Goal: Task Accomplishment & Management: Complete application form

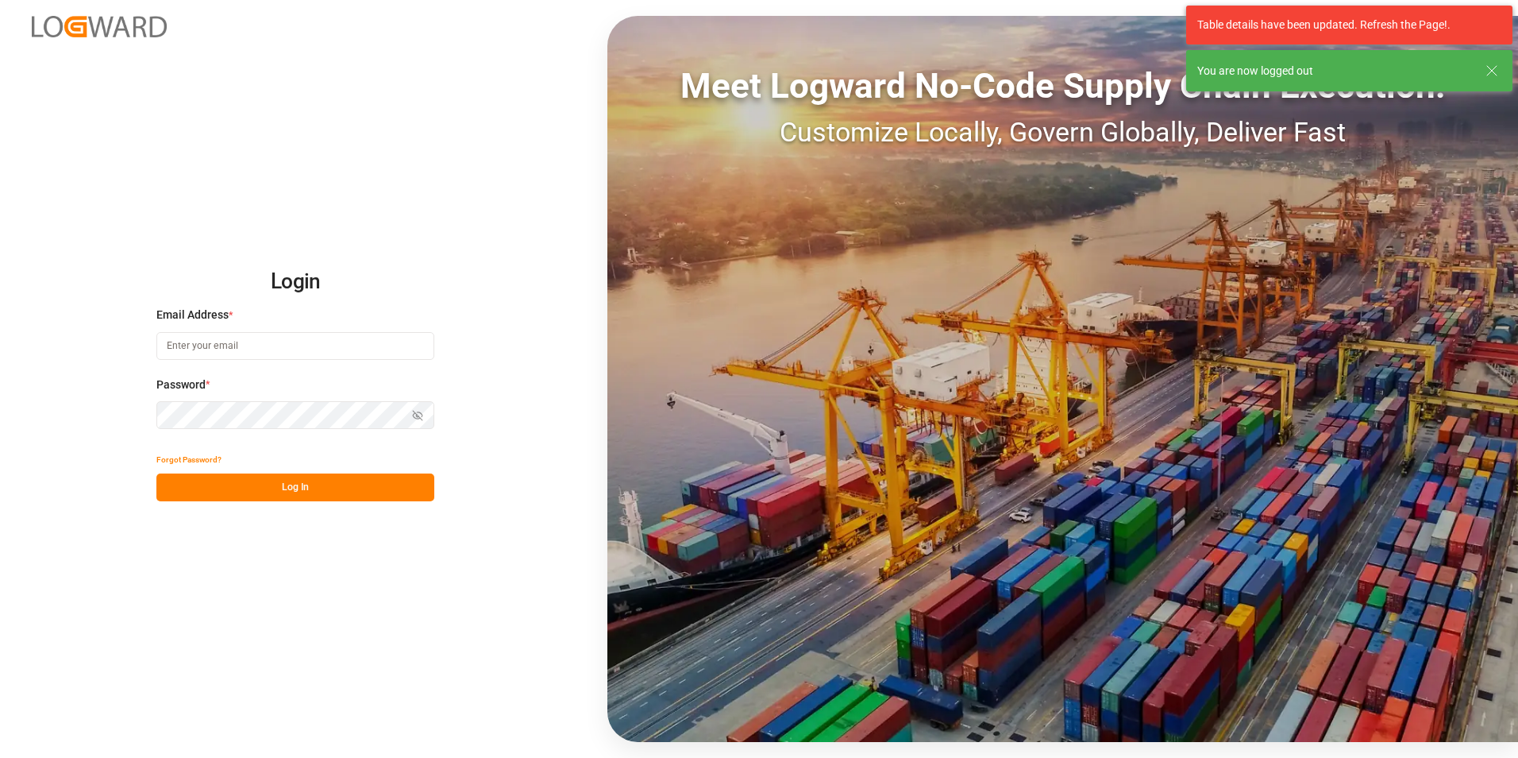
type input "[EMAIL_ADDRESS][PERSON_NAME][DOMAIN_NAME]"
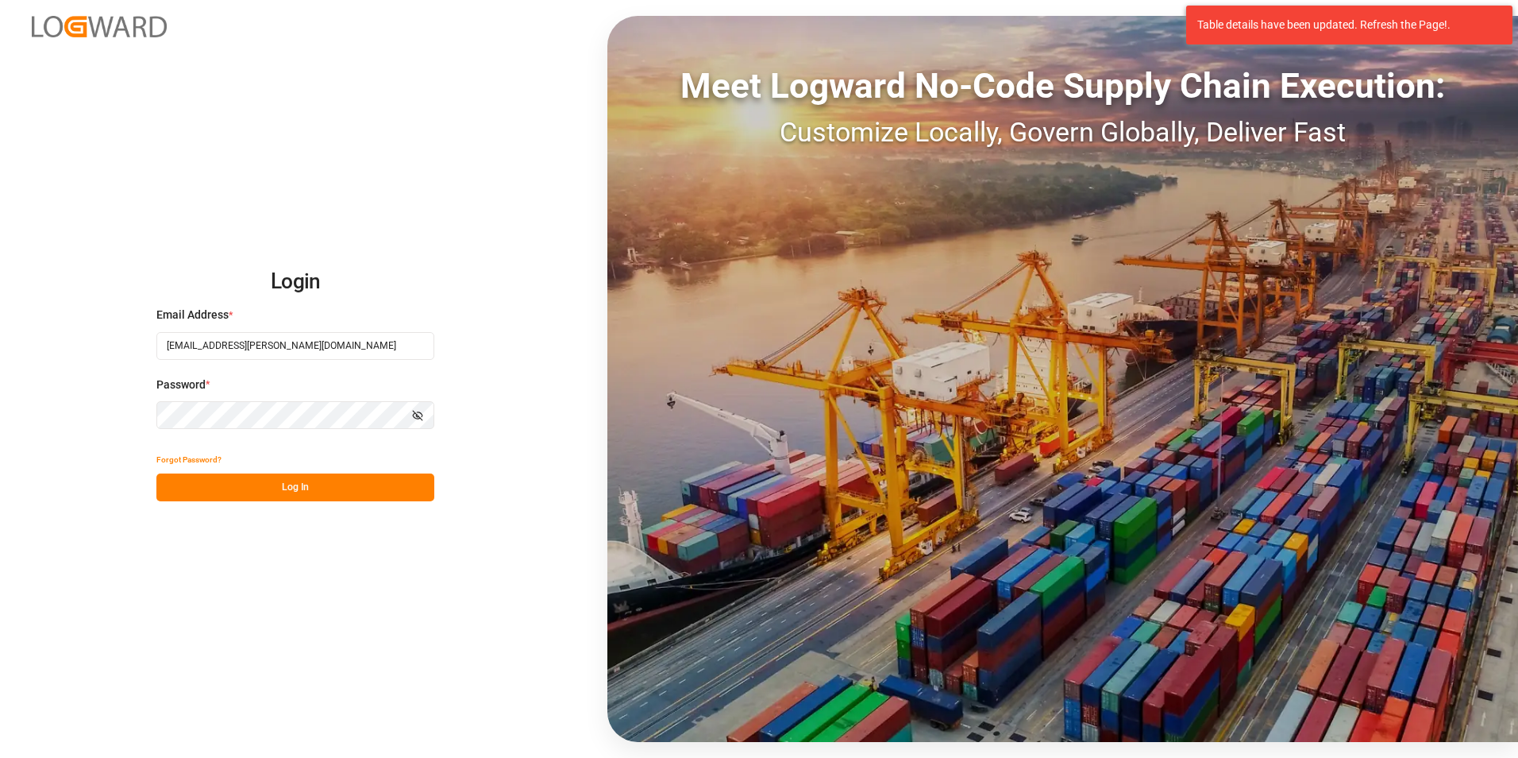
click at [295, 496] on button "Log In" at bounding box center [295, 487] width 278 height 28
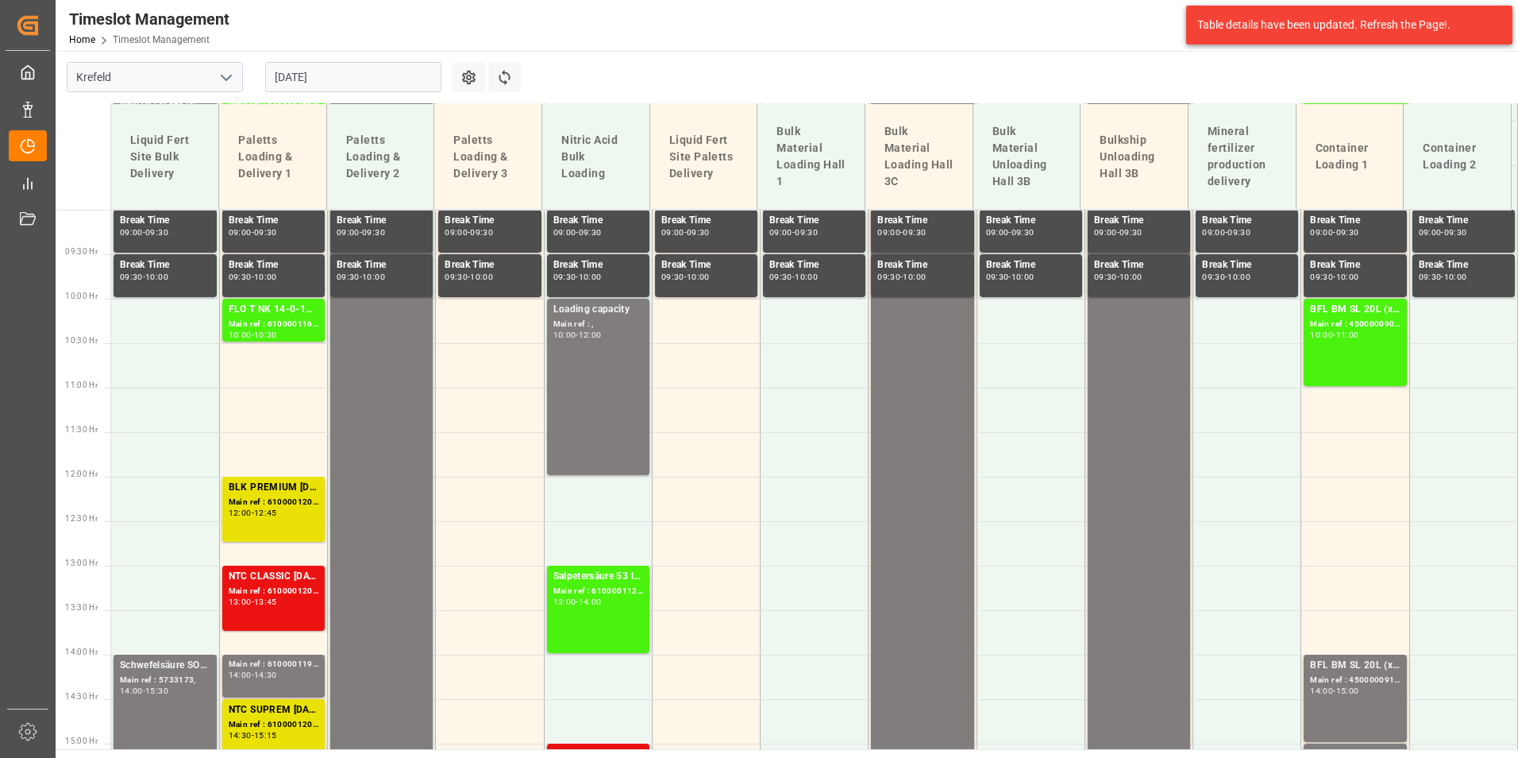
scroll to position [799, 0]
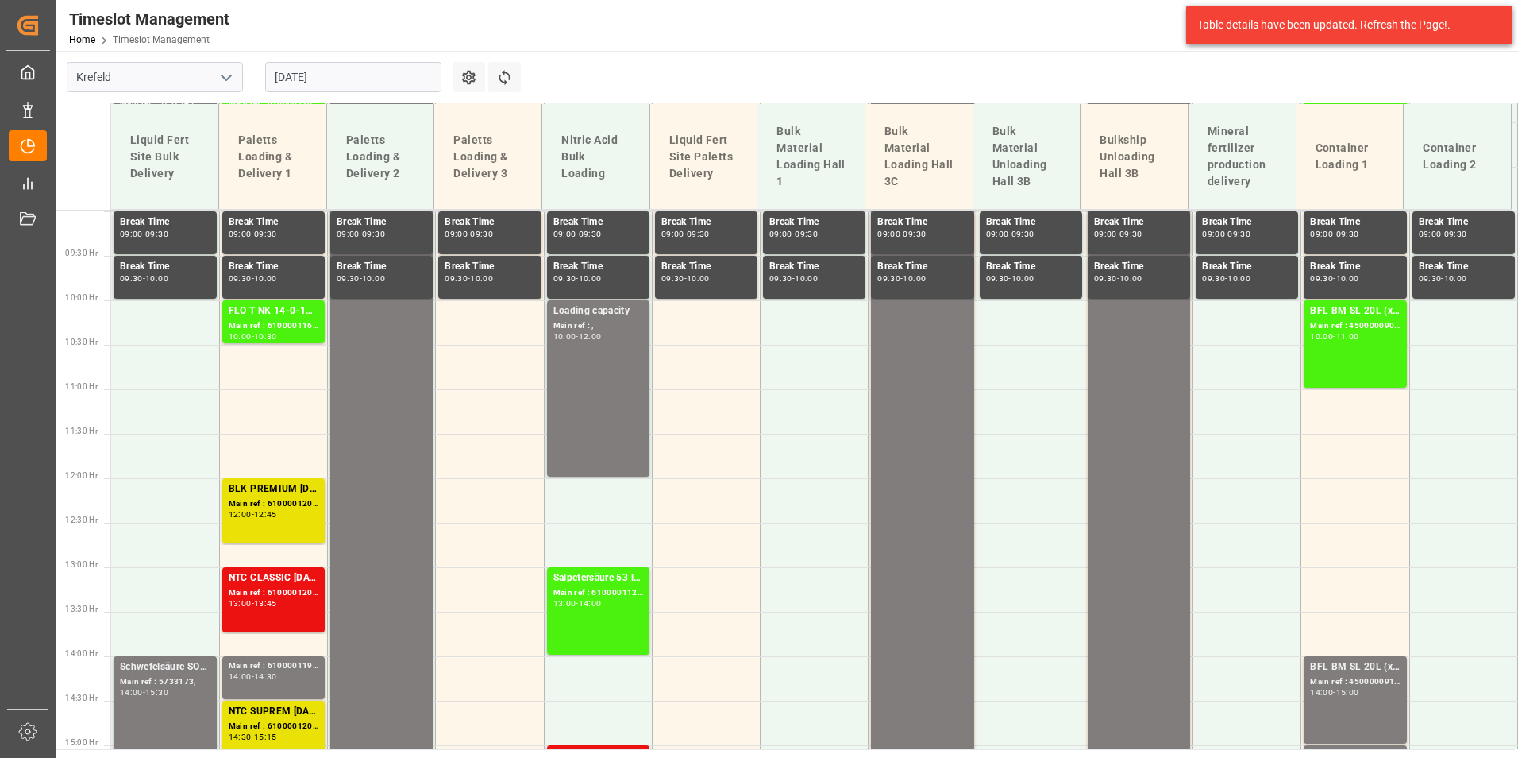
click at [353, 72] on input "[DATE]" at bounding box center [353, 77] width 176 height 30
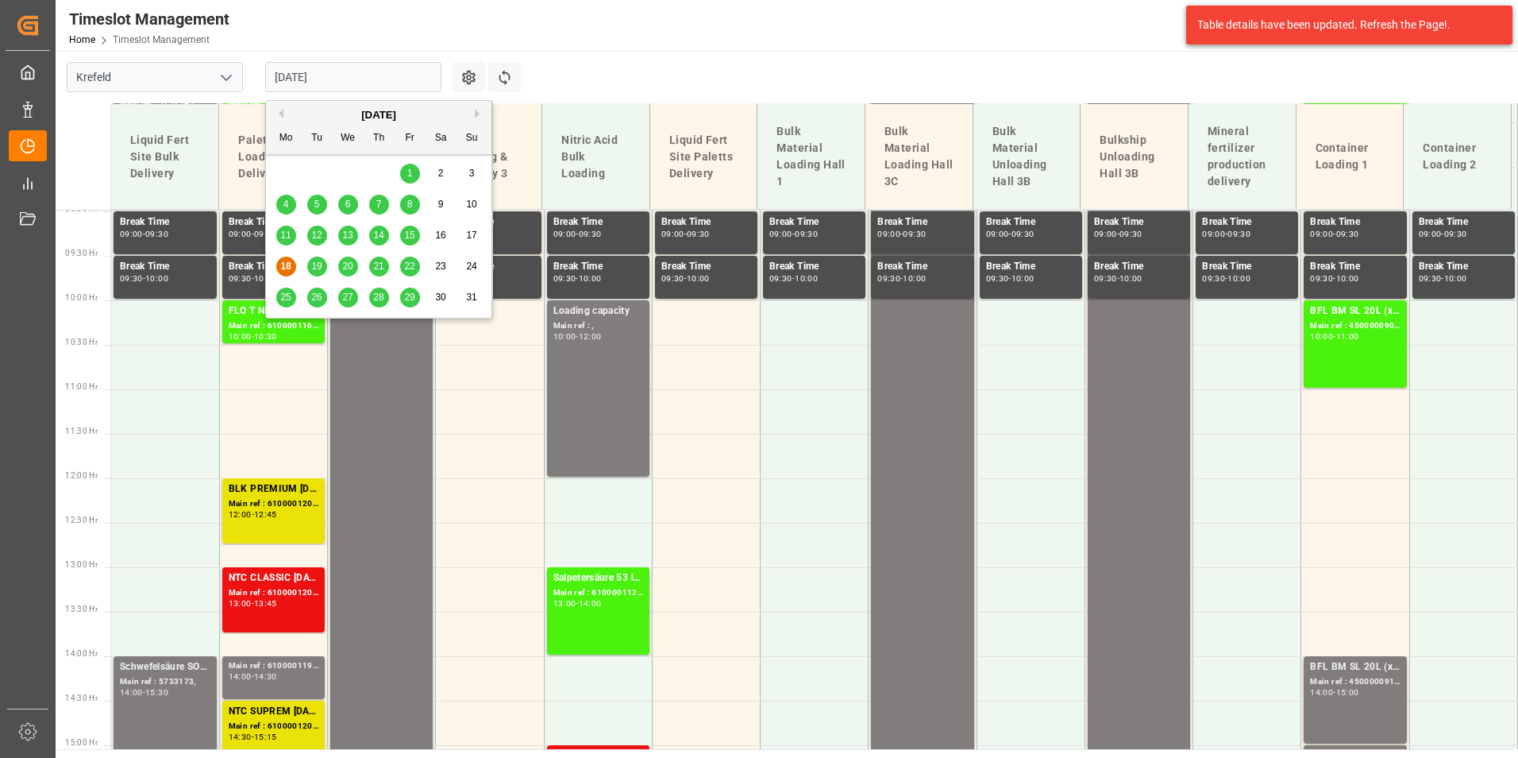
click at [325, 271] on div "19" at bounding box center [317, 266] width 20 height 19
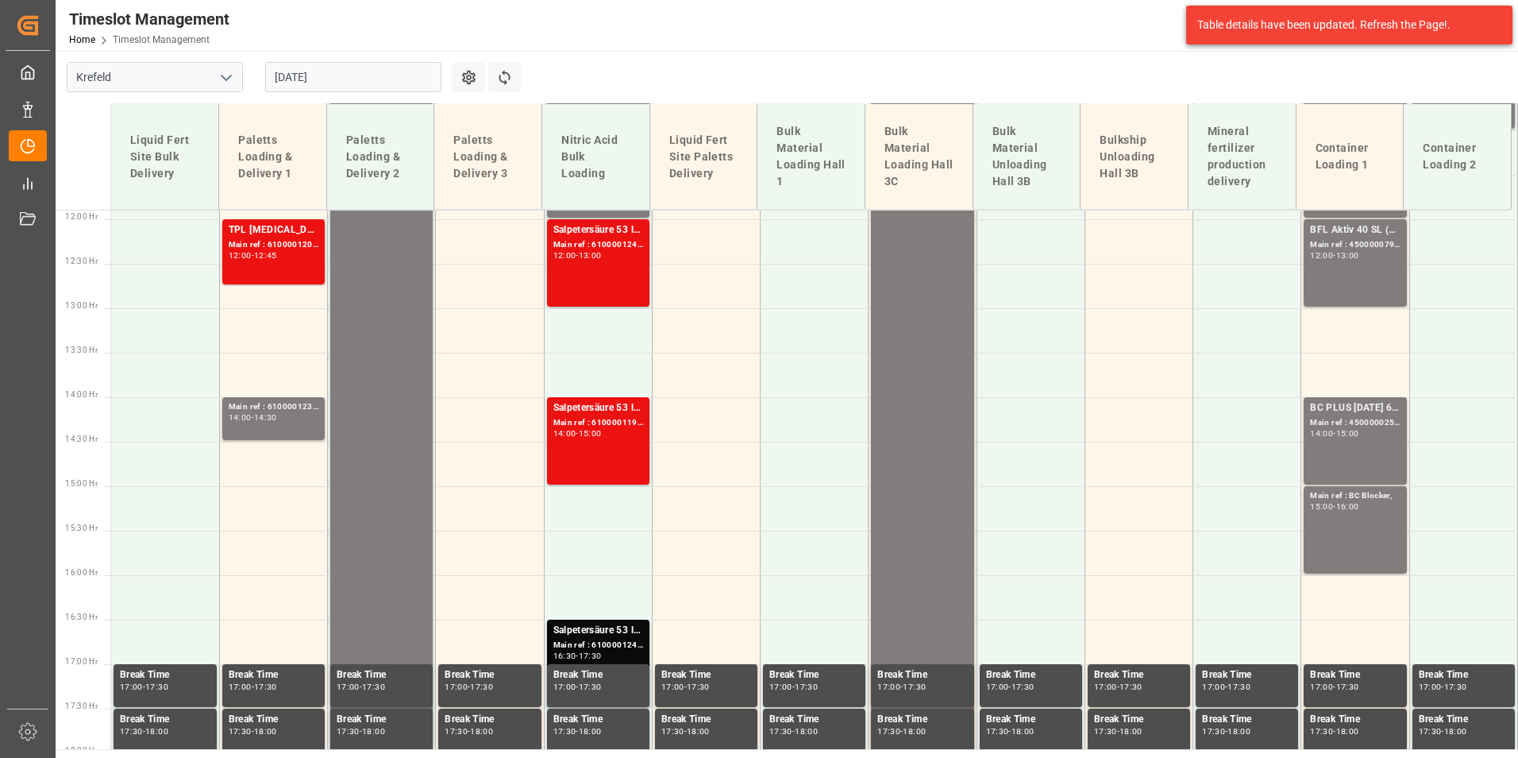
scroll to position [1037, 0]
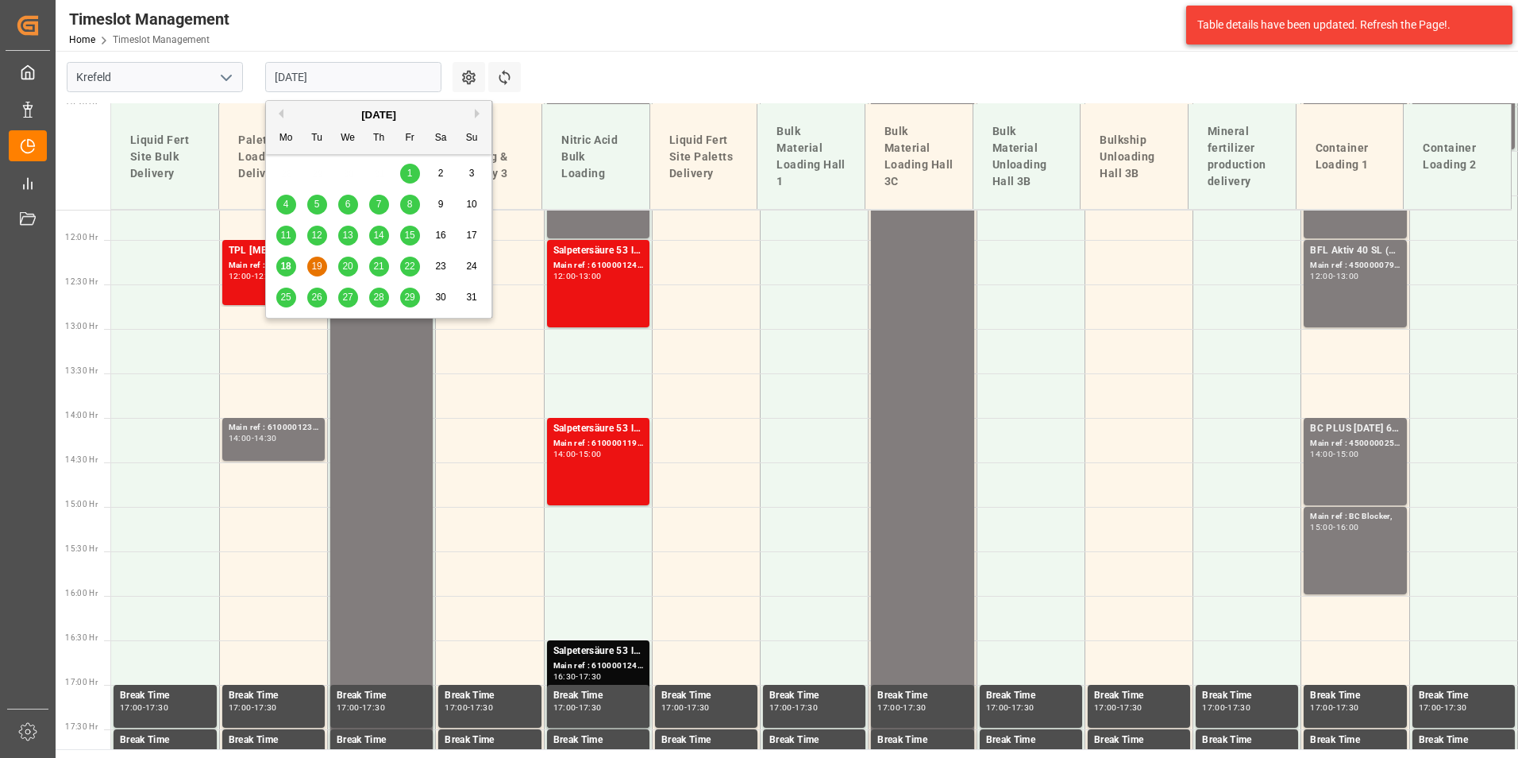
click at [342, 80] on input "[DATE]" at bounding box center [353, 77] width 176 height 30
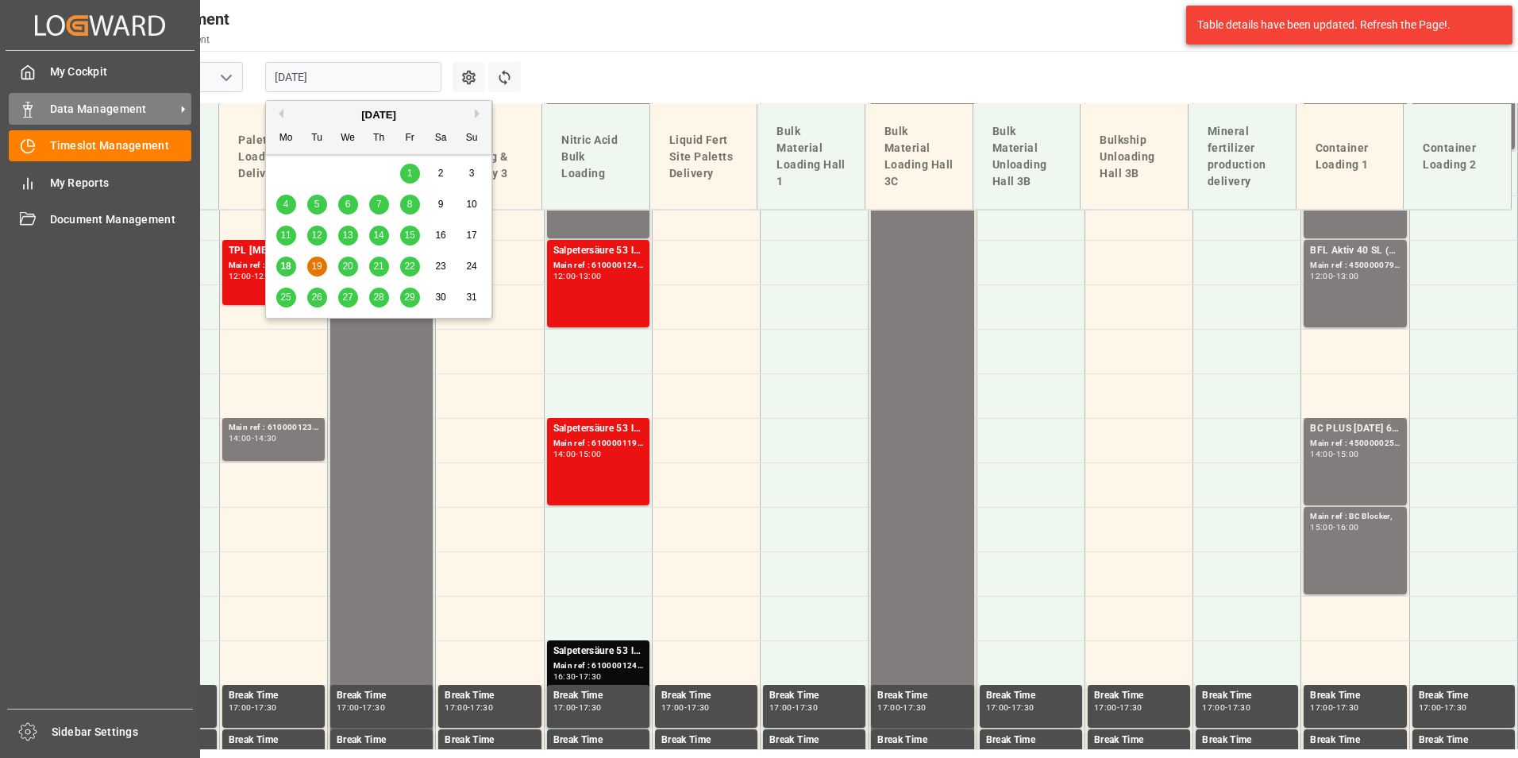
click at [43, 102] on div "Data Management Data Management" at bounding box center [100, 108] width 183 height 31
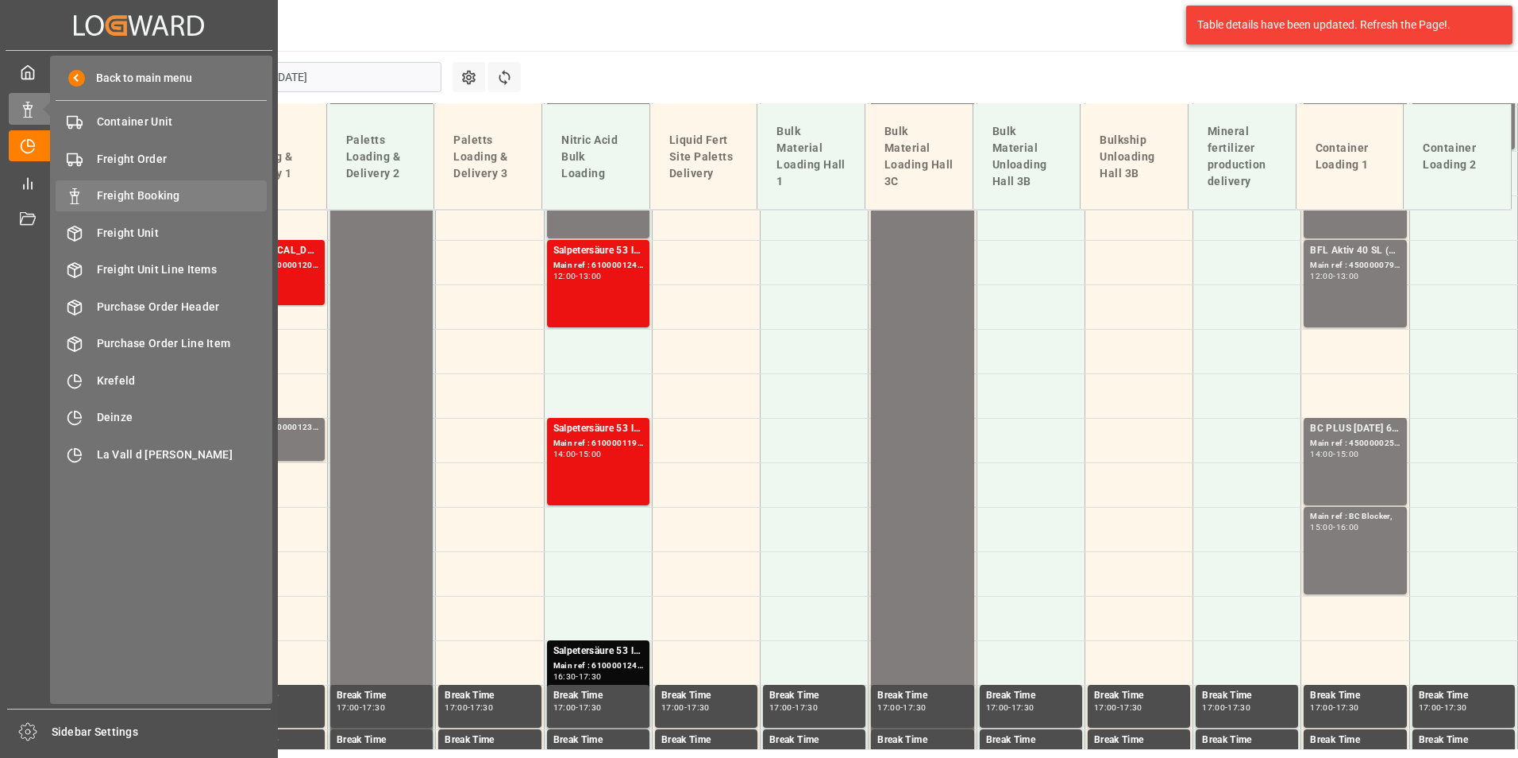
click at [178, 186] on div "Freight Booking Freight Booking" at bounding box center [161, 195] width 211 height 31
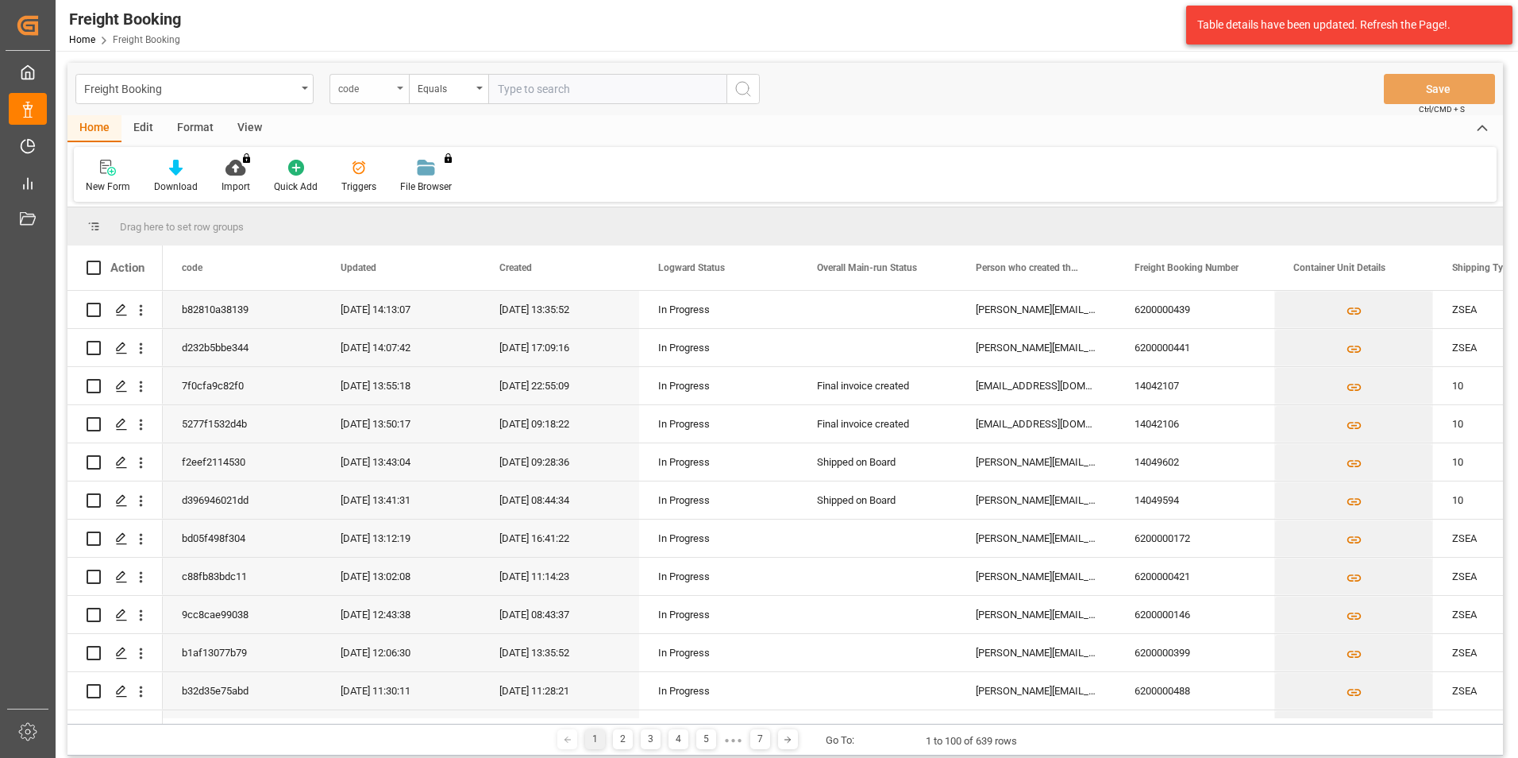
click at [383, 86] on div "code" at bounding box center [365, 87] width 54 height 18
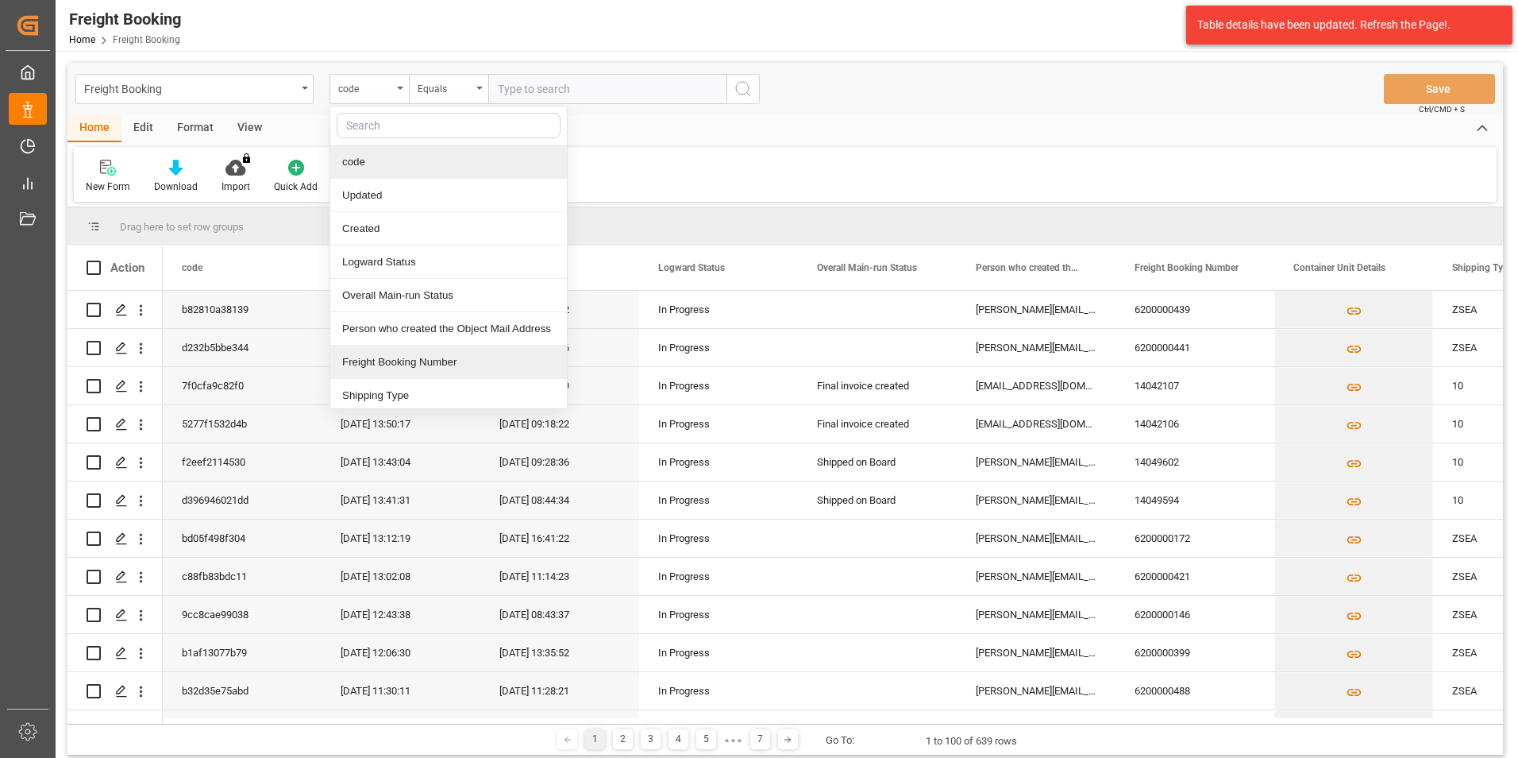
click at [417, 353] on div "Freight Booking Number" at bounding box center [448, 361] width 237 height 33
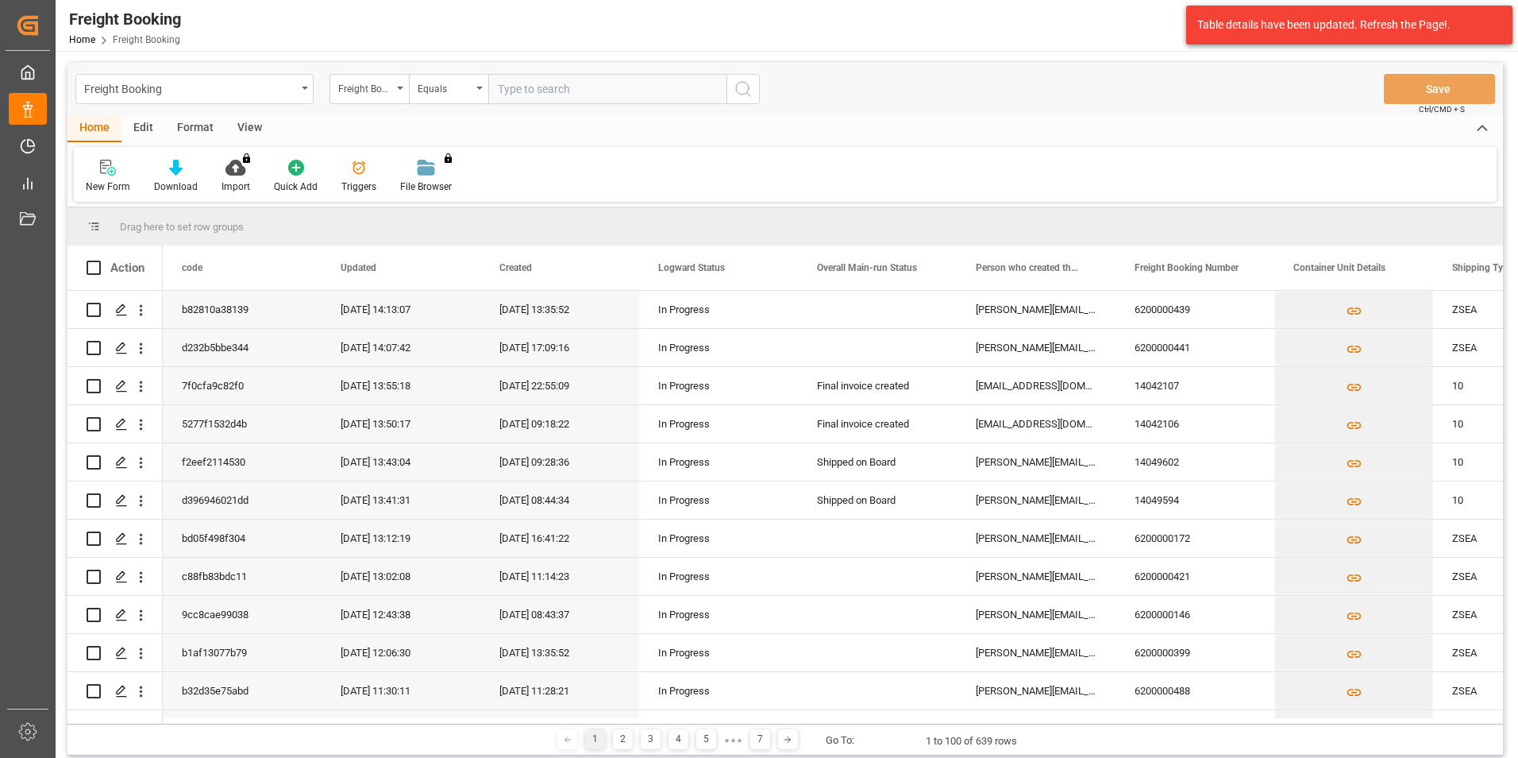
click at [594, 98] on input "text" at bounding box center [607, 89] width 238 height 30
type input "6200000025"
click at [743, 92] on icon "search button" at bounding box center [743, 88] width 19 height 19
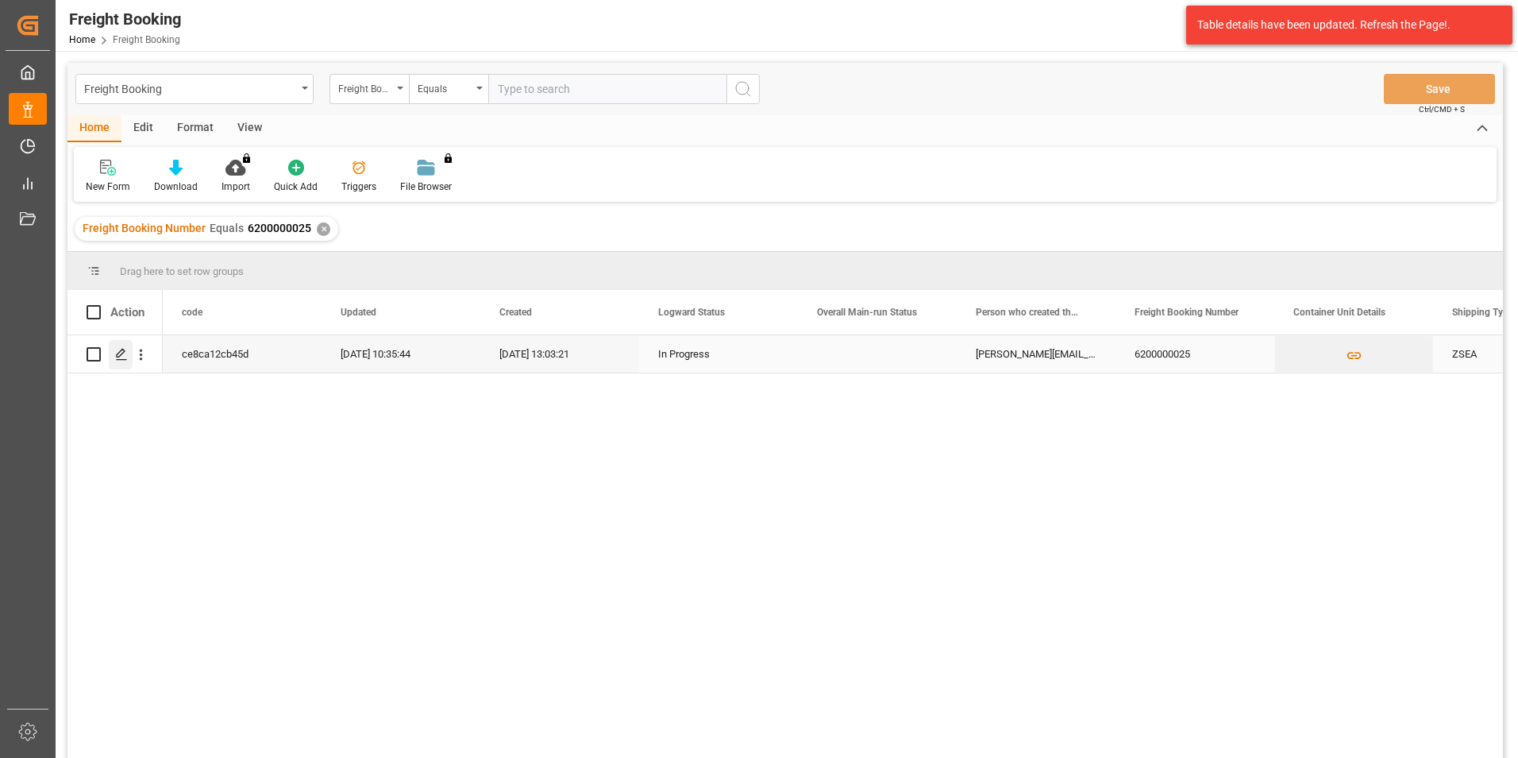
click at [119, 354] on icon "Press SPACE to select this row." at bounding box center [121, 354] width 13 height 13
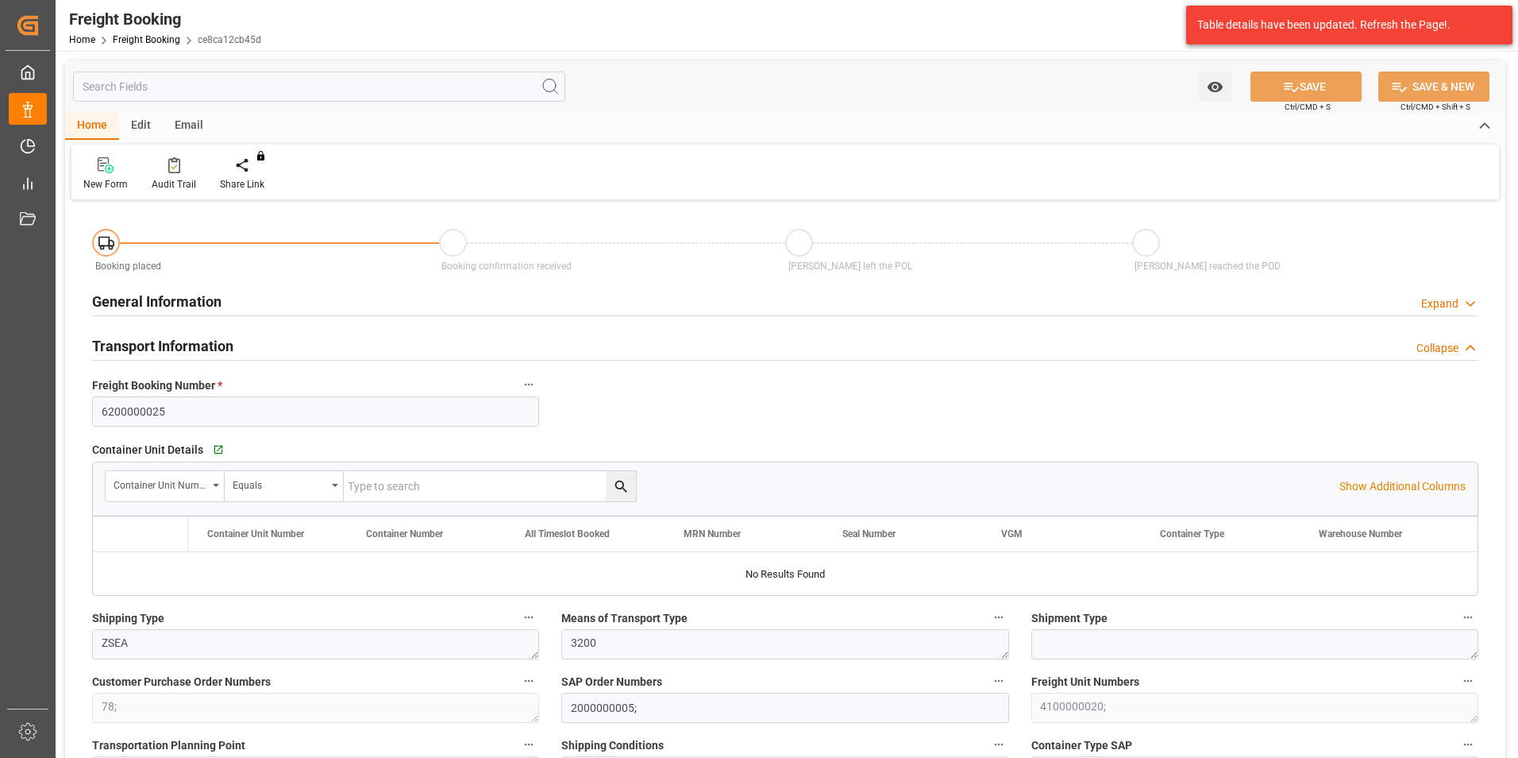
type input "Cosco"
type input "COSCO Shipping Co. Ltd."
type input "9462043"
type input "NLRTM"
type input "INMUN"
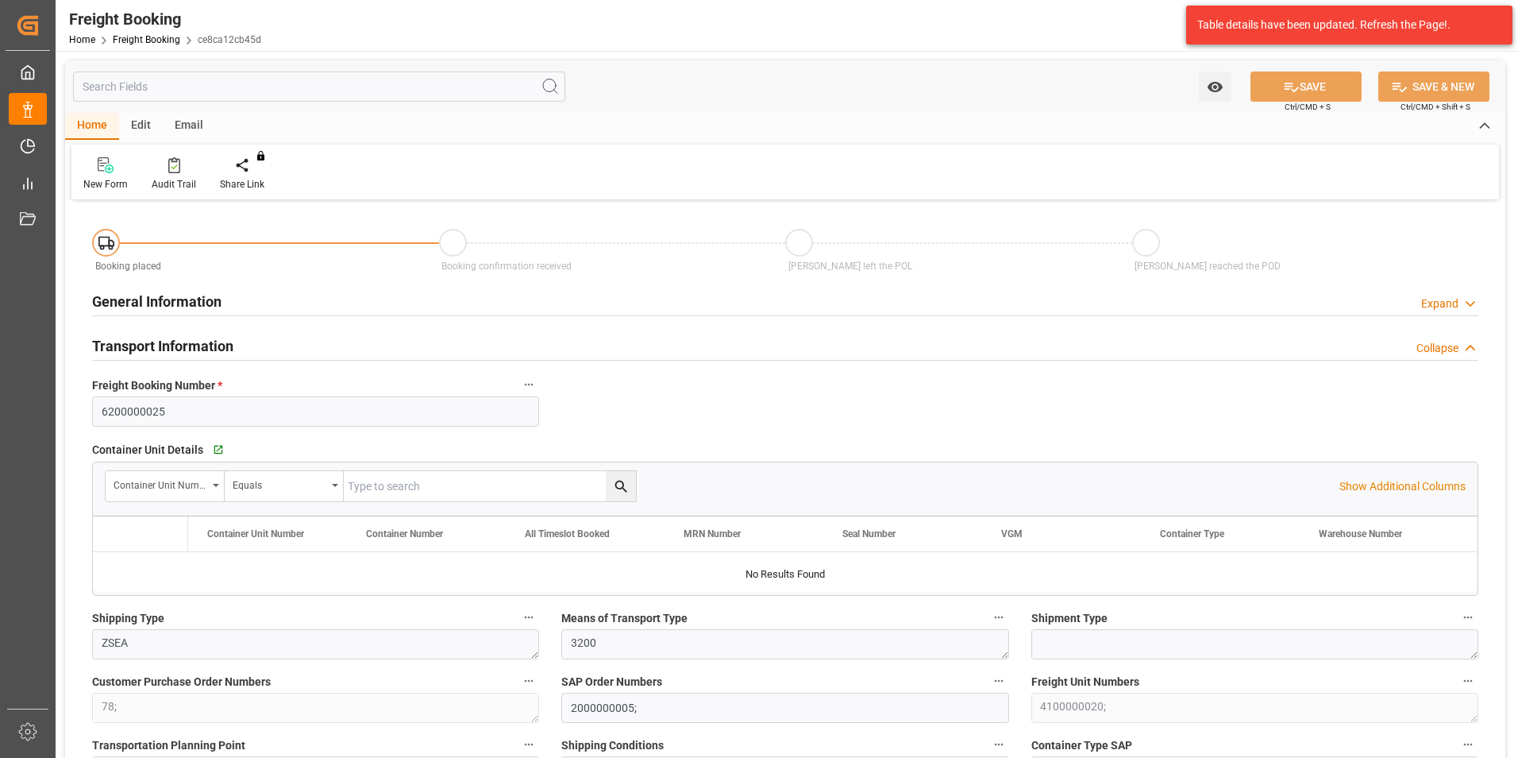
type input "0"
type input "17852.16"
type input "[DATE] 01:00"
type input "[DATE] 21:30"
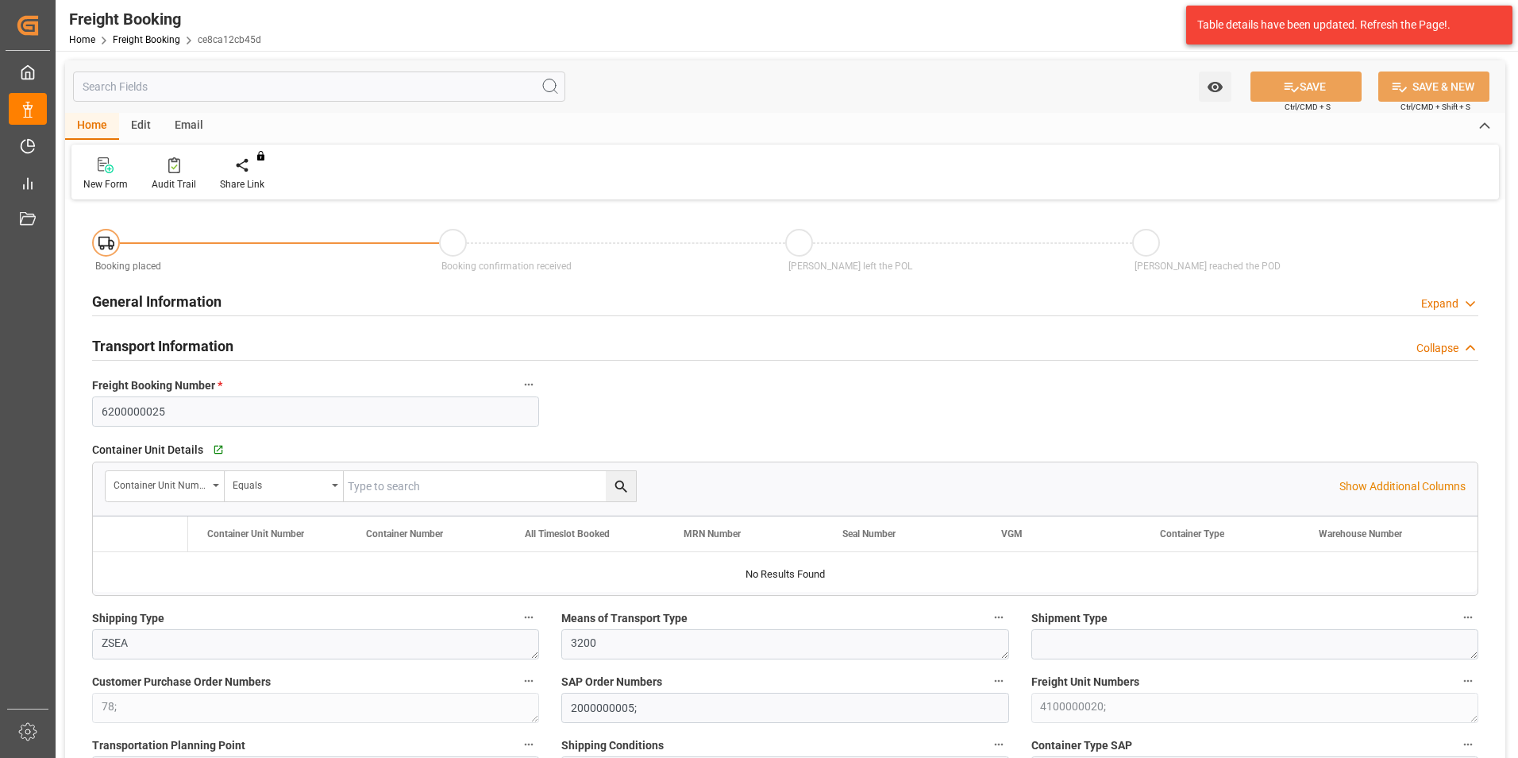
type input "[DATE] 13:03"
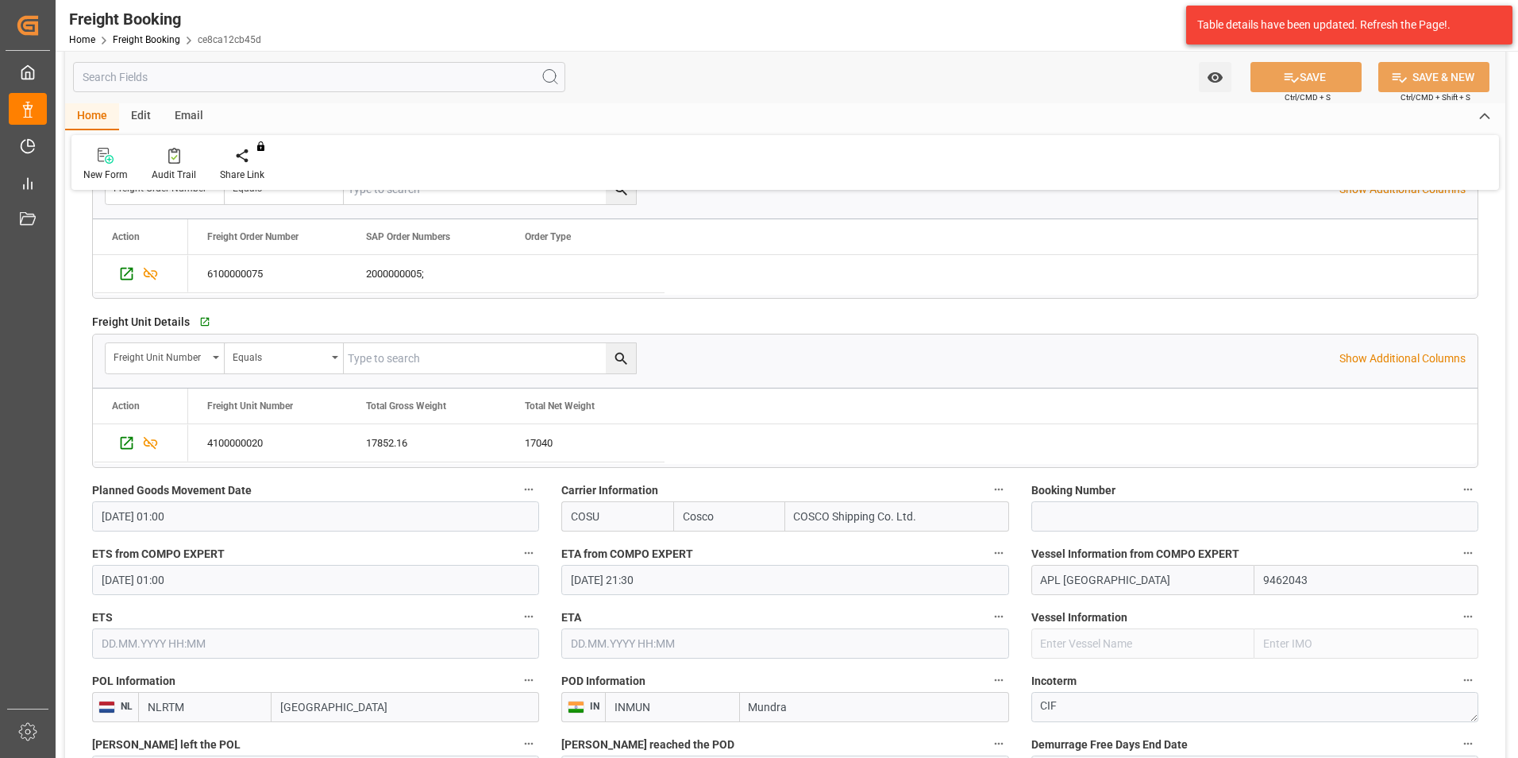
scroll to position [476, 0]
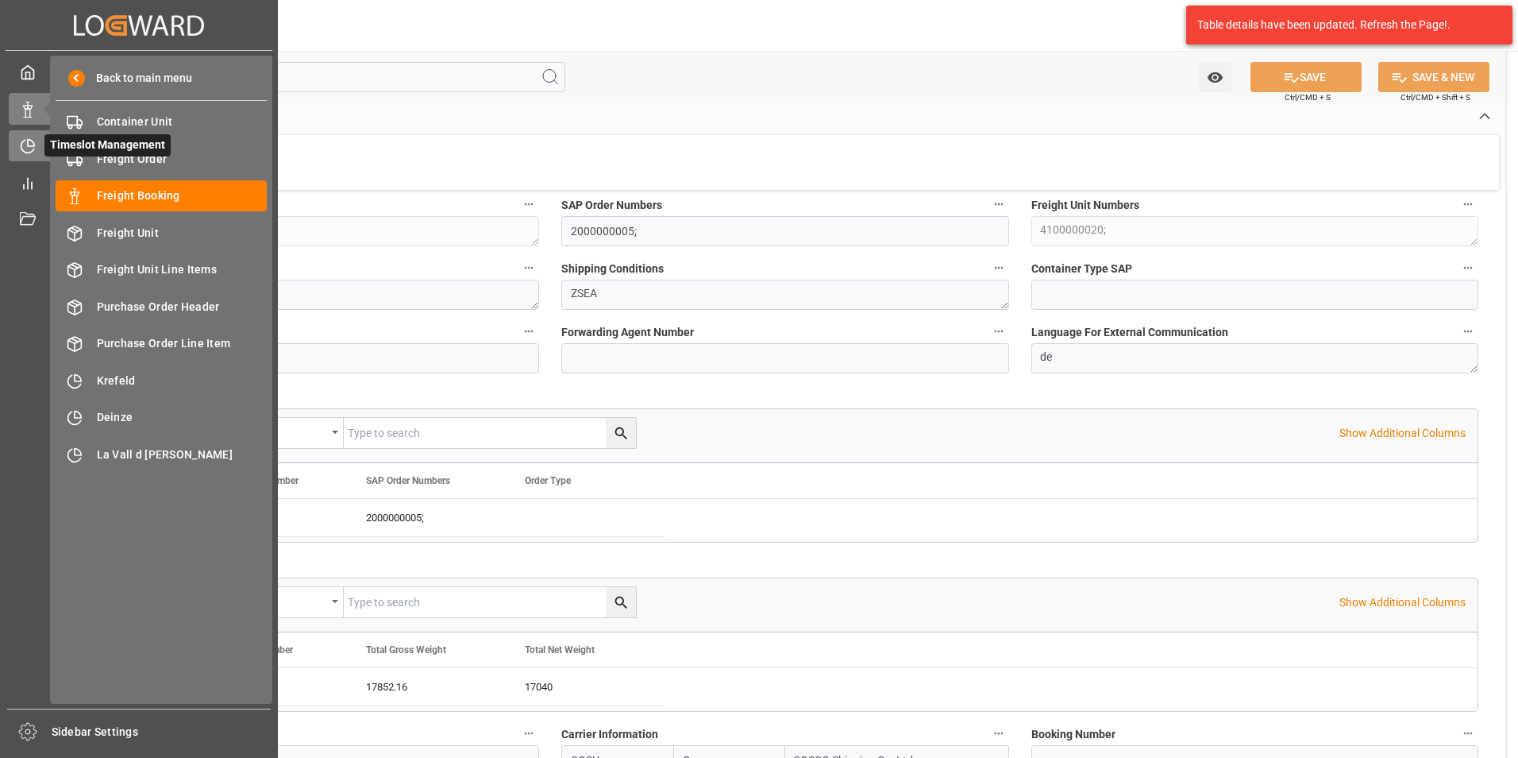
click at [13, 152] on div at bounding box center [22, 145] width 27 height 17
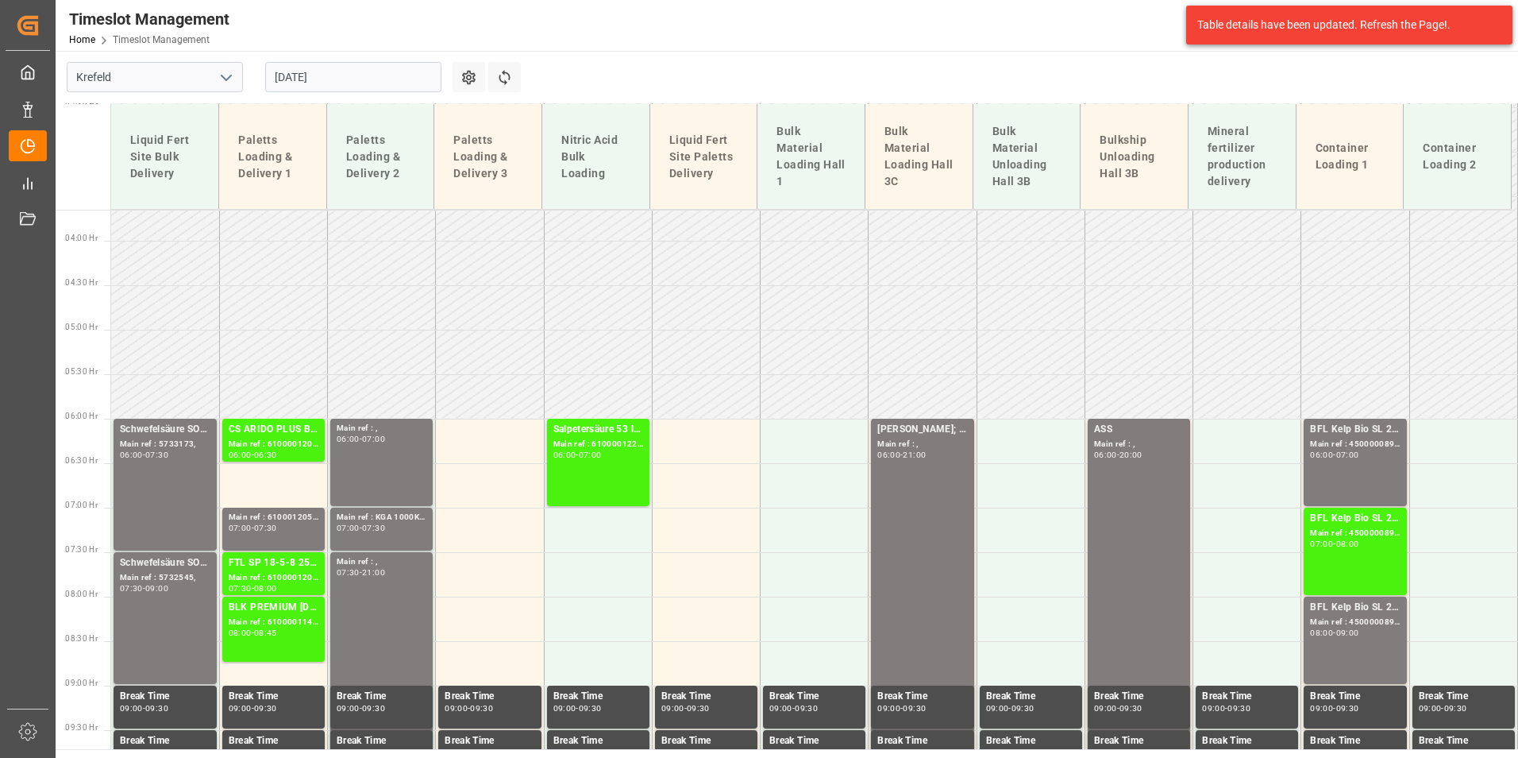
click at [362, 81] on input "[DATE]" at bounding box center [353, 77] width 176 height 30
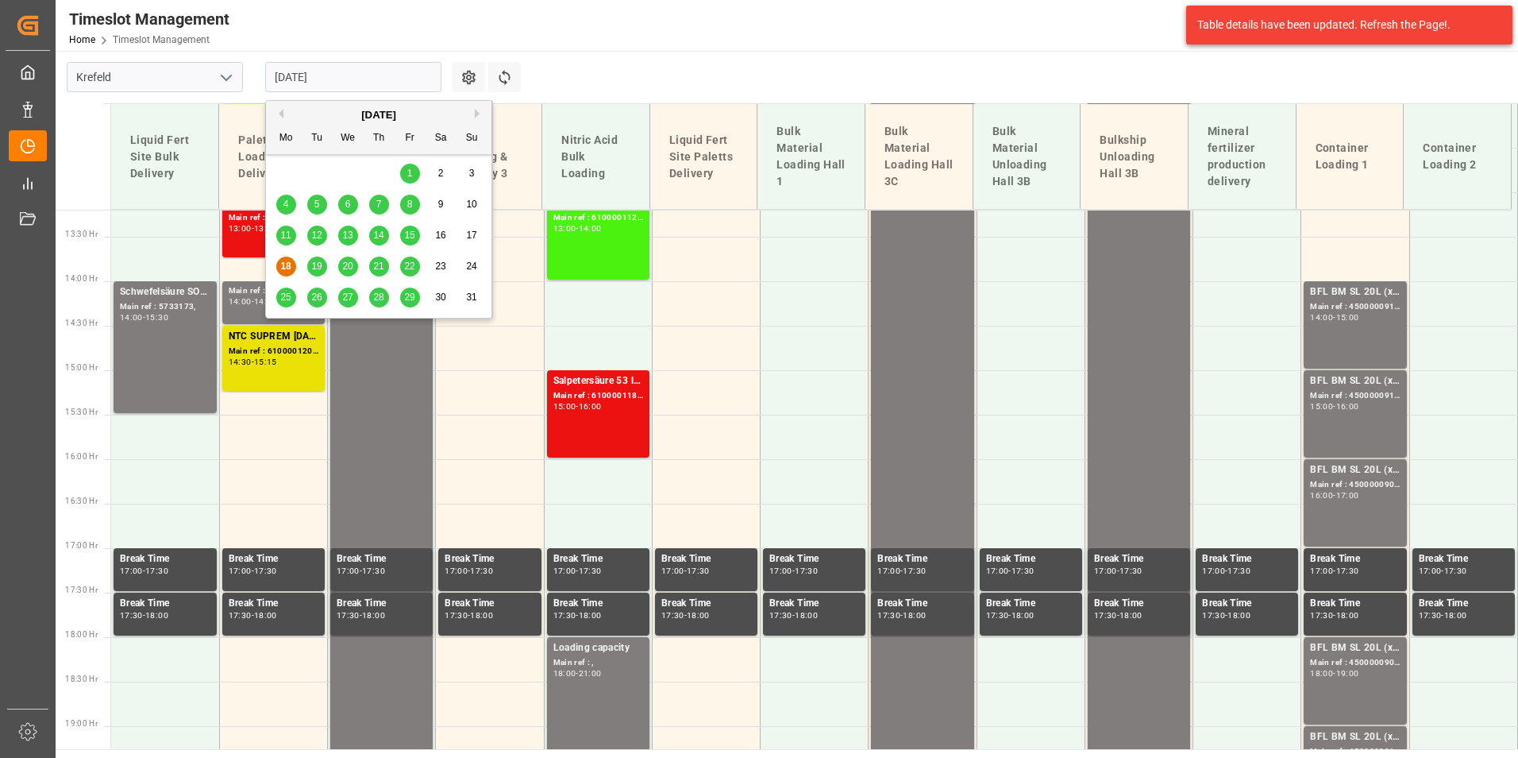
scroll to position [1196, 0]
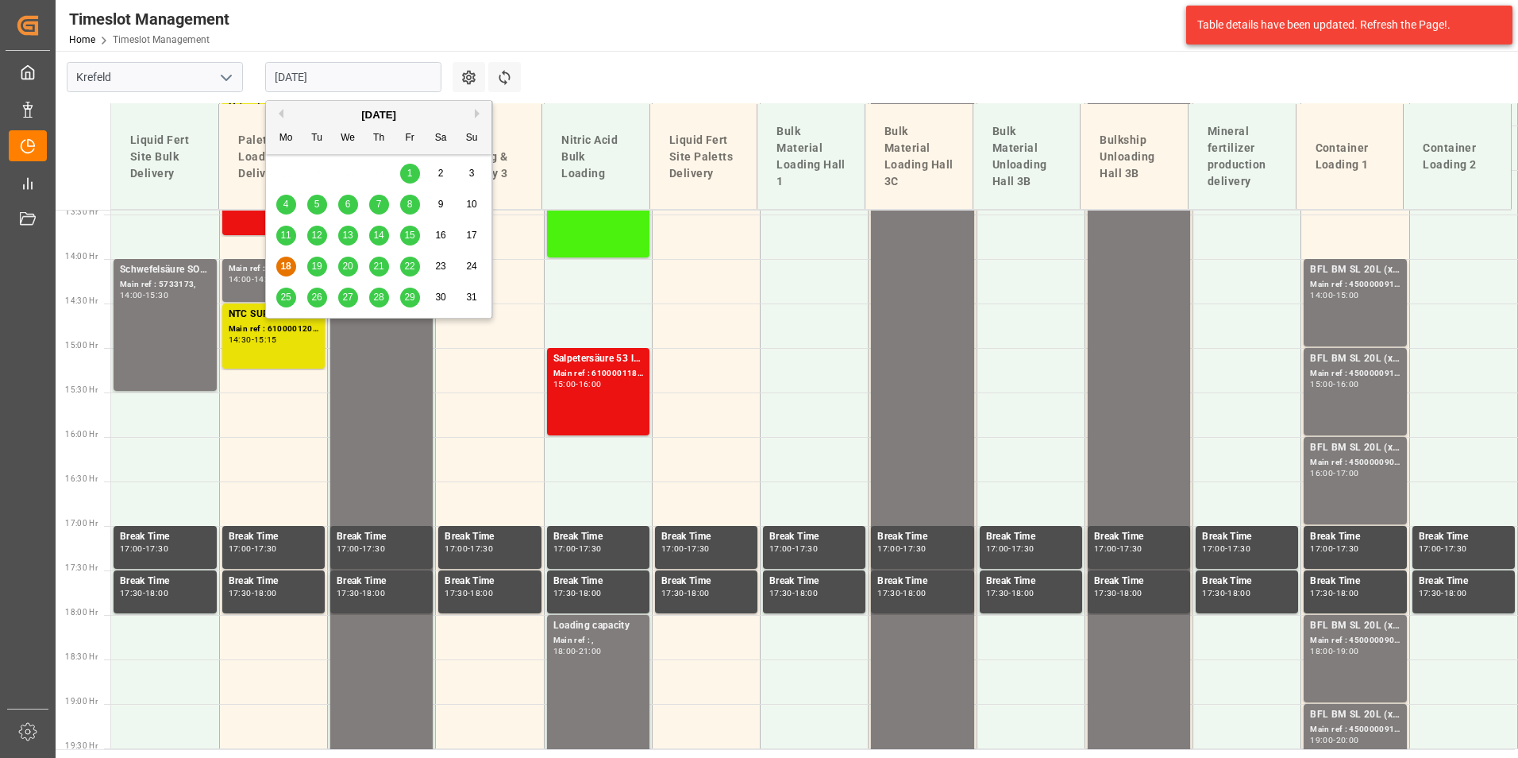
click at [411, 295] on span "29" at bounding box center [409, 296] width 10 height 11
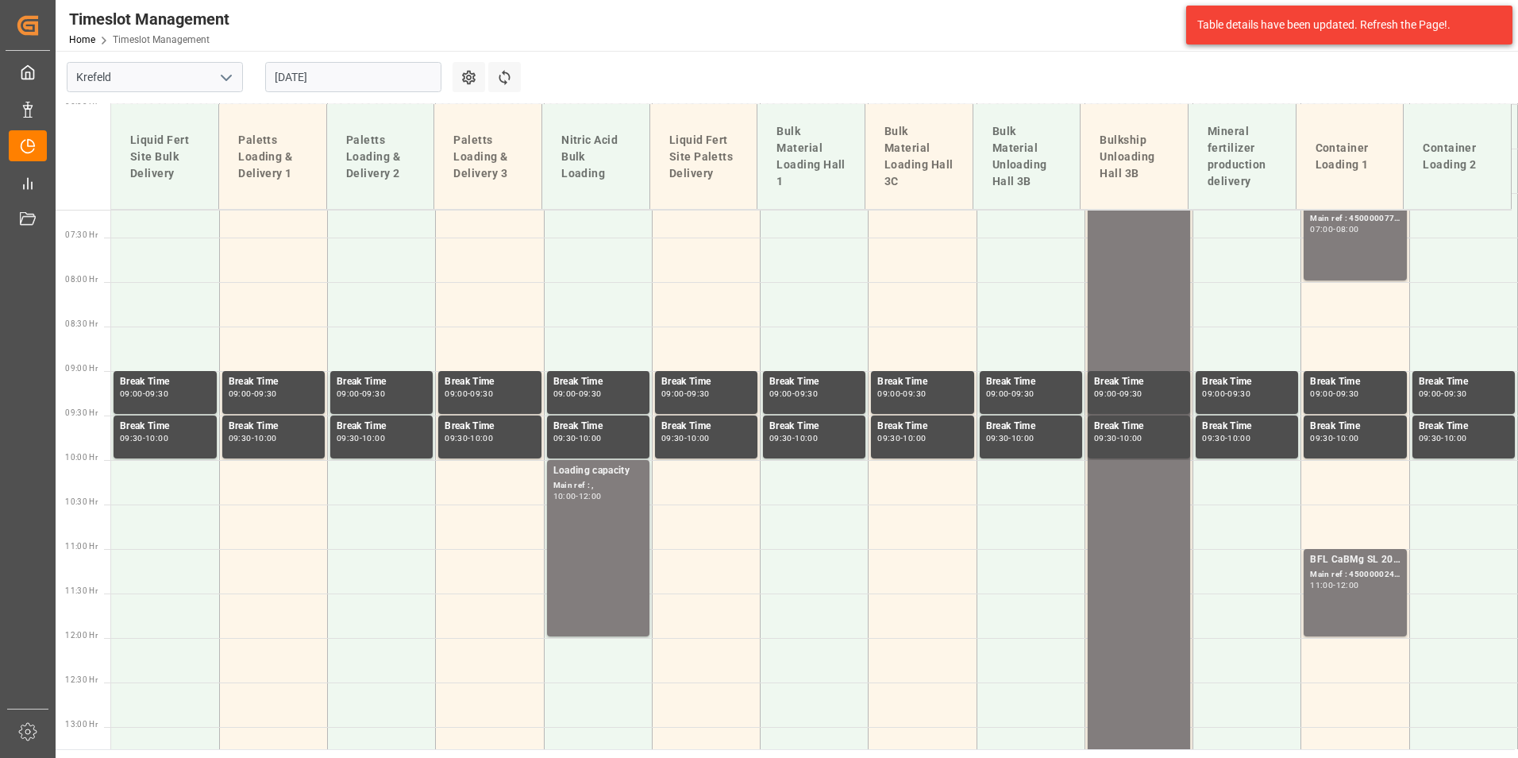
scroll to position [401, 0]
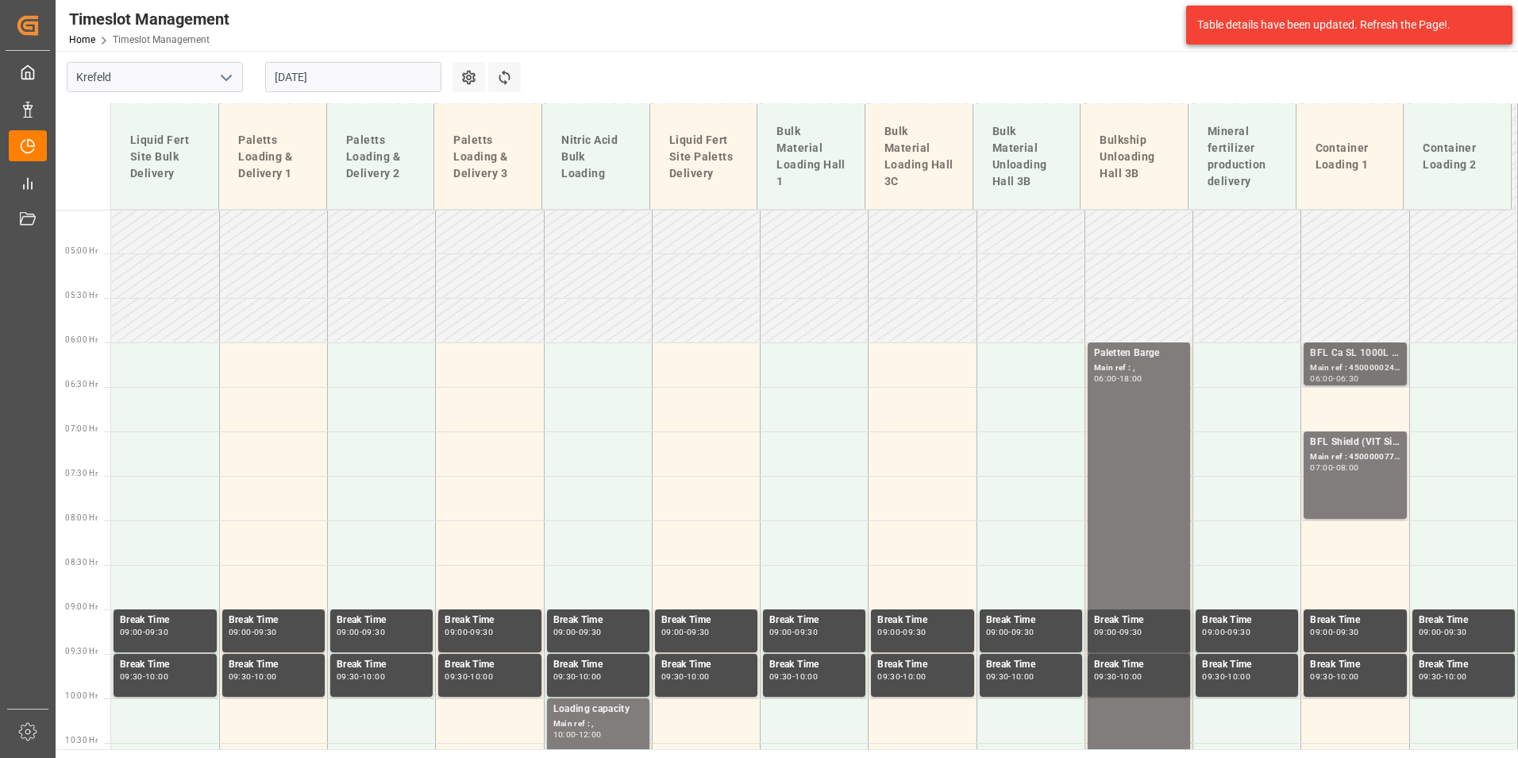
click at [1352, 377] on div "06:30" at bounding box center [1347, 378] width 23 height 7
click at [1356, 486] on div "BFL Shield (VIT Si) 1000L IBC TR;BFL CEREALS SL 10L (x60) TR (KRE) MTO; Main re…" at bounding box center [1355, 474] width 90 height 81
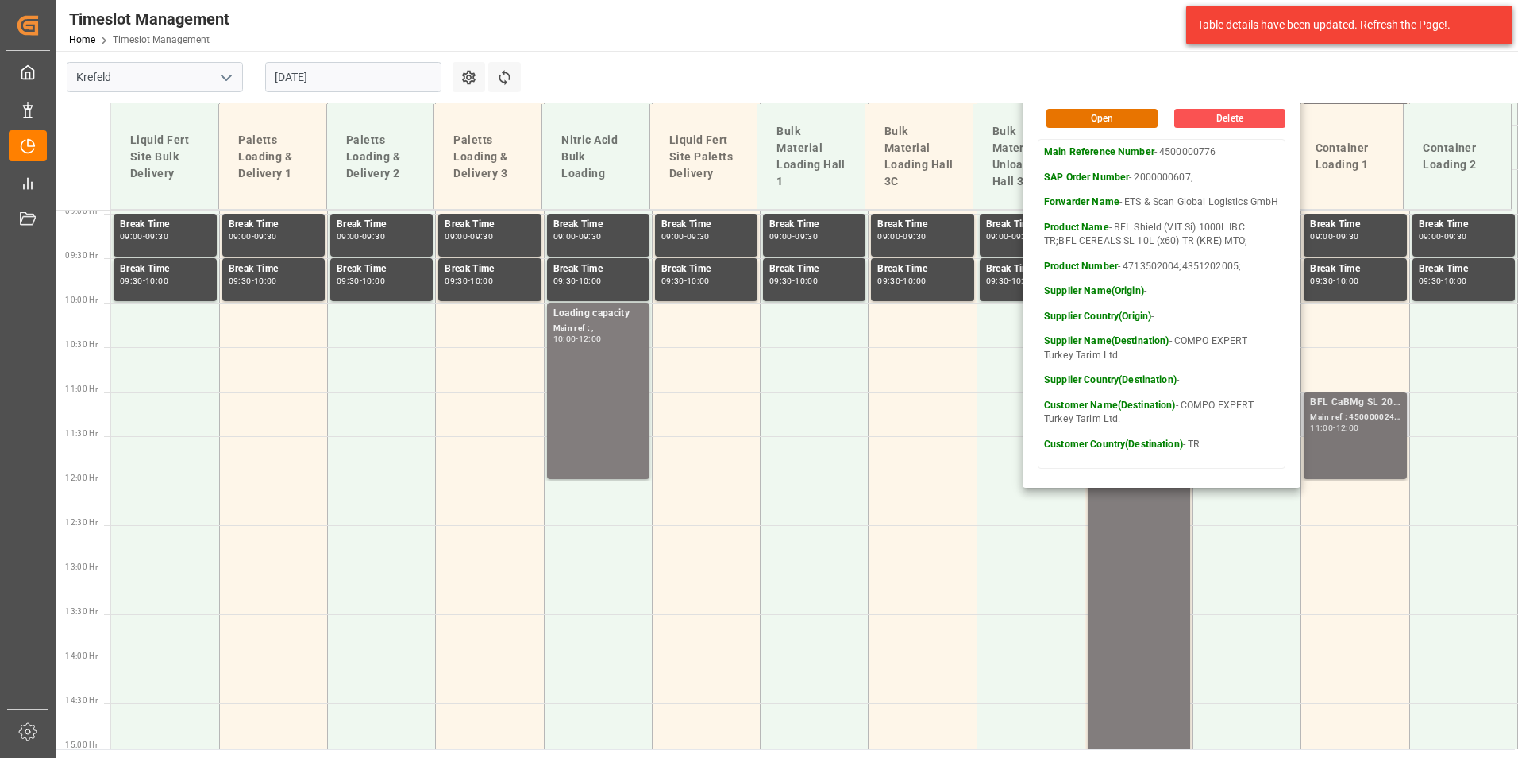
scroll to position [798, 0]
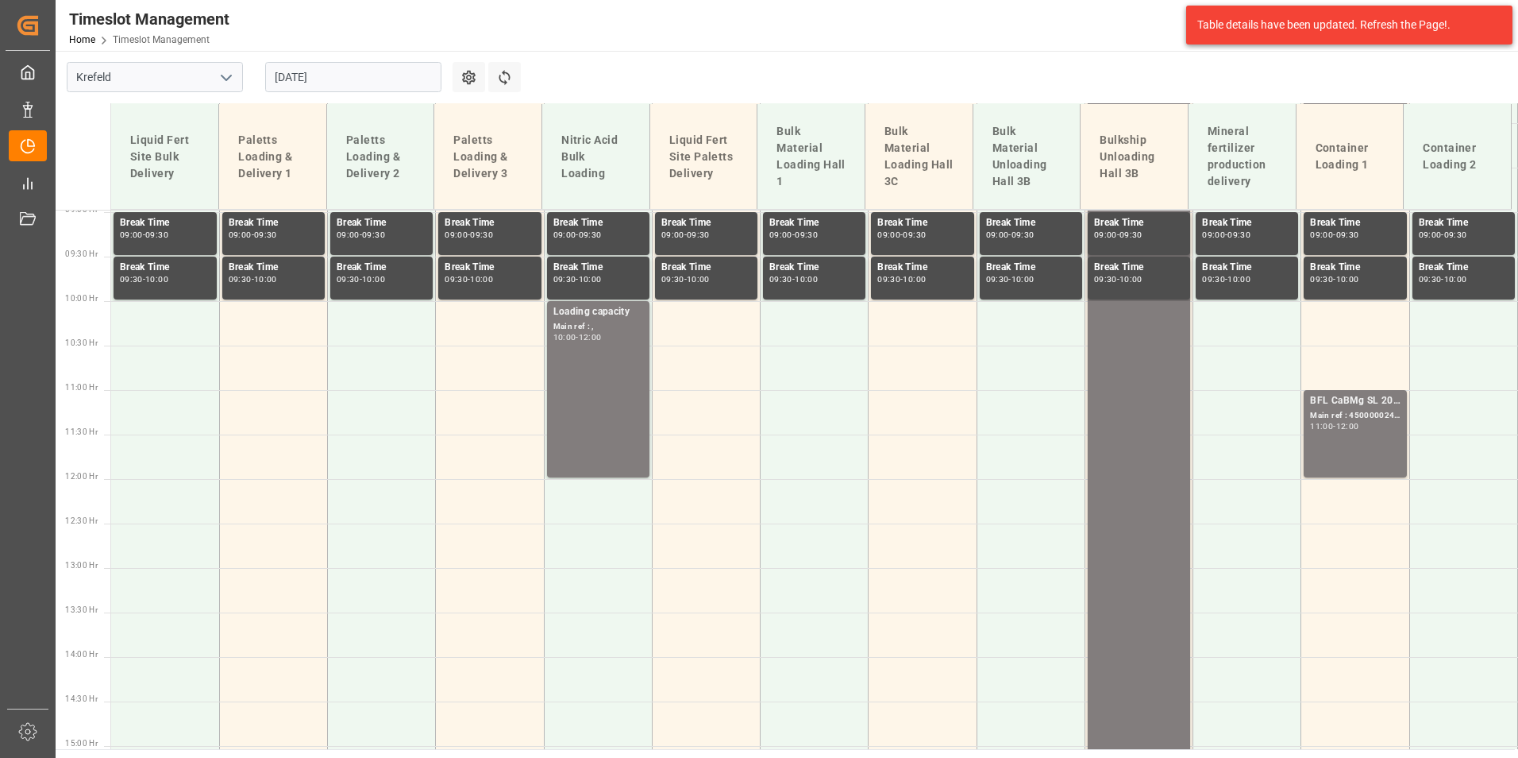
click at [1353, 441] on div "BFL CaBMg SL 20L (x48) EN,IN MTO; Main ref : 4500000244, 2000000200; 11:00 - 12…" at bounding box center [1355, 433] width 90 height 81
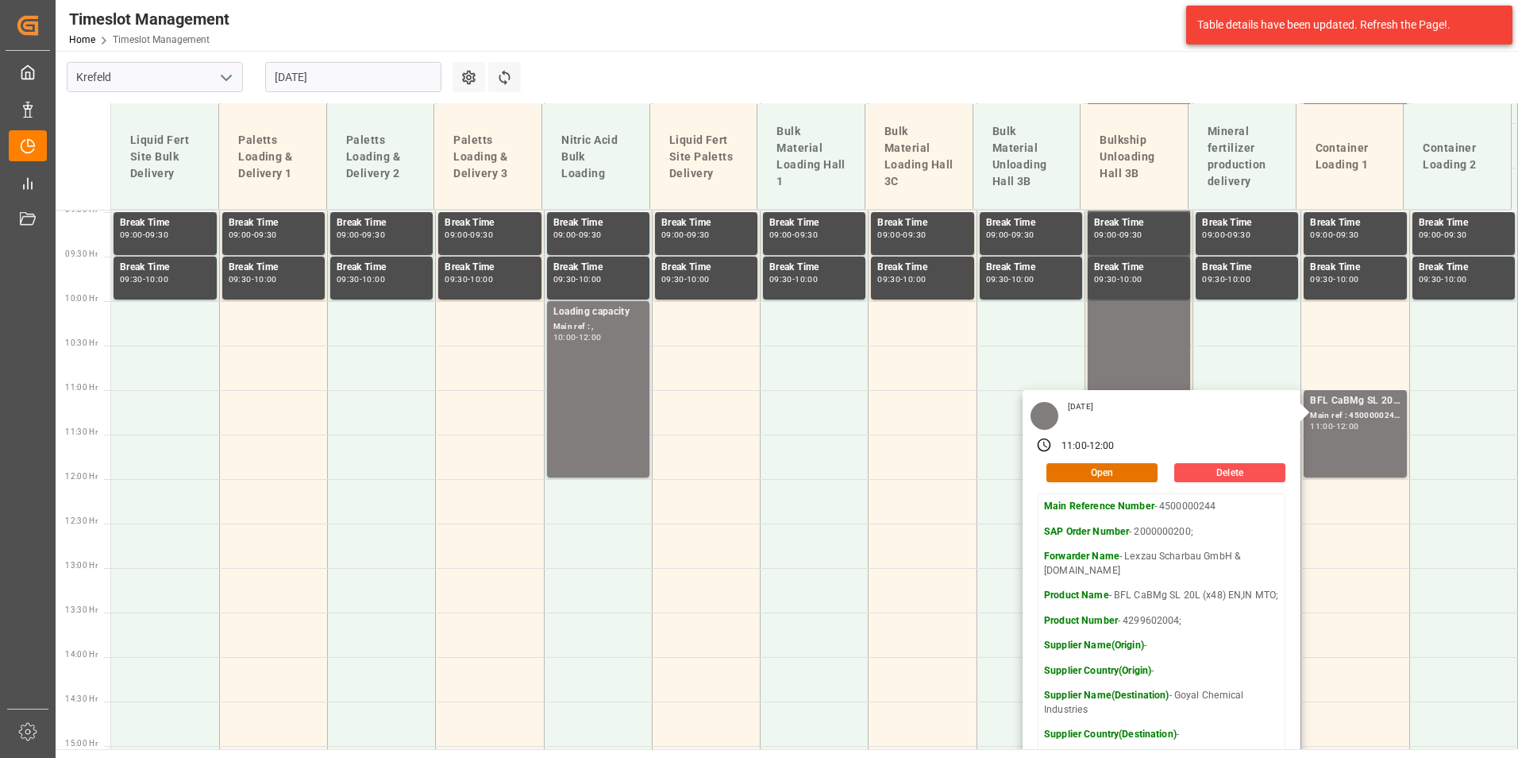
click at [395, 80] on input "[DATE]" at bounding box center [353, 77] width 176 height 30
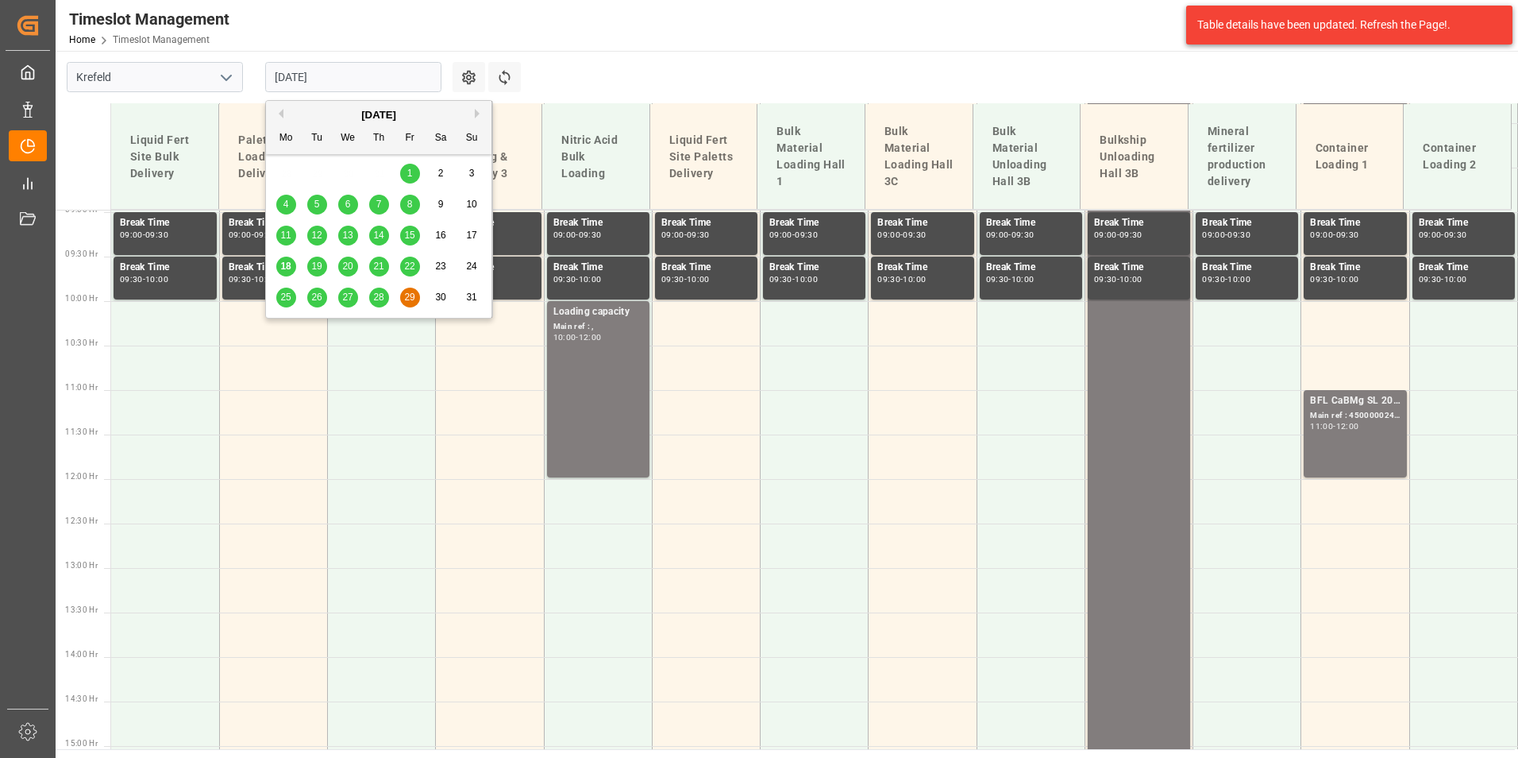
click at [471, 115] on div "[DATE]" at bounding box center [379, 115] width 226 height 16
click at [473, 115] on div "[DATE]" at bounding box center [379, 115] width 226 height 16
click at [477, 115] on button "Next Month" at bounding box center [480, 114] width 10 height 10
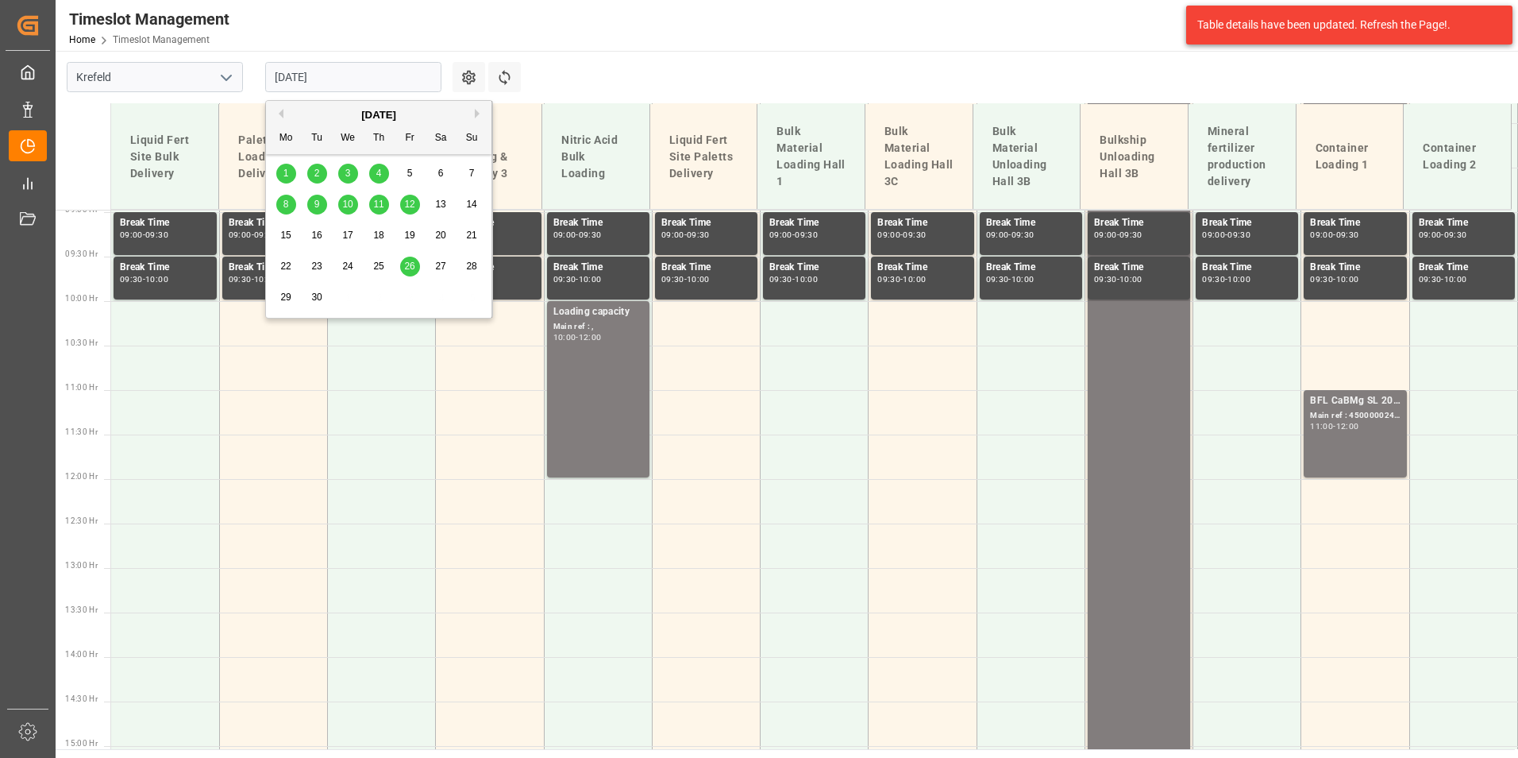
click at [287, 170] on span "1" at bounding box center [286, 173] width 6 height 11
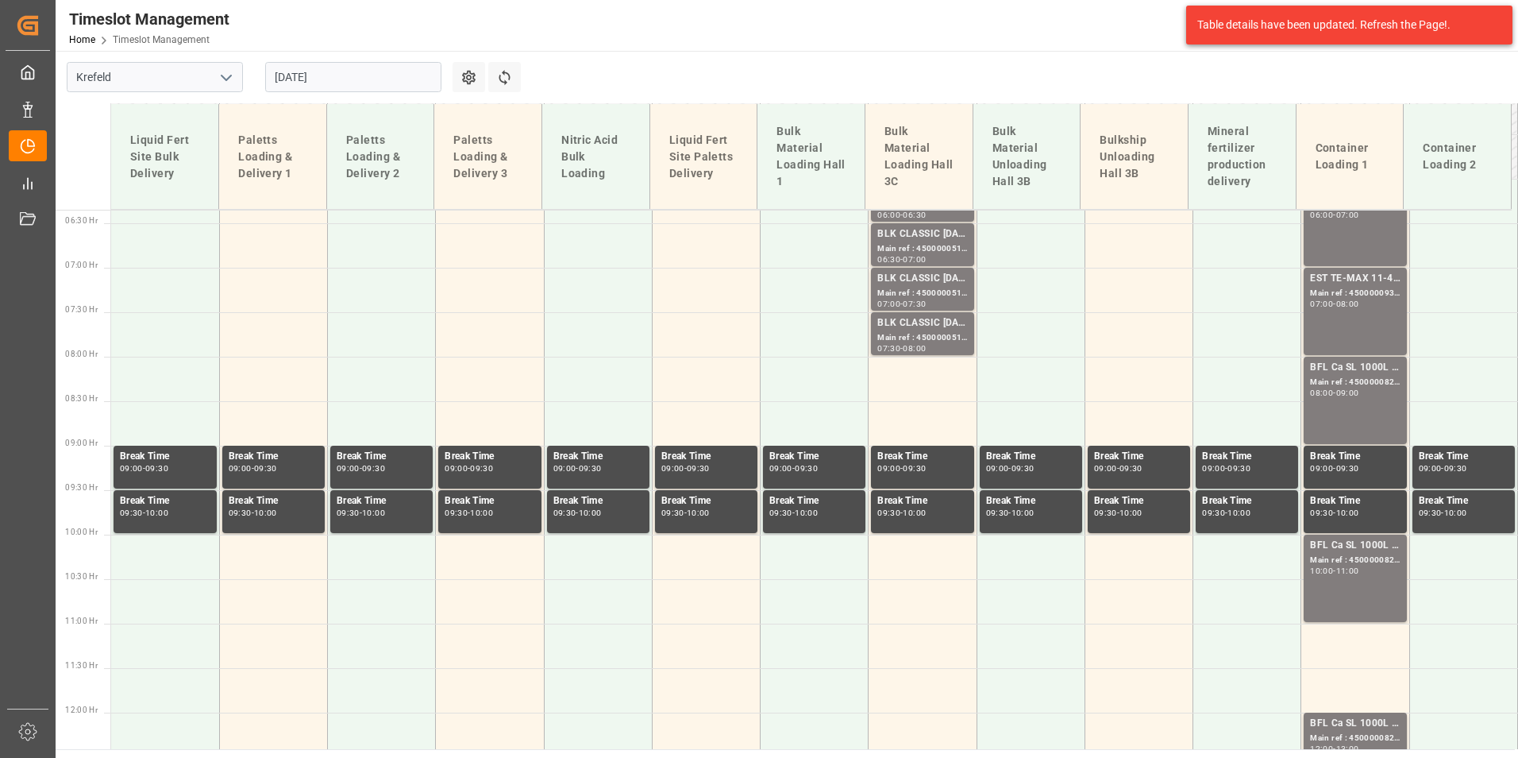
scroll to position [380, 0]
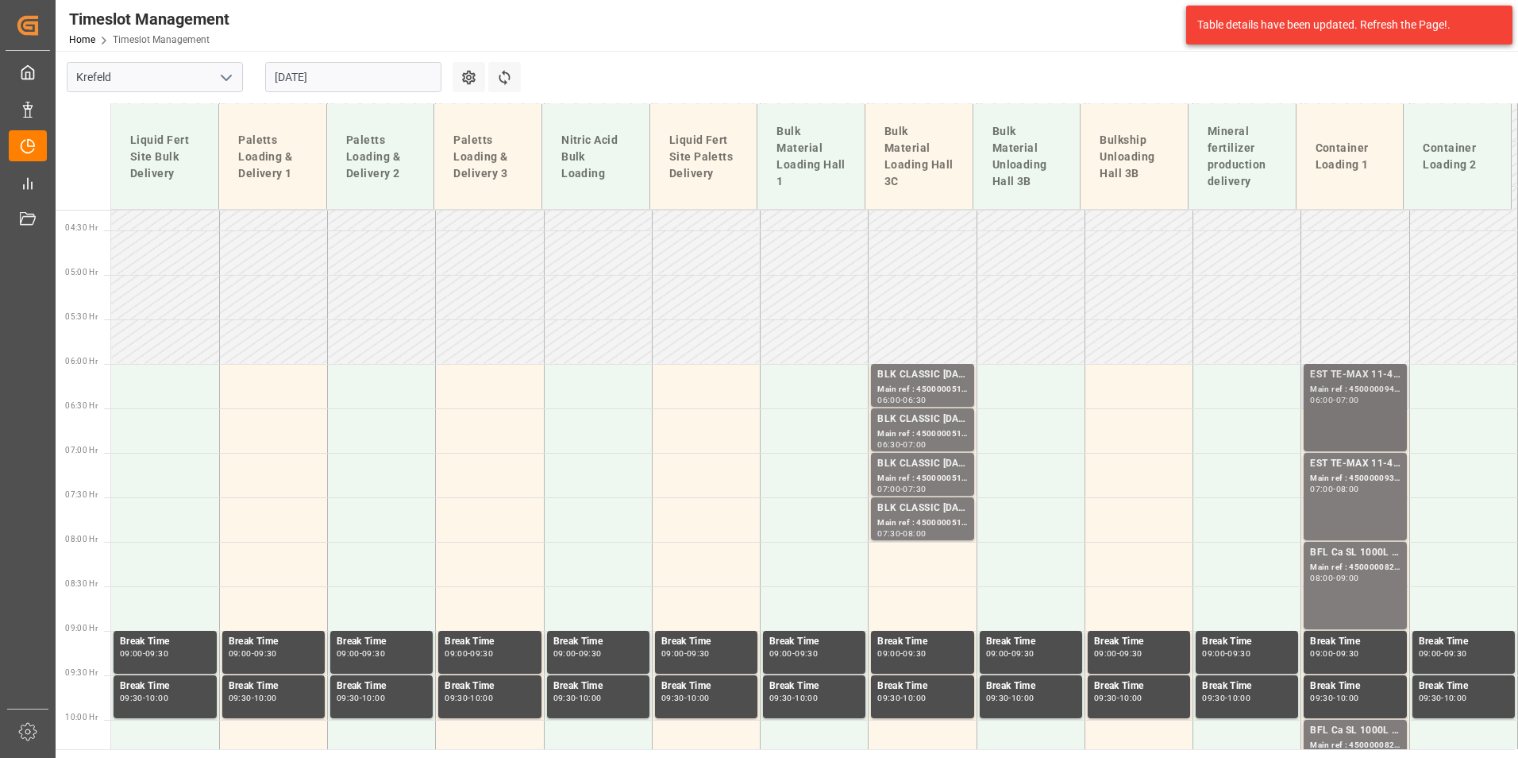
click at [1319, 387] on div "Main ref : 4500000940, 2000000976;" at bounding box center [1355, 389] width 90 height 13
click at [1368, 476] on div "Main ref : 4500000938, 2000000976;" at bounding box center [1355, 478] width 90 height 13
click at [1363, 569] on div "Main ref : 4500000821, 2000000630;" at bounding box center [1355, 567] width 90 height 13
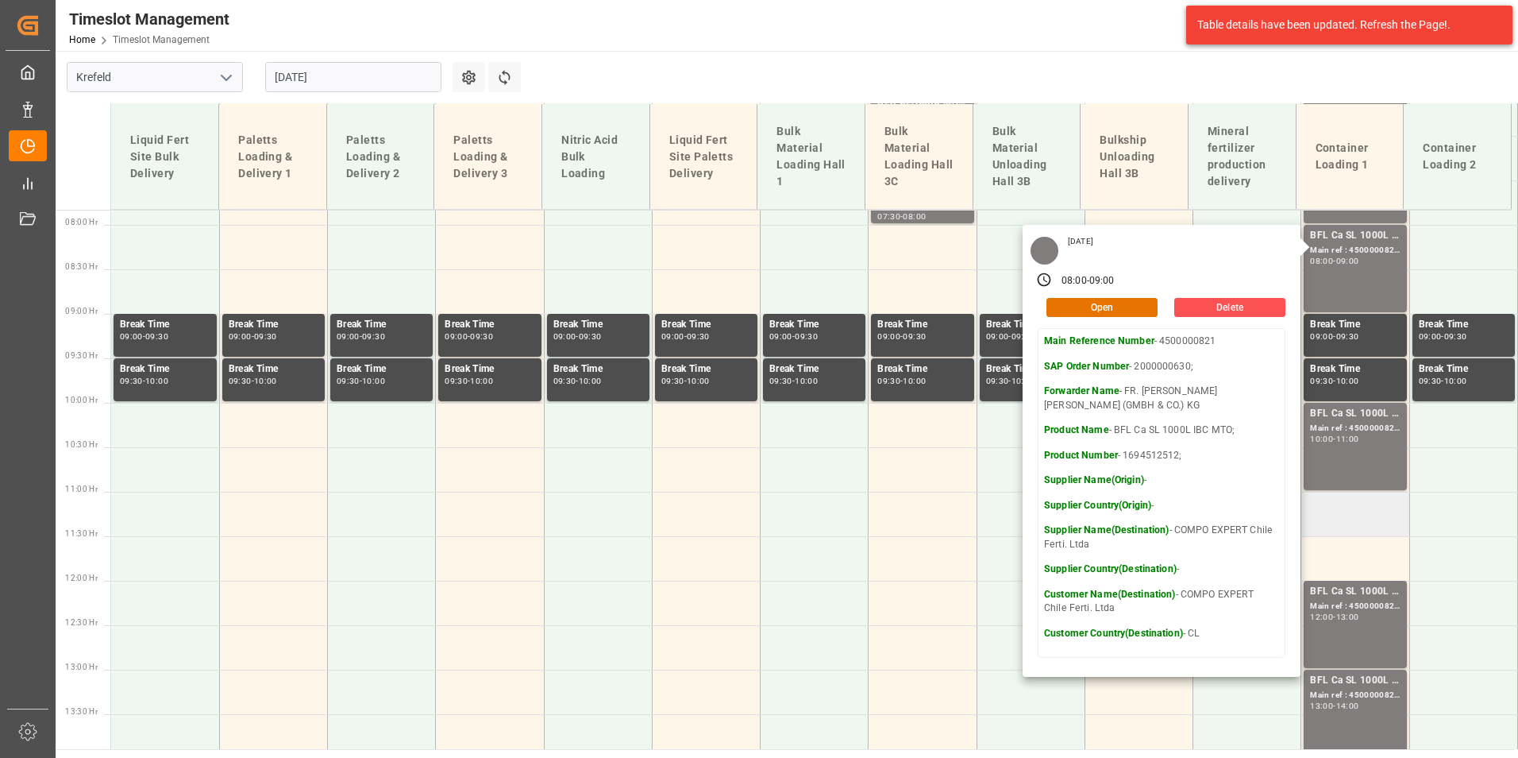
scroll to position [697, 0]
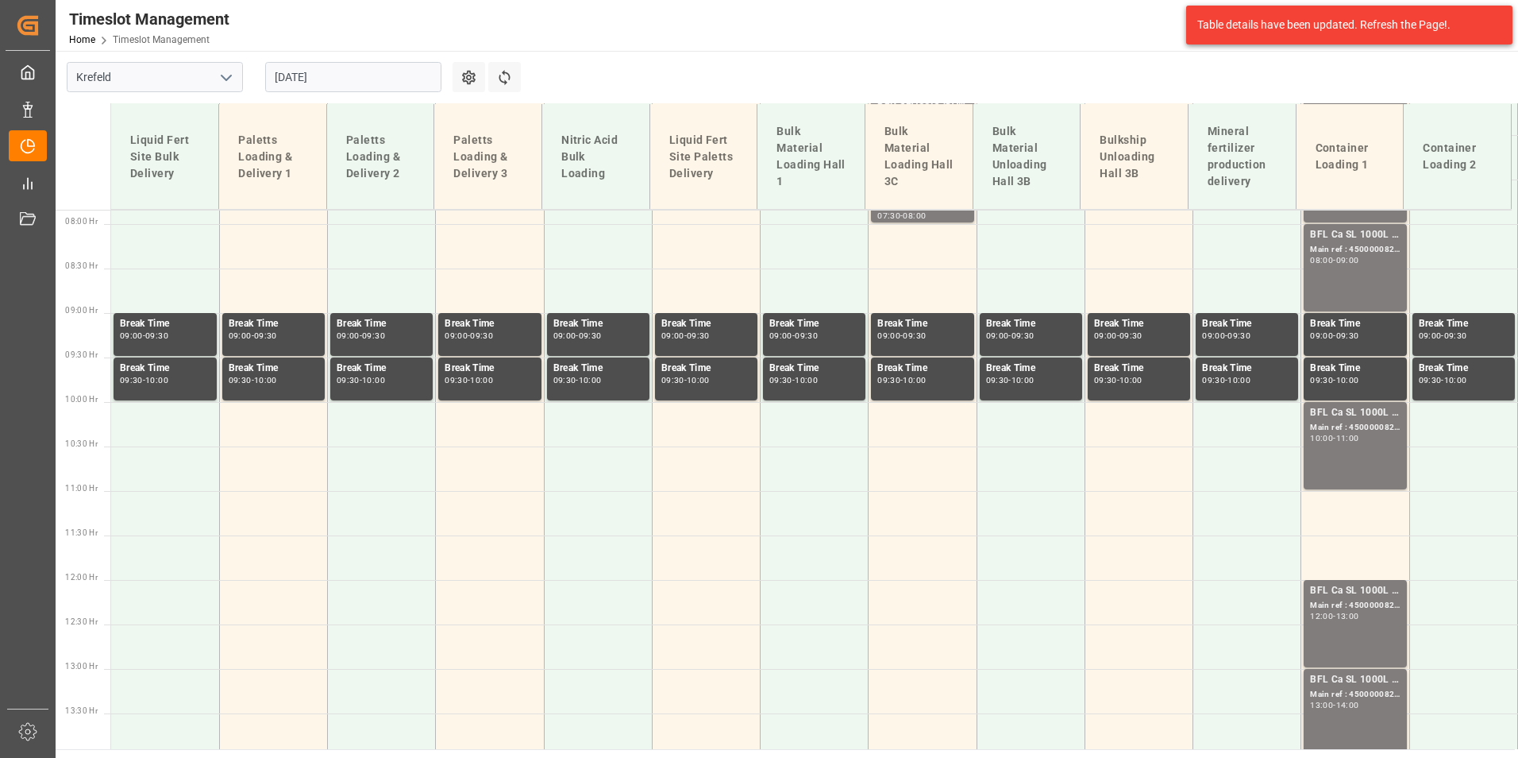
click at [1348, 453] on div "BFL Ca SL 1000L IBC MTO; Main ref : 4500000824, 2000000630; 10:00 - 11:00" at bounding box center [1355, 445] width 90 height 81
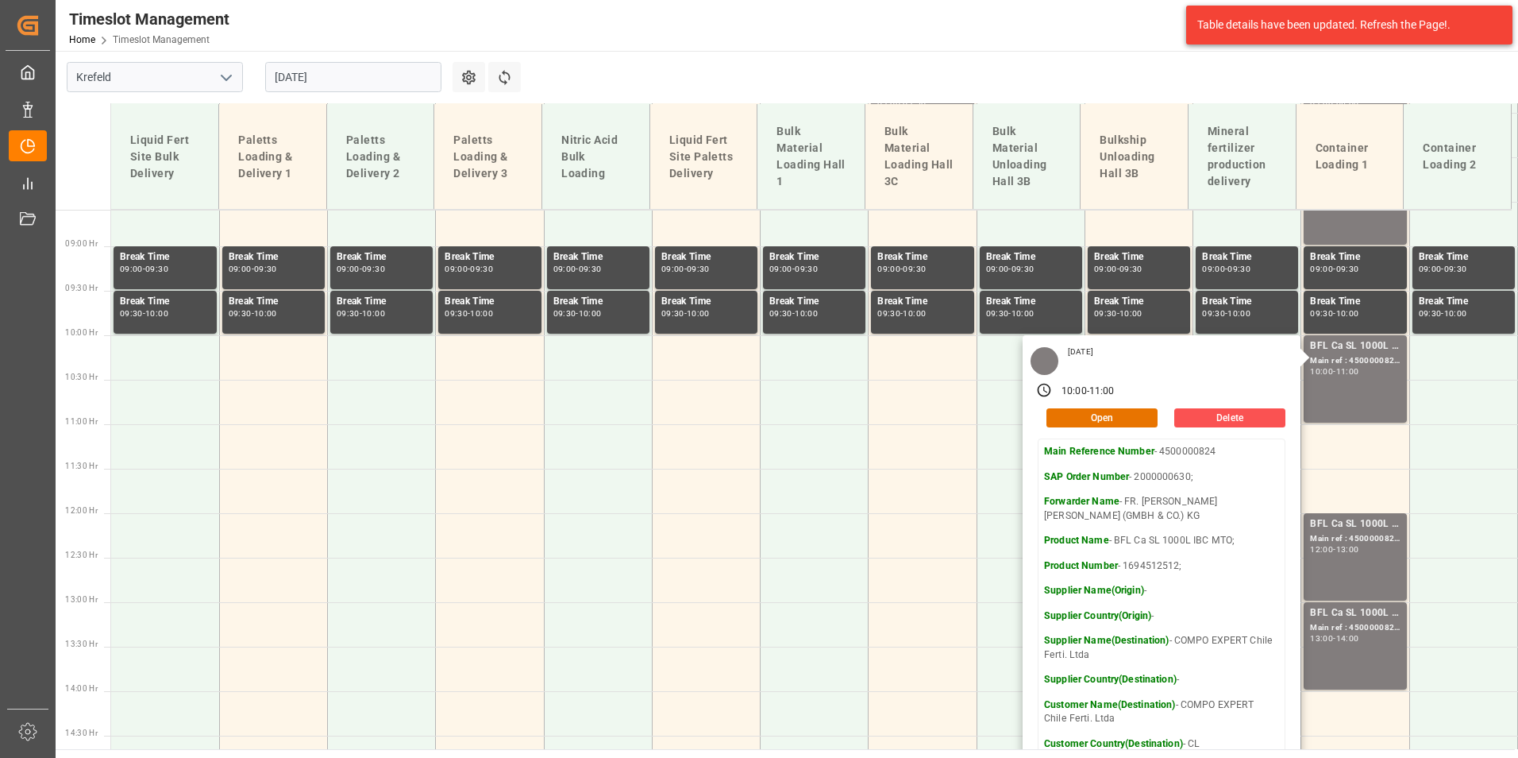
scroll to position [856, 0]
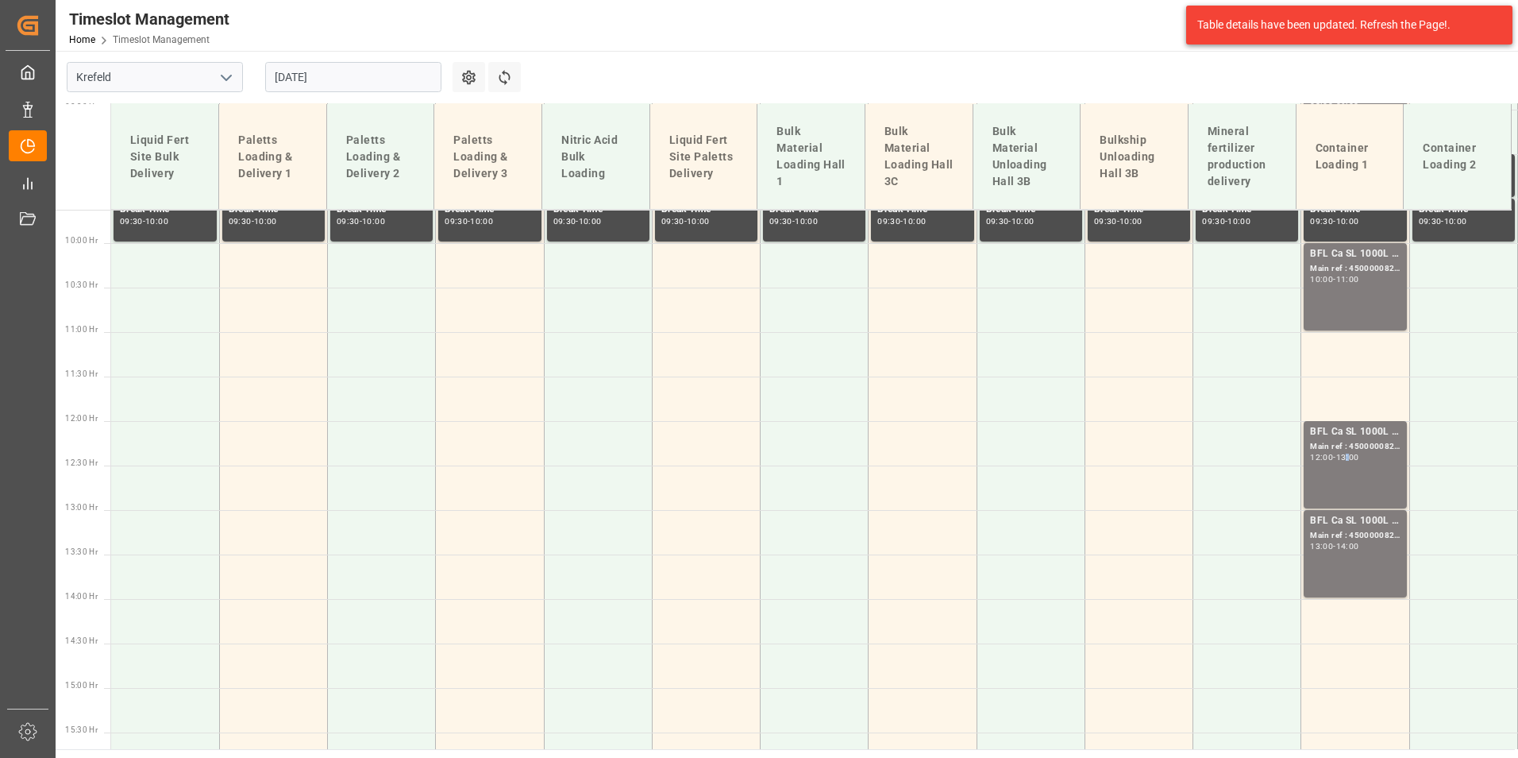
click at [1348, 454] on div "13:00" at bounding box center [1347, 456] width 23 height 7
click at [1347, 554] on div "BFL Ca SL 1000L IBC MTO; Main ref : 4500000823, 2000000630; 13:00 - 14:00" at bounding box center [1355, 553] width 90 height 81
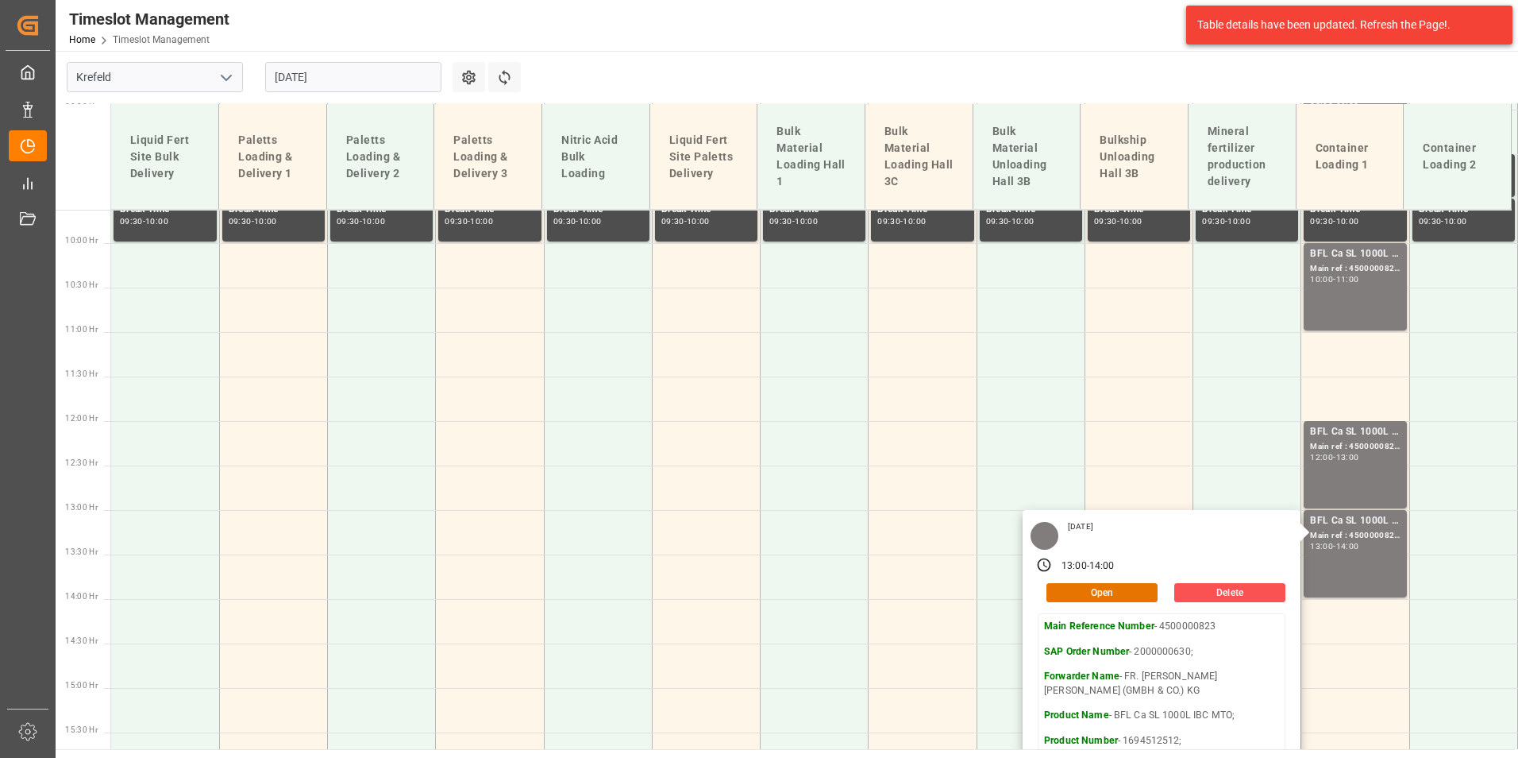
click at [372, 83] on input "[DATE]" at bounding box center [353, 77] width 176 height 30
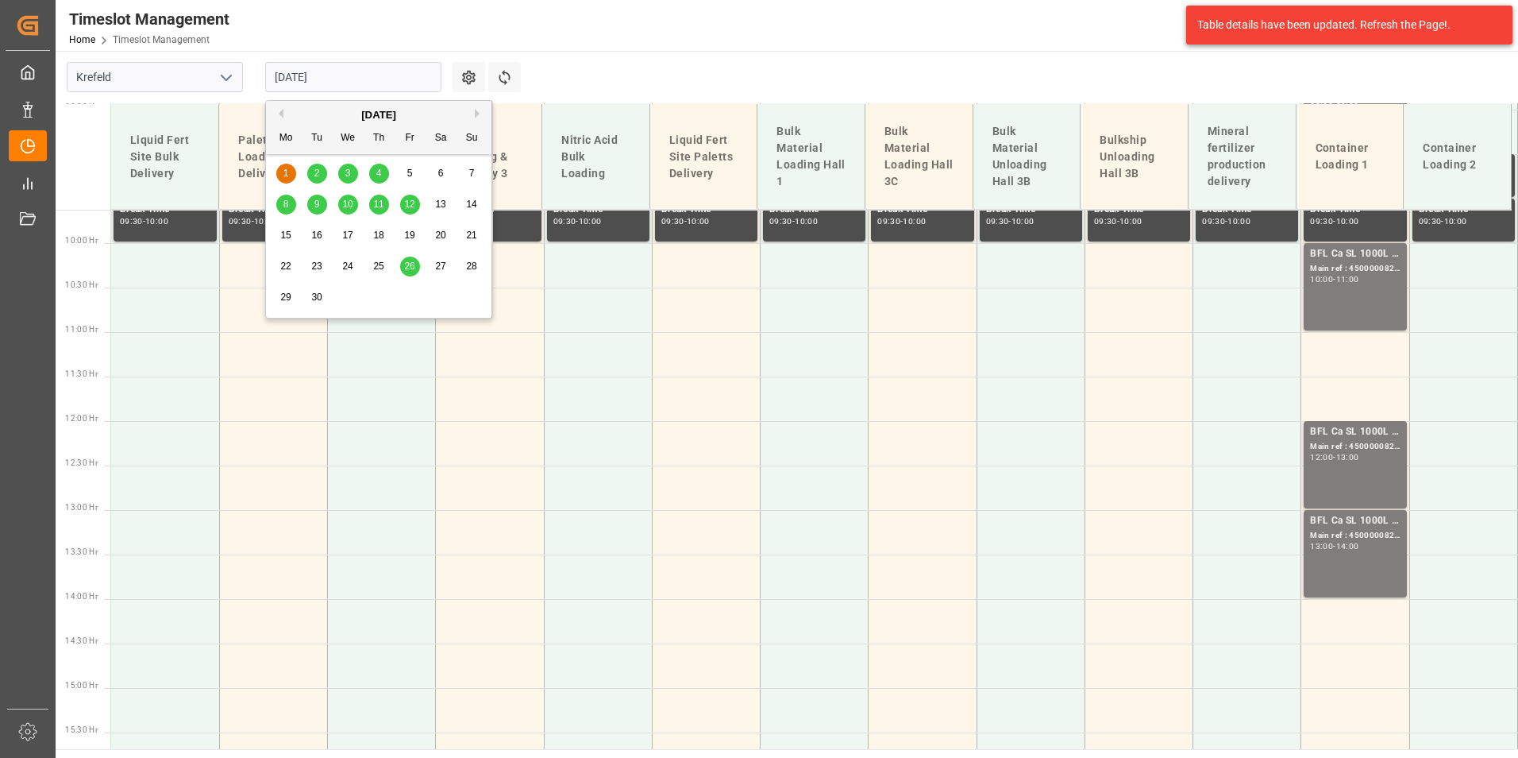
click at [313, 171] on div "2" at bounding box center [317, 173] width 20 height 19
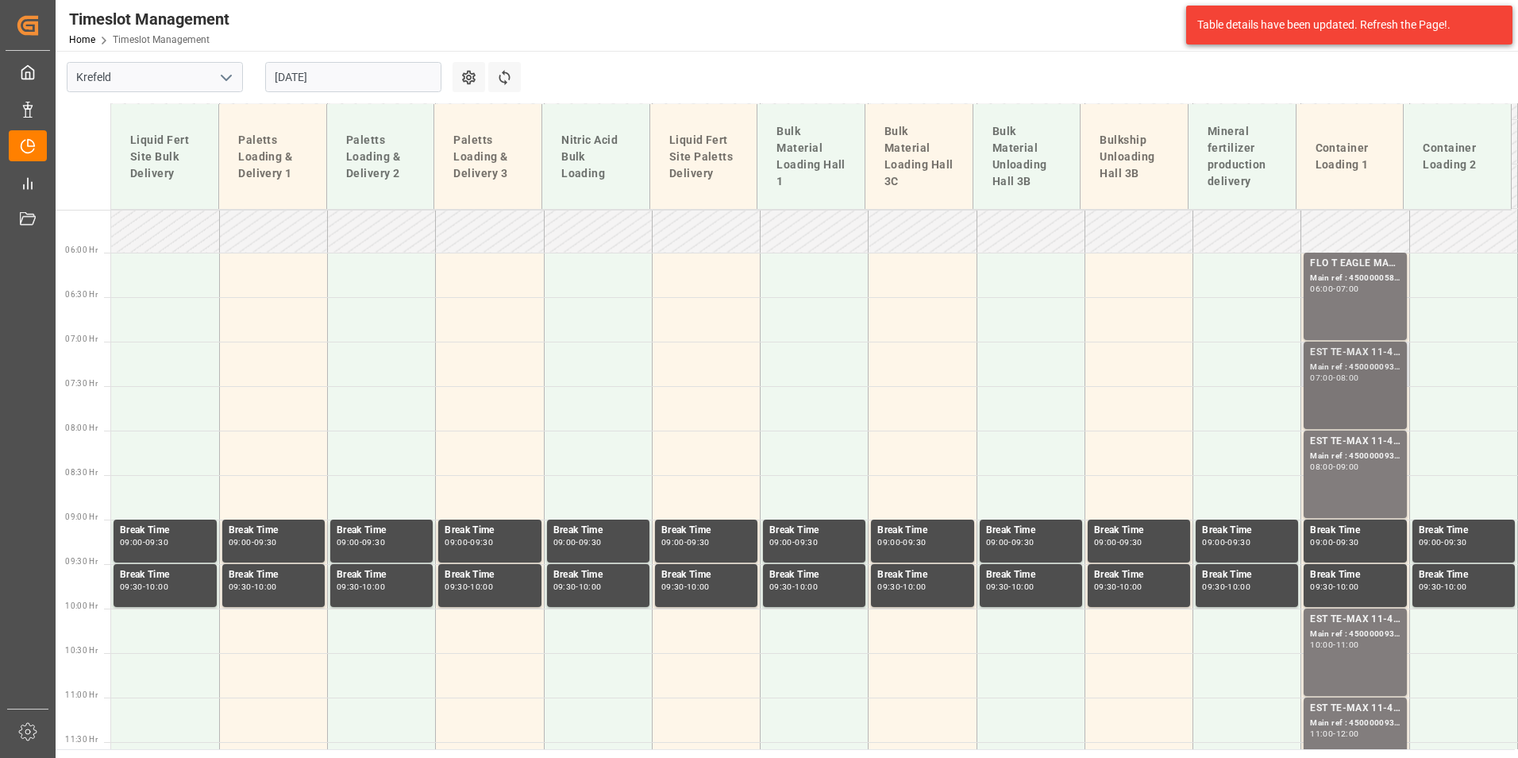
scroll to position [402, 0]
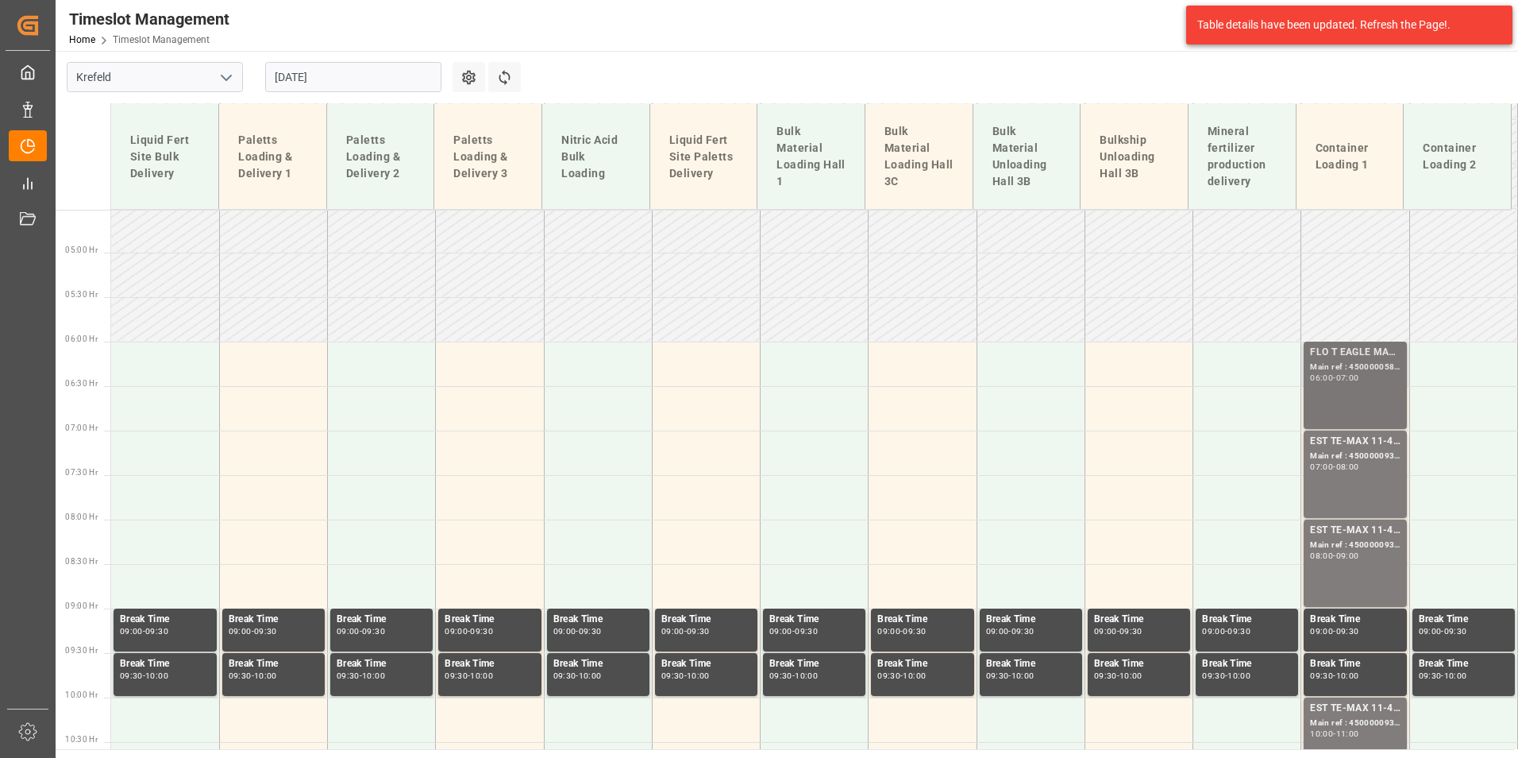
click at [1350, 385] on div "FLO T EAGLE MASTER [DATE] 25kg (x42) WW; Main ref : 4500000585, 2000000428; 06:…" at bounding box center [1355, 385] width 90 height 81
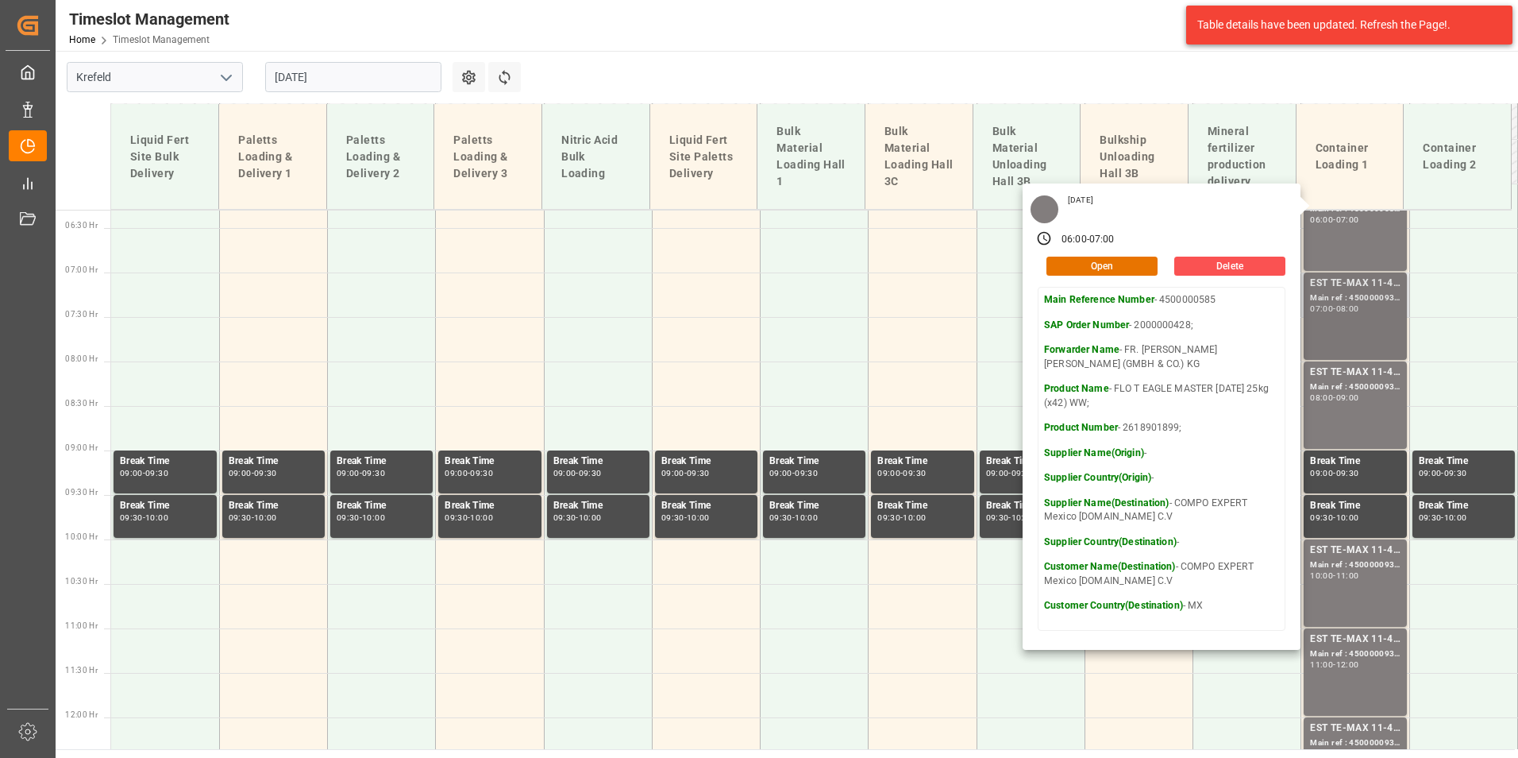
scroll to position [561, 0]
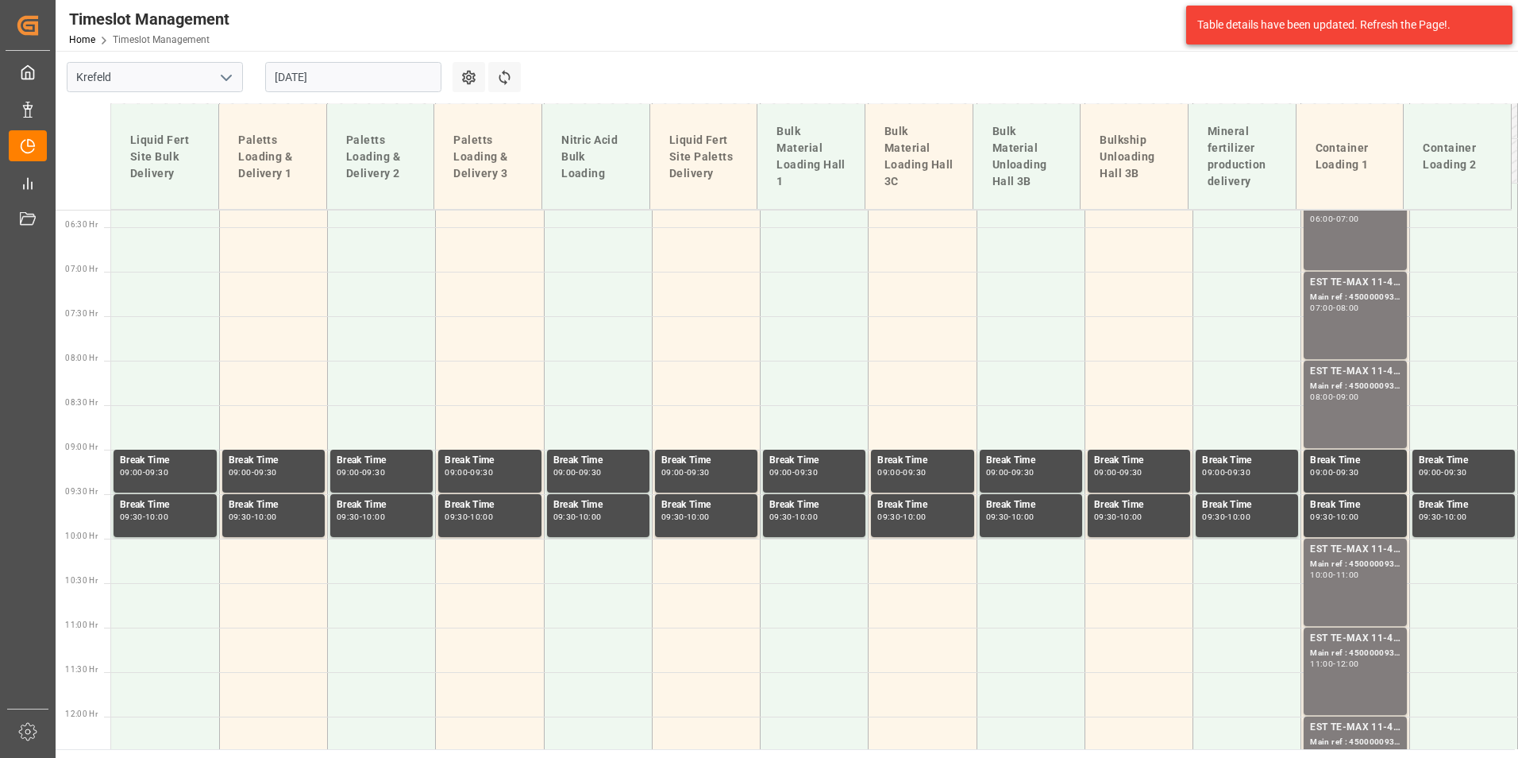
click at [1345, 329] on div "EST TE-MAX 11-48 20kg (x56) WW; Main ref : 4500000931, 2000000976; 07:00 - 08:00" at bounding box center [1355, 315] width 90 height 81
click at [1358, 393] on div "09:00" at bounding box center [1347, 396] width 23 height 7
click at [1358, 558] on div "Main ref : 4500000939, 2000000976;" at bounding box center [1355, 563] width 90 height 13
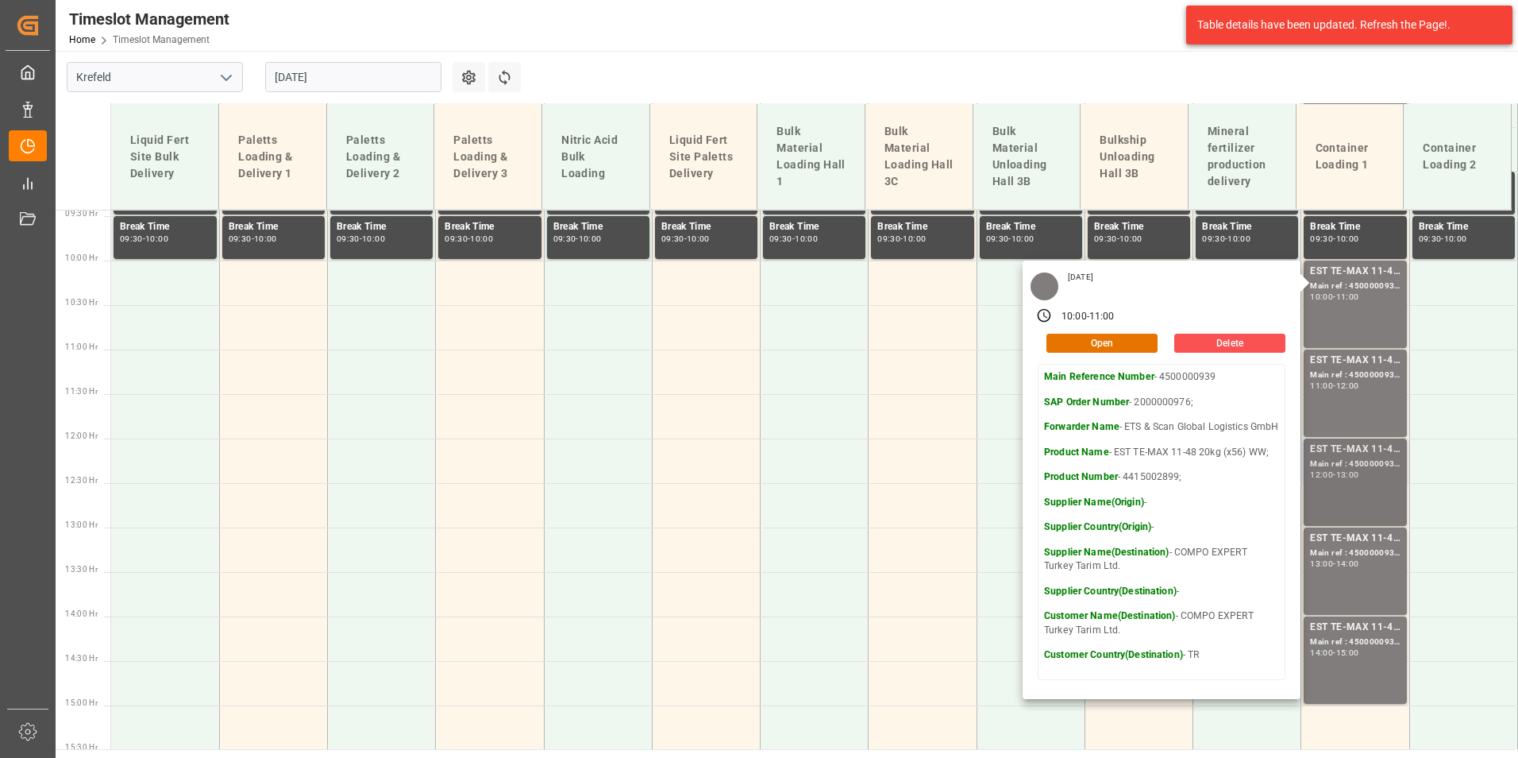
scroll to position [878, 0]
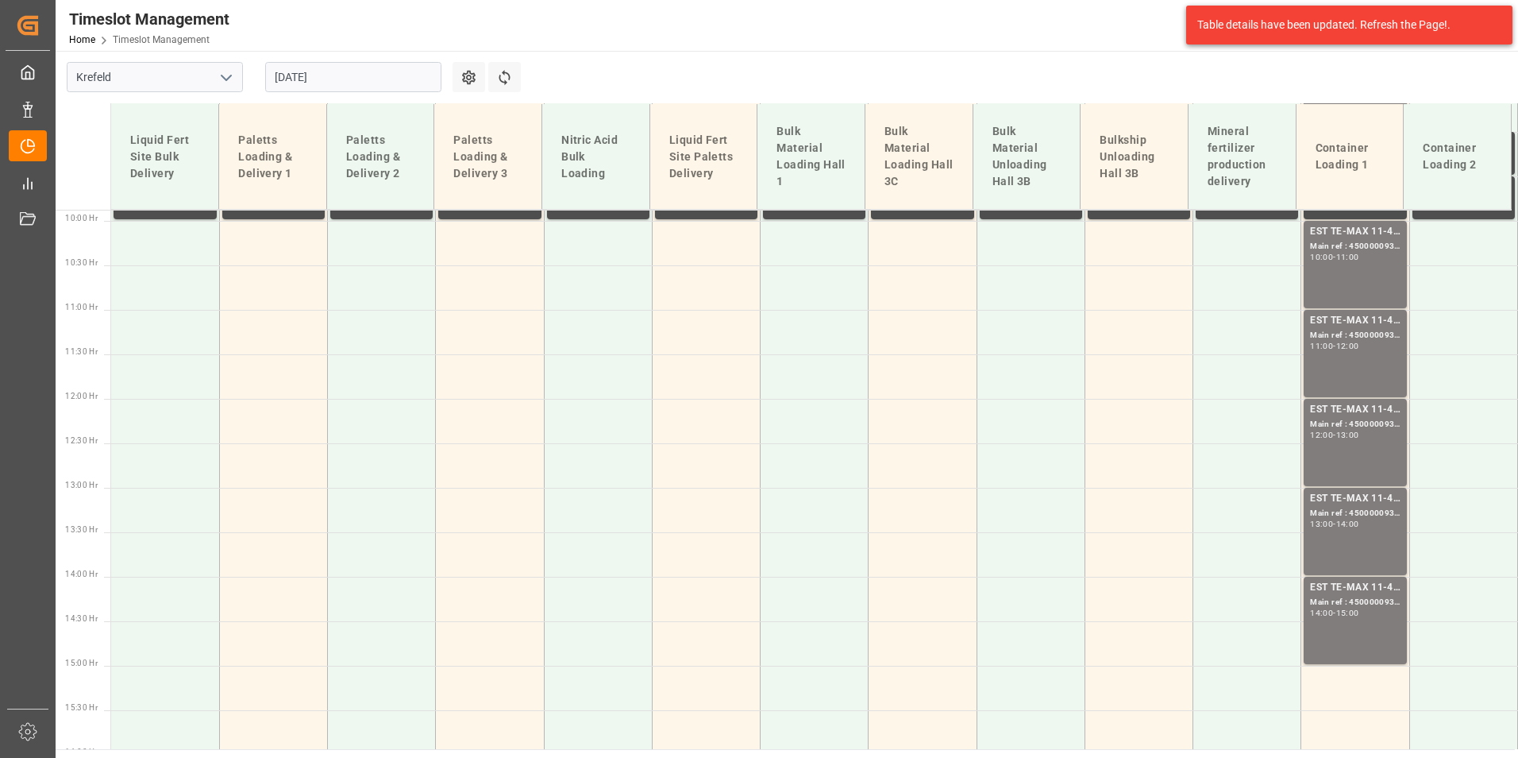
click at [1355, 355] on div "EST TE-MAX 11-48 20kg (x56) WW; Main ref : 4500000935, 2000000976; 11:00 - 12:00" at bounding box center [1355, 353] width 90 height 81
click at [1378, 446] on div "EST TE-MAX 11-48 20kg (x56) WW; Main ref : 4500000930, 2000000976; 12:00 - 13:00" at bounding box center [1355, 442] width 90 height 81
click at [1359, 514] on div "Main ref : 4500000937, 2000000976;" at bounding box center [1355, 513] width 90 height 13
click at [1355, 605] on div "Main ref : 4500000932, 2000000976;" at bounding box center [1355, 602] width 90 height 13
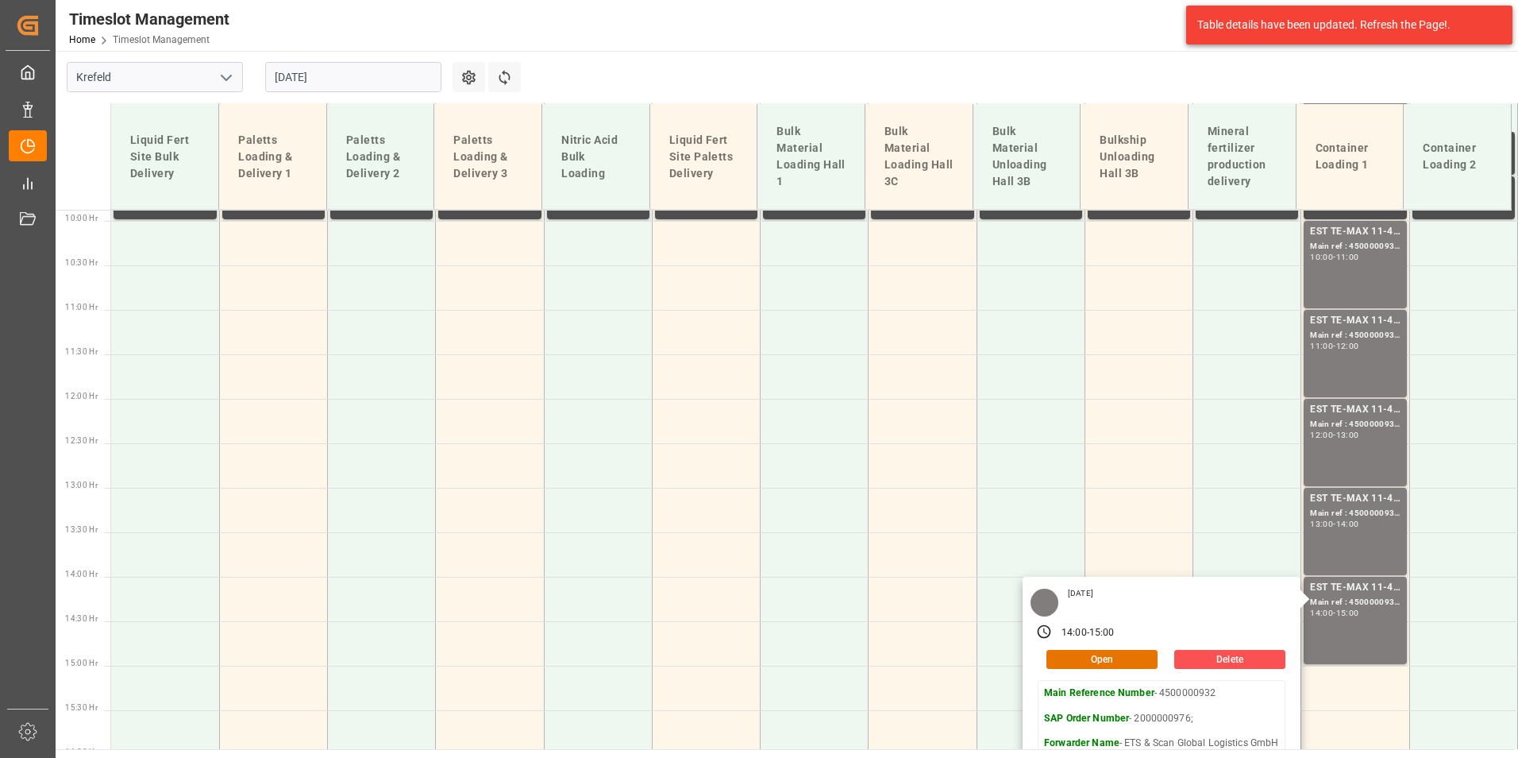
click at [321, 87] on input "[DATE]" at bounding box center [353, 77] width 176 height 30
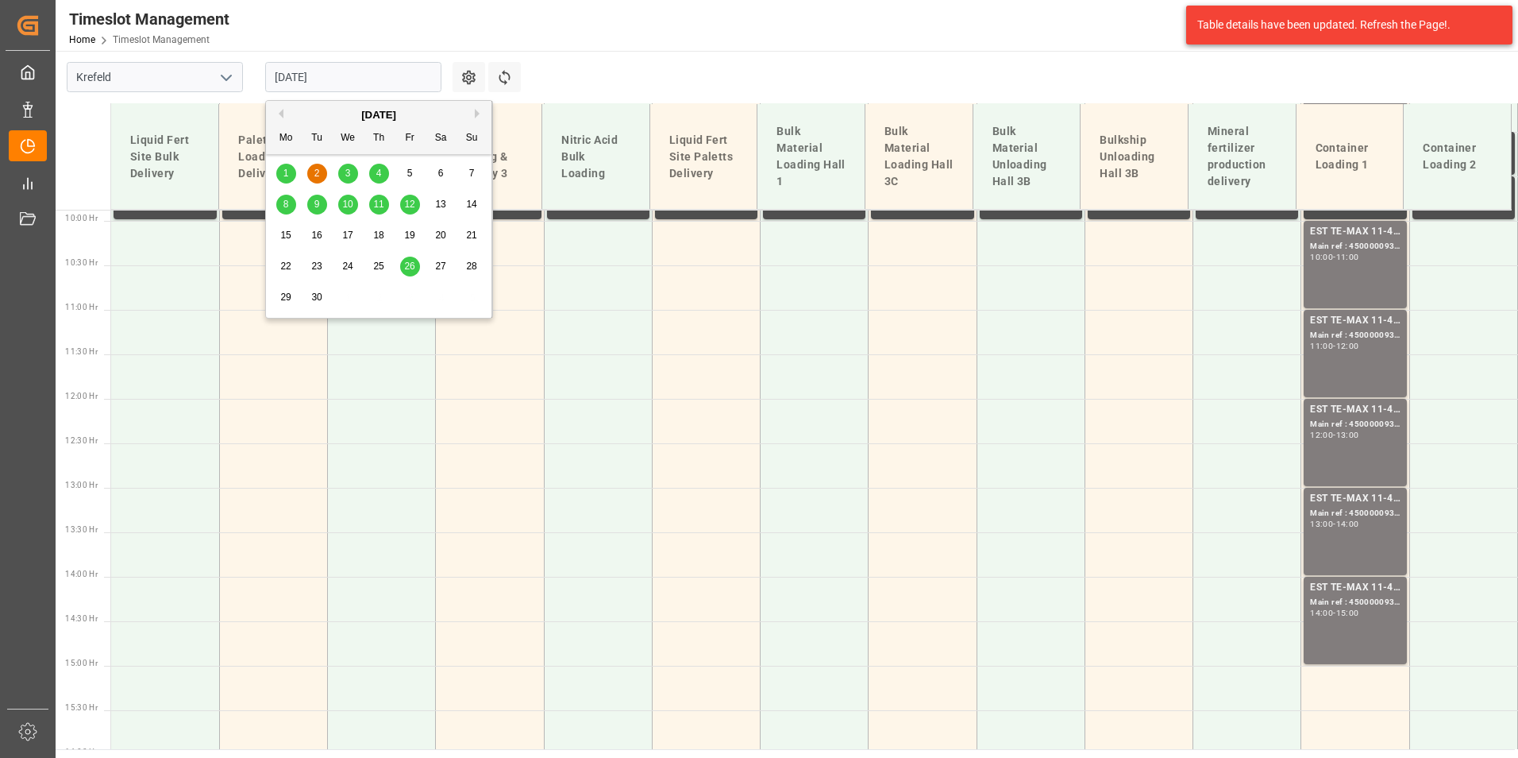
click at [347, 175] on span "3" at bounding box center [348, 173] width 6 height 11
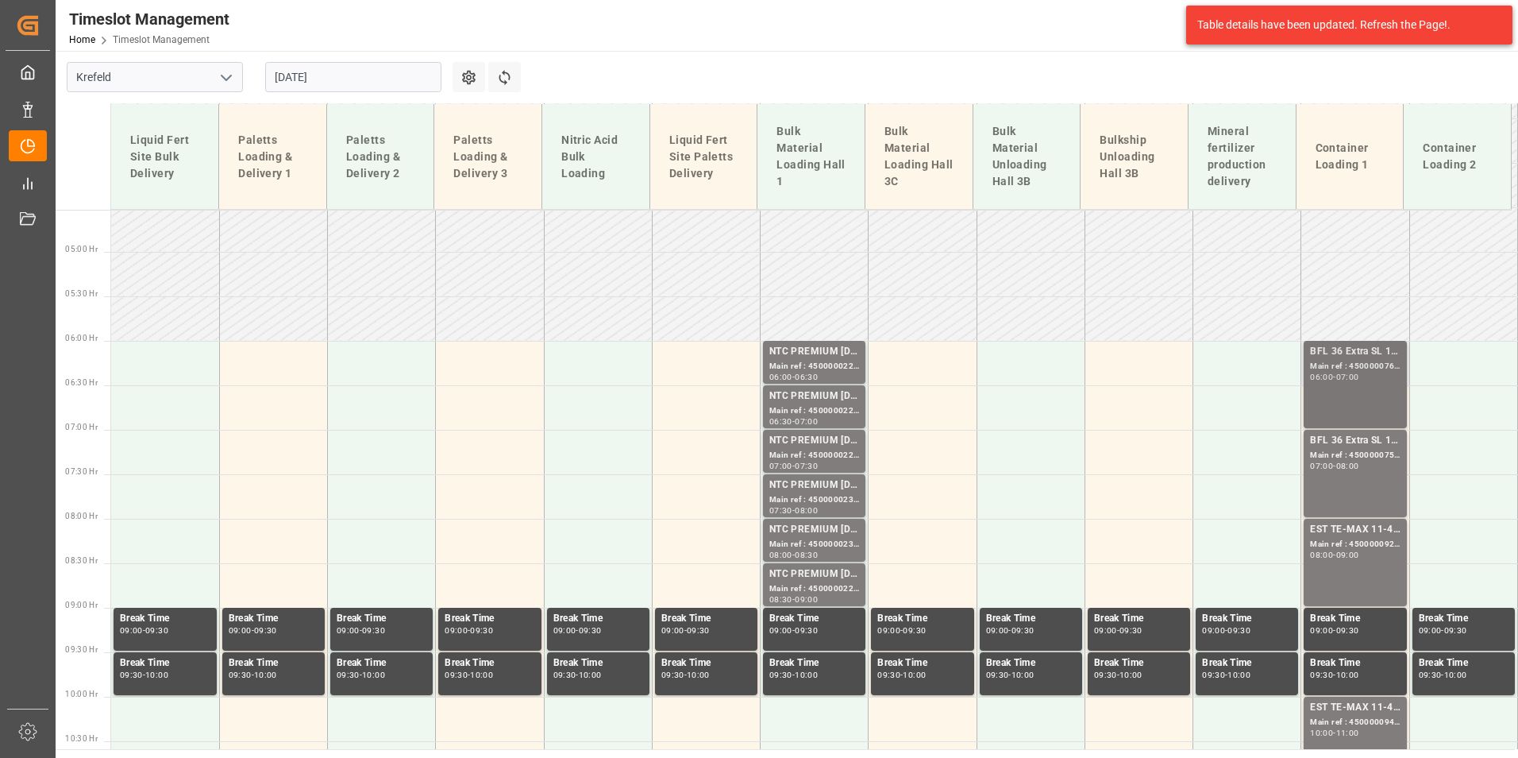
scroll to position [407, 0]
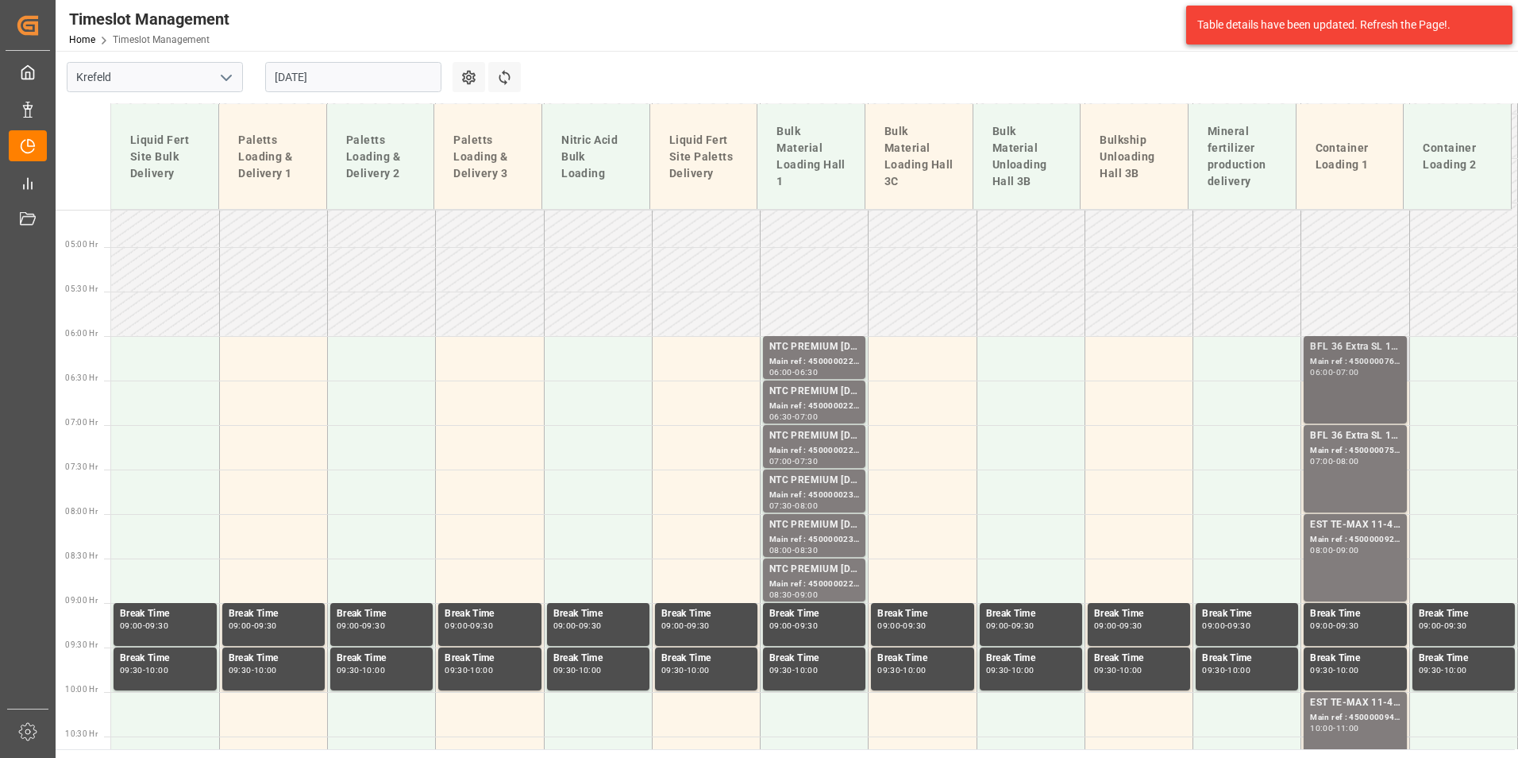
click at [1374, 375] on div "06:00 - 07:00" at bounding box center [1355, 372] width 90 height 9
click at [1365, 438] on div "BFL 36 Extra SL 10L (x60) EN,TR MTO;" at bounding box center [1355, 436] width 90 height 16
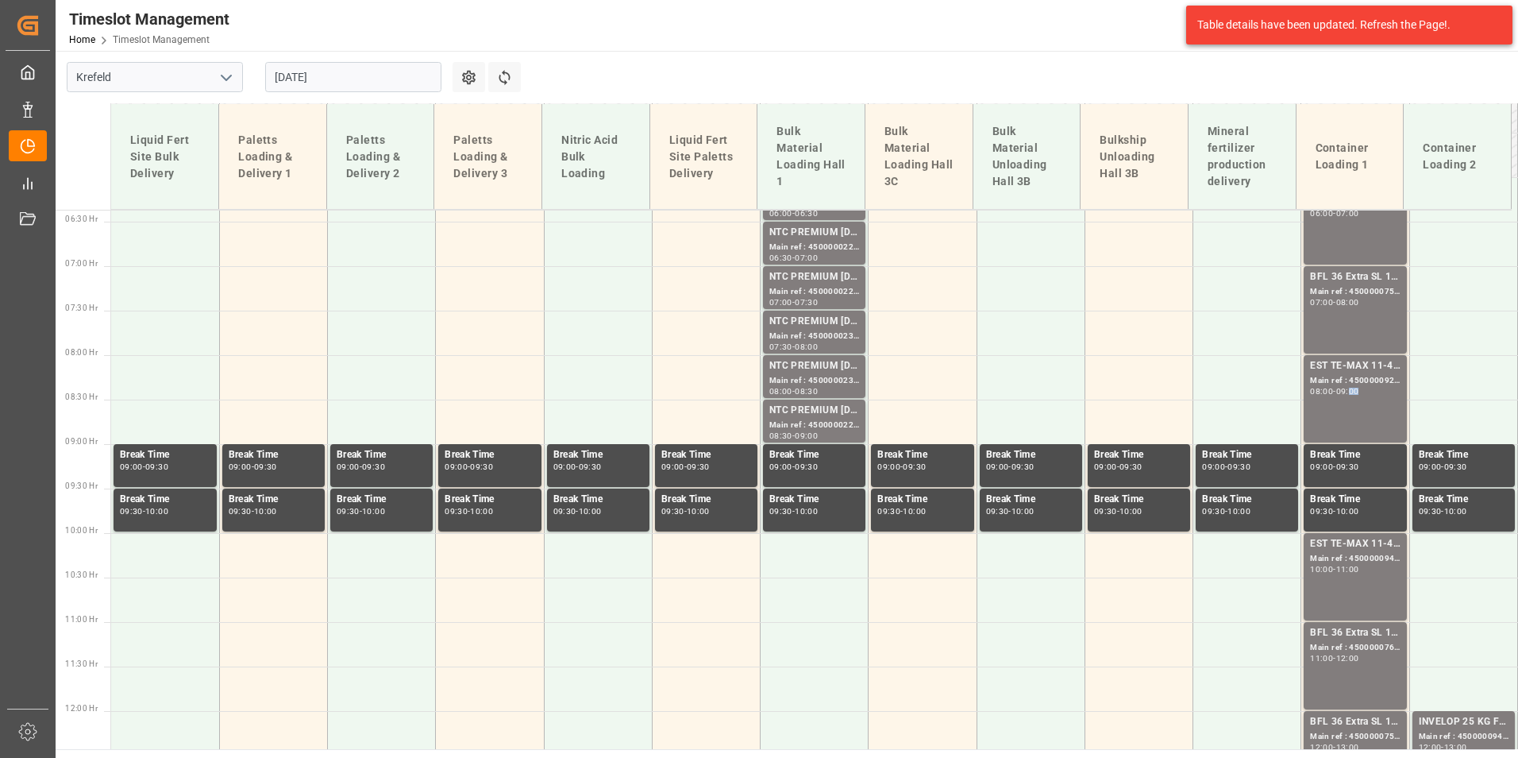
click at [1355, 394] on div "09:00" at bounding box center [1347, 390] width 23 height 7
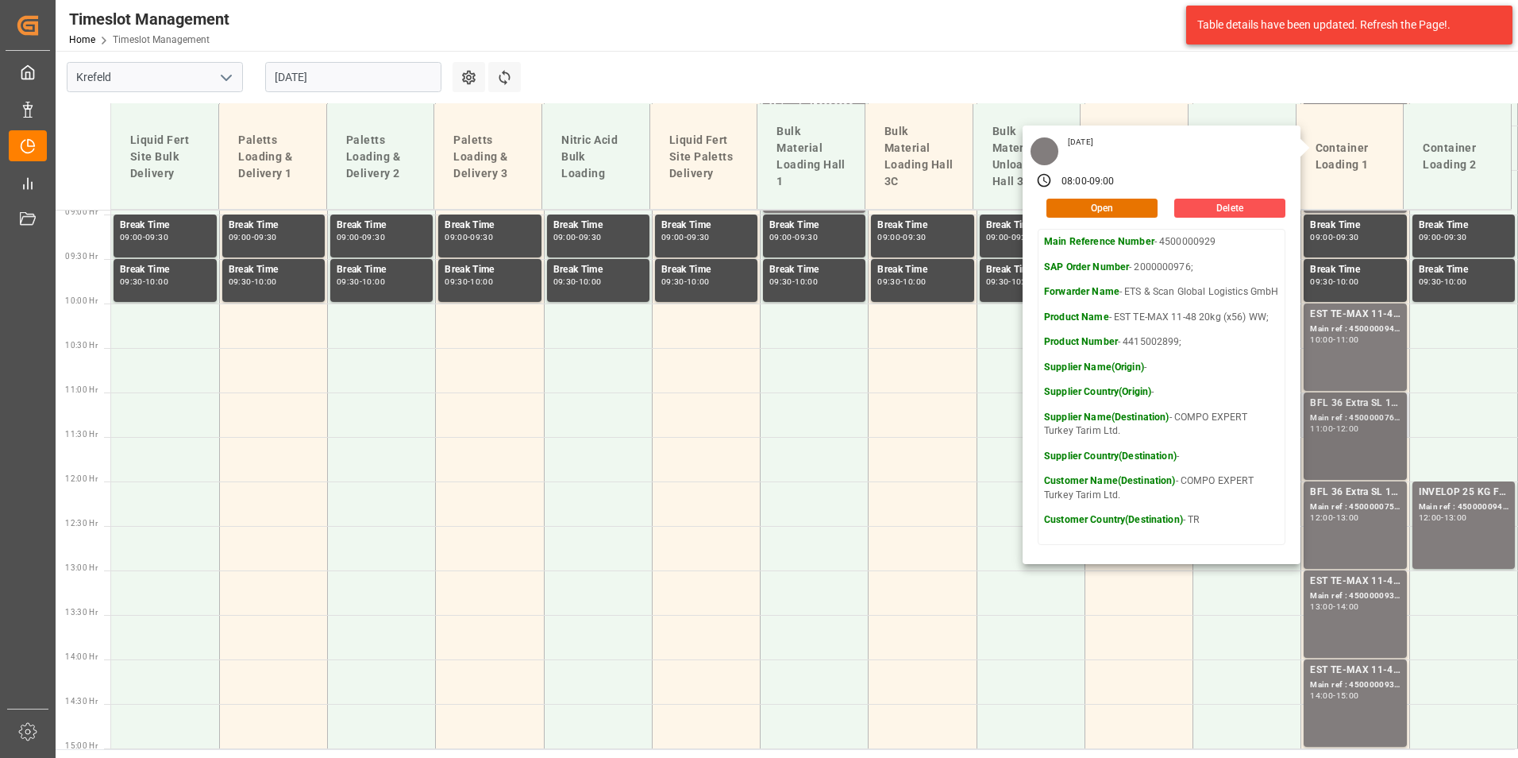
scroll to position [804, 0]
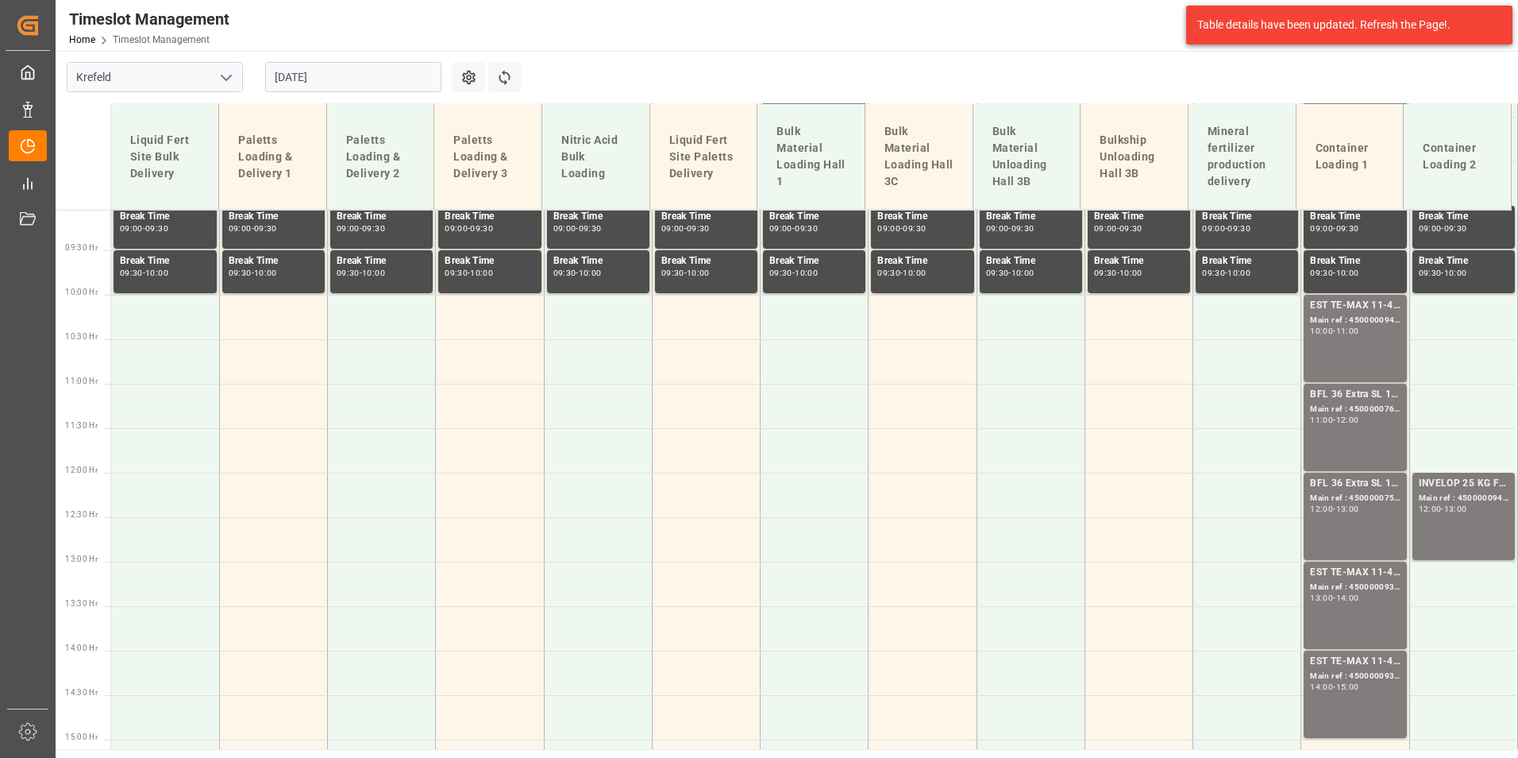
click at [1351, 360] on div "EST TE-MAX 11-48 20kg (x56) WW; Main ref : 4500000941, 2000000976; 10:00 - 11:00" at bounding box center [1355, 338] width 90 height 81
click at [1356, 426] on div "BFL 36 Extra SL 10L (x60) EN,TR MTO; Main ref : 4500000760, 2000000600; 11:00 -…" at bounding box center [1355, 427] width 90 height 81
click at [1358, 489] on div "BFL 36 Extra SL 10L (x60) EN,TR MTO;" at bounding box center [1355, 484] width 90 height 16
click at [1459, 495] on div "Main ref : 4500000944, 2000000971;" at bounding box center [1464, 498] width 90 height 13
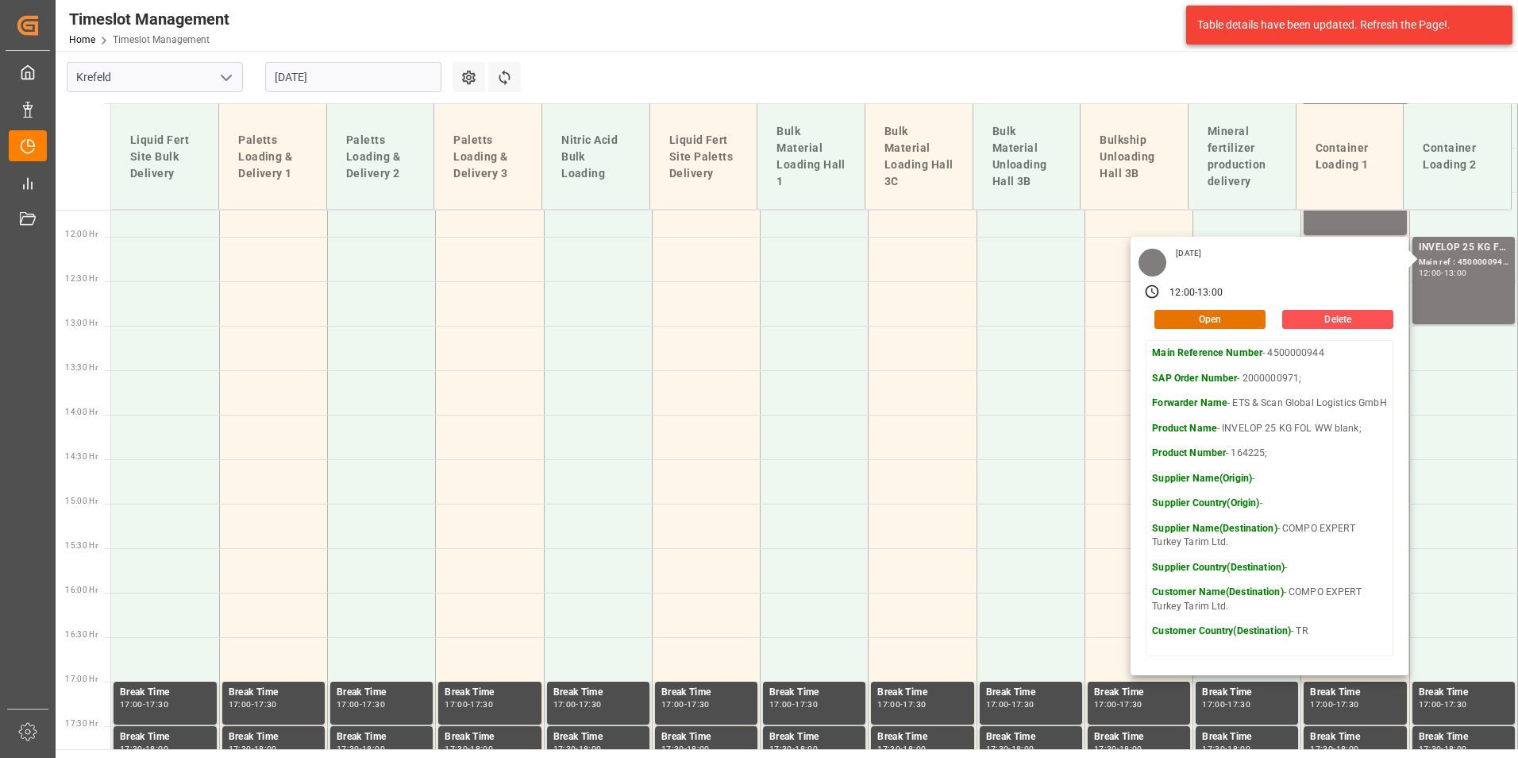
scroll to position [1043, 0]
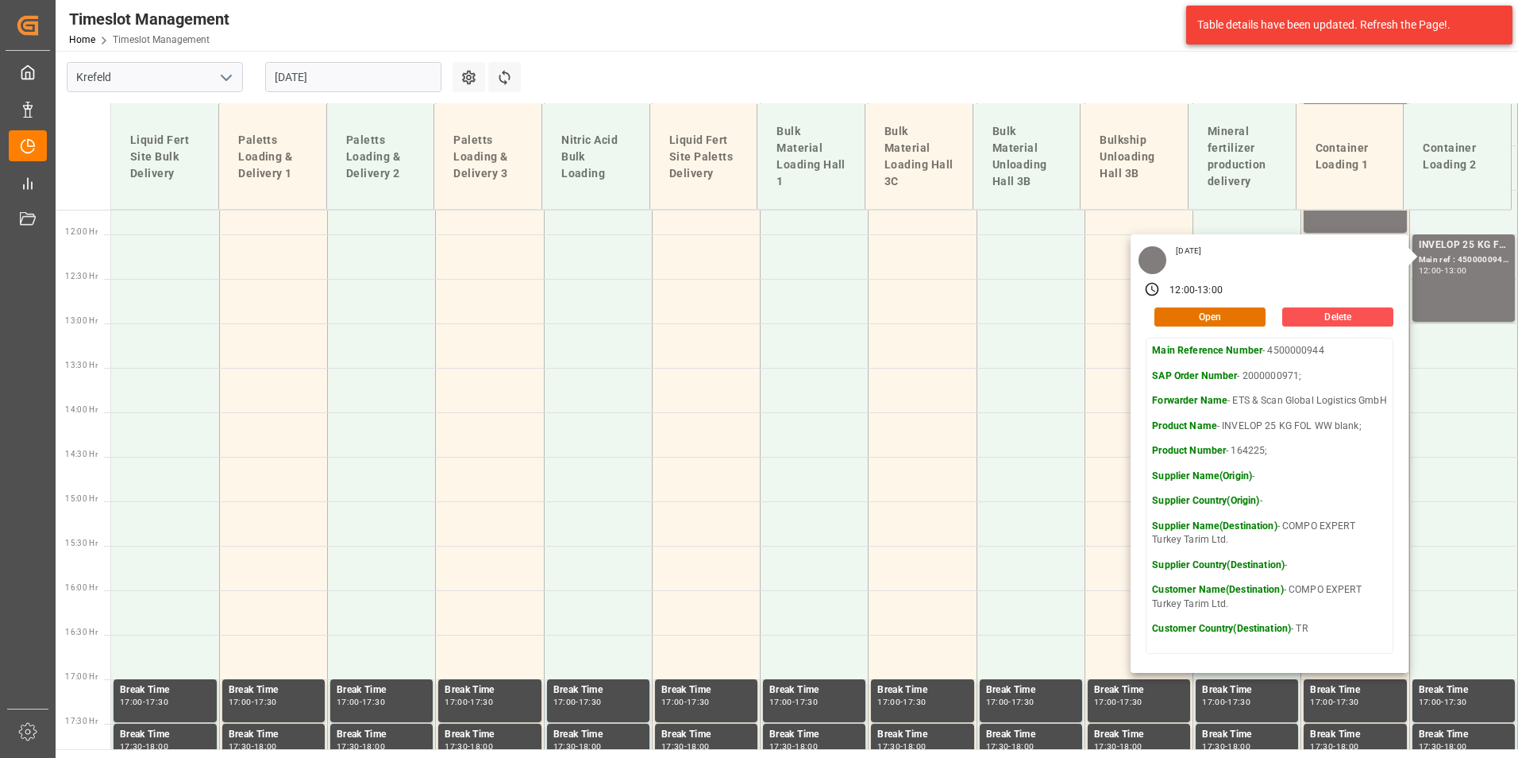
click at [1218, 74] on main "[GEOGRAPHIC_DATA] [DATE] Settings Refresh Time Slots Liquid Fert Site Bulk Deli…" at bounding box center [785, 400] width 1459 height 698
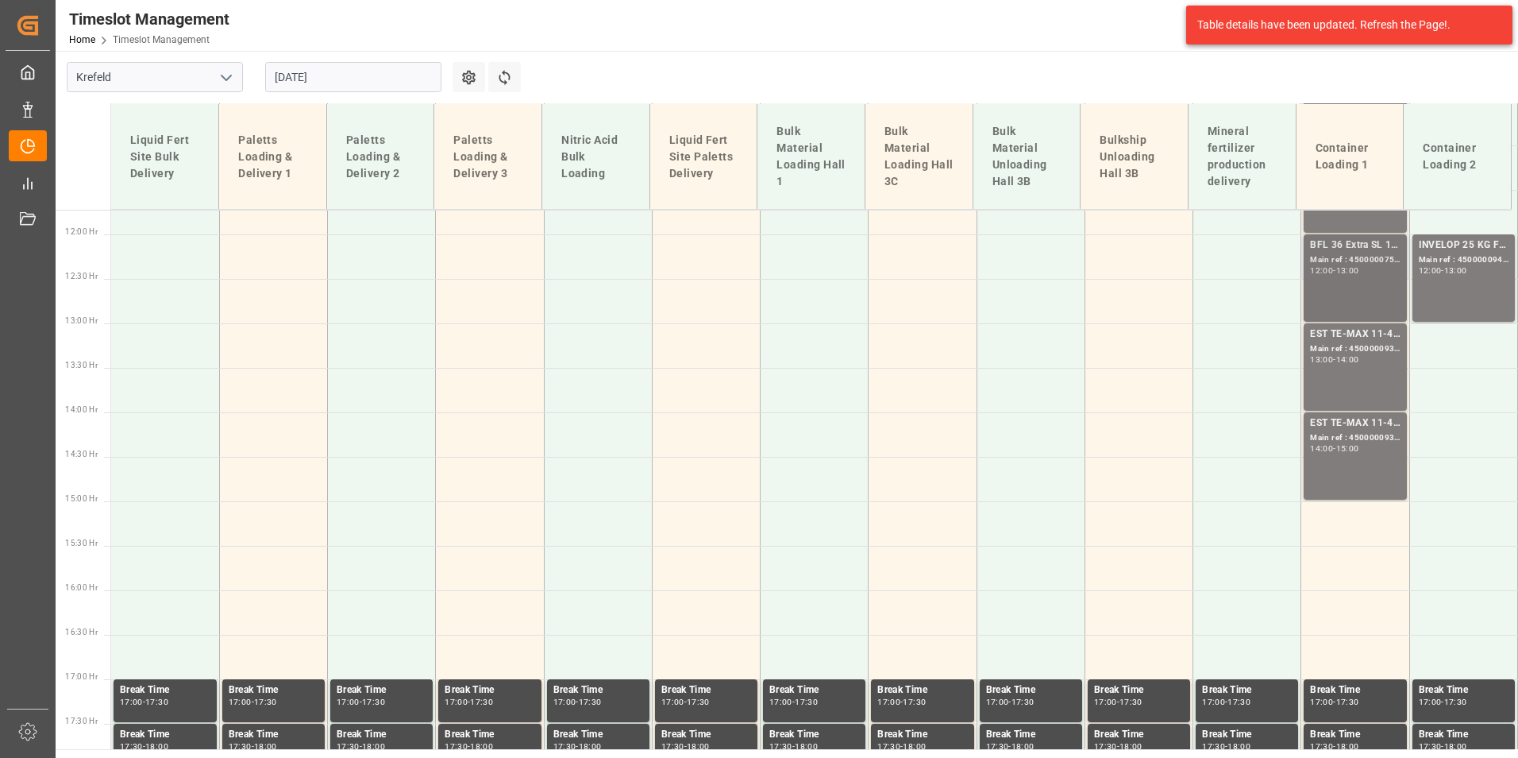
click at [1335, 321] on div "BFL 36 Extra SL 10L (x60) EN,TR MTO; Main ref : 4500000759, 2000000600; 12:00 -…" at bounding box center [1355, 277] width 102 height 87
click at [1346, 474] on div "EST TE-MAX 11-48 20kg (x56) WW; Main ref : 4500000934, 2000000976; 14:00 - 15:00" at bounding box center [1355, 455] width 90 height 81
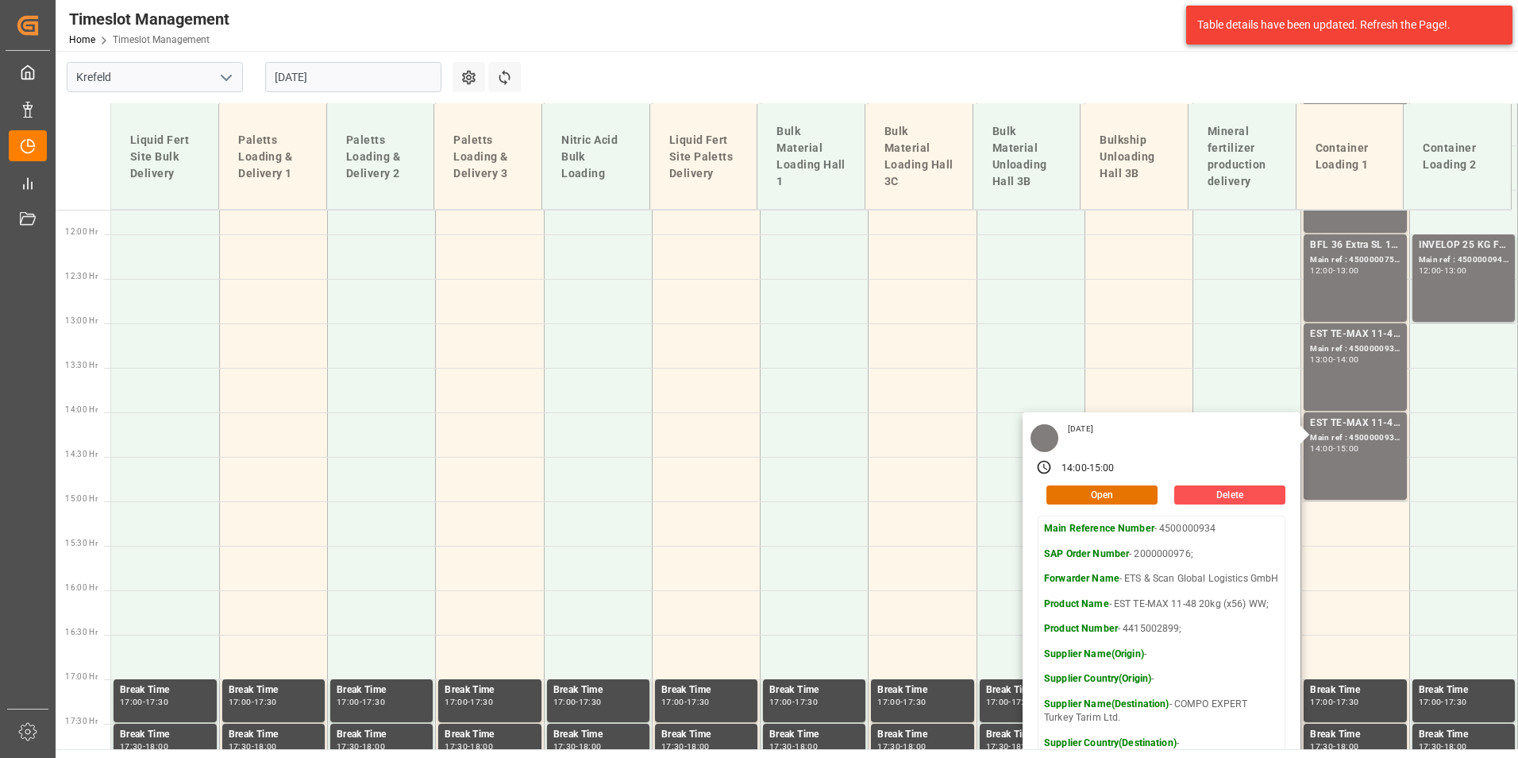
click at [397, 79] on input "[DATE]" at bounding box center [353, 77] width 176 height 30
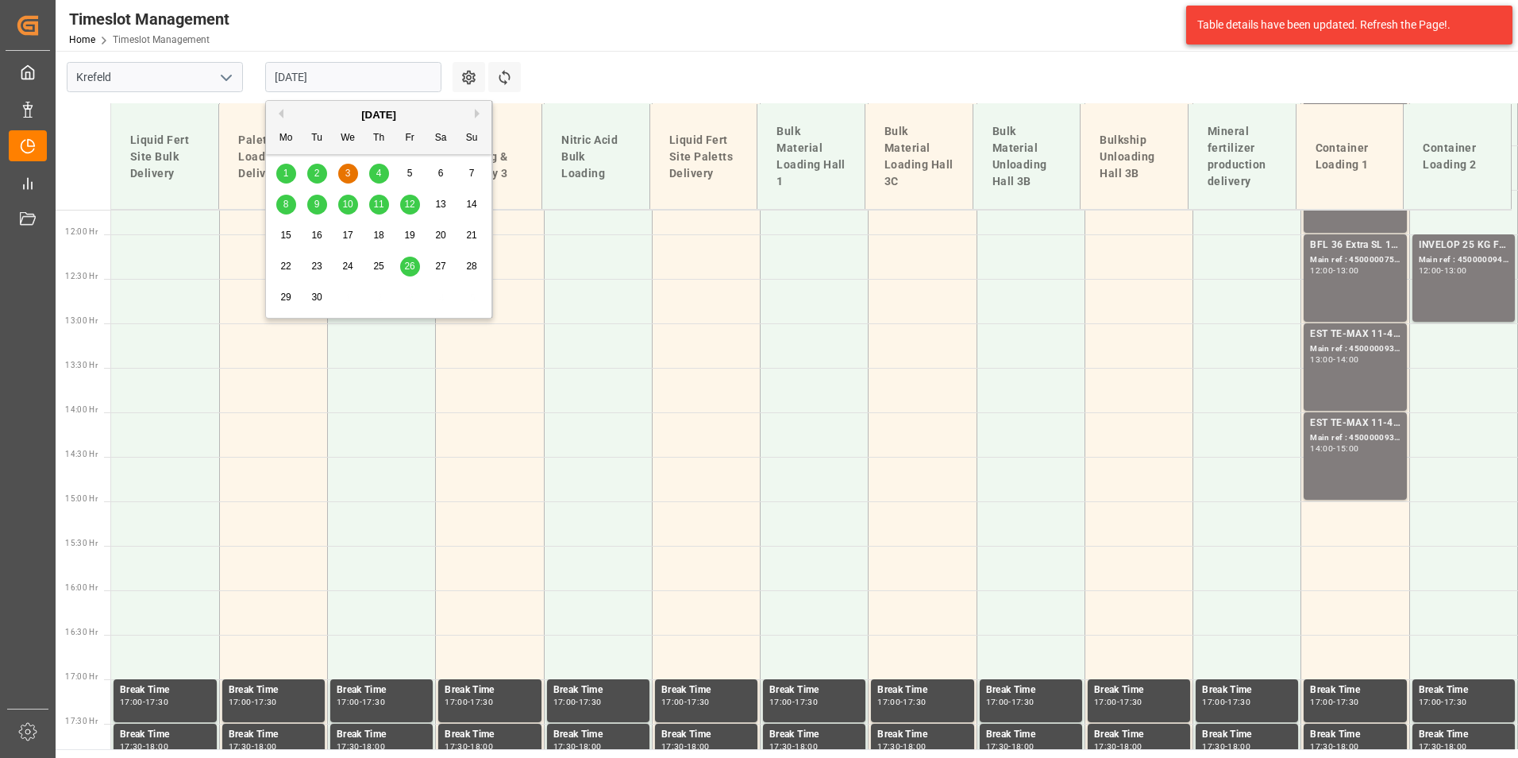
click at [376, 177] on span "4" at bounding box center [379, 173] width 6 height 11
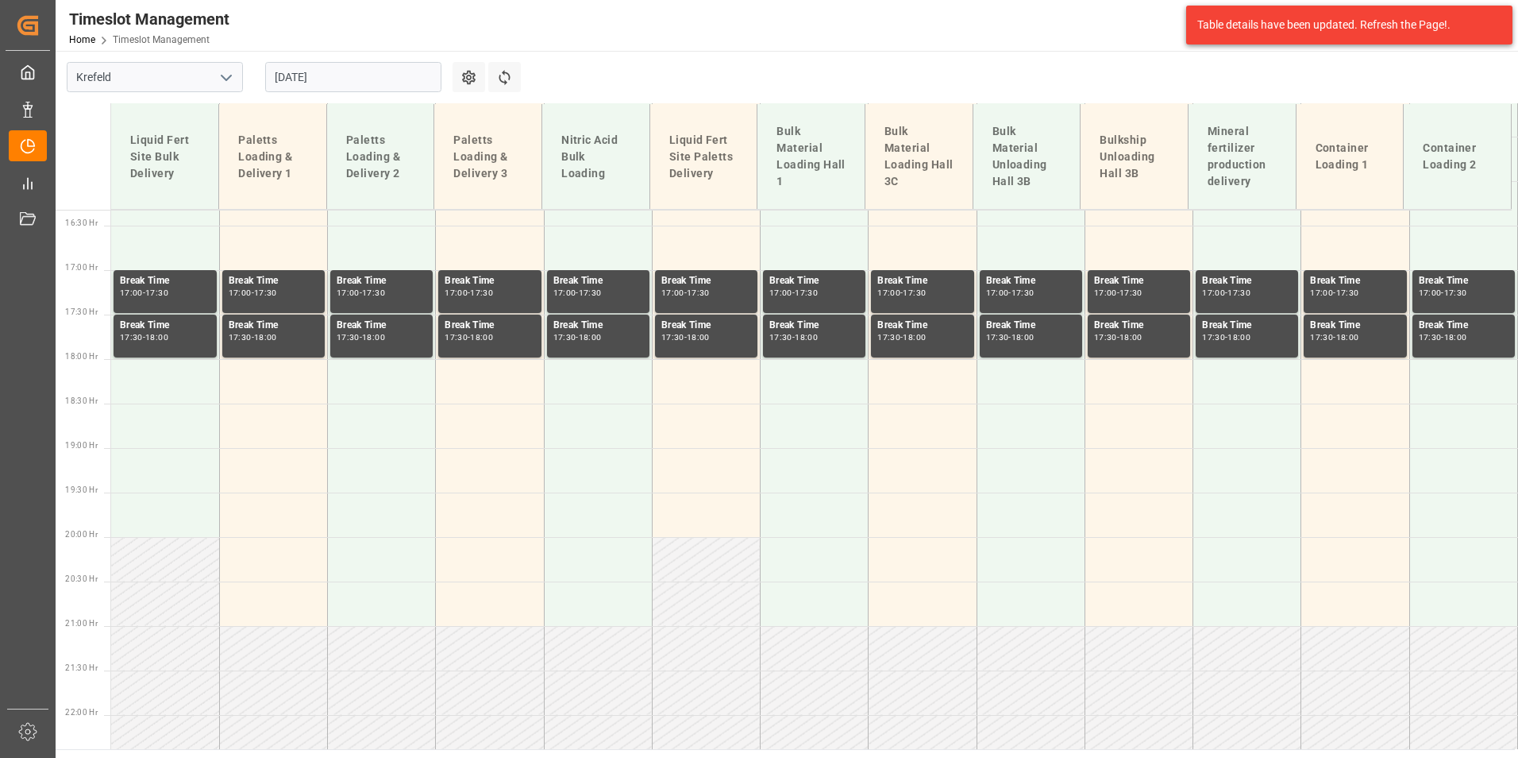
scroll to position [1116, 0]
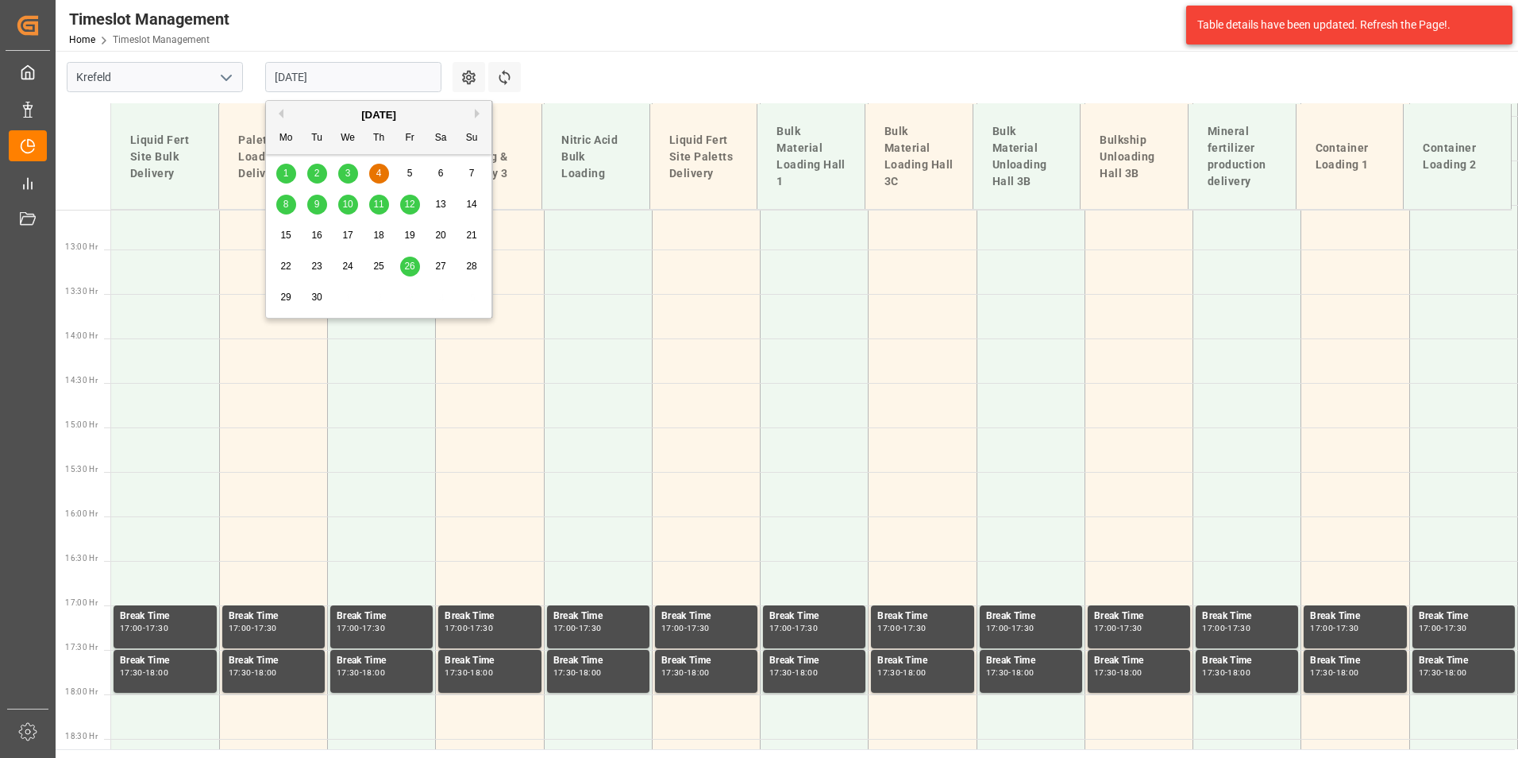
click at [397, 68] on input "[DATE]" at bounding box center [353, 77] width 176 height 30
click at [411, 177] on span "5" at bounding box center [410, 173] width 6 height 11
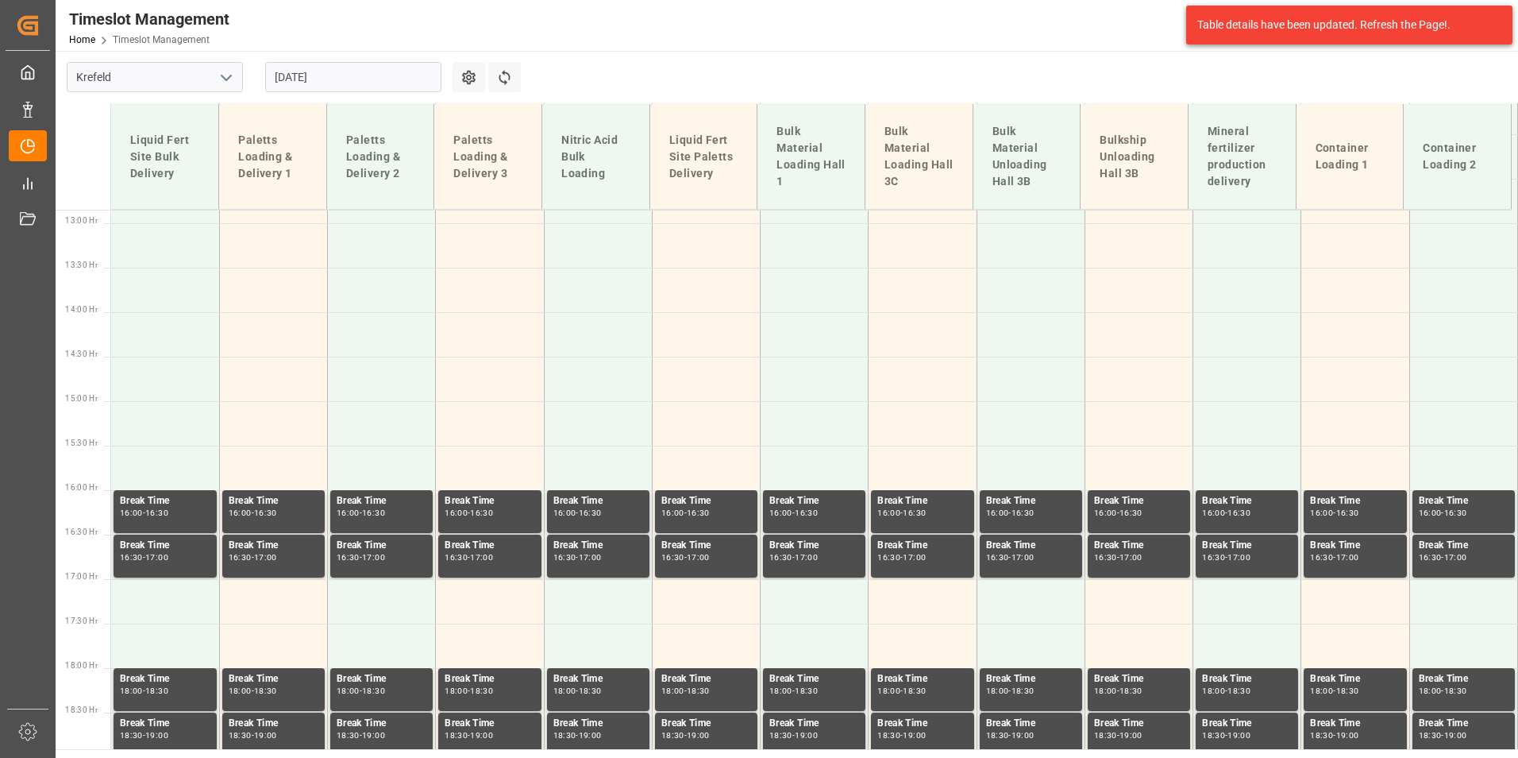
scroll to position [1196, 0]
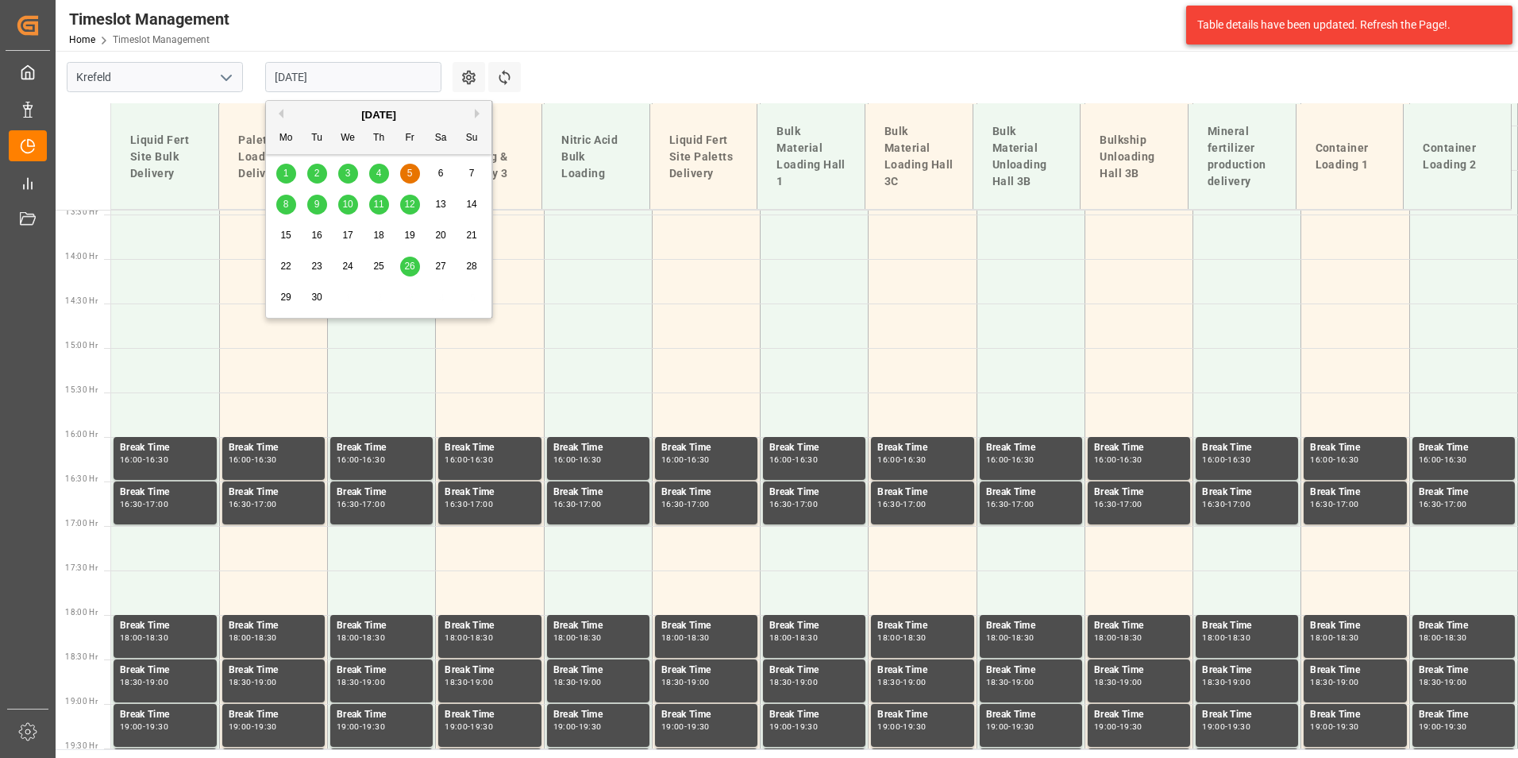
click at [379, 66] on input "[DATE]" at bounding box center [353, 77] width 176 height 30
click at [287, 203] on span "8" at bounding box center [286, 204] width 6 height 11
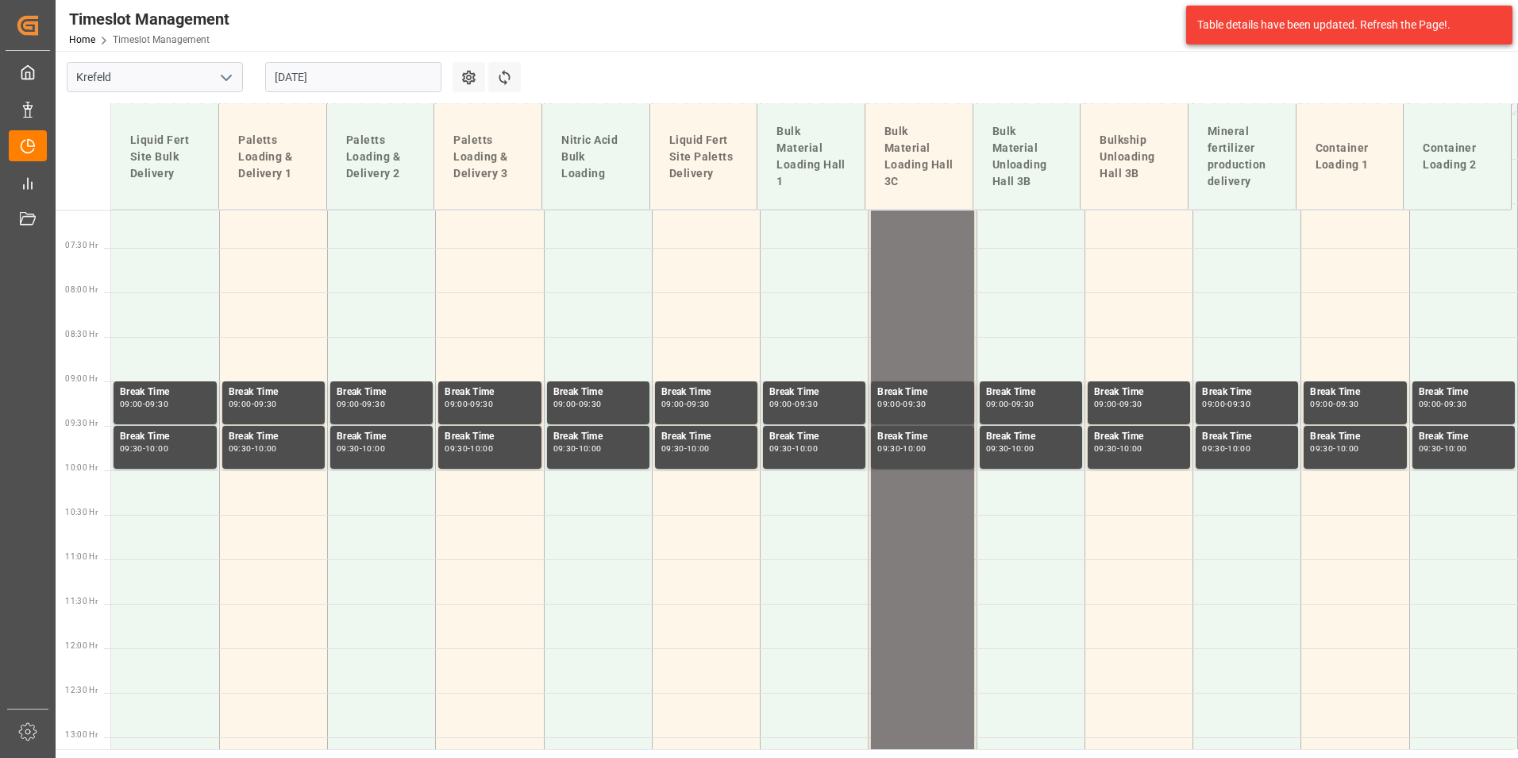
scroll to position [402, 0]
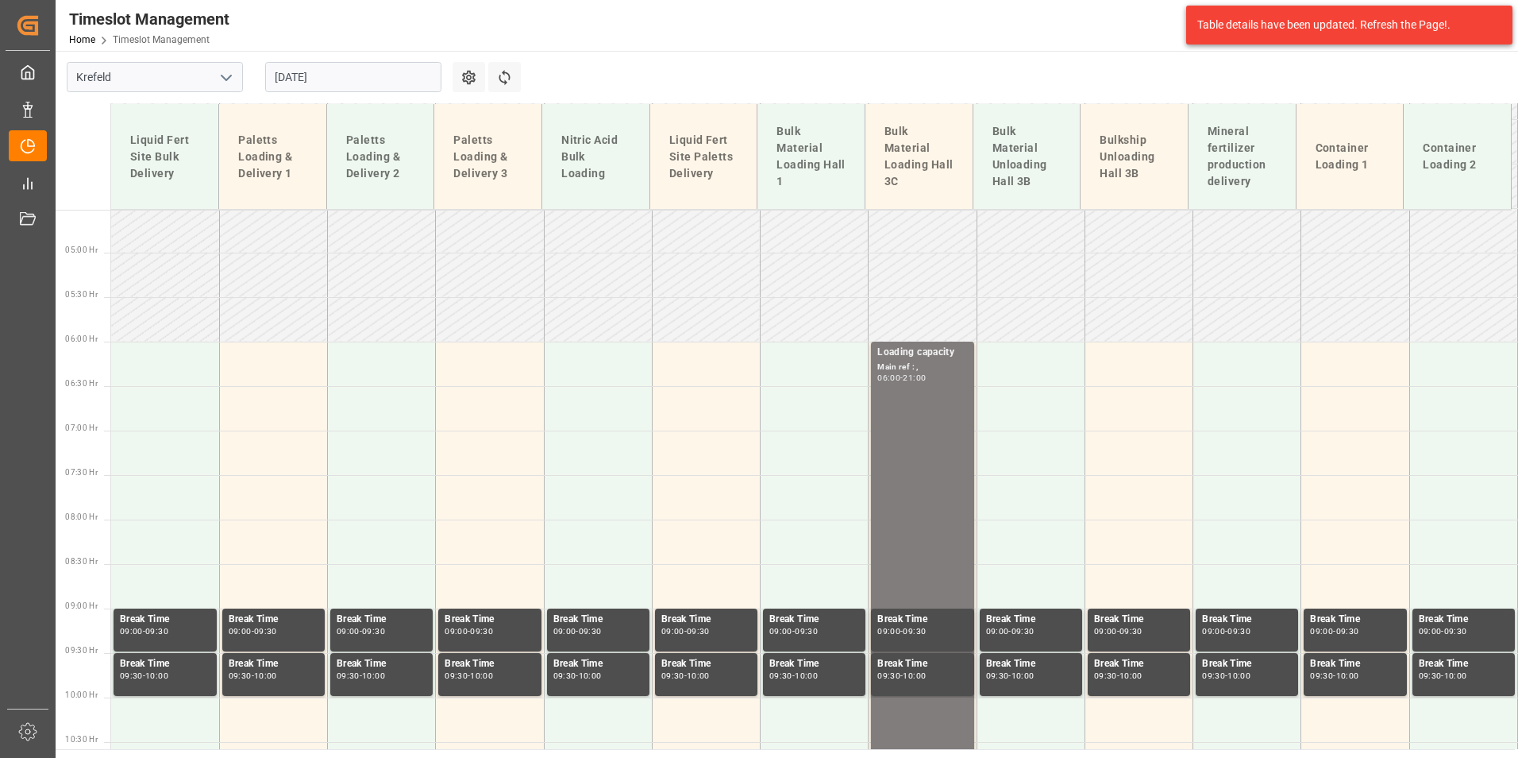
click at [382, 80] on input "[DATE]" at bounding box center [353, 77] width 176 height 30
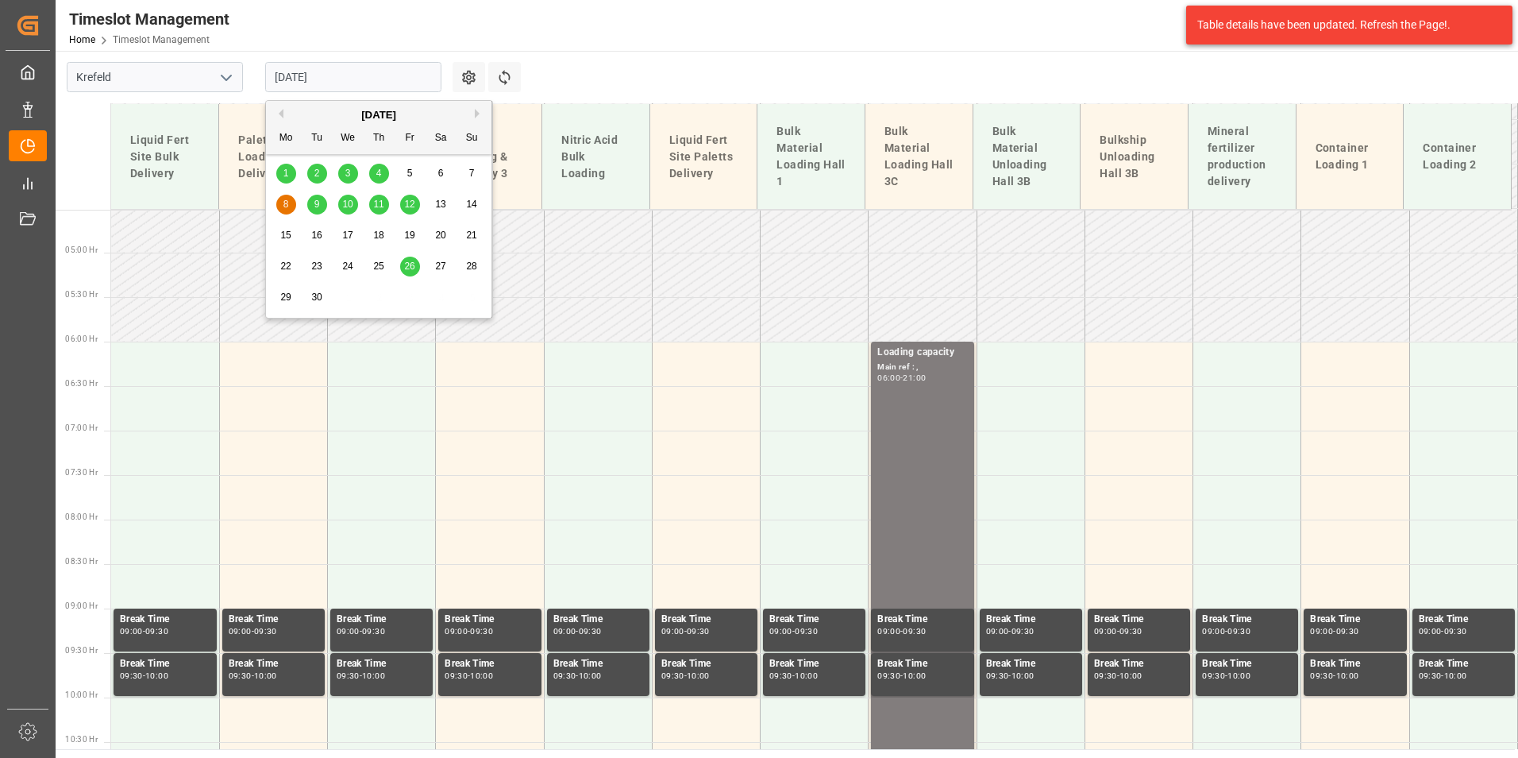
click at [325, 200] on div "9" at bounding box center [317, 204] width 20 height 19
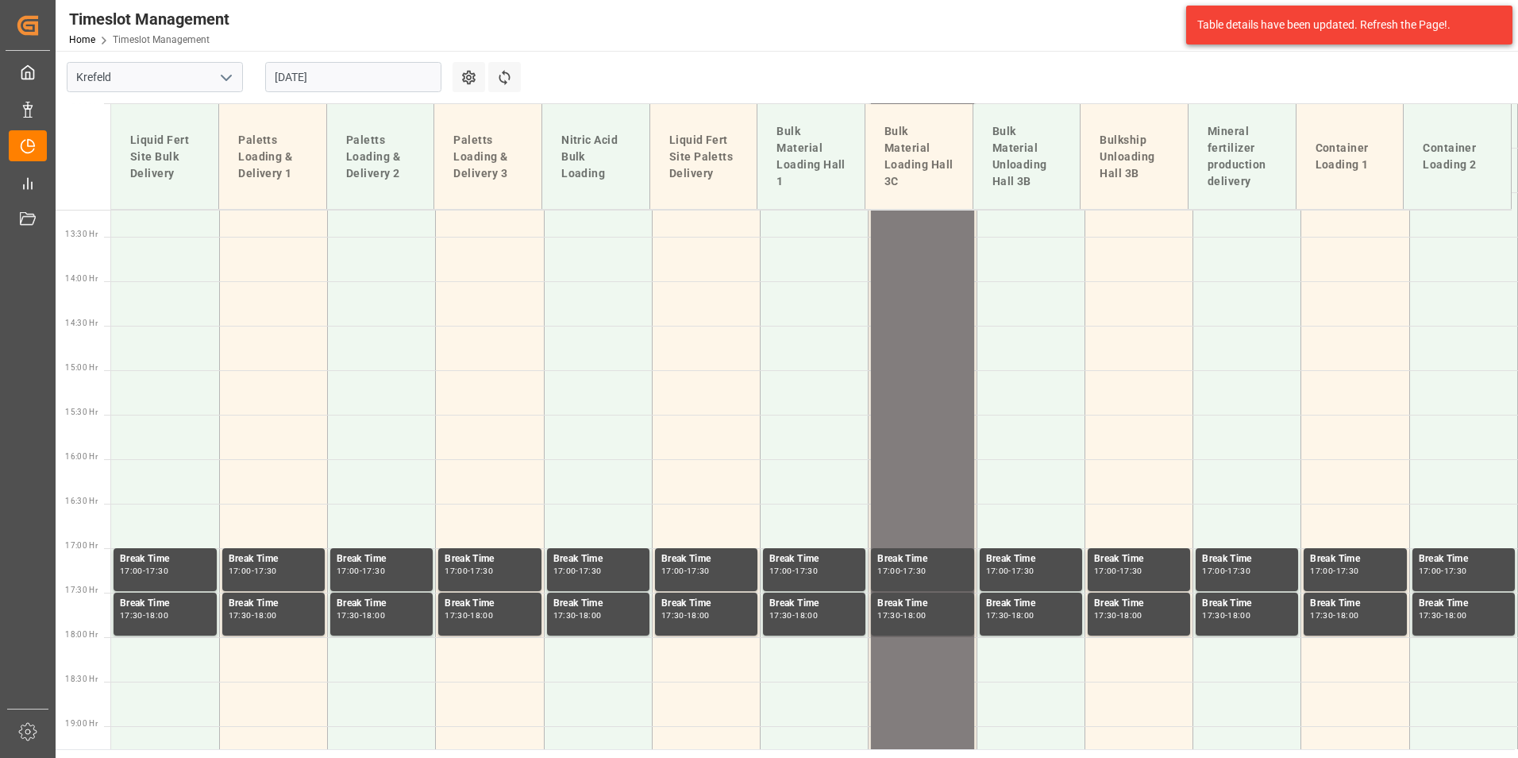
scroll to position [1196, 0]
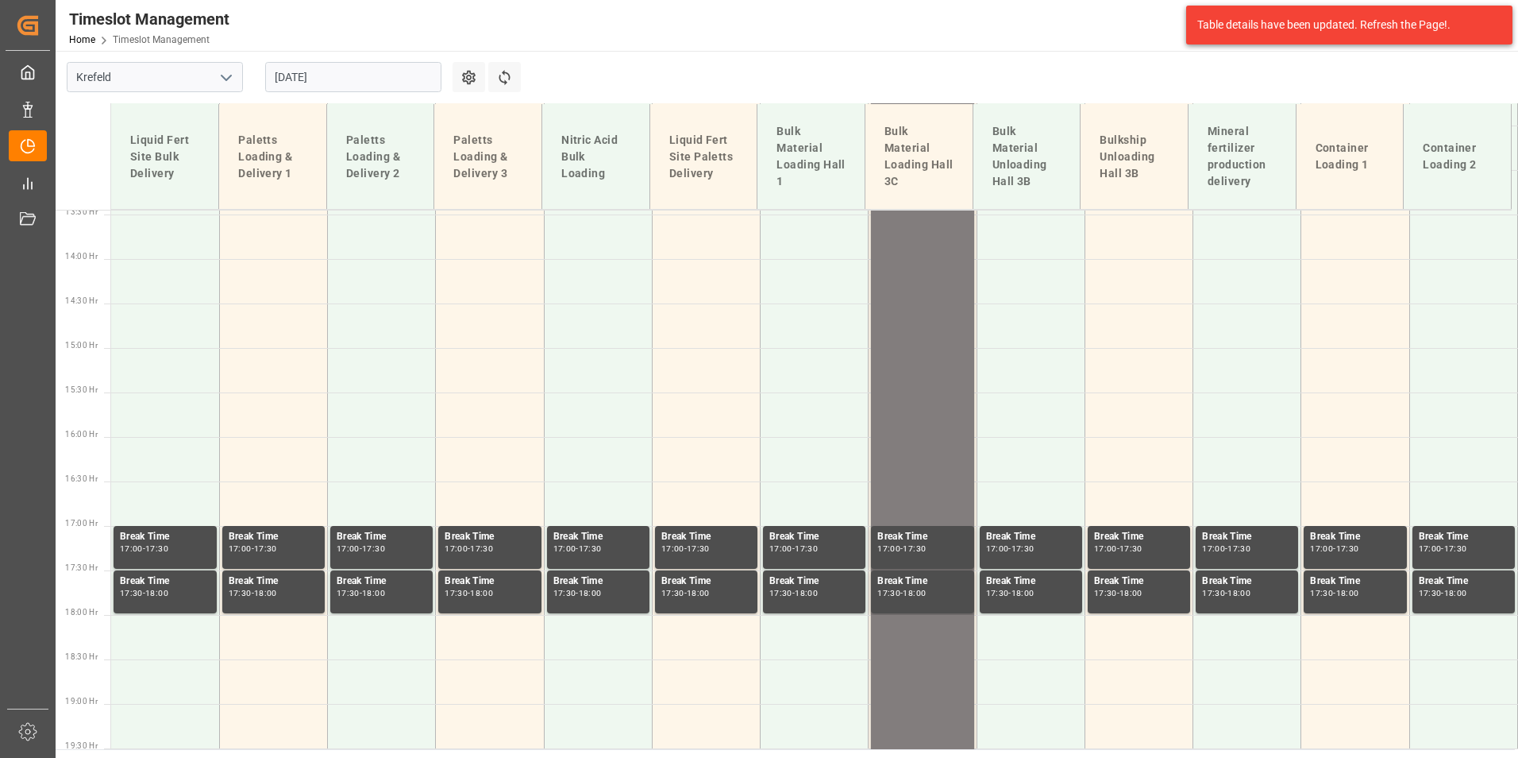
click at [338, 69] on input "[DATE]" at bounding box center [353, 77] width 176 height 30
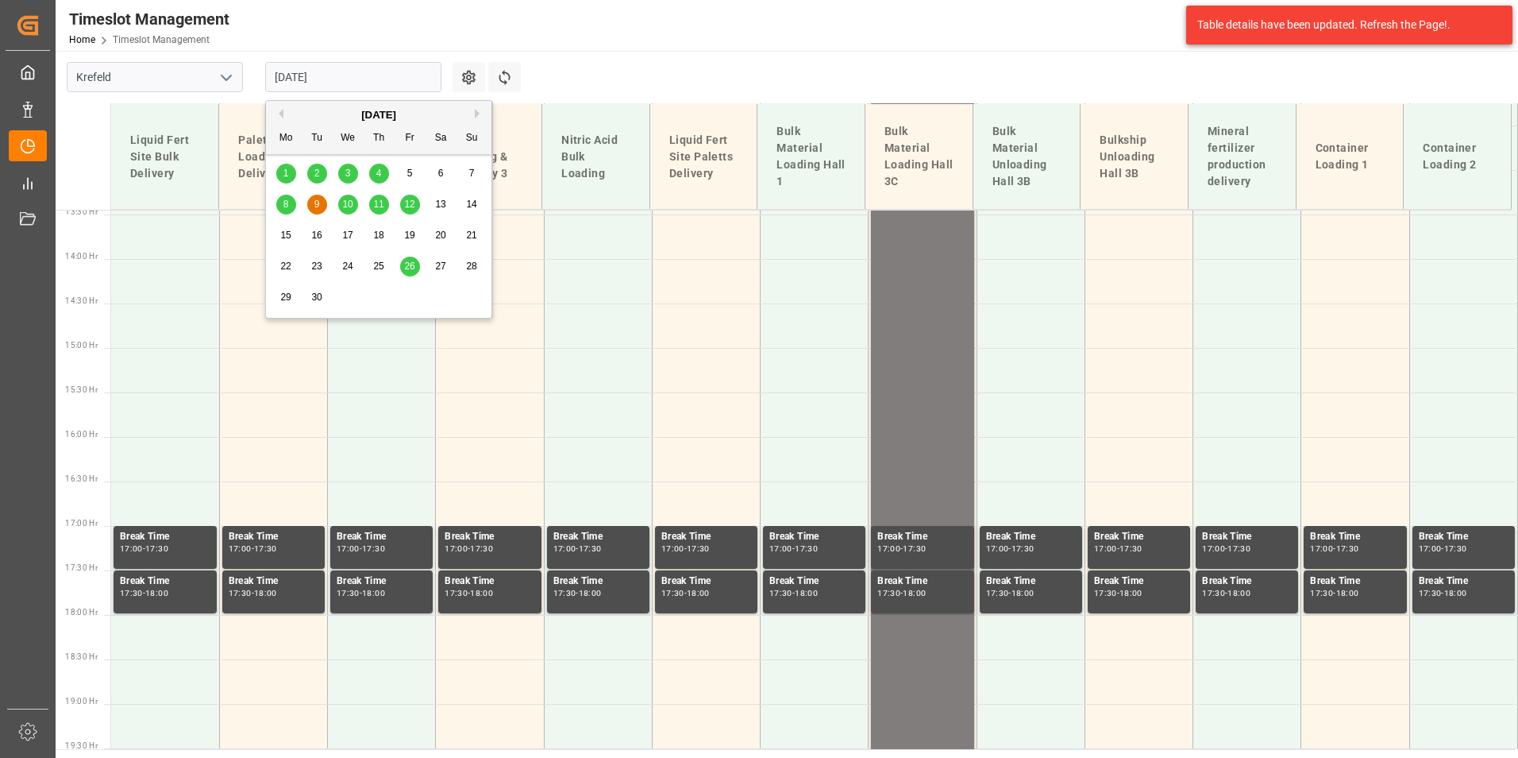
click at [282, 115] on button "Previous Month" at bounding box center [279, 114] width 10 height 10
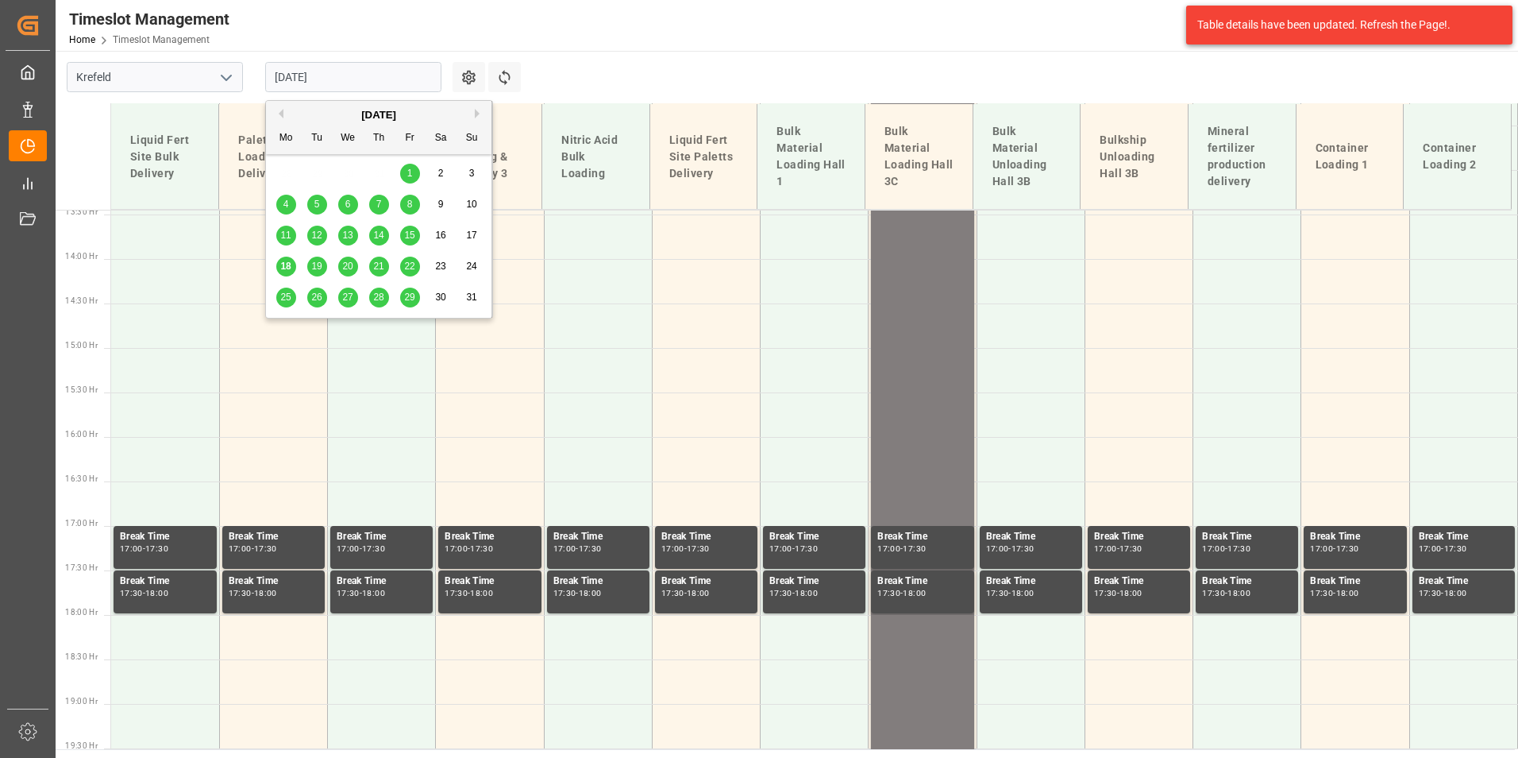
click at [344, 267] on span "20" at bounding box center [347, 265] width 10 height 11
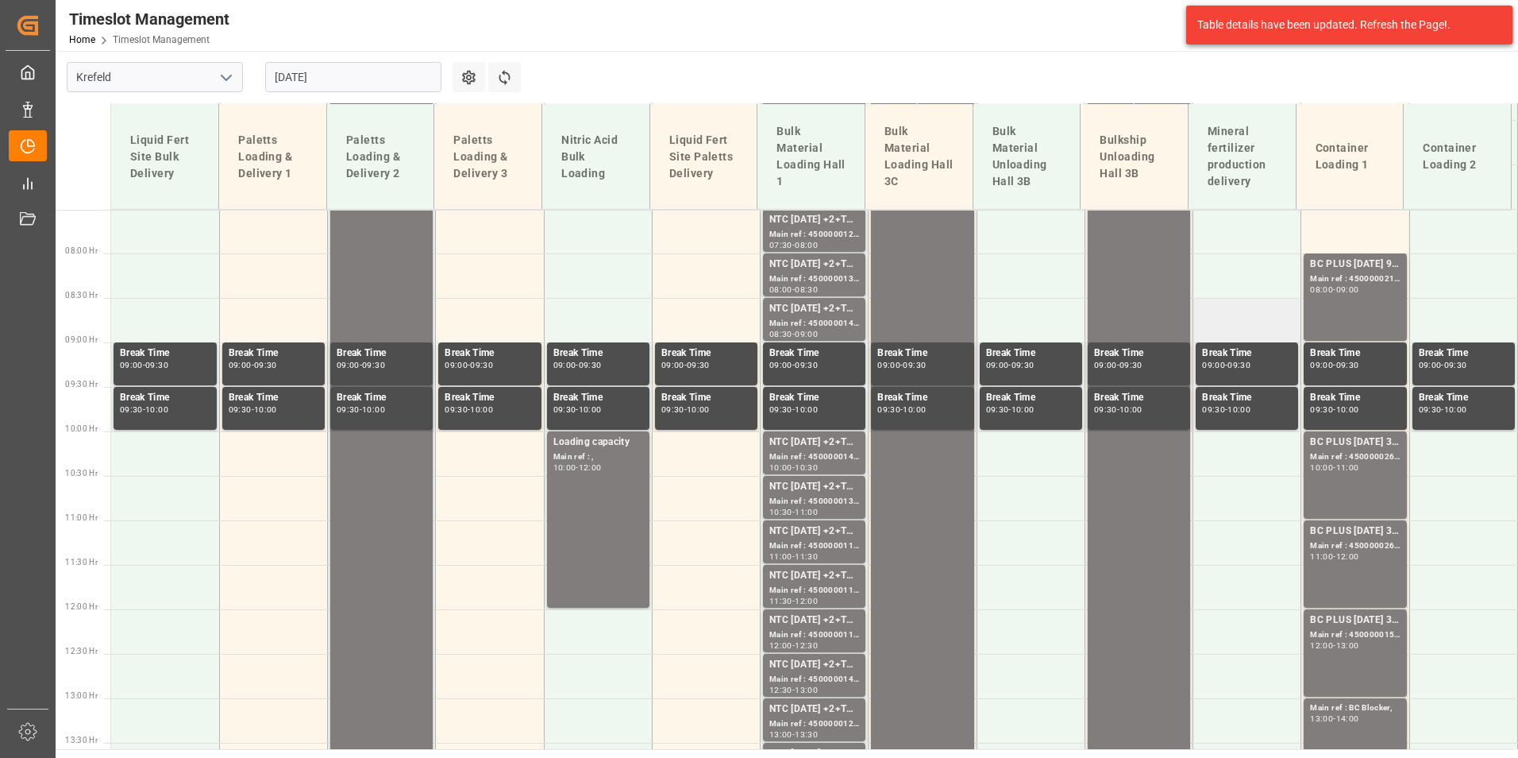
scroll to position [640, 0]
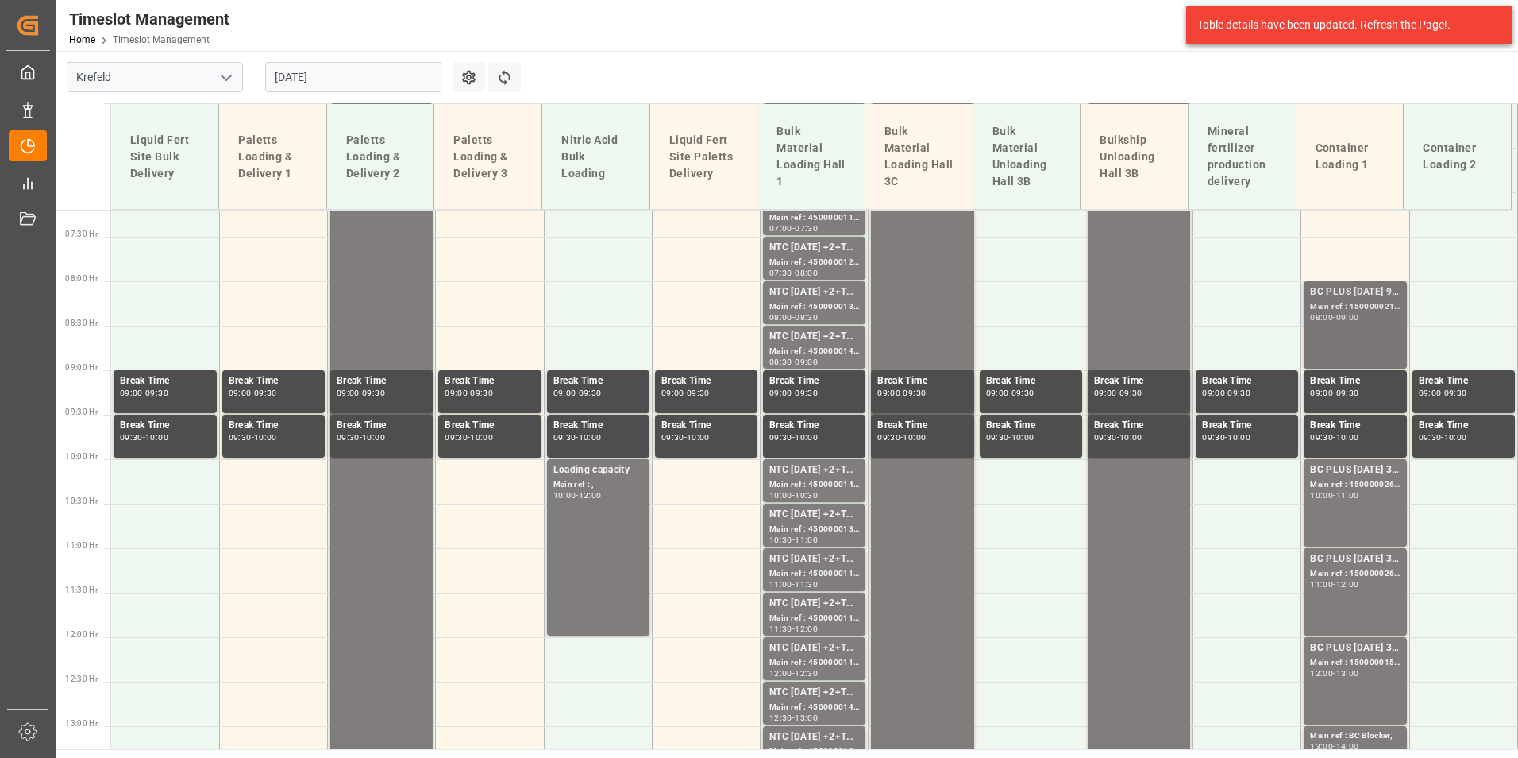
click at [1311, 330] on div "BC PLUS [DATE] 9M 25kg (x42) WW; Main ref : 4500000218, 2000000020; 08:00 - 09:…" at bounding box center [1355, 324] width 90 height 81
click at [1331, 480] on div "Main ref : 4500000265, 2000000105;" at bounding box center [1355, 484] width 90 height 13
click at [1365, 599] on div "BC PLUS [DATE] 3M 25kg (x42) INT; Main ref : 4500000266, 2000000105; 11:00 - 12…" at bounding box center [1355, 591] width 90 height 81
click at [1363, 649] on div "BC PLUS [DATE] 3M 25kg (x42) WW;" at bounding box center [1355, 648] width 90 height 16
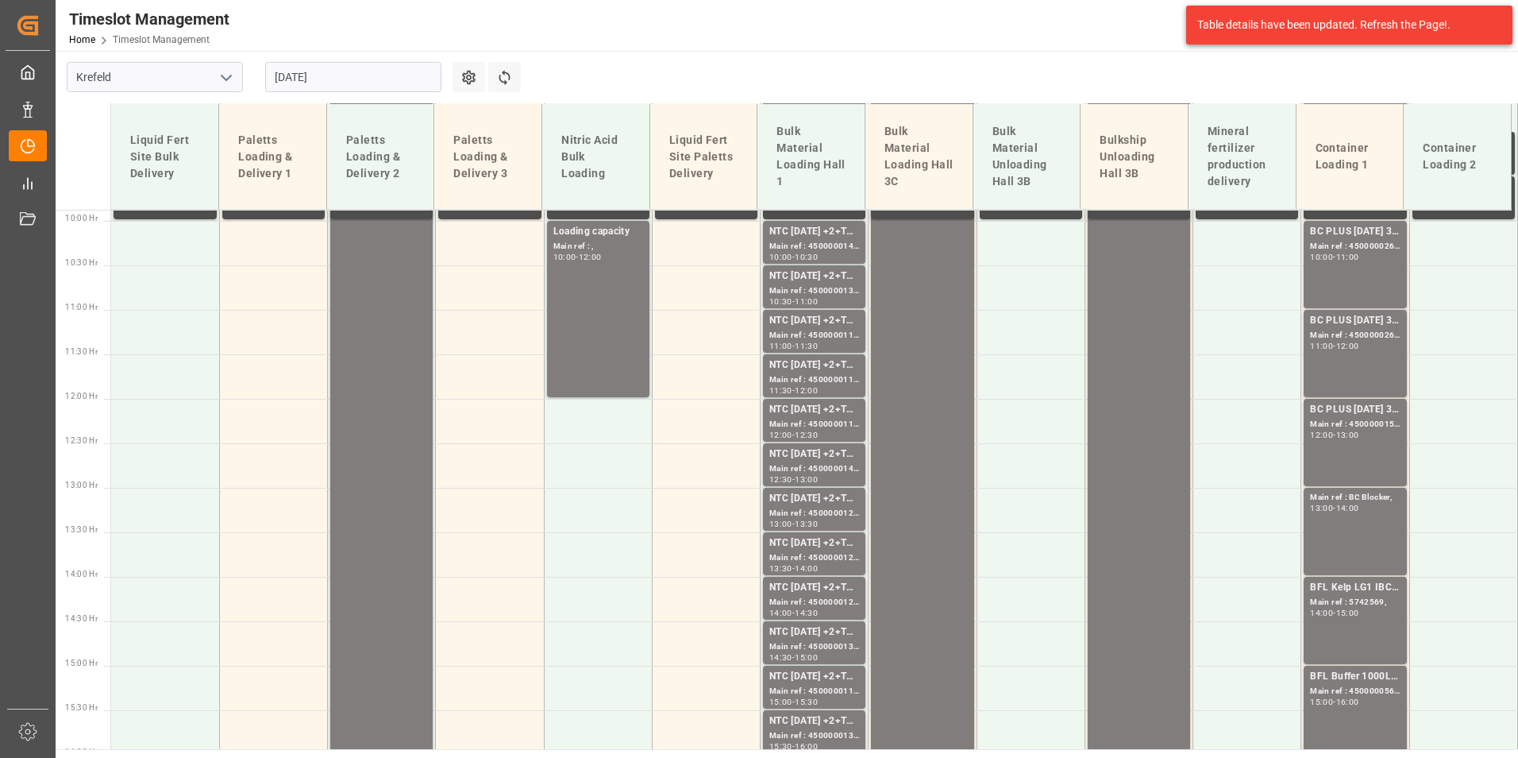
click at [1359, 531] on div "Main ref : [PERSON_NAME], 13:00 - 14:00" at bounding box center [1355, 531] width 90 height 81
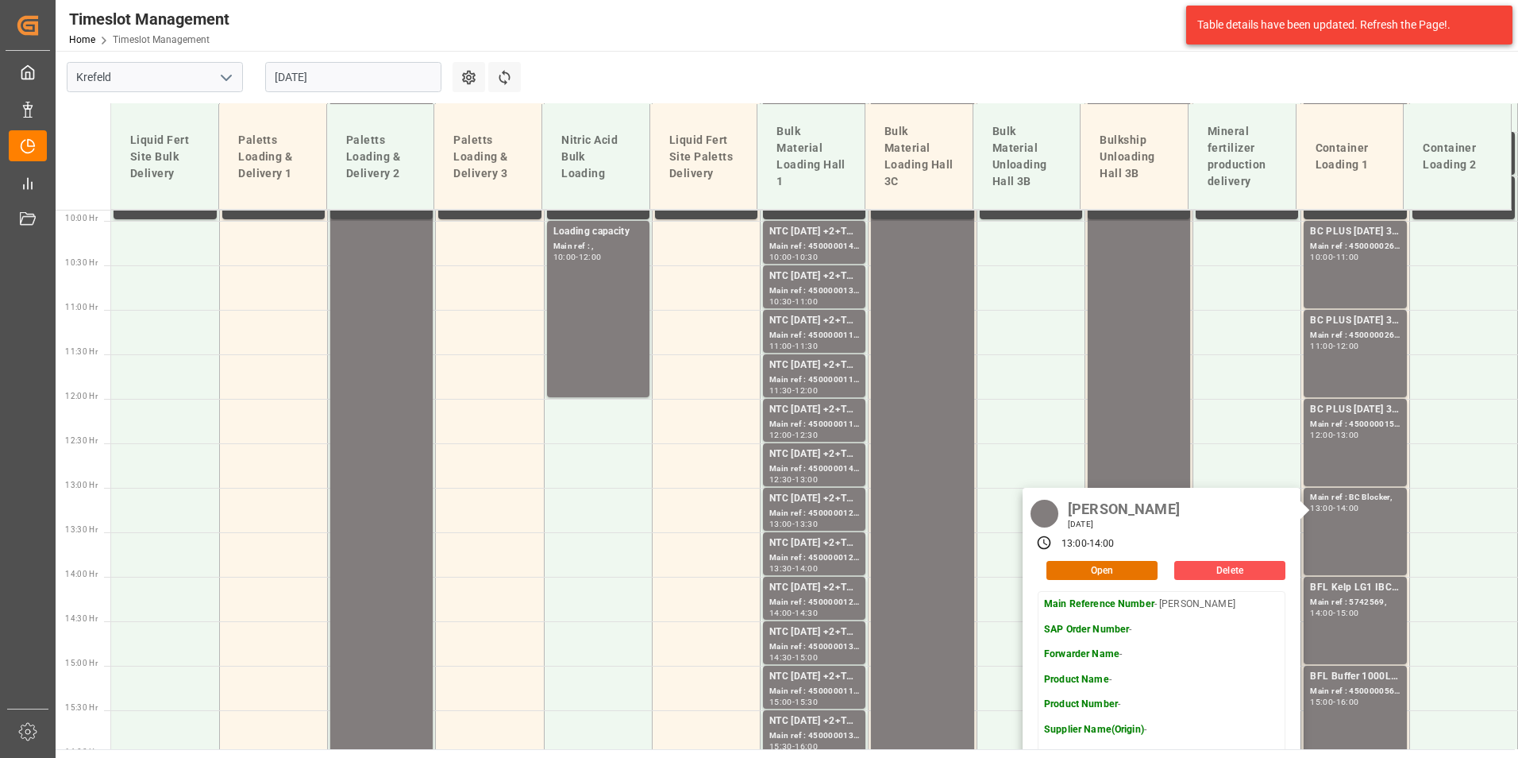
scroll to position [1037, 0]
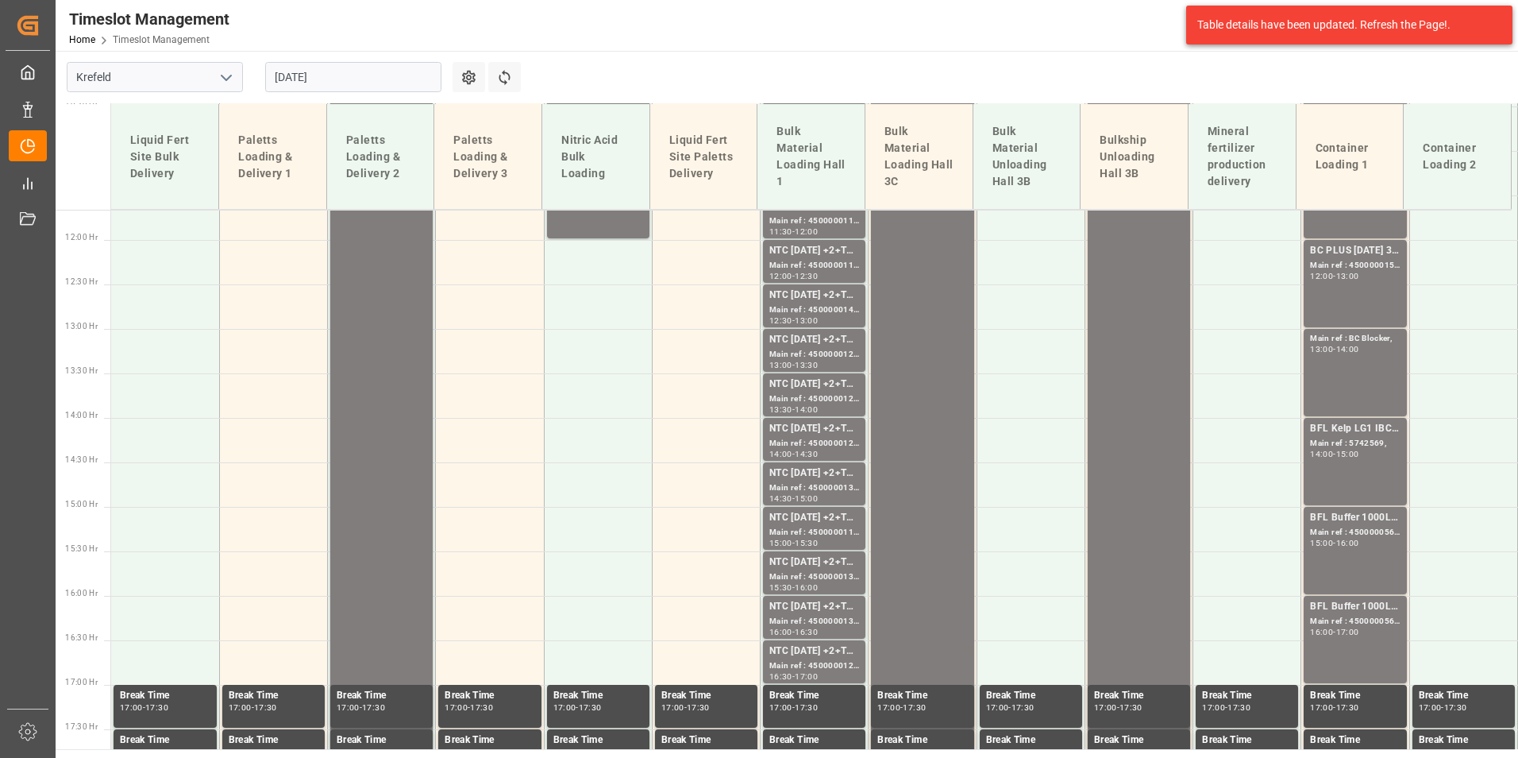
click at [1346, 468] on div "BFL Kelp LG1 IBC 1000L (KRE); Main ref : 5742569, 14:00 - 15:00" at bounding box center [1355, 461] width 90 height 81
click at [1356, 518] on div "BFL Buffer 1000L IBC;" at bounding box center [1355, 518] width 90 height 16
click at [1367, 607] on div "BFL Buffer 1000L IBC;" at bounding box center [1355, 607] width 90 height 16
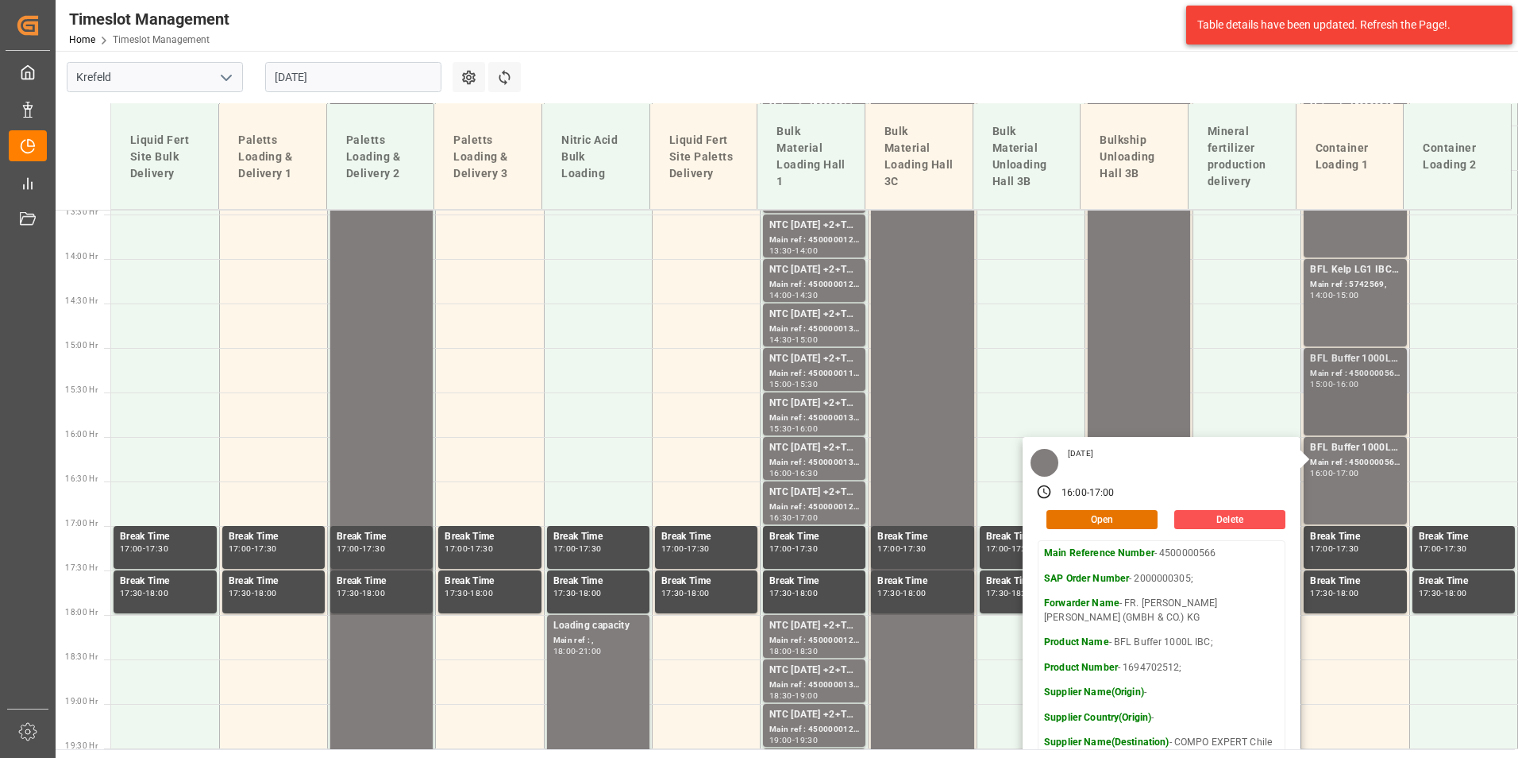
scroll to position [1513, 0]
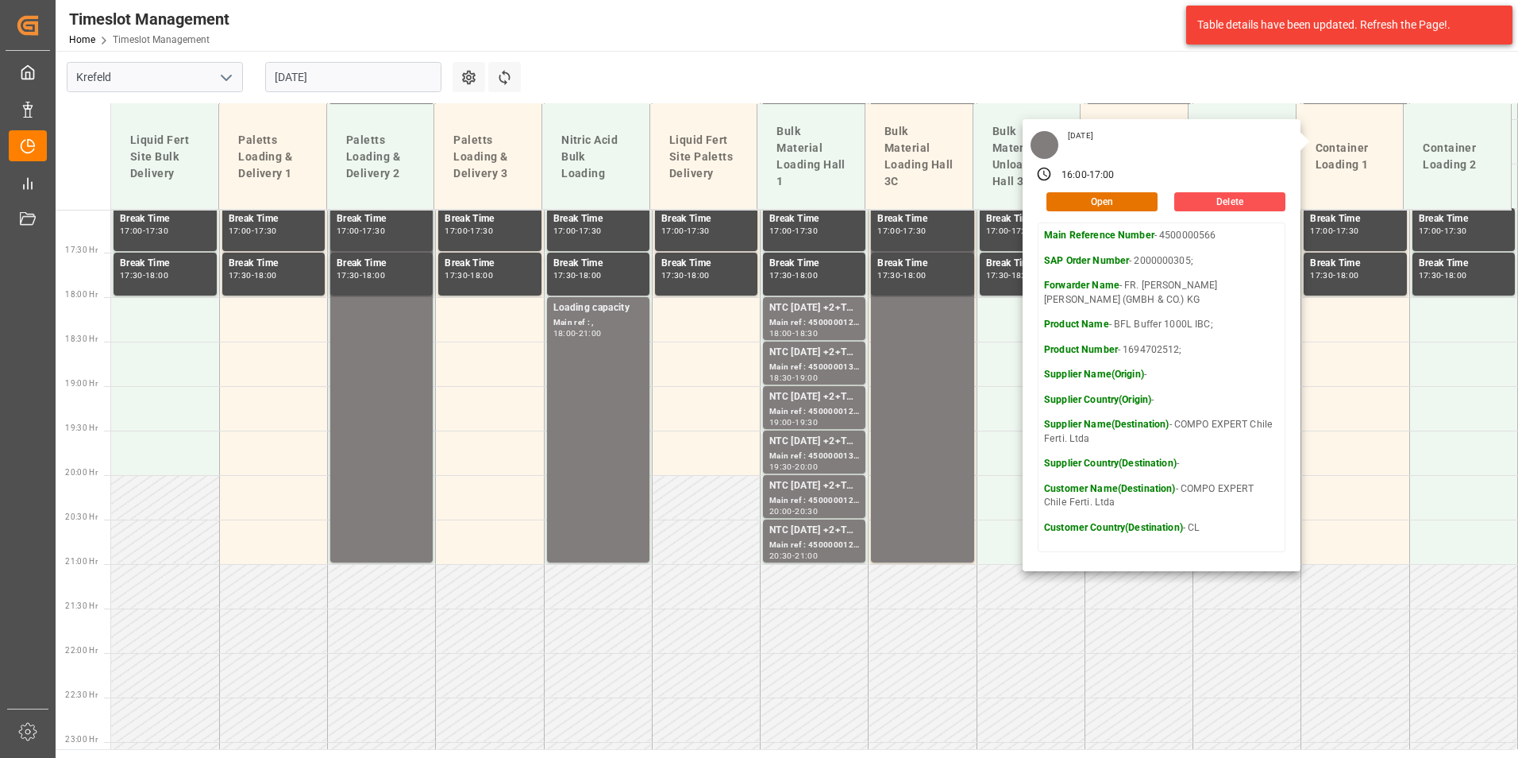
click at [352, 91] on input "[DATE]" at bounding box center [353, 77] width 176 height 30
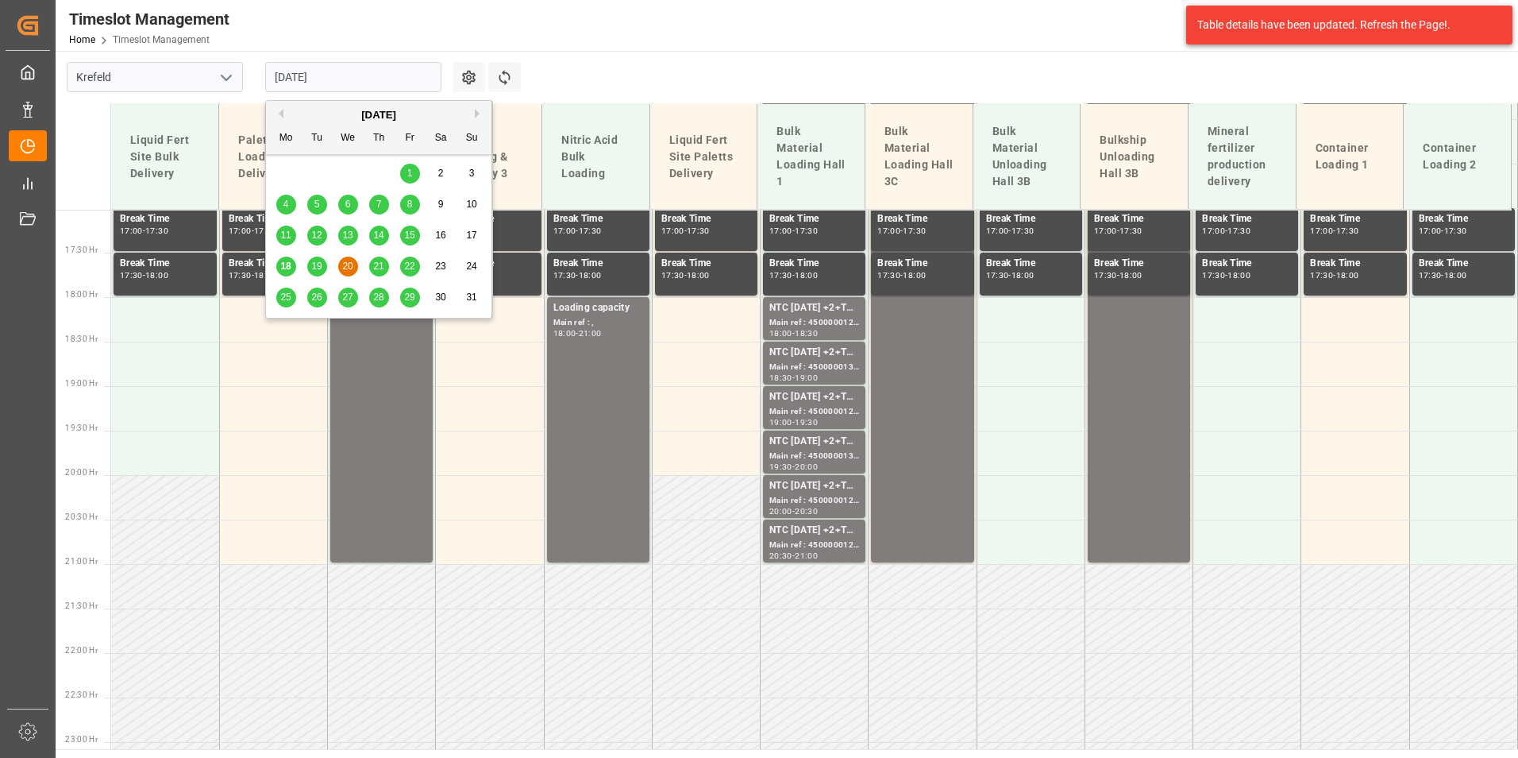
click at [376, 271] on span "21" at bounding box center [378, 265] width 10 height 11
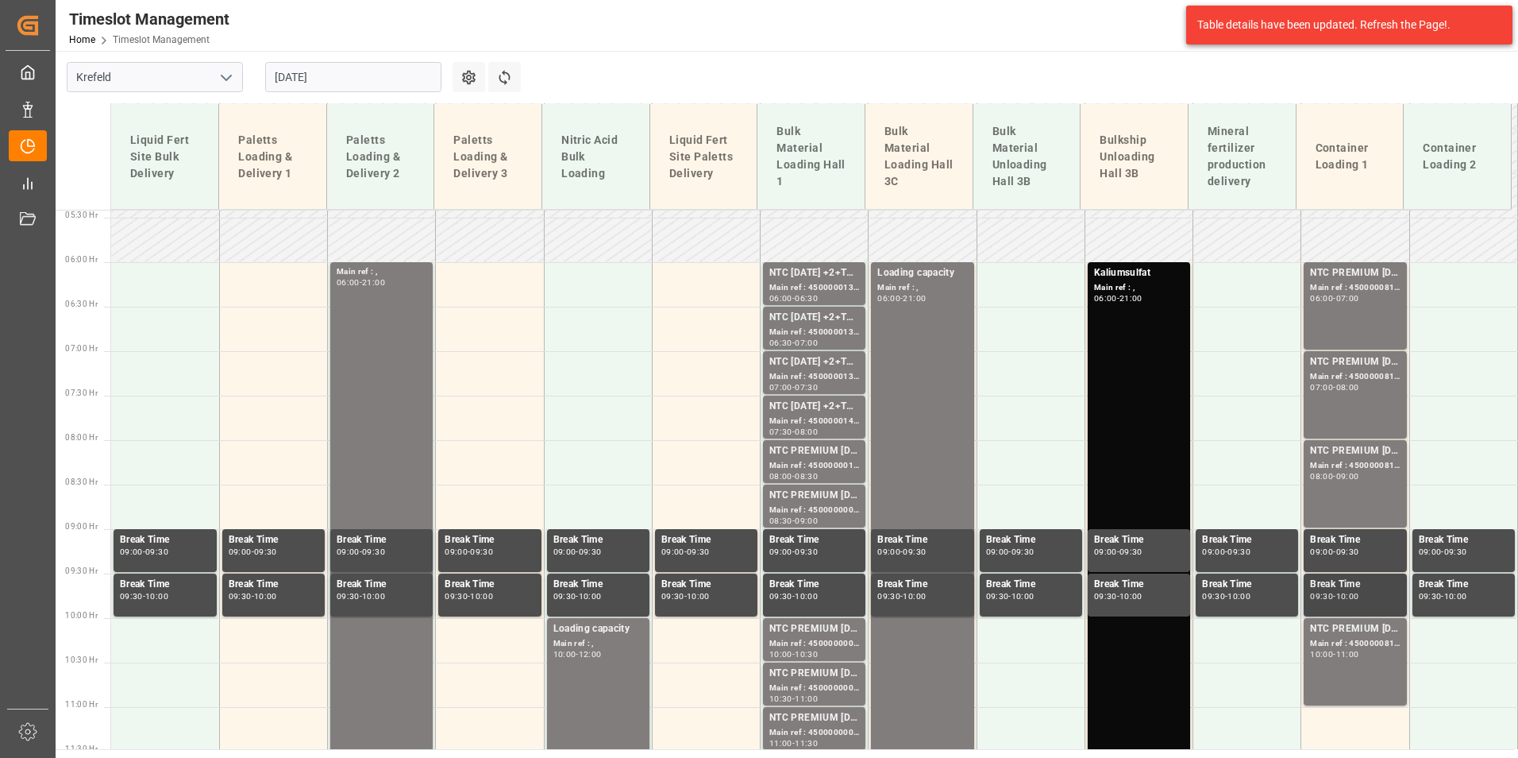
scroll to position [480, 0]
click at [1334, 337] on div "NTC PREMIUM [DATE] 50kg (x25) NLA MTO; Main ref : 4500000817, 2000000613; 06:00…" at bounding box center [1355, 306] width 90 height 81
click at [1359, 414] on div "NTC PREMIUM [DATE] 50kg (x25) NLA MTO; Main ref : 4500000819, 2000000613; 07:00…" at bounding box center [1355, 395] width 90 height 81
click at [1358, 667] on div "NTC PREMIUM [DATE] 50kg (x25) NLA MTO; Main ref : 4500000818, 2000000613; 10:00…" at bounding box center [1355, 662] width 90 height 81
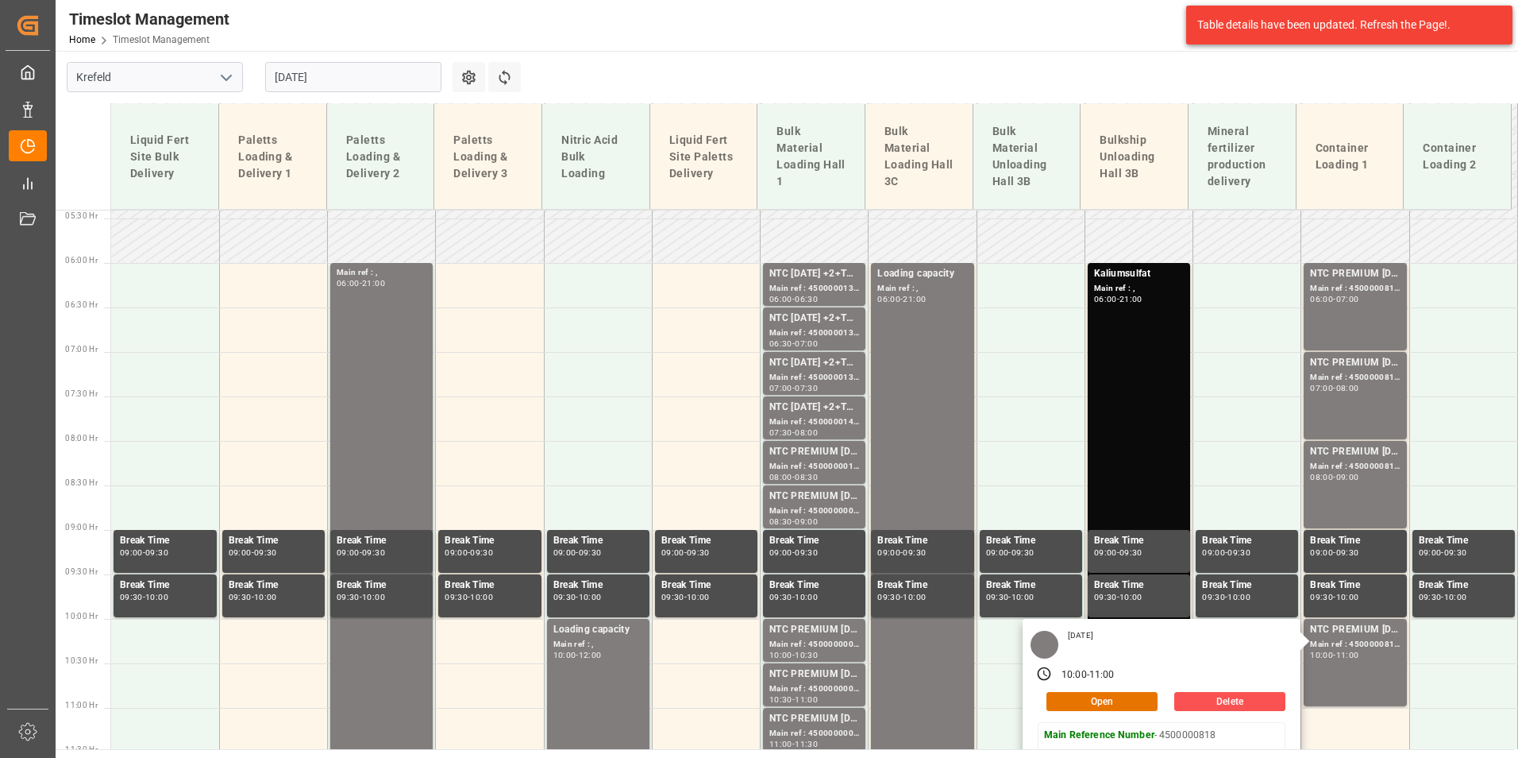
click at [398, 79] on input "[DATE]" at bounding box center [353, 77] width 176 height 30
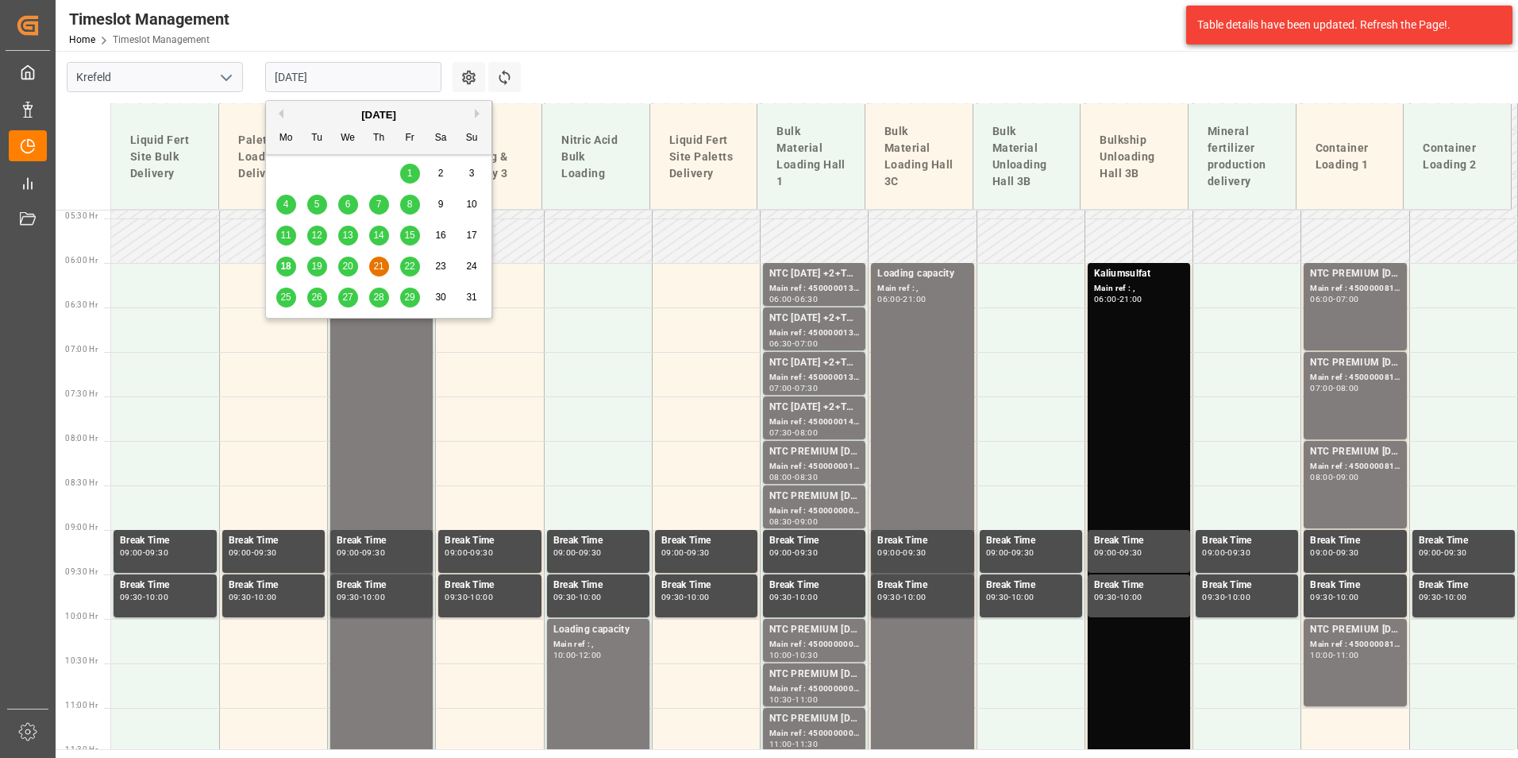
click at [411, 262] on span "22" at bounding box center [409, 265] width 10 height 11
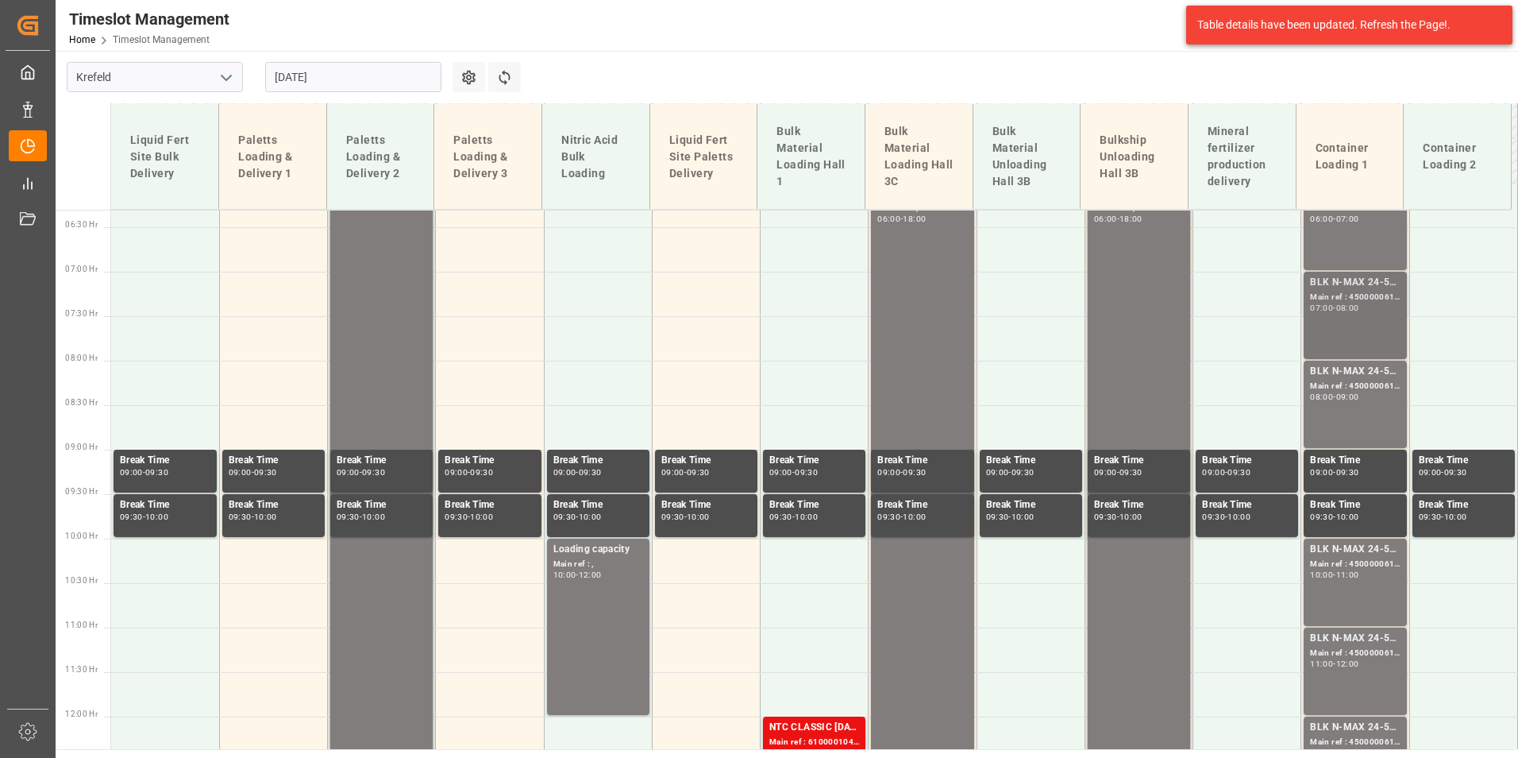
scroll to position [402, 0]
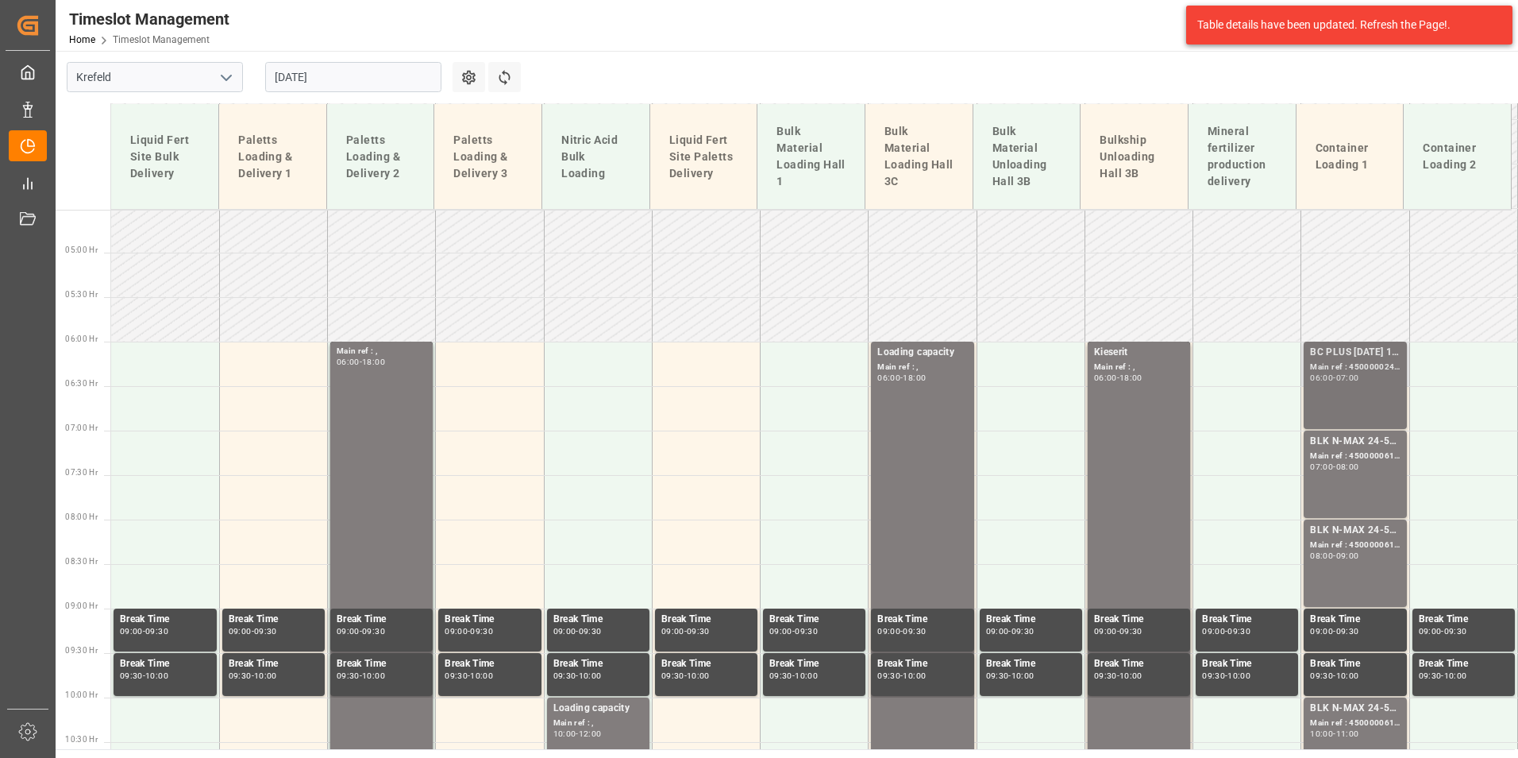
click at [1361, 350] on div "BC PLUS [DATE] 12M 25kg (x42) INT;" at bounding box center [1355, 353] width 90 height 16
click at [1356, 449] on div "Main ref : 4500000617, 2000000562;" at bounding box center [1355, 455] width 90 height 13
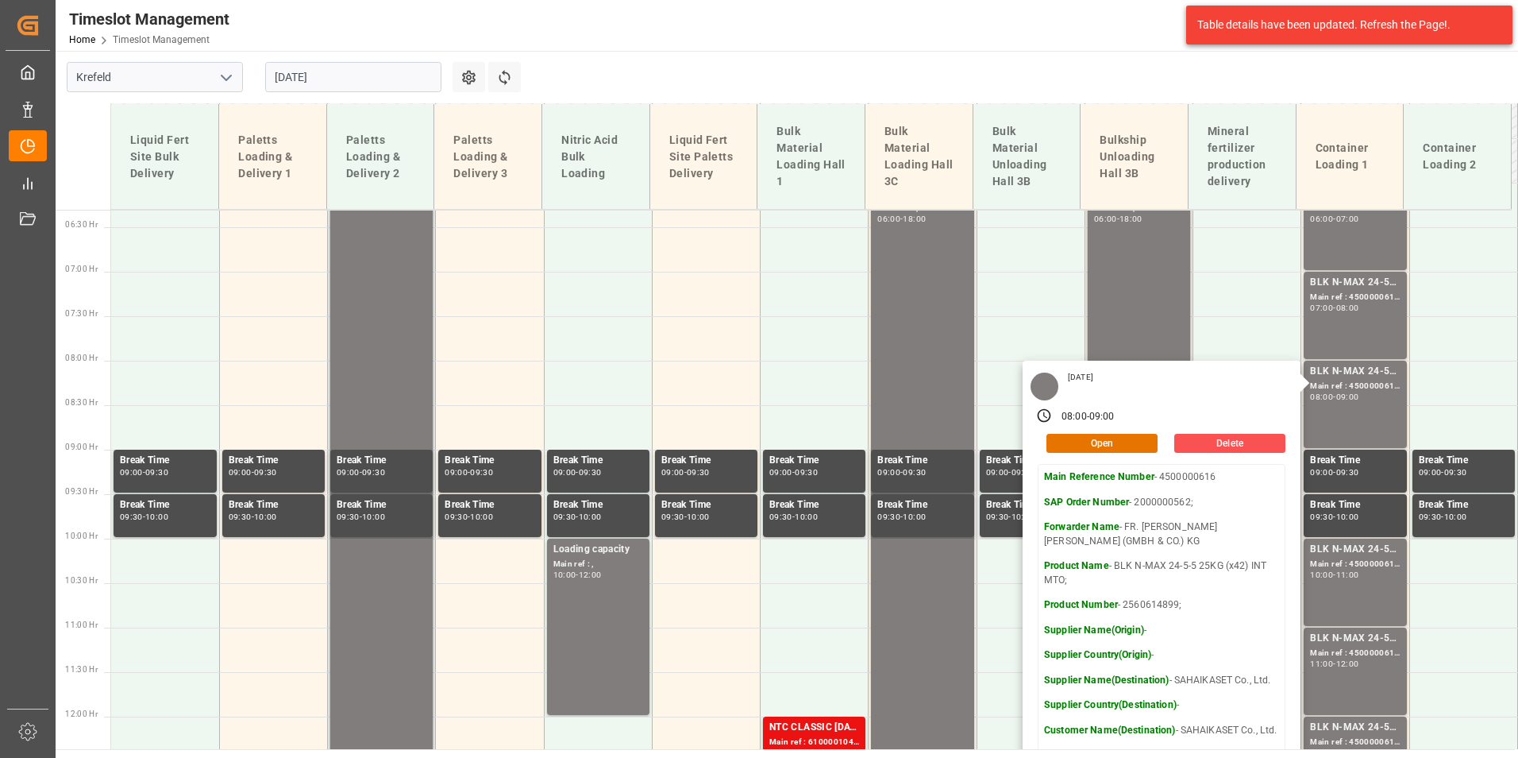
scroll to position [719, 0]
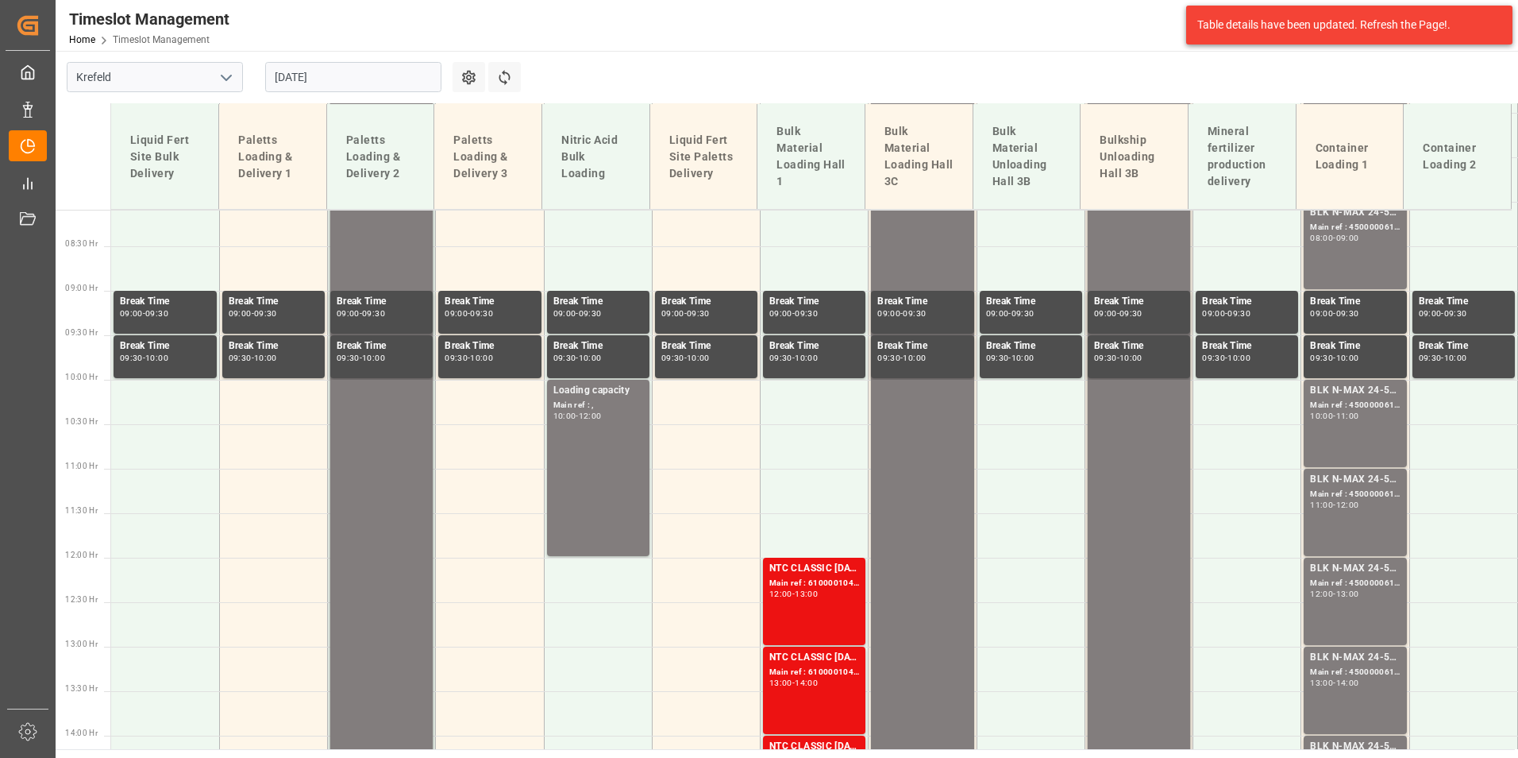
click at [1358, 523] on div "BLK N-MAX 24-5-5 25KG (x42) INT MTO; Main ref : 4500000615, 2000000562; 11:00 -…" at bounding box center [1355, 512] width 90 height 81
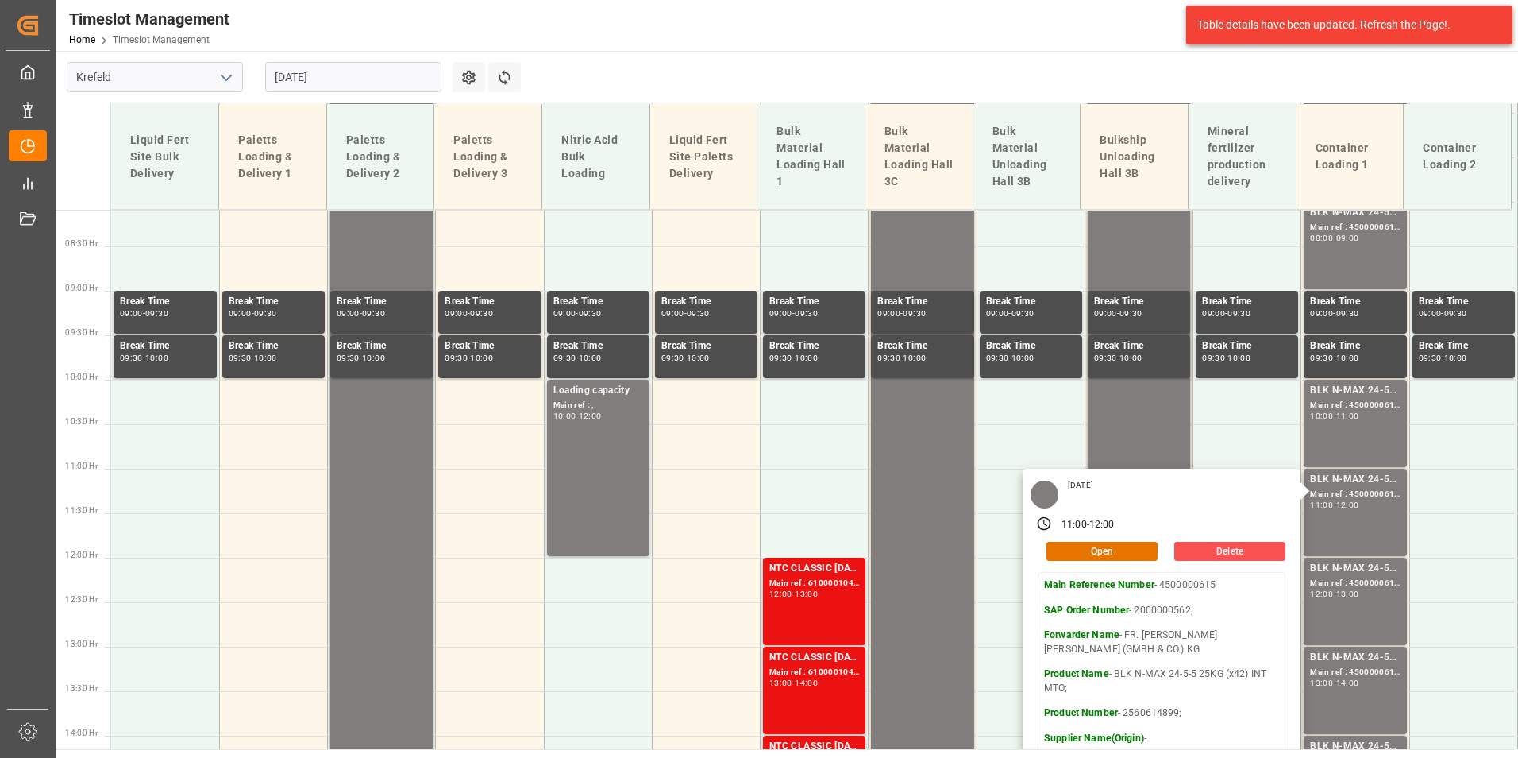
scroll to position [958, 0]
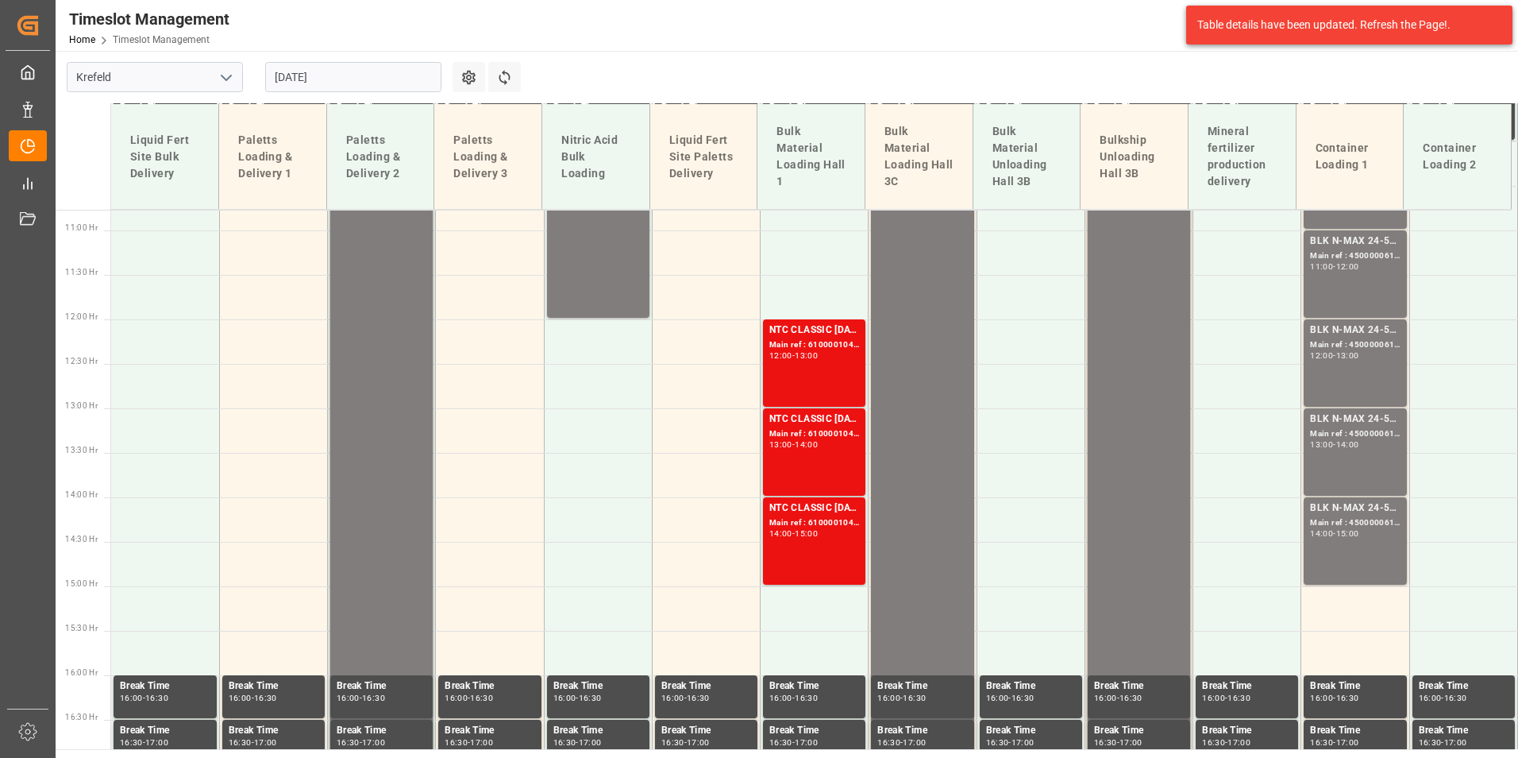
click at [1351, 476] on div "BLK N-MAX 24-5-5 25KG (x42) INT MTO; Main ref : 4500000614, 2000000562; 13:00 -…" at bounding box center [1355, 451] width 90 height 81
click at [1371, 531] on div "14:00 - 15:00" at bounding box center [1355, 534] width 90 height 9
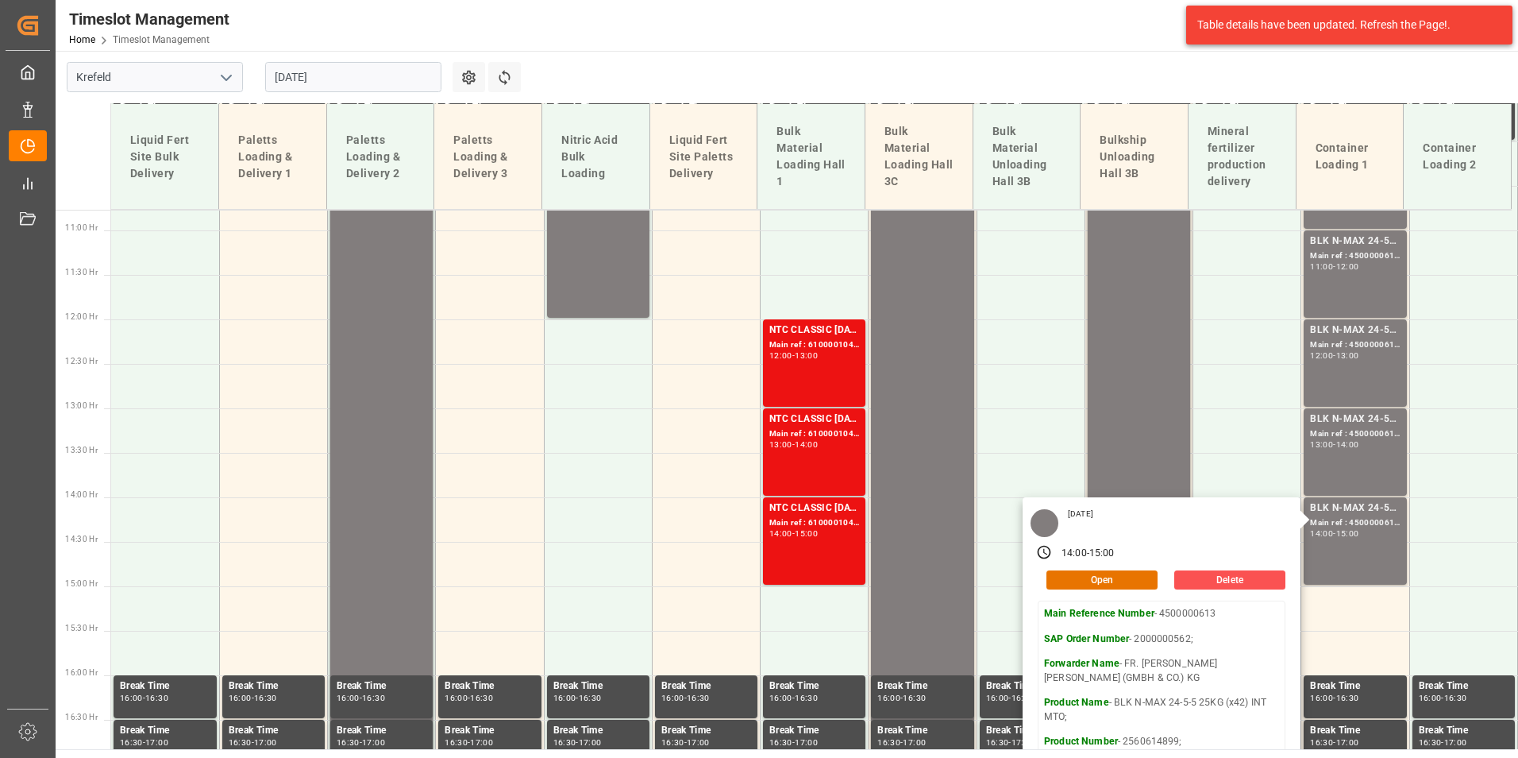
click at [388, 76] on input "[DATE]" at bounding box center [353, 77] width 176 height 30
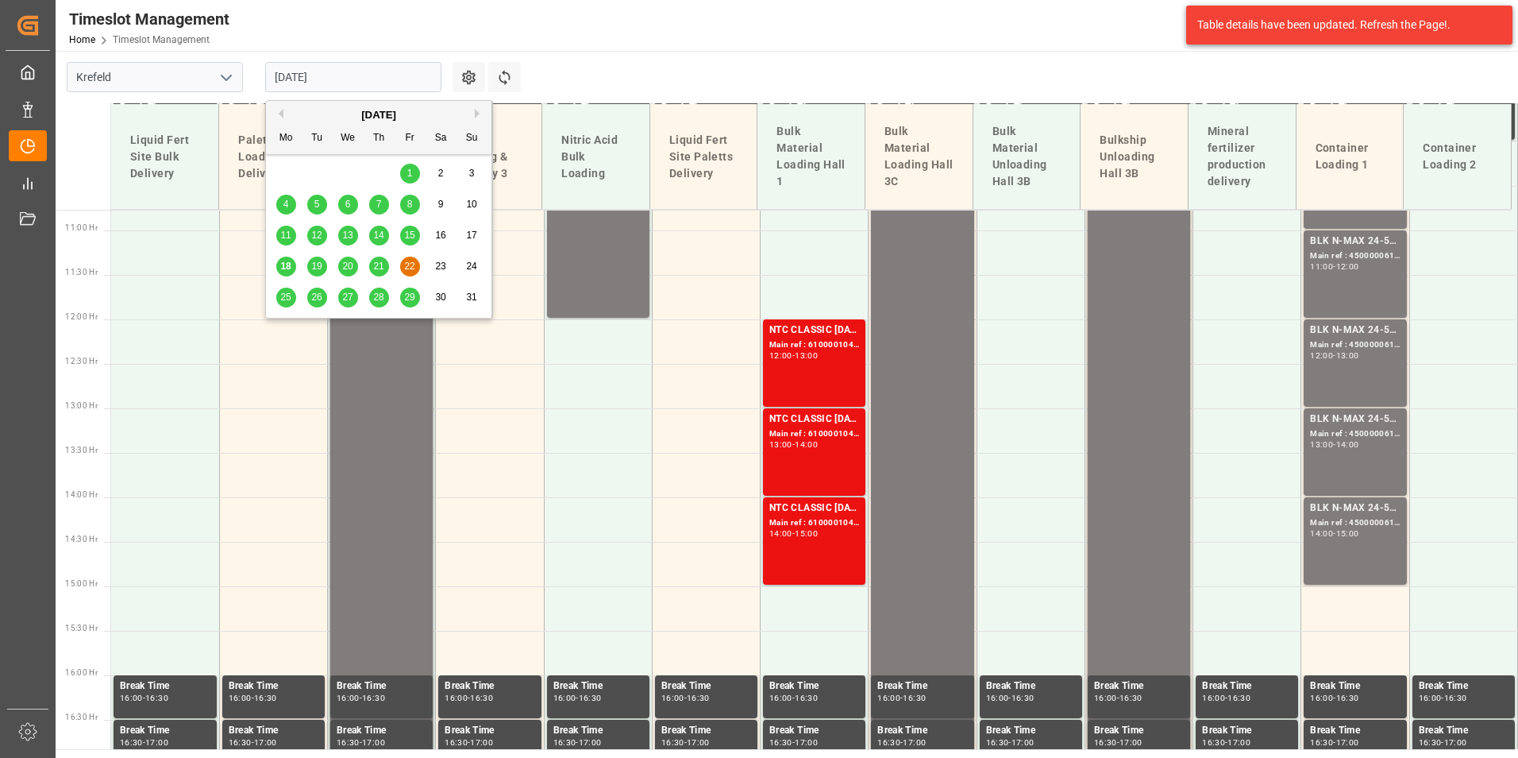
click at [289, 295] on span "25" at bounding box center [285, 296] width 10 height 11
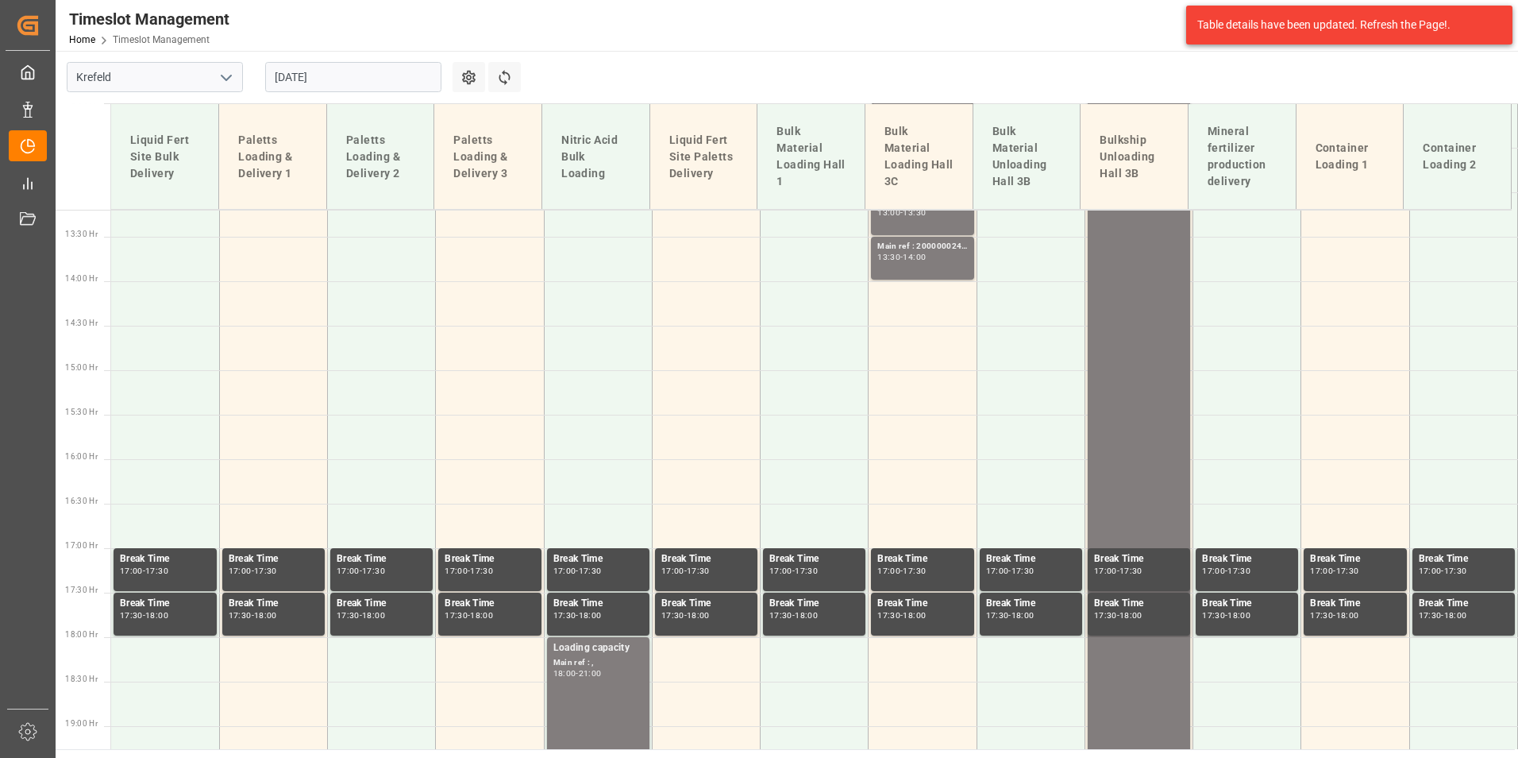
scroll to position [1196, 0]
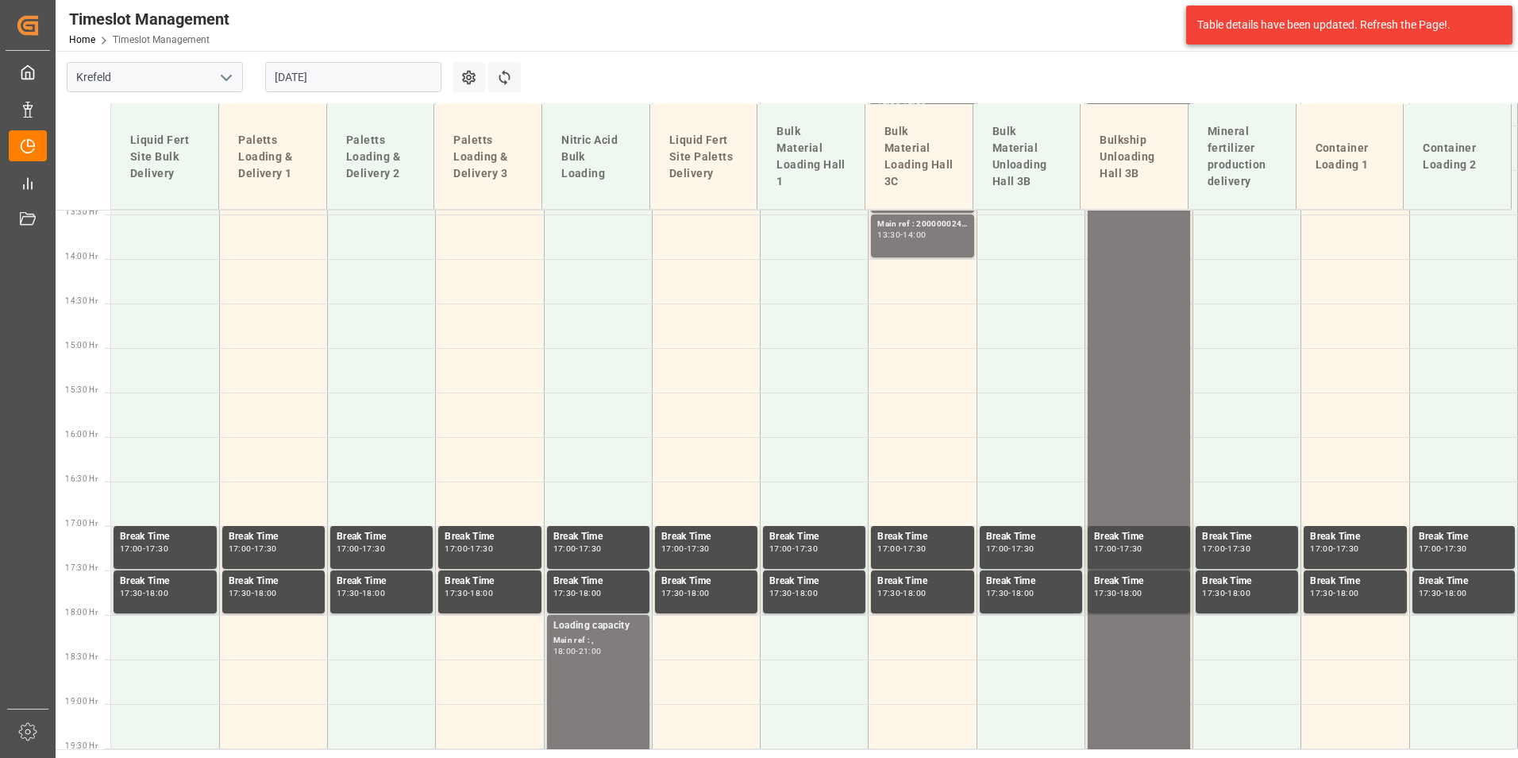
click at [317, 77] on input "[DATE]" at bounding box center [353, 77] width 176 height 30
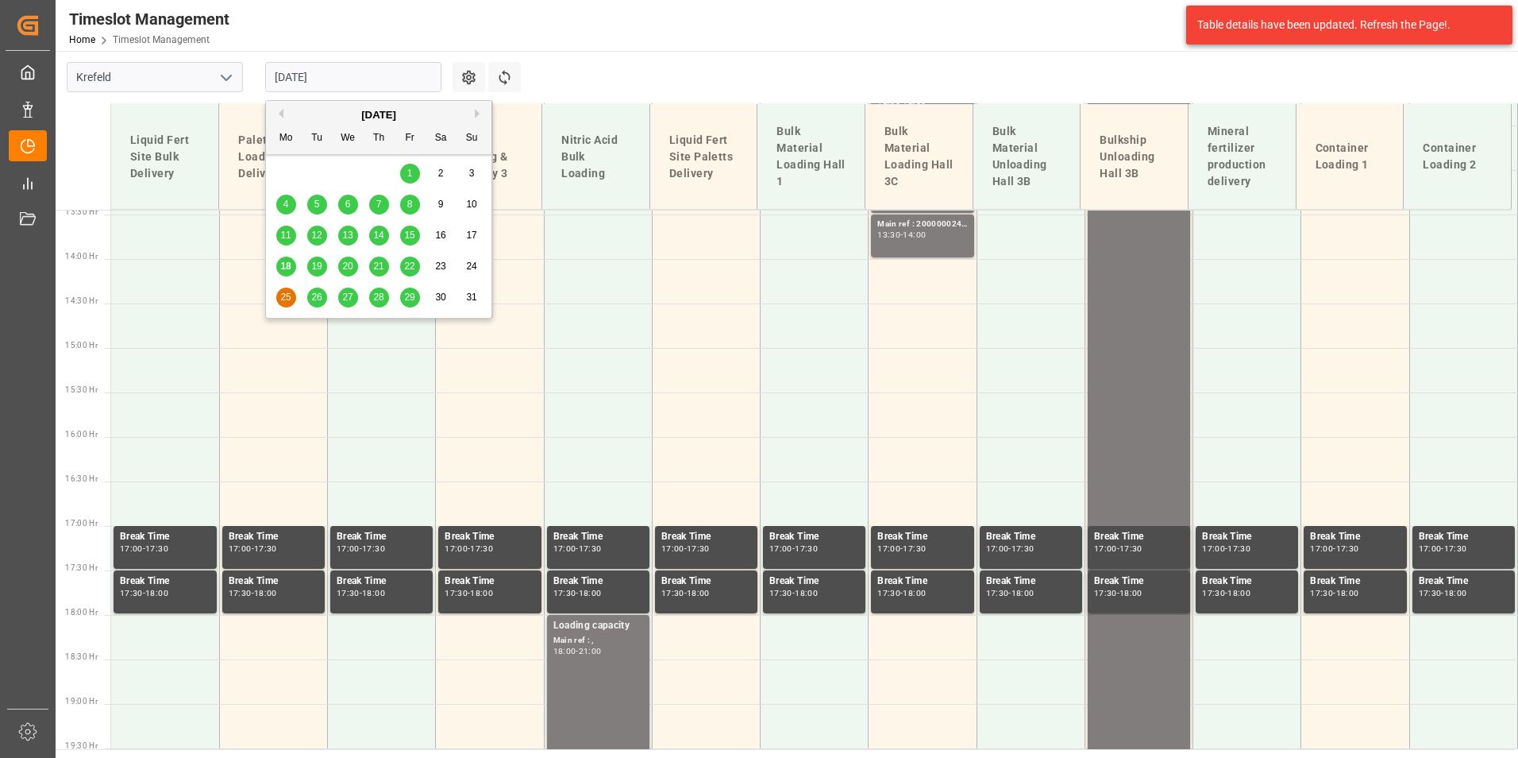
click at [316, 294] on span "26" at bounding box center [316, 296] width 10 height 11
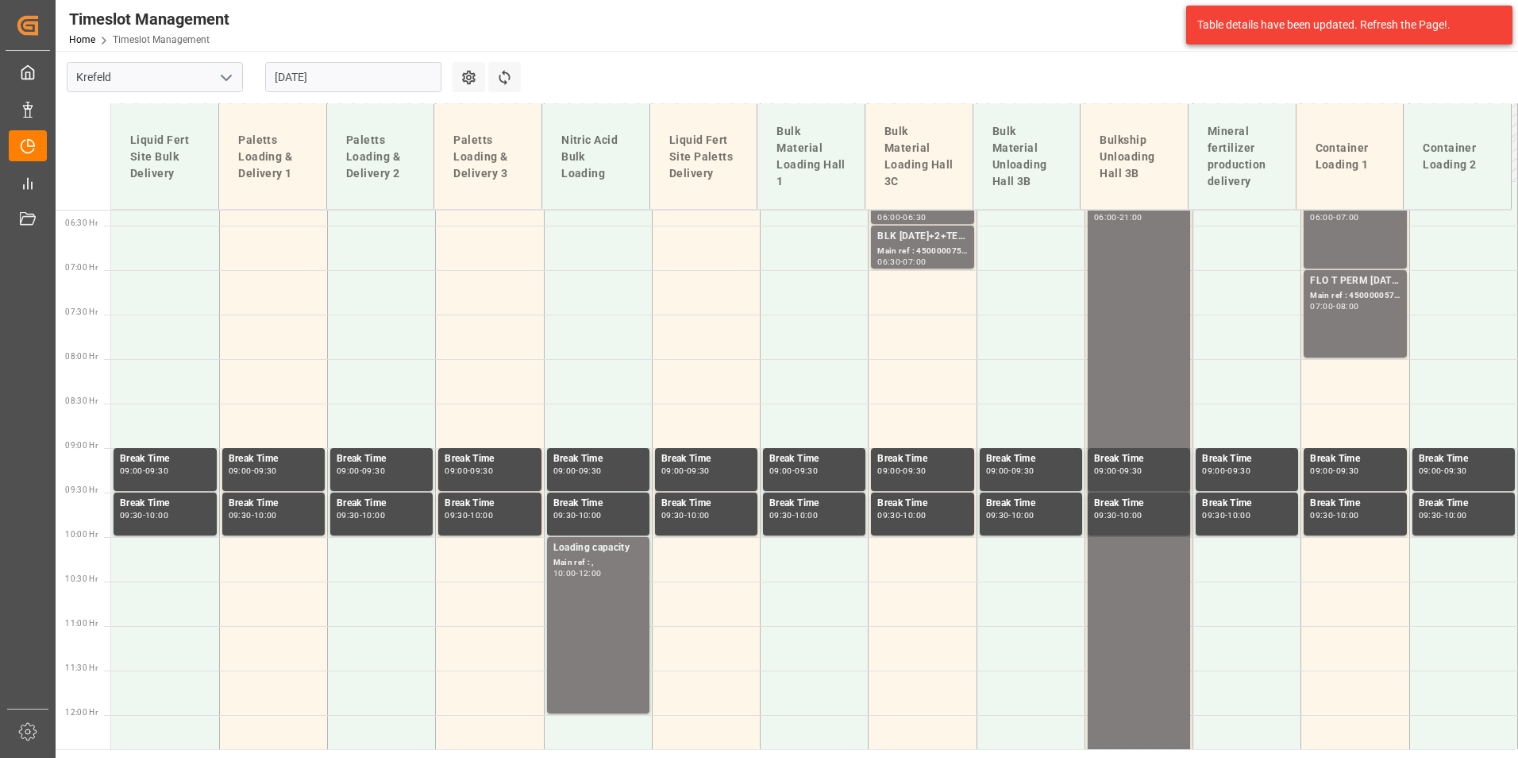
scroll to position [322, 0]
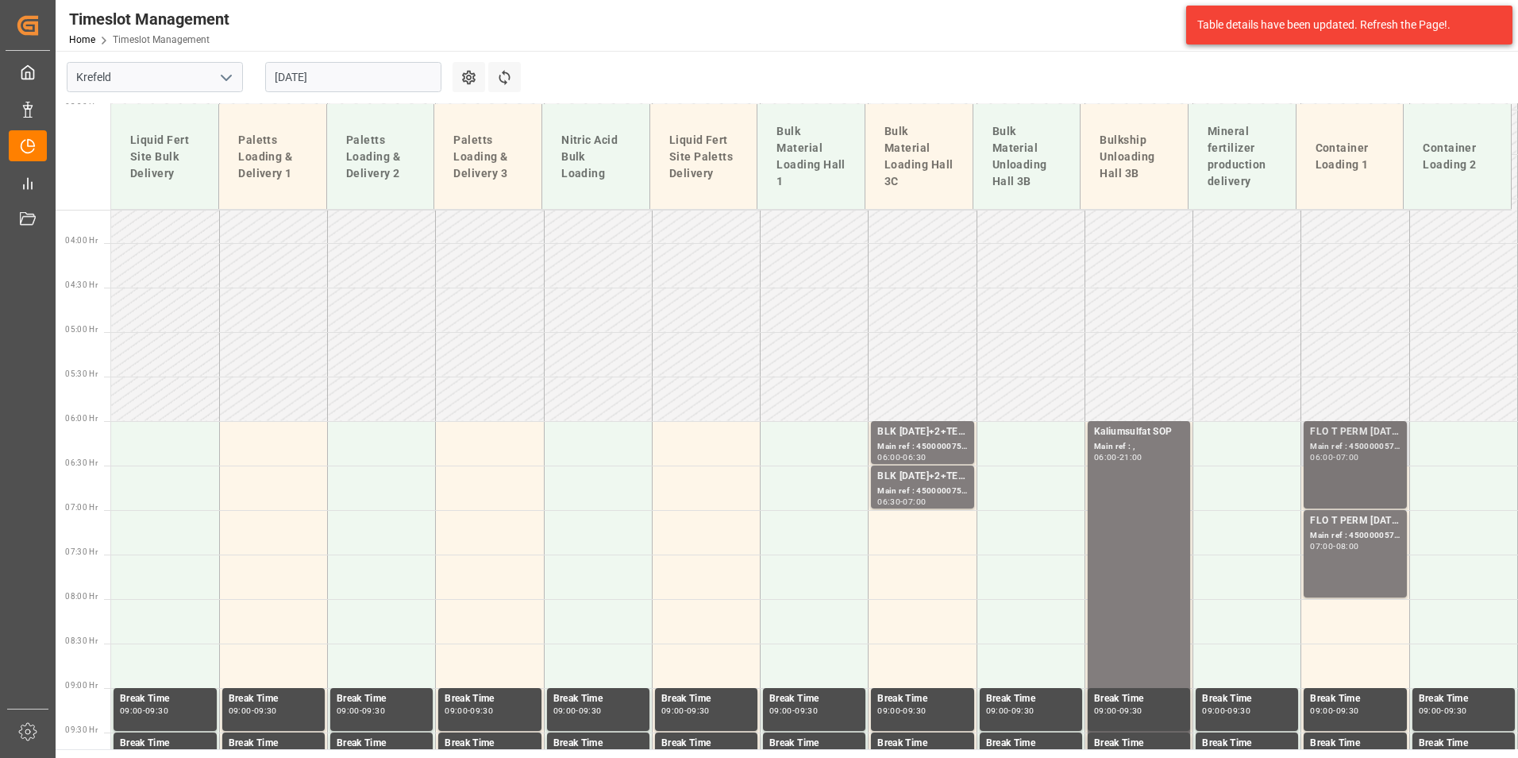
click at [1310, 445] on div "Main ref : 4500000576, 2000000429;" at bounding box center [1355, 446] width 90 height 13
click at [1356, 557] on div "FLO T PERM [DATE] 25kg (x42) WW; Main ref : 4500000577, 2000000429; 07:00 - 08:…" at bounding box center [1355, 553] width 90 height 81
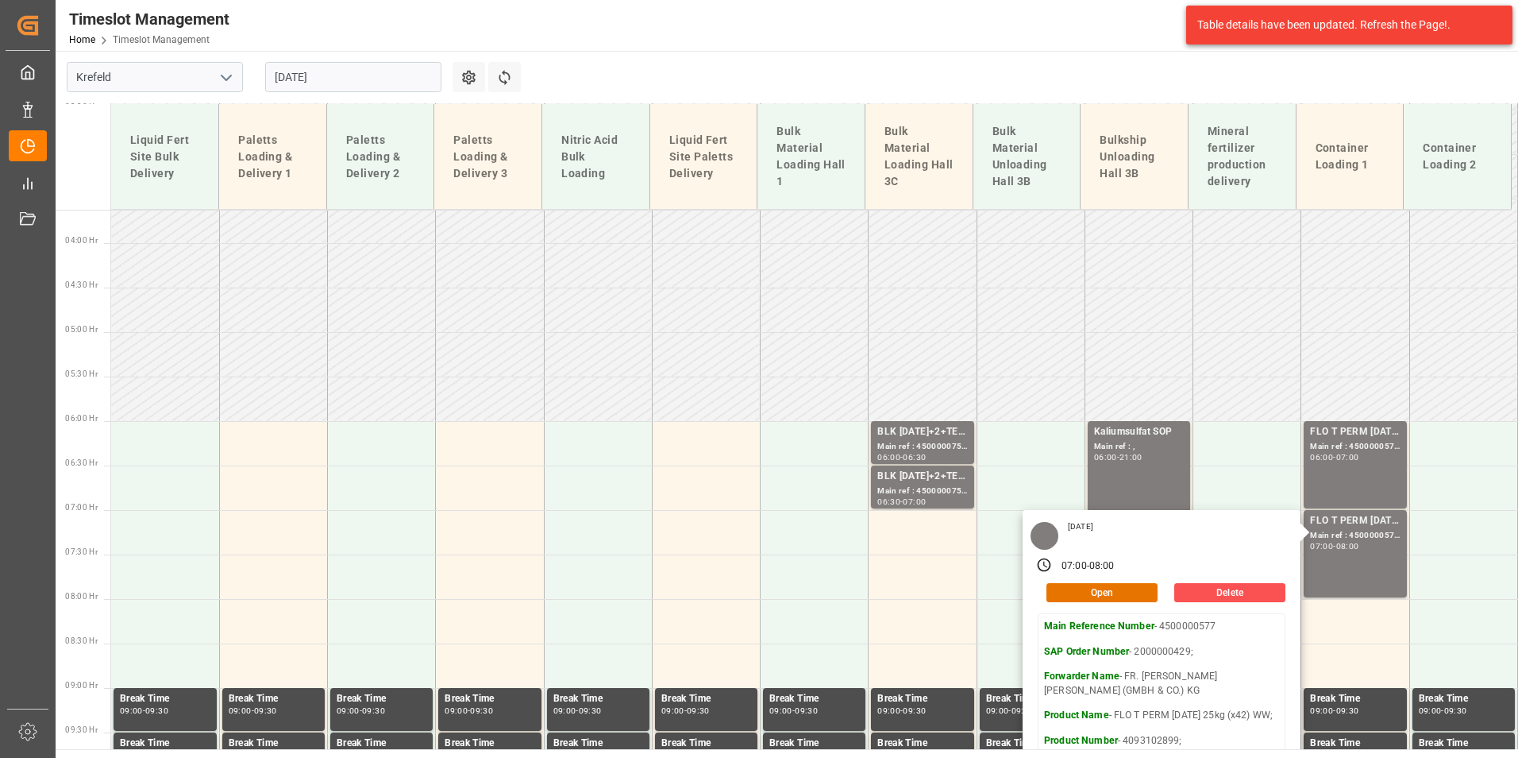
click at [342, 74] on input "[DATE]" at bounding box center [353, 77] width 176 height 30
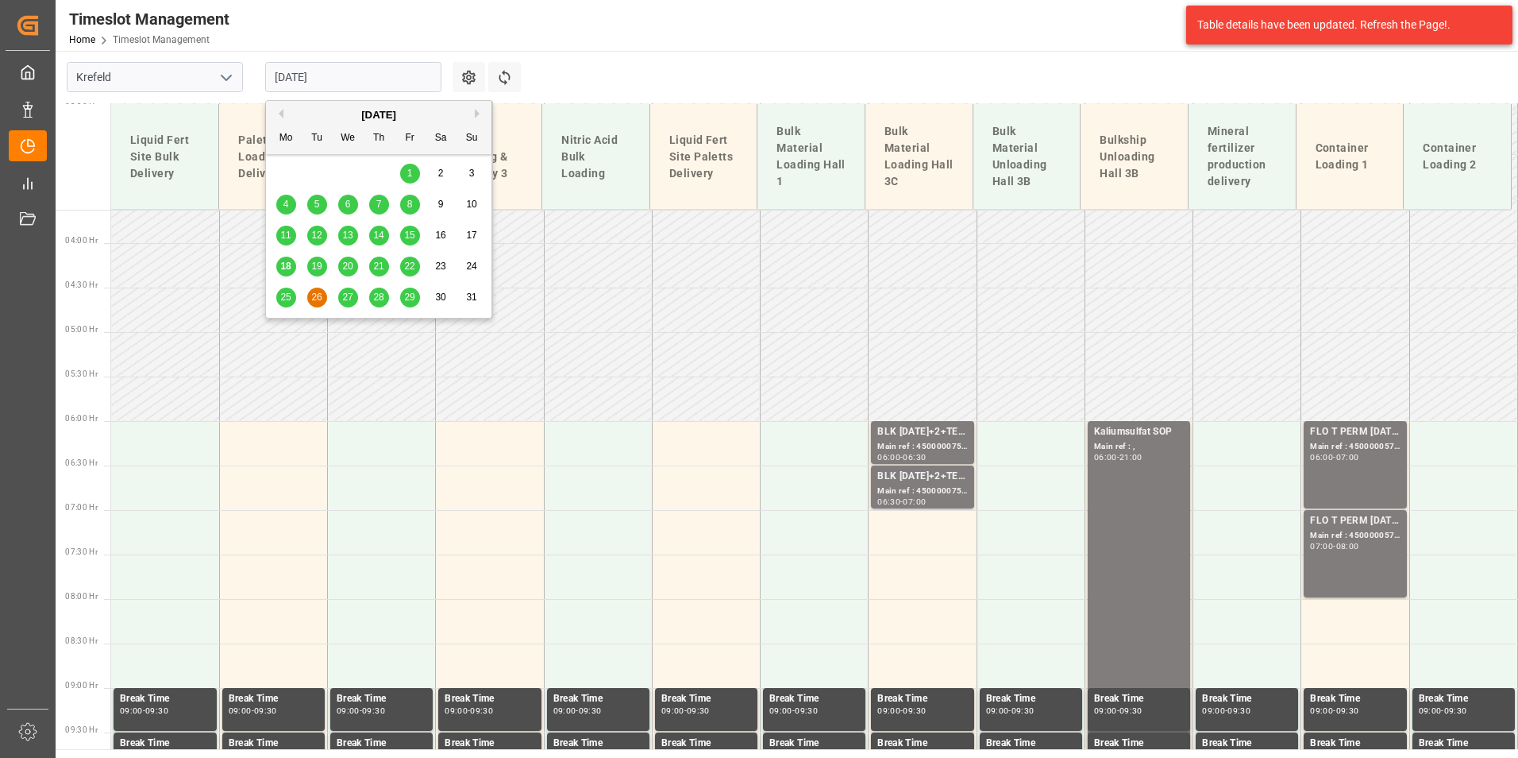
click at [345, 303] on span "27" at bounding box center [347, 296] width 10 height 11
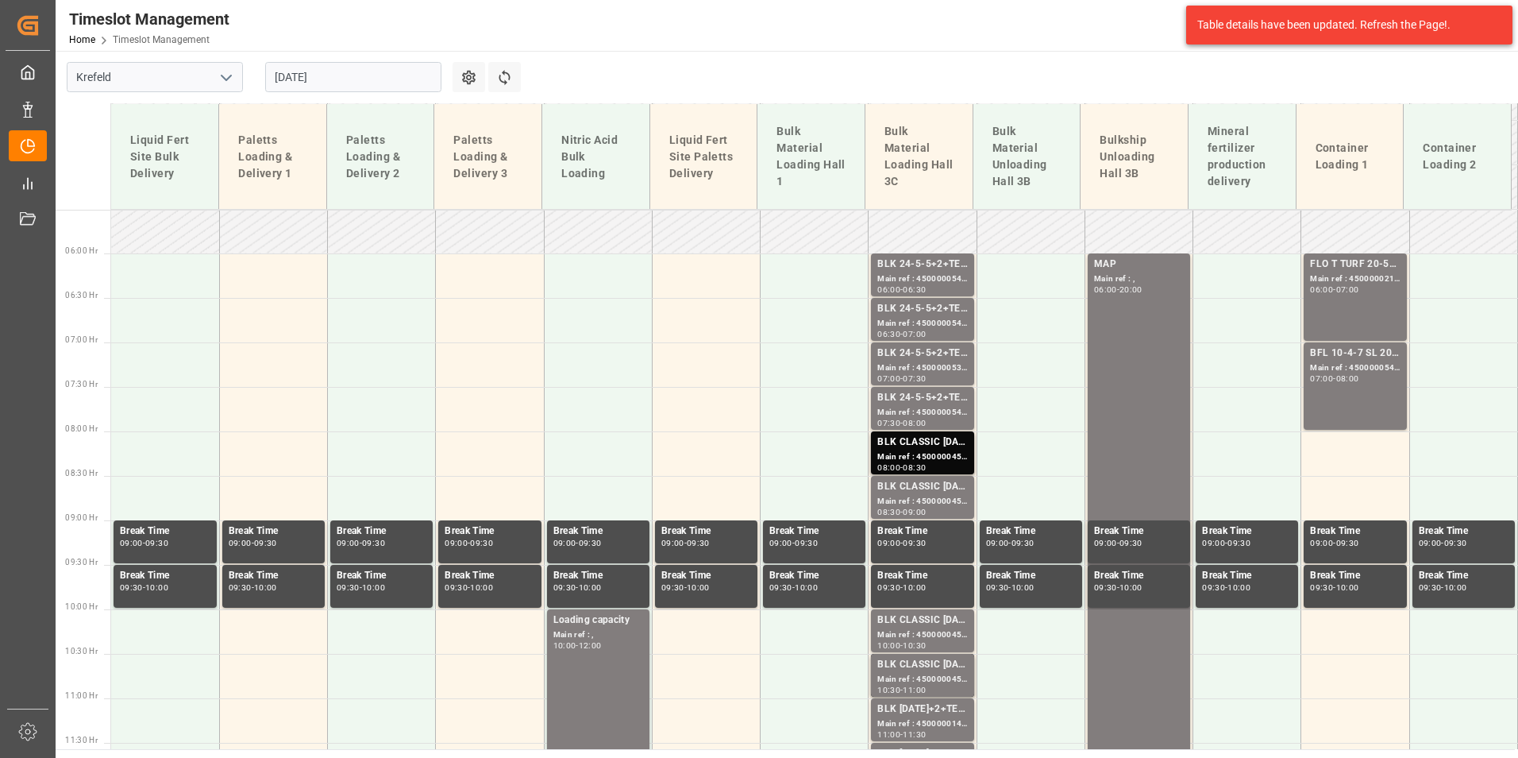
scroll to position [481, 0]
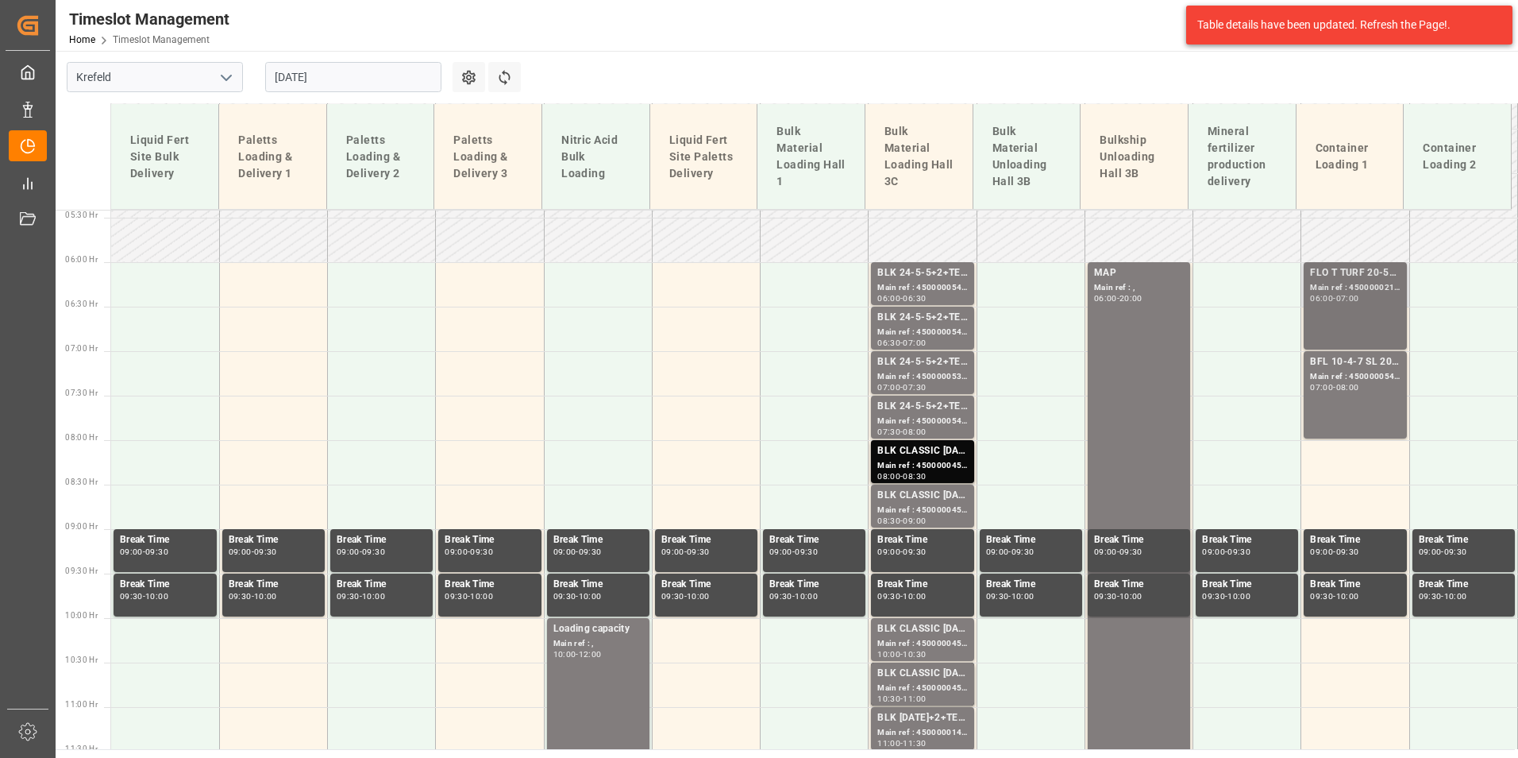
click at [1313, 303] on div "06:00 - 07:00" at bounding box center [1355, 299] width 90 height 9
click at [1333, 385] on div "-" at bounding box center [1334, 387] width 2 height 7
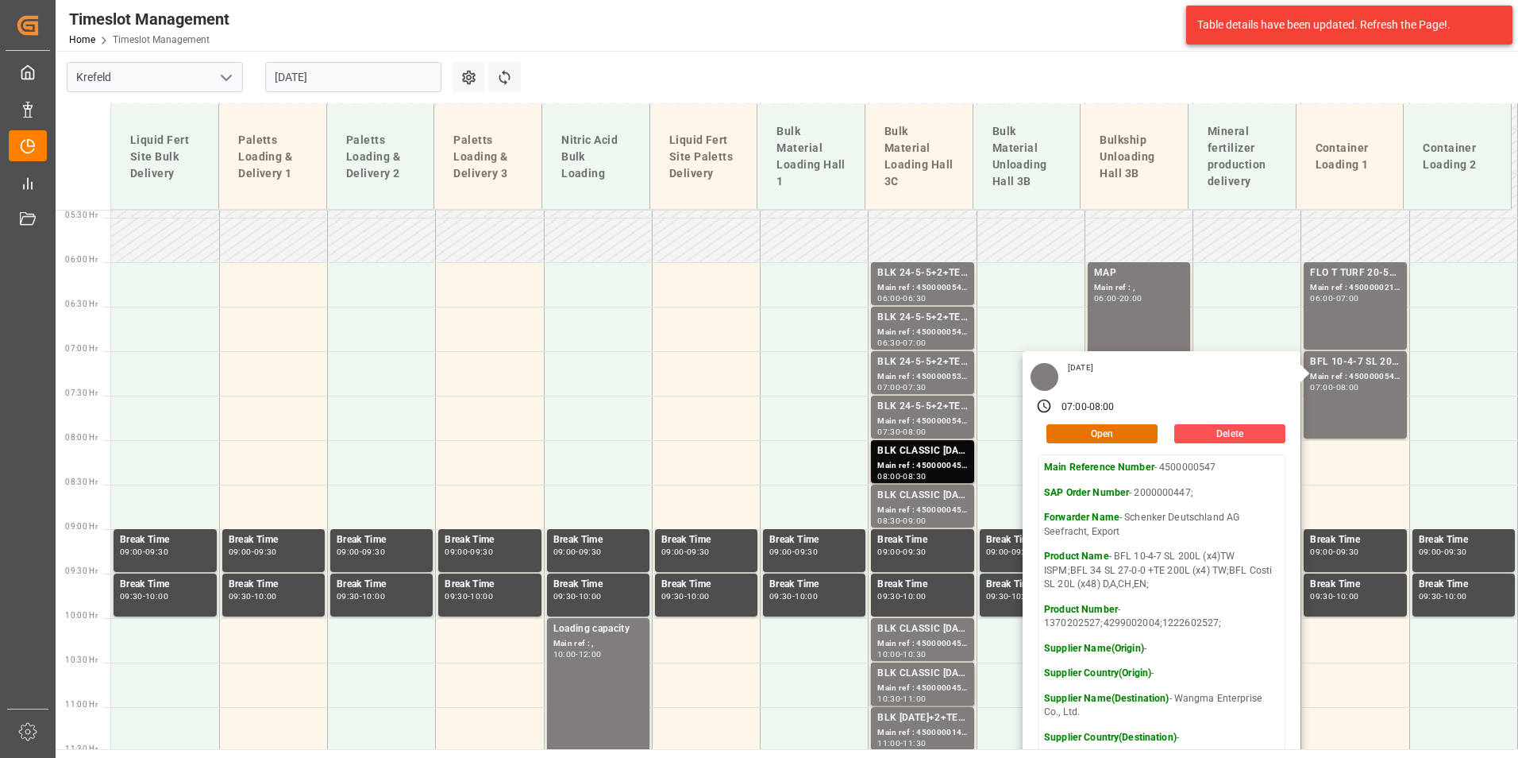
click at [377, 74] on input "[DATE]" at bounding box center [353, 77] width 176 height 30
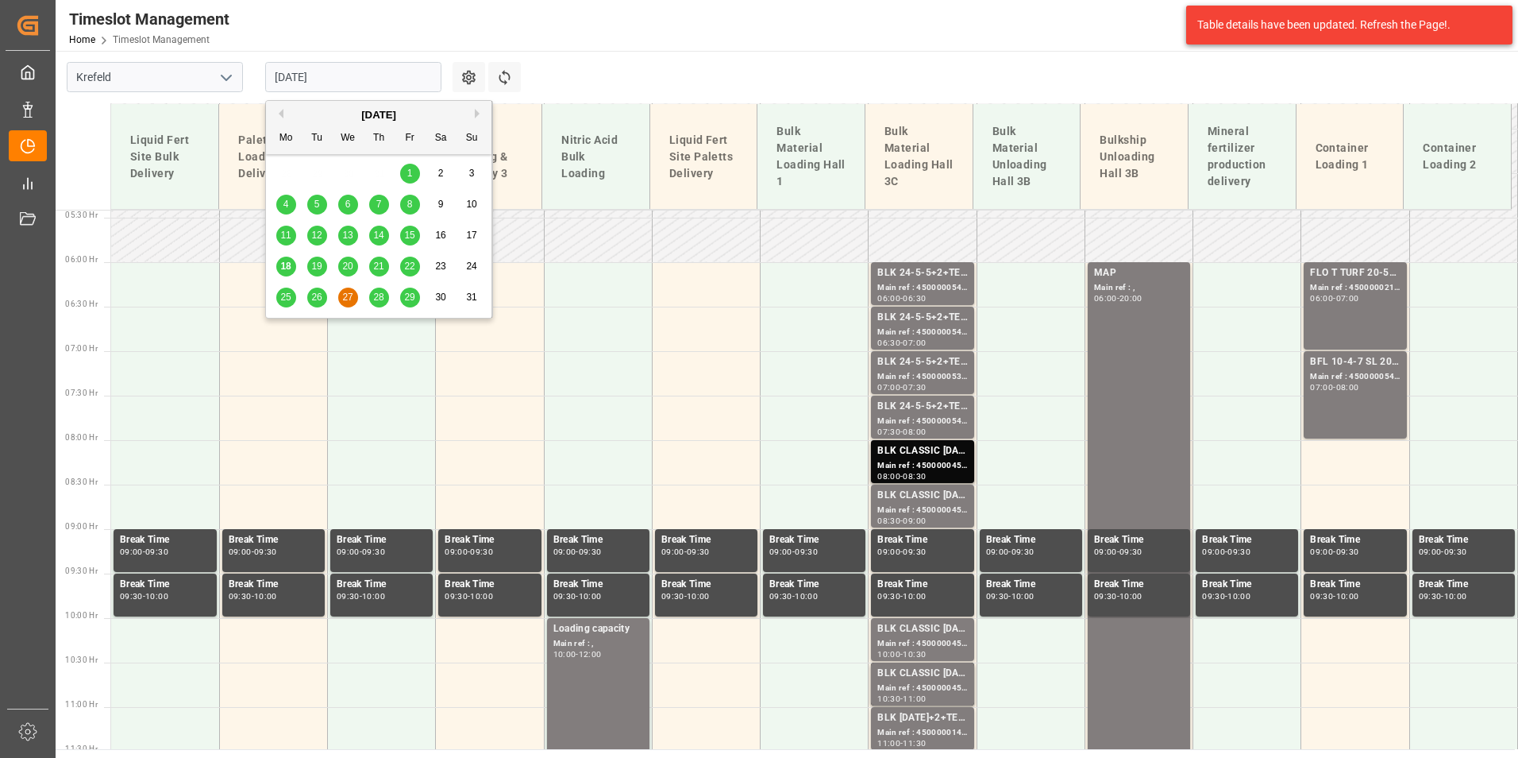
click at [371, 295] on div "28" at bounding box center [379, 297] width 20 height 19
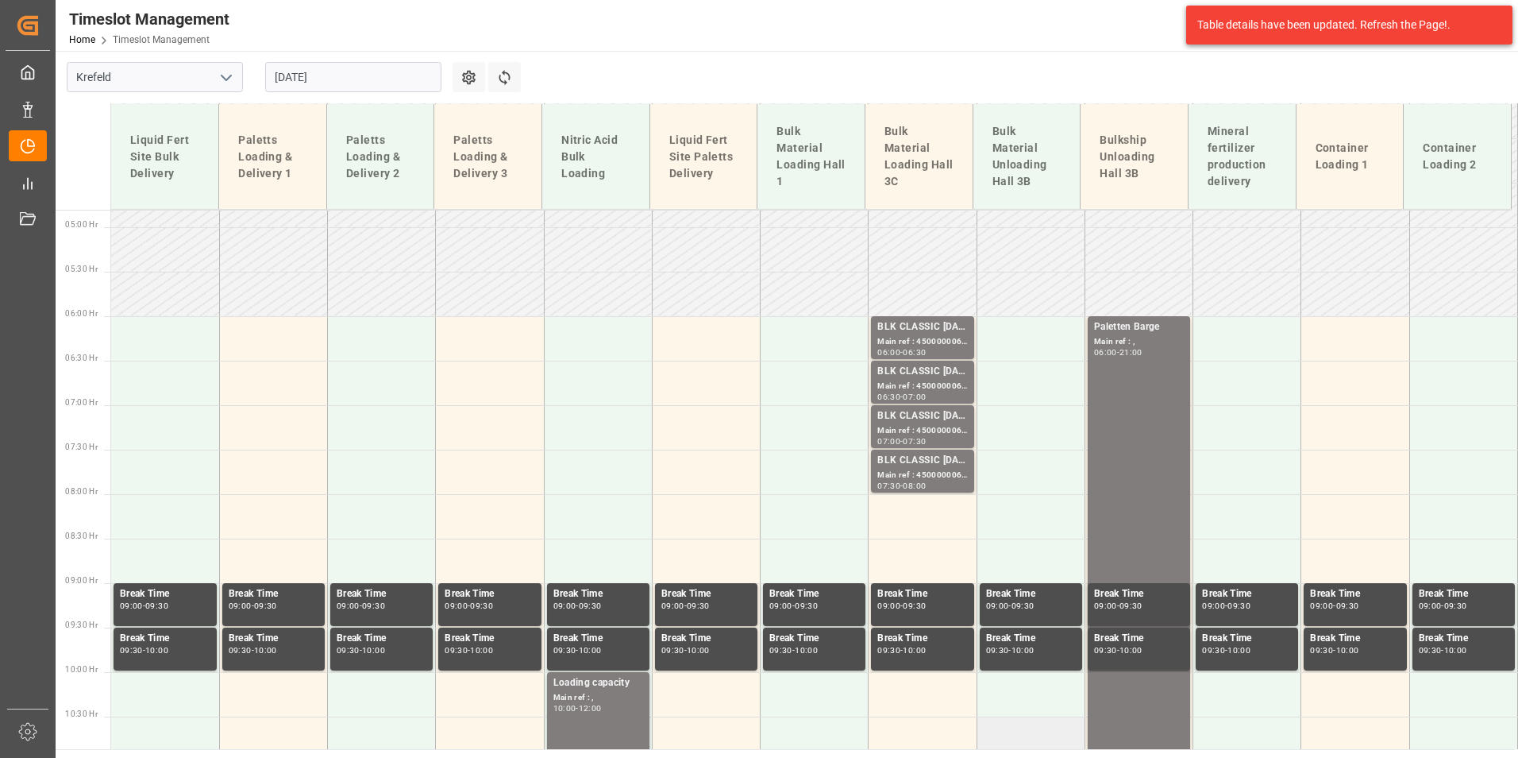
scroll to position [402, 0]
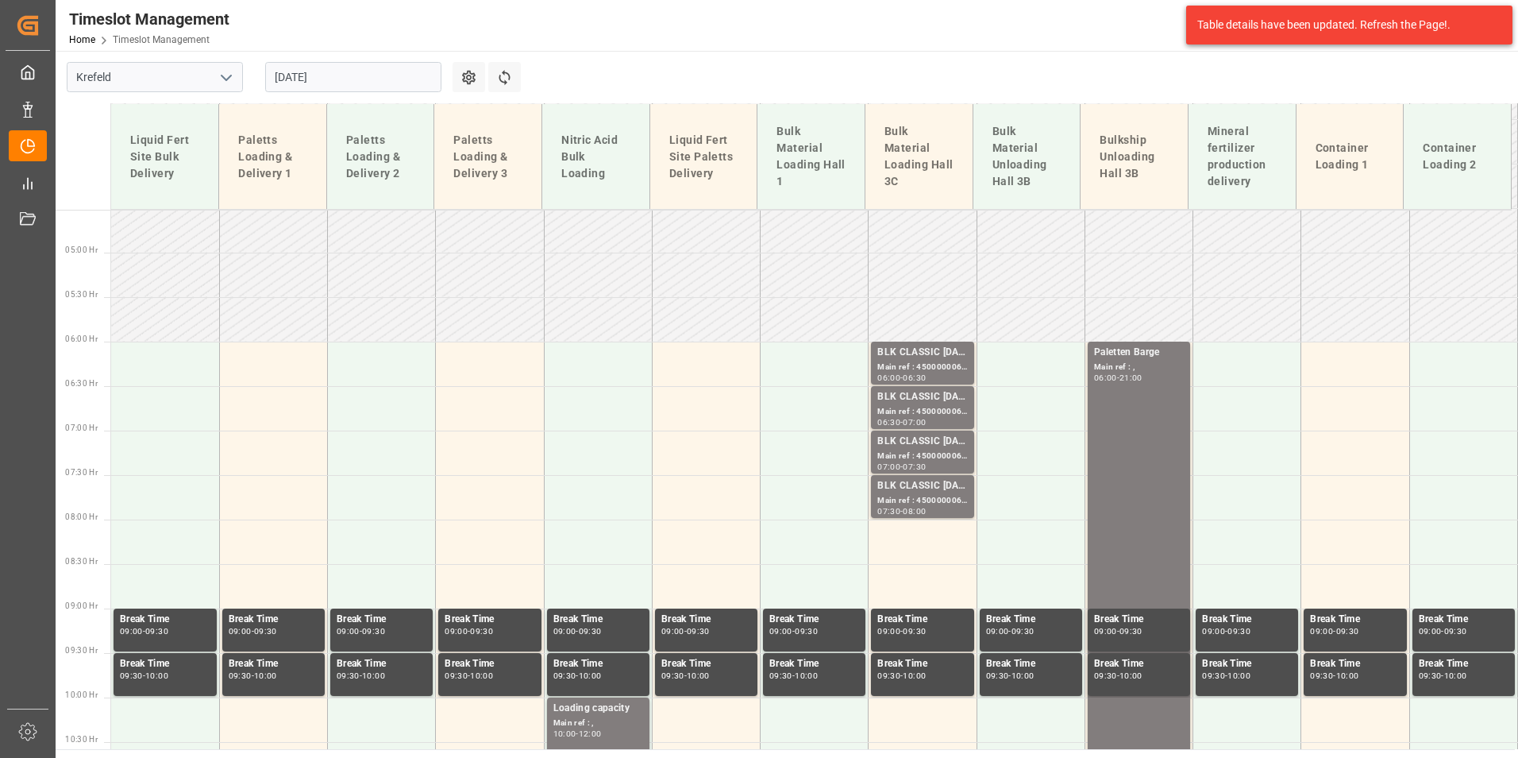
click at [390, 79] on input "[DATE]" at bounding box center [353, 77] width 176 height 30
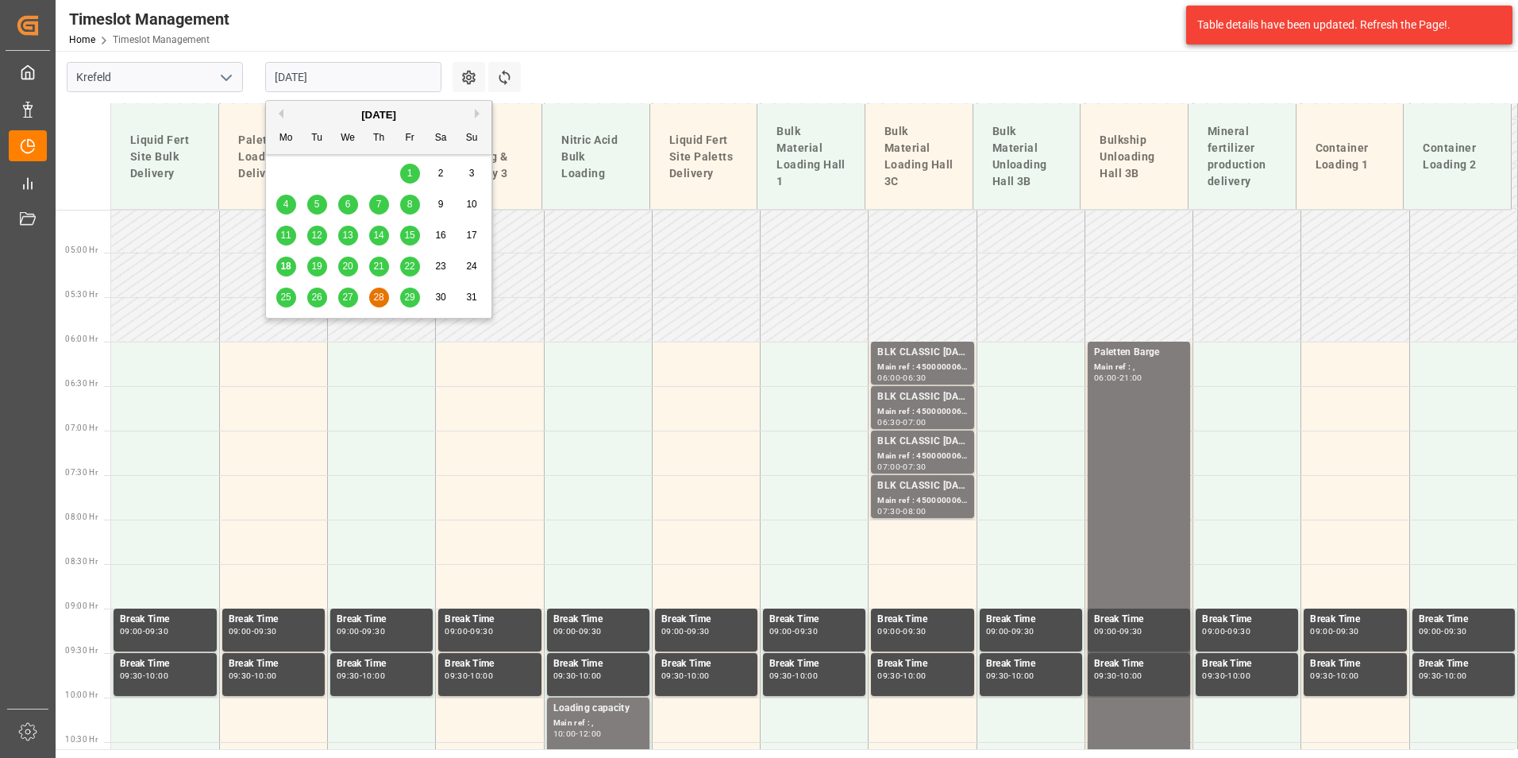
click at [398, 297] on div "25 26 27 28 29 30 31" at bounding box center [379, 297] width 217 height 31
click at [400, 299] on div "29" at bounding box center [410, 297] width 20 height 19
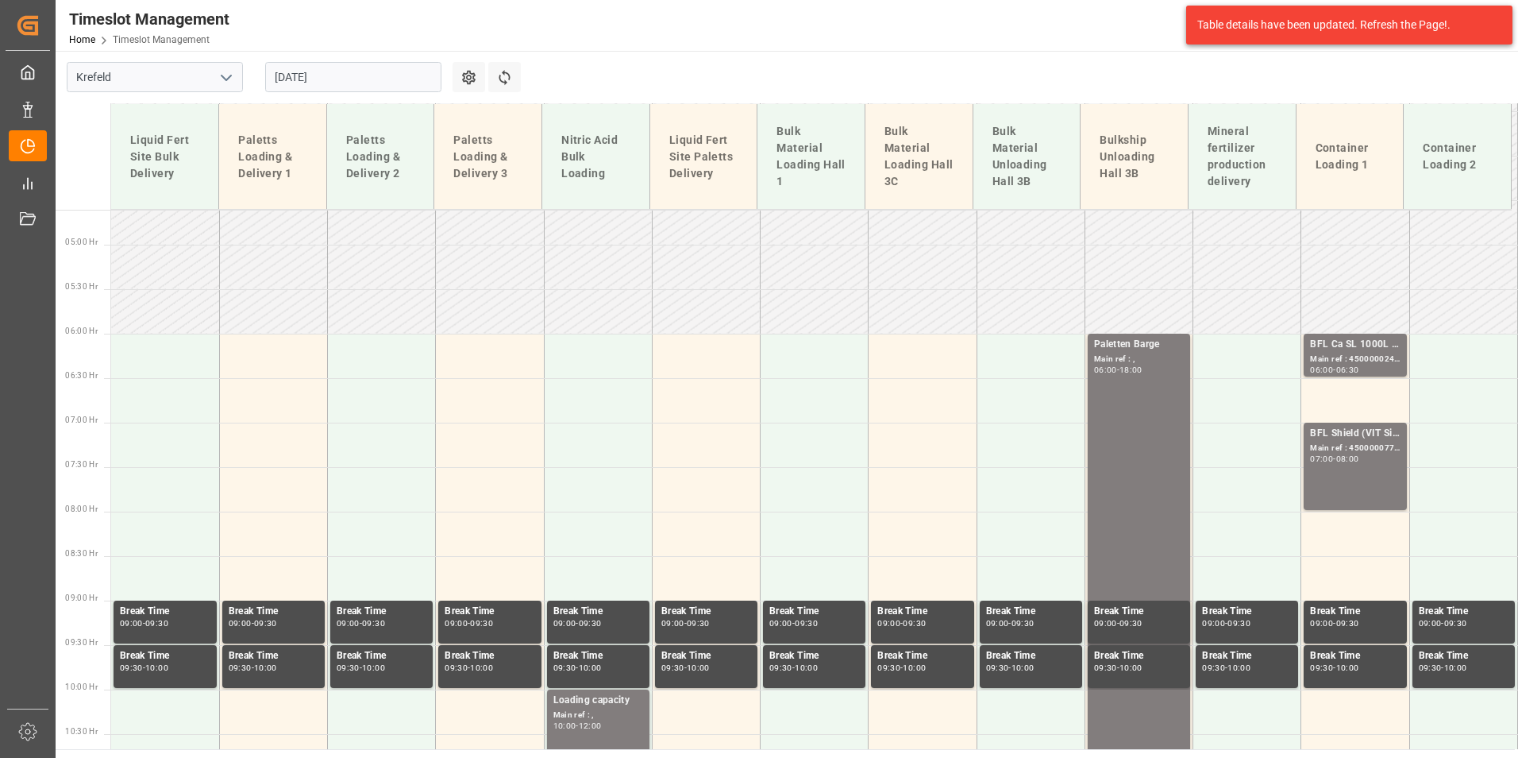
scroll to position [401, 0]
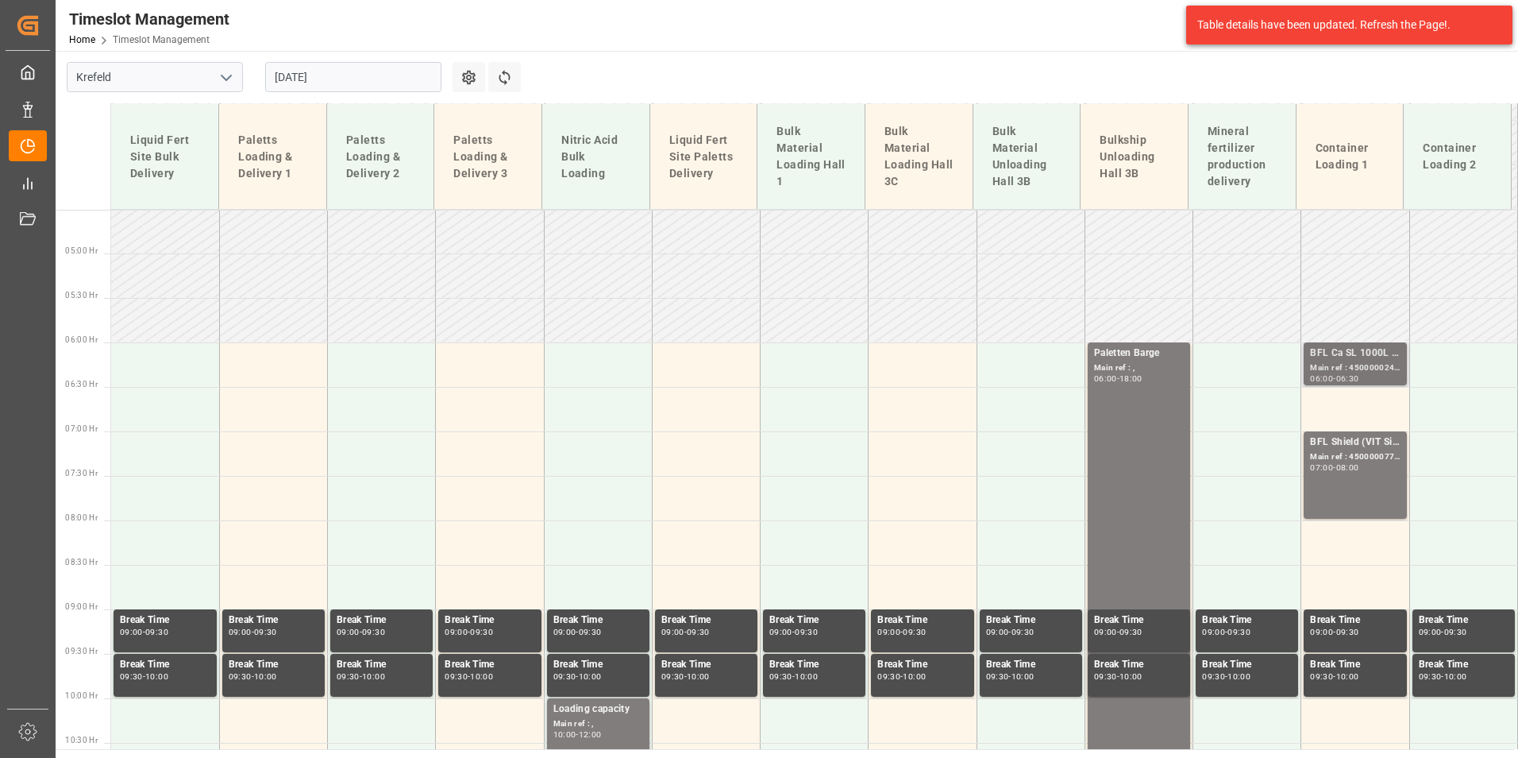
click at [1369, 364] on div "Main ref : 4500000240, 2000000190;" at bounding box center [1355, 367] width 90 height 13
click at [1366, 472] on div "07:00 - 08:00" at bounding box center [1355, 468] width 90 height 9
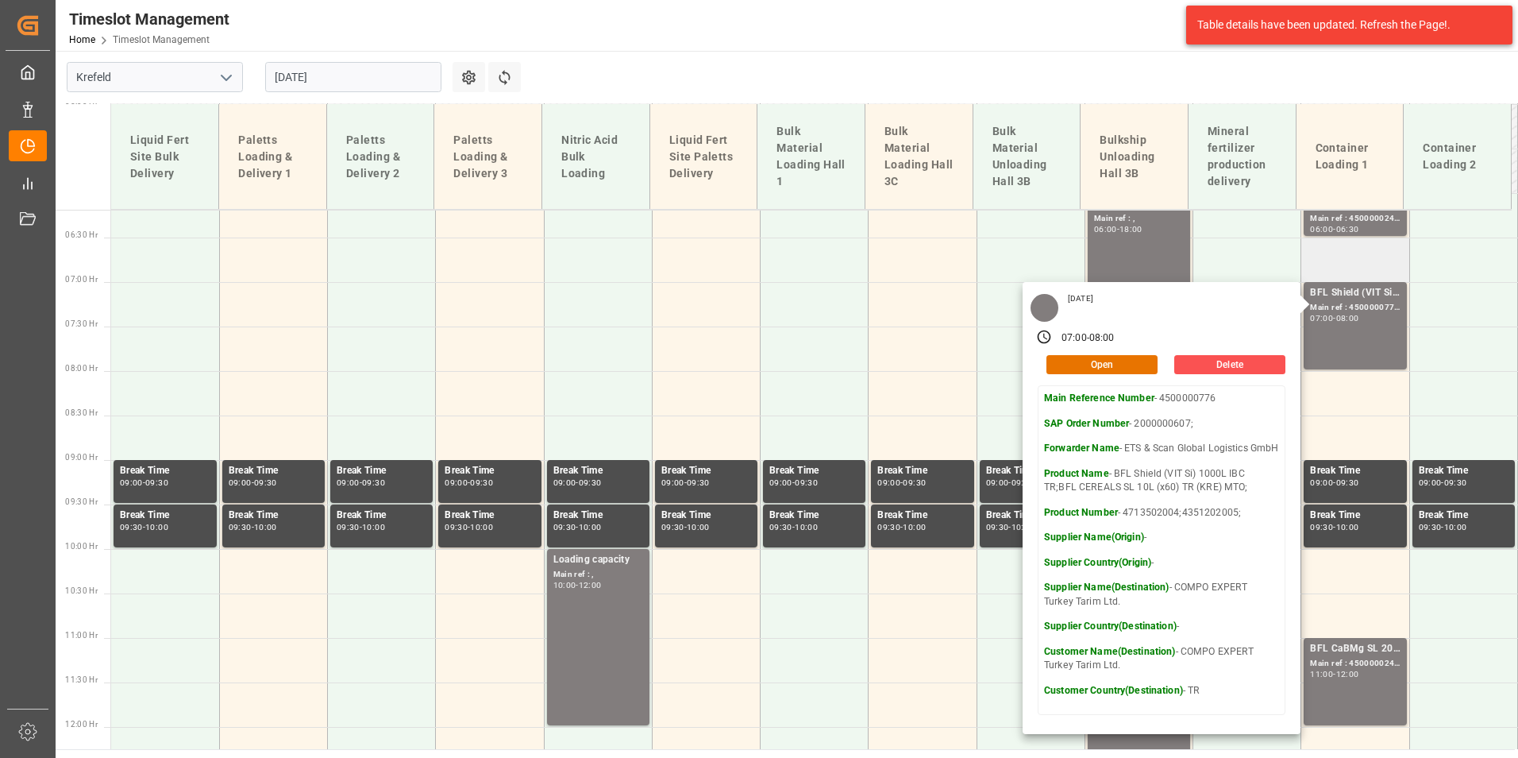
scroll to position [877, 0]
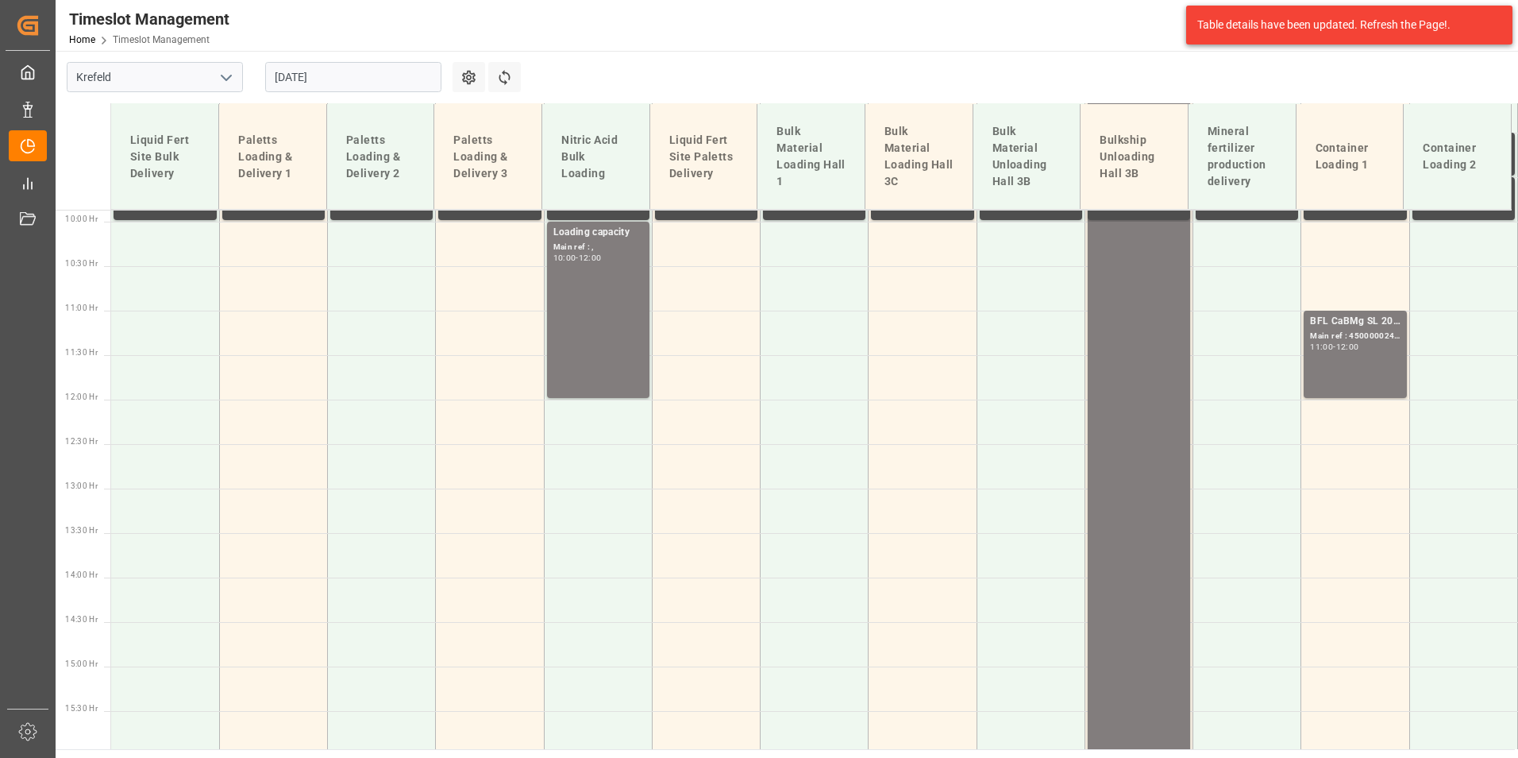
click at [1352, 364] on div "BFL CaBMg SL 20L (x48) EN,IN MTO; Main ref : 4500000244, 2000000200; 11:00 - 12…" at bounding box center [1355, 354] width 90 height 81
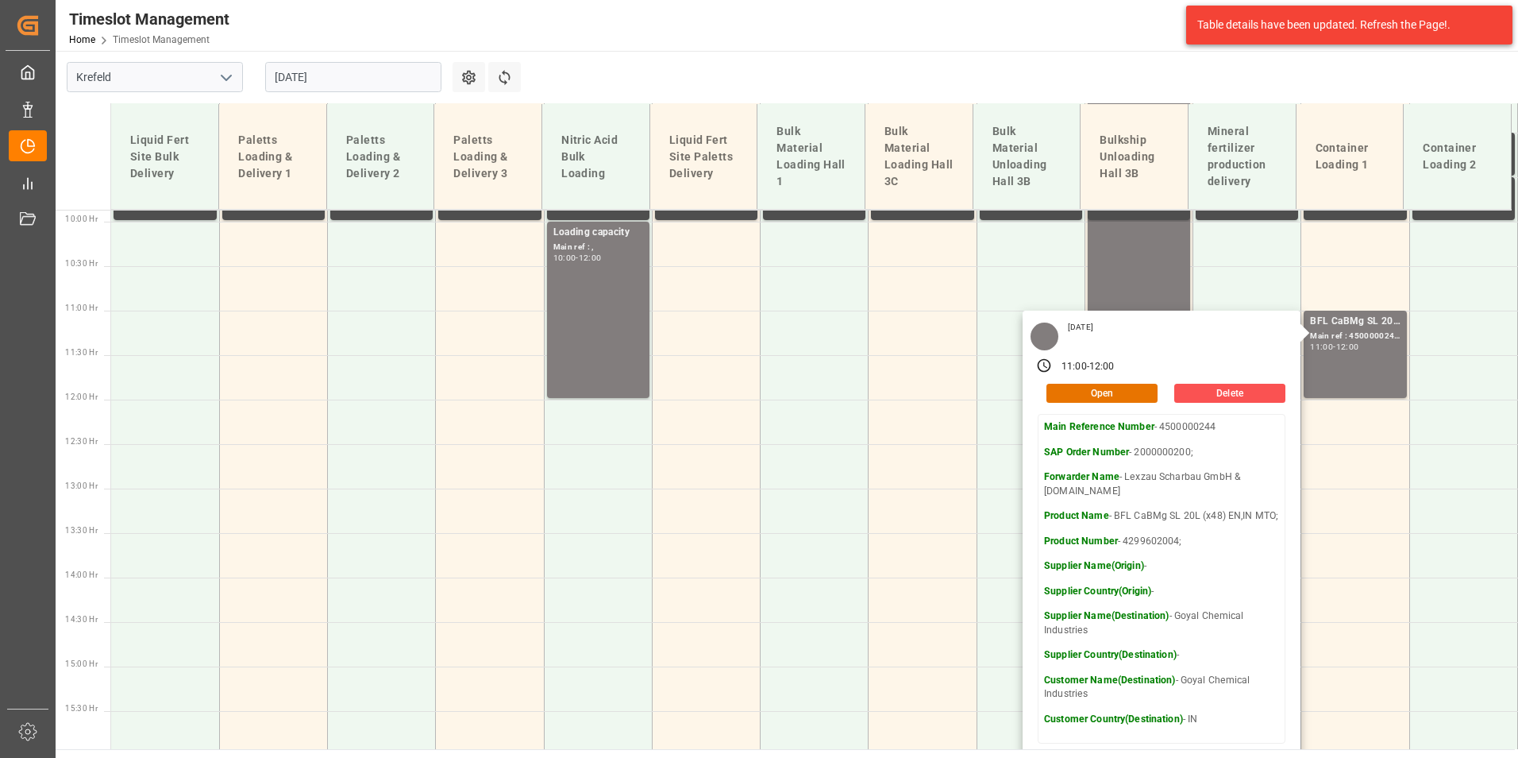
click at [342, 71] on input "[DATE]" at bounding box center [353, 77] width 176 height 30
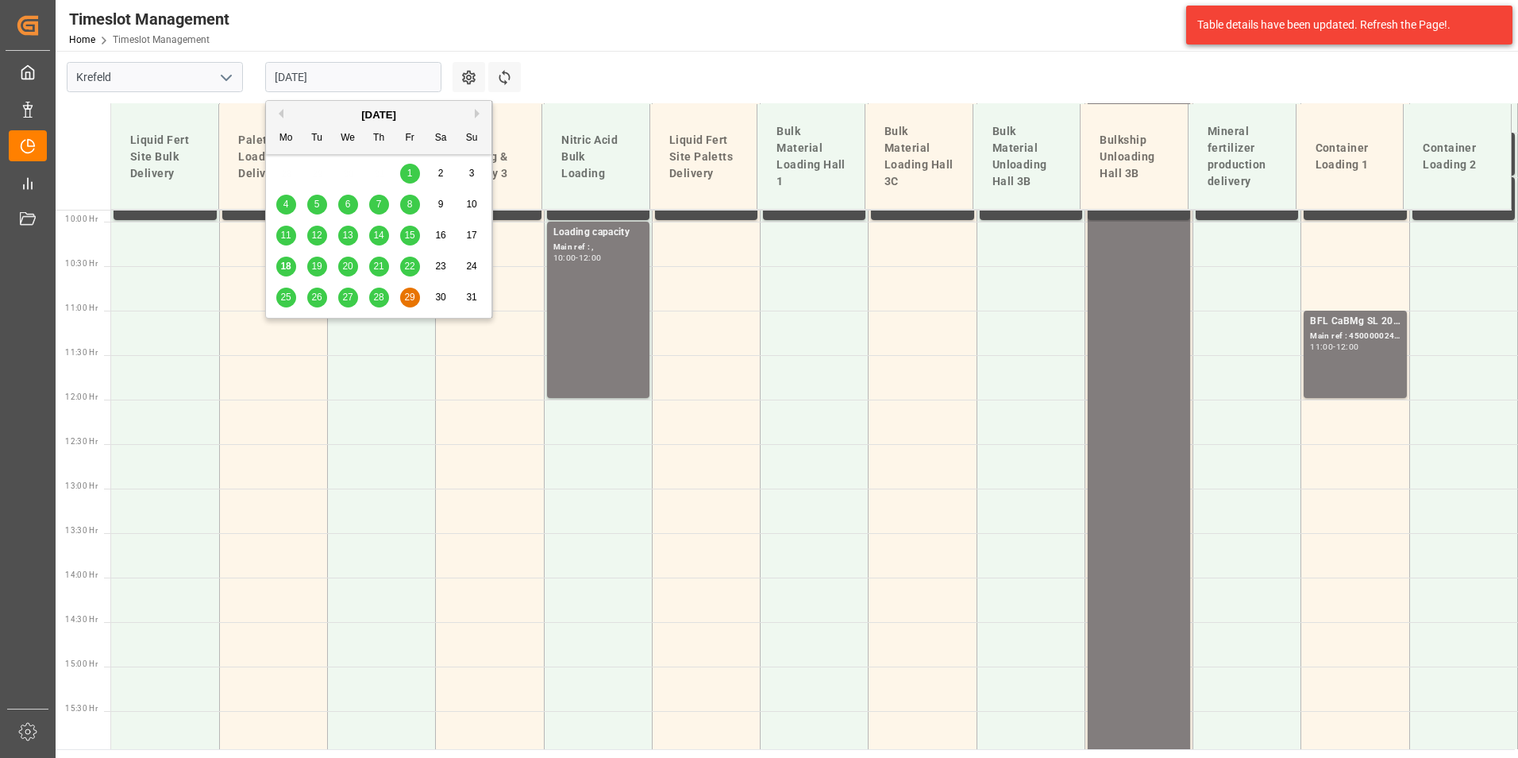
click at [479, 111] on button "Next Month" at bounding box center [480, 114] width 10 height 10
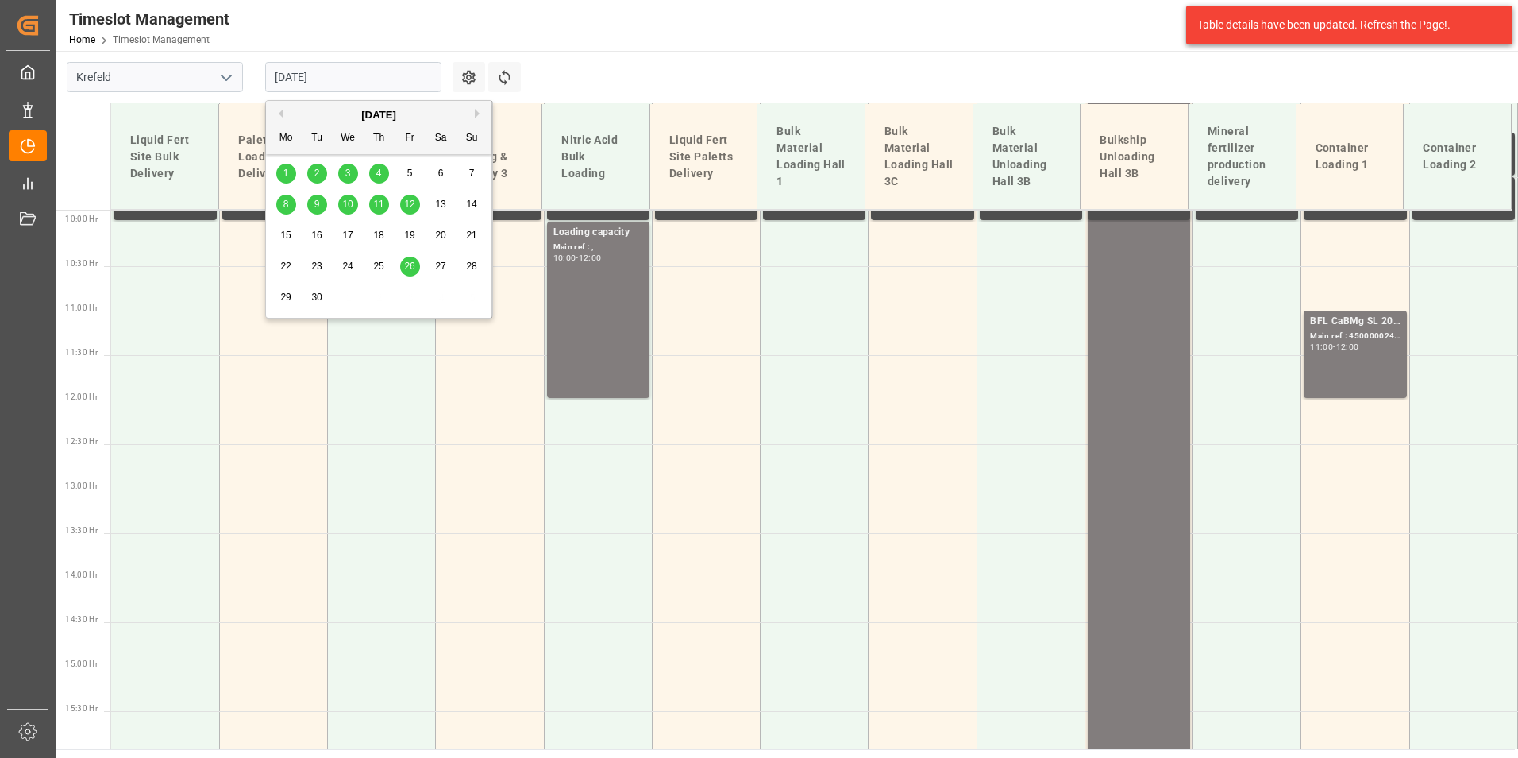
click at [291, 173] on div "1" at bounding box center [286, 173] width 20 height 19
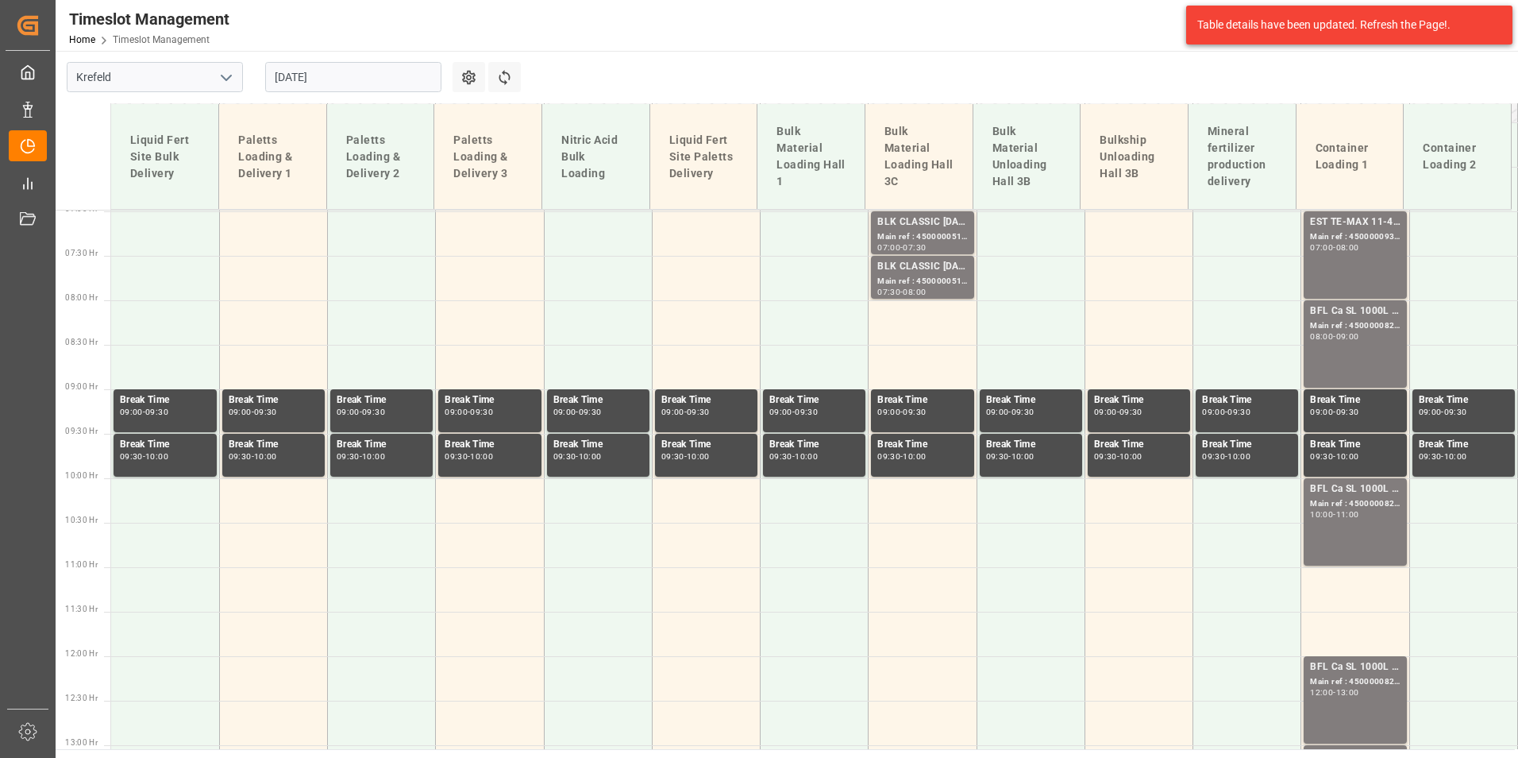
scroll to position [402, 0]
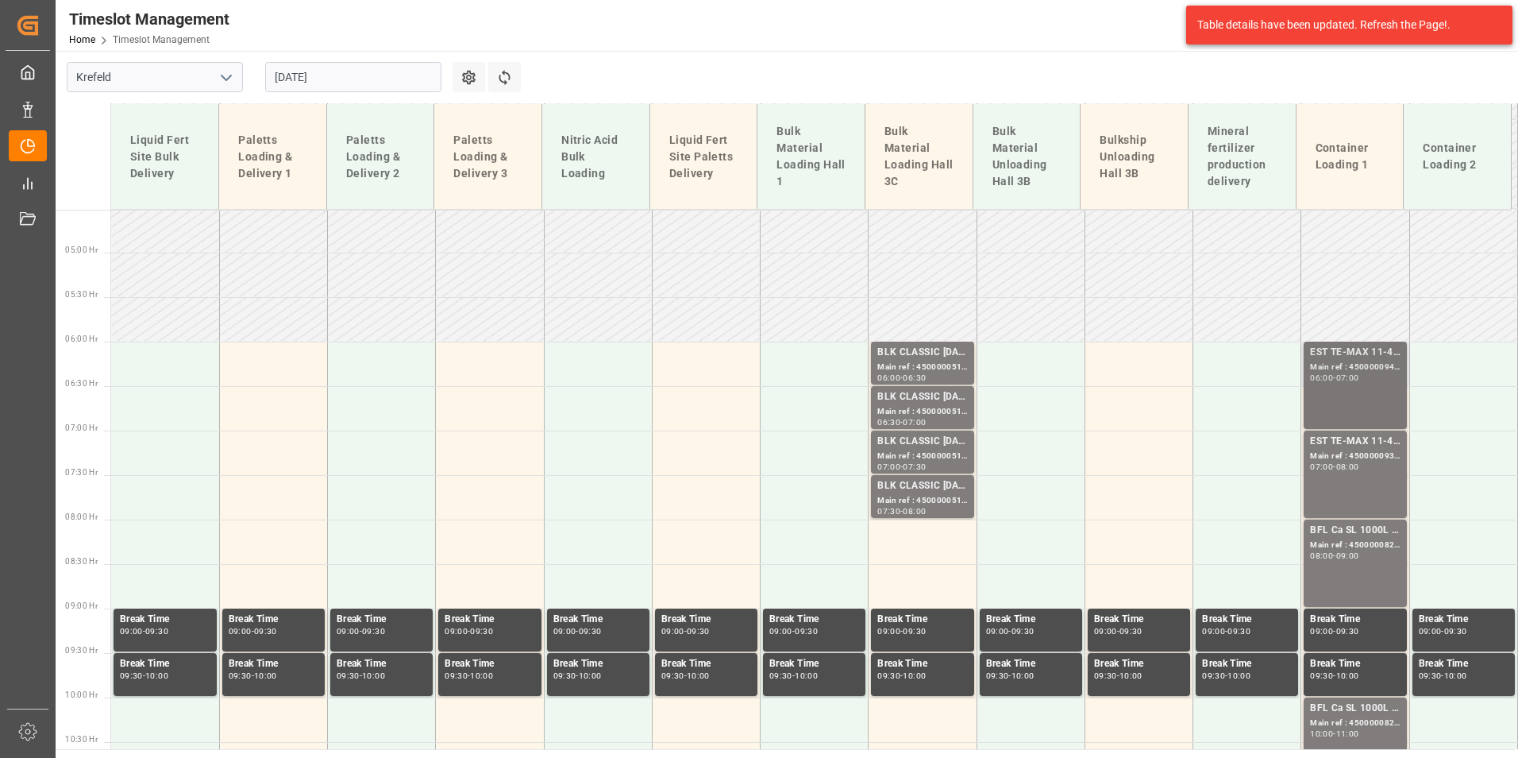
click at [1347, 400] on div "EST TE-MAX 11-48 20kg (x56) WW; Main ref : 4500000940, 2000000976; 06:00 - 07:00" at bounding box center [1355, 385] width 90 height 81
click at [1359, 455] on div "Main ref : 4500000938, 2000000976;" at bounding box center [1355, 455] width 90 height 13
click at [1351, 524] on div "BFL Ca SL 1000L IBC MTO;" at bounding box center [1355, 530] width 90 height 16
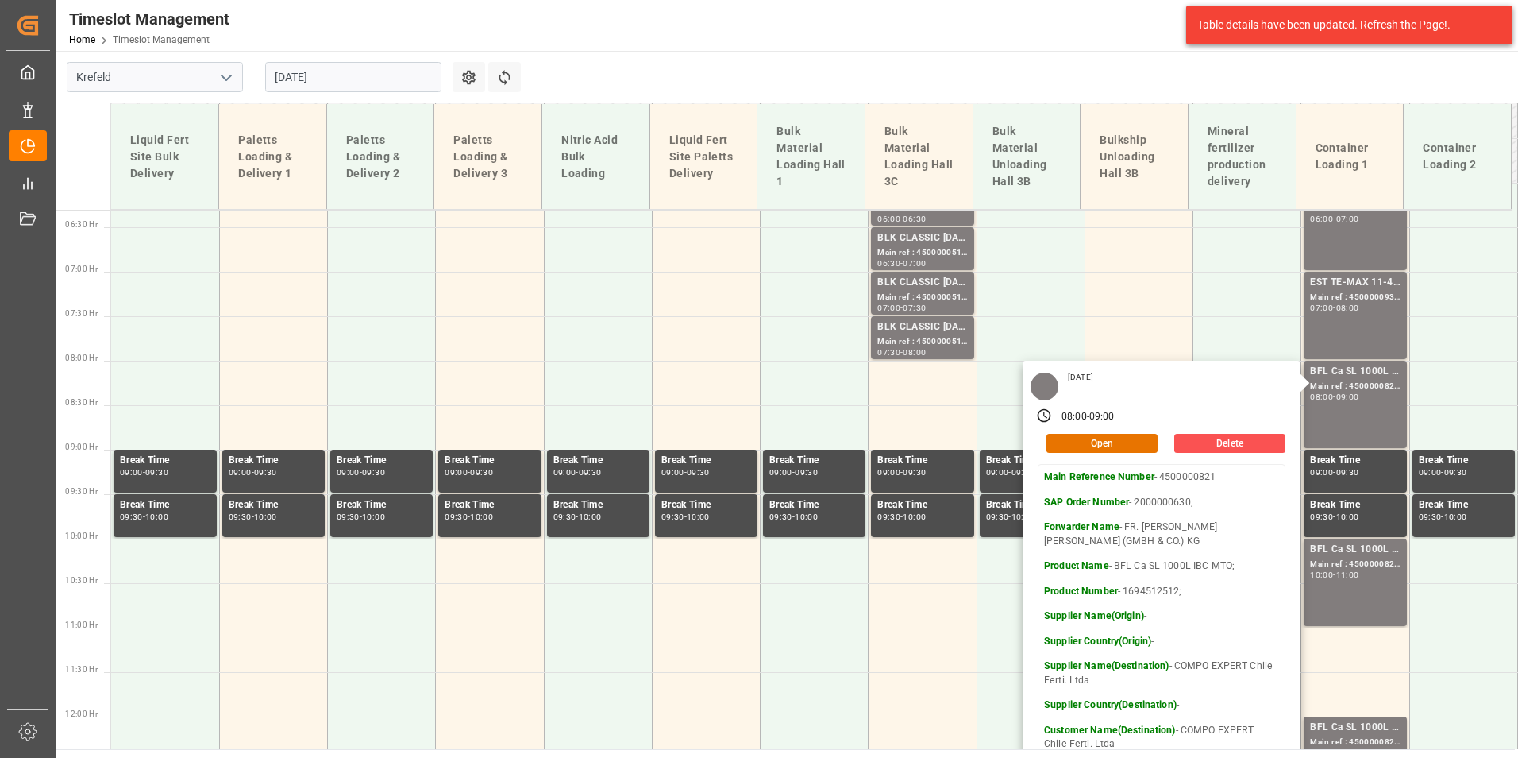
scroll to position [878, 0]
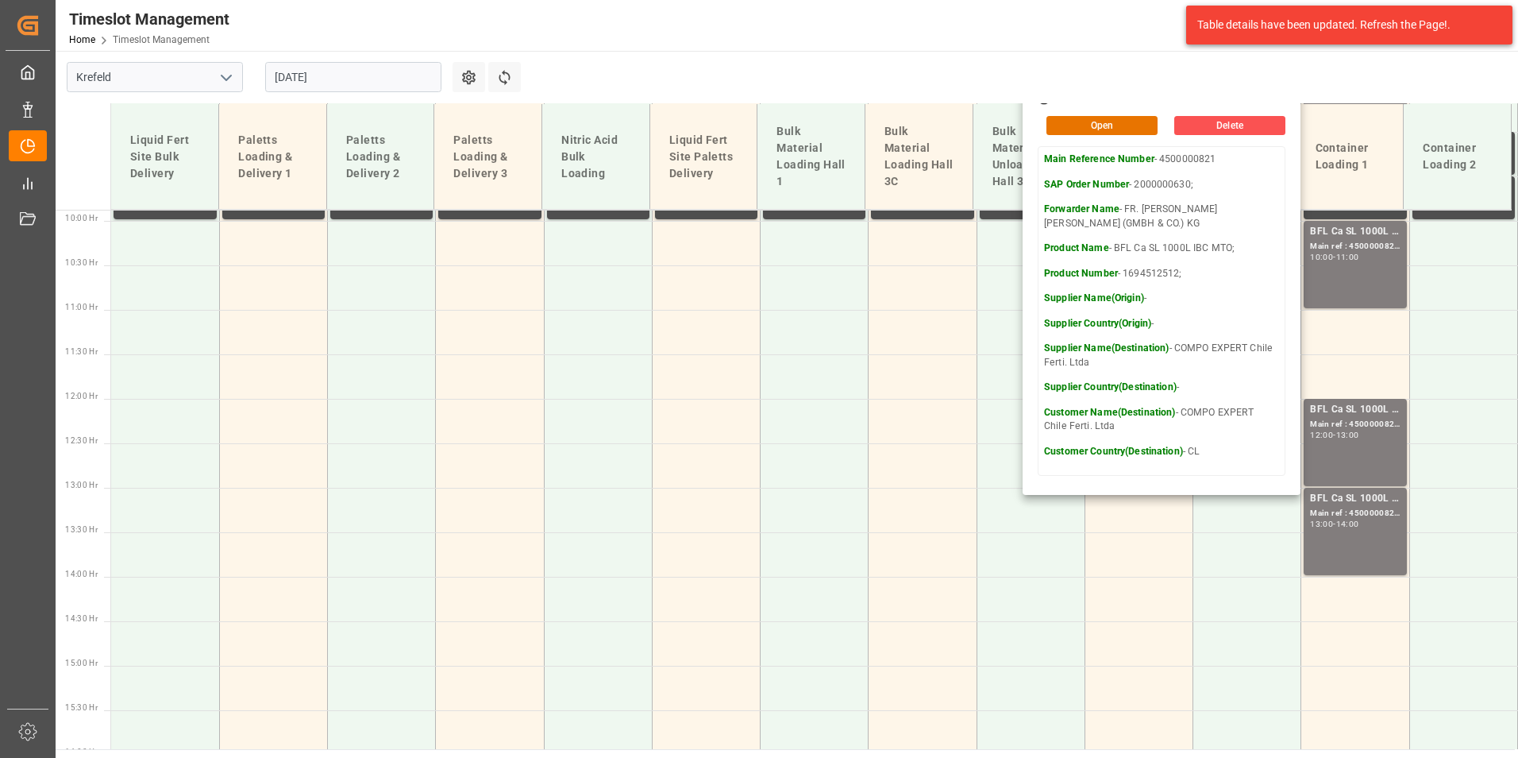
click at [332, 64] on input "[DATE]" at bounding box center [353, 77] width 176 height 30
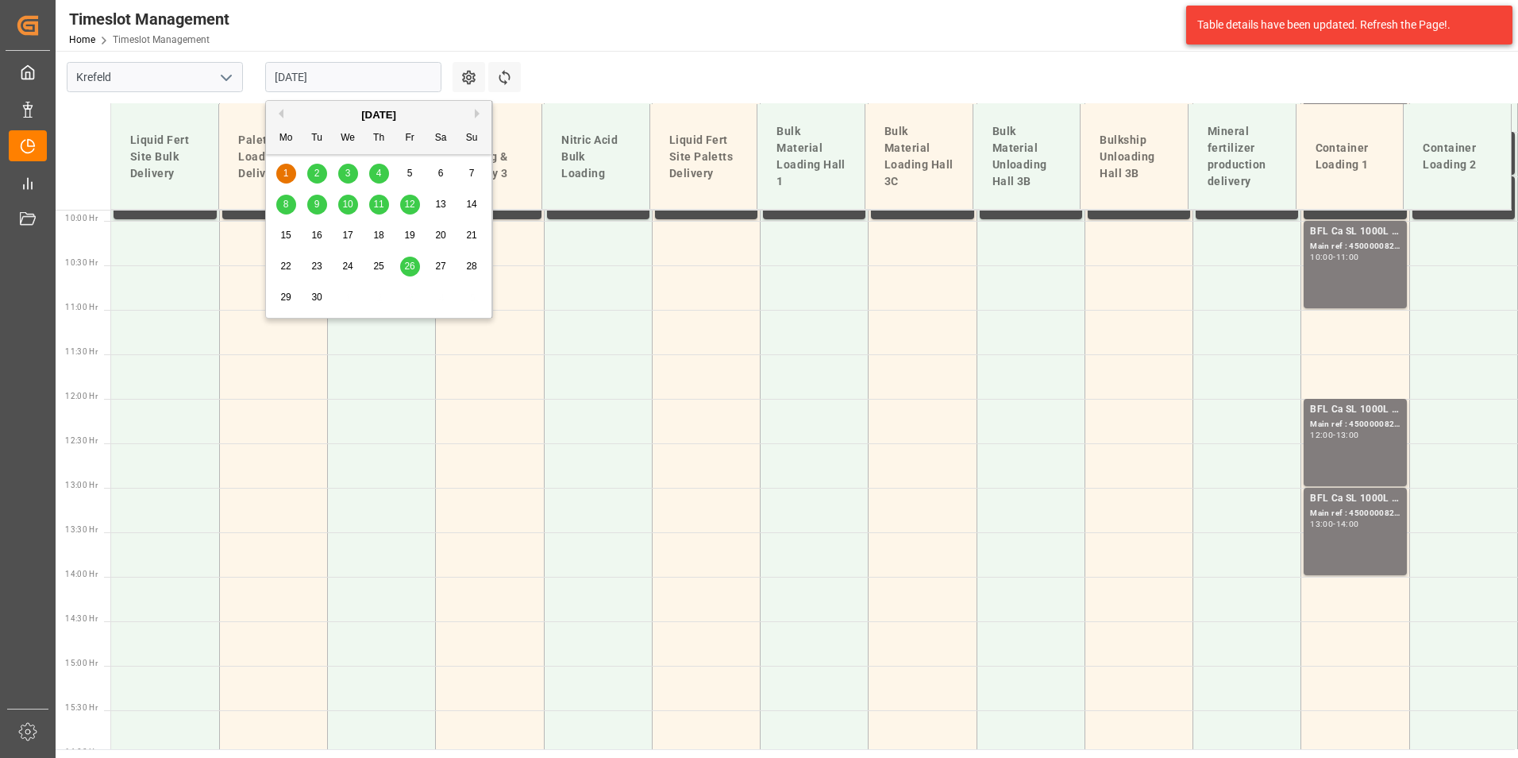
click at [318, 172] on span "2" at bounding box center [317, 173] width 6 height 11
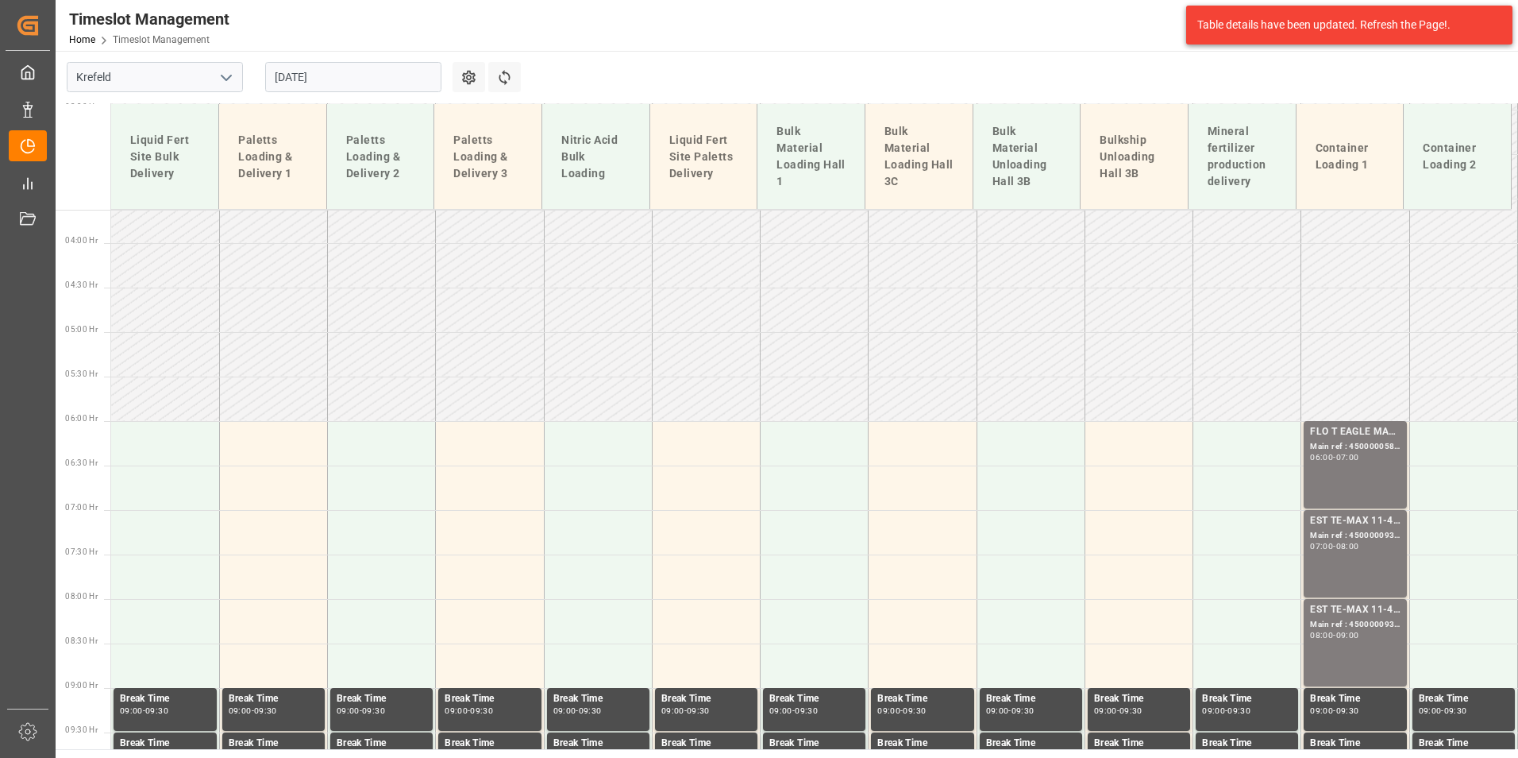
scroll to position [481, 0]
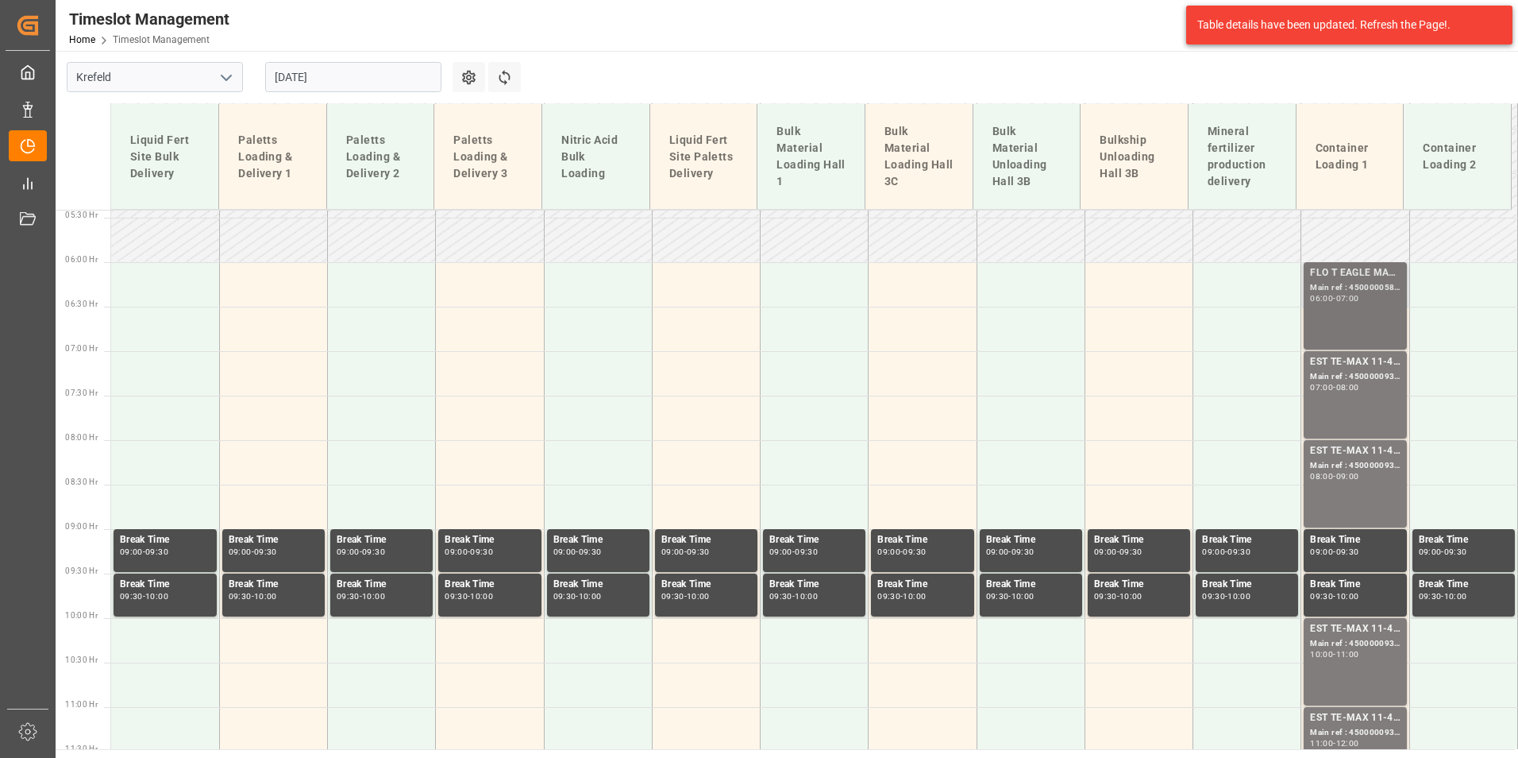
click at [1339, 326] on div "FLO T EAGLE MASTER [DATE] 25kg (x42) WW; Main ref : 4500000585, 2000000428; 06:…" at bounding box center [1355, 305] width 90 height 81
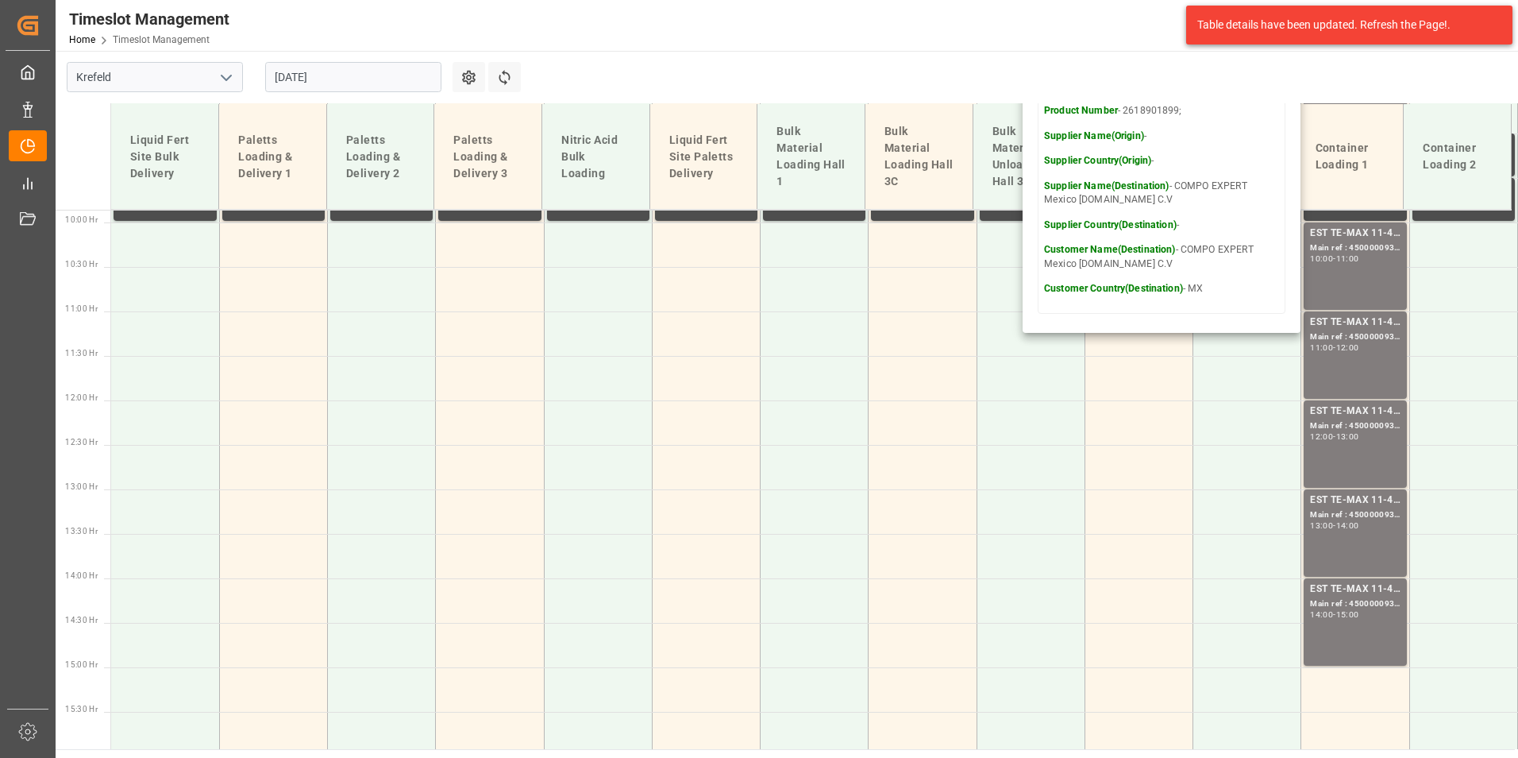
scroll to position [878, 0]
click at [389, 87] on input "[DATE]" at bounding box center [353, 77] width 176 height 30
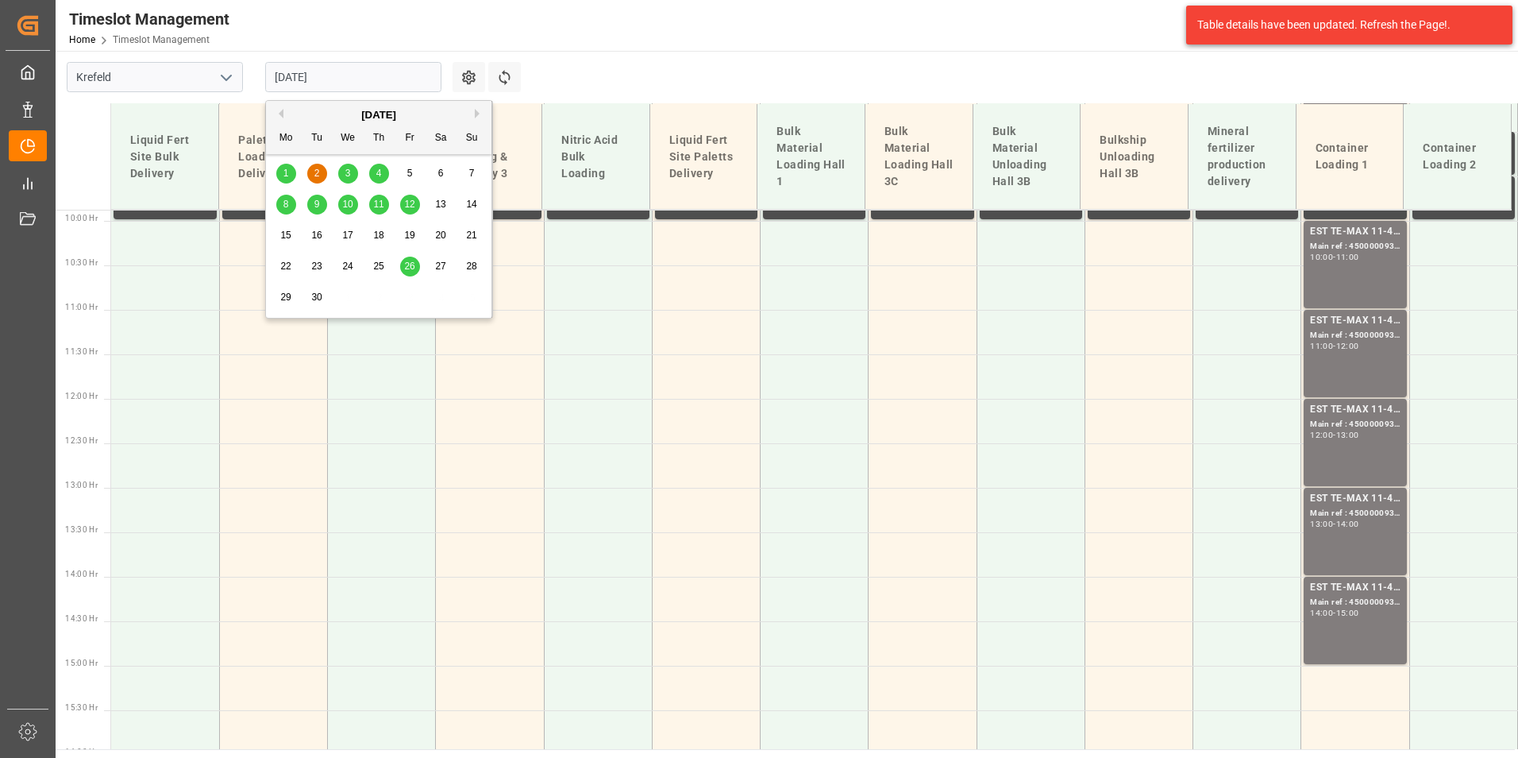
click at [353, 178] on div "3" at bounding box center [348, 173] width 20 height 19
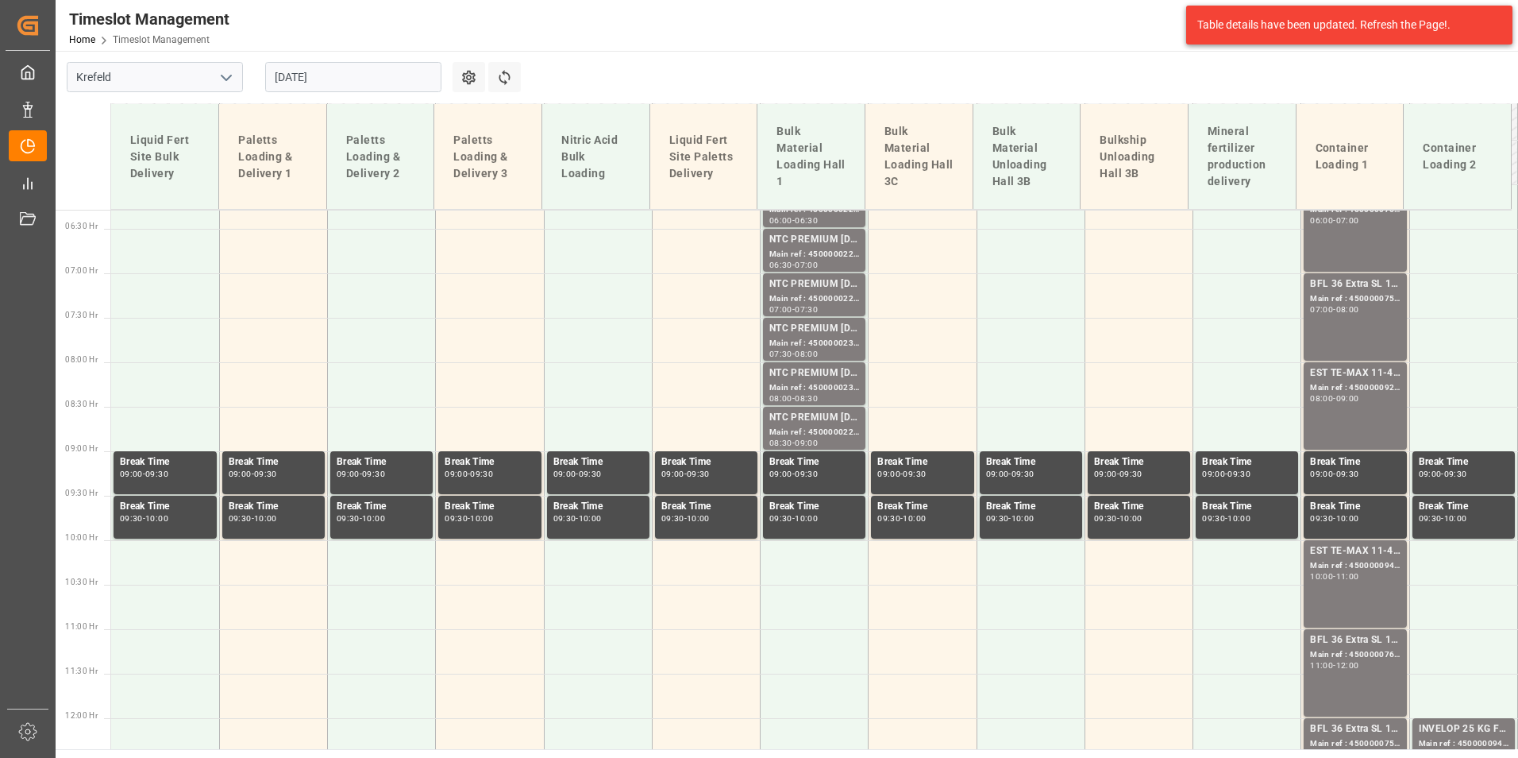
scroll to position [402, 0]
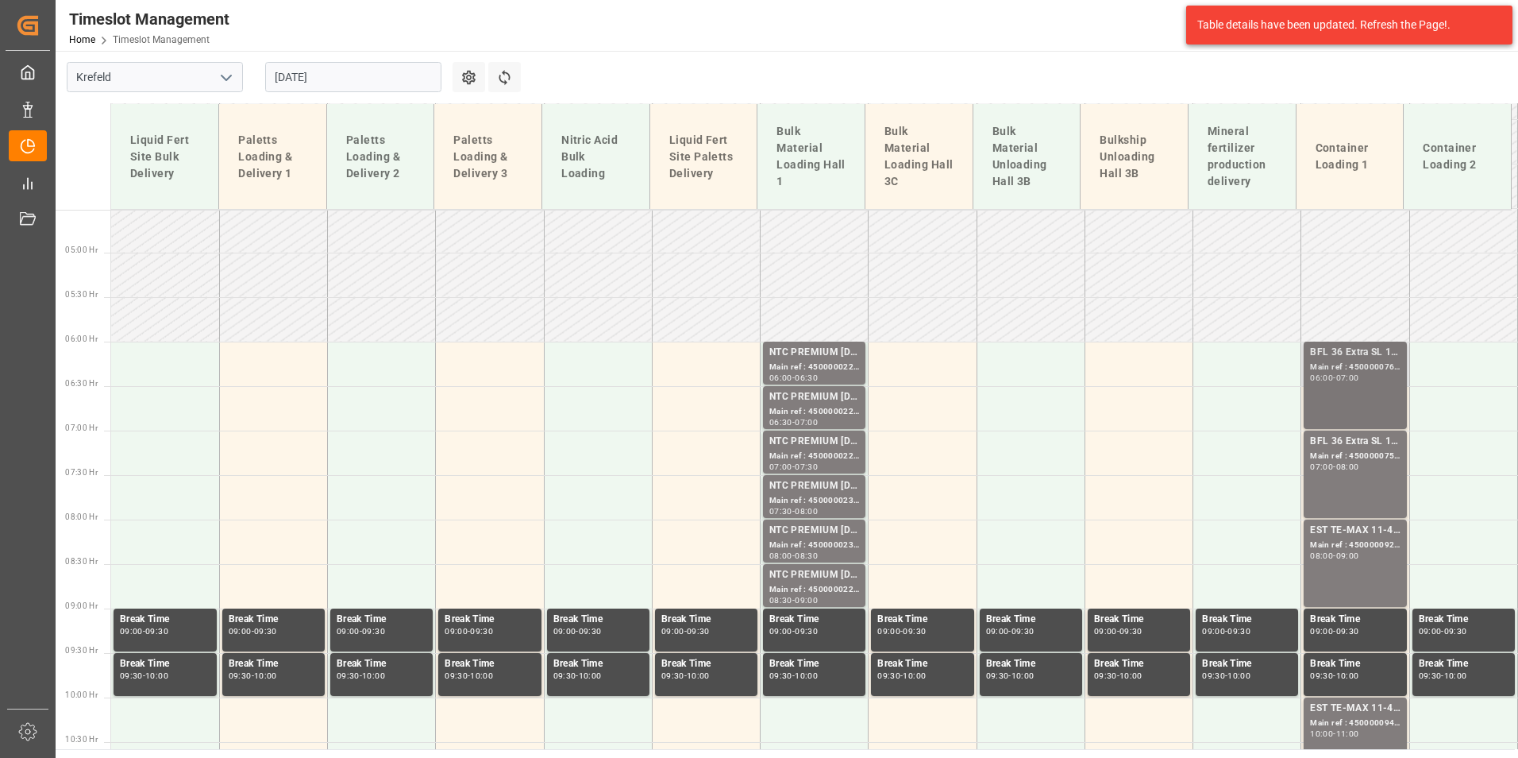
click at [1343, 416] on div "BFL 36 Extra SL 10L (x60) EN,TR MTO; Main ref : 4500000761, 2000000600; 06:00 -…" at bounding box center [1355, 385] width 90 height 81
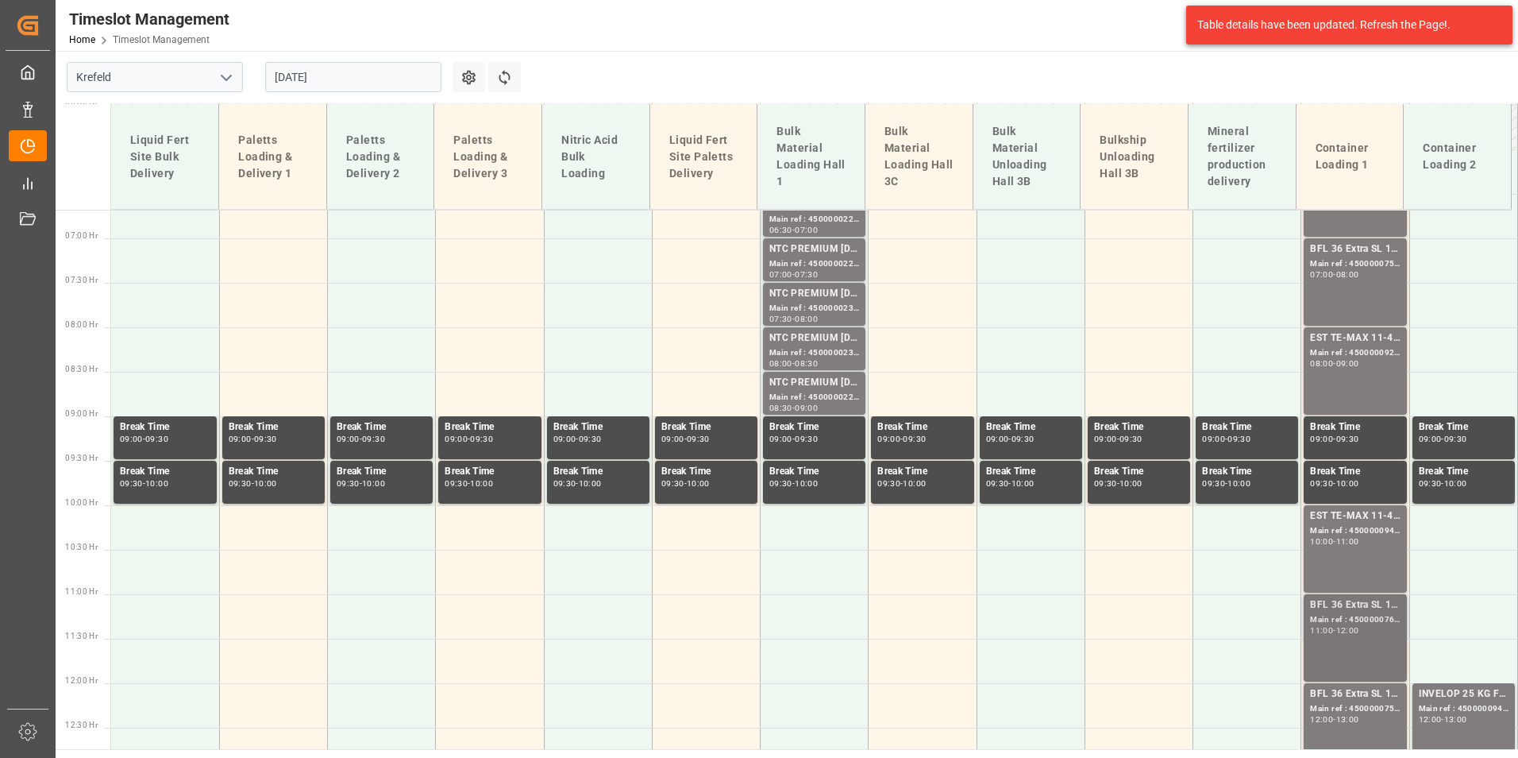
scroll to position [719, 0]
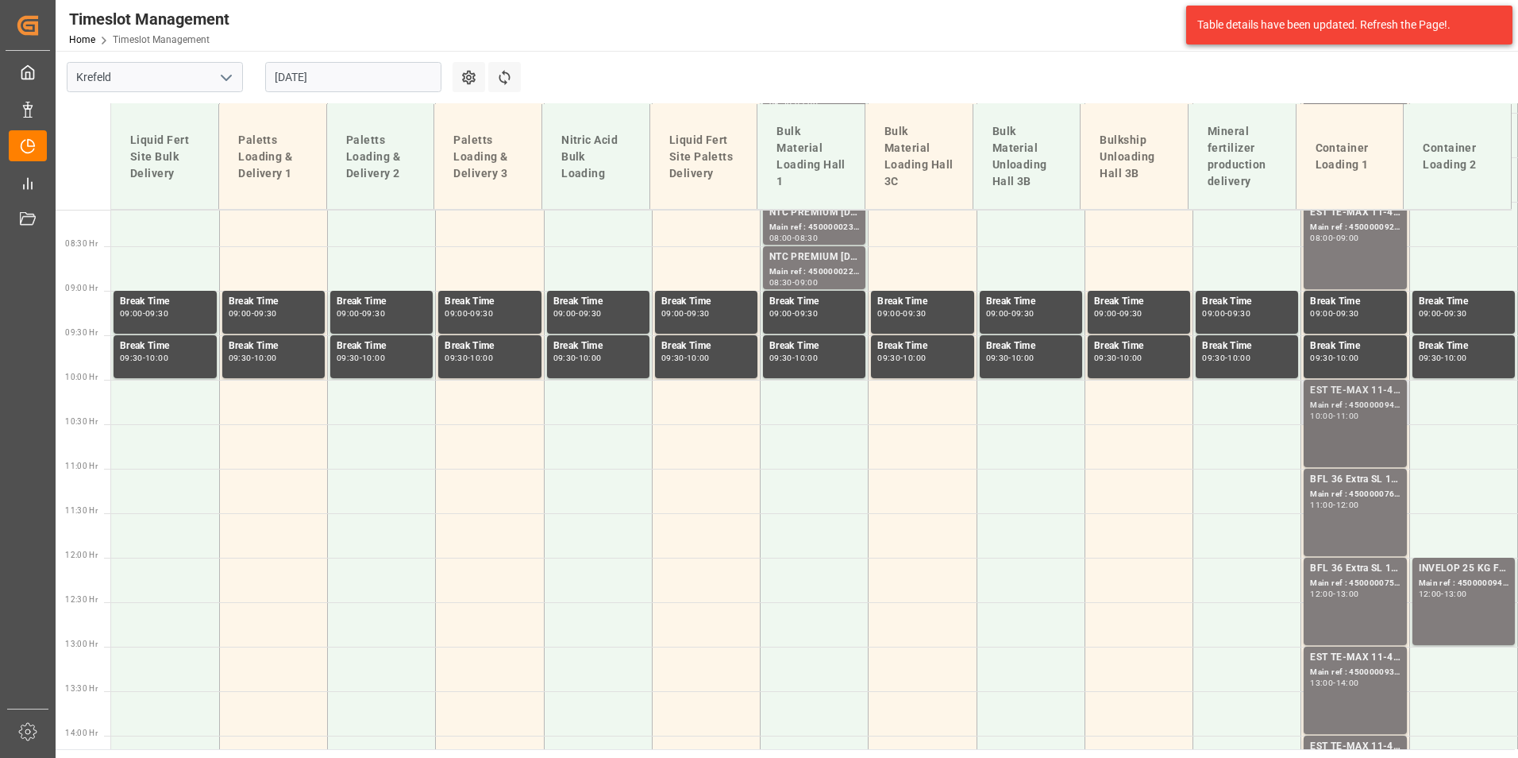
click at [1338, 409] on div "Main ref : 4500000941, 2000000976;" at bounding box center [1355, 405] width 90 height 13
click at [1338, 527] on div "BFL 36 Extra SL 10L (x60) EN,TR MTO; Main ref : 4500000760, 2000000600; 11:00 -…" at bounding box center [1355, 512] width 90 height 81
click at [1347, 615] on div "BFL 36 Extra SL 10L (x60) EN,TR MTO; Main ref : 4500000759, 2000000600; 12:00 -…" at bounding box center [1355, 601] width 90 height 81
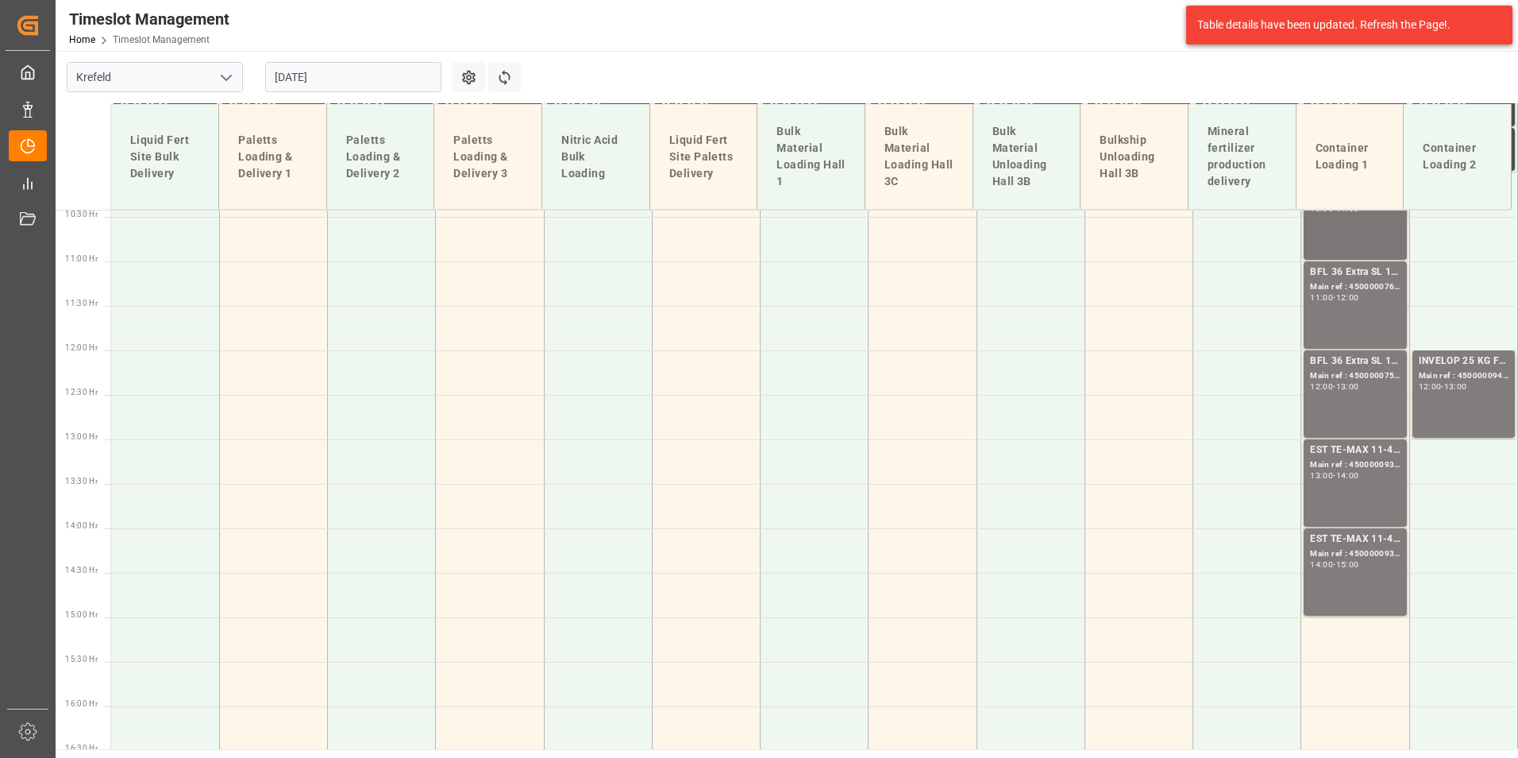
scroll to position [1037, 0]
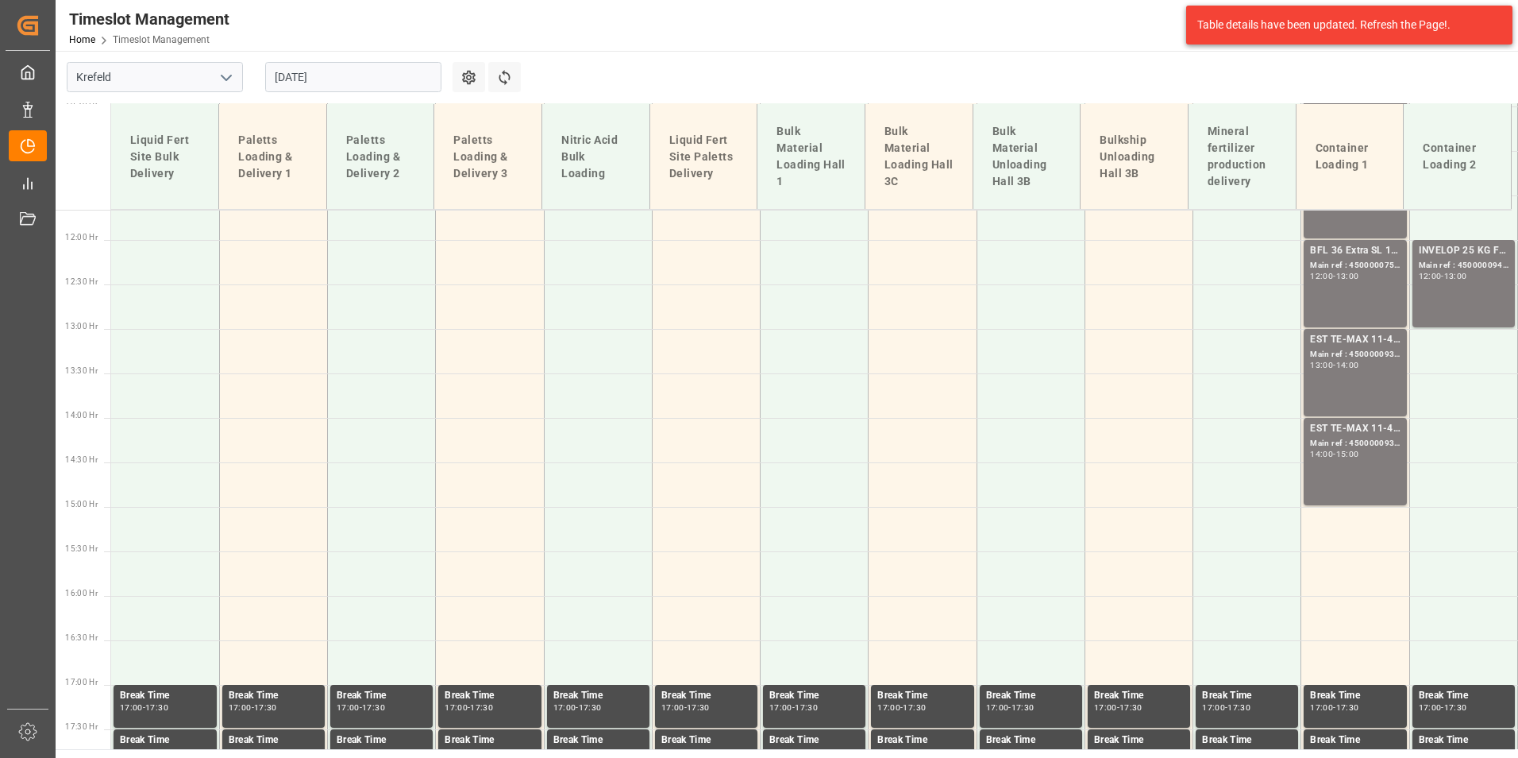
click at [1357, 457] on div "15:00" at bounding box center [1347, 453] width 23 height 7
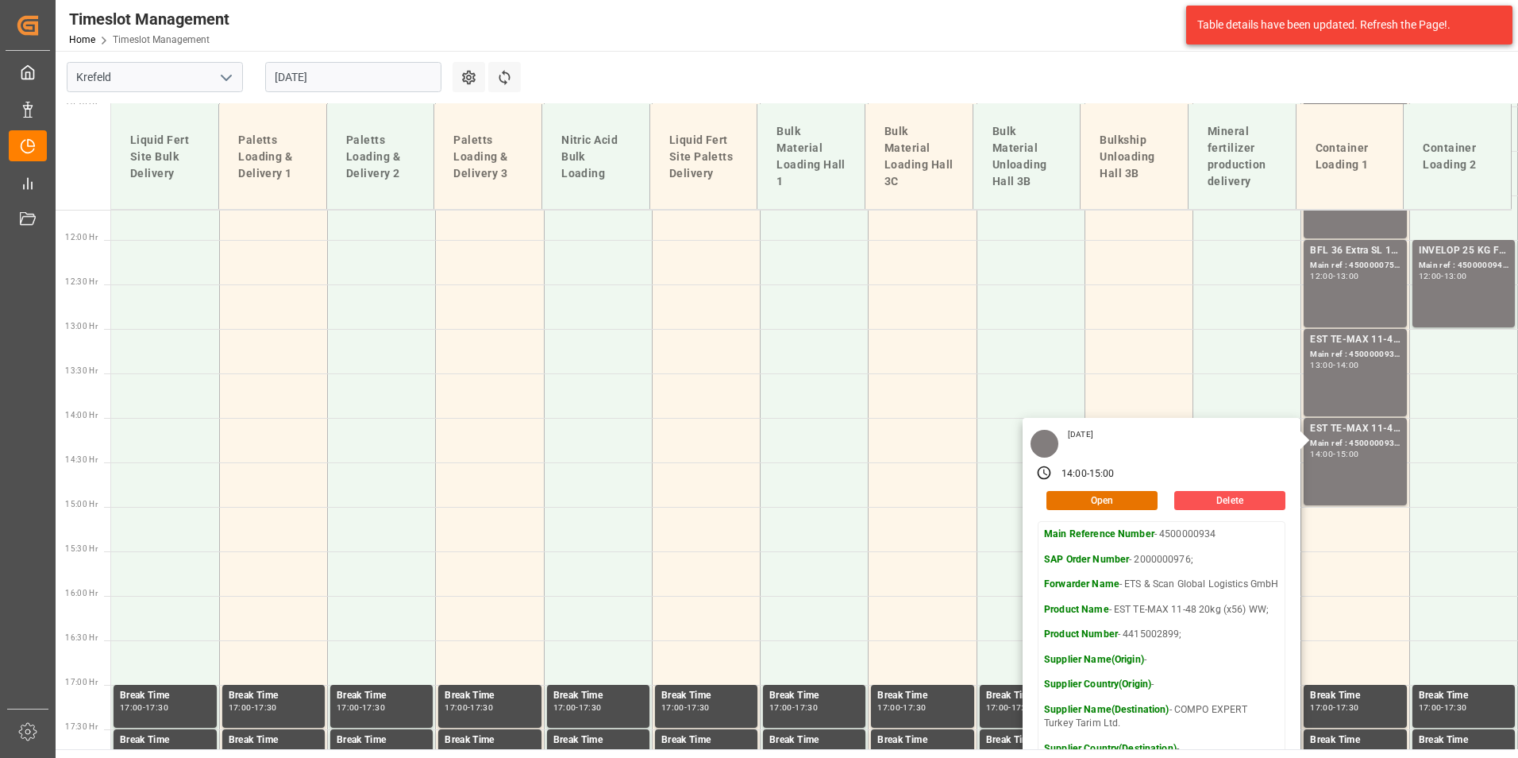
click at [353, 82] on input "[DATE]" at bounding box center [353, 77] width 176 height 30
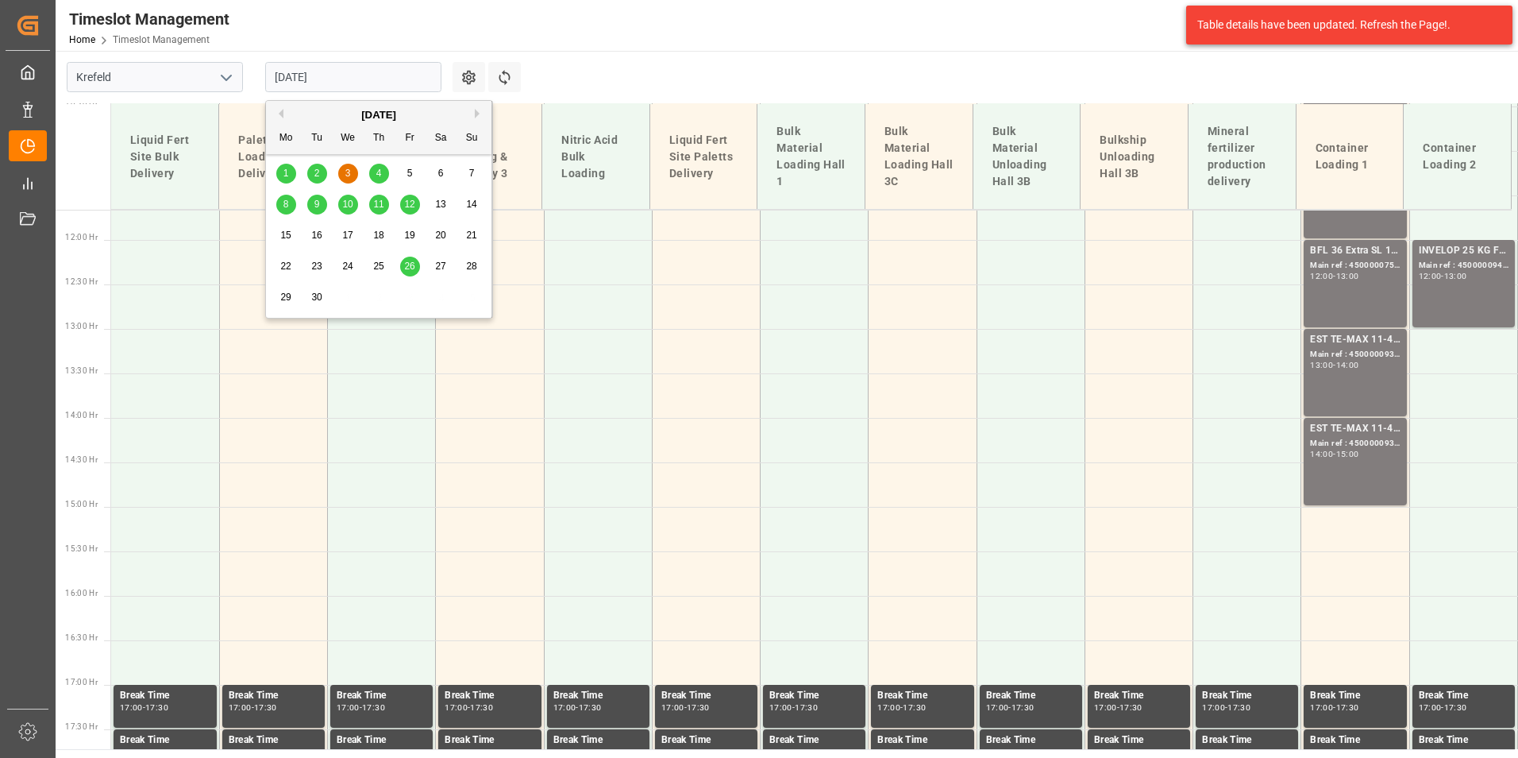
click at [264, 112] on td "Paletts Loading & Delivery 1" at bounding box center [273, 157] width 108 height 106
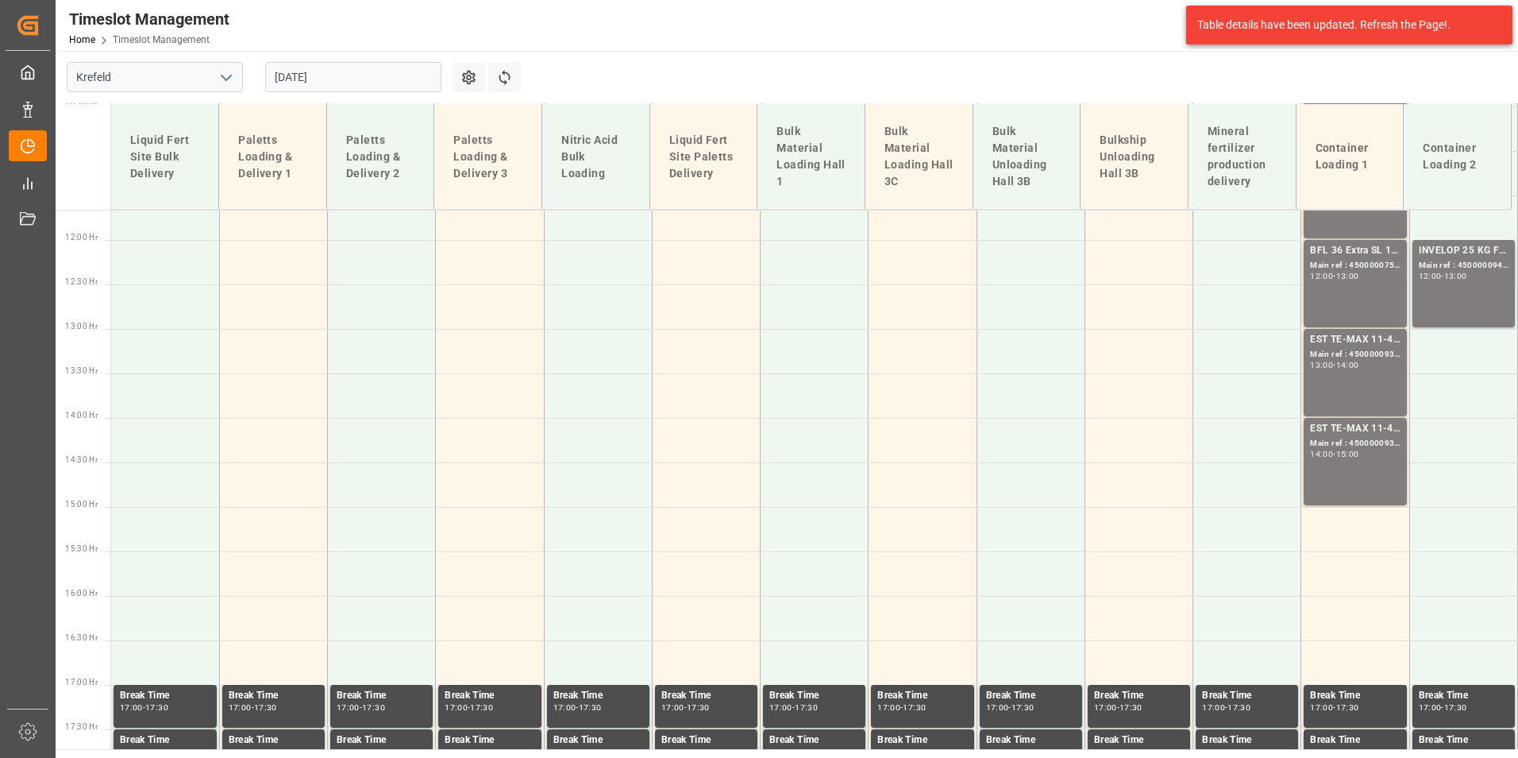
click at [273, 111] on td "Paletts Loading & Delivery 1" at bounding box center [273, 157] width 108 height 106
click at [368, 74] on input "[DATE]" at bounding box center [353, 77] width 176 height 30
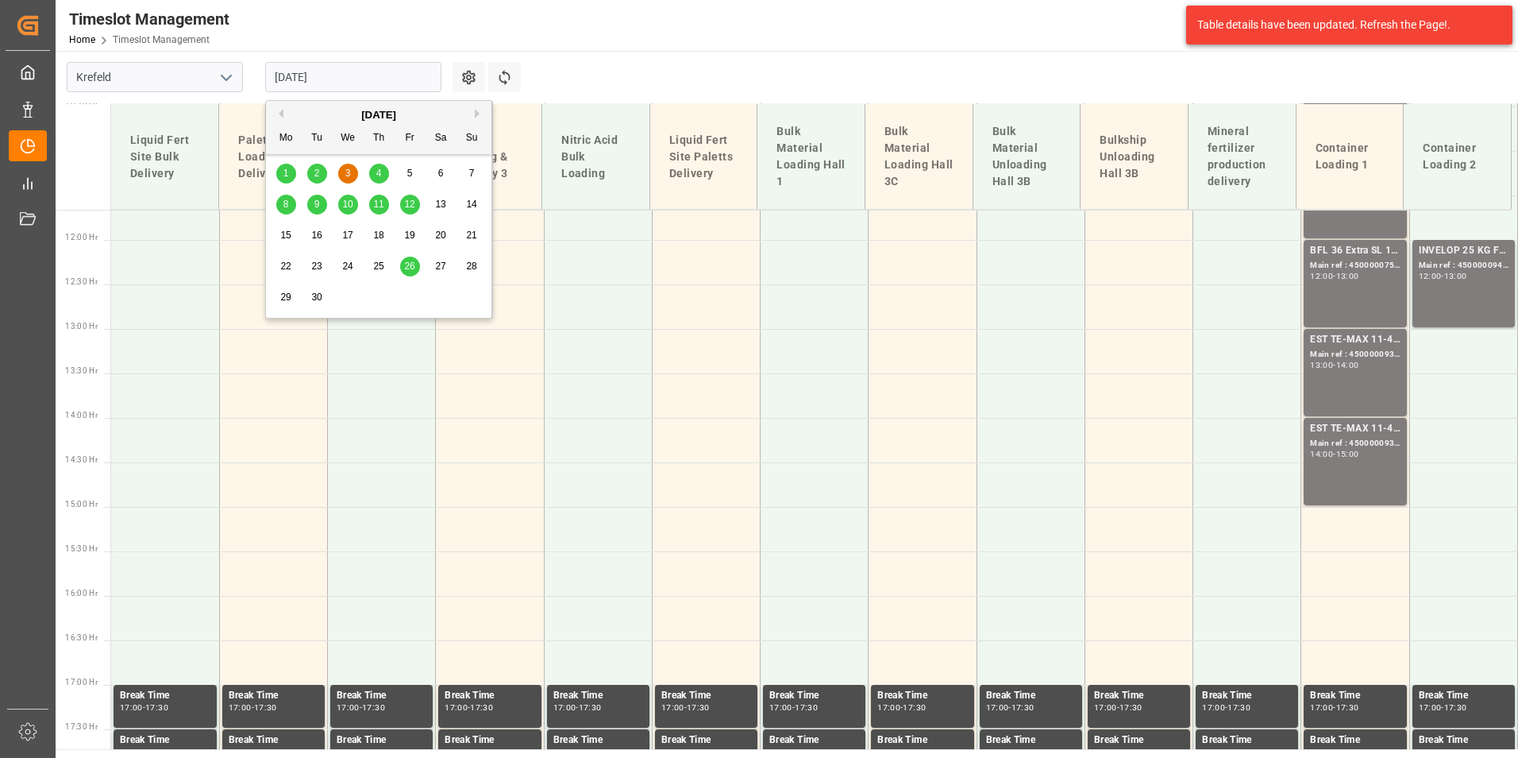
click at [283, 111] on div "[DATE]" at bounding box center [379, 115] width 226 height 16
click at [283, 113] on button "Previous Month" at bounding box center [279, 114] width 10 height 10
click at [290, 264] on span "18" at bounding box center [285, 265] width 10 height 11
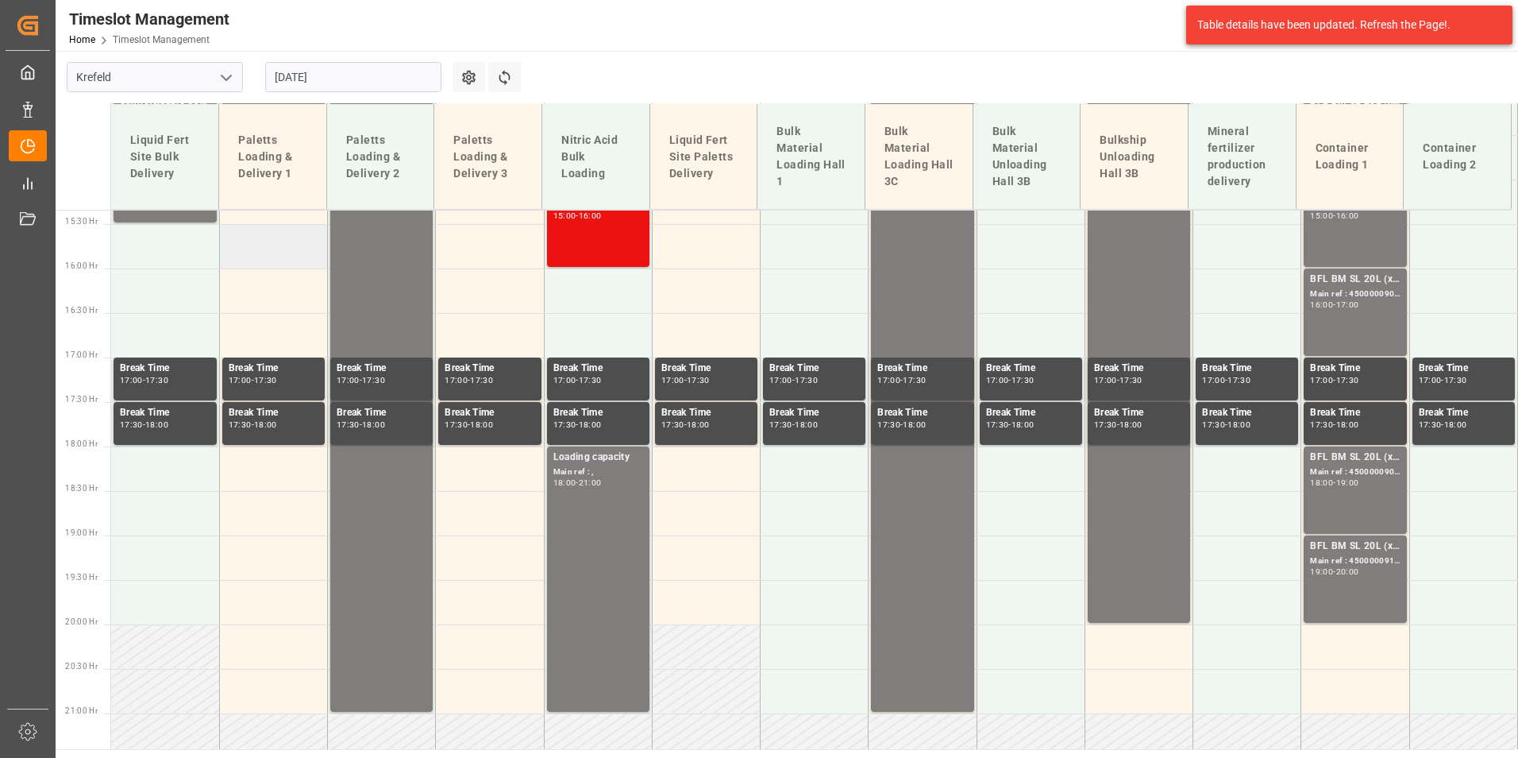
scroll to position [1355, 0]
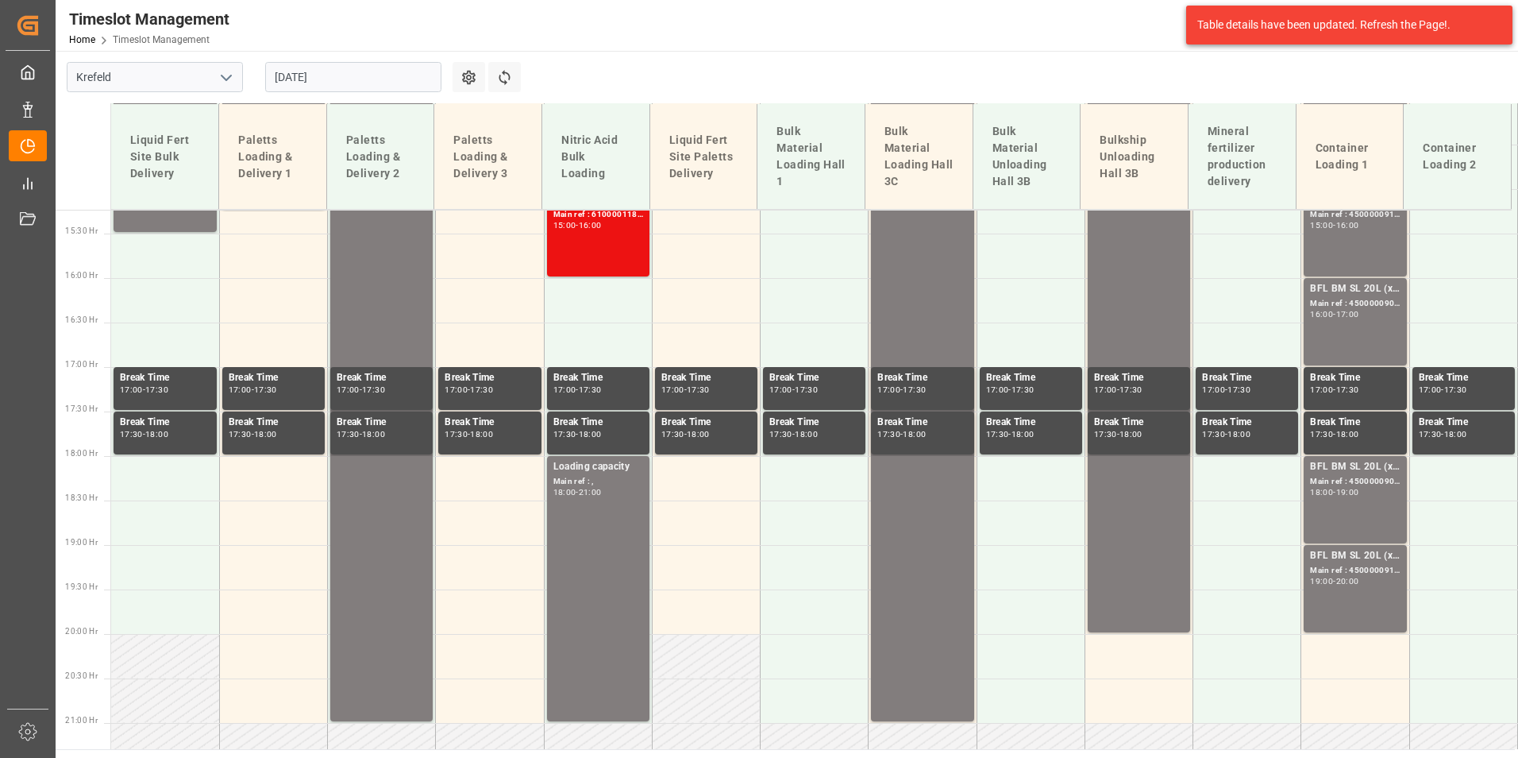
click at [354, 73] on input "[DATE]" at bounding box center [353, 77] width 176 height 30
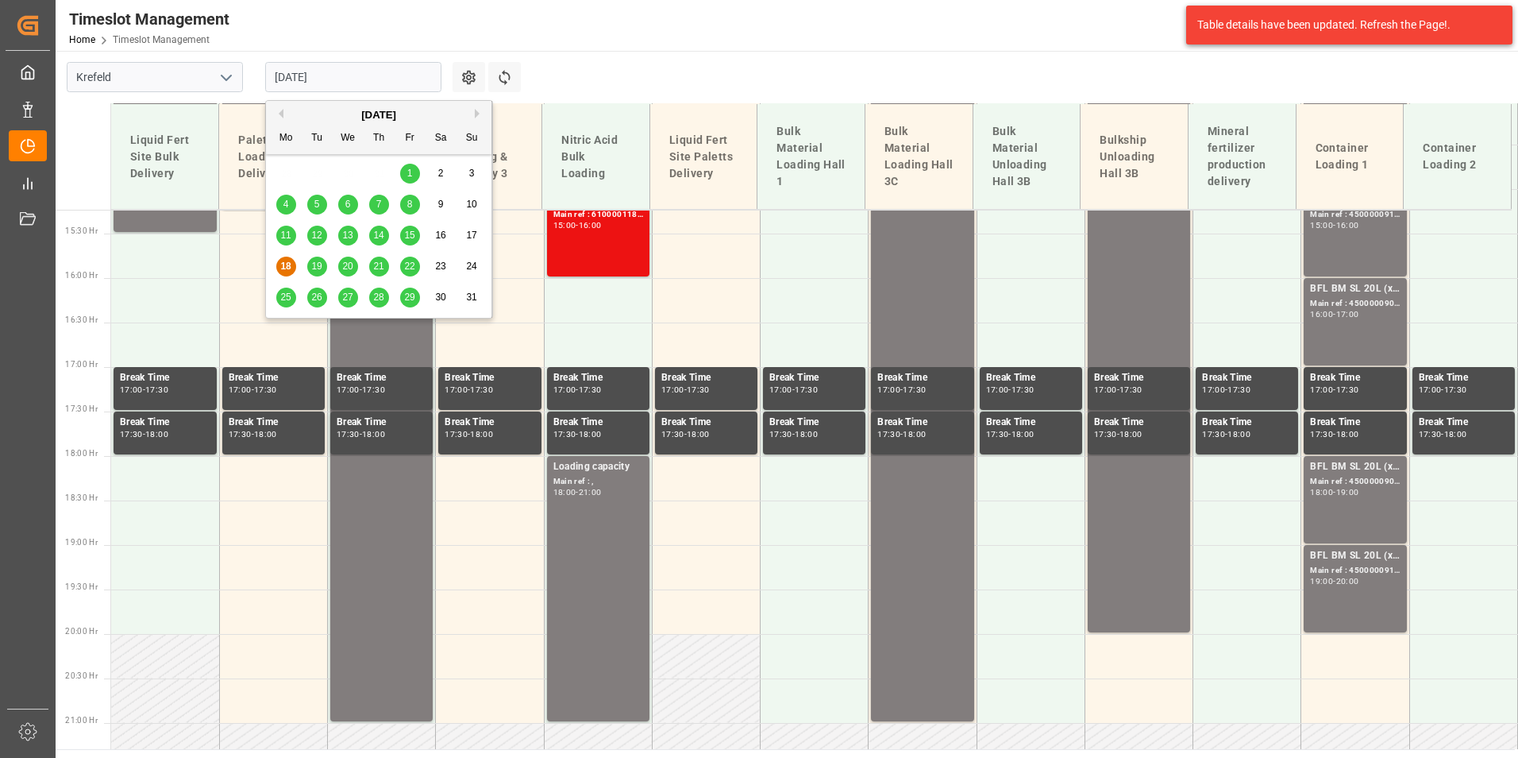
click at [317, 264] on span "19" at bounding box center [316, 265] width 10 height 11
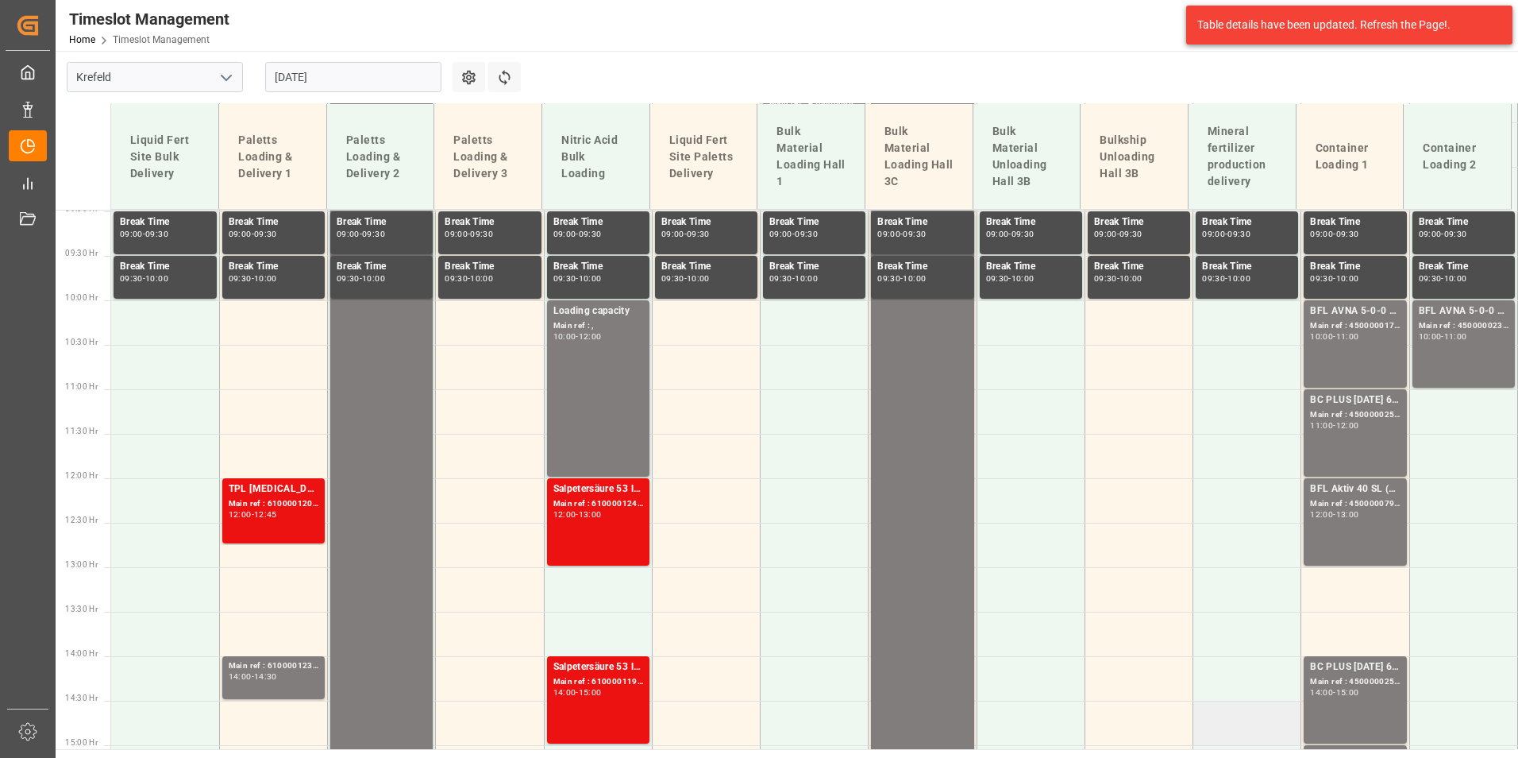
scroll to position [719, 0]
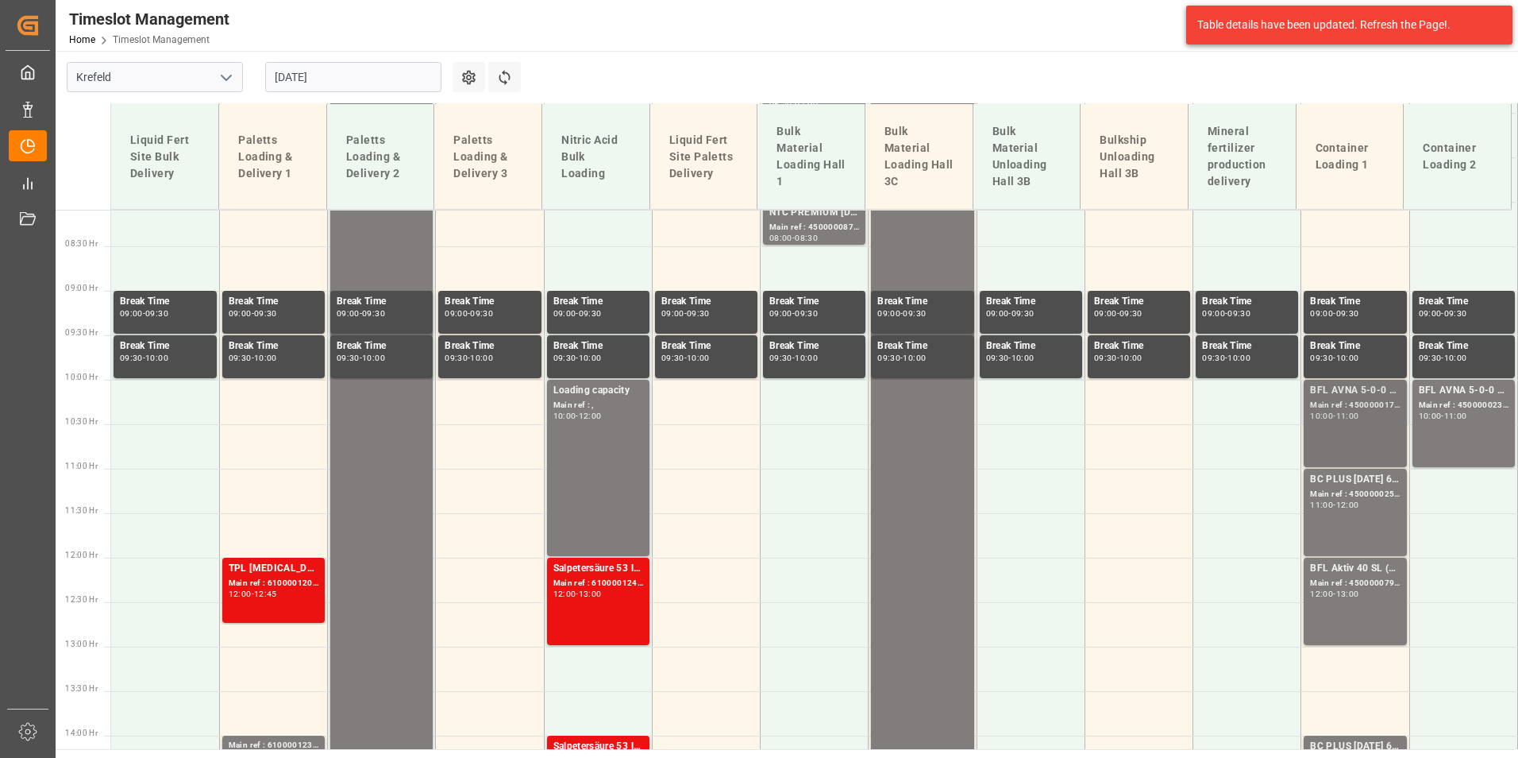
click at [1360, 423] on div "BFL AVNA 5-0-0 SL 1000L IBC MTO; Main ref : 4500000177, 2000000042; 10:00 - 11:…" at bounding box center [1355, 423] width 90 height 81
click at [1429, 410] on div "Main ref : 4500000238, 2000000188;" at bounding box center [1464, 405] width 90 height 13
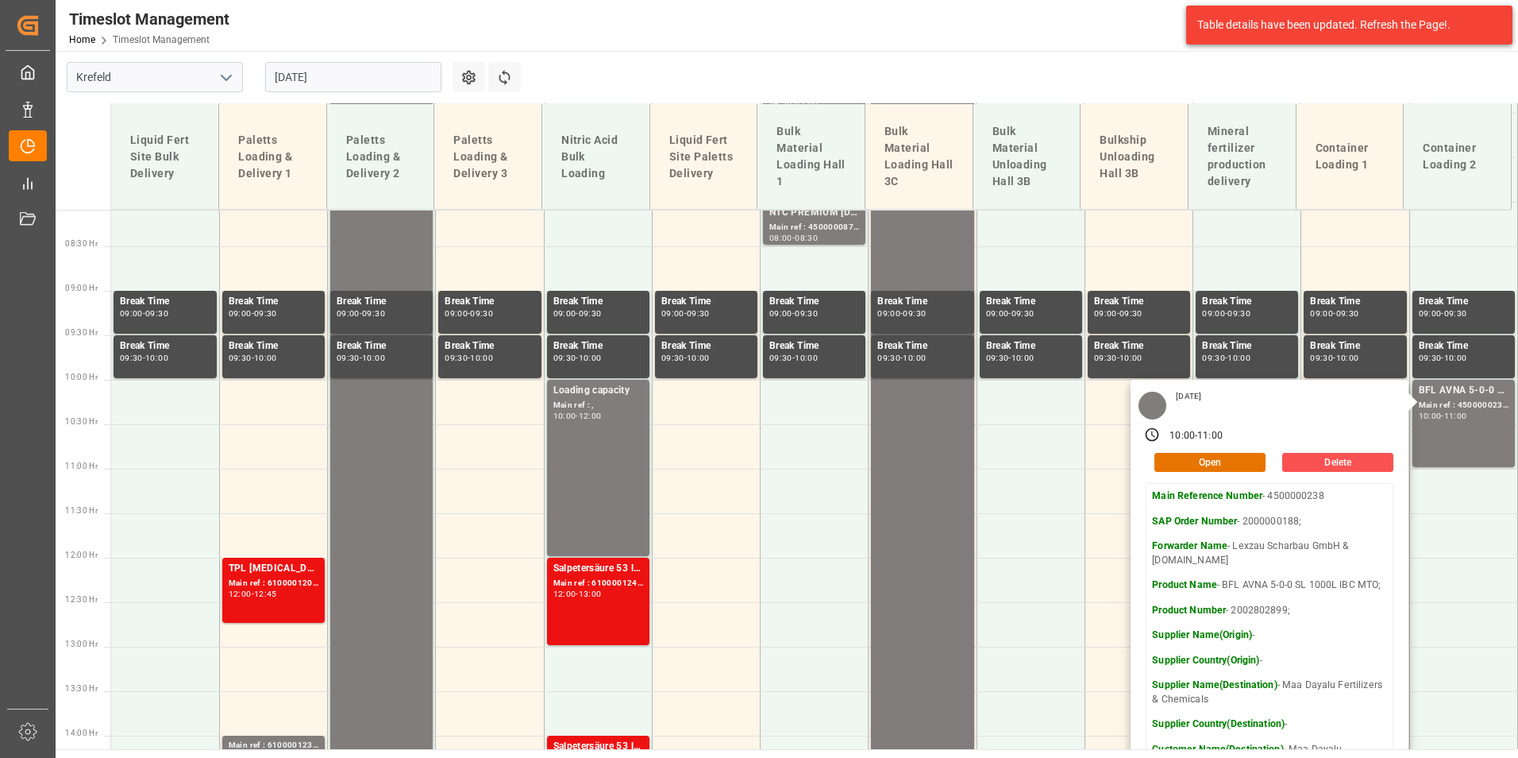
click at [357, 69] on input "[DATE]" at bounding box center [353, 77] width 176 height 30
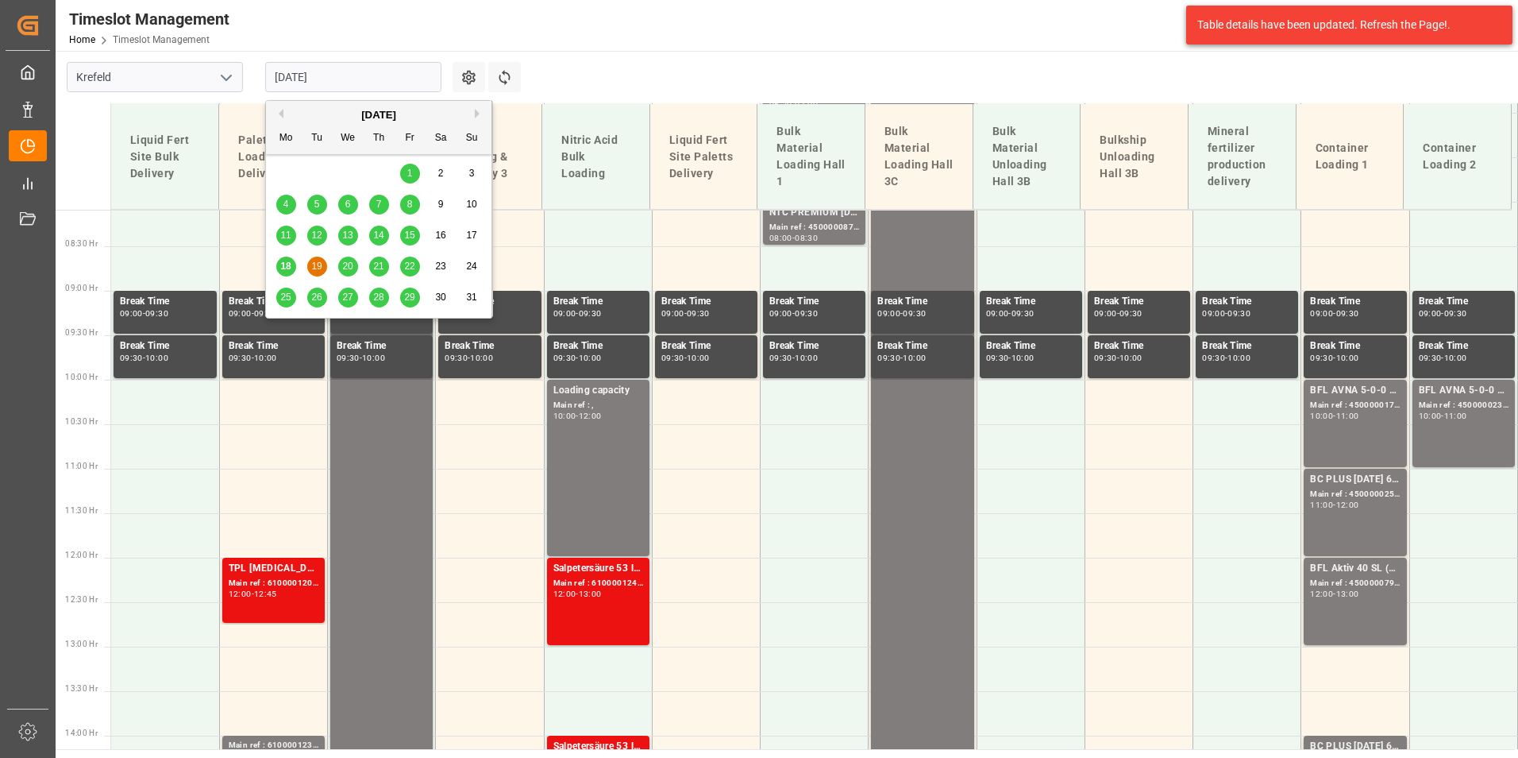
click at [349, 268] on span "20" at bounding box center [347, 265] width 10 height 11
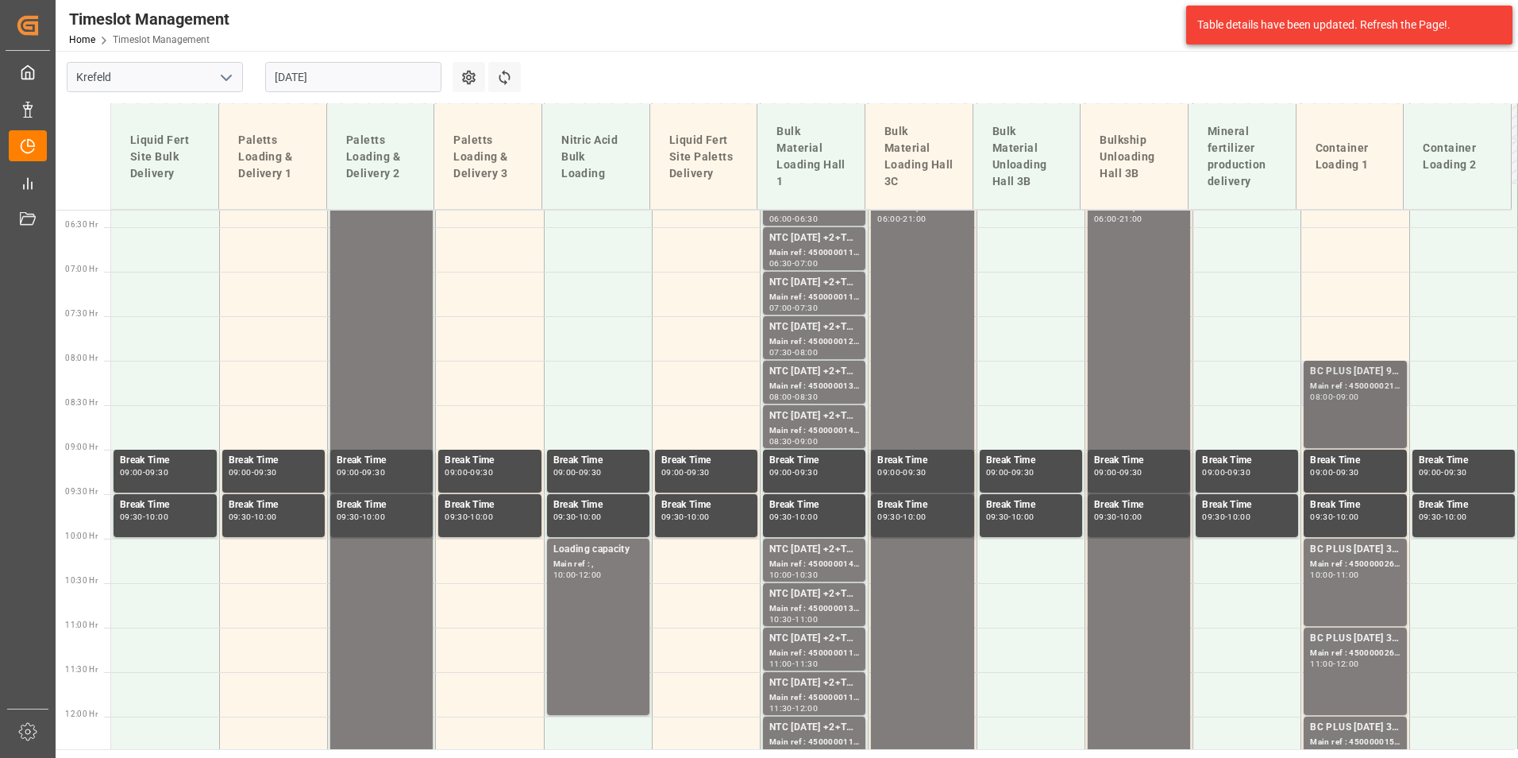
click at [1343, 390] on div "Main ref : 4500000218, 2000000020;" at bounding box center [1355, 386] width 90 height 13
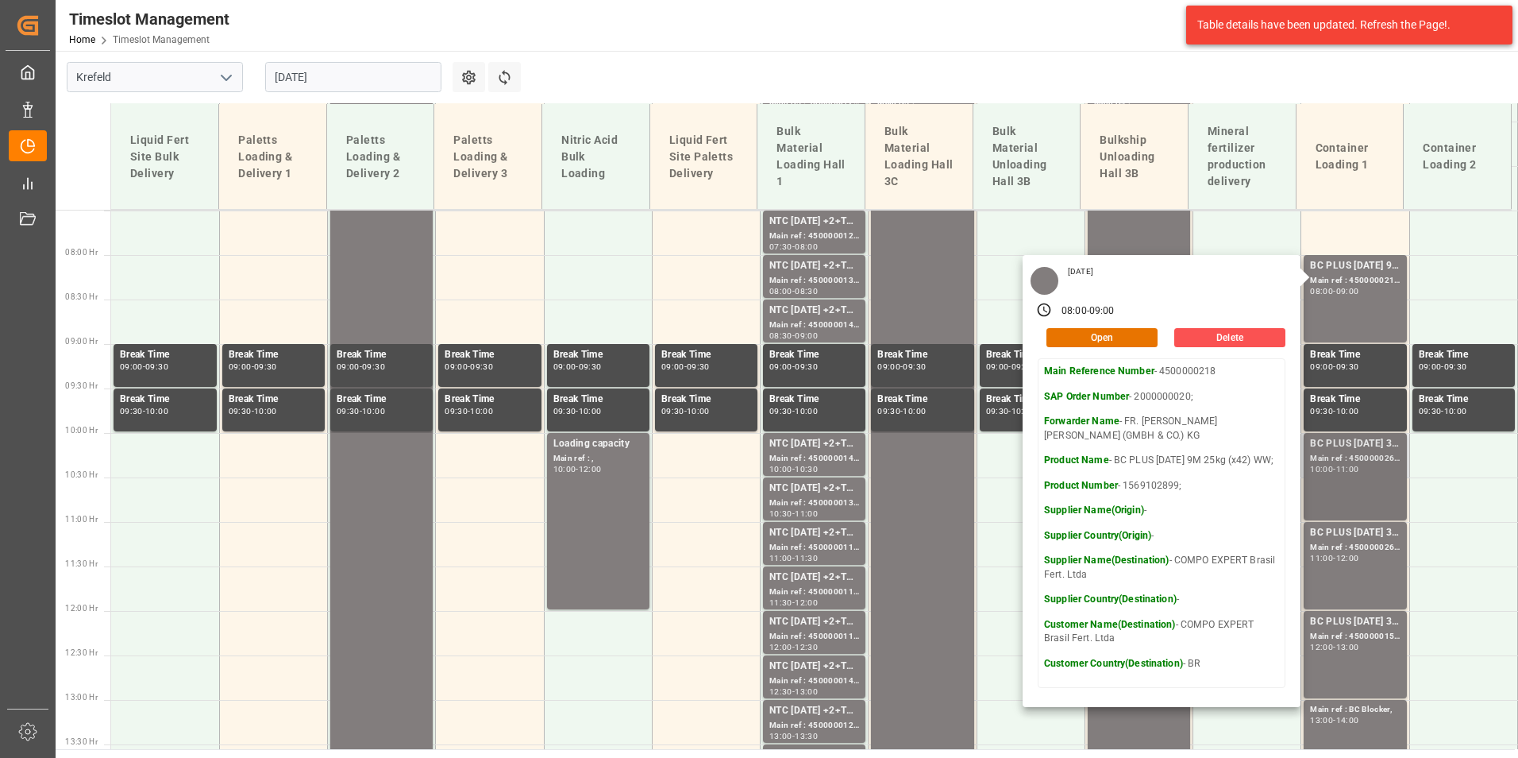
scroll to position [799, 0]
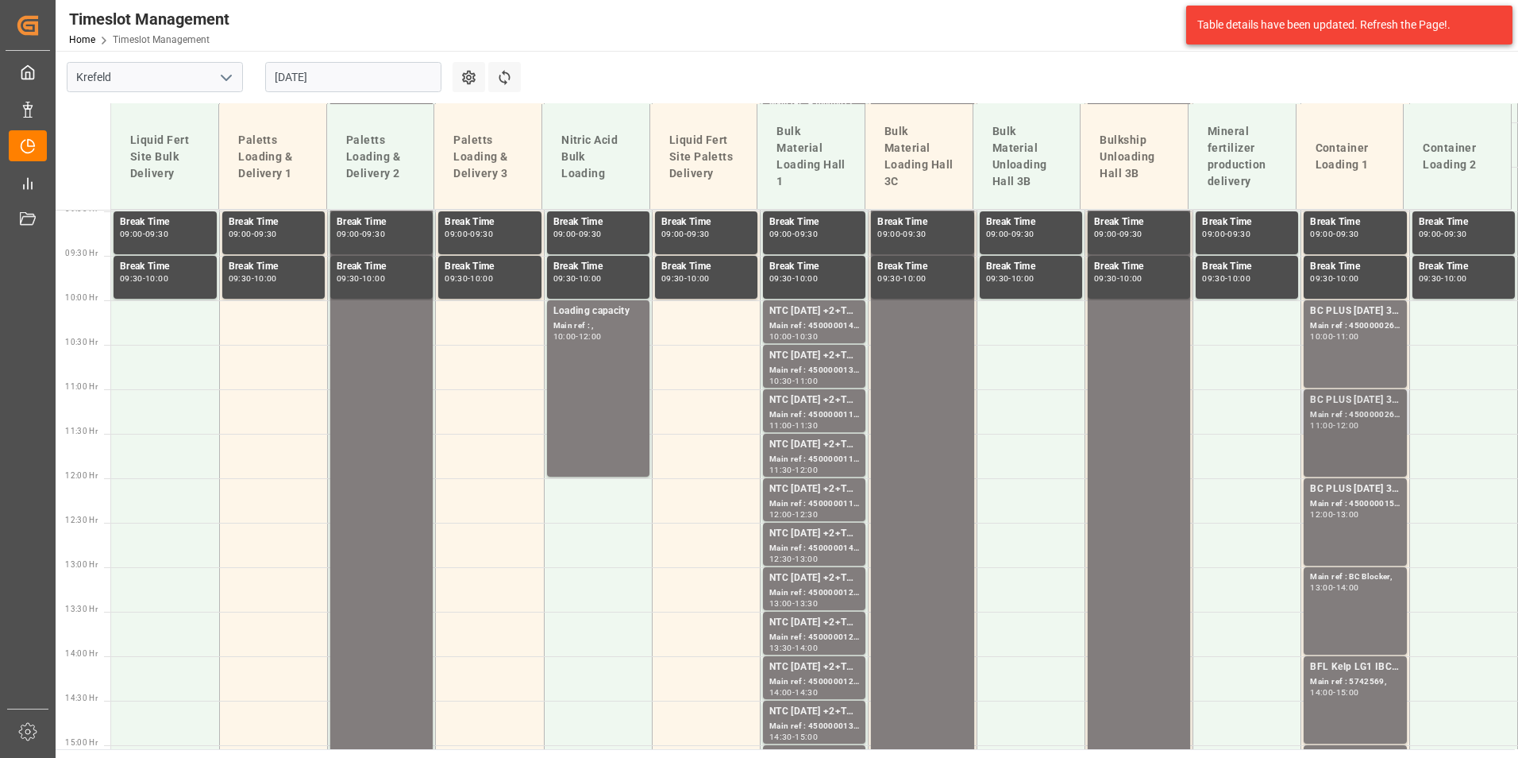
click at [1358, 431] on div "BC PLUS [DATE] 3M 25kg (x42) INT; Main ref : 4500000266, 2000000105; 11:00 - 12…" at bounding box center [1355, 432] width 90 height 81
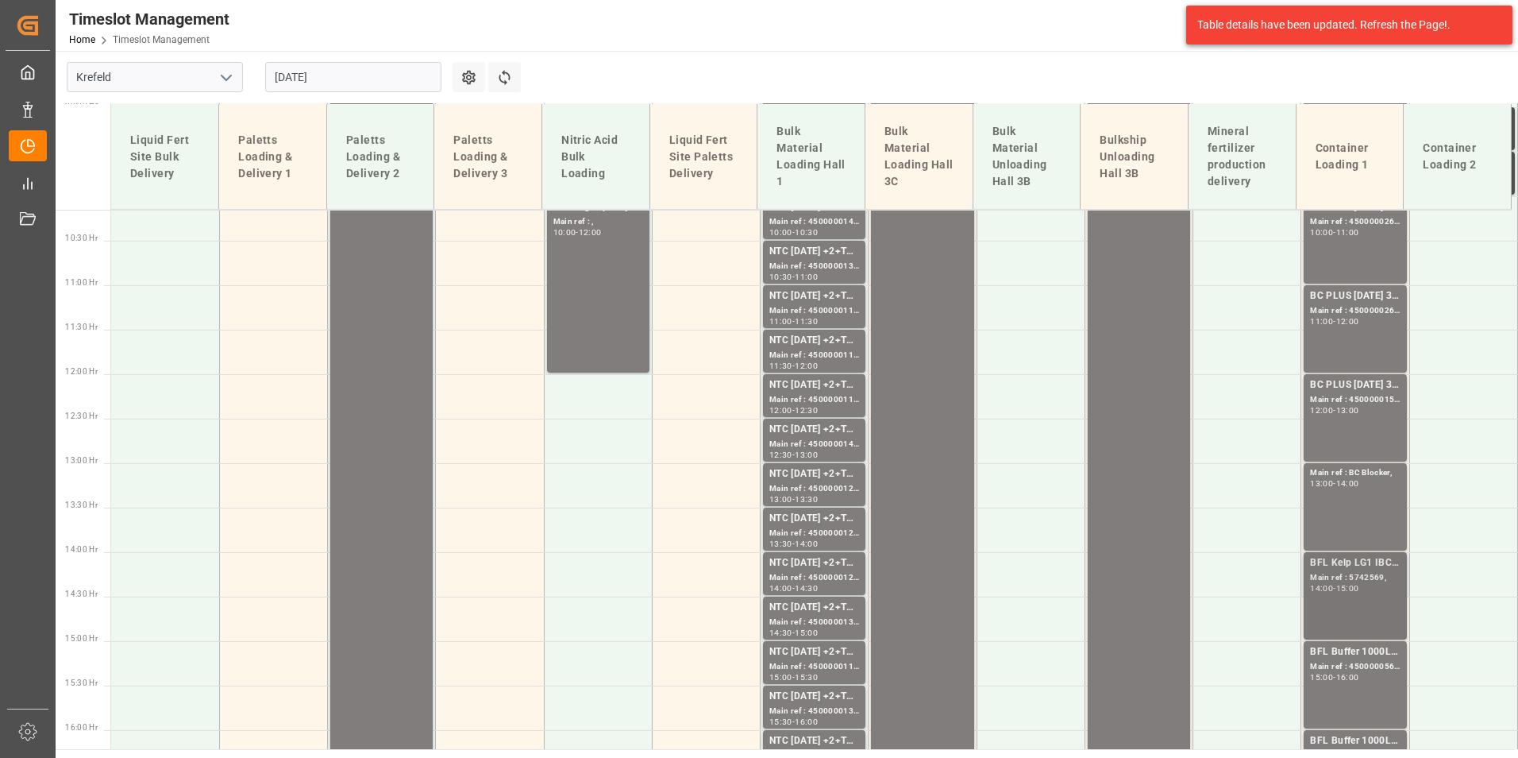
scroll to position [1037, 0]
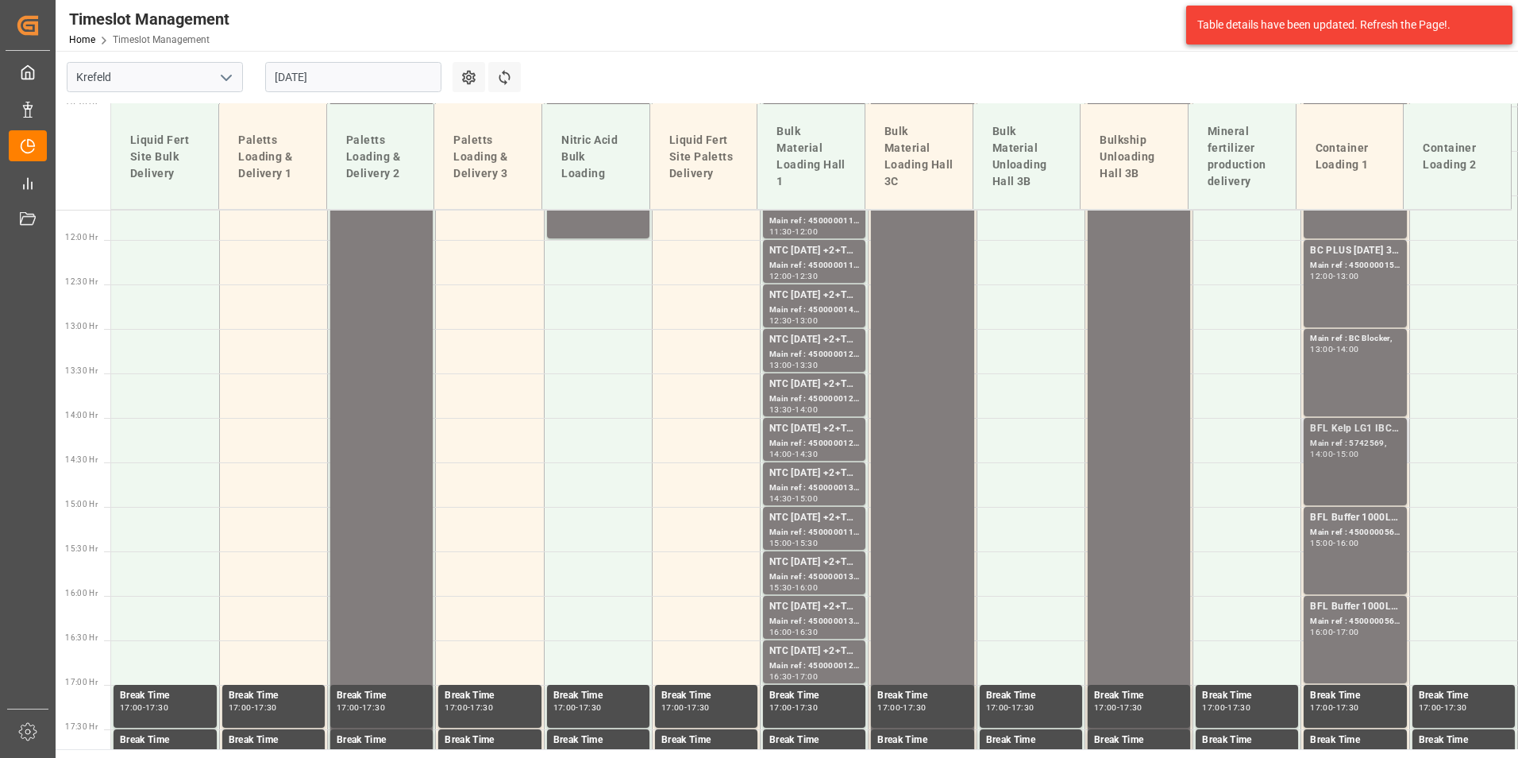
click at [1342, 438] on div "Main ref : 5742569," at bounding box center [1355, 443] width 90 height 13
click at [1362, 532] on div "Main ref : 4500000565, 2000000305;" at bounding box center [1355, 532] width 90 height 13
click at [1349, 618] on div "Main ref : 4500000566, 2000000305;" at bounding box center [1355, 621] width 90 height 13
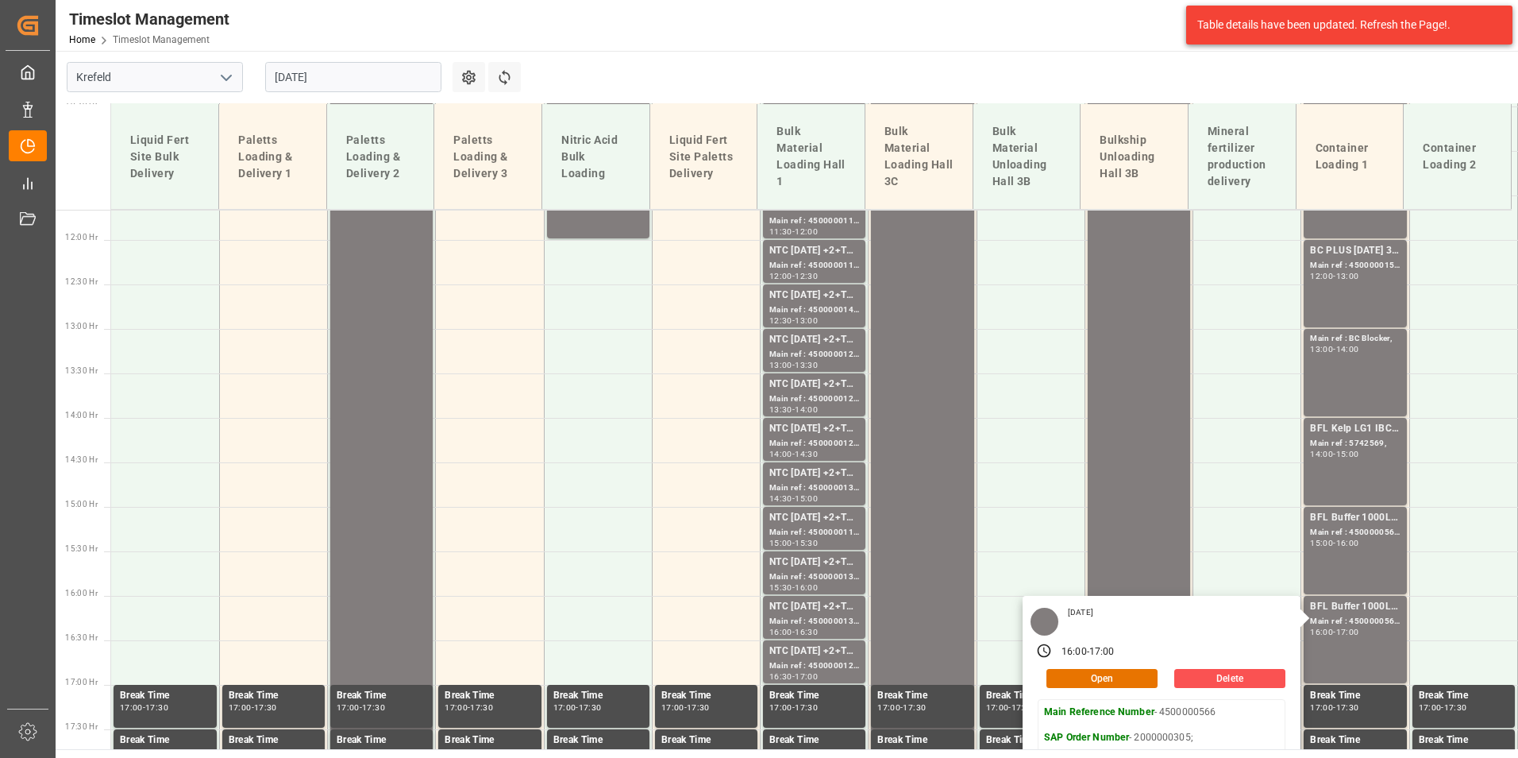
click at [362, 73] on input "[DATE]" at bounding box center [353, 77] width 176 height 30
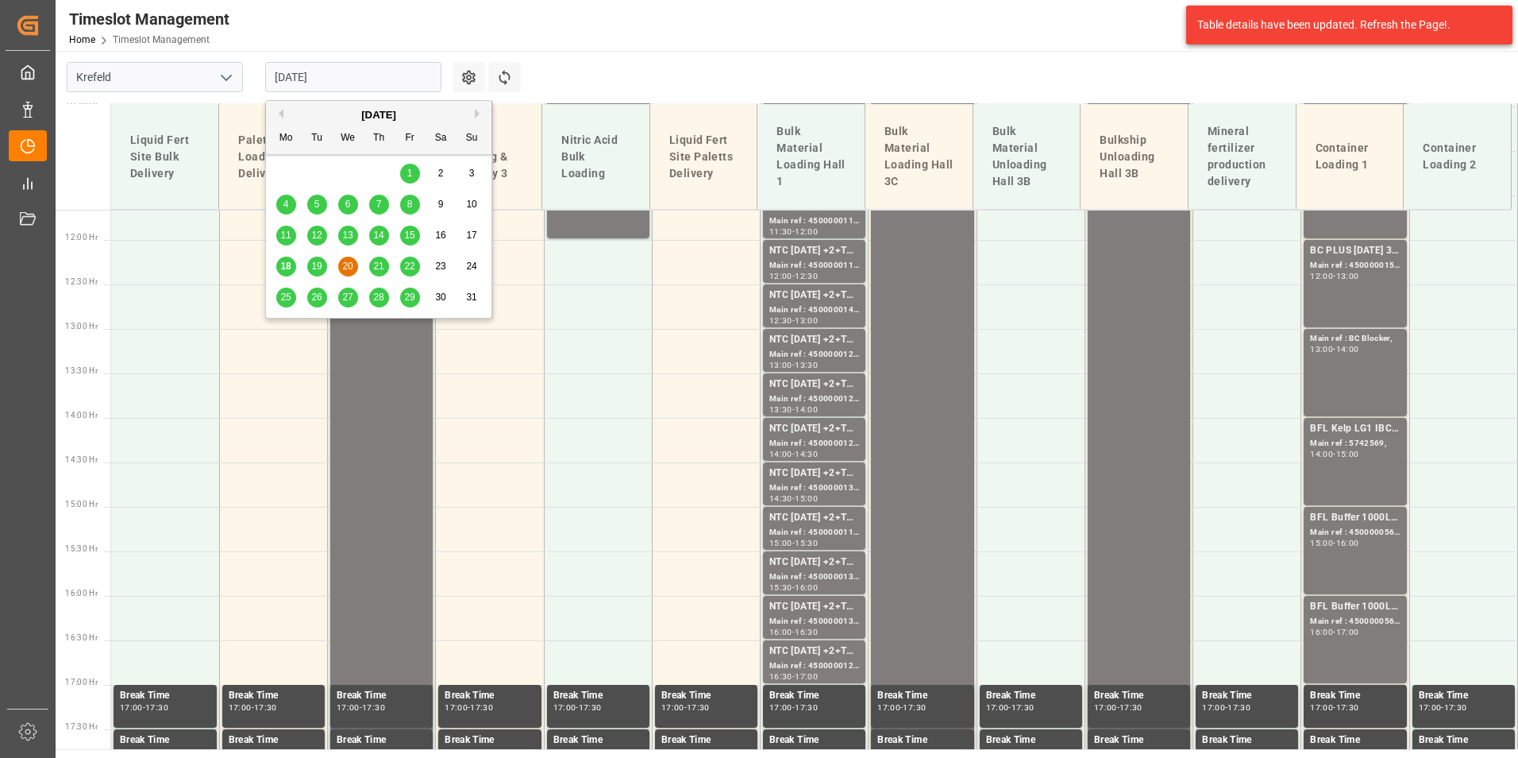
click at [380, 265] on span "21" at bounding box center [378, 265] width 10 height 11
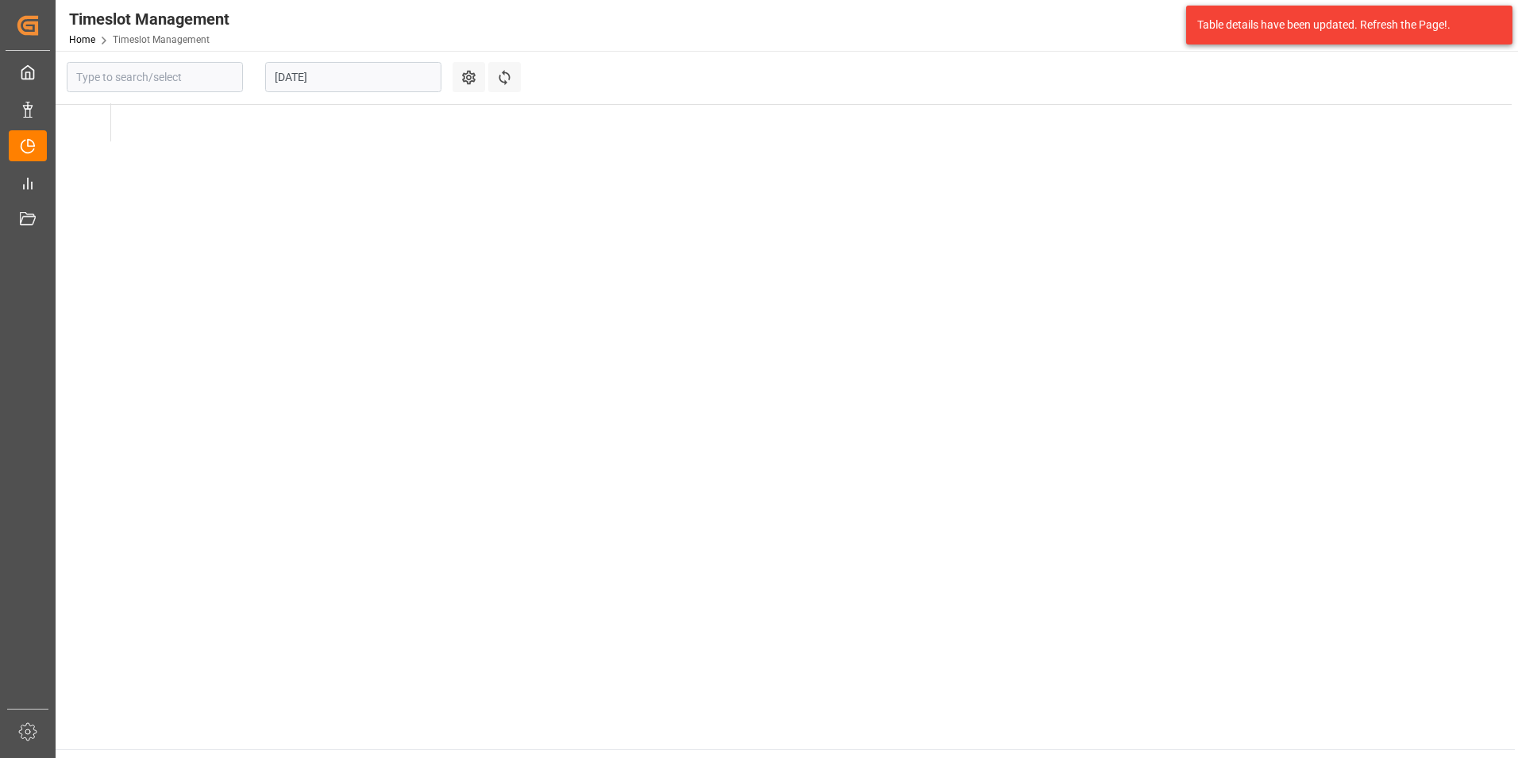
type input "Krefeld"
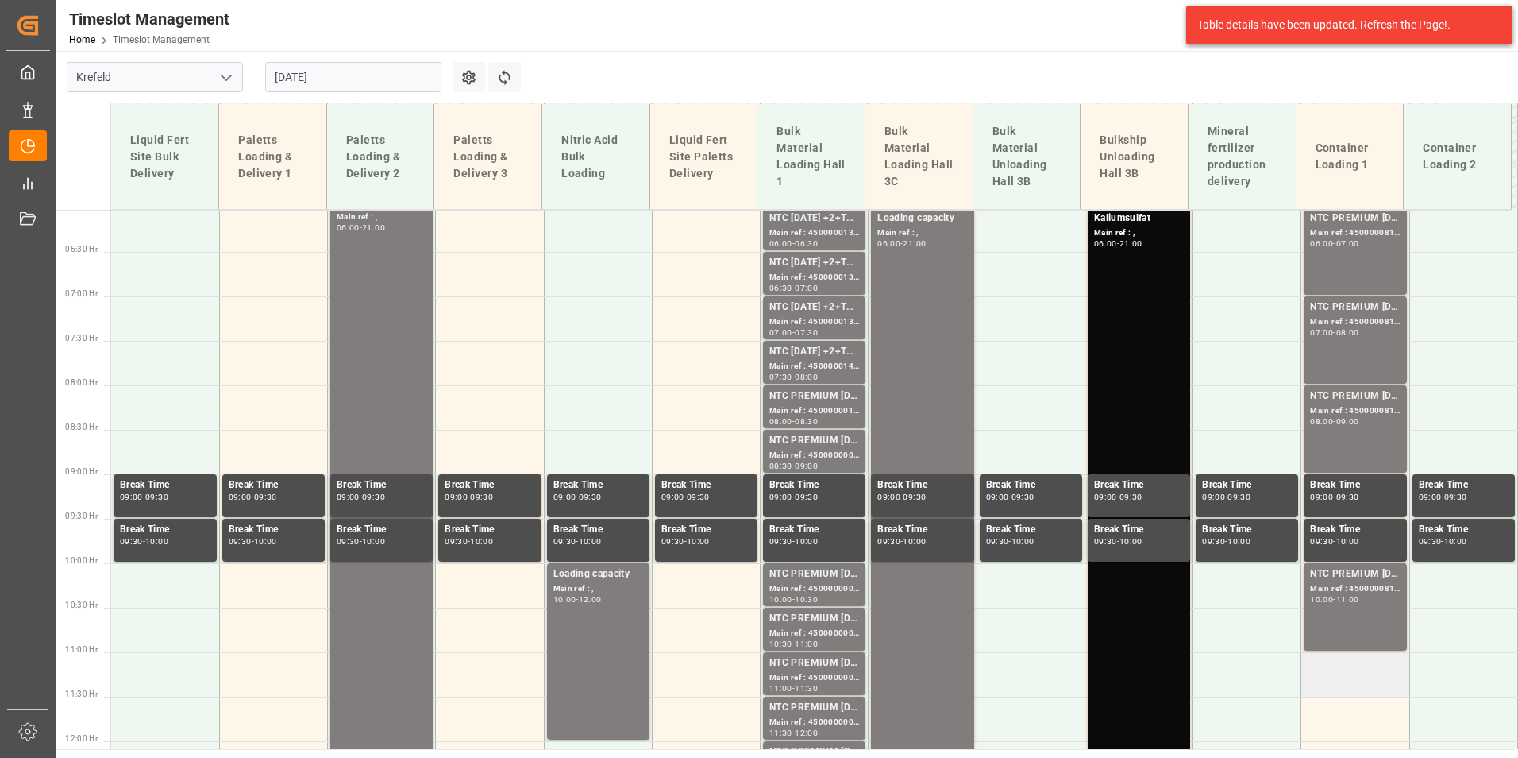
scroll to position [560, 0]
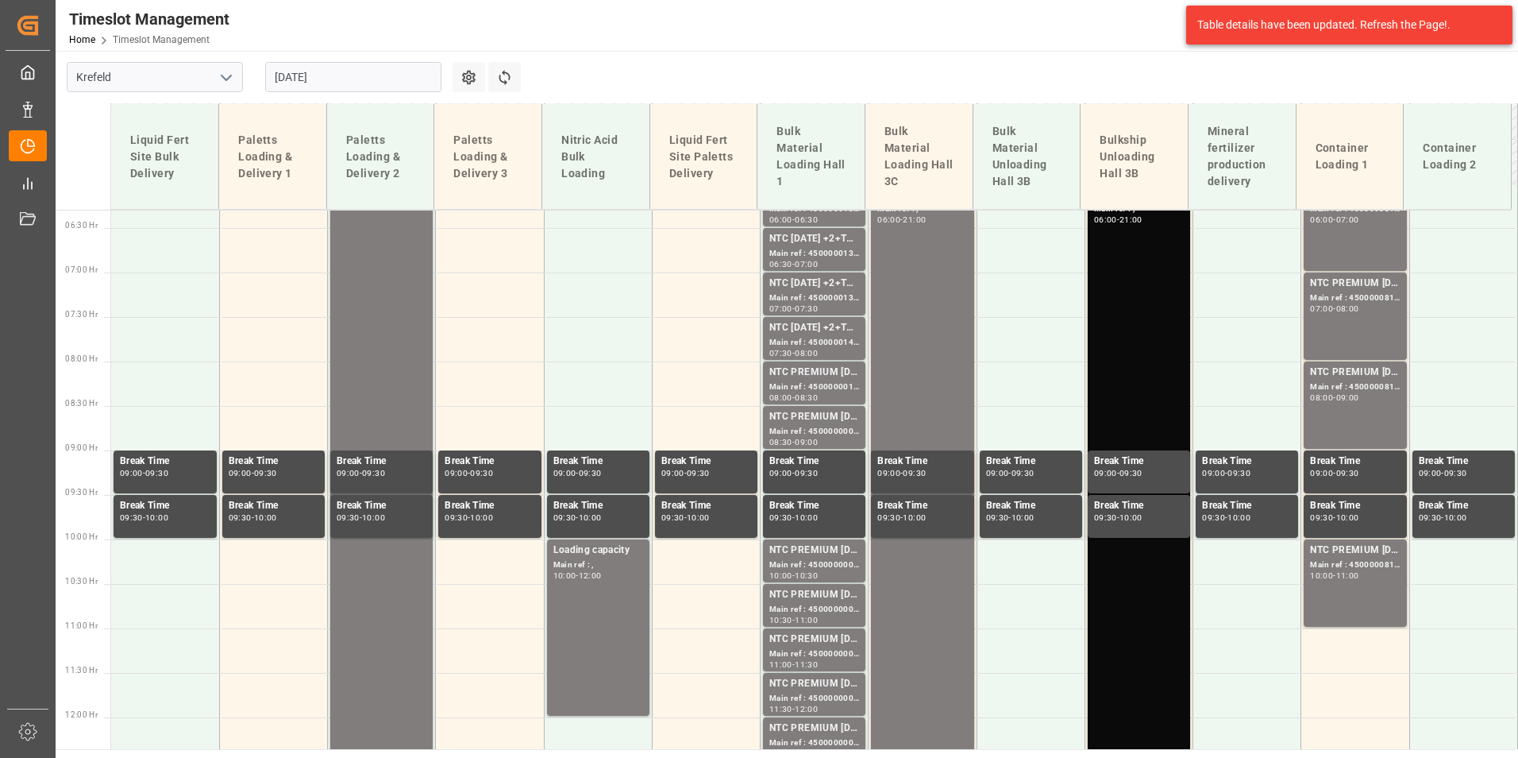
click at [369, 77] on input "[DATE]" at bounding box center [353, 77] width 176 height 30
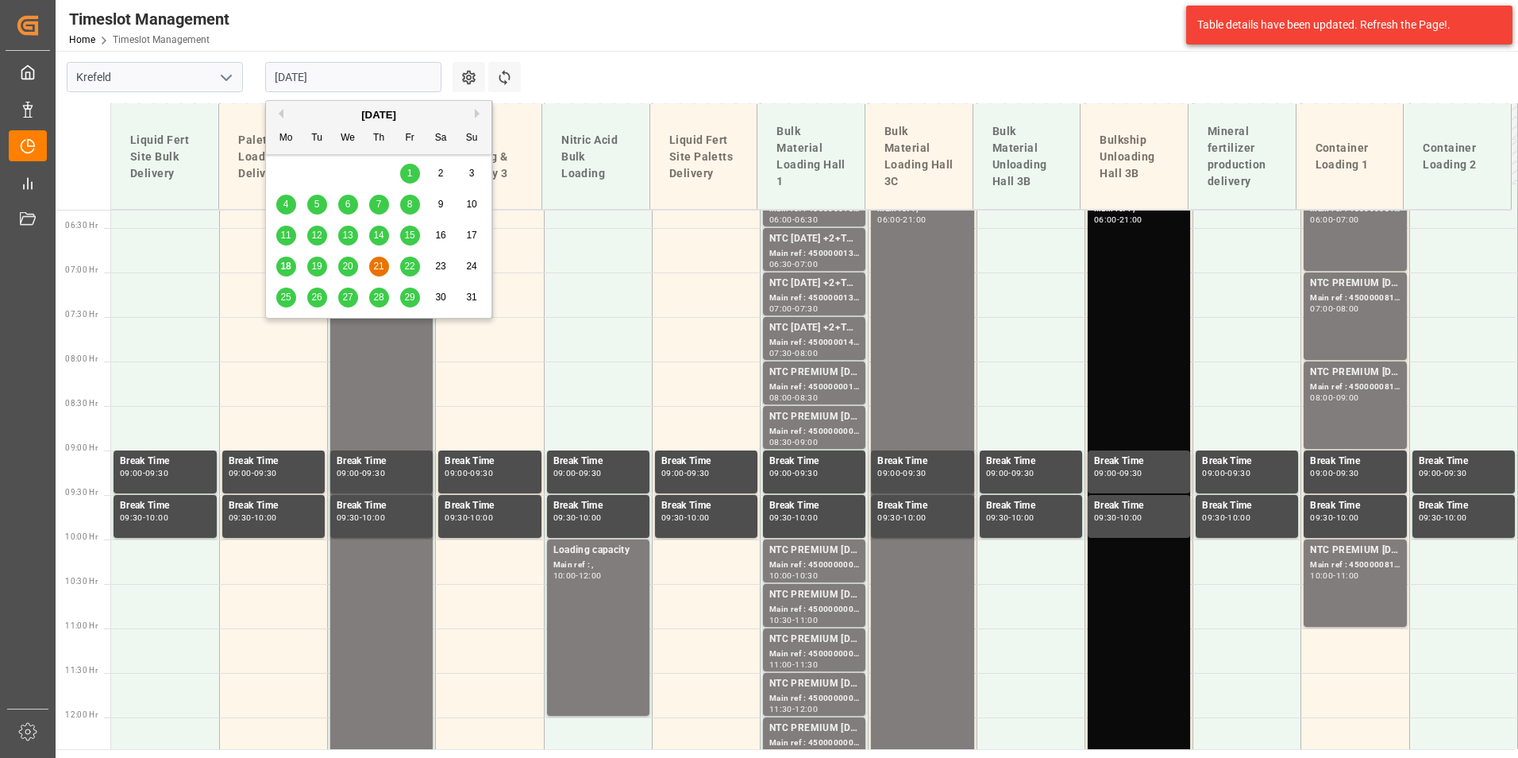
click at [402, 266] on div "22" at bounding box center [410, 266] width 20 height 19
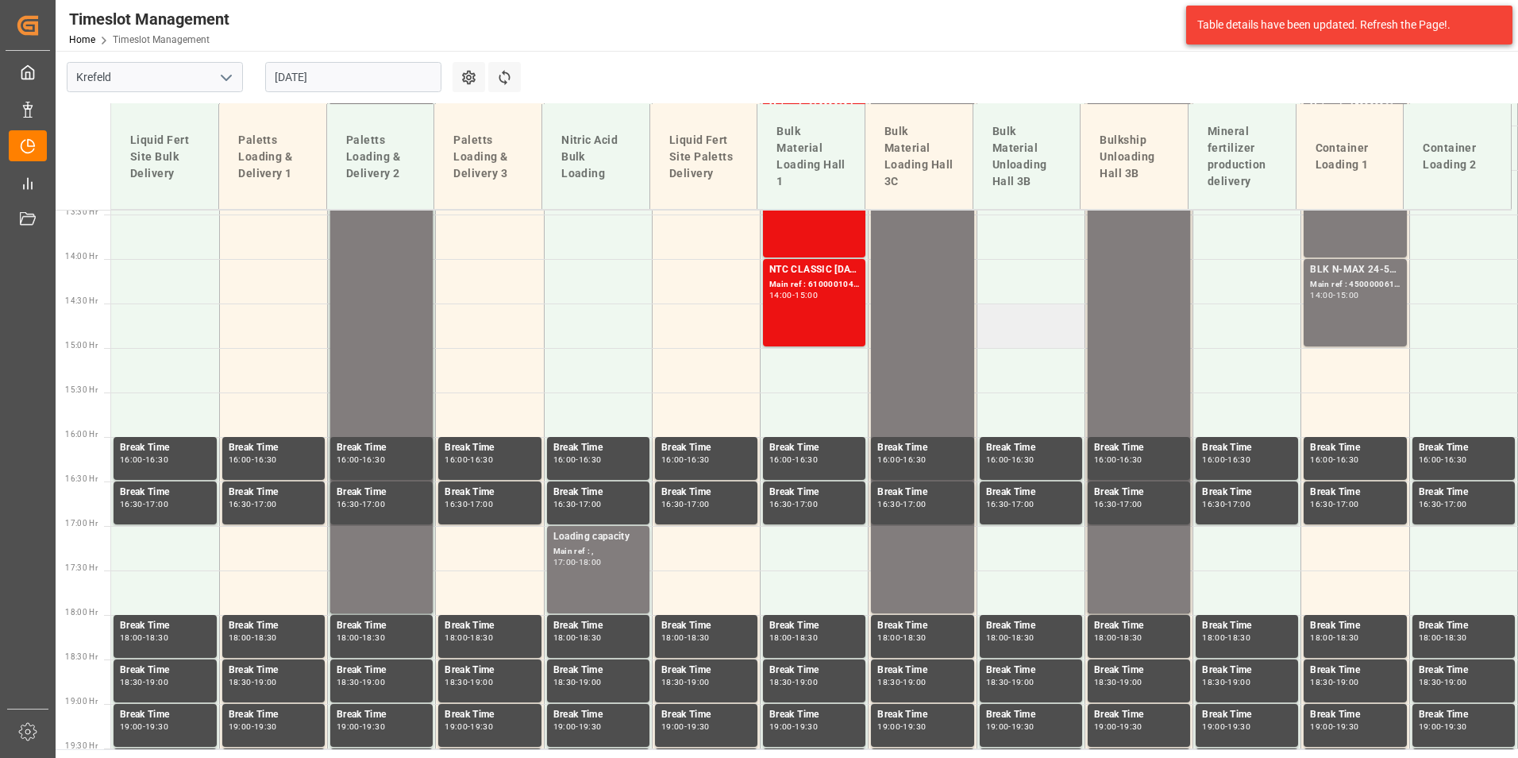
scroll to position [799, 0]
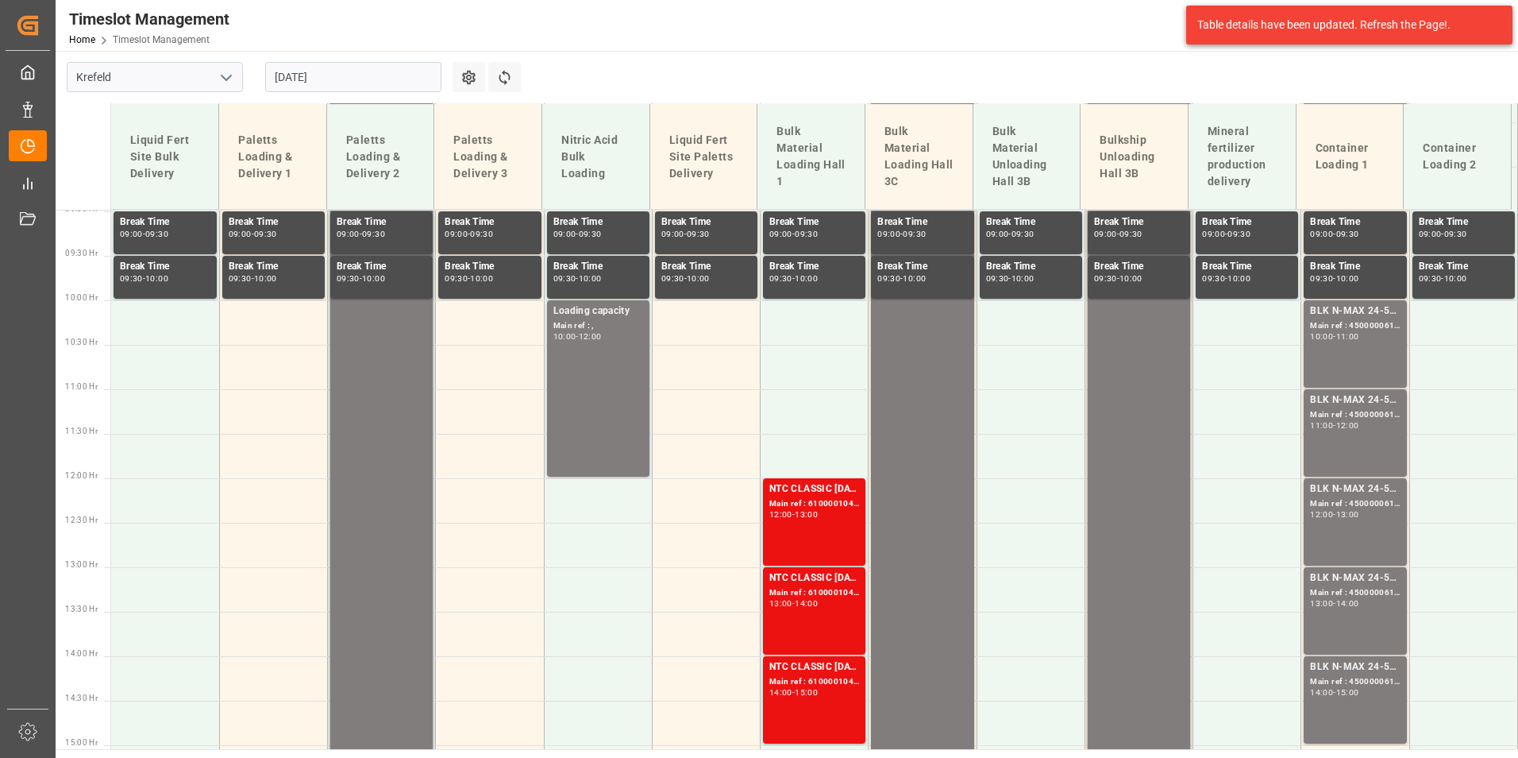
click at [318, 78] on input "[DATE]" at bounding box center [353, 77] width 176 height 30
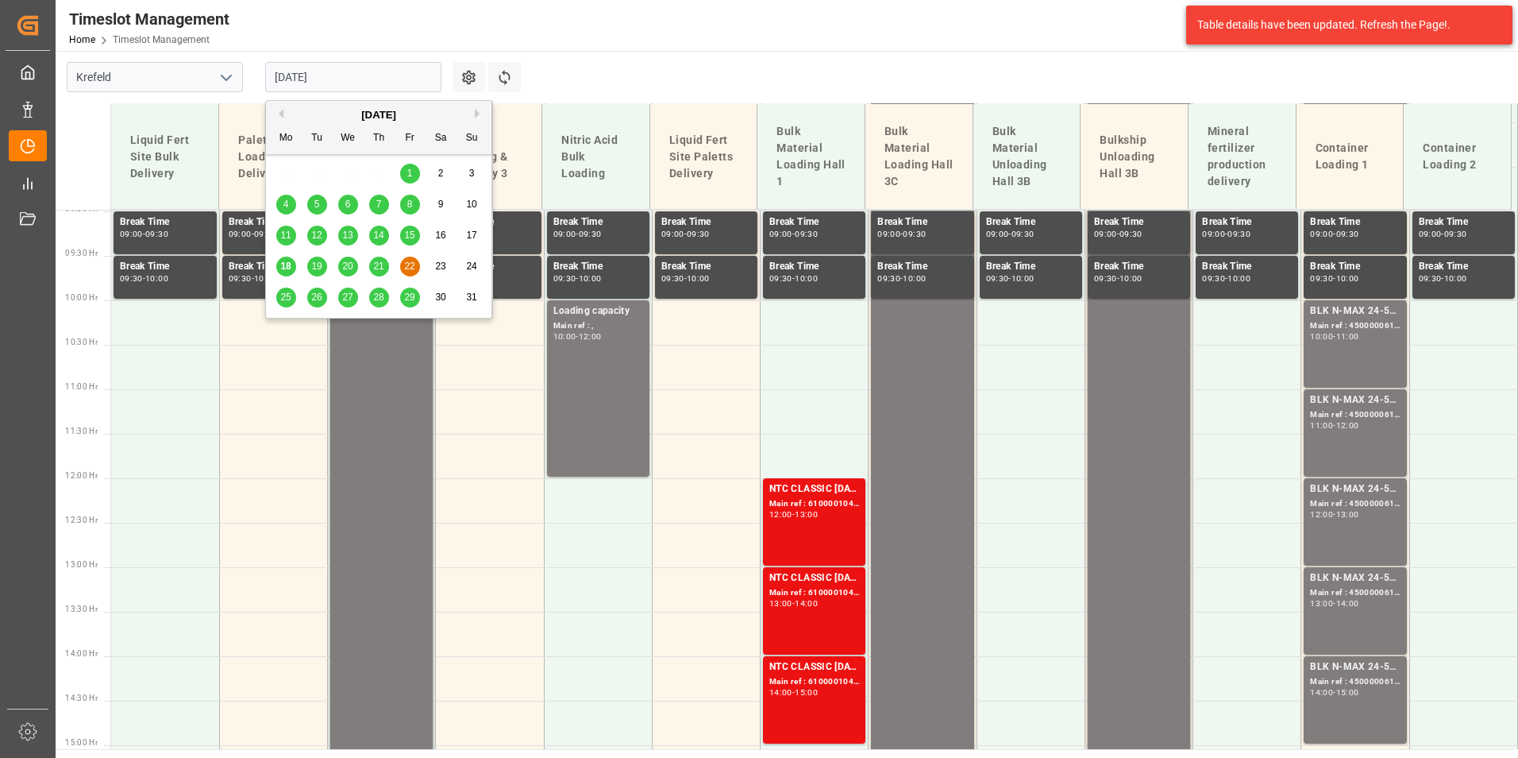
click at [477, 118] on button "Next Month" at bounding box center [480, 114] width 10 height 10
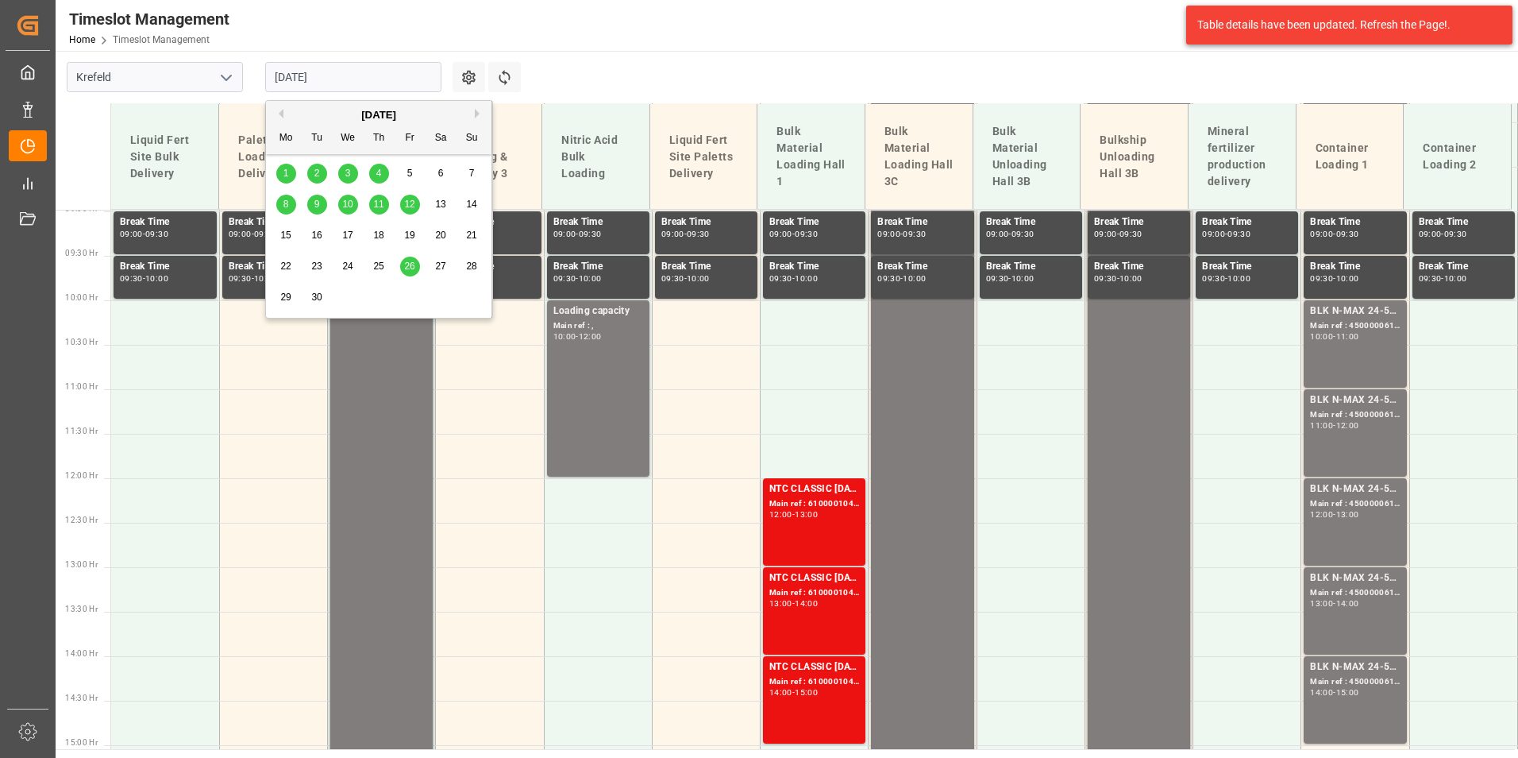
click at [406, 173] on div "5" at bounding box center [410, 173] width 20 height 19
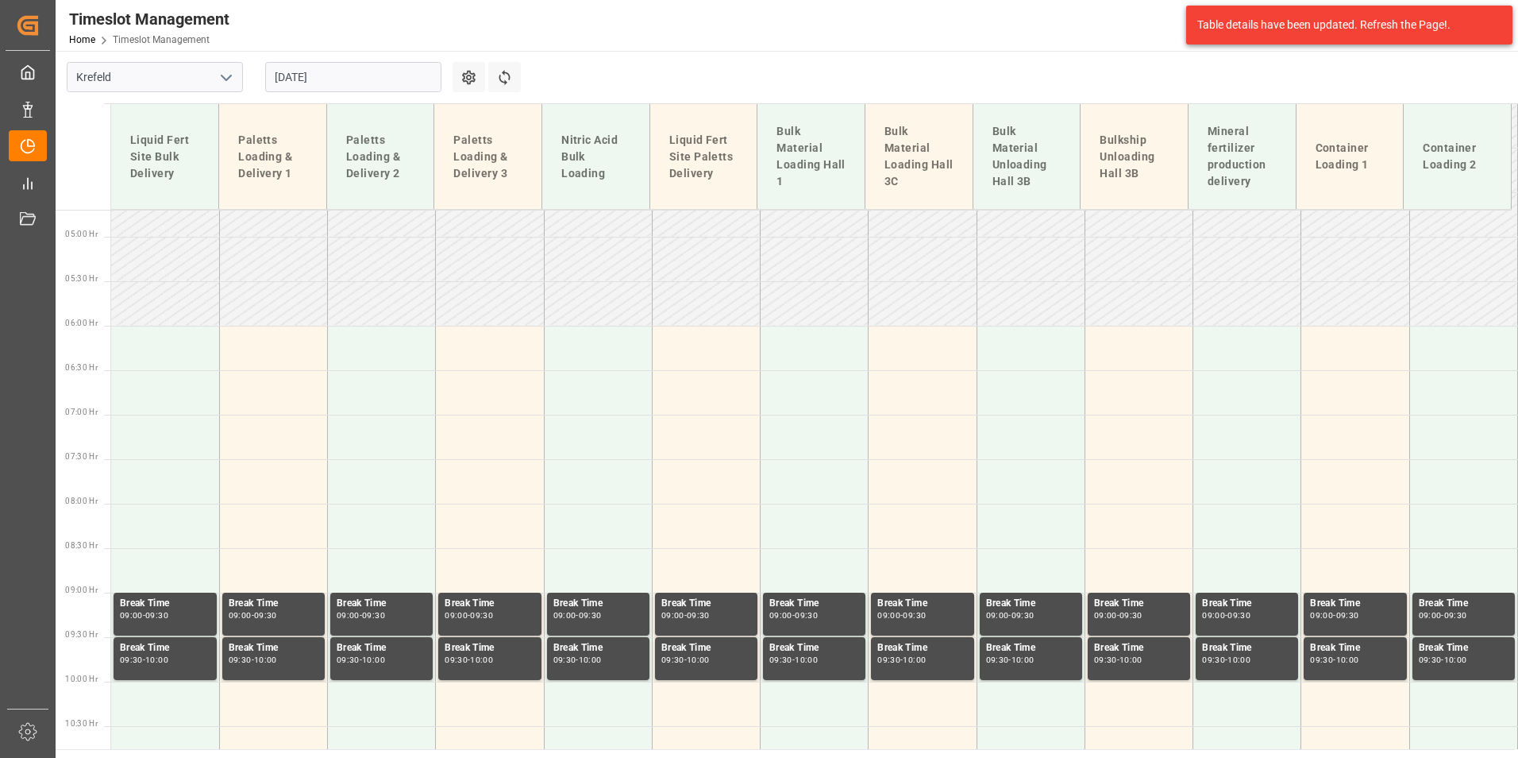
scroll to position [402, 0]
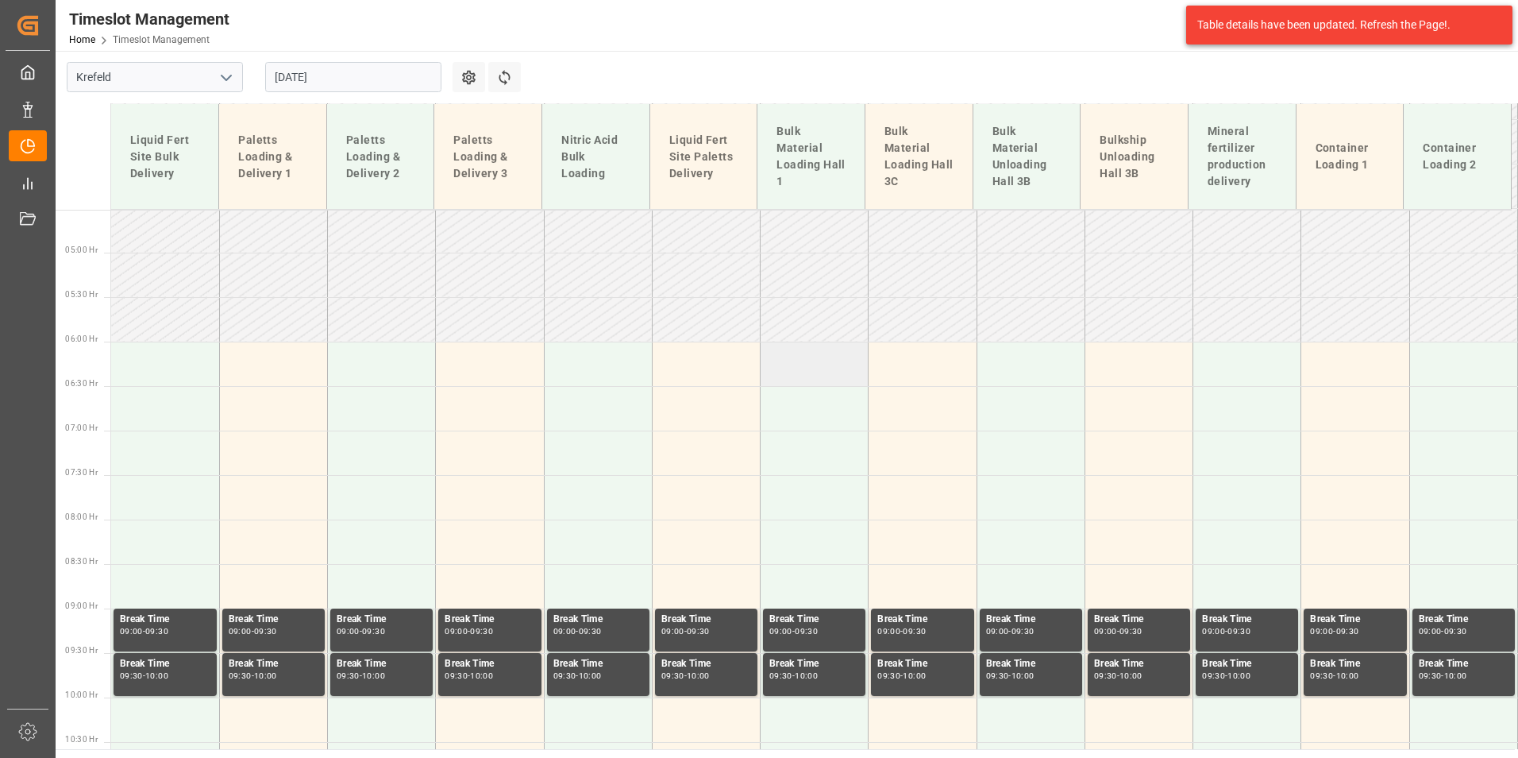
click at [771, 370] on td at bounding box center [815, 363] width 108 height 44
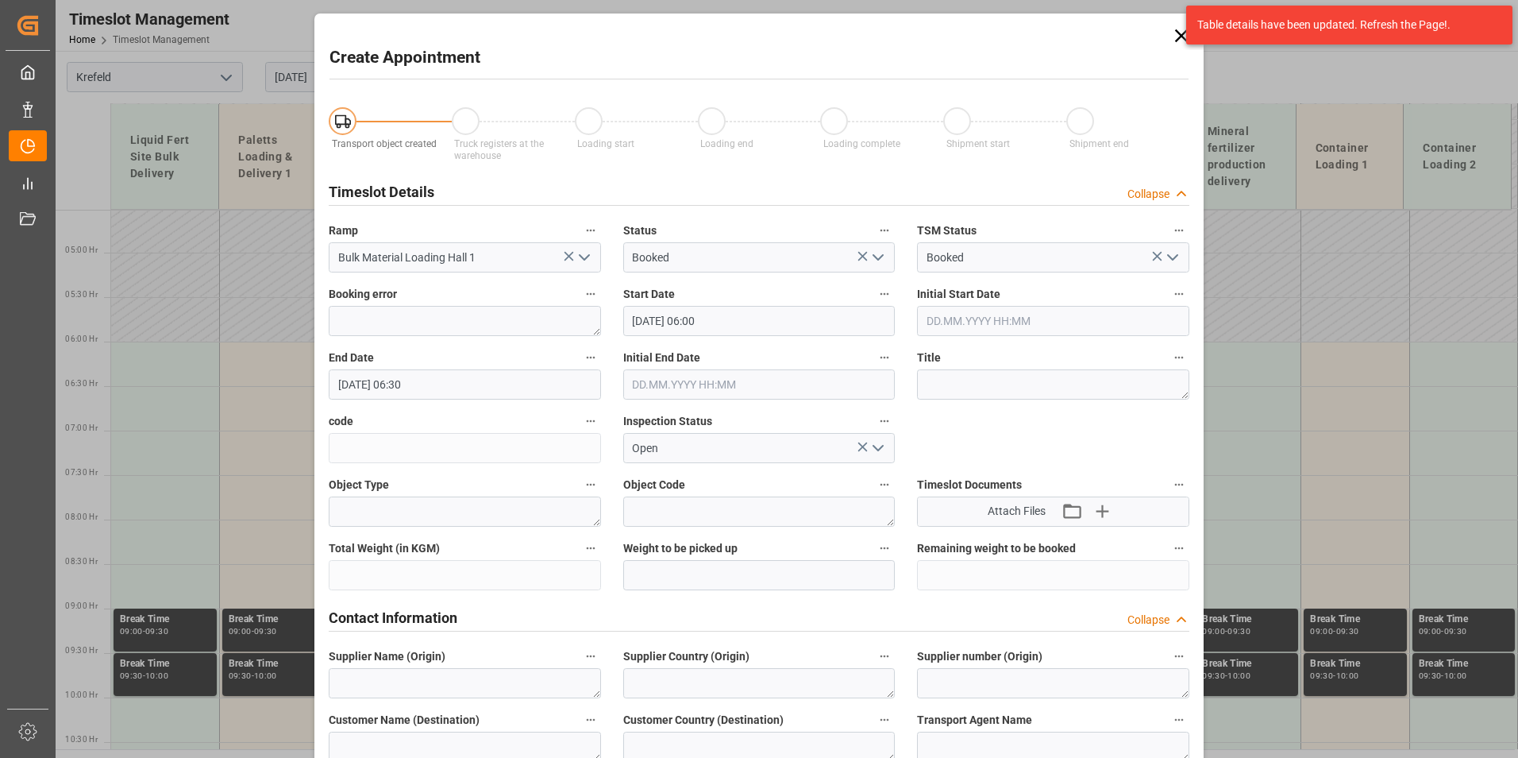
type input "[DATE] 06:00"
type input "[DATE] 06:30"
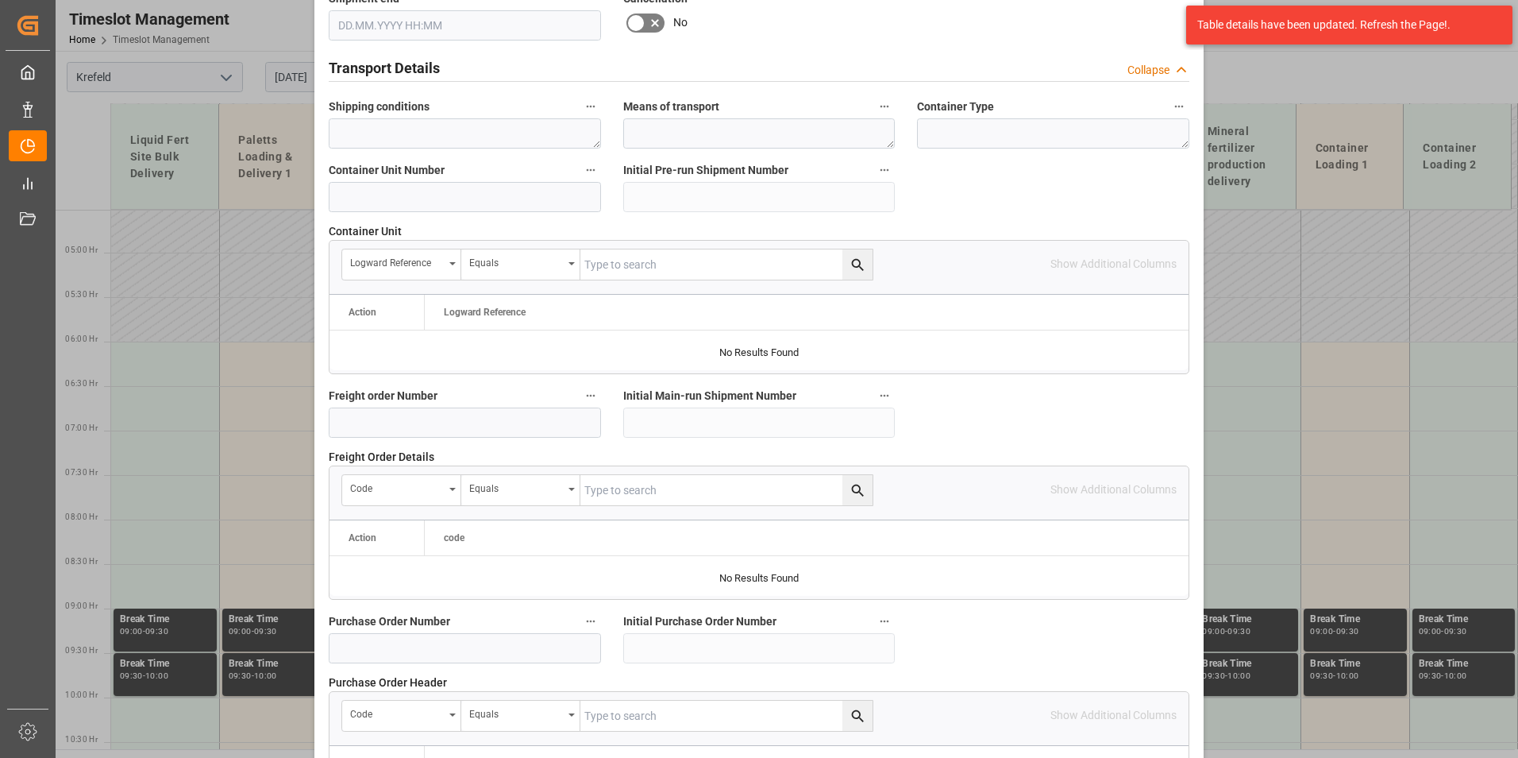
scroll to position [970, 0]
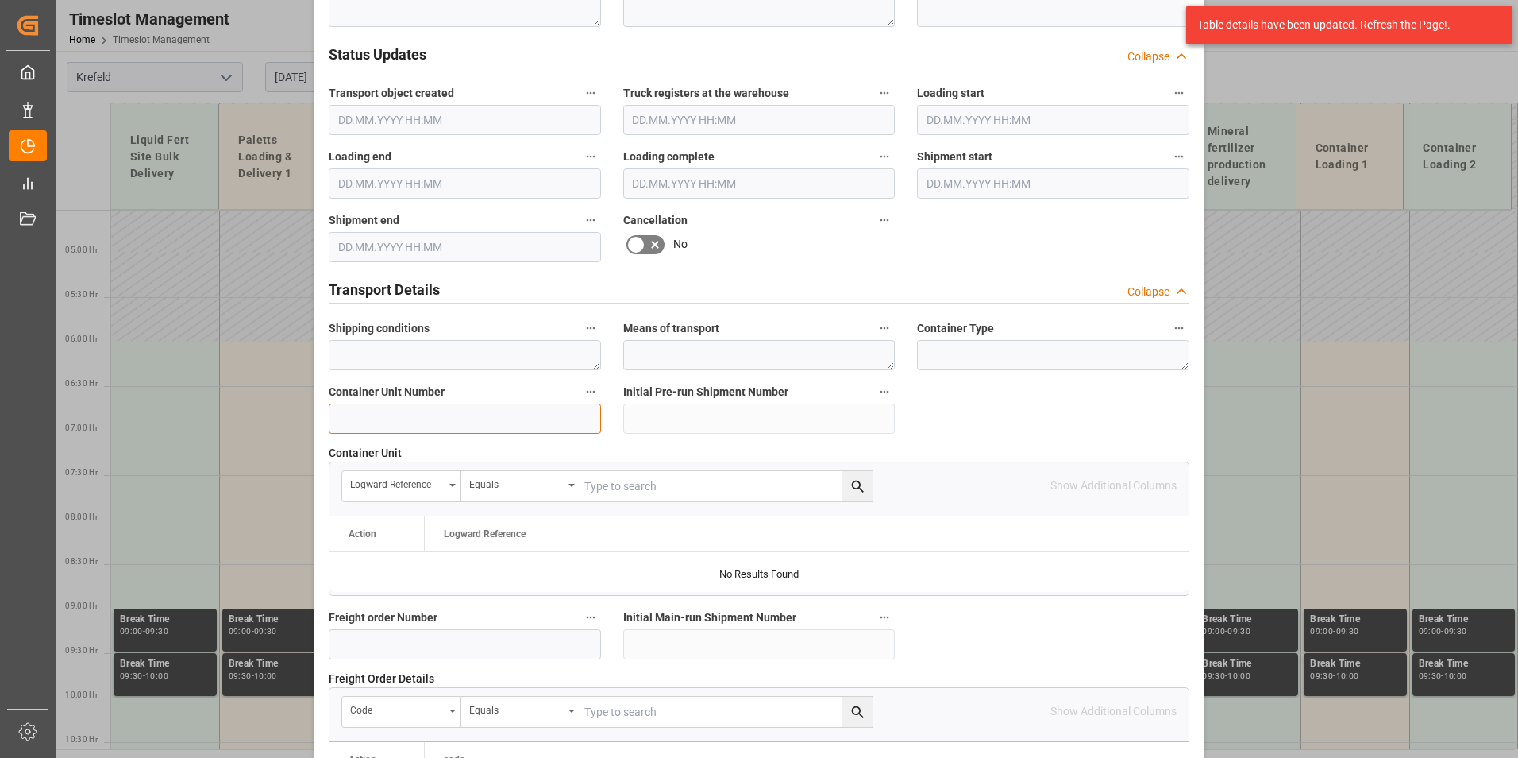
click at [441, 422] on input at bounding box center [465, 418] width 272 height 30
drag, startPoint x: 379, startPoint y: 417, endPoint x: 320, endPoint y: 419, distance: 58.8
click at [320, 419] on div "Container Unit Number 4500000319" at bounding box center [465, 408] width 295 height 64
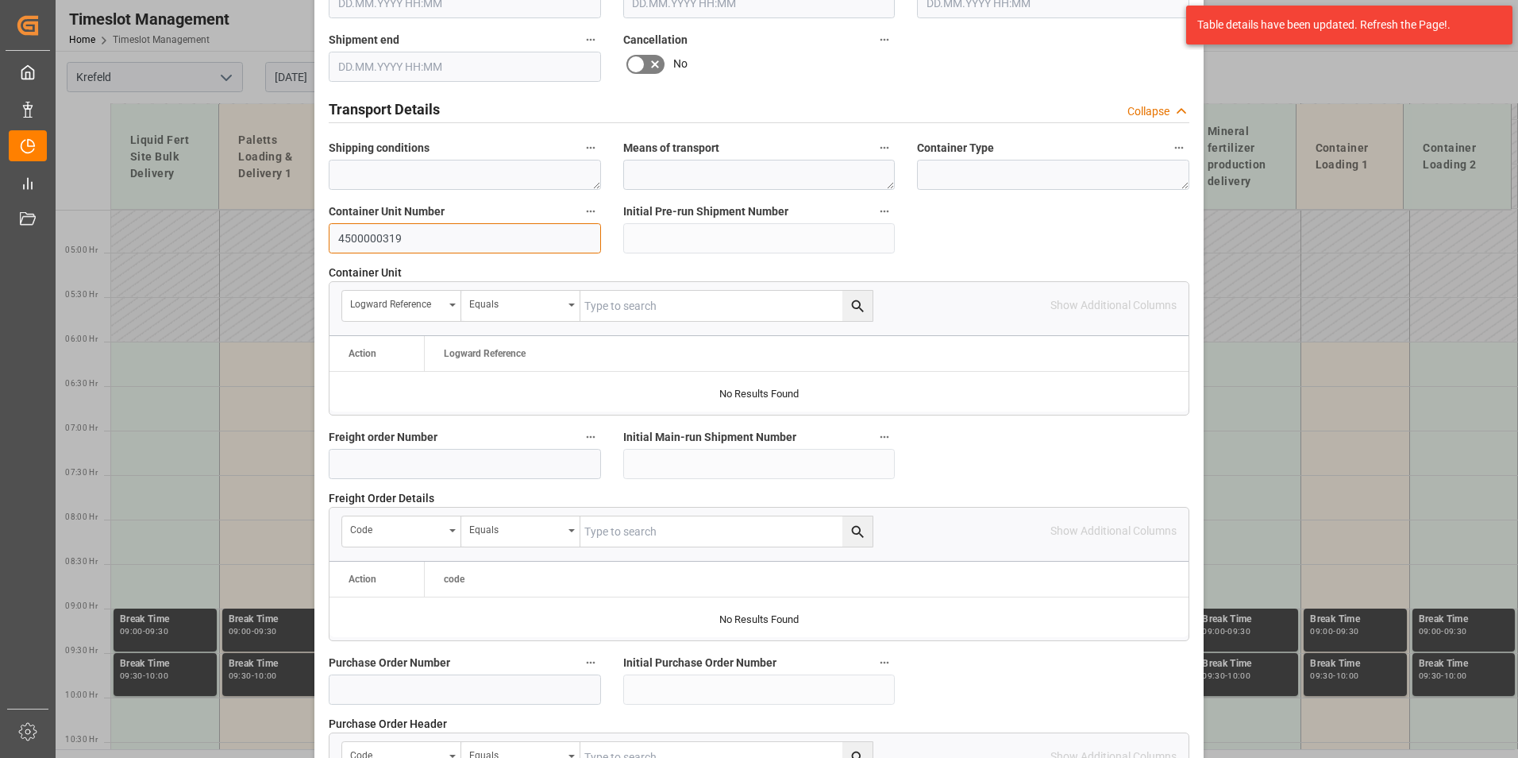
scroll to position [1446, 0]
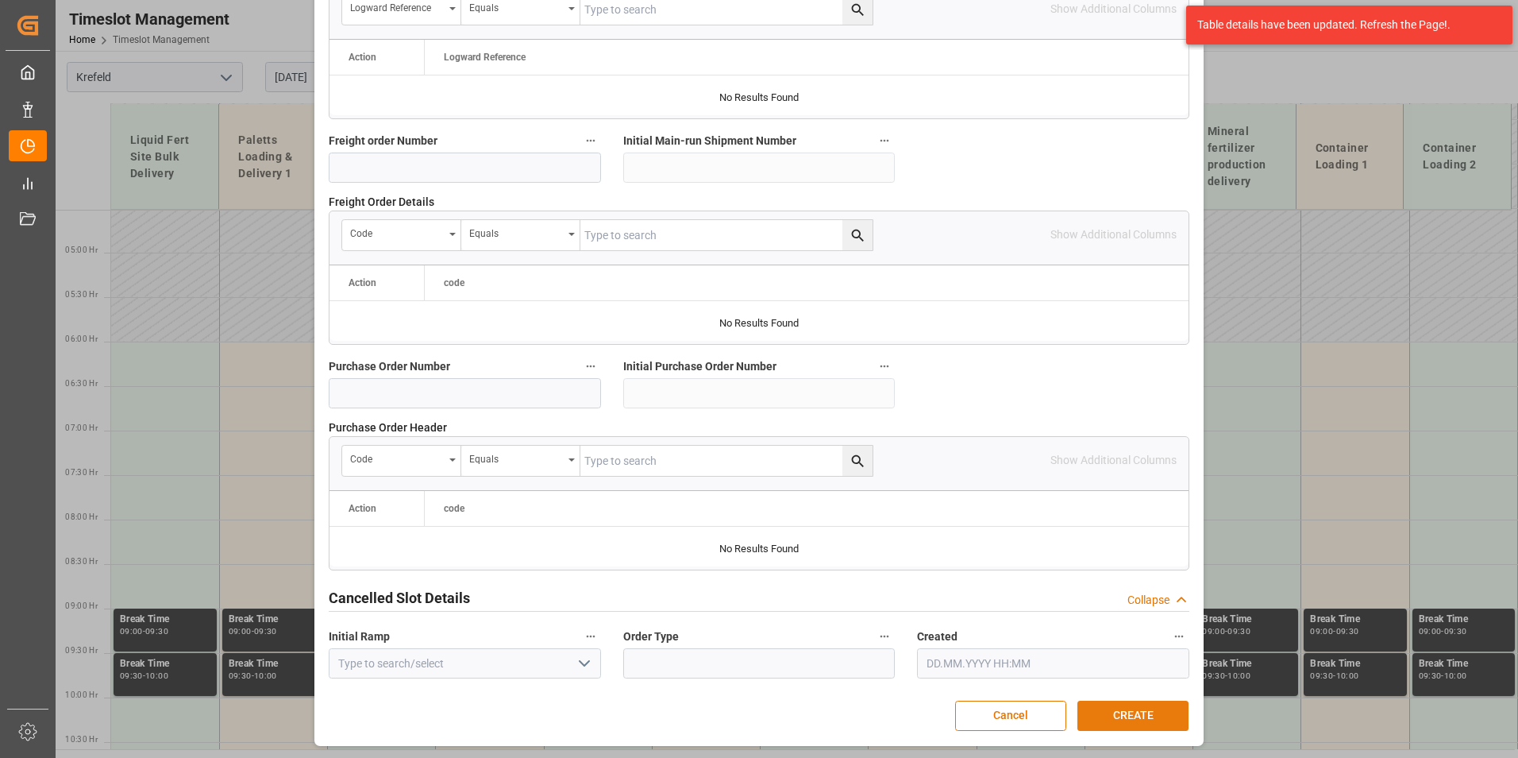
type input "4500000319"
click at [1107, 714] on button "CREATE" at bounding box center [1133, 715] width 111 height 30
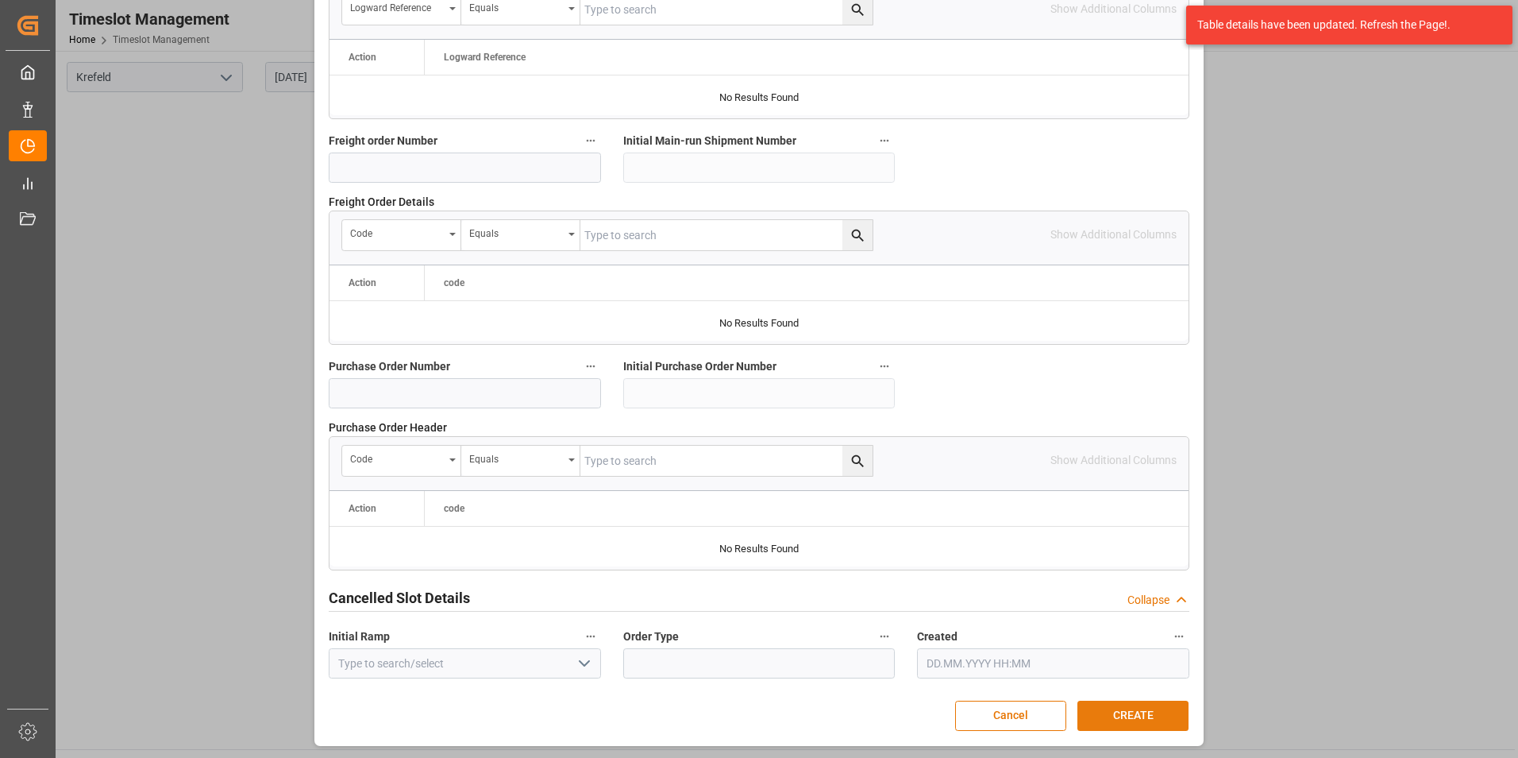
click at [1112, 714] on button "CREATE" at bounding box center [1133, 715] width 111 height 30
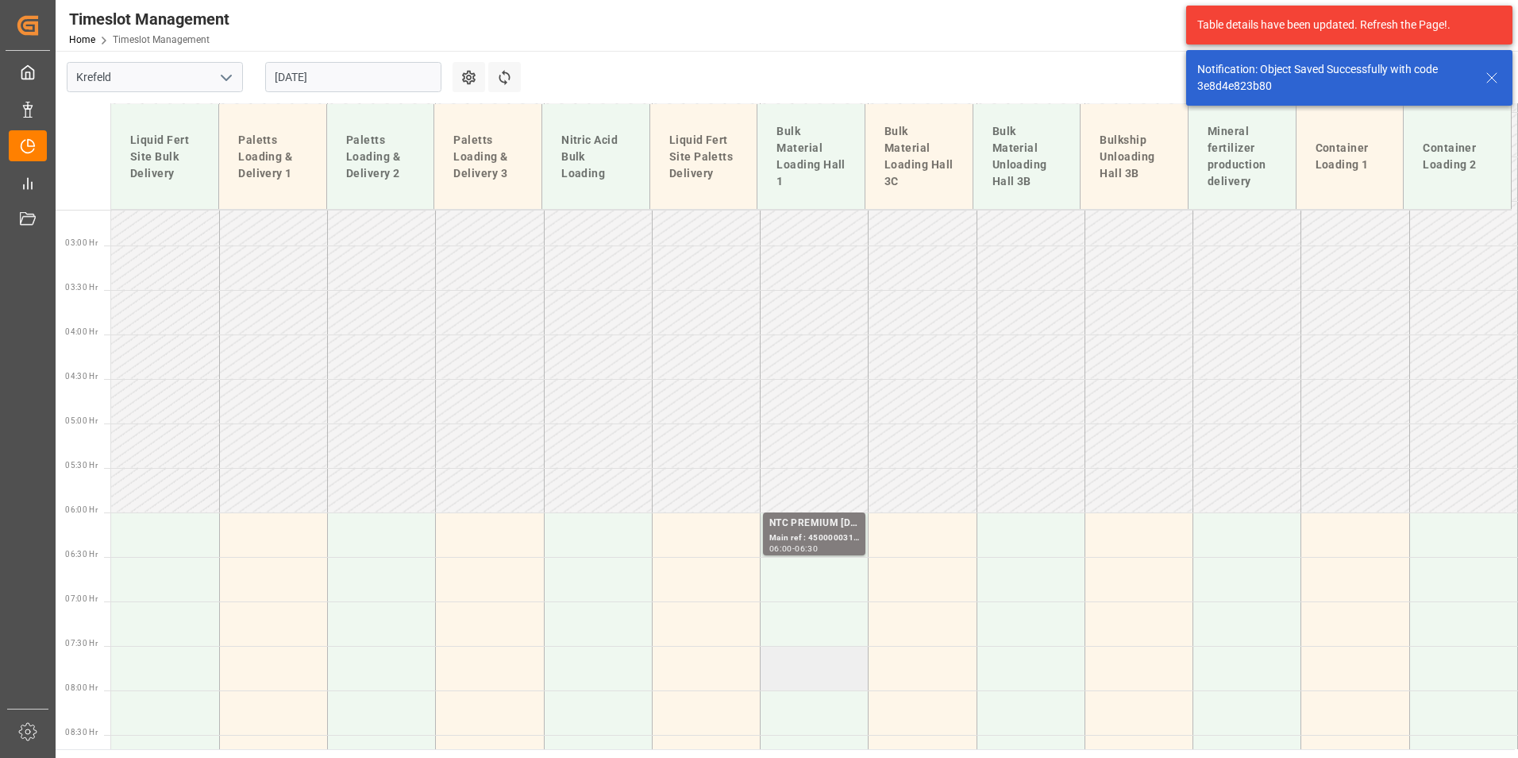
scroll to position [484, 0]
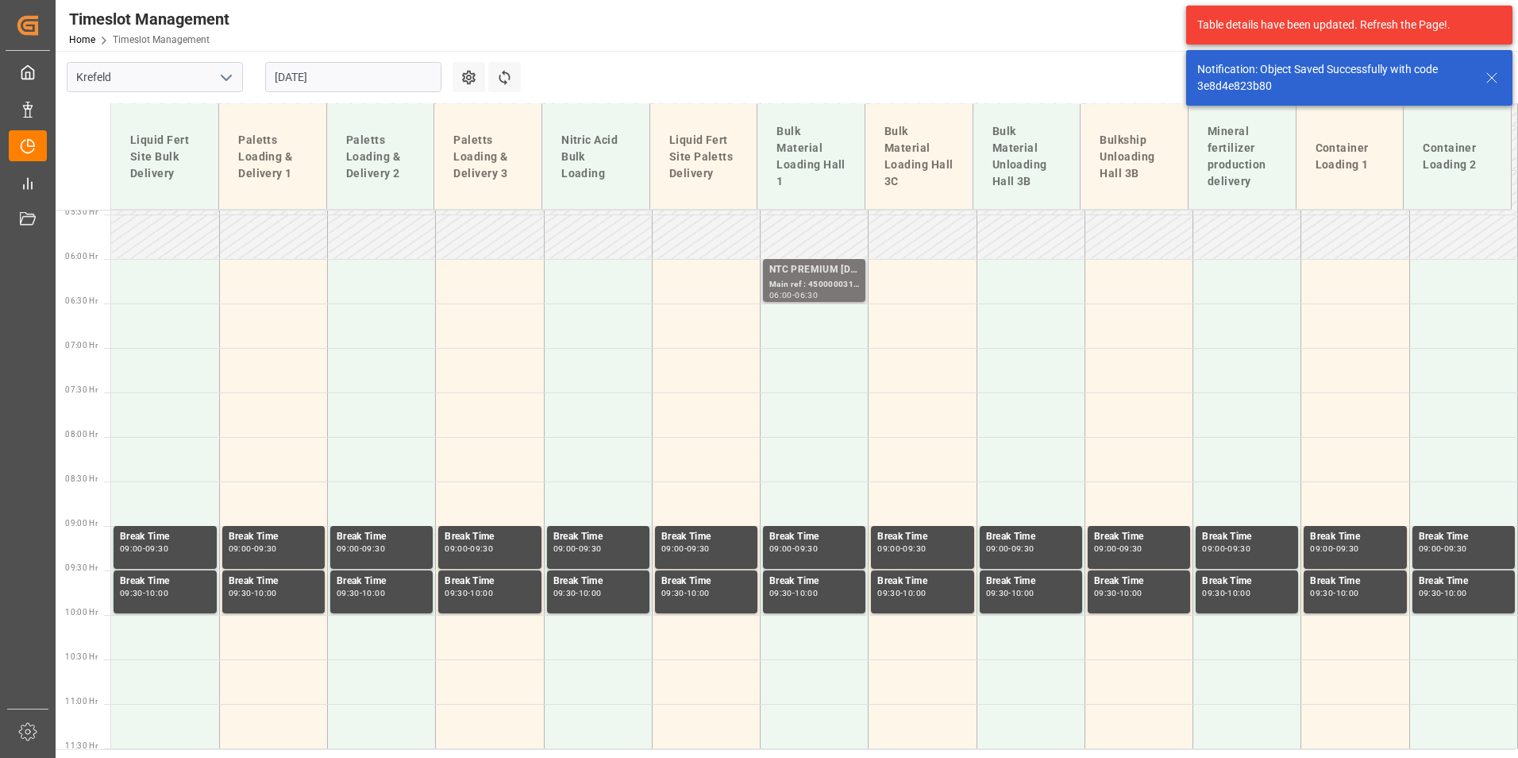
click at [834, 276] on div "NTC PREMIUM [DATE]+3+TE BULK;" at bounding box center [814, 270] width 90 height 16
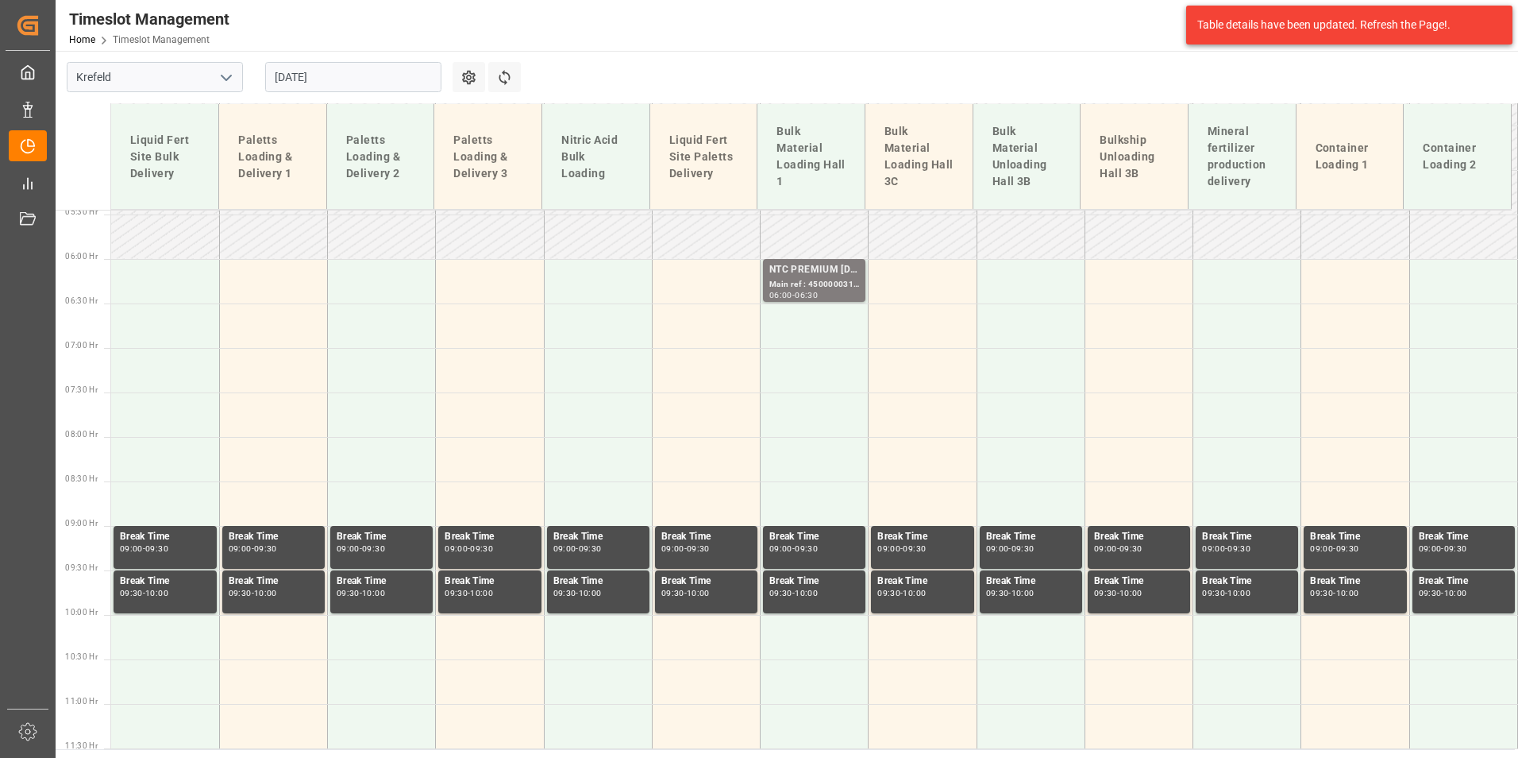
click at [819, 327] on td at bounding box center [815, 325] width 108 height 44
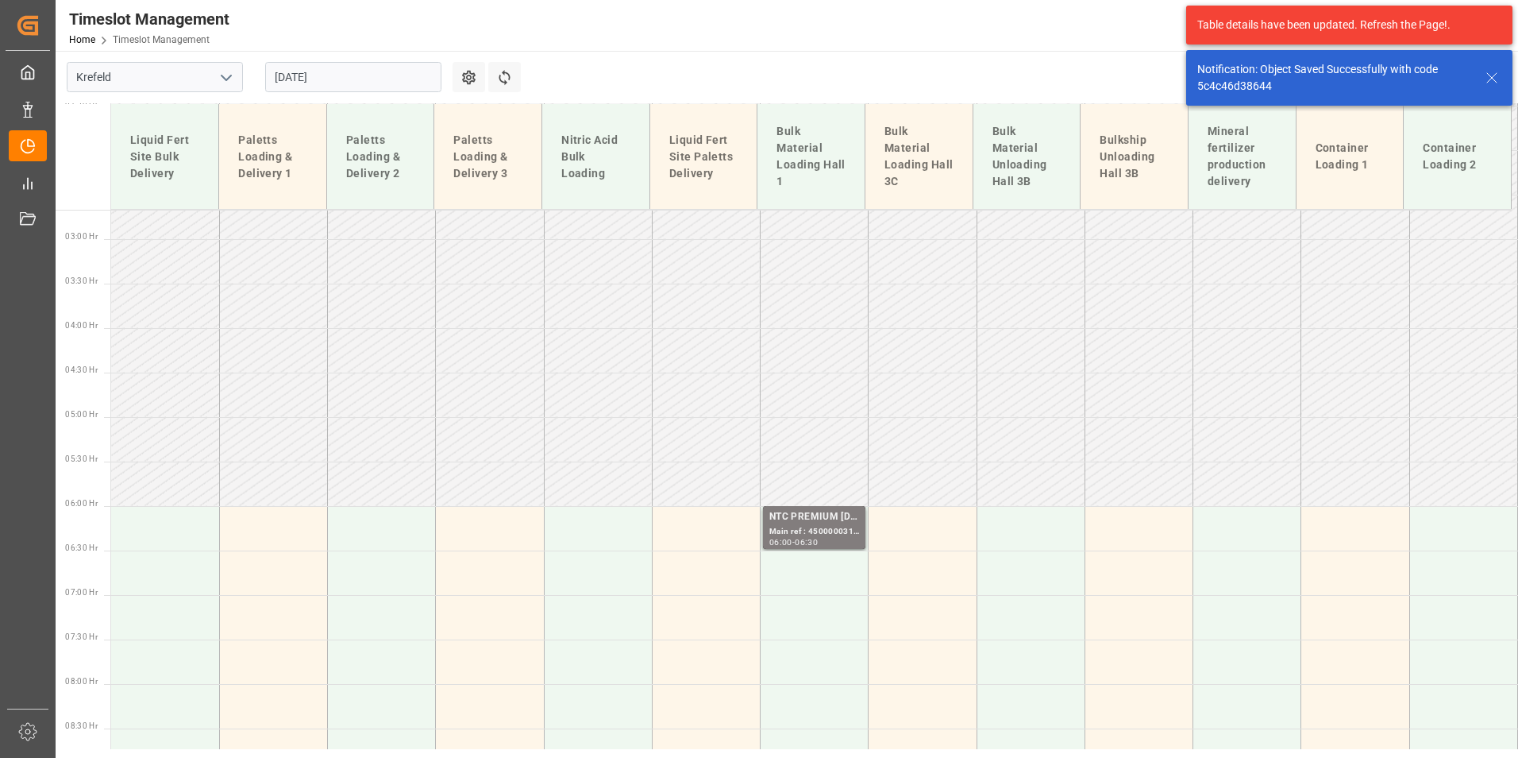
scroll to position [238, 0]
click at [799, 561] on td at bounding box center [815, 571] width 108 height 44
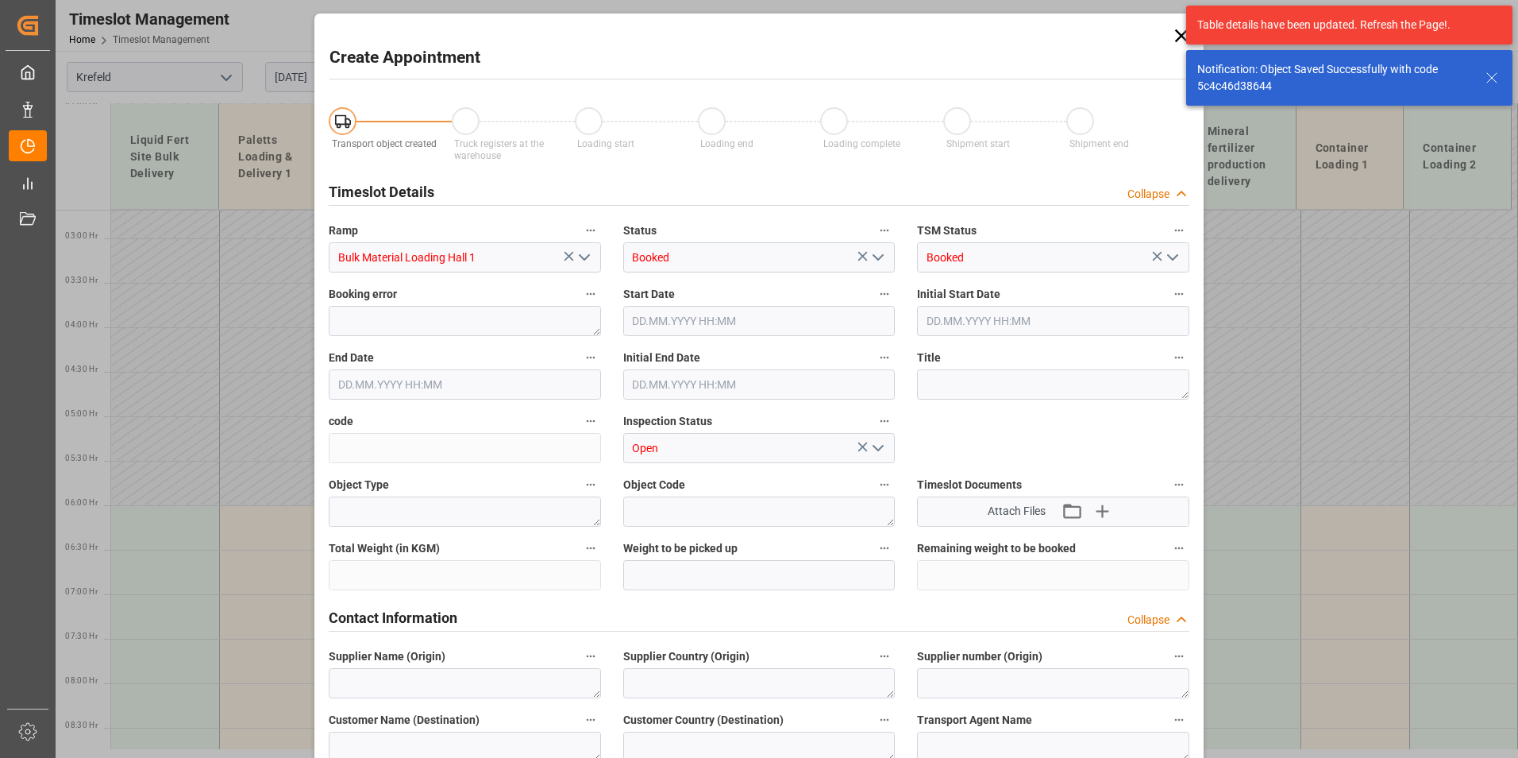
type input "[DATE] 06:30"
type input "[DATE] 07:00"
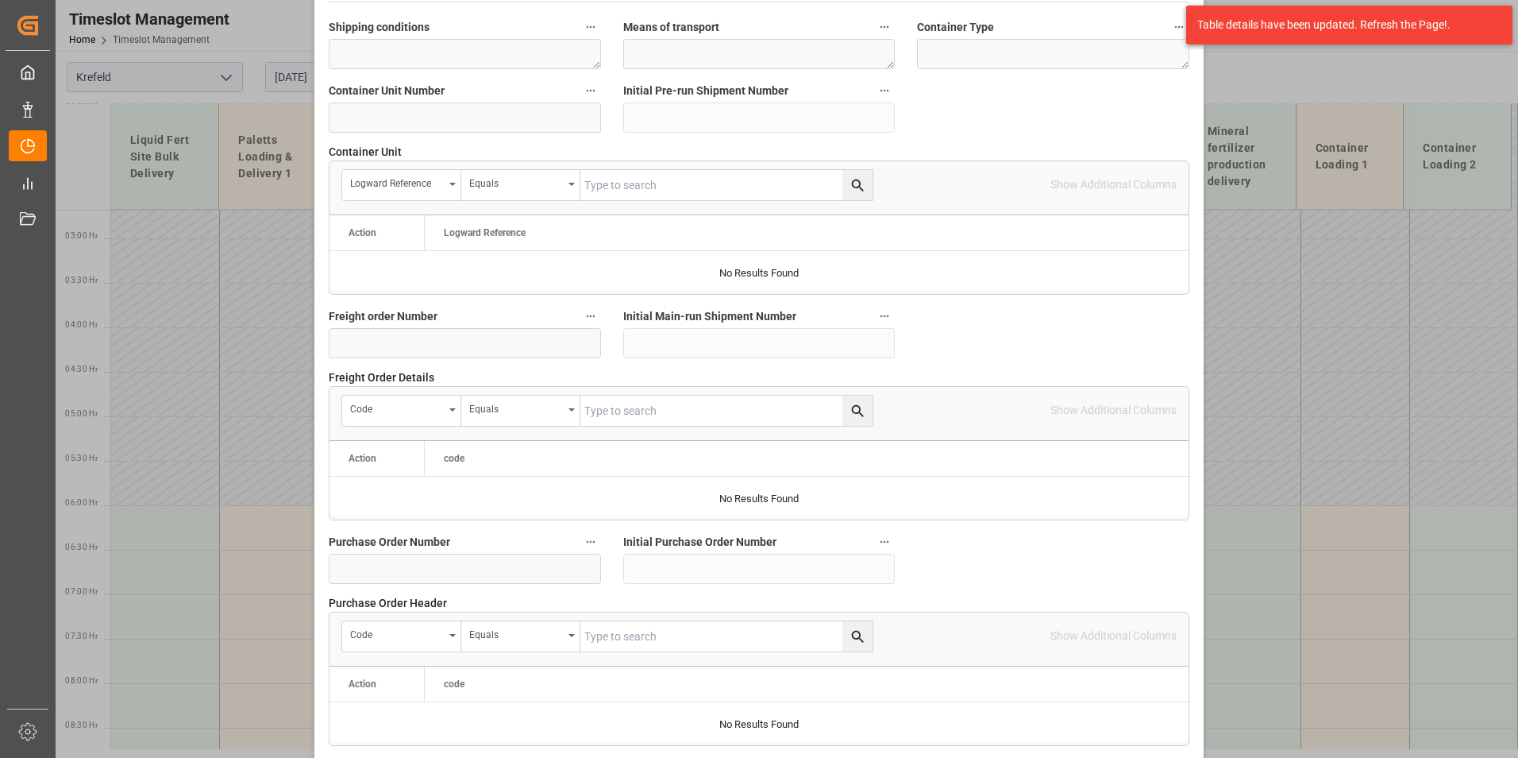
scroll to position [1112, 0]
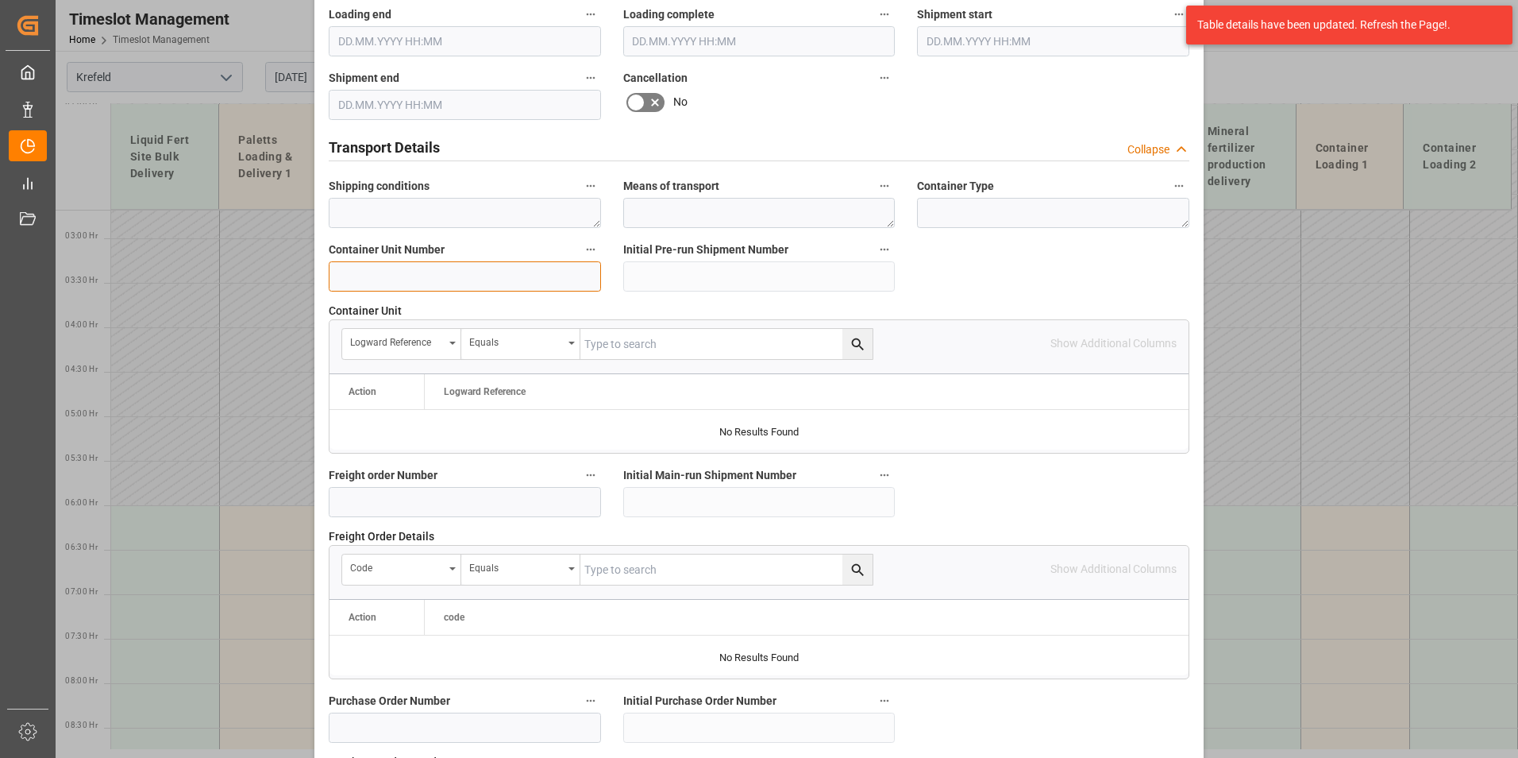
click at [434, 279] on input at bounding box center [465, 276] width 272 height 30
paste input "4500000"
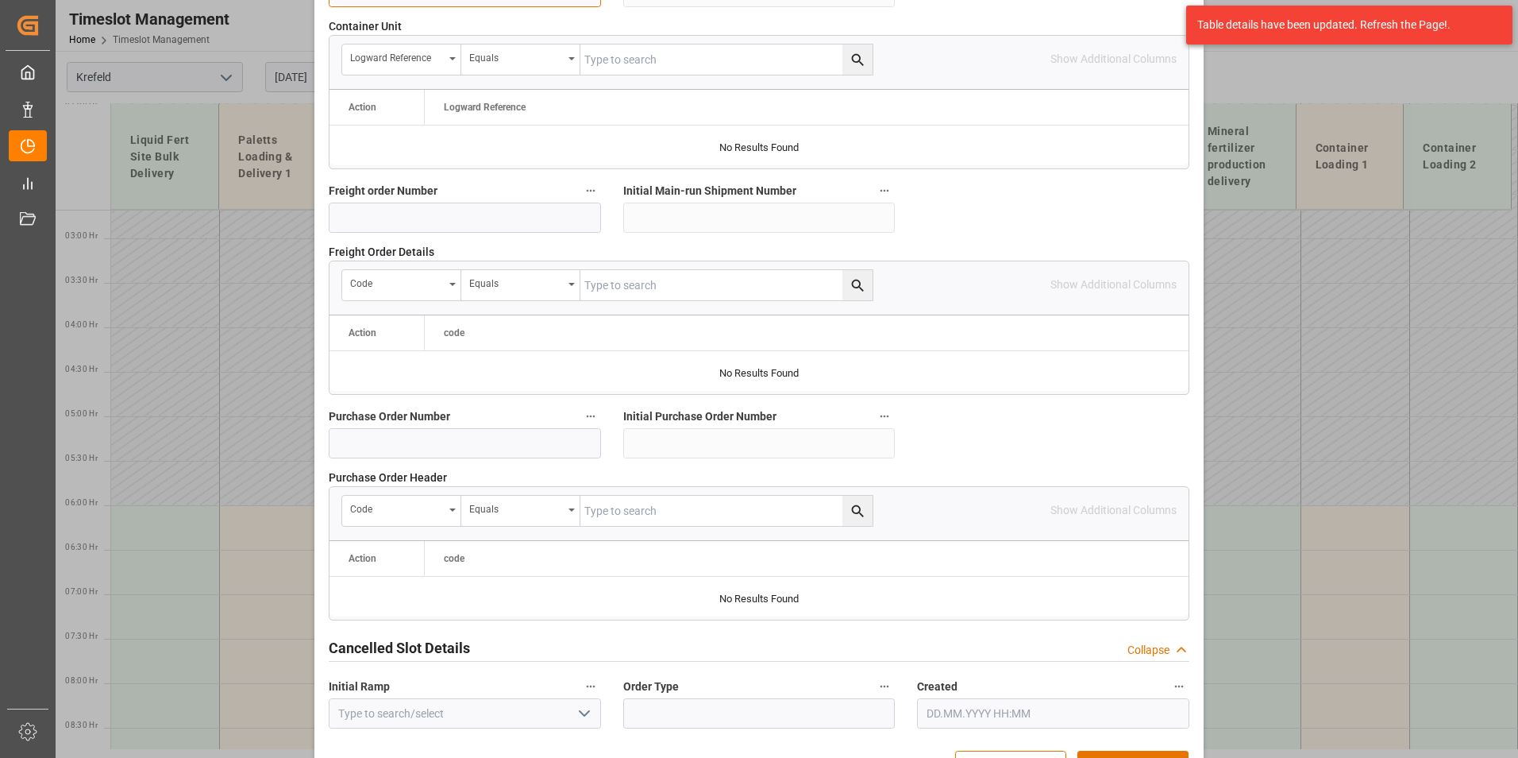
scroll to position [1446, 0]
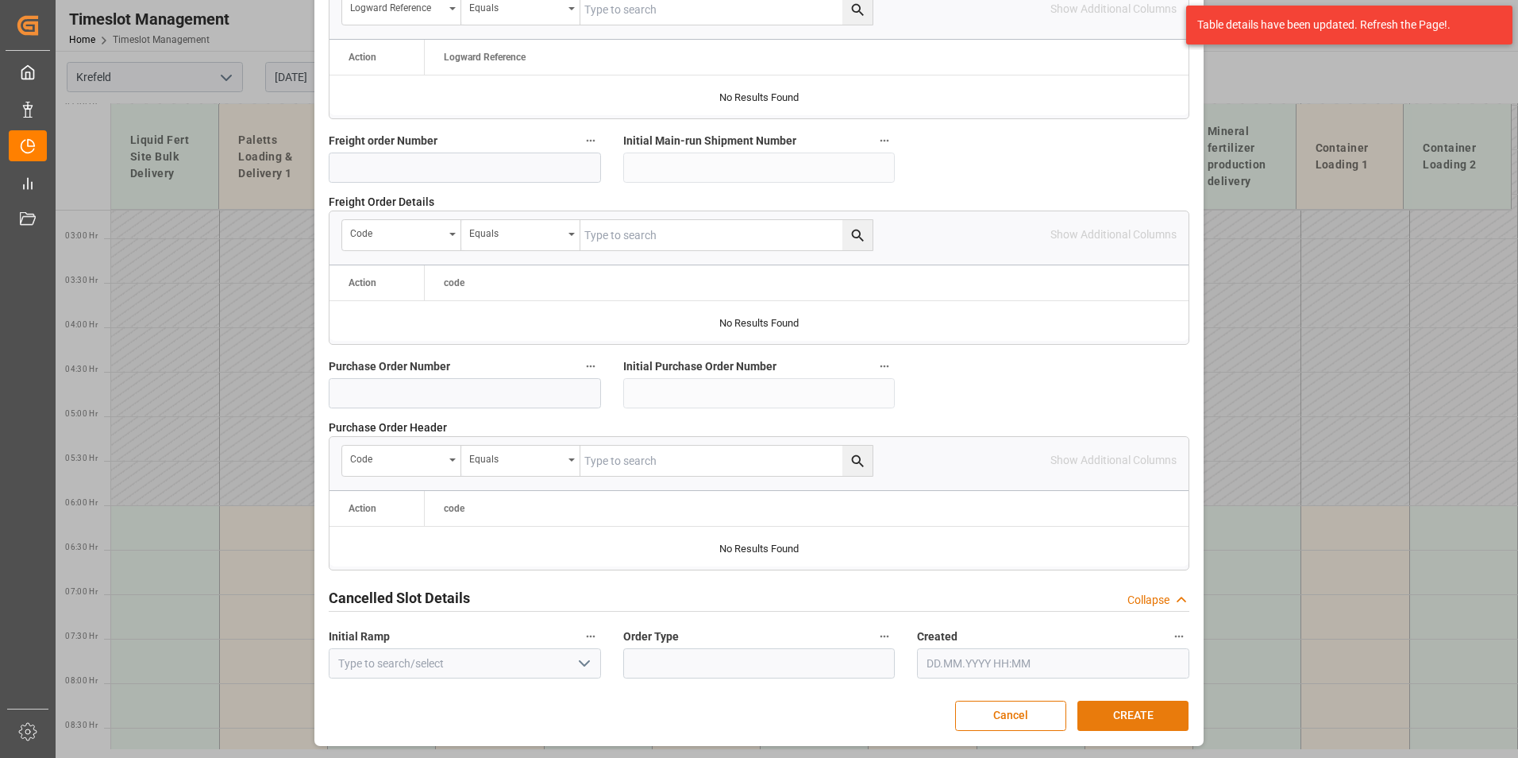
type input "4500000320"
click at [1155, 704] on button "CREATE" at bounding box center [1133, 715] width 111 height 30
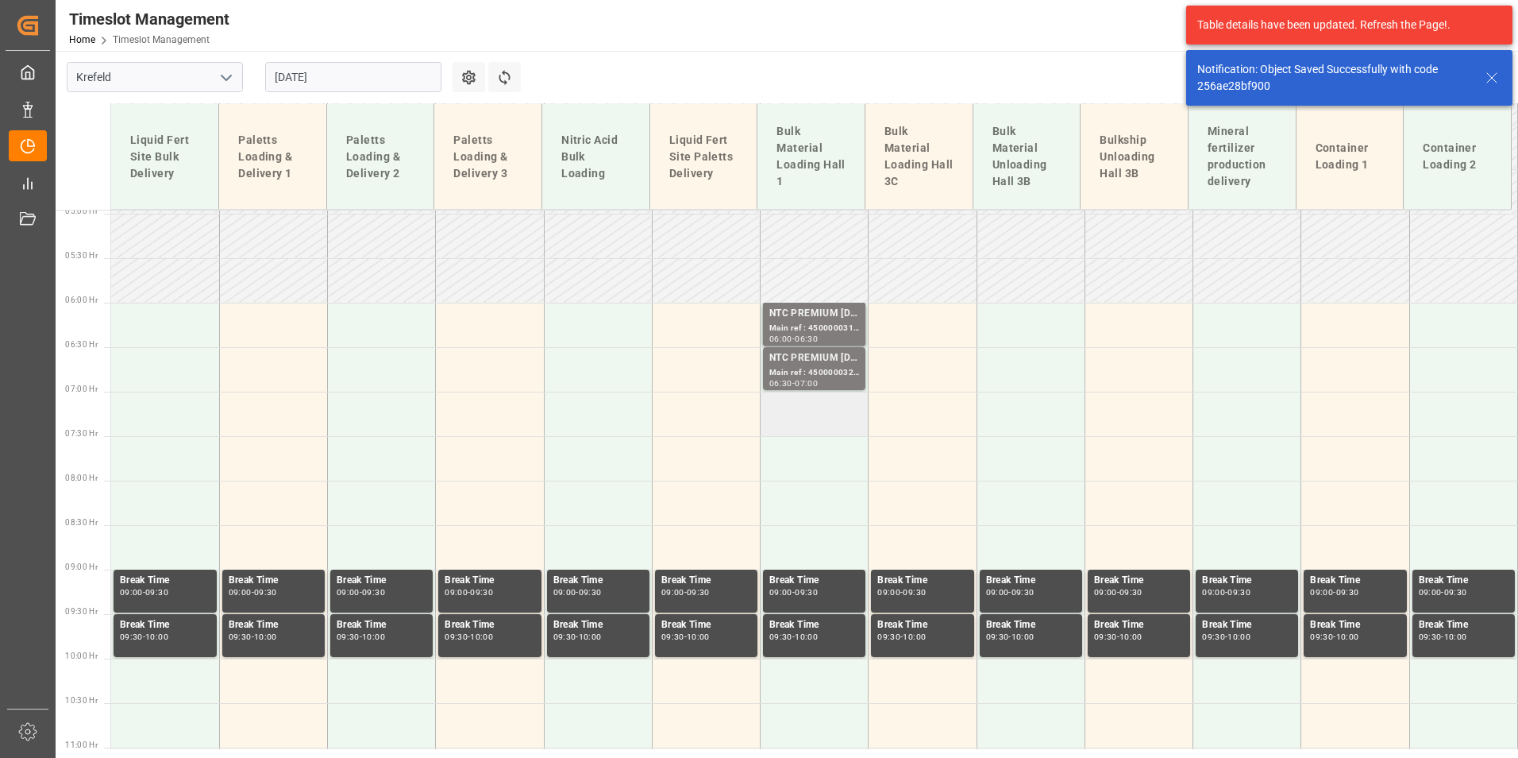
scroll to position [405, 0]
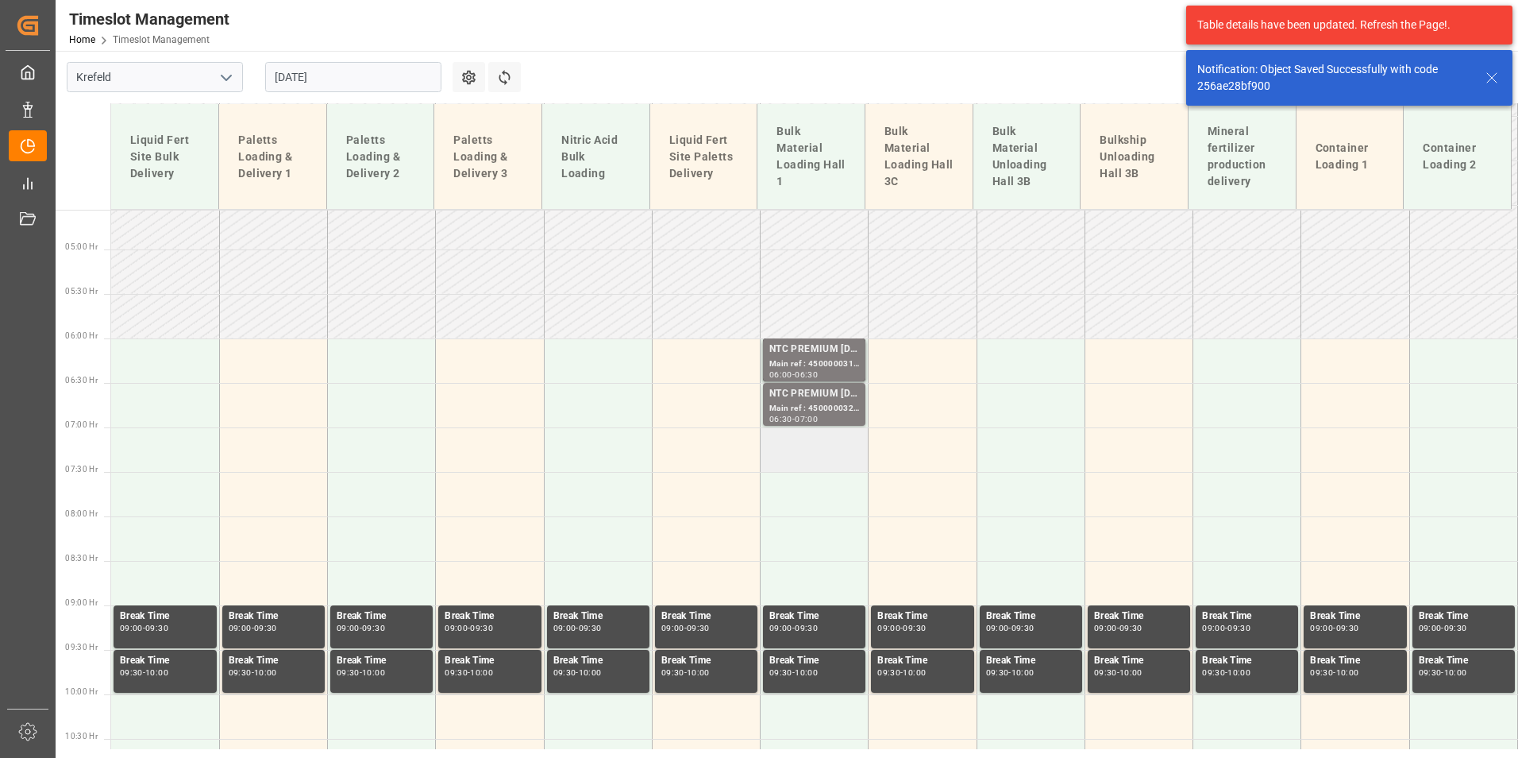
click at [805, 450] on td at bounding box center [815, 449] width 108 height 44
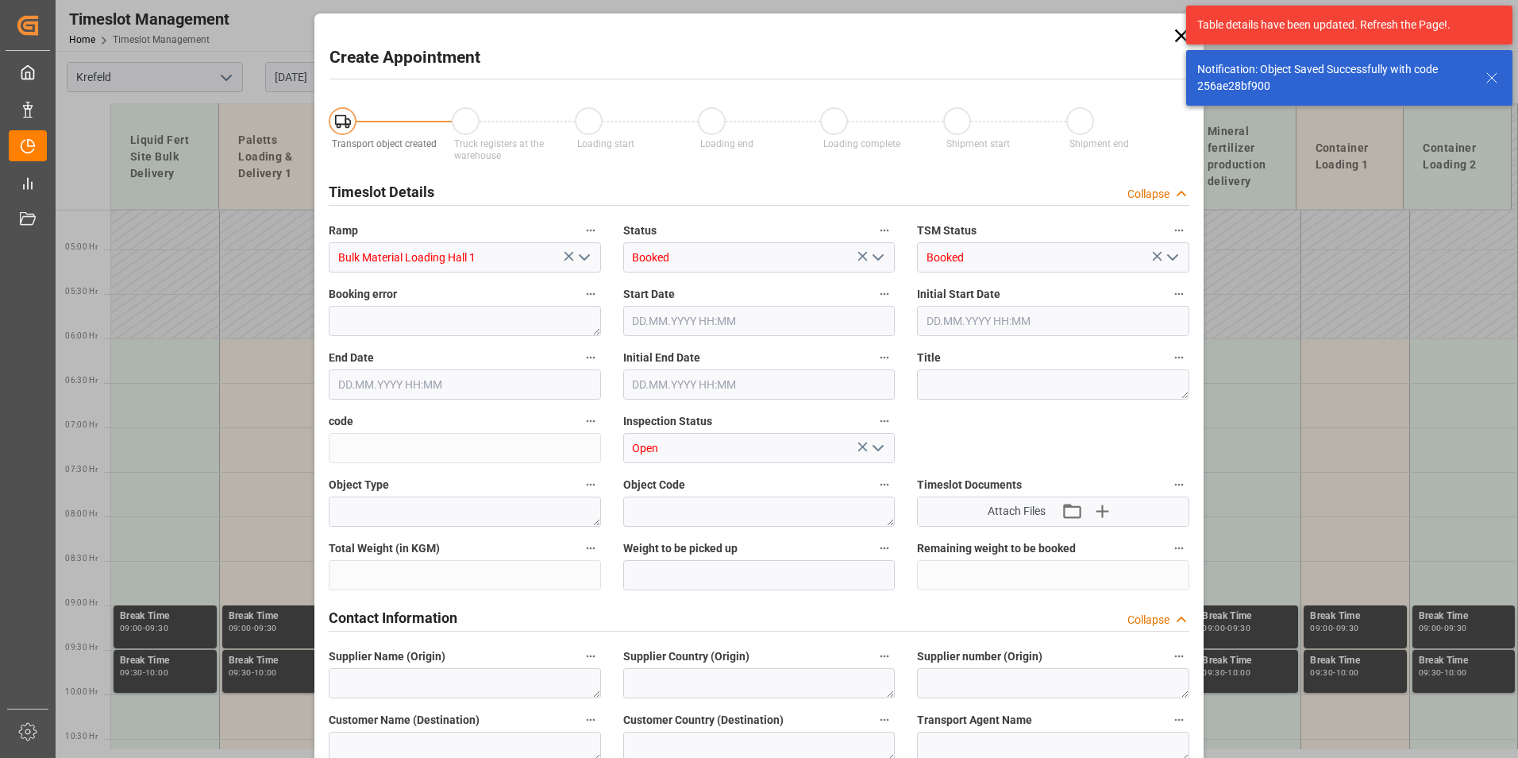
type input "[DATE] 07:00"
type input "[DATE] 07:30"
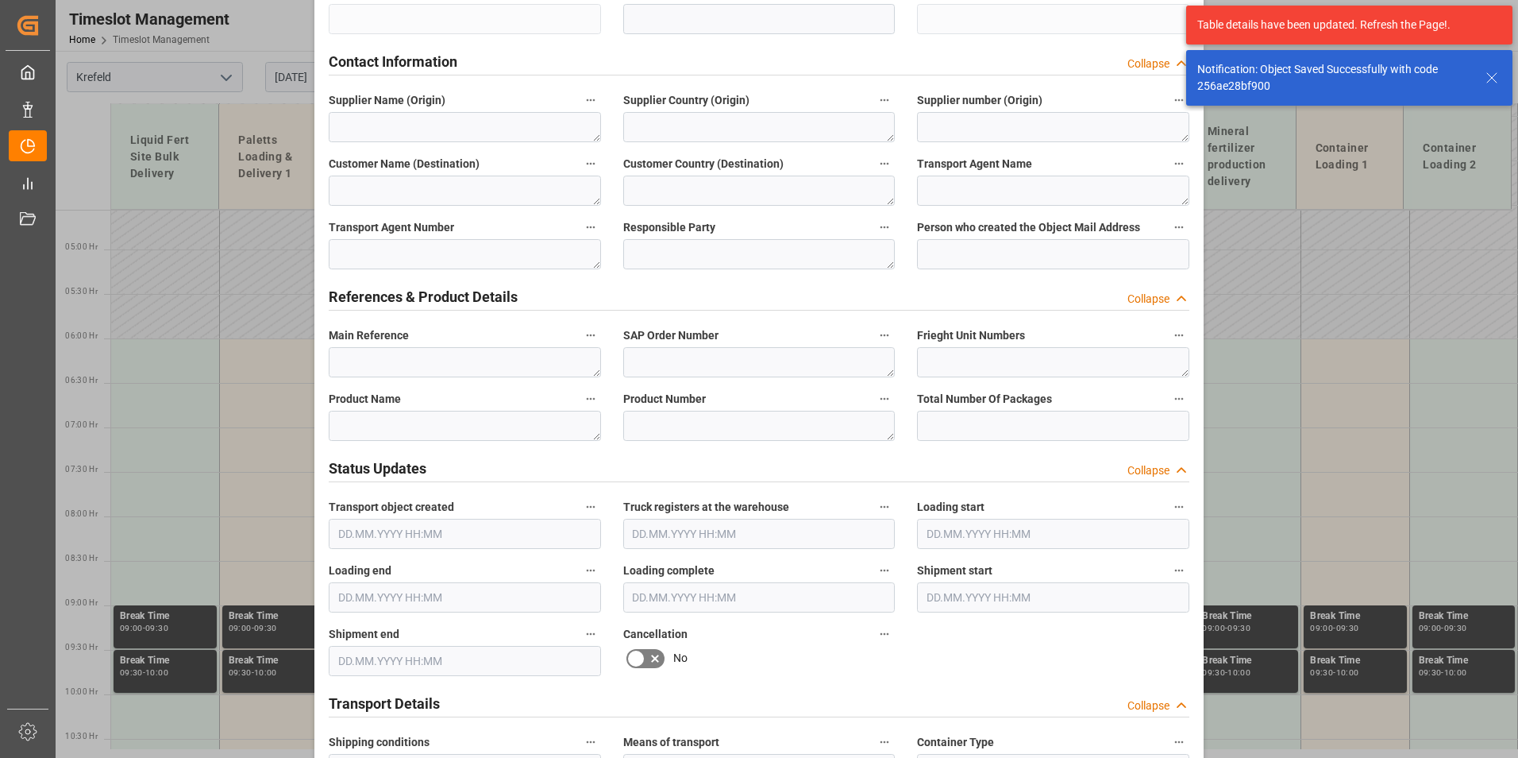
scroll to position [873, 0]
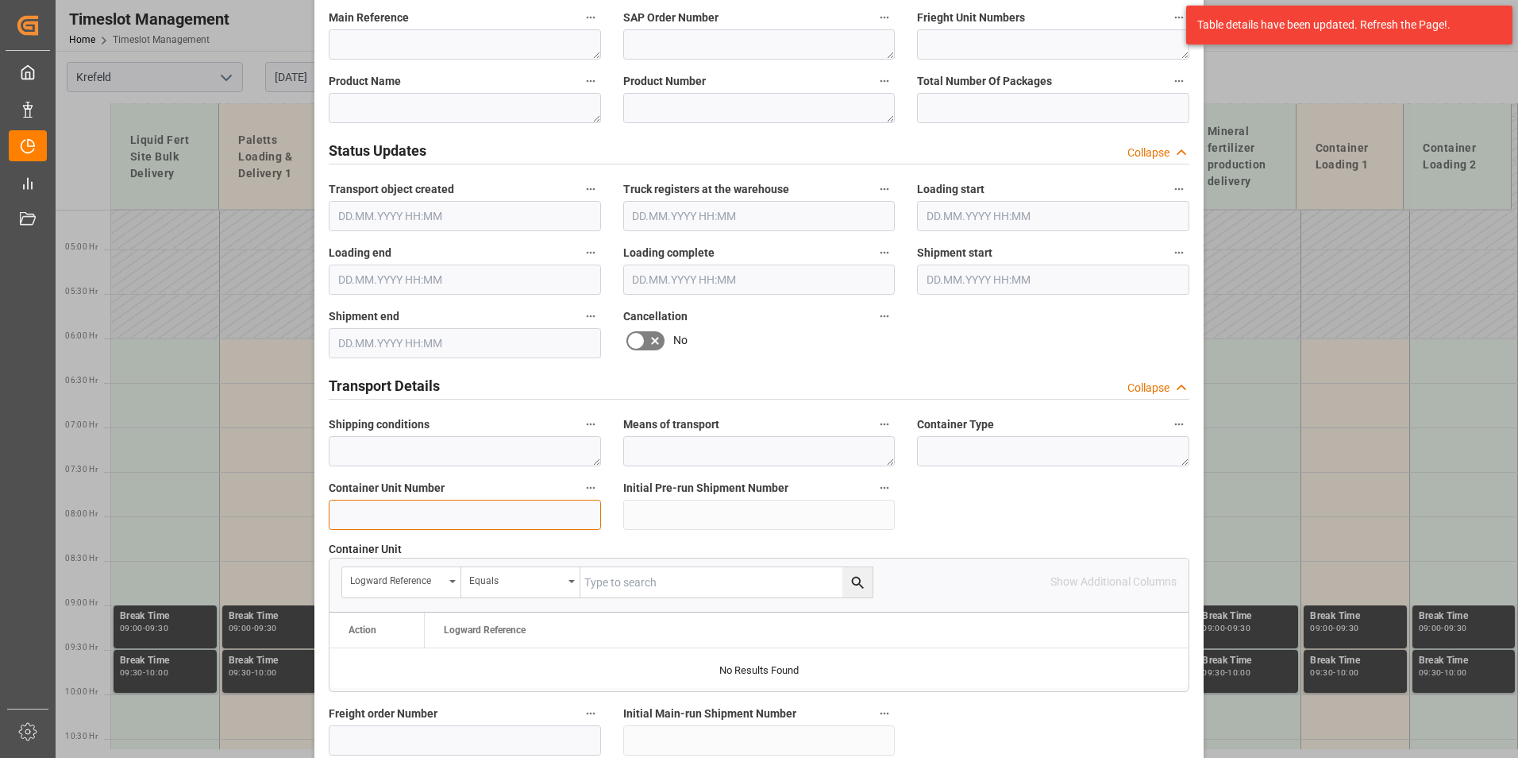
click at [426, 512] on input at bounding box center [465, 514] width 272 height 30
paste input "4500000"
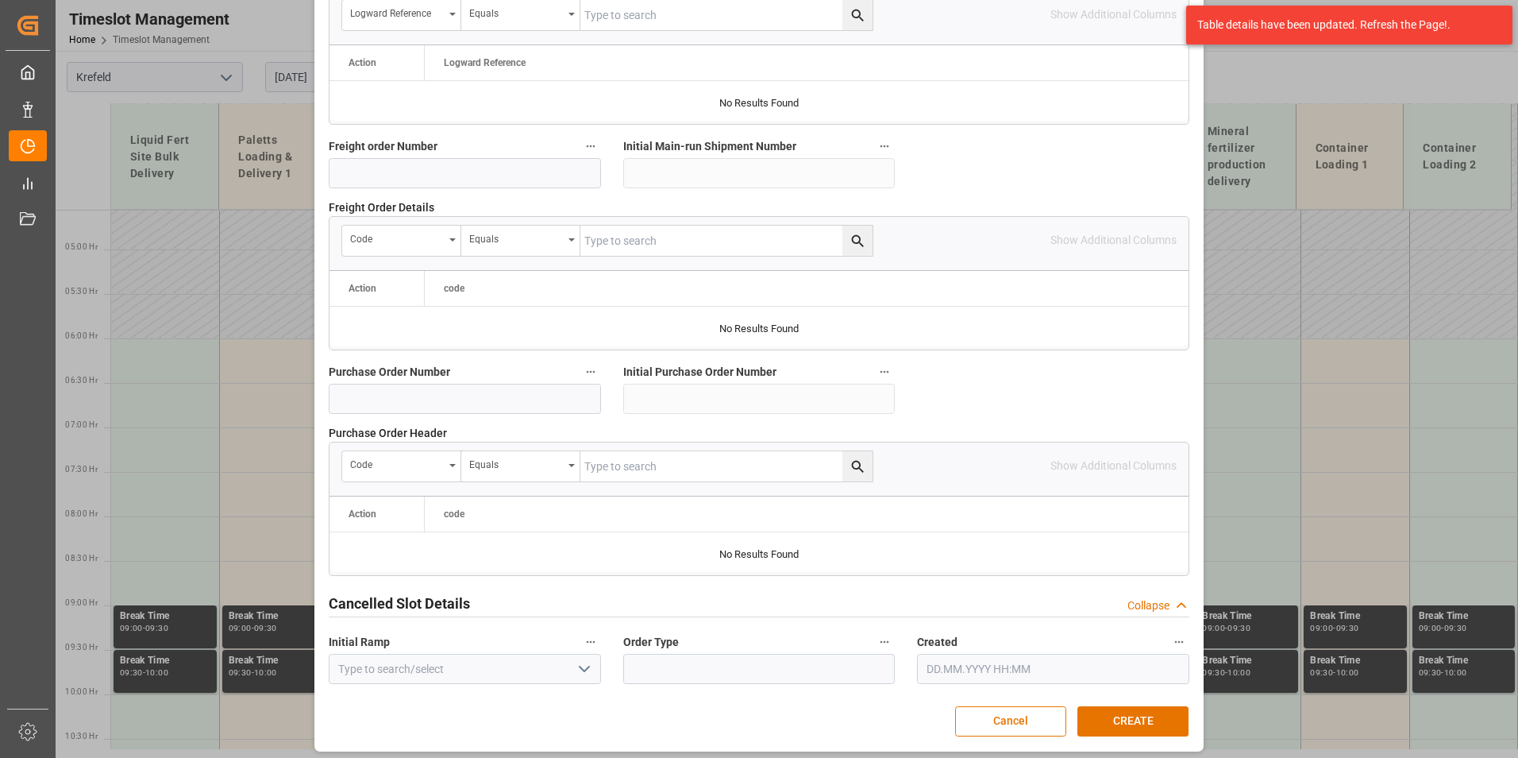
scroll to position [1446, 0]
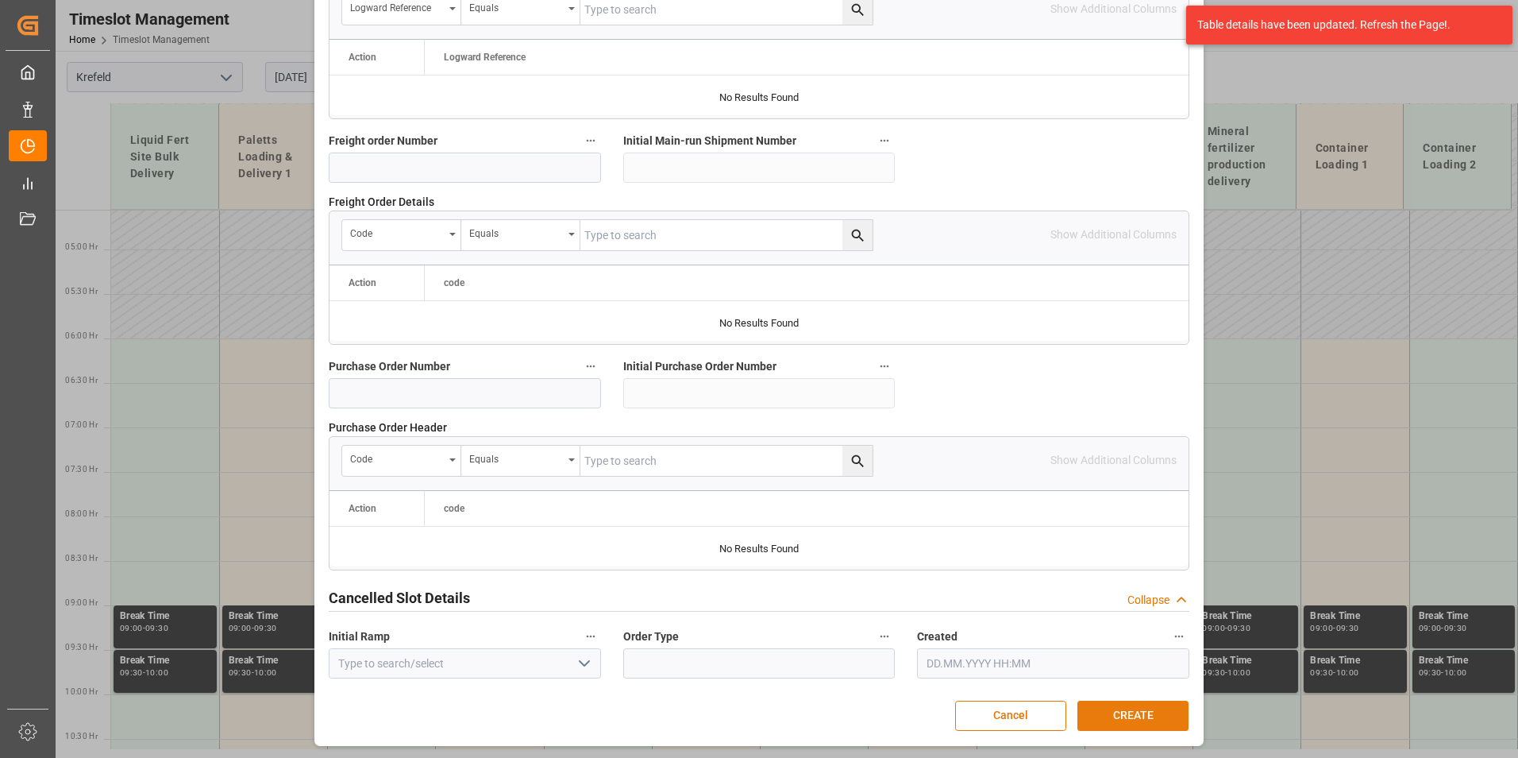
type input "4500000321"
click at [1153, 705] on button "CREATE" at bounding box center [1133, 715] width 111 height 30
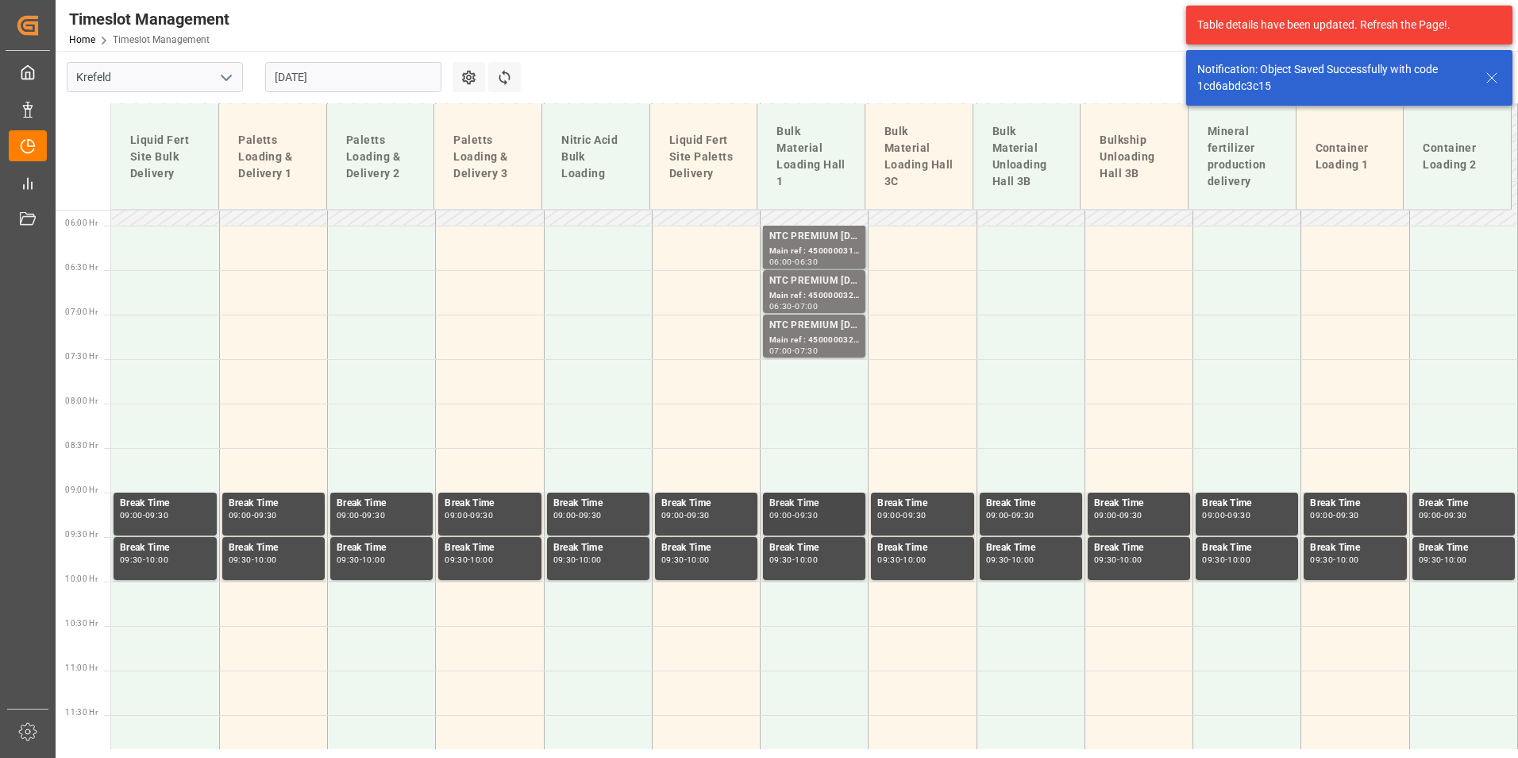
scroll to position [573, 0]
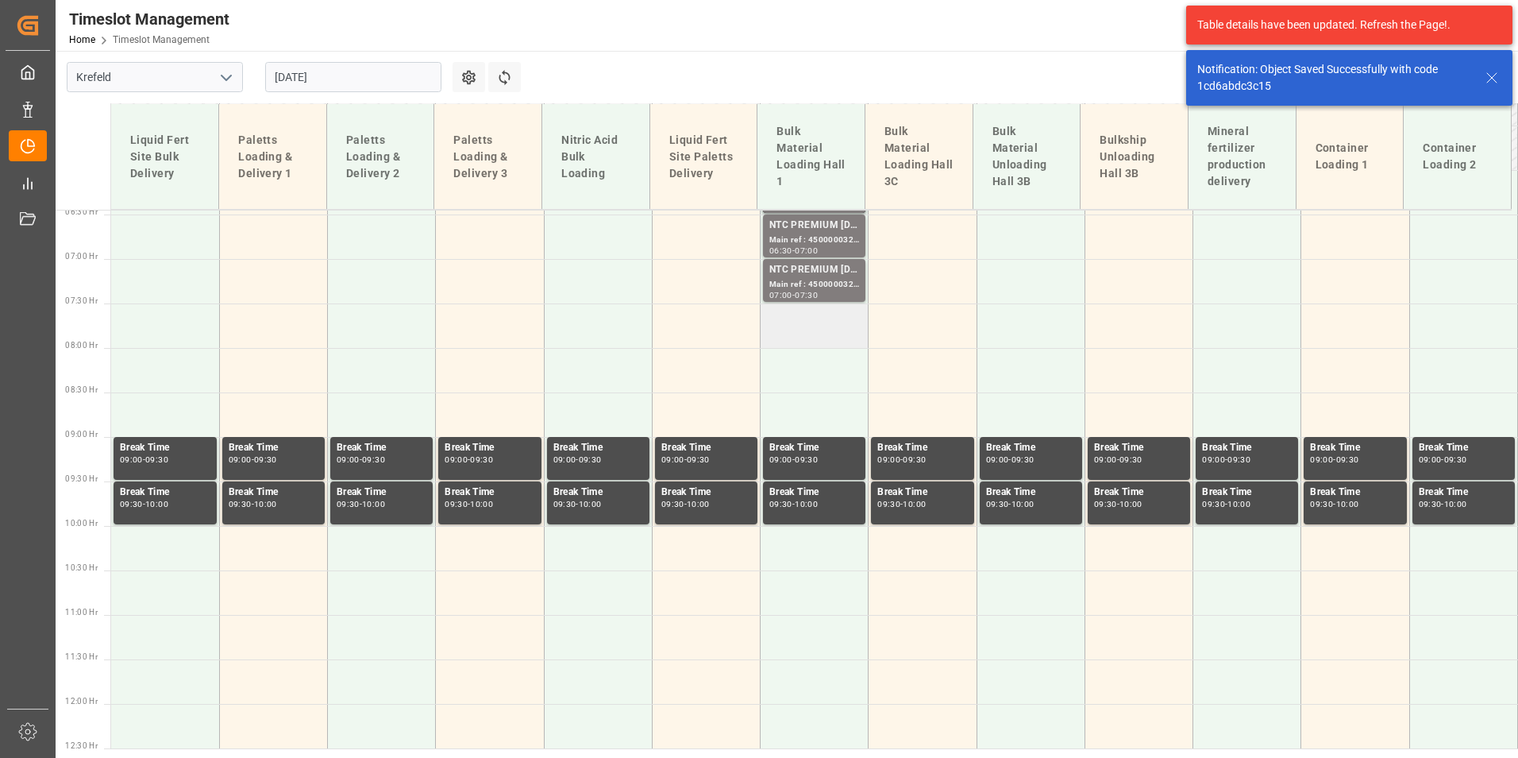
click at [766, 347] on td at bounding box center [815, 325] width 108 height 44
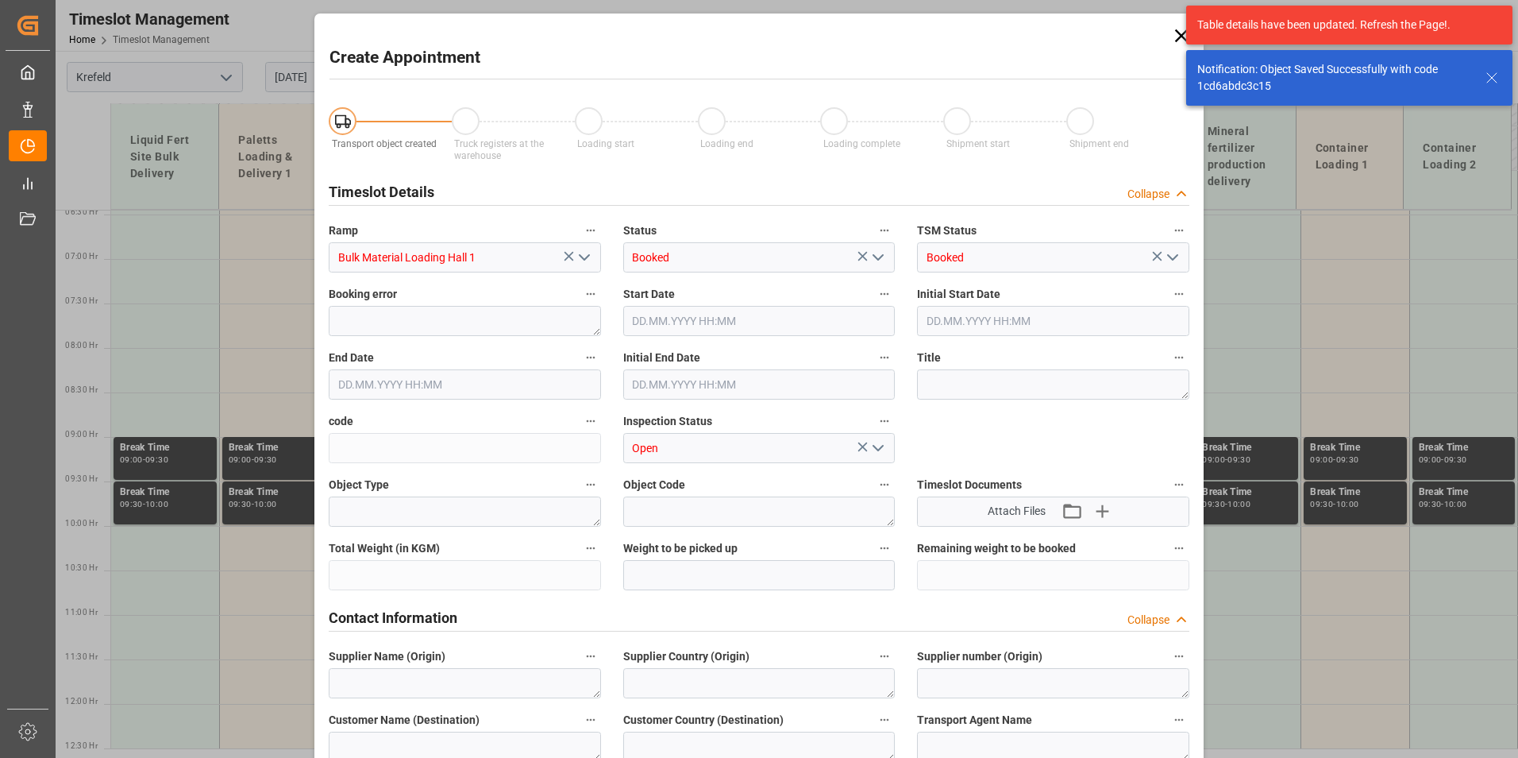
type input "[DATE] 07:30"
type input "[DATE] 08:00"
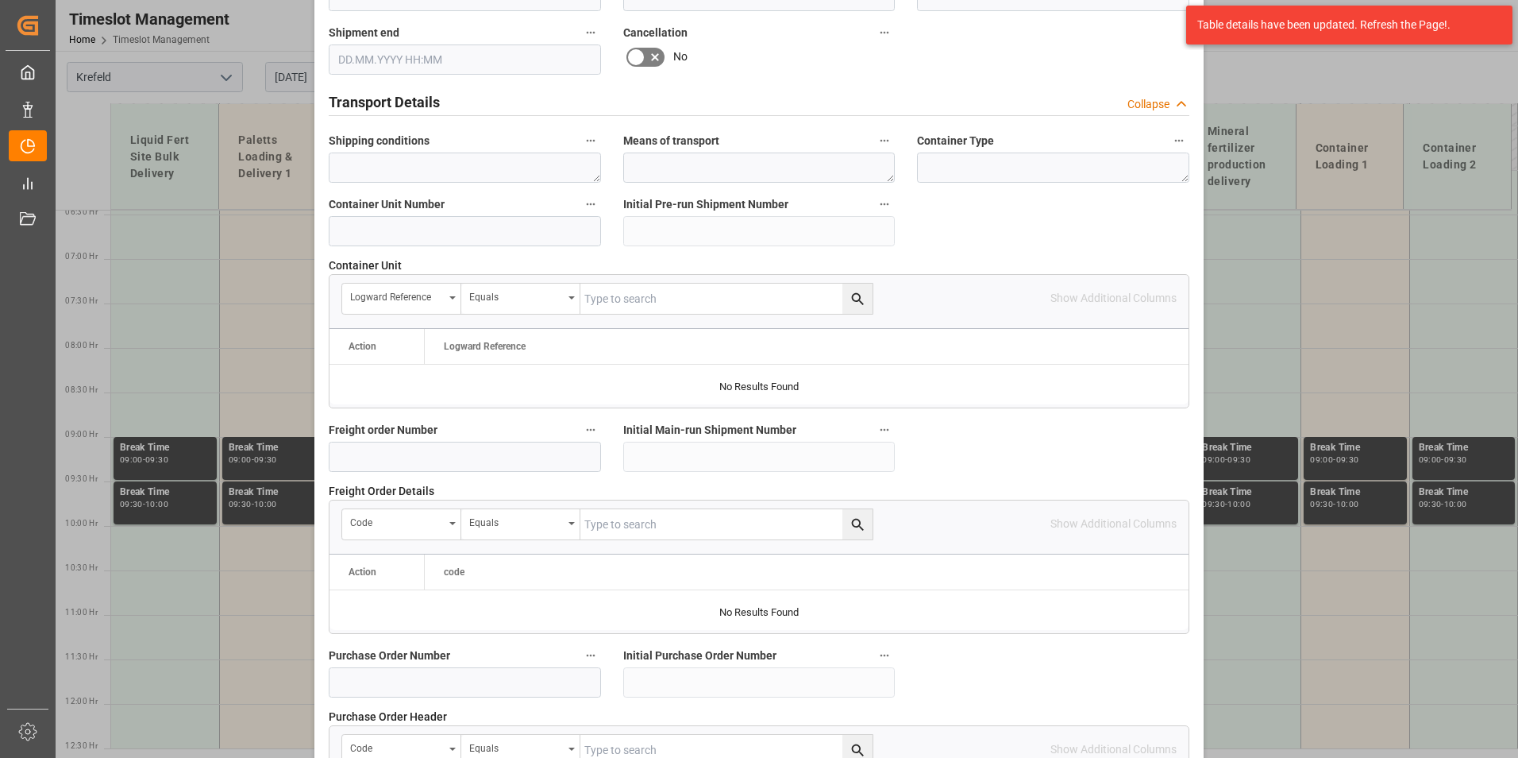
scroll to position [1128, 0]
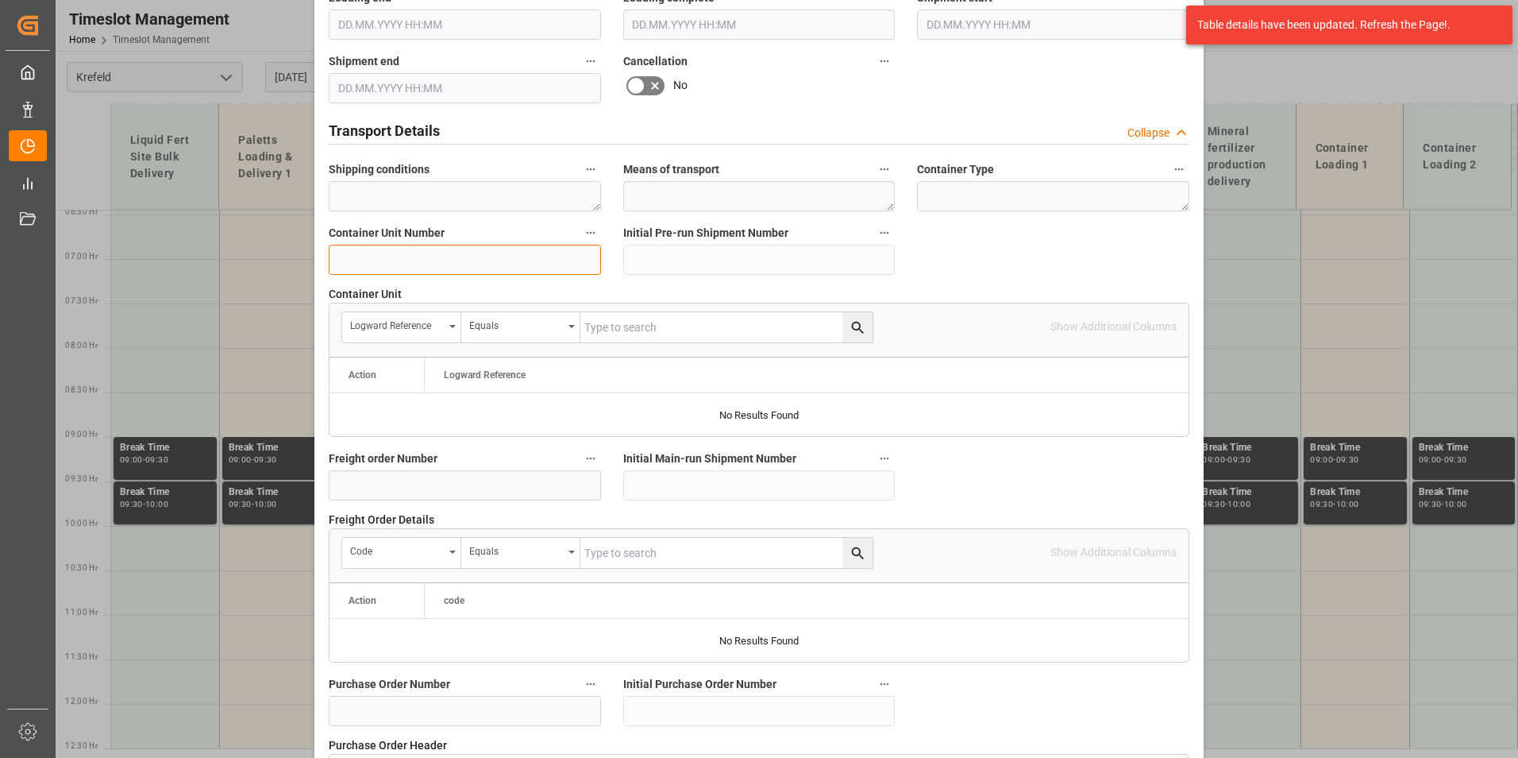
click at [429, 247] on input at bounding box center [465, 260] width 272 height 30
paste input "4500000"
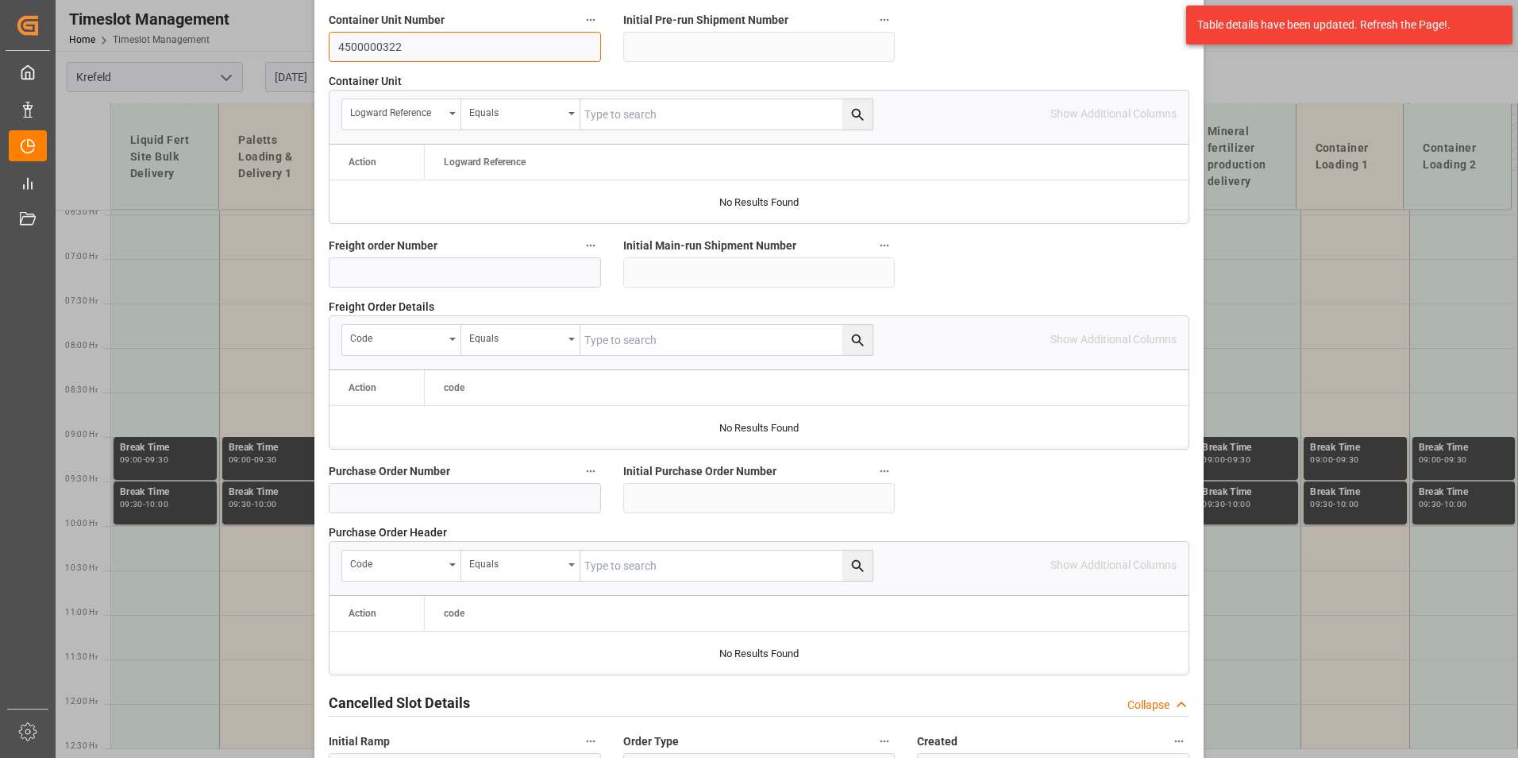
scroll to position [1446, 0]
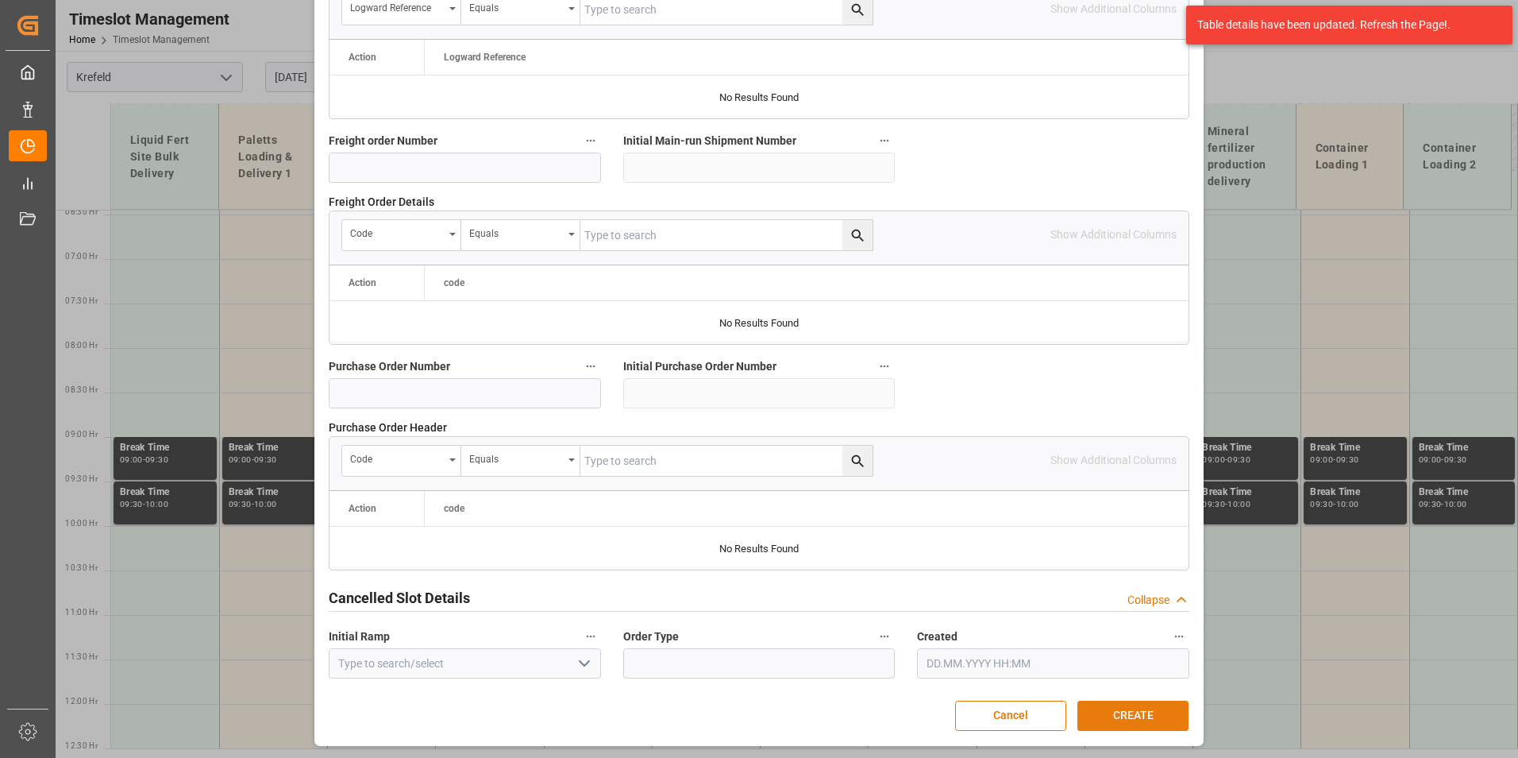
type input "4500000322"
click at [1153, 720] on button "CREATE" at bounding box center [1133, 715] width 111 height 30
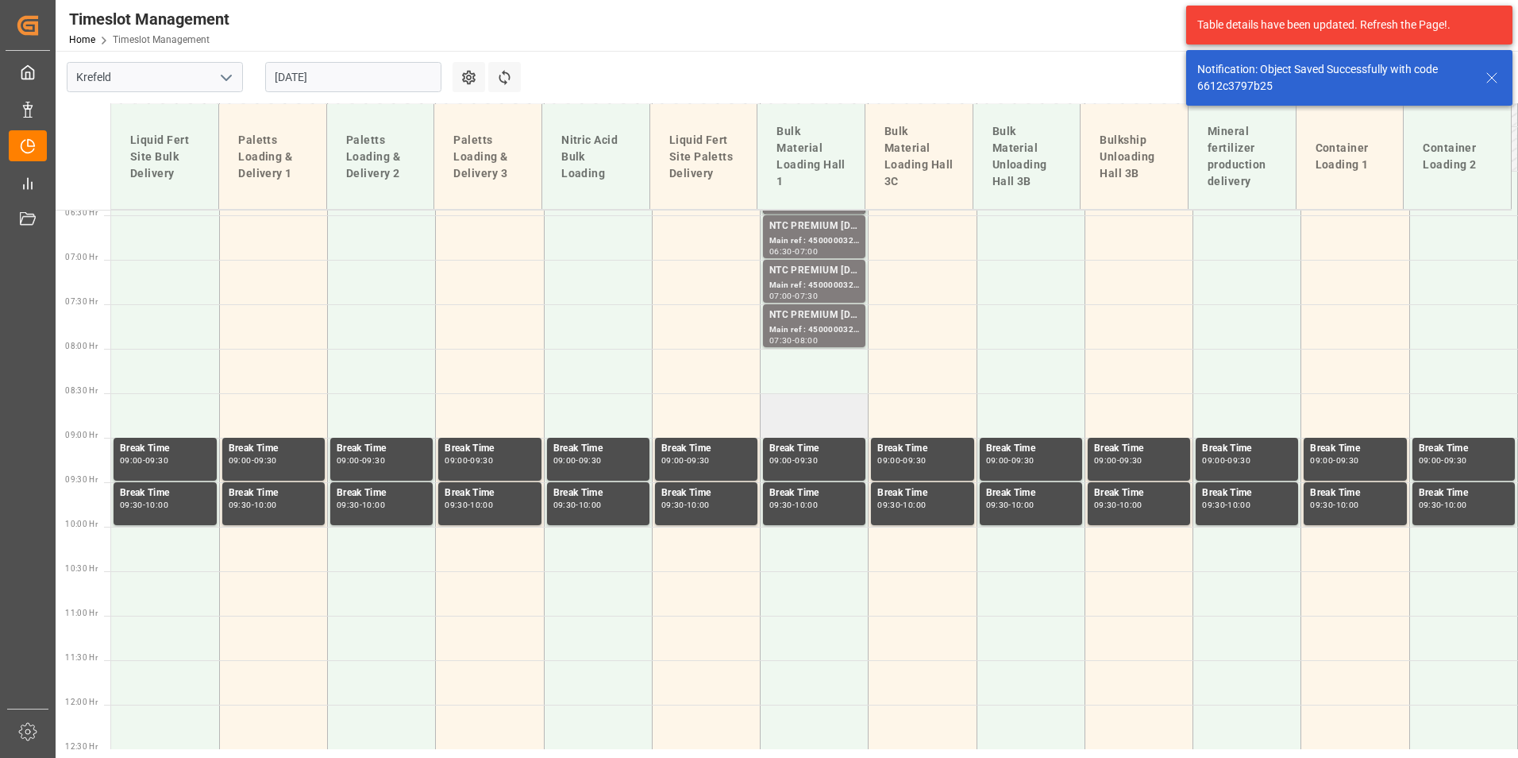
scroll to position [573, 0]
click at [826, 387] on td at bounding box center [815, 370] width 108 height 44
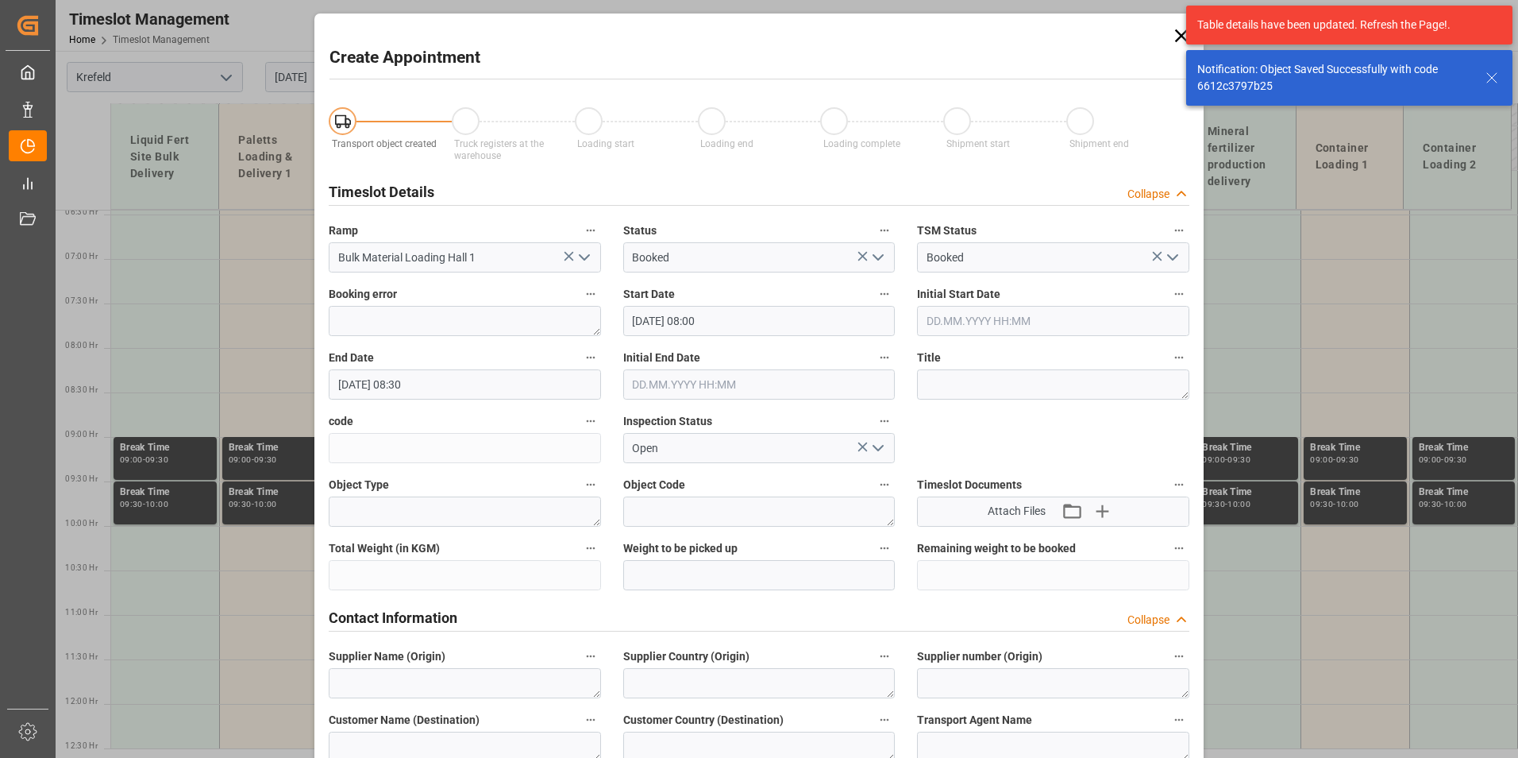
type input "[DATE] 08:00"
type input "[DATE] 08:30"
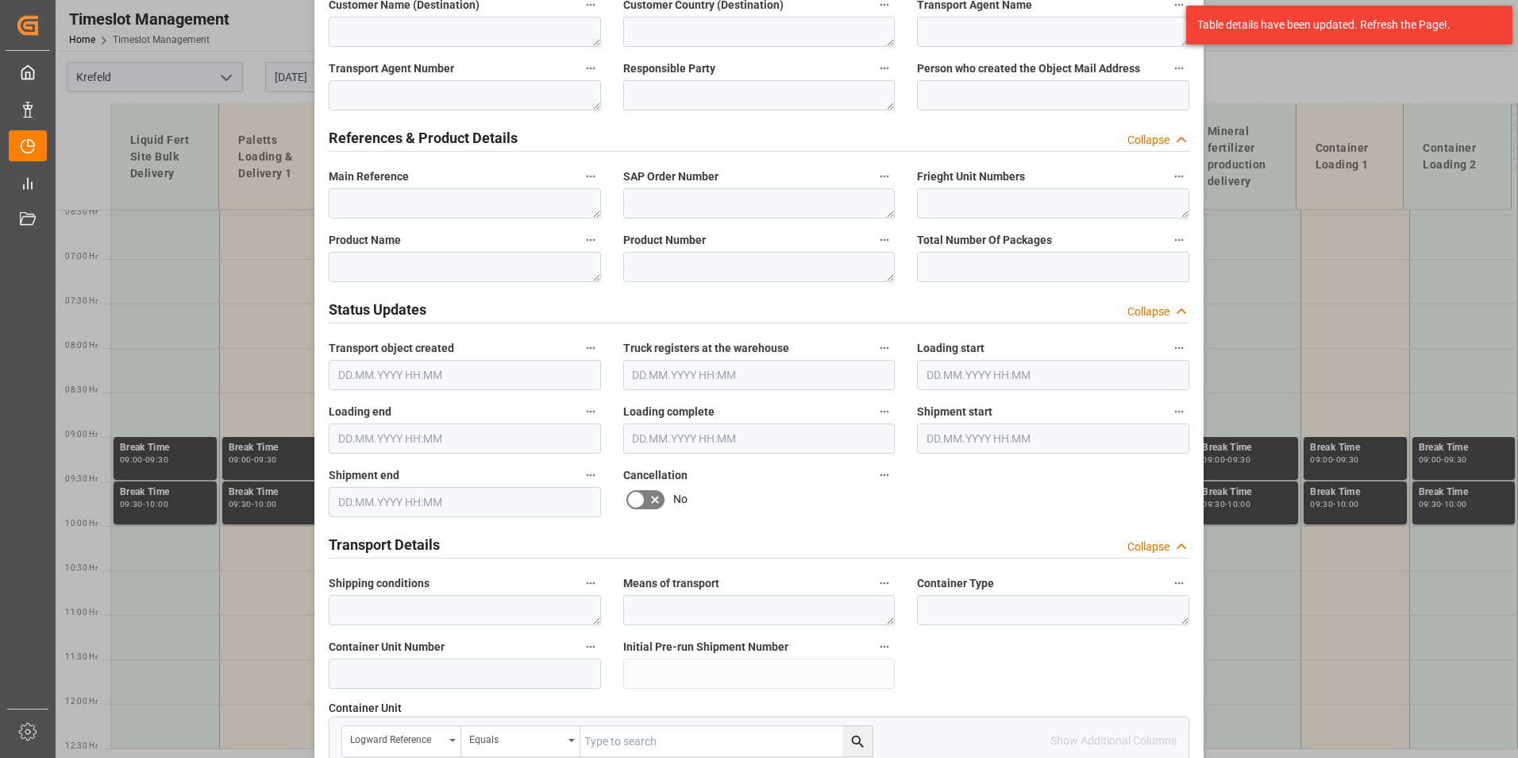
scroll to position [794, 0]
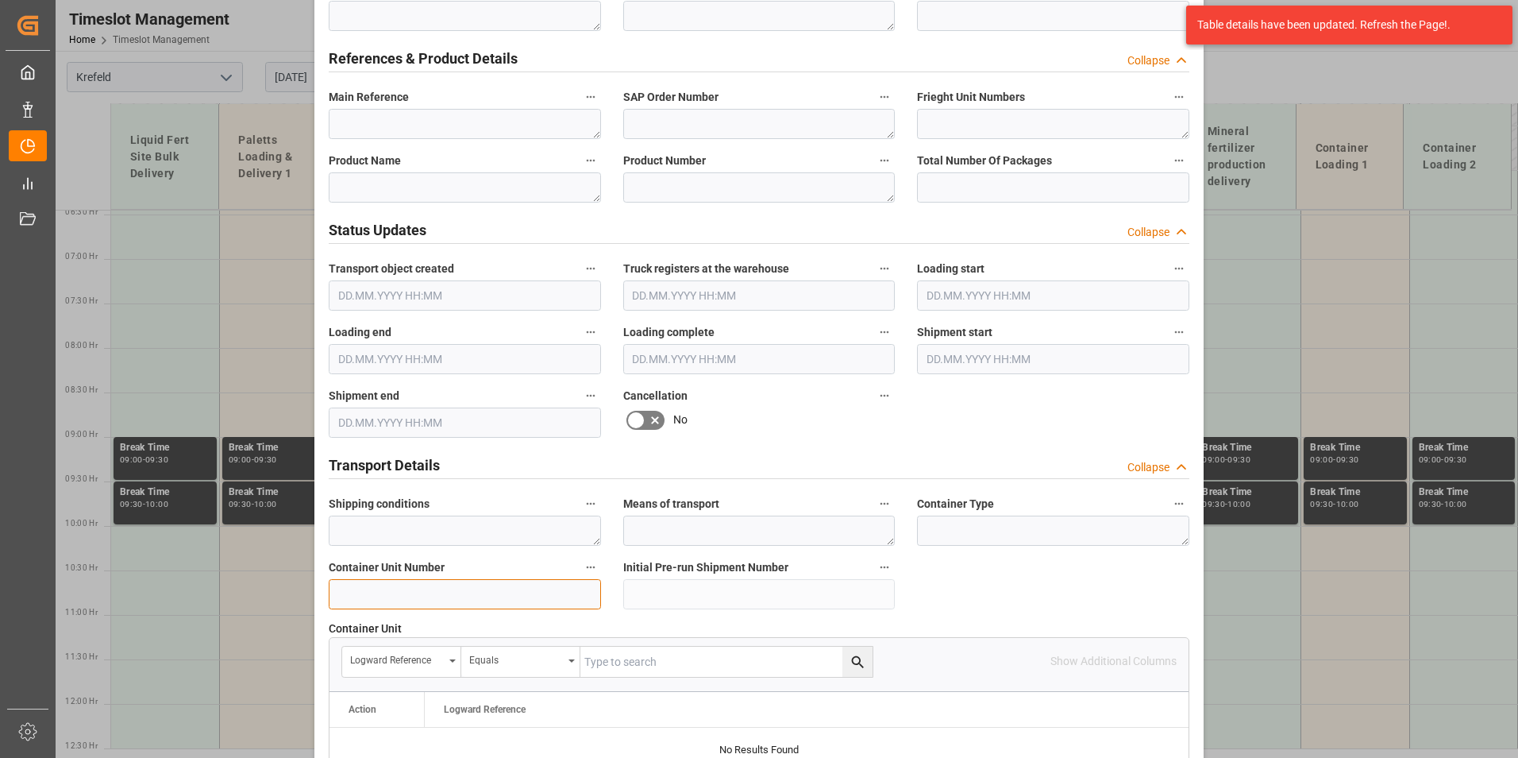
click at [427, 594] on input at bounding box center [465, 594] width 272 height 30
paste input "4500000"
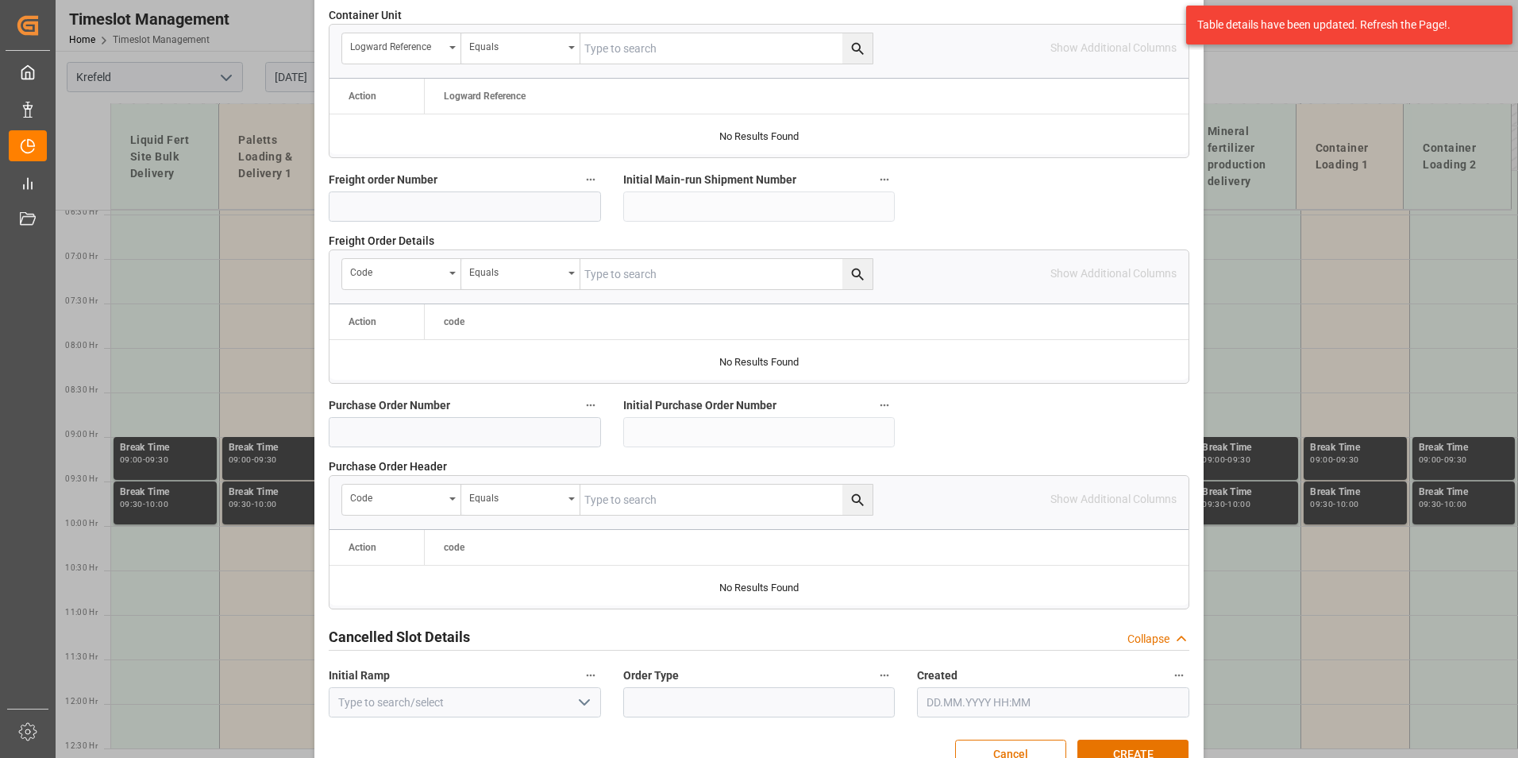
scroll to position [1446, 0]
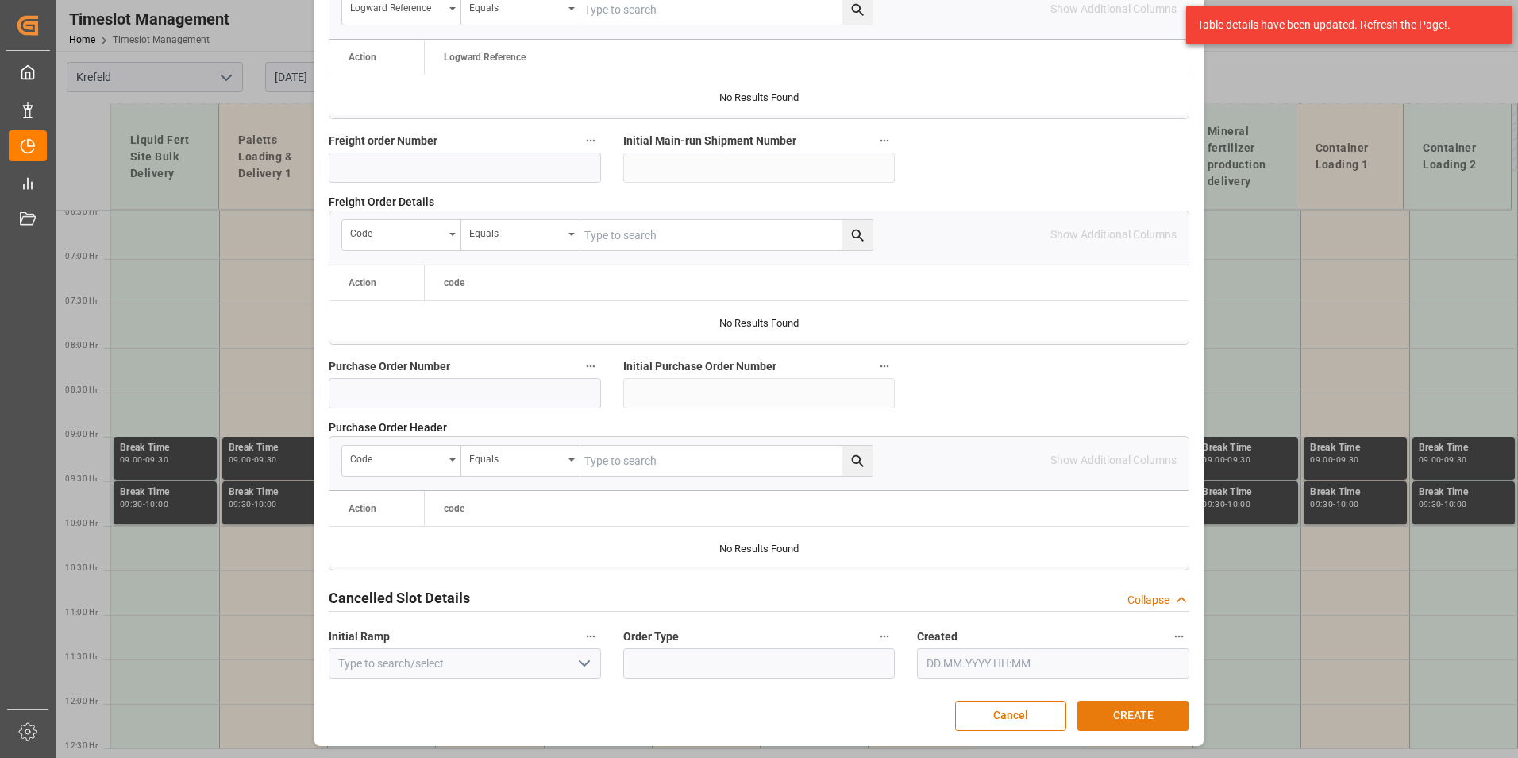
type input "4500000323"
click at [1152, 721] on button "CREATE" at bounding box center [1133, 715] width 111 height 30
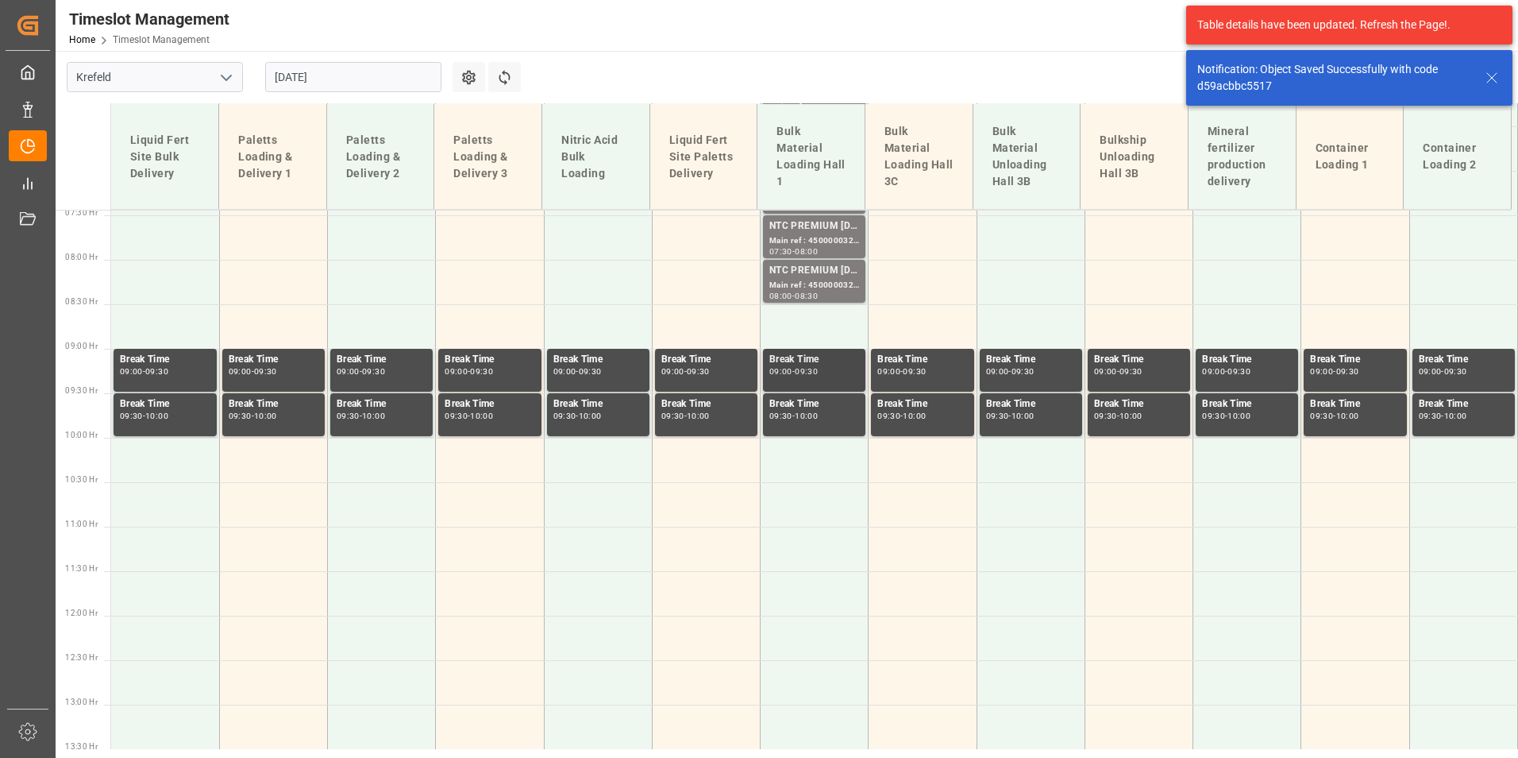
scroll to position [662, 0]
click at [801, 321] on td at bounding box center [815, 325] width 108 height 44
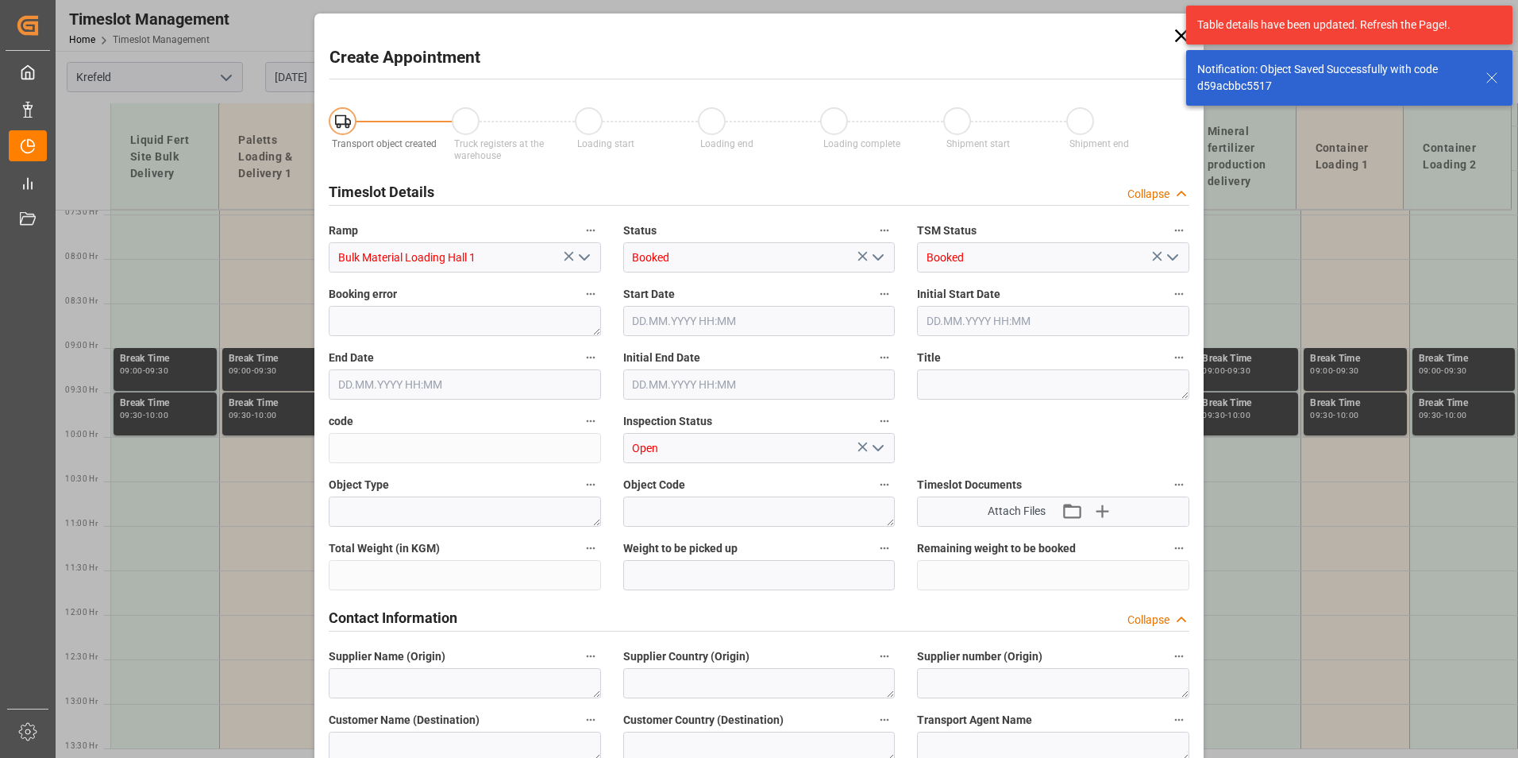
type input "[DATE] 08:30"
type input "[DATE] 09:00"
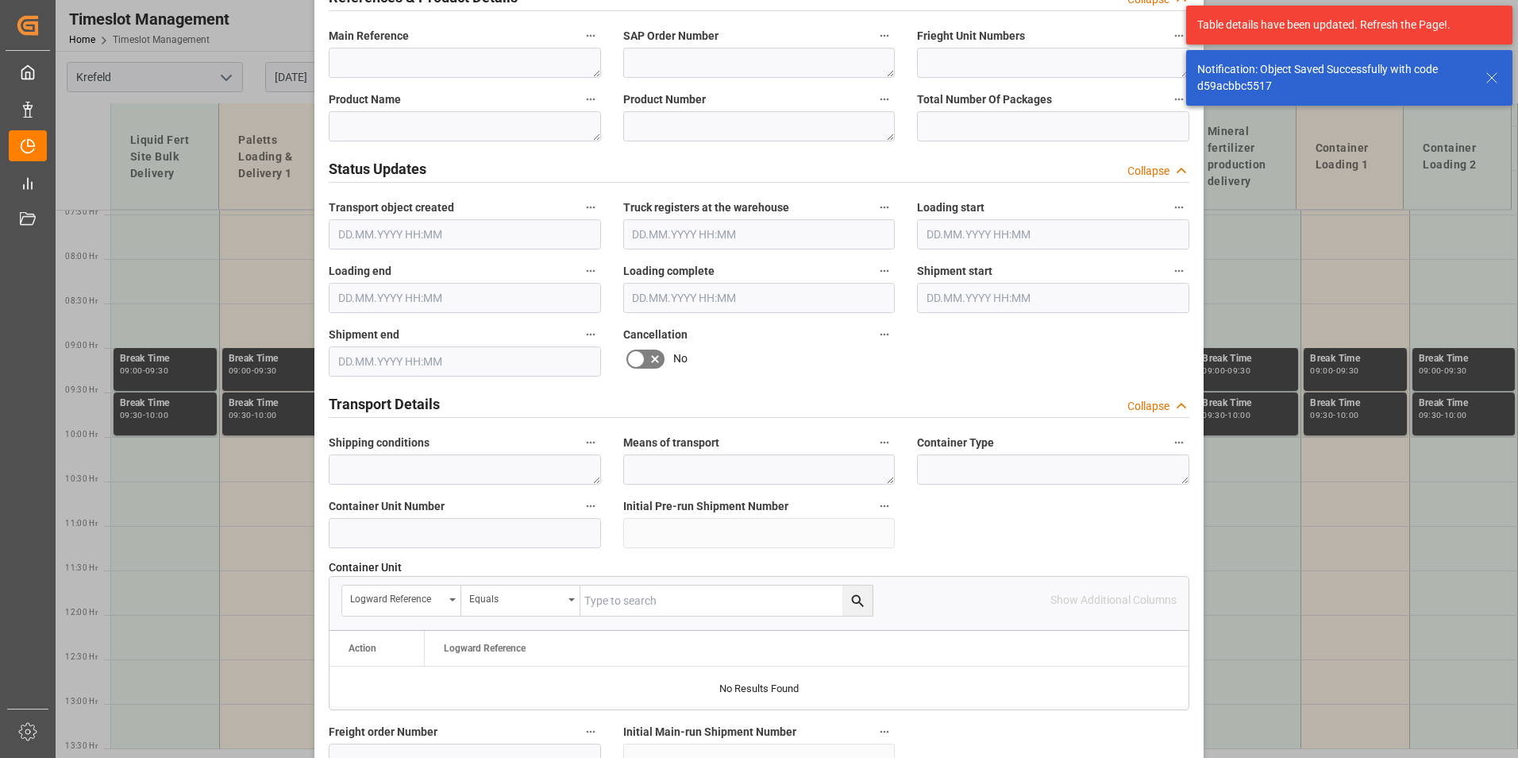
scroll to position [1032, 0]
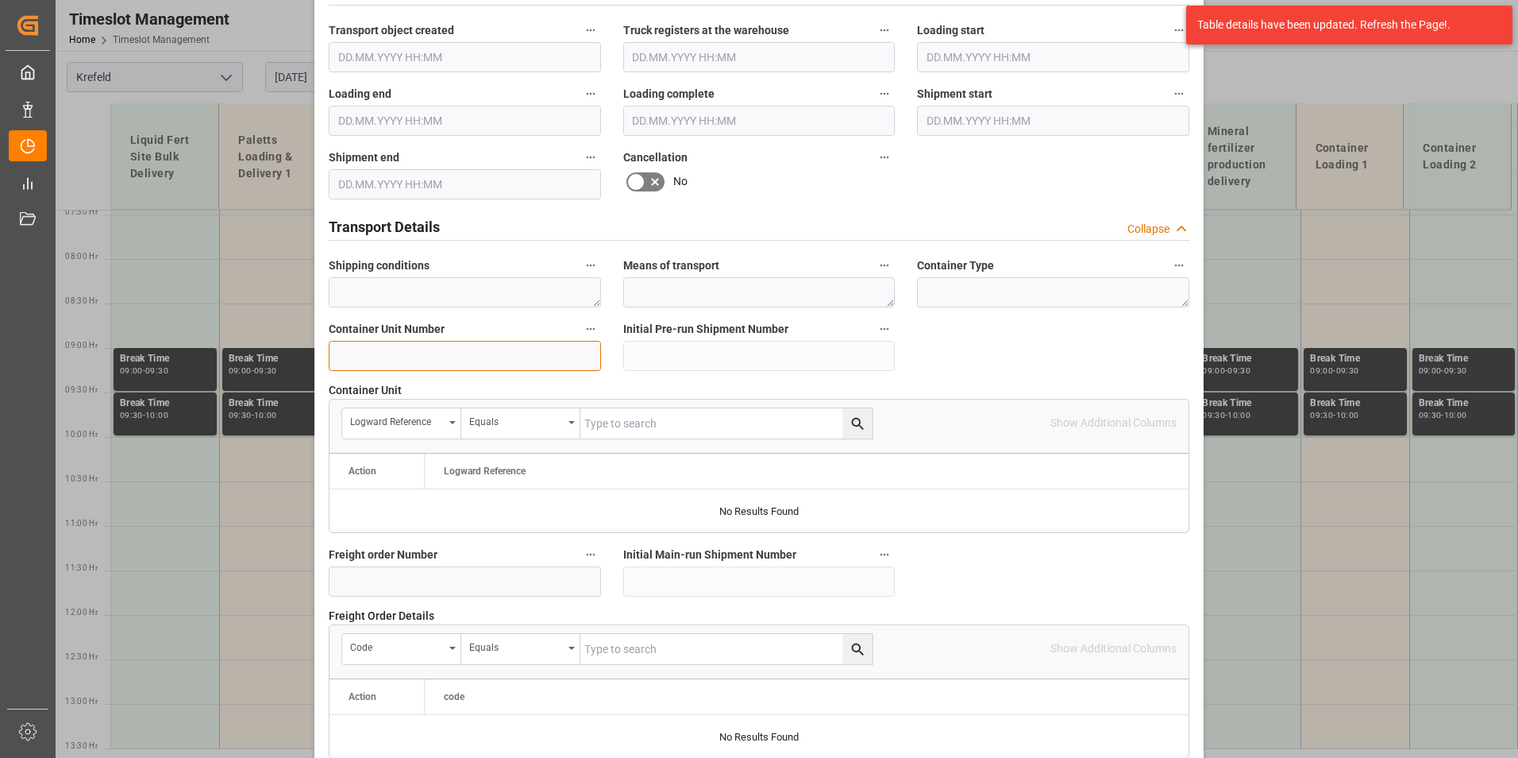
click at [432, 353] on input at bounding box center [465, 356] width 272 height 30
paste input "4500000"
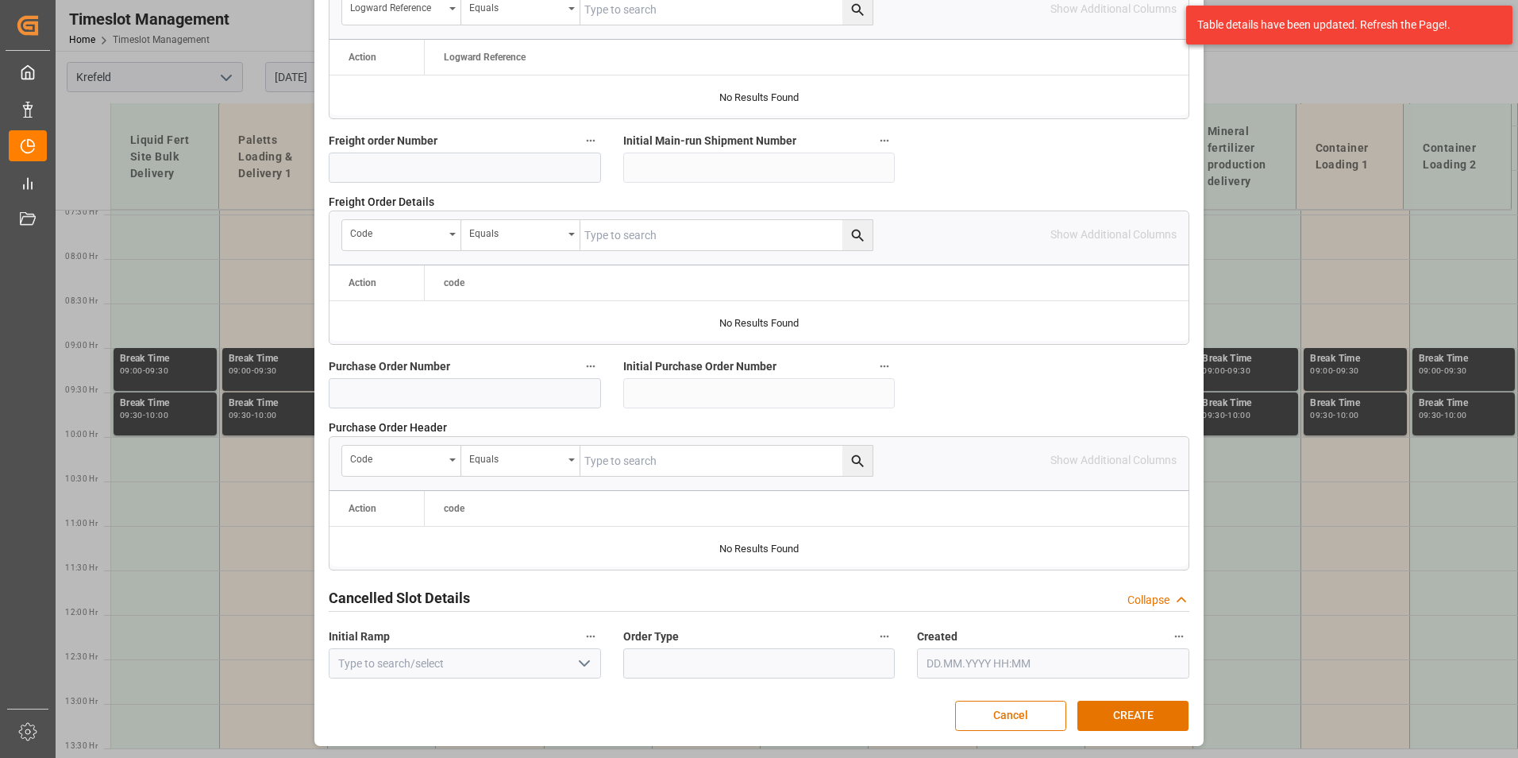
type input "4500000324"
click at [1167, 716] on button "CREATE" at bounding box center [1133, 715] width 111 height 30
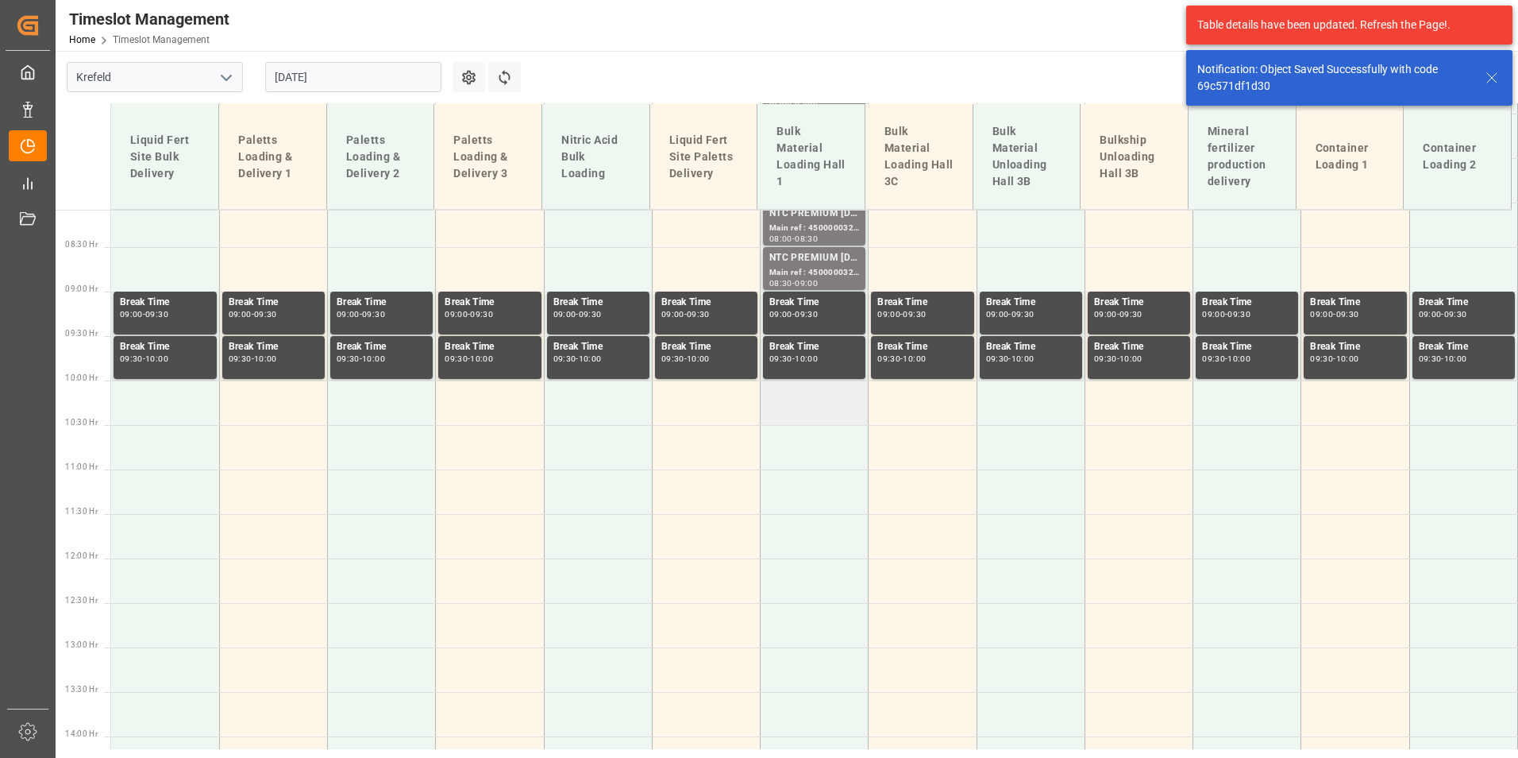
scroll to position [742, 0]
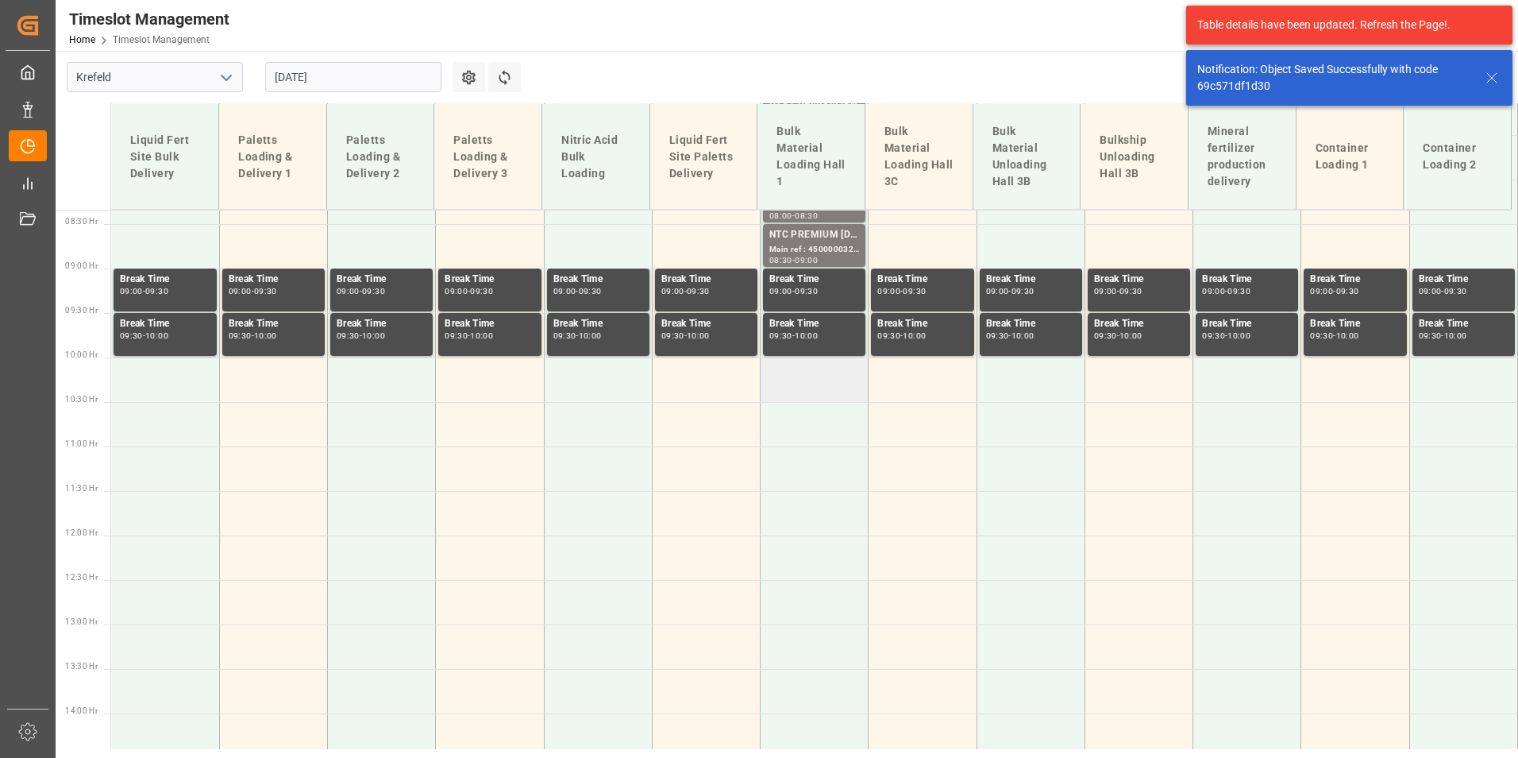
click at [805, 378] on td at bounding box center [815, 379] width 108 height 44
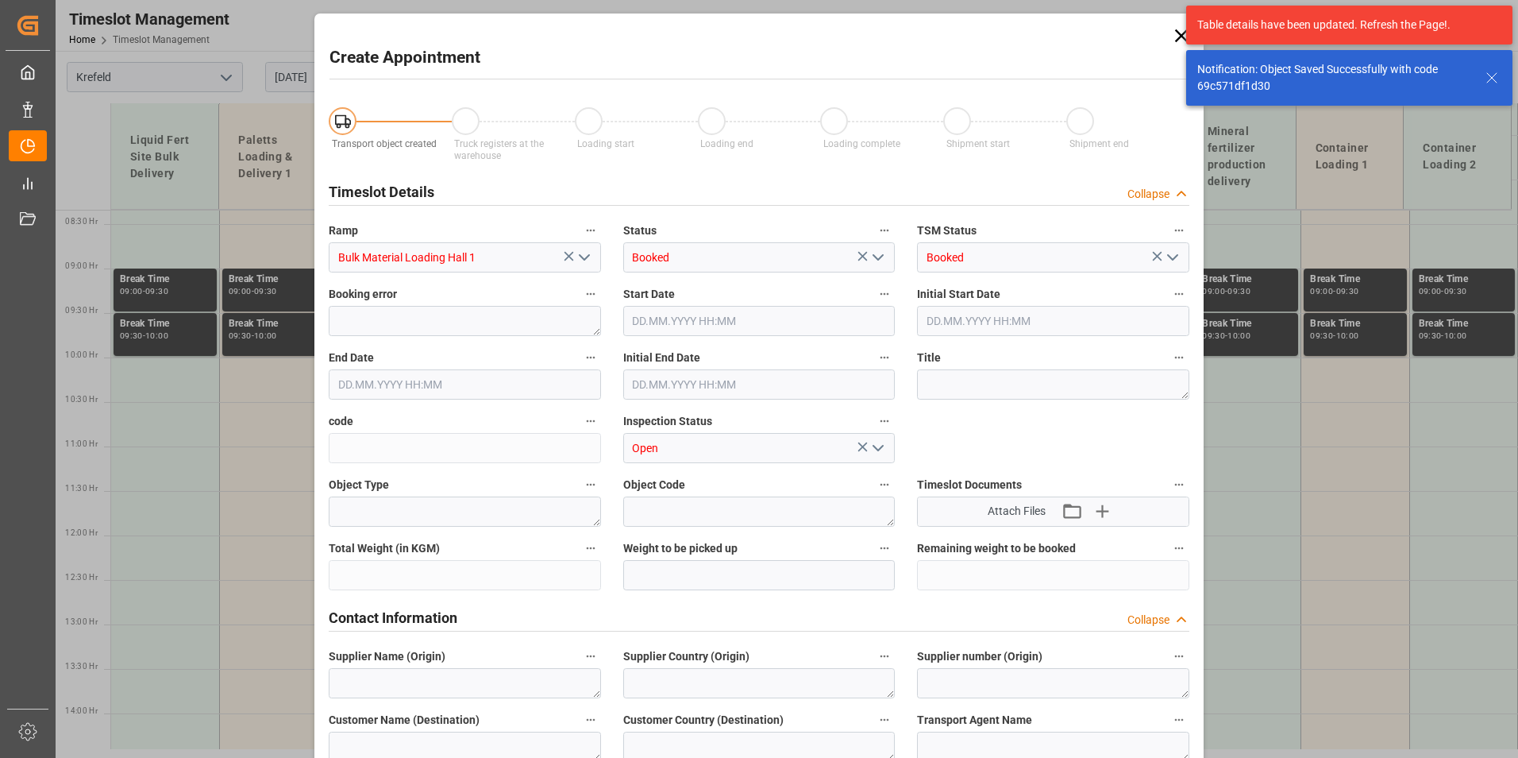
type input "[DATE] 10:00"
type input "[DATE] 10:30"
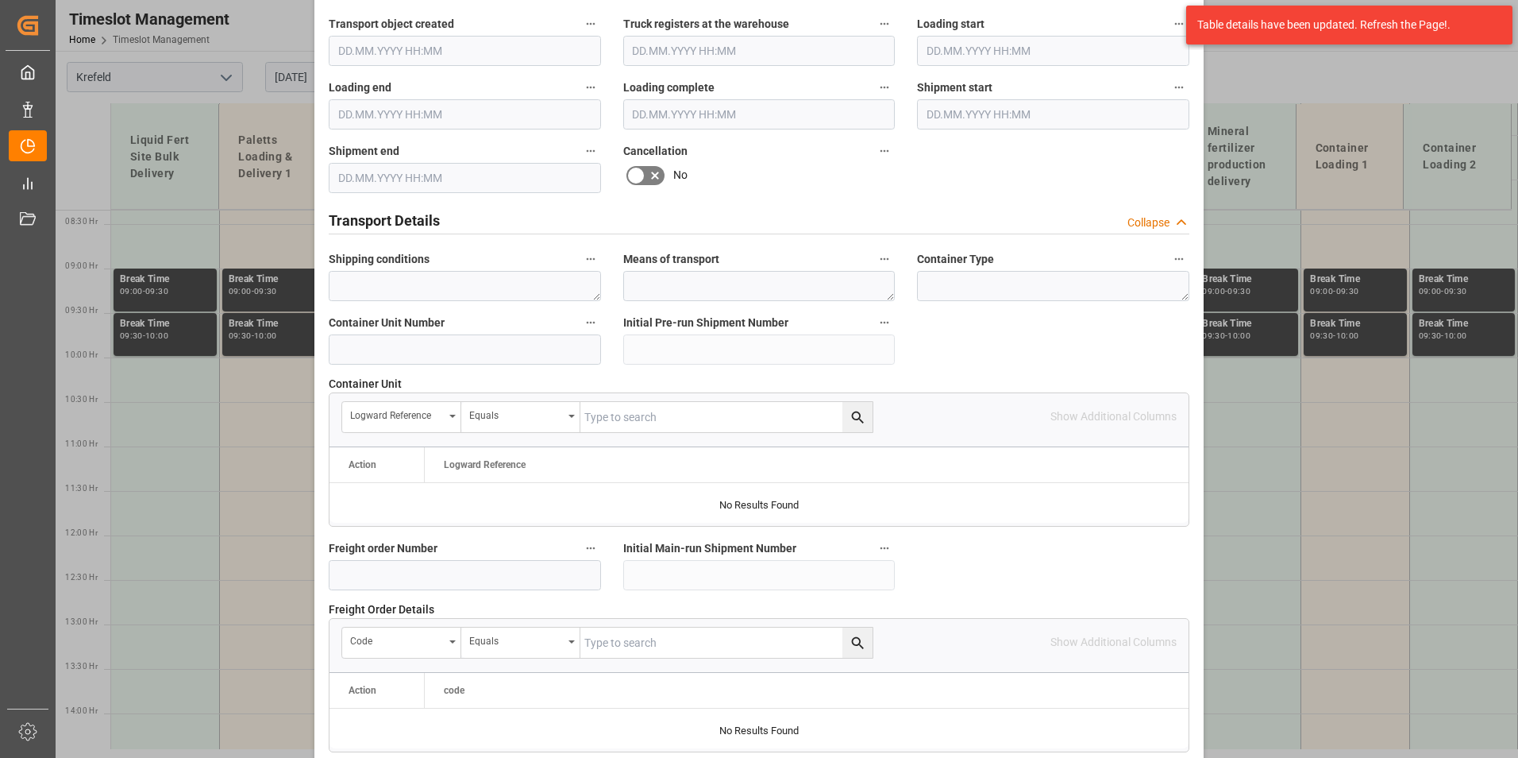
scroll to position [1032, 0]
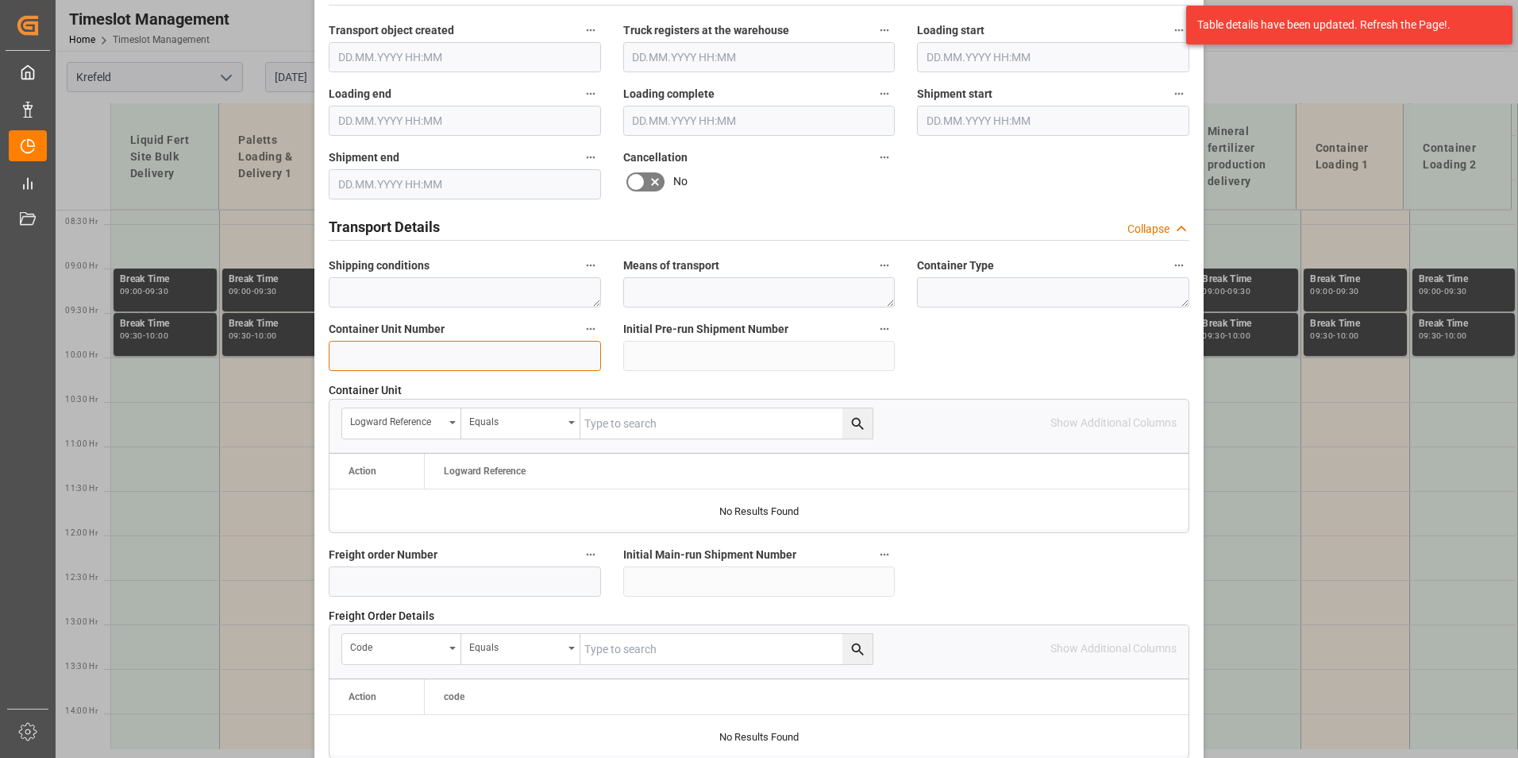
click at [395, 356] on input at bounding box center [465, 356] width 272 height 30
paste input "4500000"
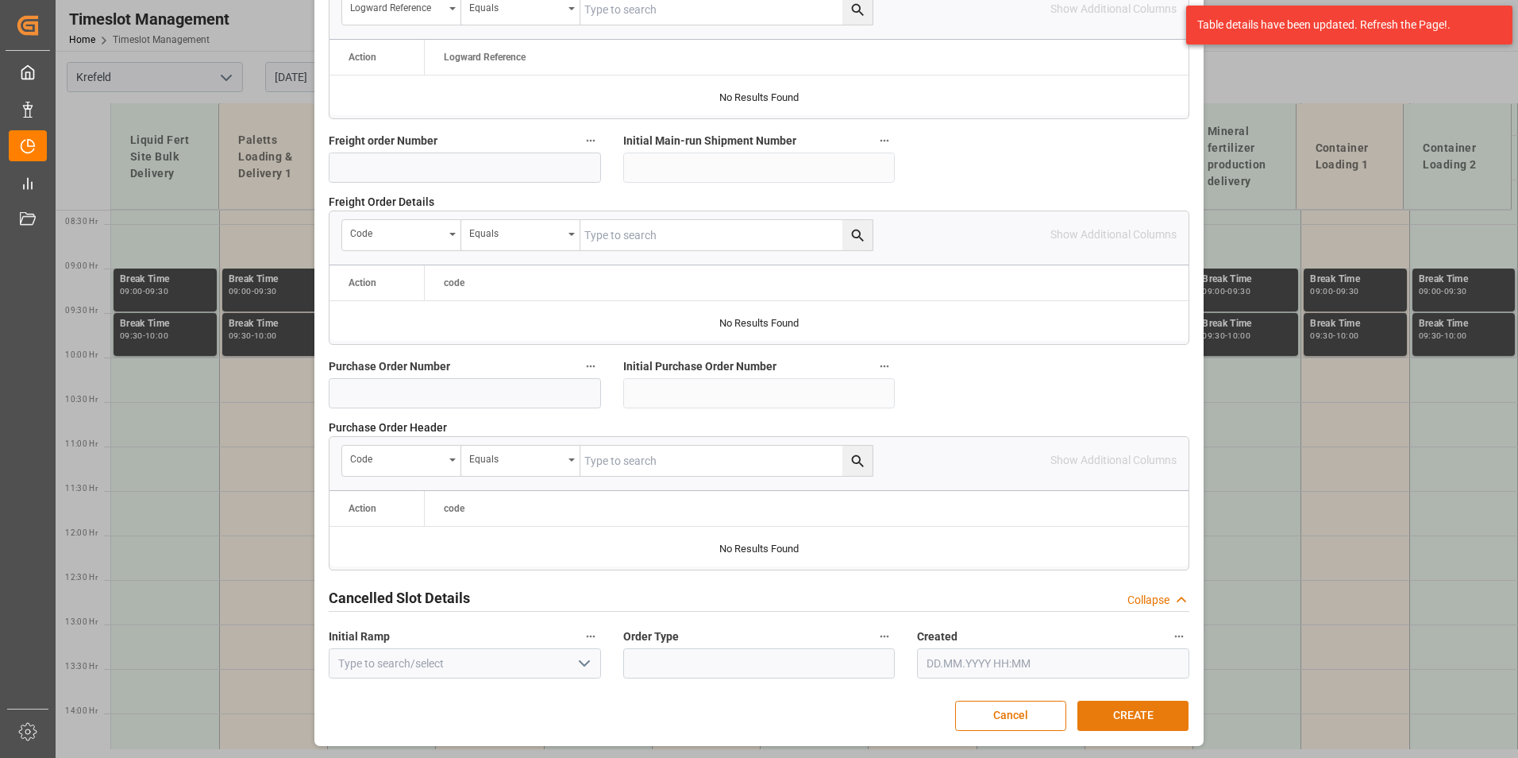
type input "4500000325"
click at [1151, 715] on button "CREATE" at bounding box center [1133, 715] width 111 height 30
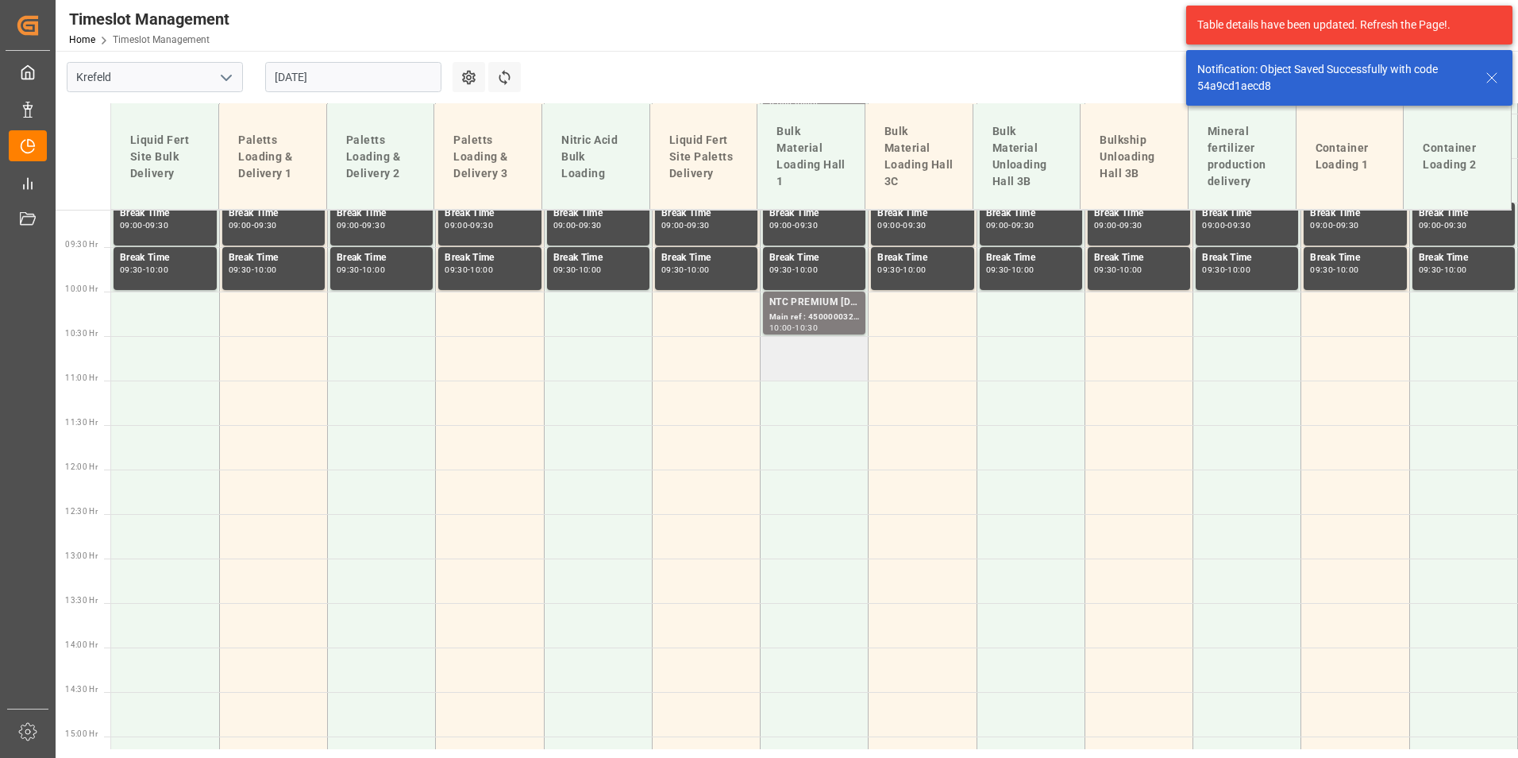
scroll to position [840, 0]
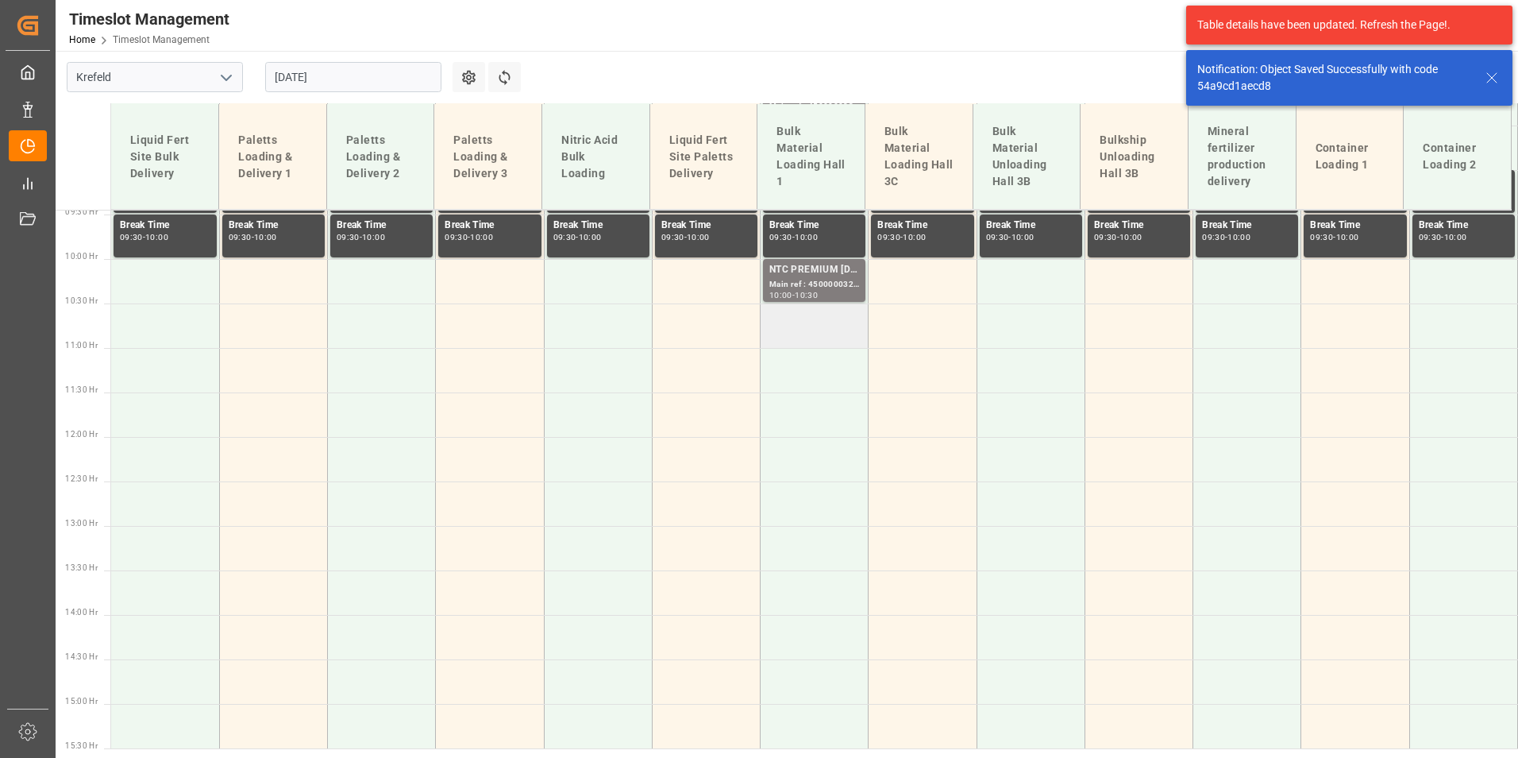
click at [825, 341] on td at bounding box center [815, 325] width 108 height 44
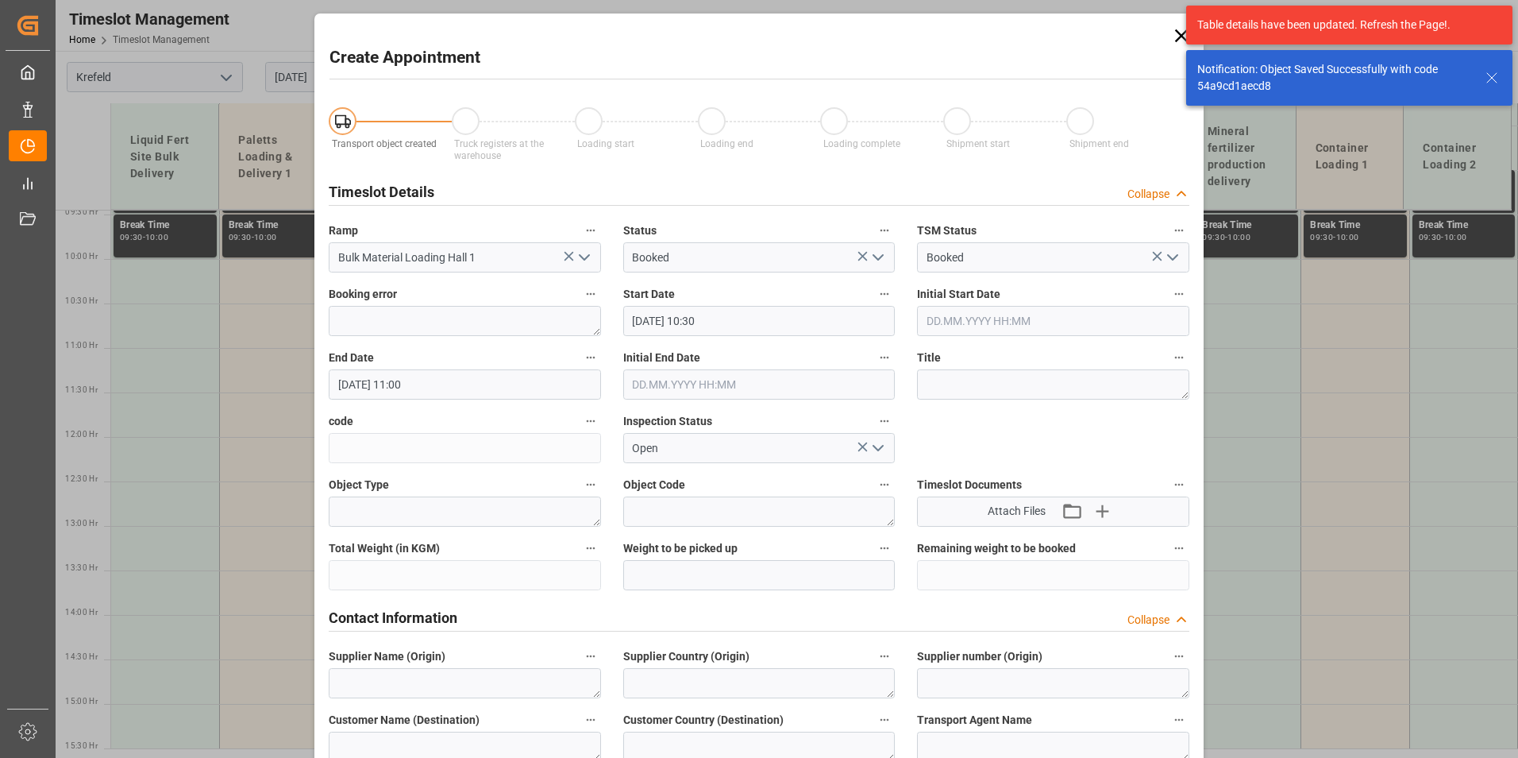
type input "[DATE] 10:30"
type input "[DATE] 11:00"
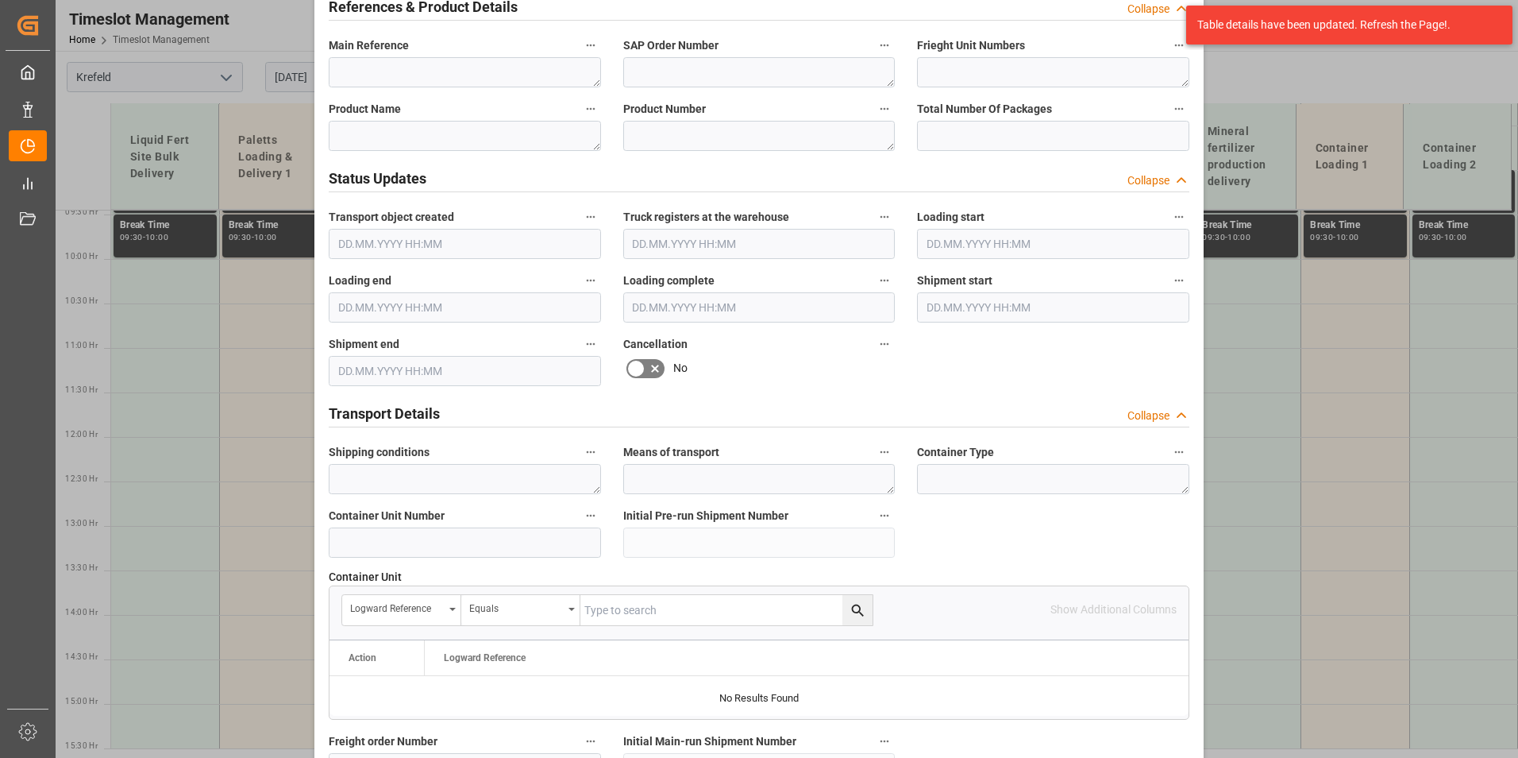
scroll to position [873, 0]
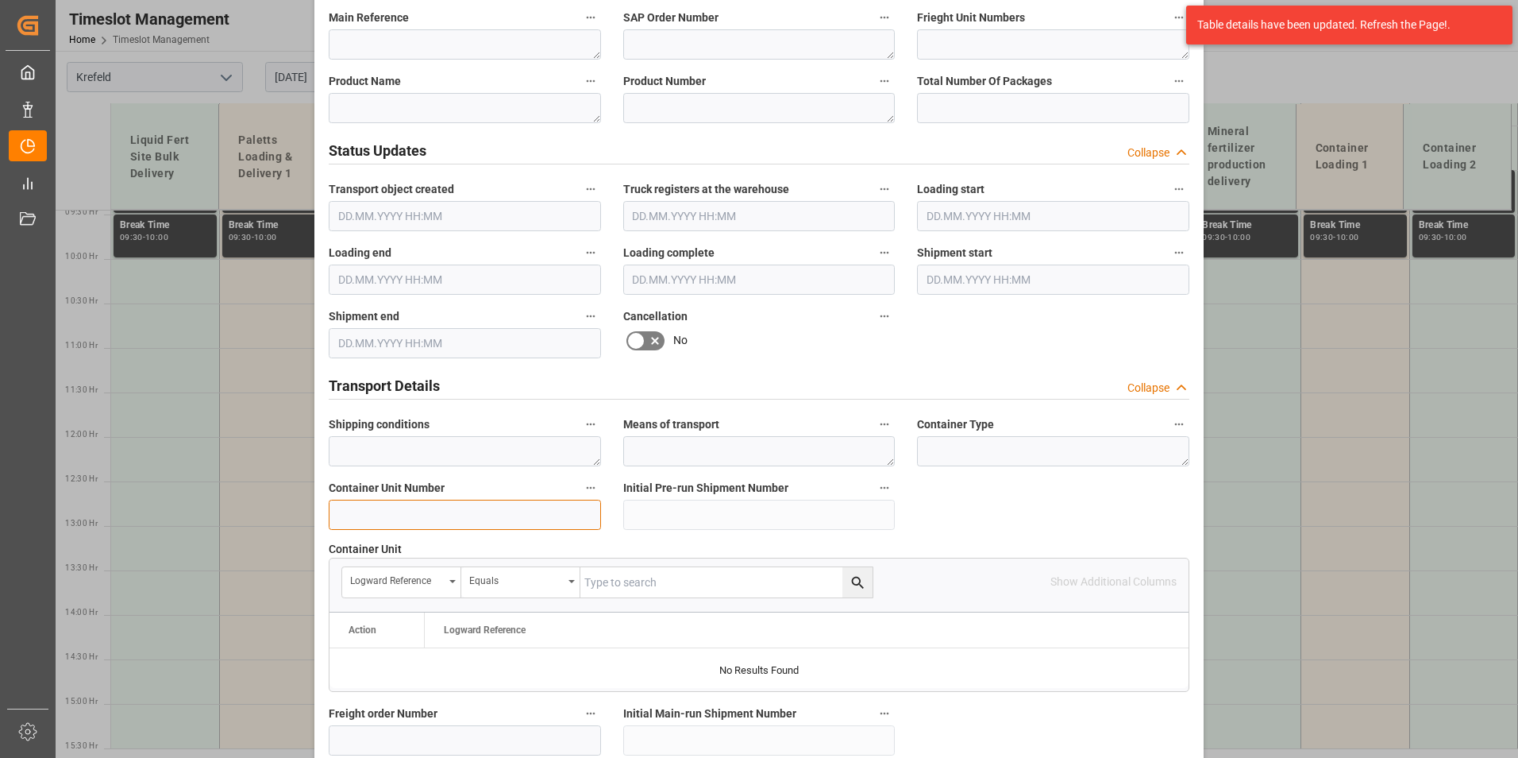
click at [394, 515] on input at bounding box center [465, 514] width 272 height 30
paste input "4500000"
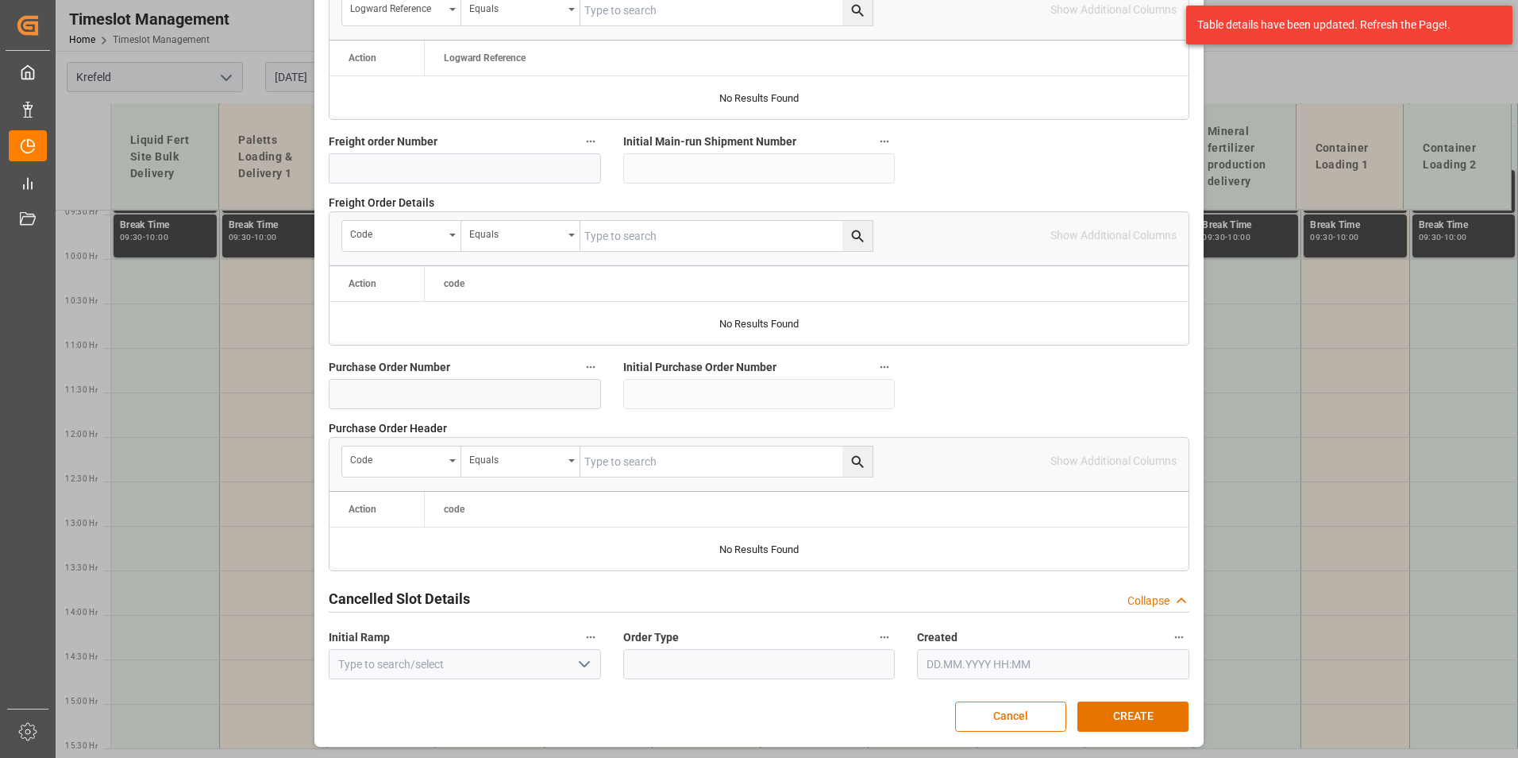
scroll to position [1446, 0]
type input "4500000326"
click at [1166, 718] on button "CREATE" at bounding box center [1133, 715] width 111 height 30
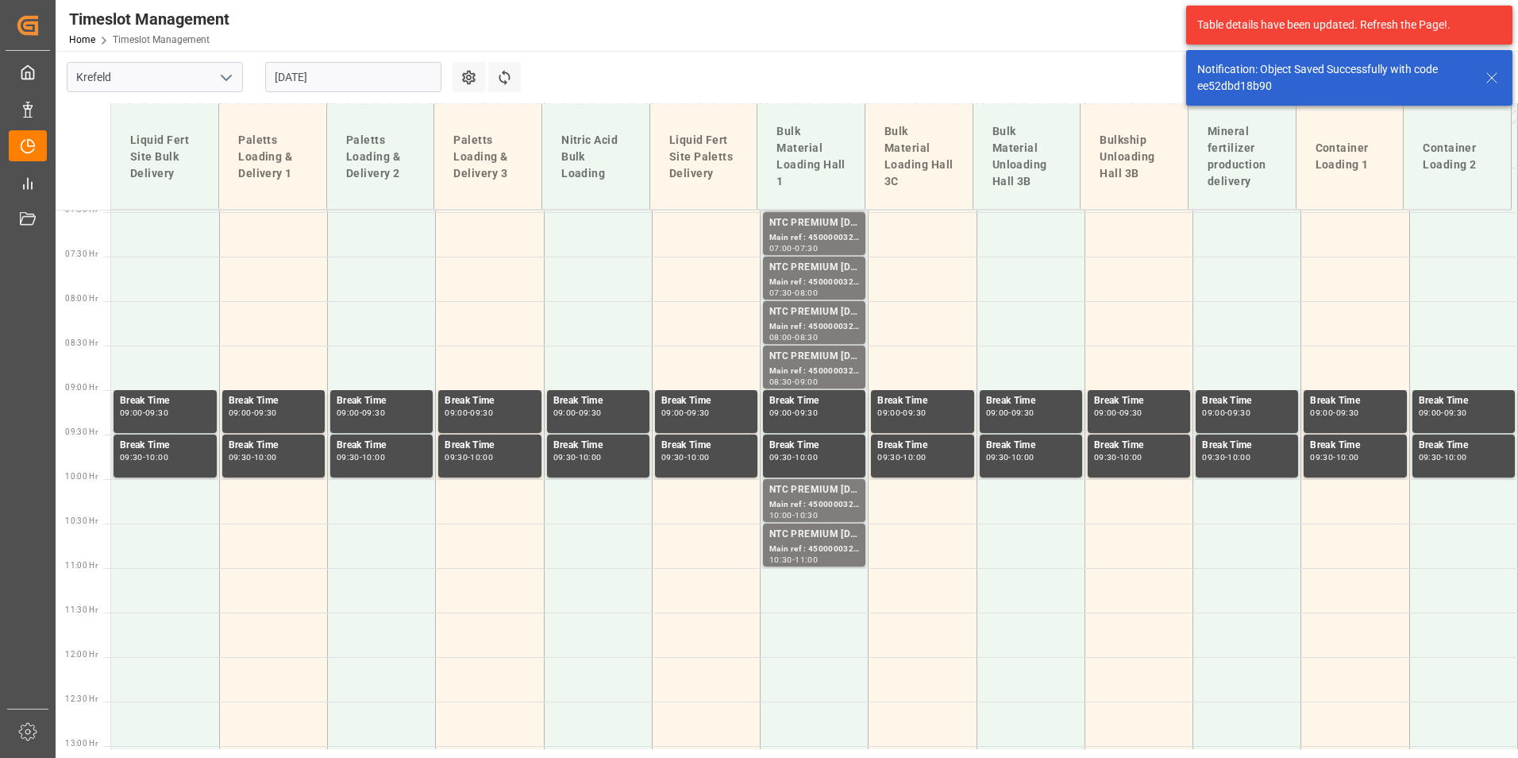
scroll to position [840, 0]
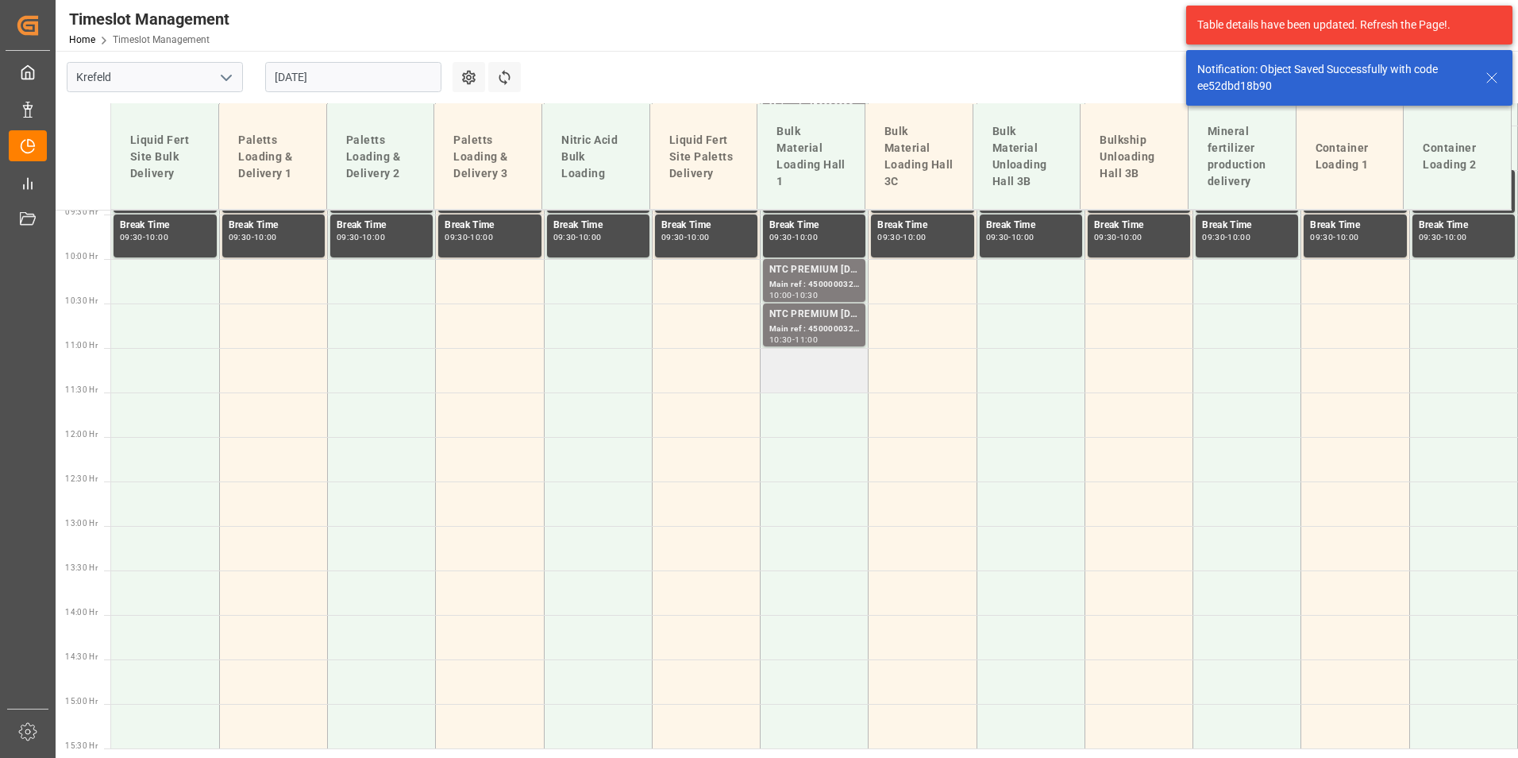
click at [839, 372] on td at bounding box center [815, 370] width 108 height 44
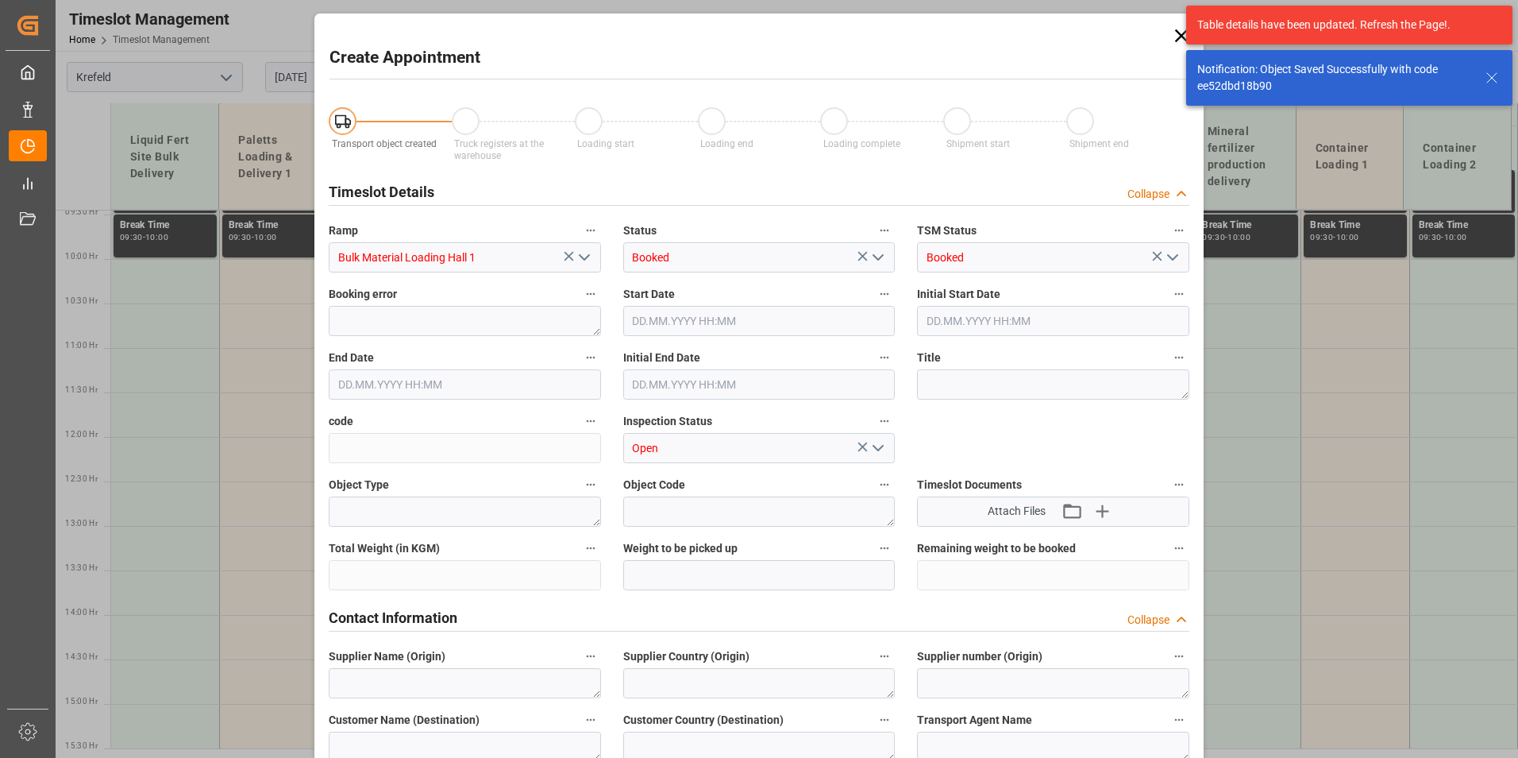
type input "[DATE] 11:00"
type input "[DATE] 11:30"
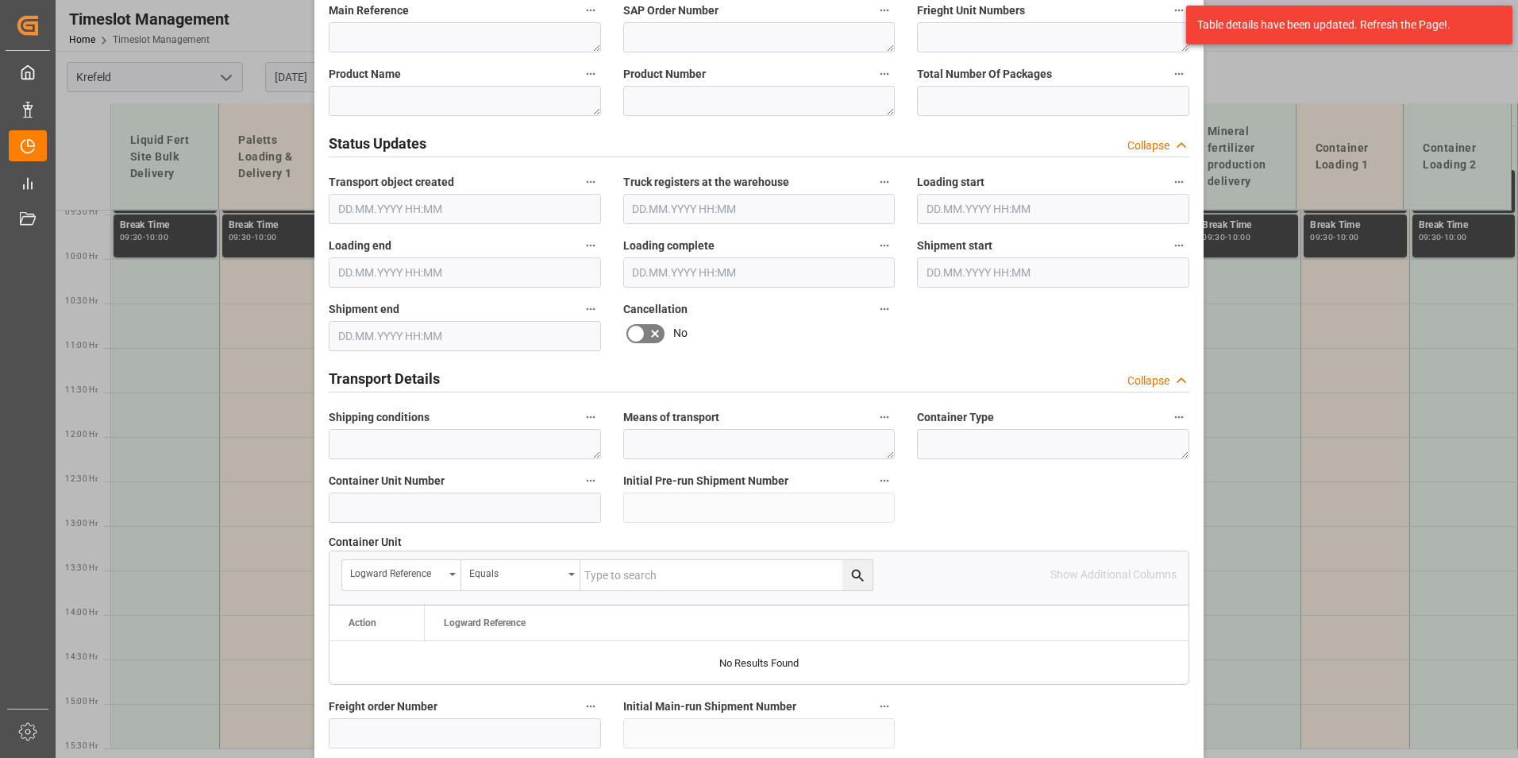
scroll to position [953, 0]
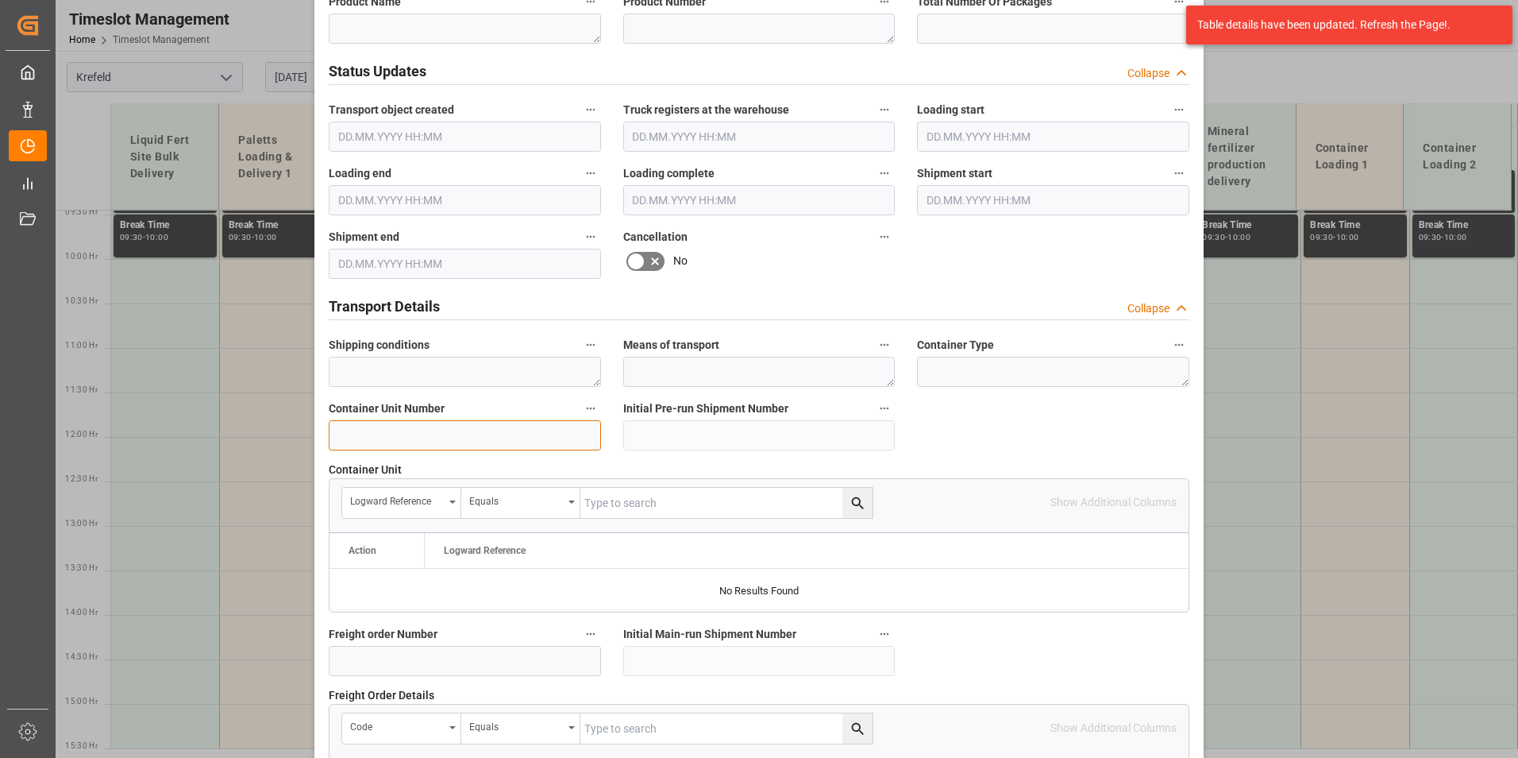
click at [398, 431] on input at bounding box center [465, 435] width 272 height 30
paste input "4500000"
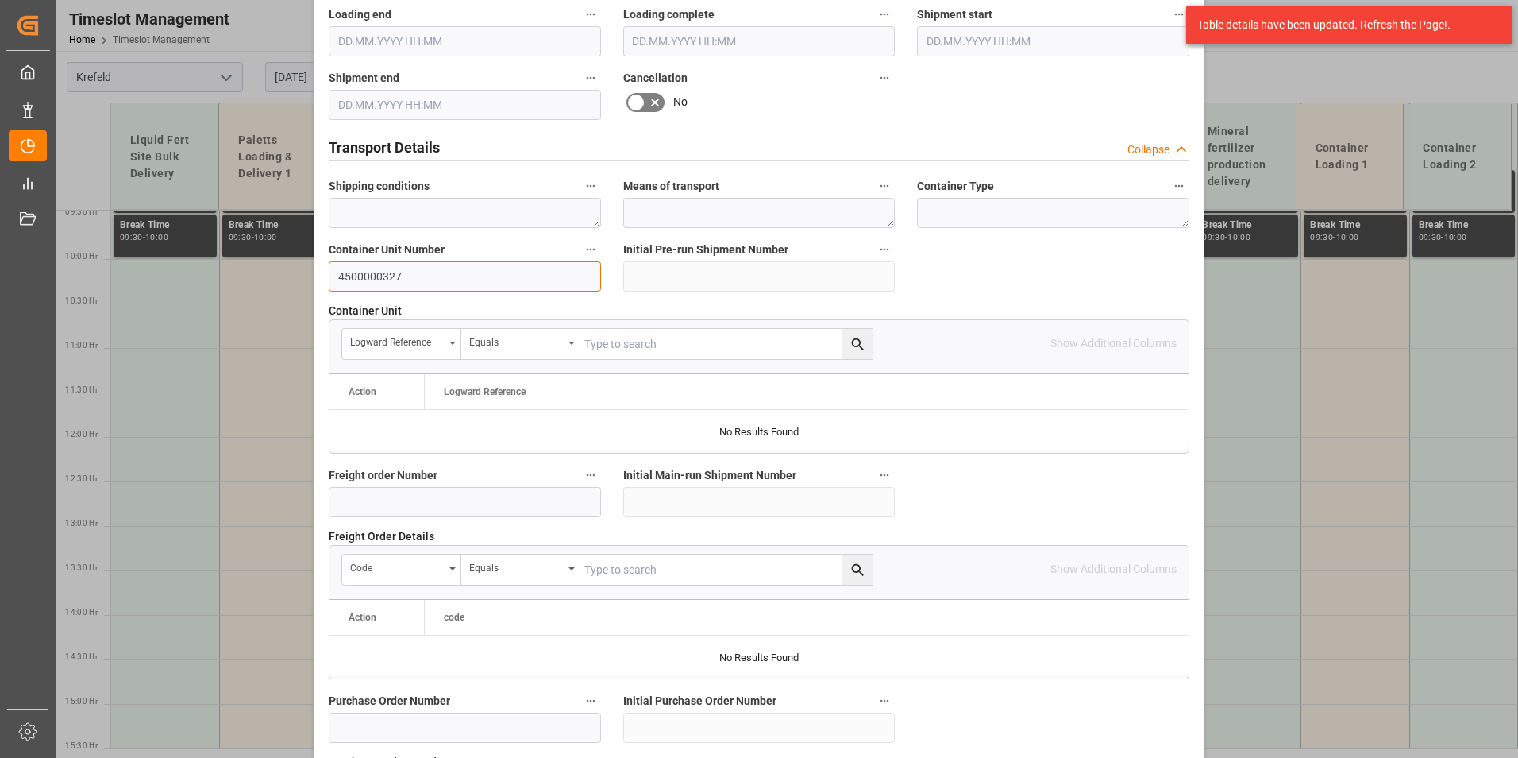
scroll to position [1429, 0]
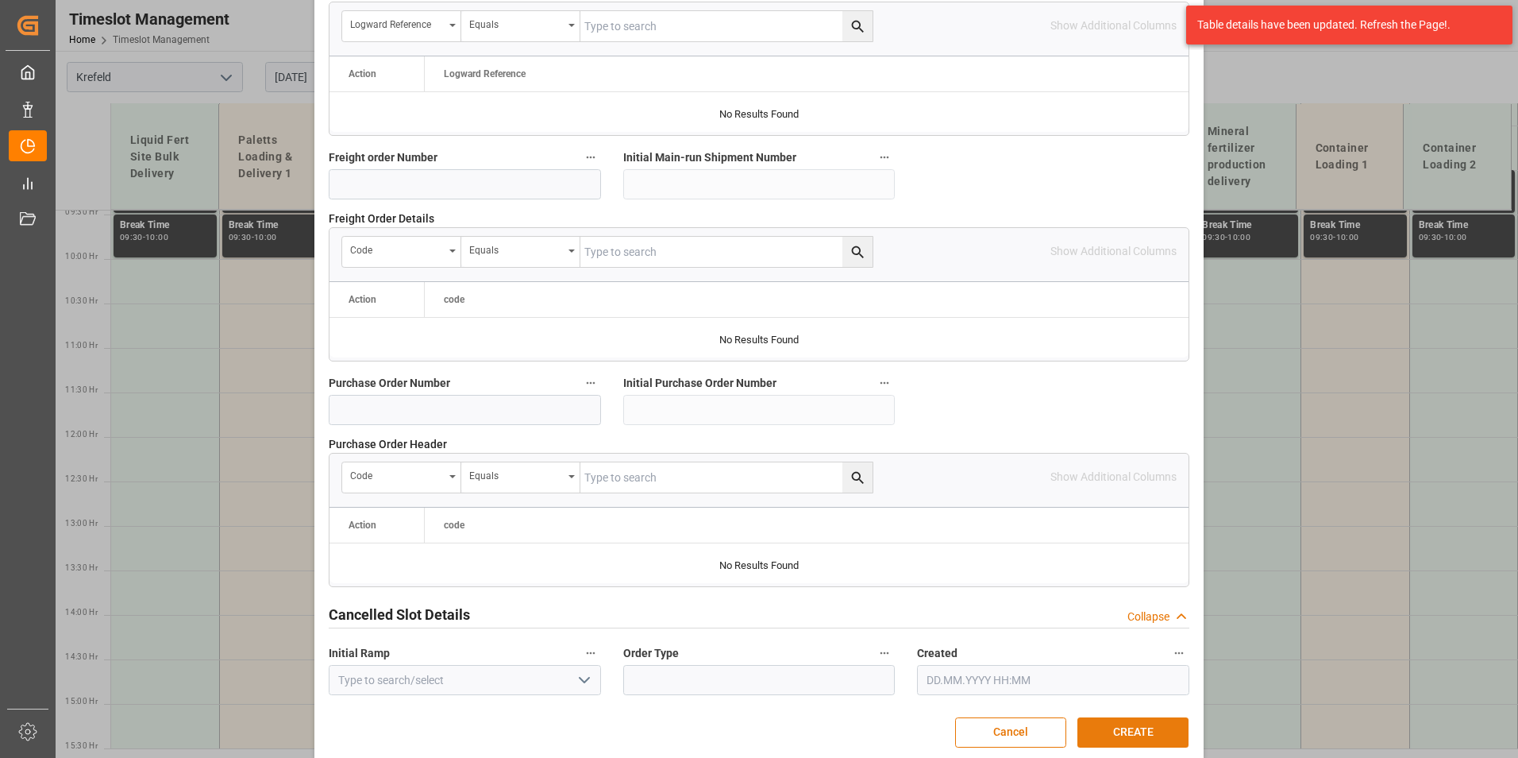
type input "4500000327"
click at [1091, 727] on button "CREATE" at bounding box center [1133, 732] width 111 height 30
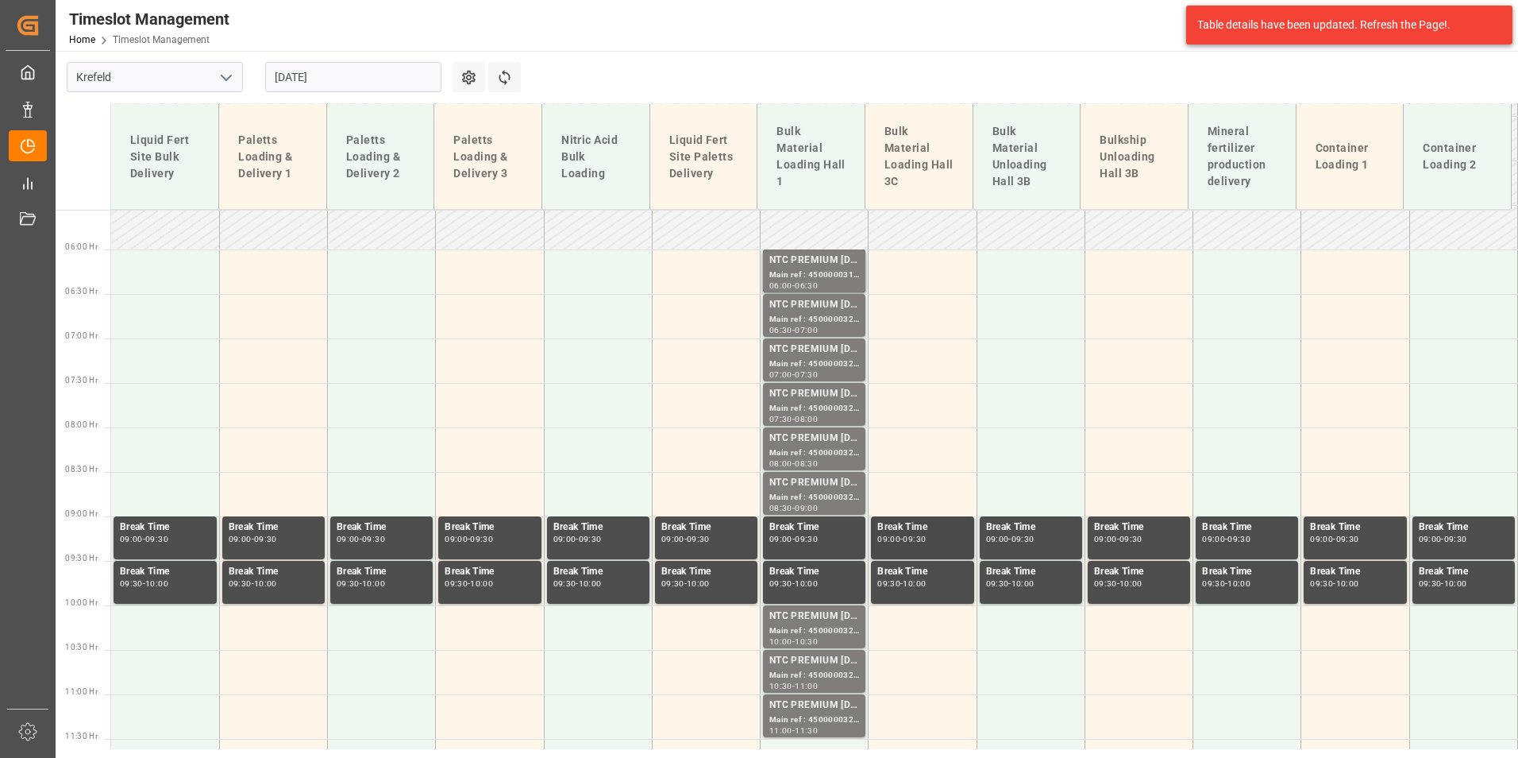
scroll to position [532, 0]
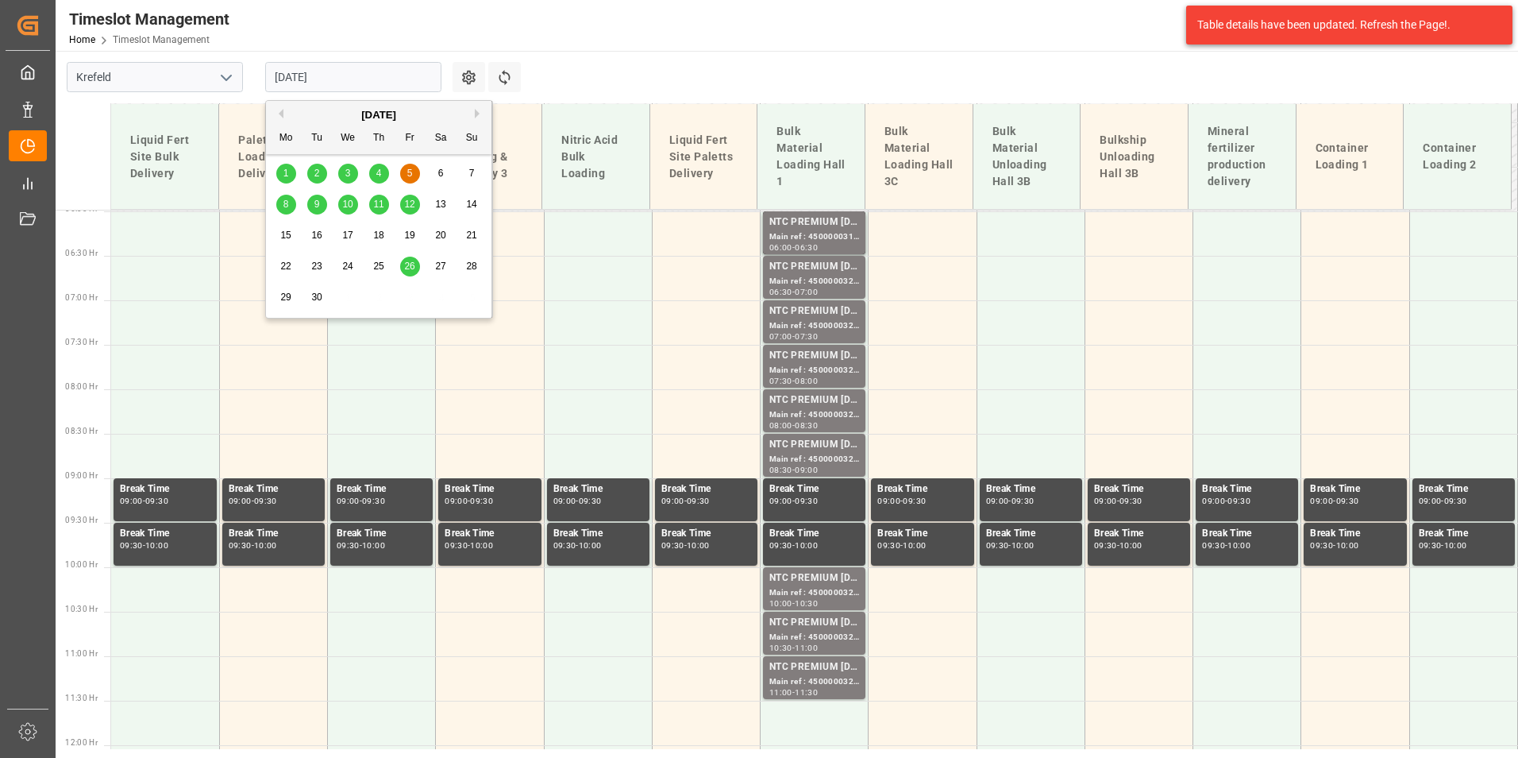
click at [384, 83] on input "[DATE]" at bounding box center [353, 77] width 176 height 30
click at [384, 178] on div "4" at bounding box center [379, 173] width 20 height 19
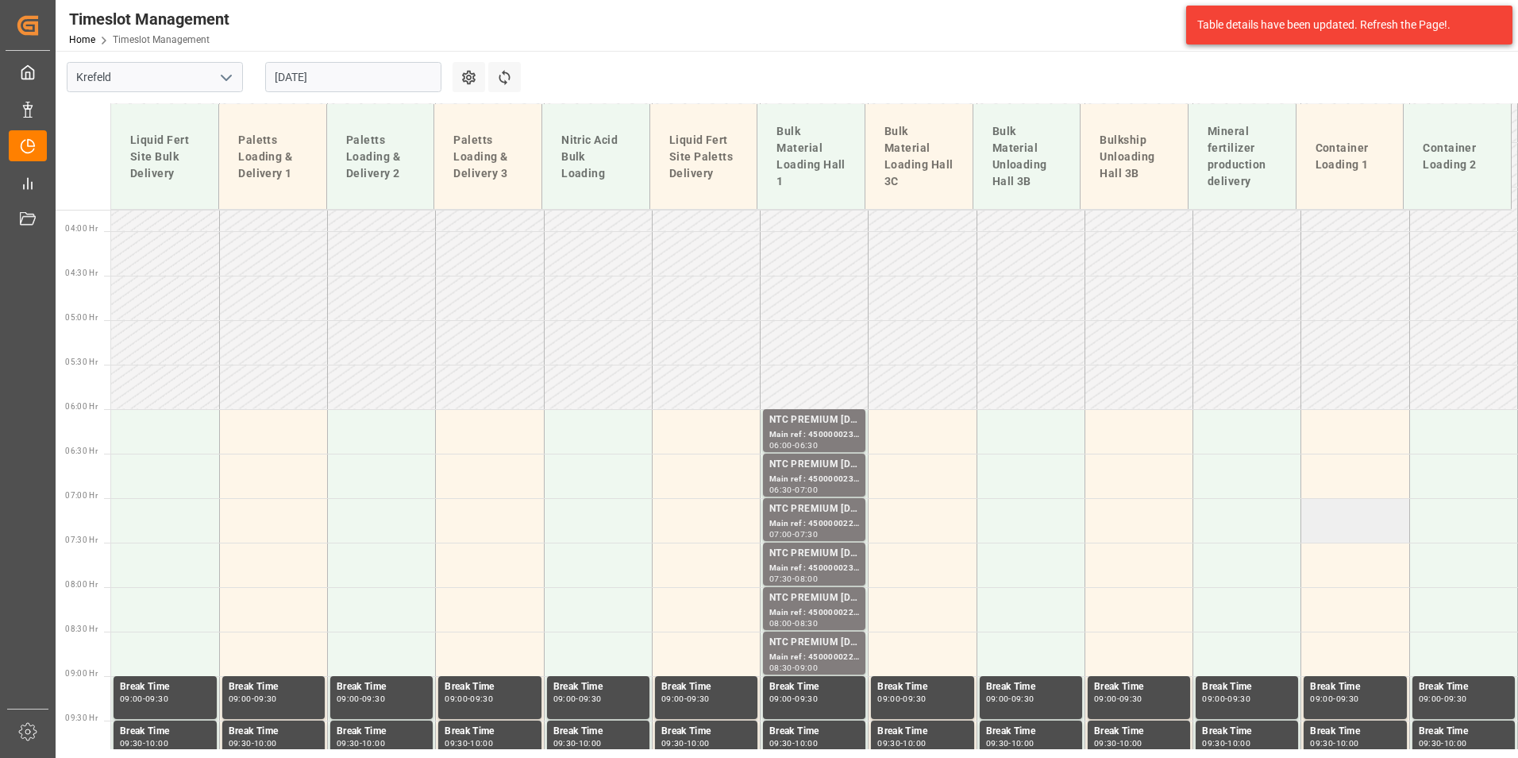
scroll to position [418, 0]
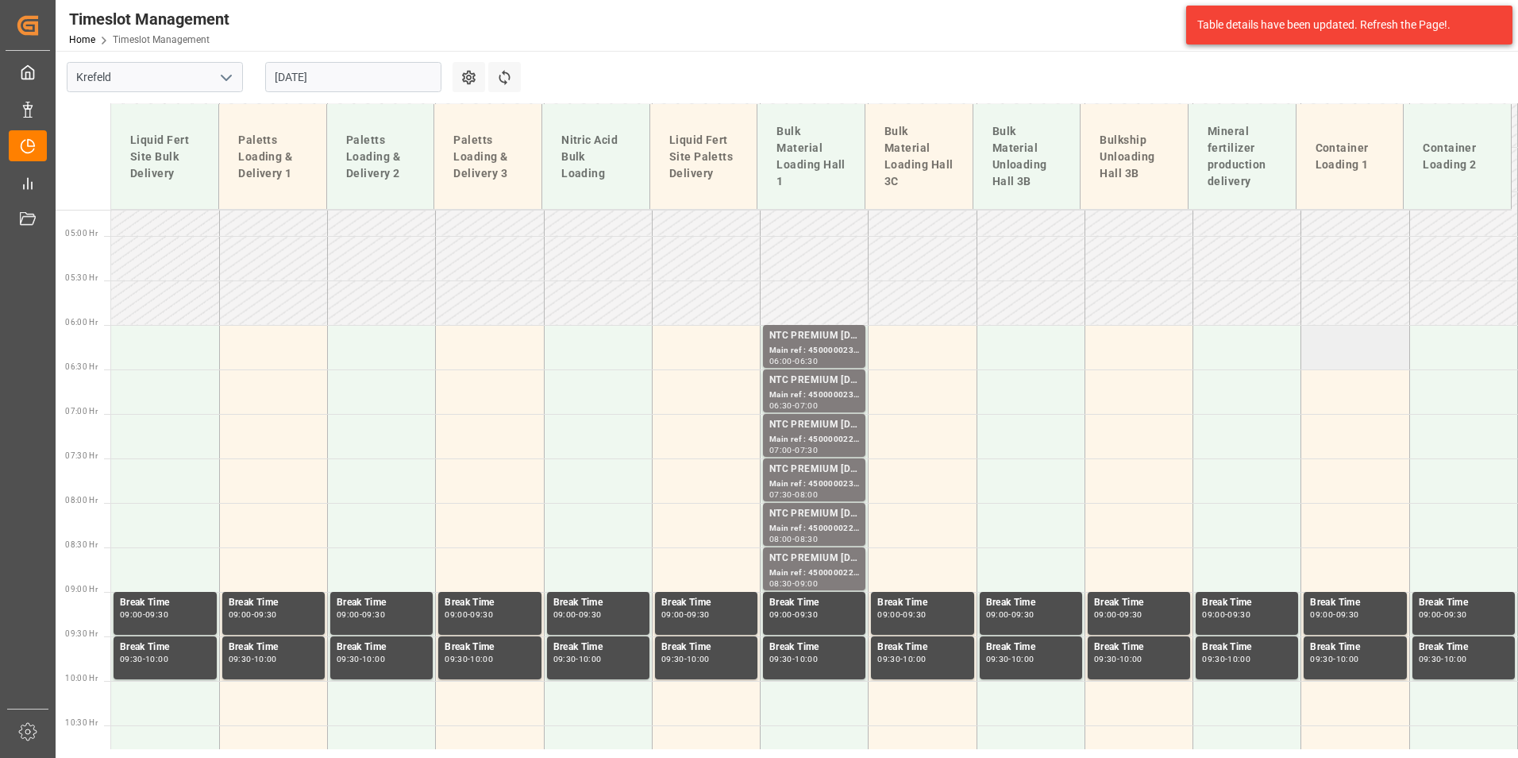
click at [1336, 363] on td at bounding box center [1355, 347] width 108 height 44
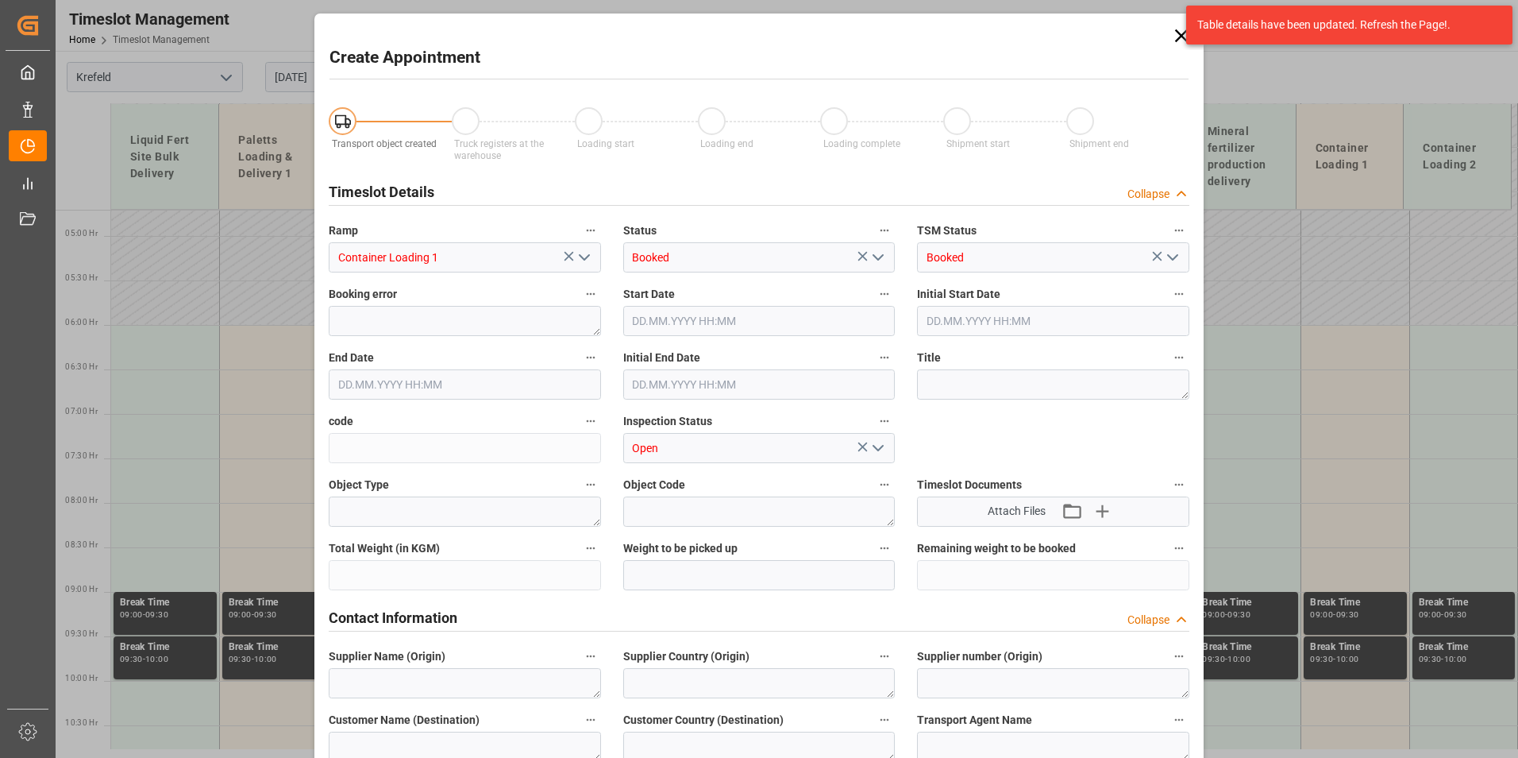
type input "[DATE] 06:00"
type input "[DATE] 06:30"
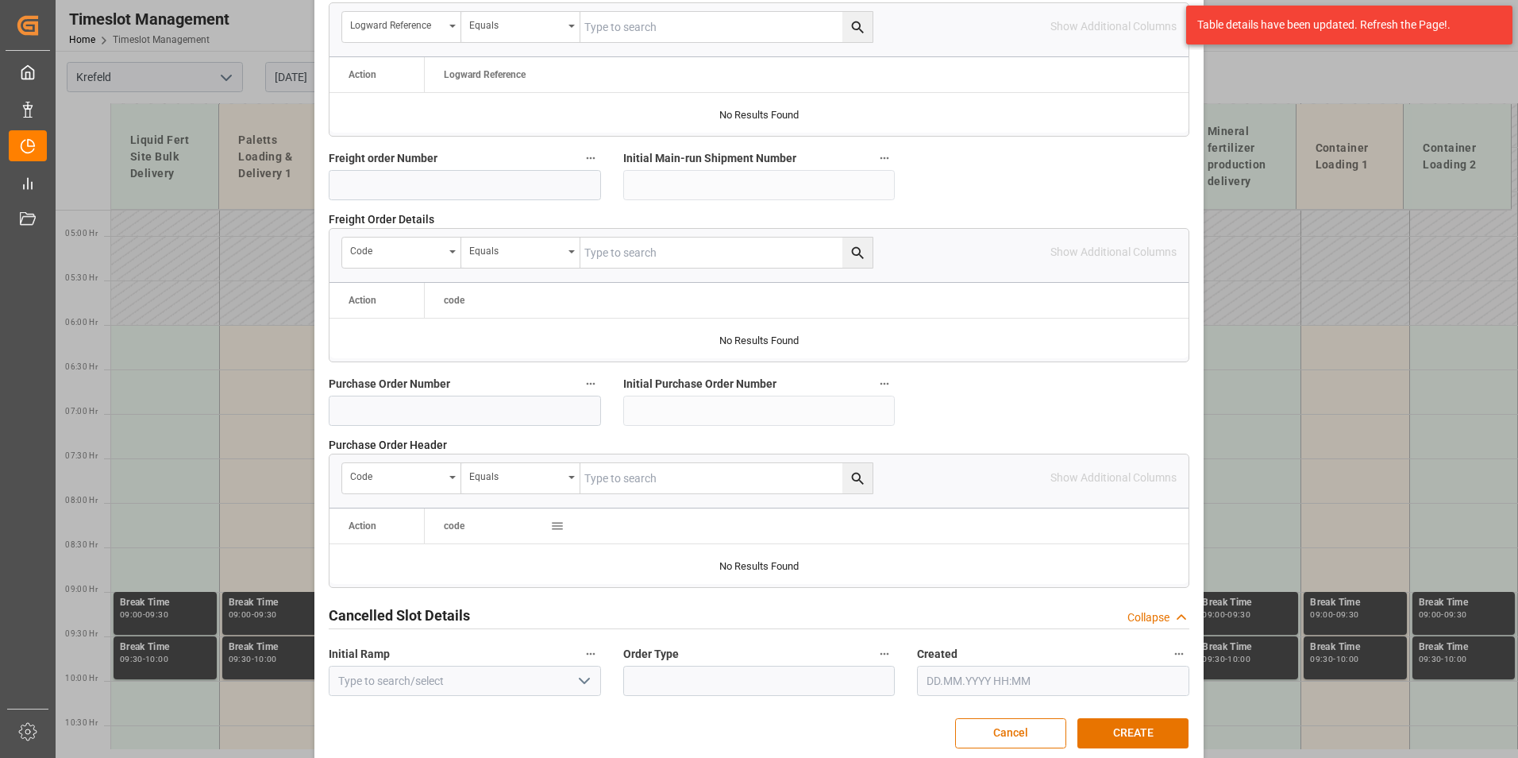
scroll to position [1429, 0]
click at [407, 408] on input at bounding box center [465, 410] width 272 height 30
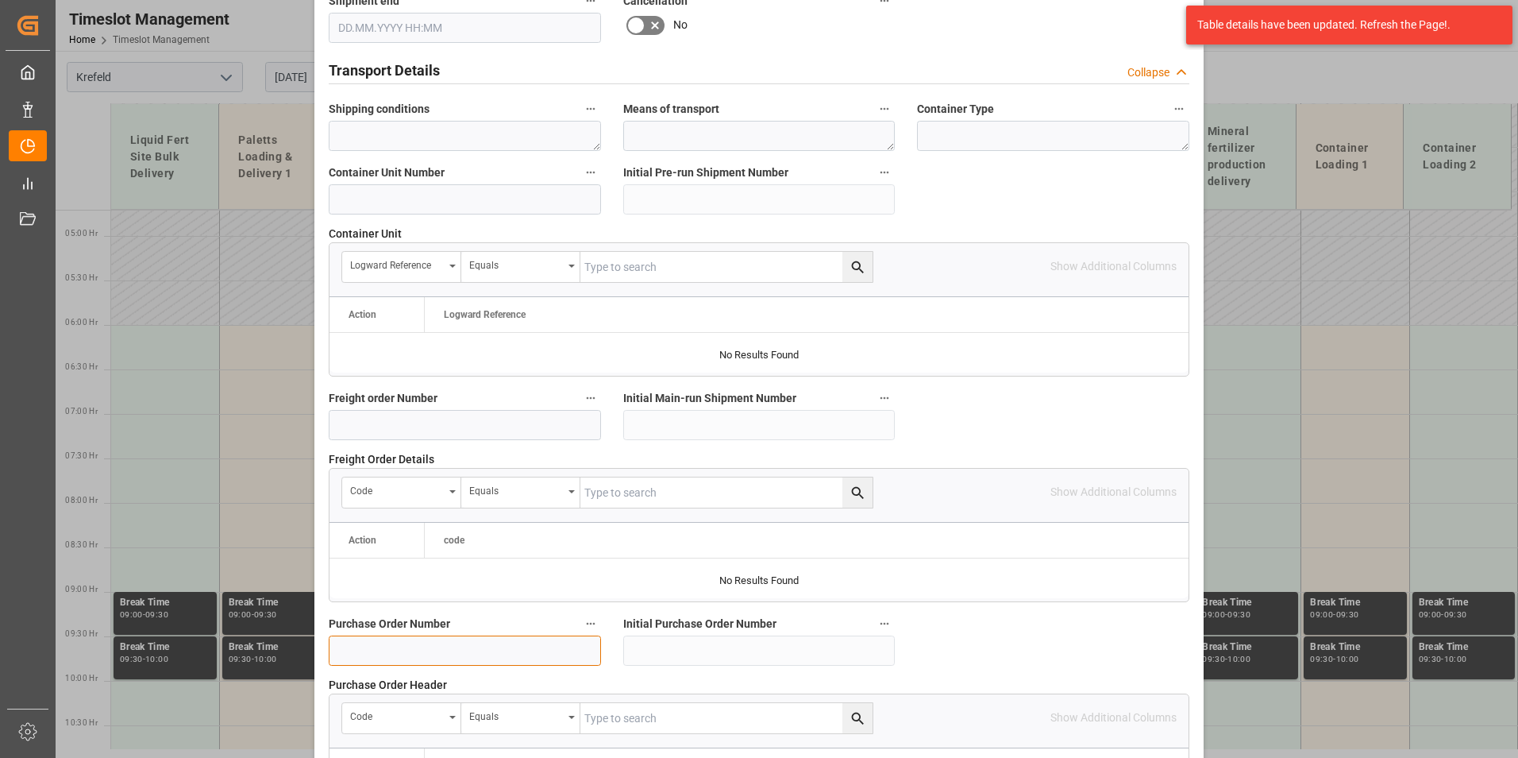
scroll to position [1191, 0]
click at [421, 202] on input at bounding box center [465, 197] width 272 height 30
paste input "4"
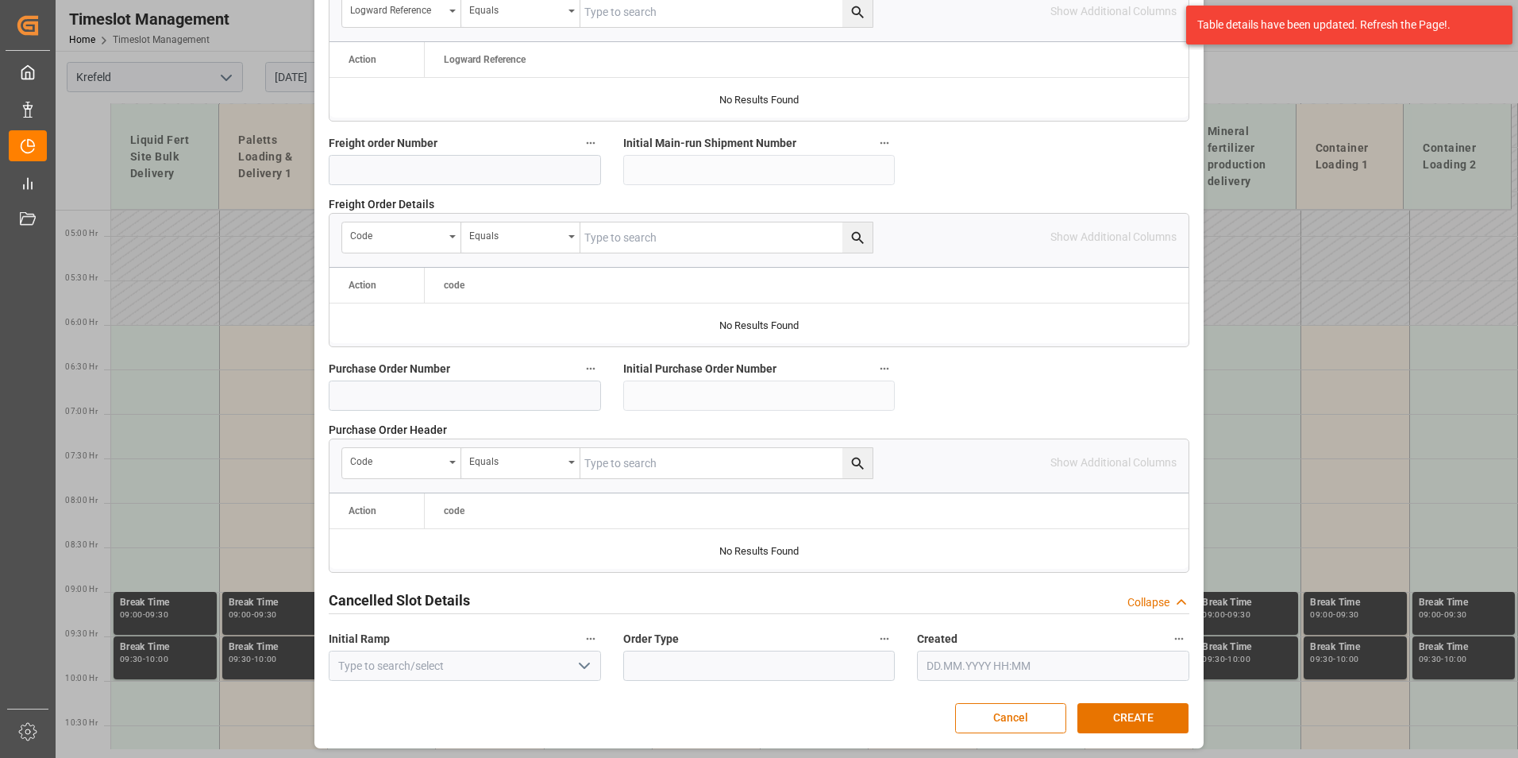
scroll to position [1446, 0]
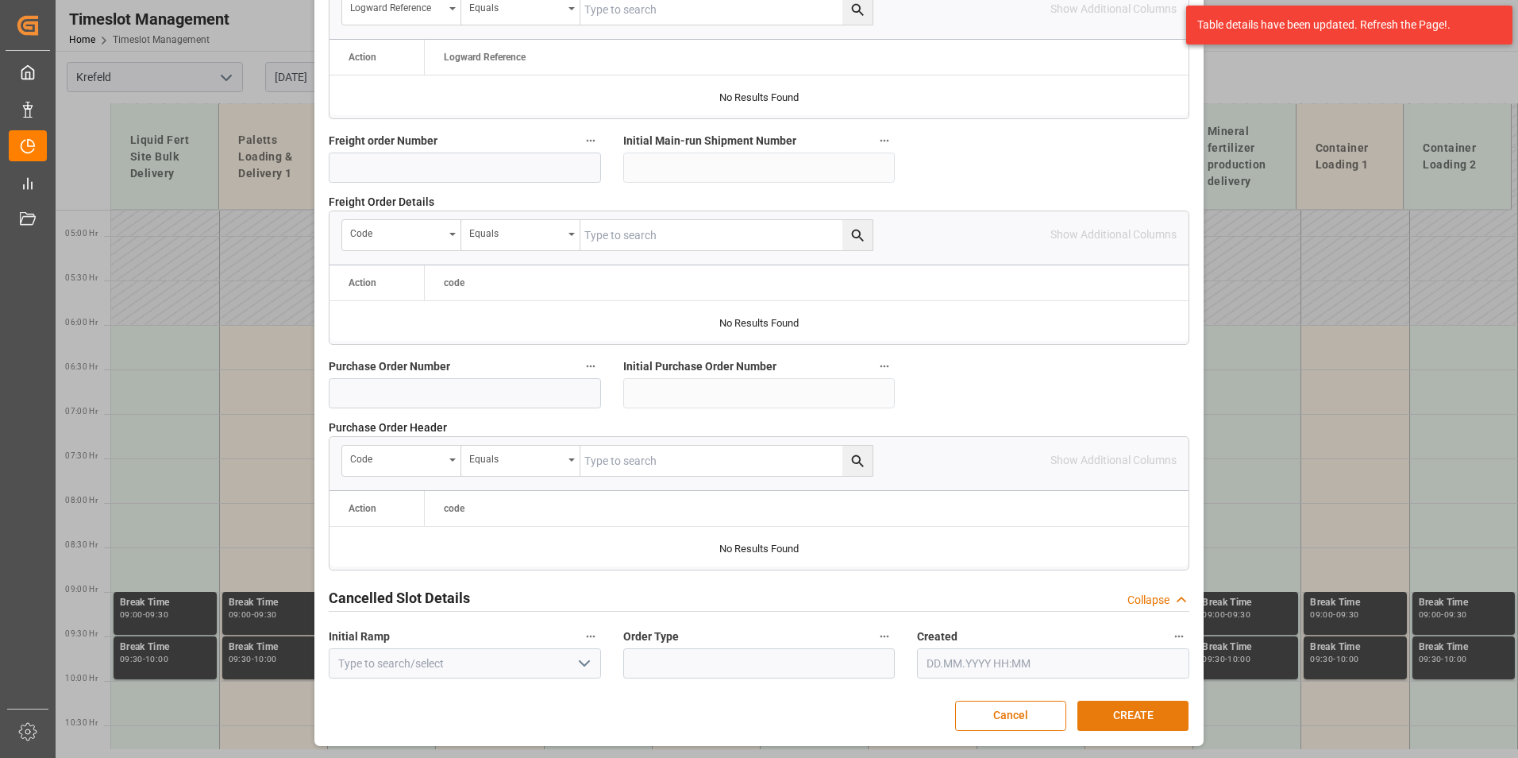
type input "4500000158"
click at [1134, 704] on button "CREATE" at bounding box center [1133, 715] width 111 height 30
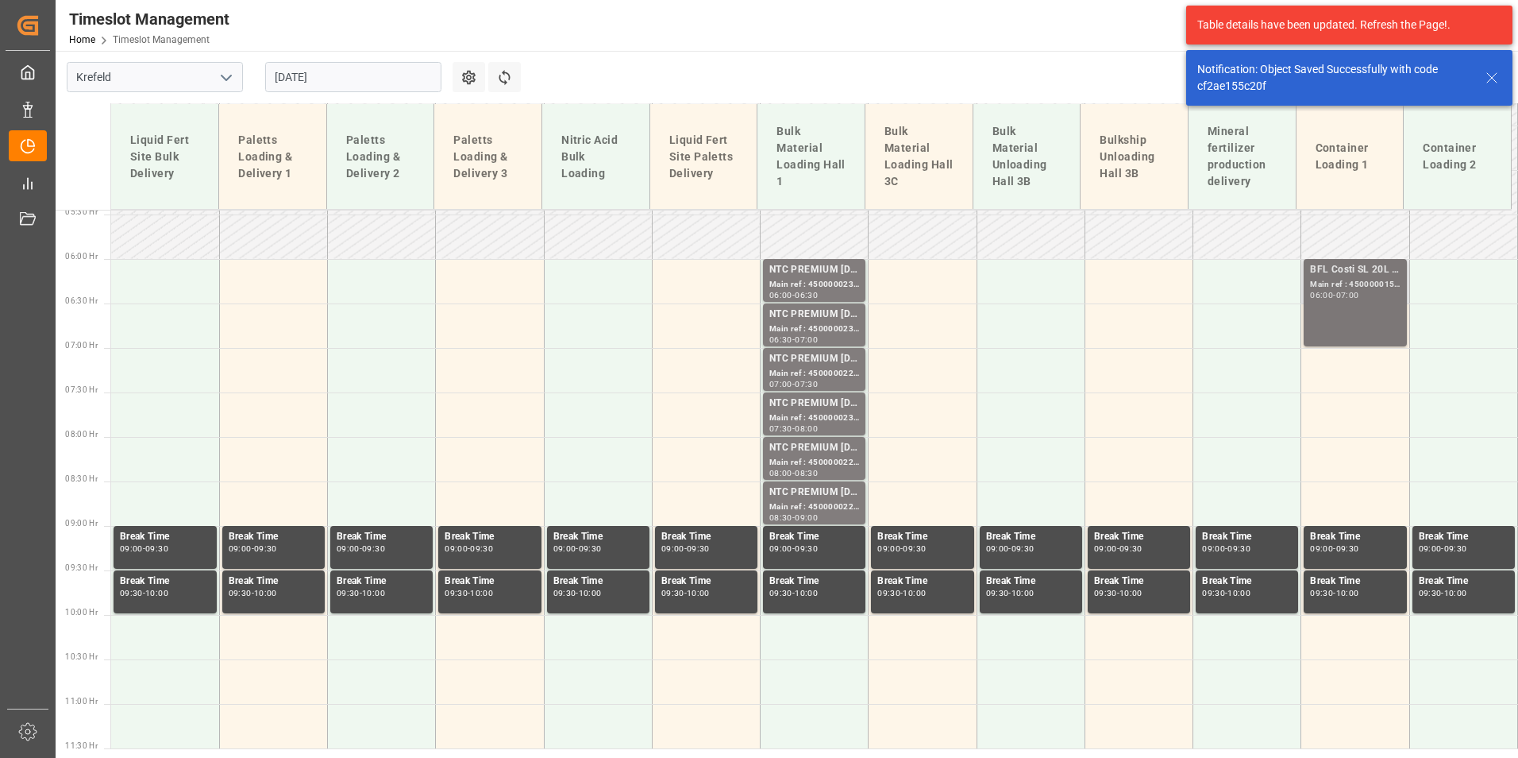
scroll to position [326, 0]
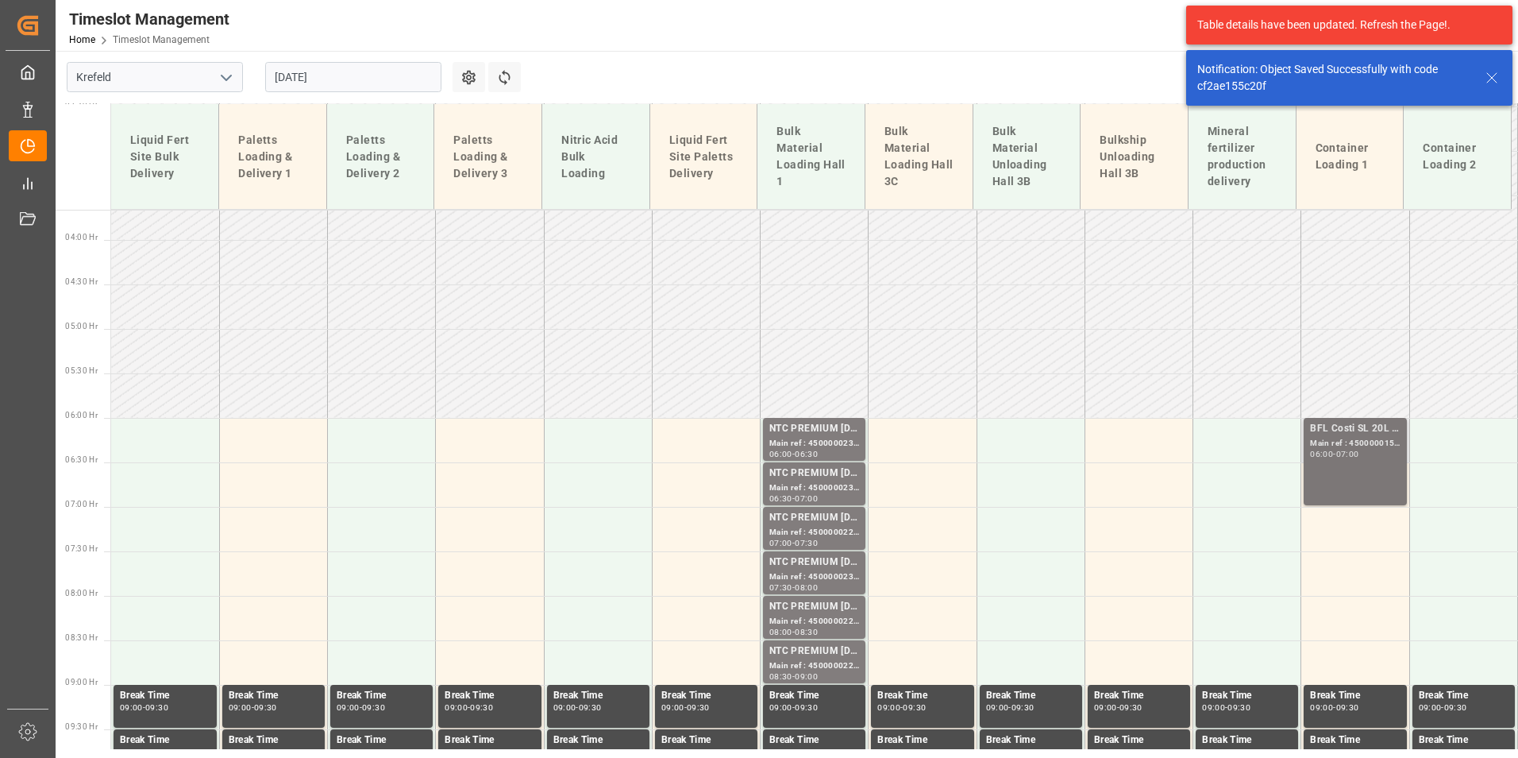
click at [1338, 440] on div "Main ref : 4500000158, 2000000005;" at bounding box center [1355, 443] width 90 height 13
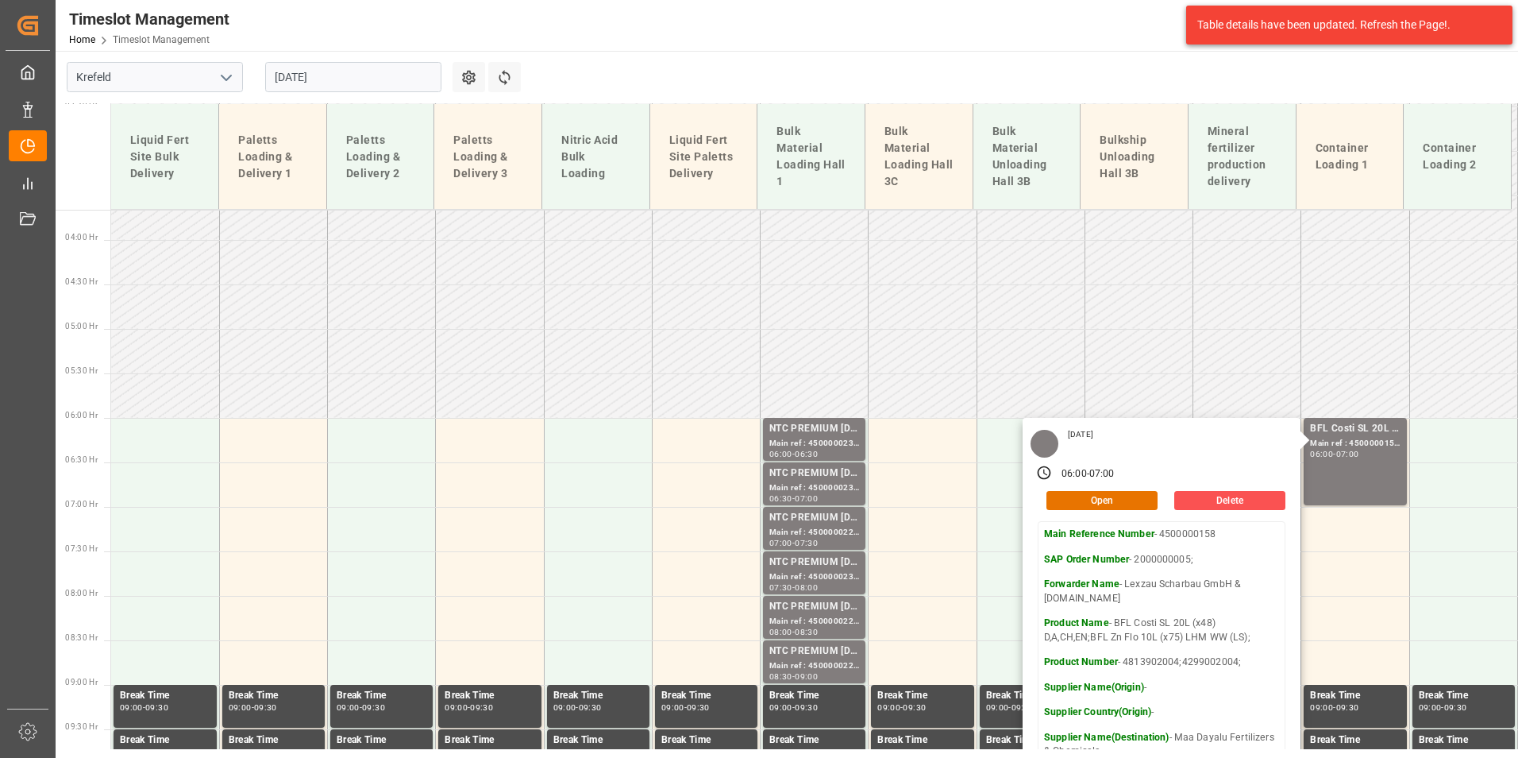
click at [784, 82] on main "[GEOGRAPHIC_DATA] [DATE] Settings Refresh Time Slots Liquid Fert Site Bulk Deli…" at bounding box center [785, 241] width 1459 height 698
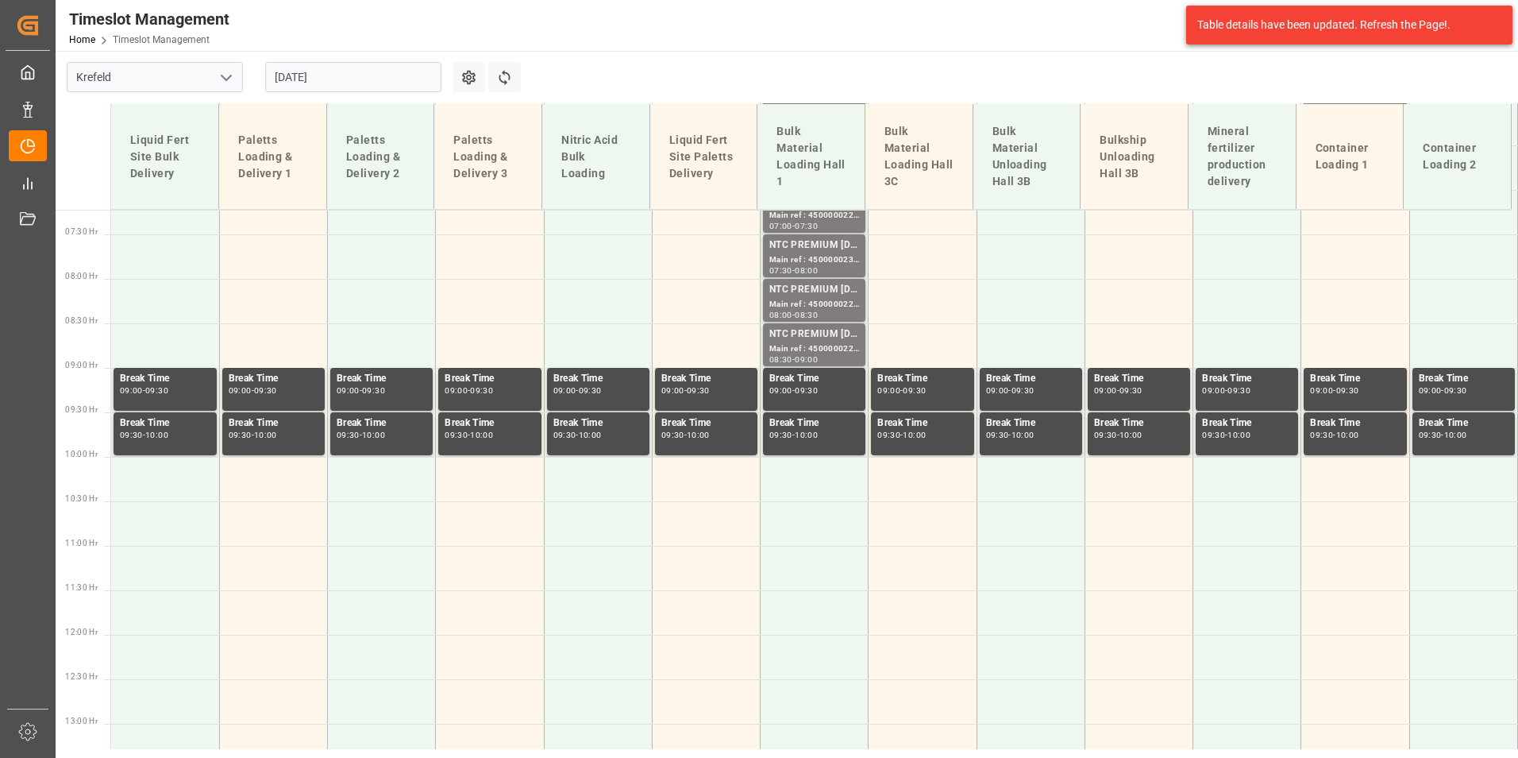
scroll to position [643, 0]
click at [348, 83] on input "[DATE]" at bounding box center [353, 77] width 176 height 30
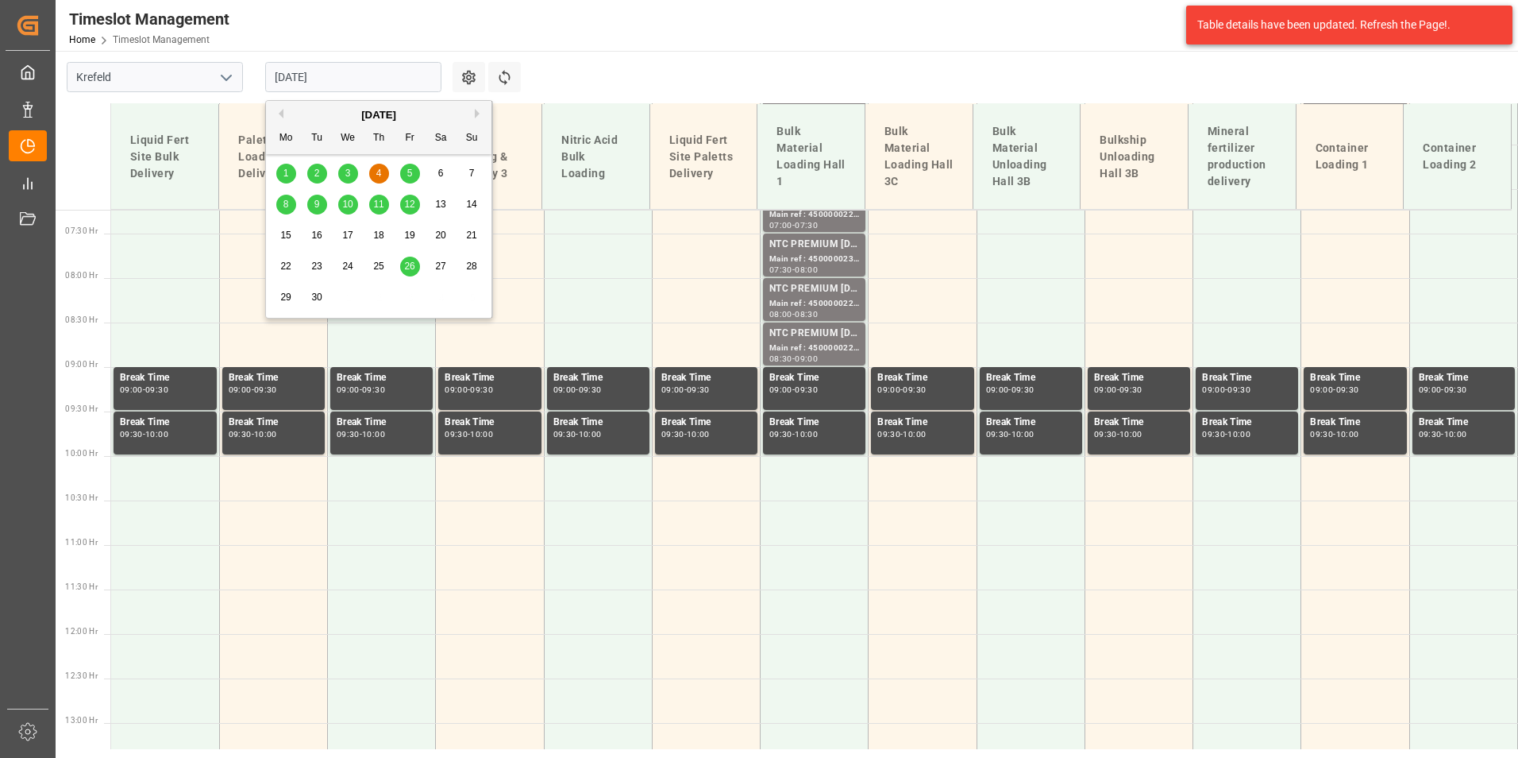
click at [277, 111] on button "Previous Month" at bounding box center [279, 114] width 10 height 10
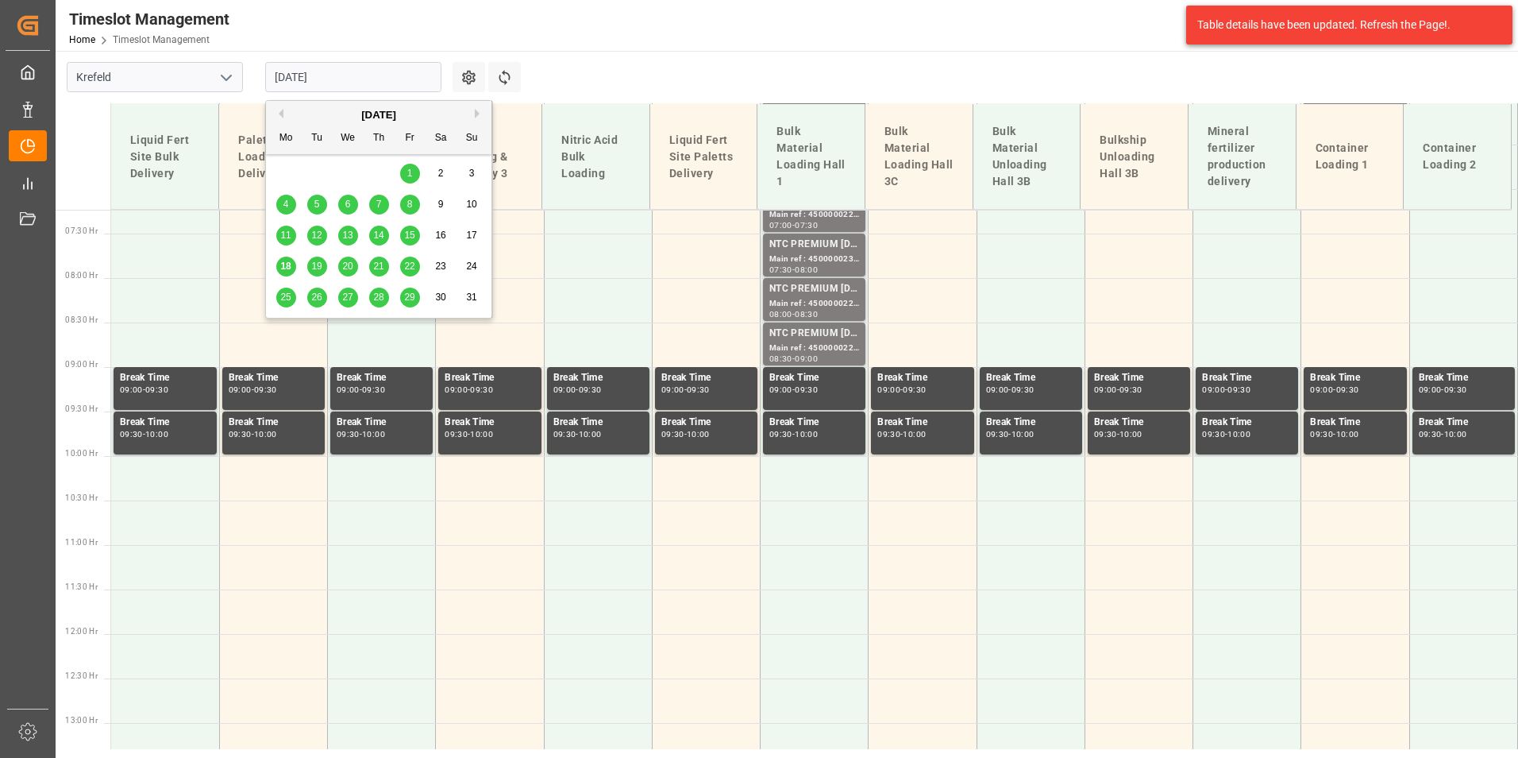
click at [287, 262] on span "18" at bounding box center [285, 265] width 10 height 11
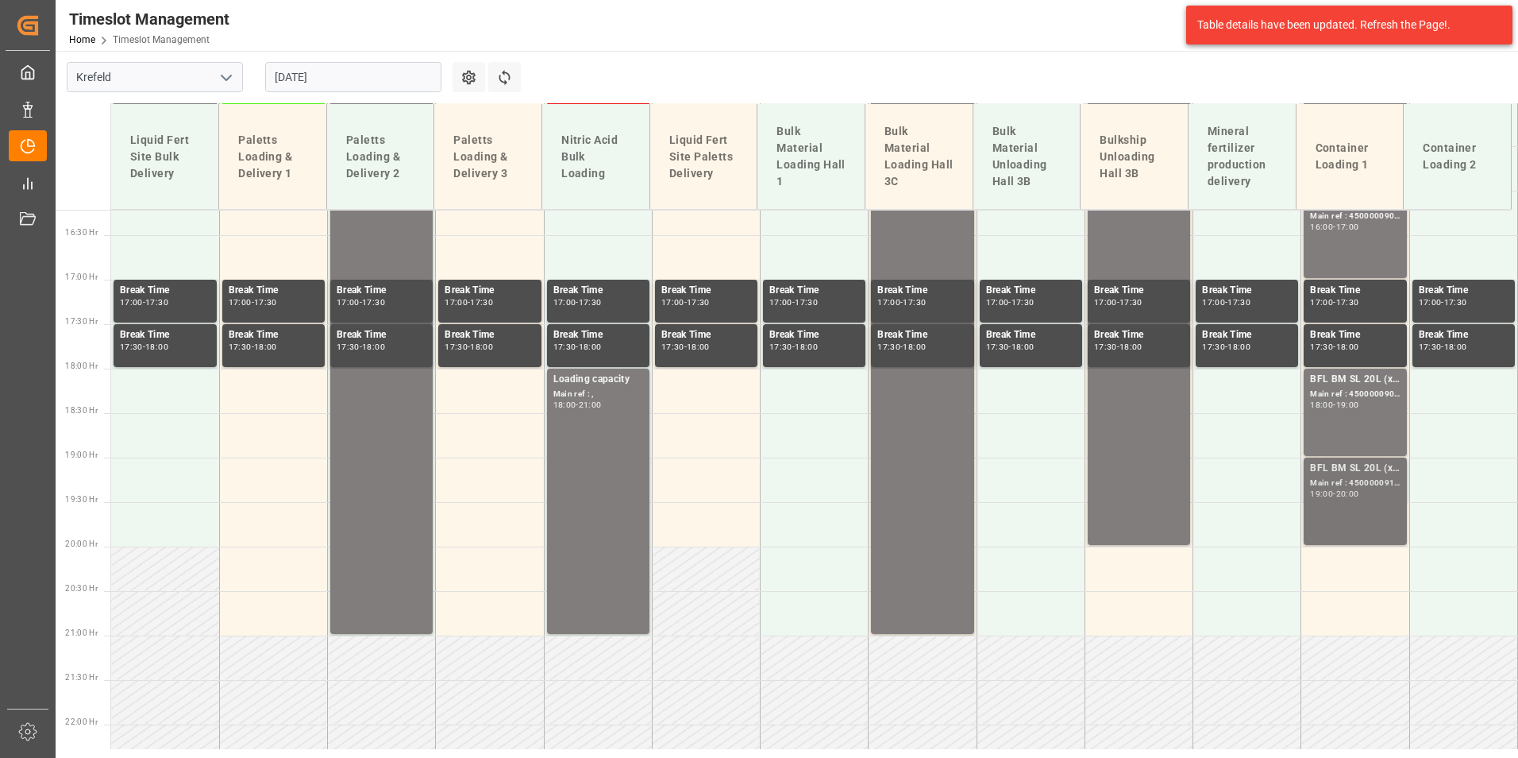
scroll to position [1444, 0]
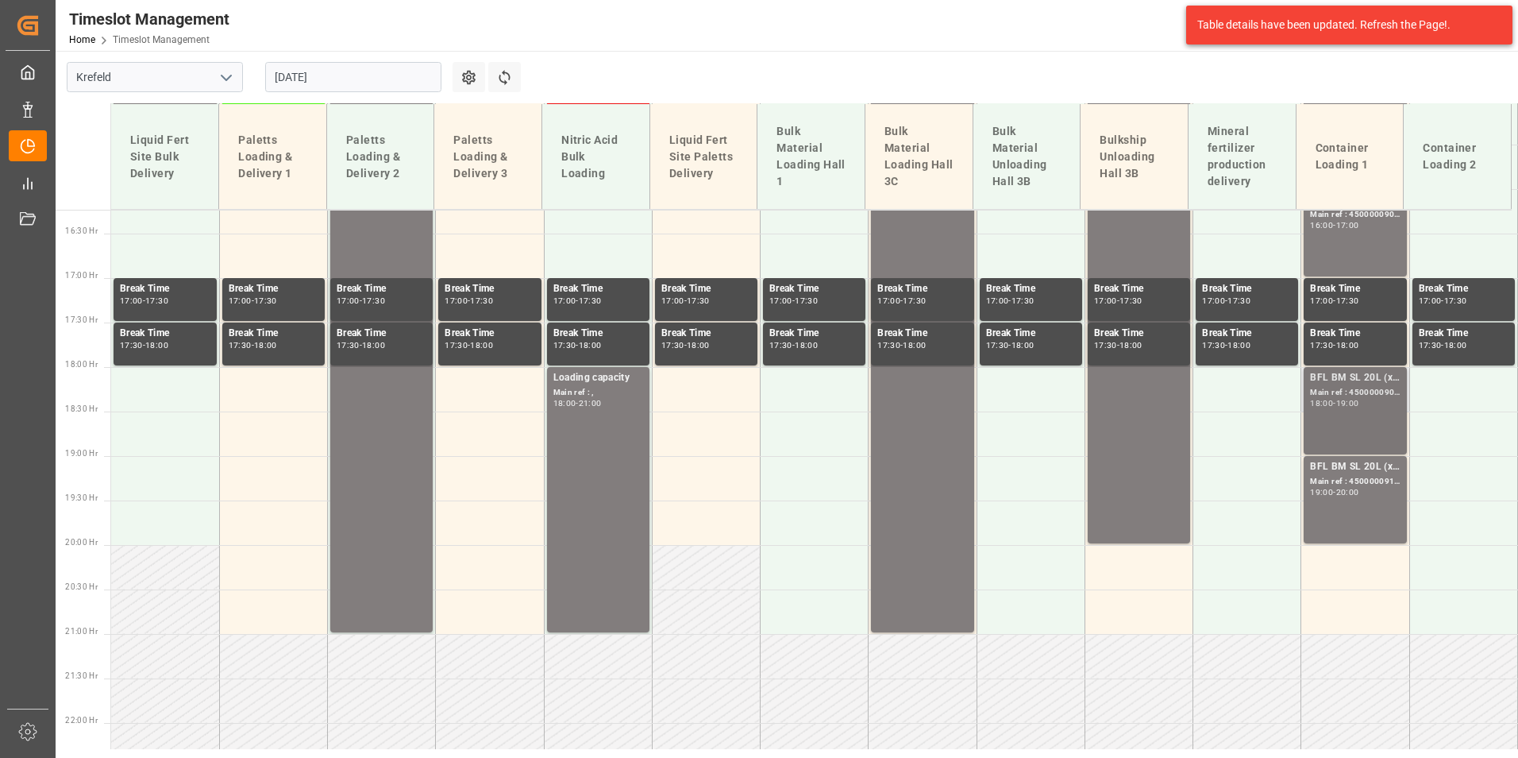
click at [1349, 427] on div "BFL BM SL 20L (x48) EGY MTO; Main ref : 4500000909, 4510356184; 18:00 - 19:00" at bounding box center [1355, 410] width 90 height 81
click at [1379, 490] on div "19:00 - 20:00" at bounding box center [1355, 492] width 90 height 9
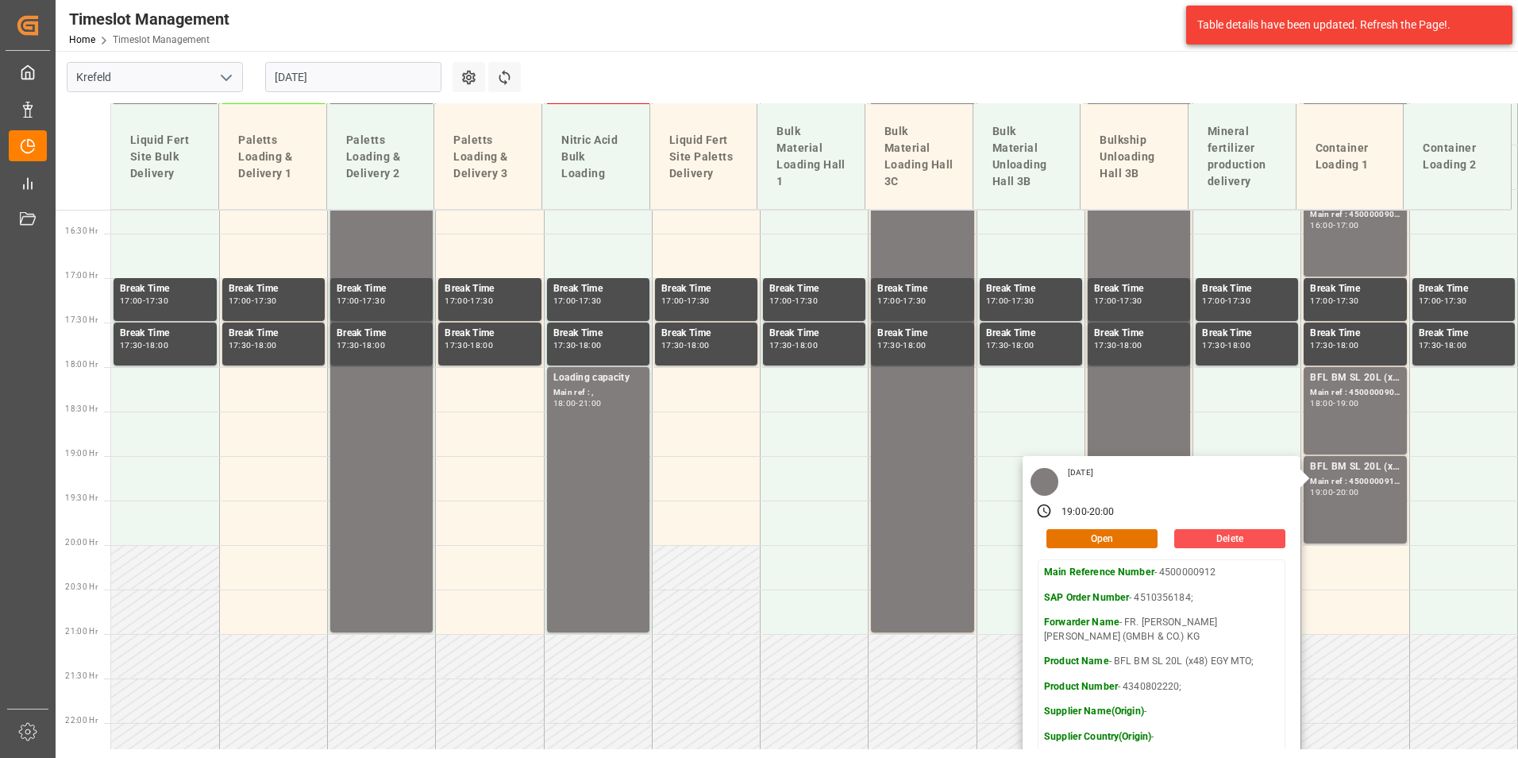
click at [378, 75] on input "[DATE]" at bounding box center [353, 77] width 176 height 30
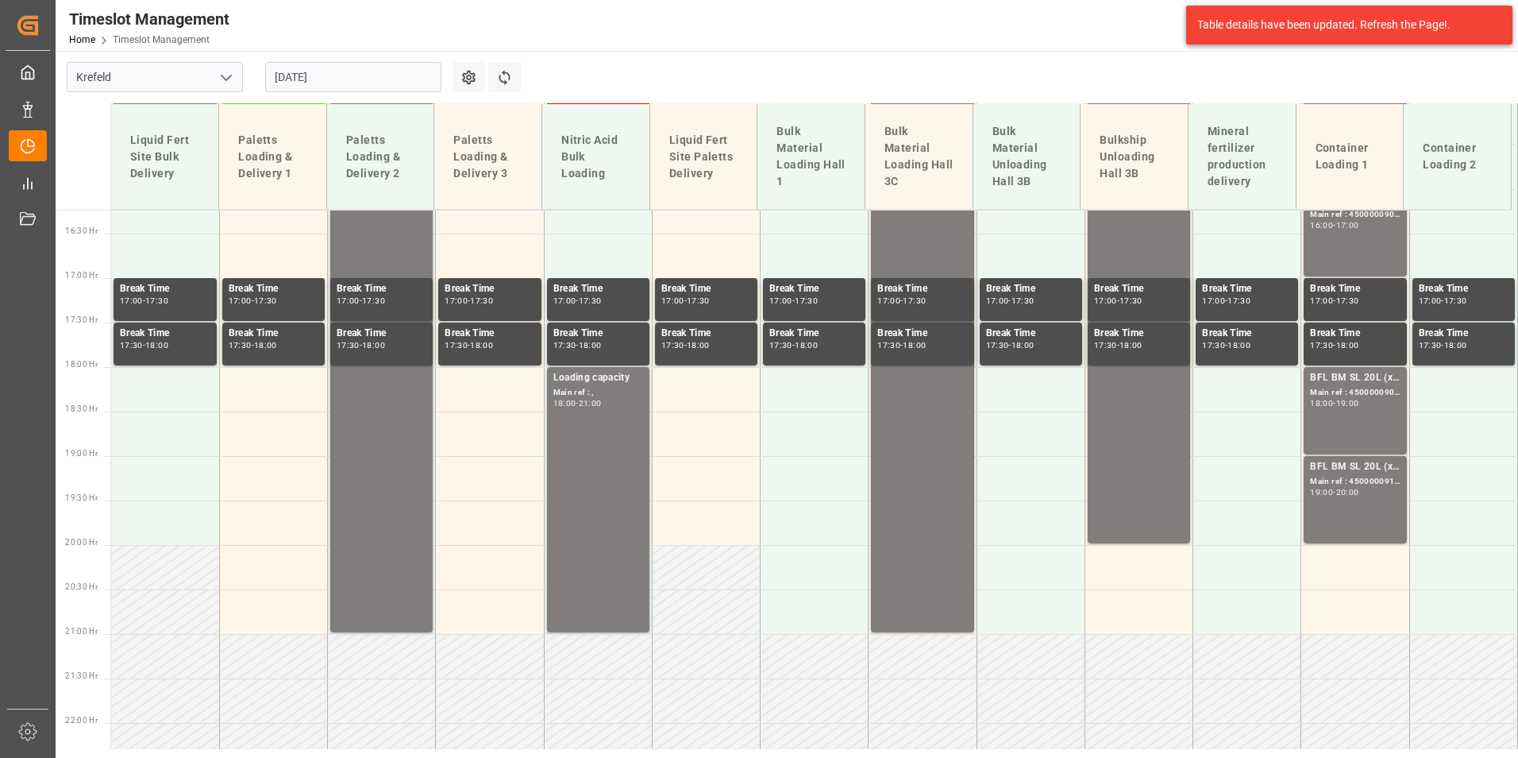
click at [784, 44] on div "Timeslot Management Home Timeslot Management Compo Expert 0 Notifications Only …" at bounding box center [781, 25] width 1474 height 51
click at [1325, 416] on div "BFL BM SL 20L (x48) EGY MTO; Main ref : 4500000909, 4510356184; 18:00 - 19:00" at bounding box center [1355, 410] width 90 height 81
click at [1358, 468] on div "BFL BM SL 20L (x48) EGY MTO;" at bounding box center [1355, 467] width 90 height 16
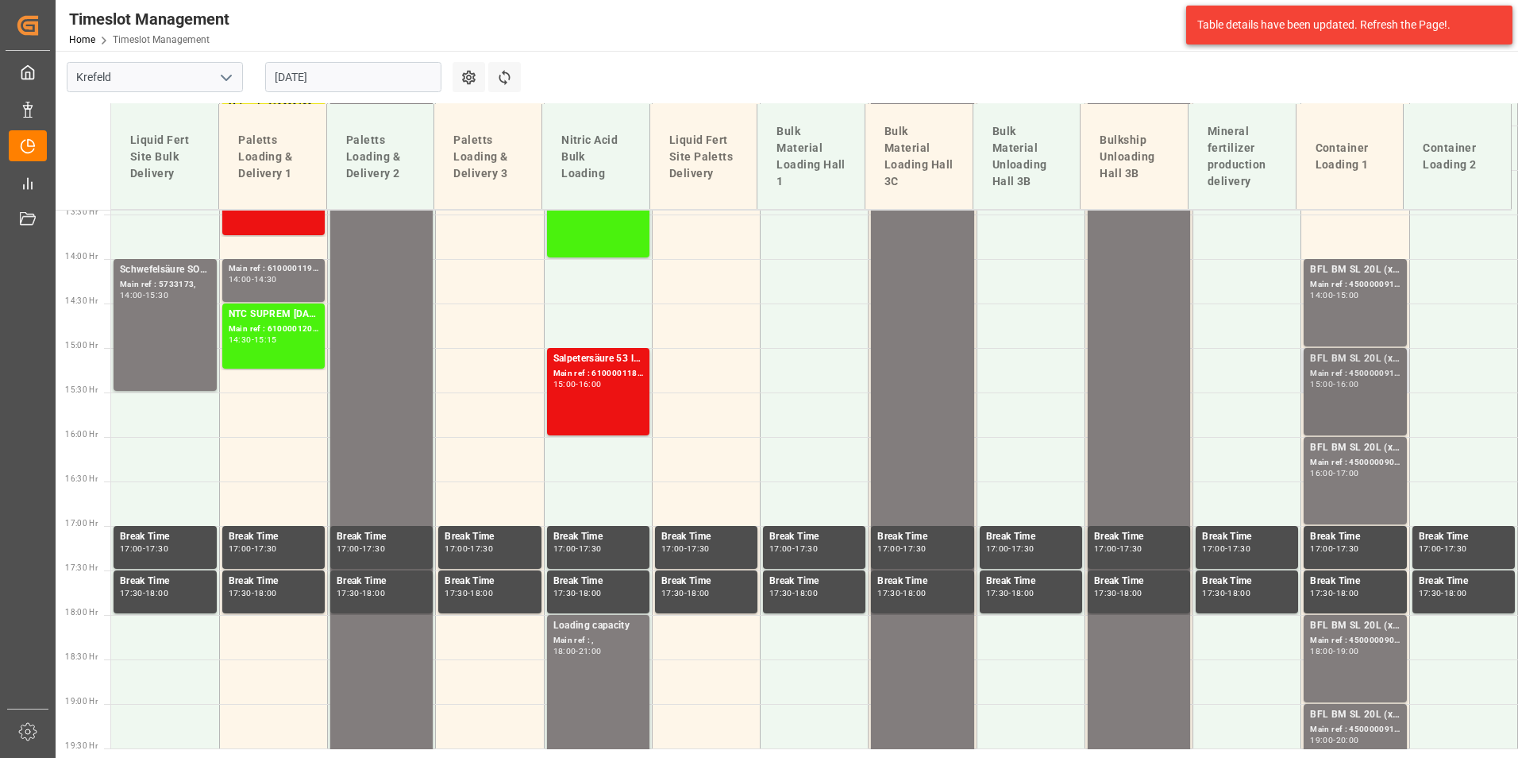
scroll to position [1205, 0]
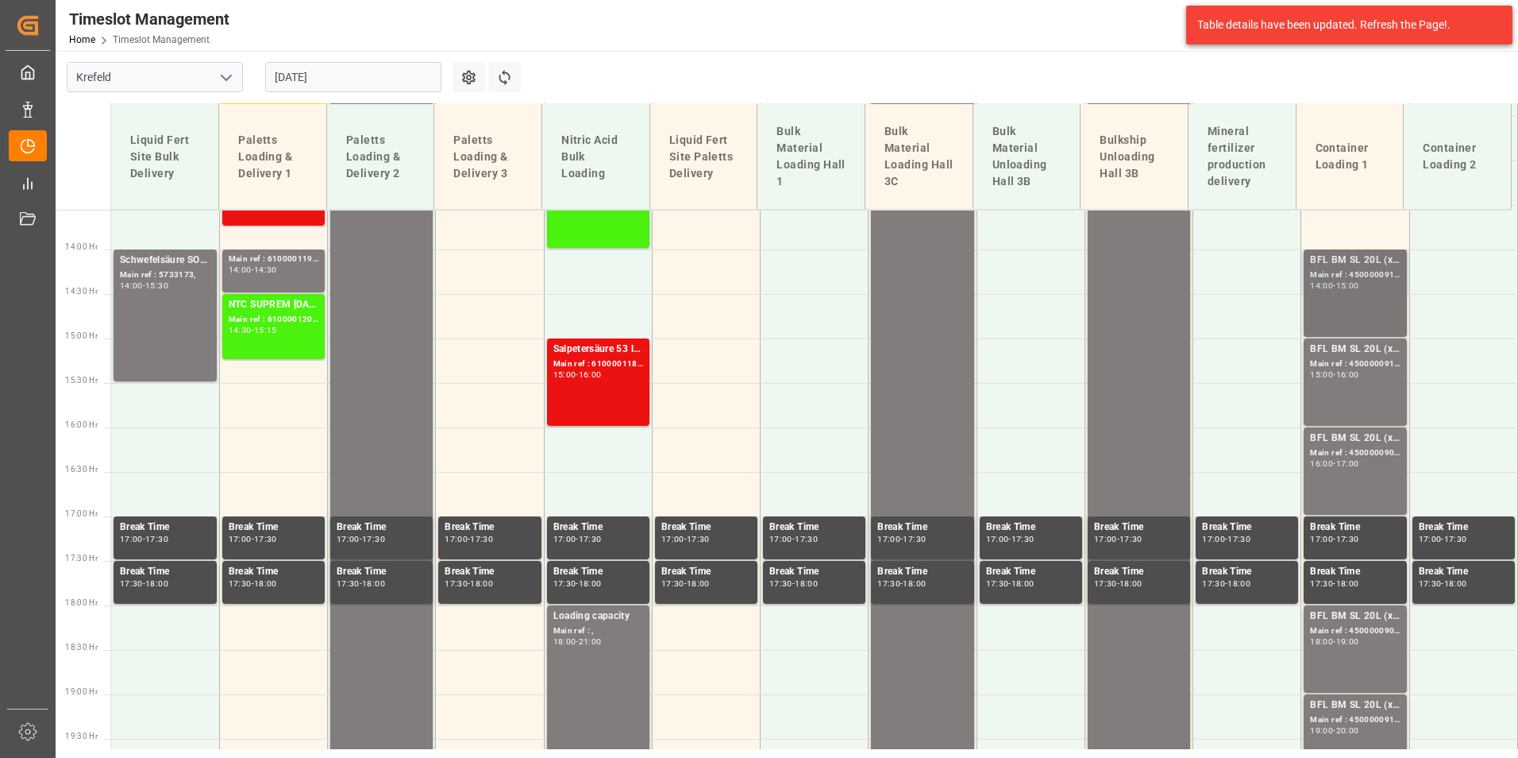
click at [1336, 312] on div "BFL BM SL 20L (x48) EGY MTO; Main ref : 4500000910, 4510356184; 14:00 - 15:00" at bounding box center [1355, 293] width 90 height 81
click at [1340, 361] on div "Main ref : 4500000911, 4510356184;" at bounding box center [1355, 363] width 90 height 13
click at [1353, 480] on div "BFL BM SL 20L (x48) EGY MTO; Main ref : 4500000908, 4510356184; 16:00 - 17:00" at bounding box center [1355, 470] width 90 height 81
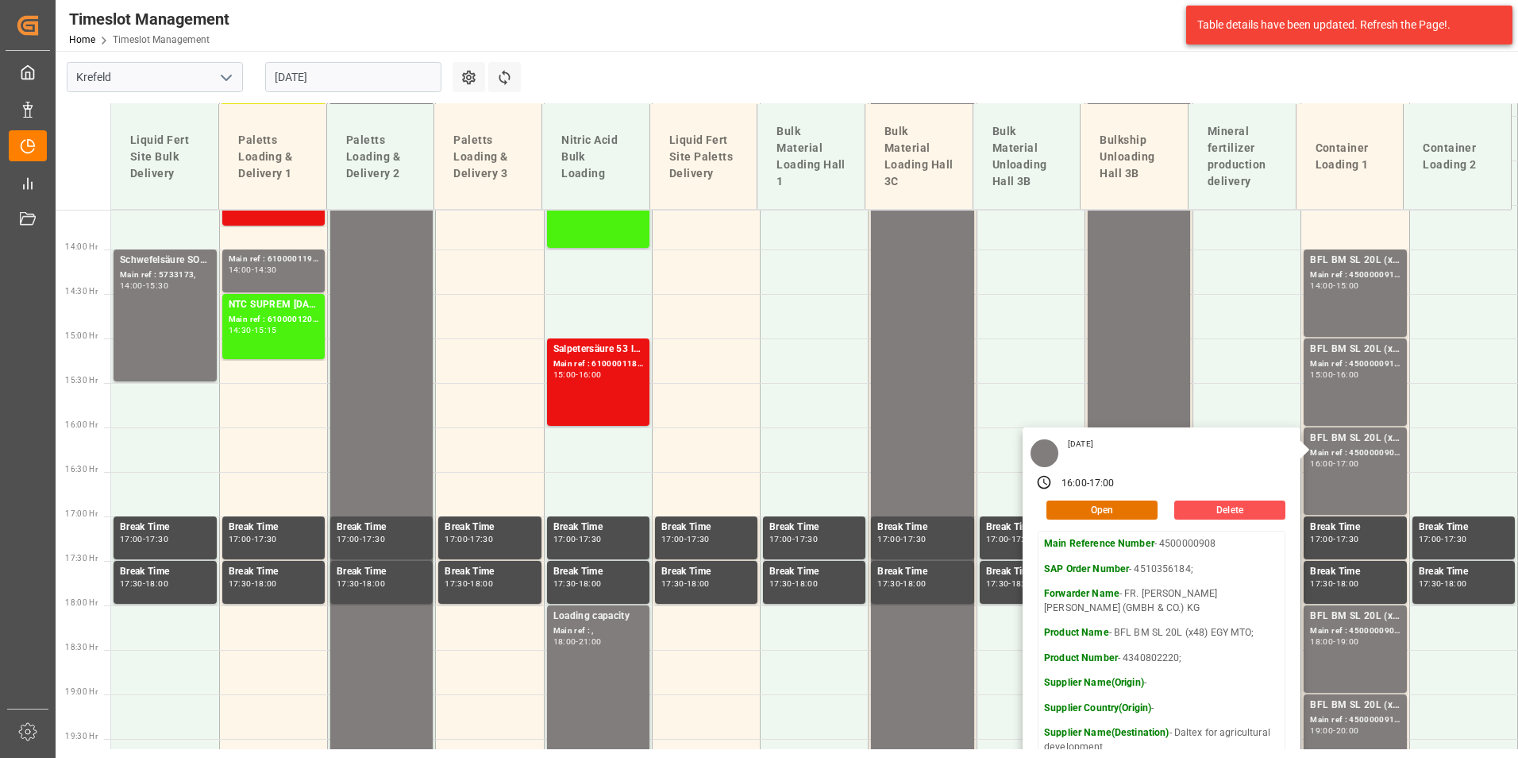
click at [387, 77] on input "[DATE]" at bounding box center [353, 77] width 176 height 30
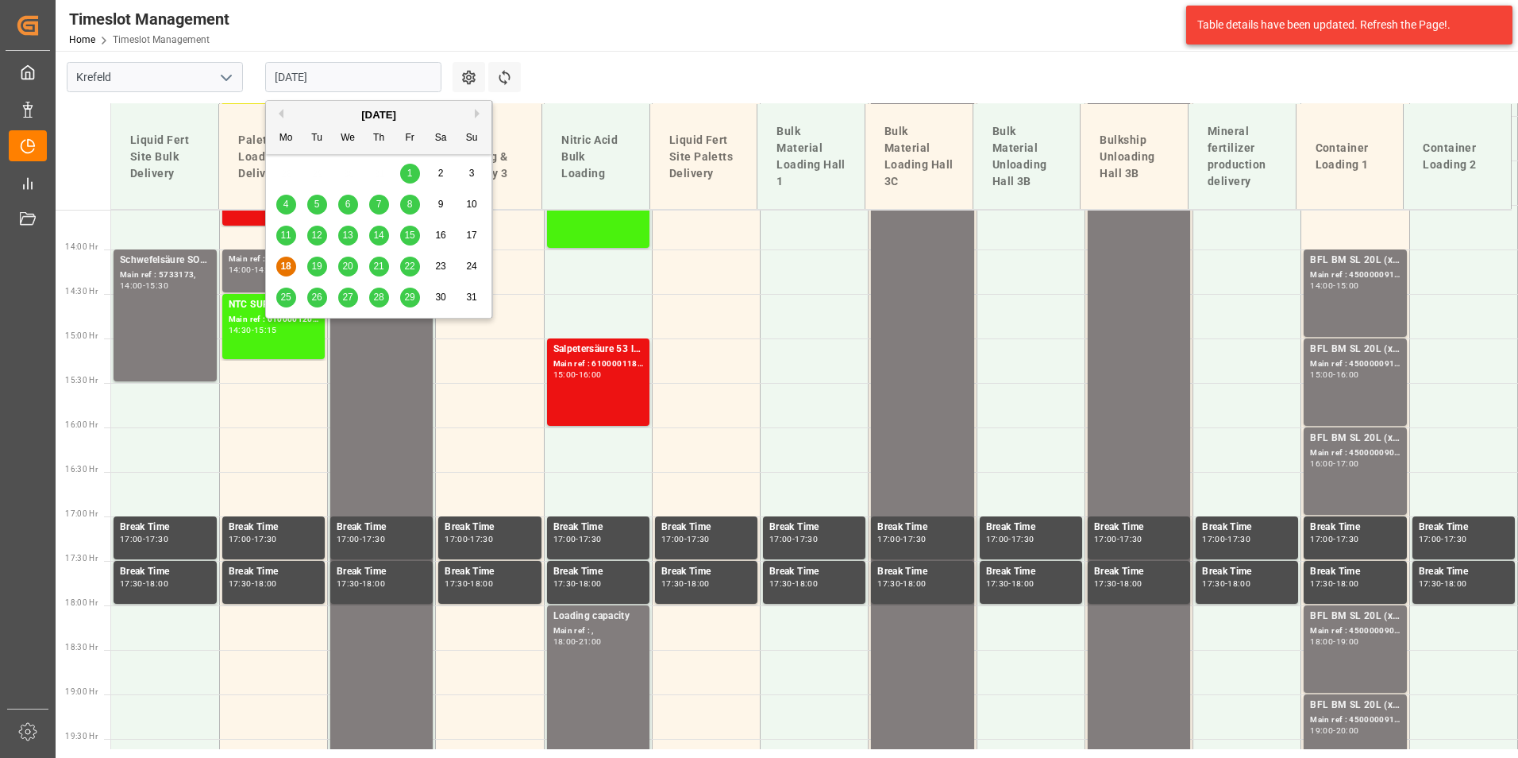
click at [317, 261] on span "19" at bounding box center [316, 265] width 10 height 11
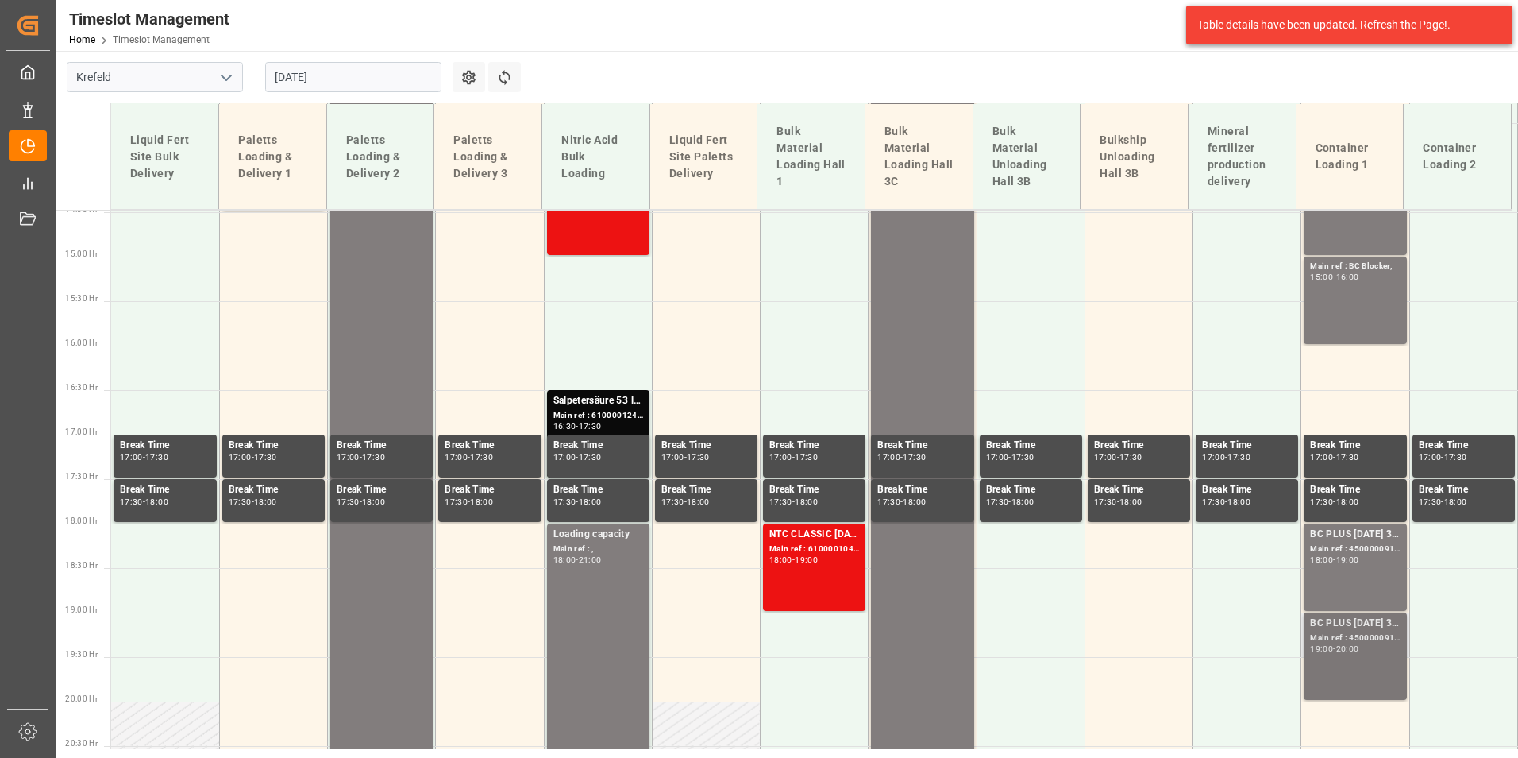
scroll to position [1364, 0]
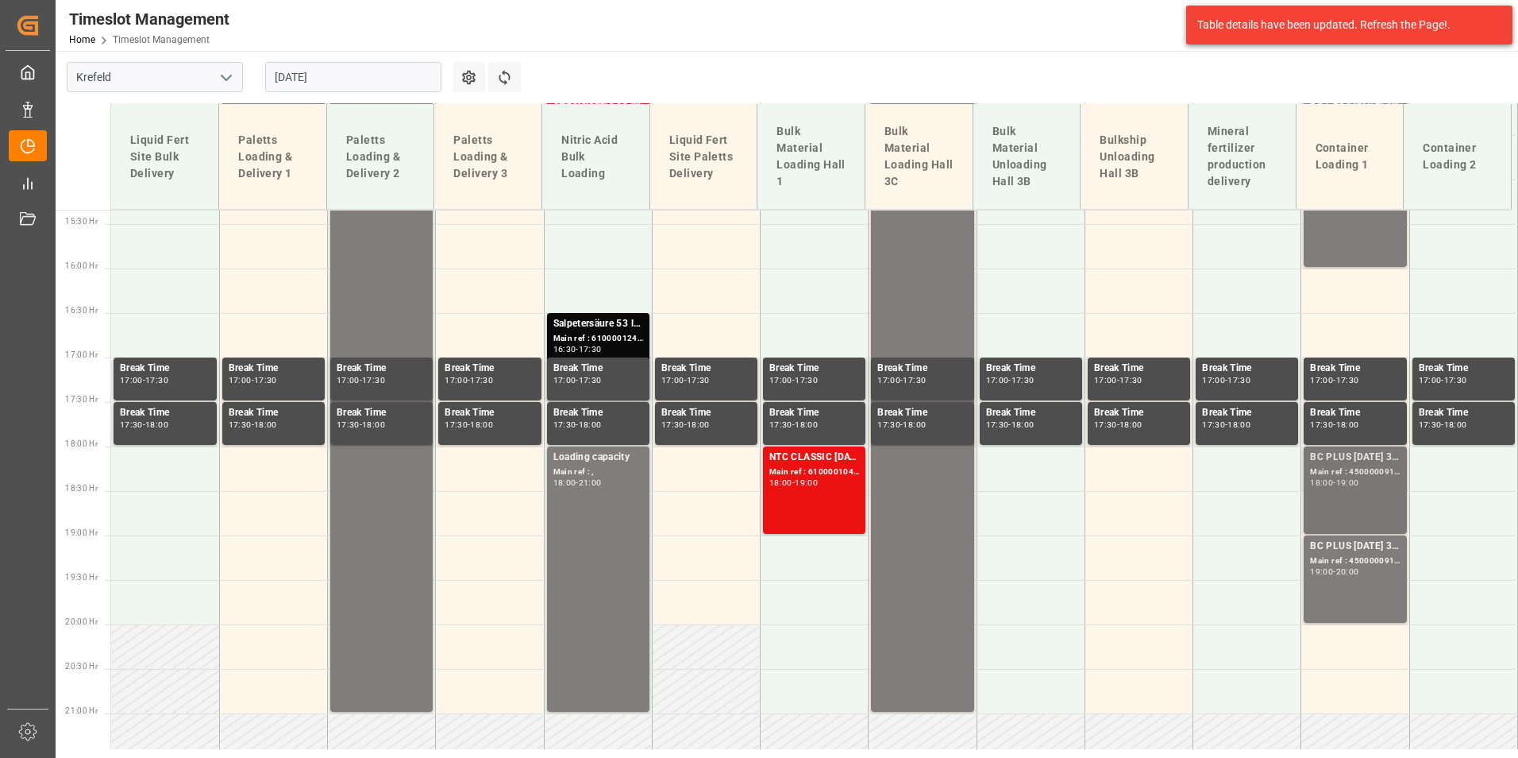
click at [1322, 496] on div "BC PLUS [DATE] 3M 25kg (x42) WW; Main ref : 4500000915, 2000000422; 18:00 - 19:…" at bounding box center [1355, 489] width 90 height 81
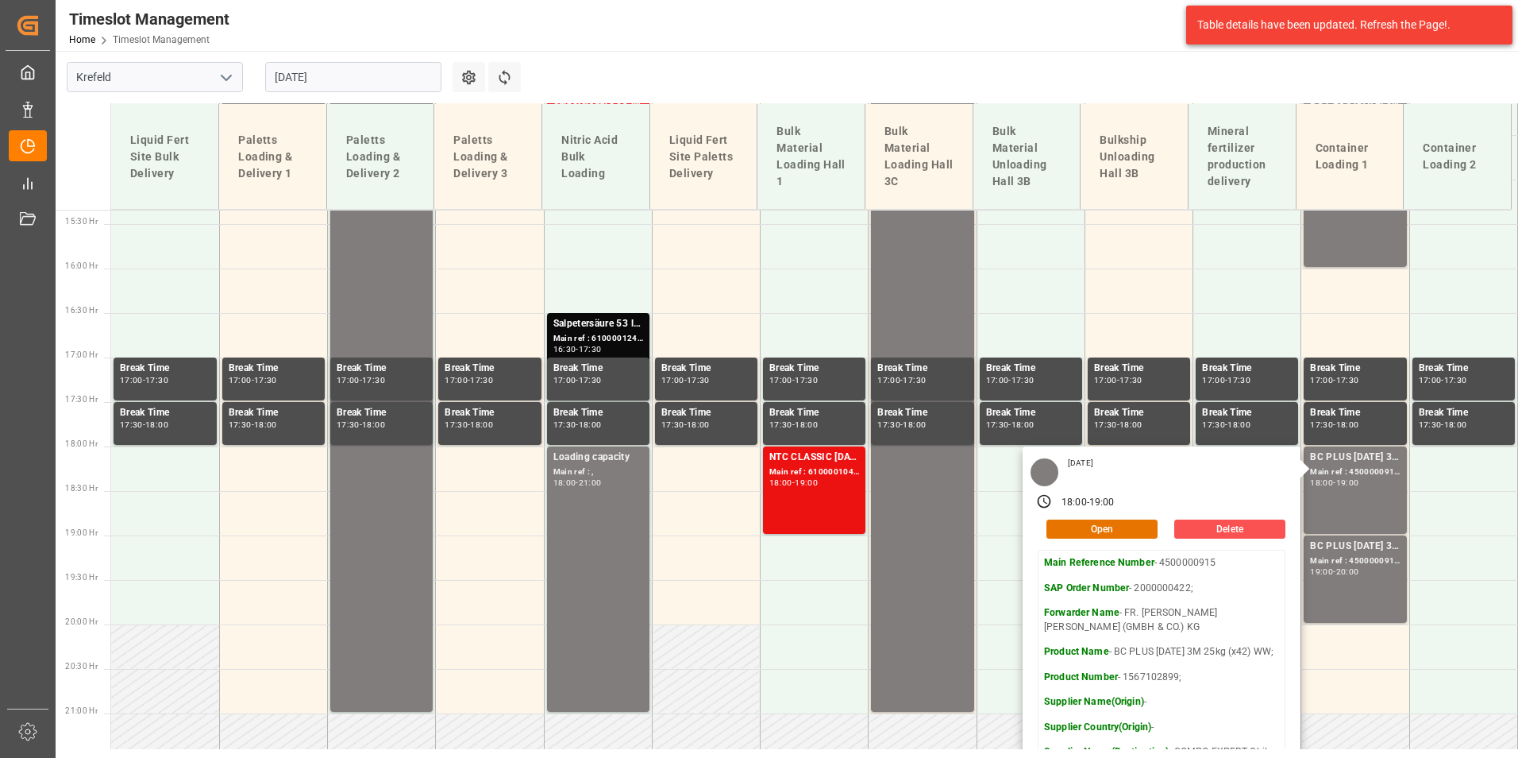
click at [820, 79] on main "[GEOGRAPHIC_DATA] [DATE] Settings Refresh Time Slots Liquid Fert Site Bulk Deli…" at bounding box center [785, 241] width 1459 height 698
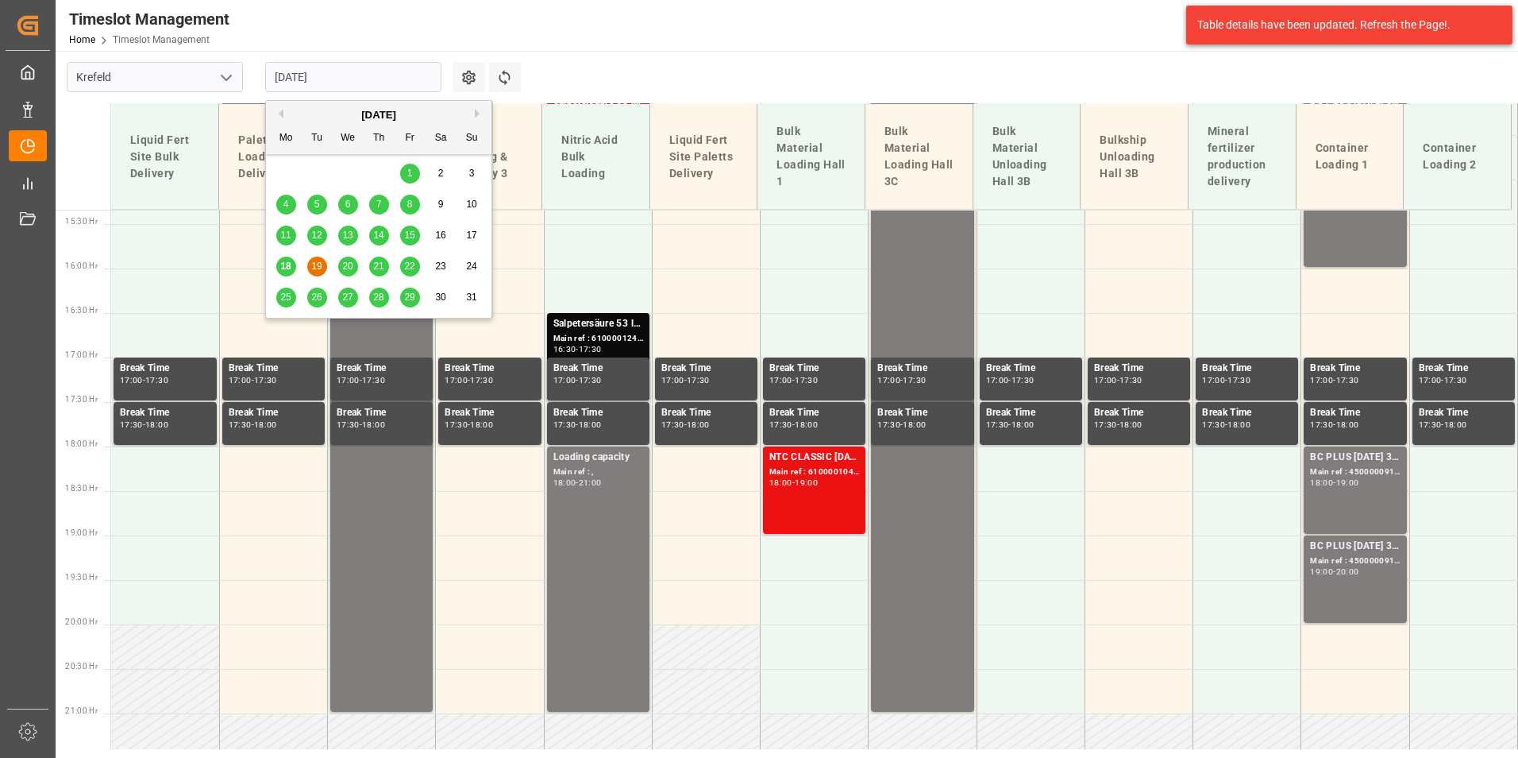
click at [407, 68] on input "[DATE]" at bounding box center [353, 77] width 176 height 30
click at [282, 276] on div "18" at bounding box center [286, 266] width 20 height 19
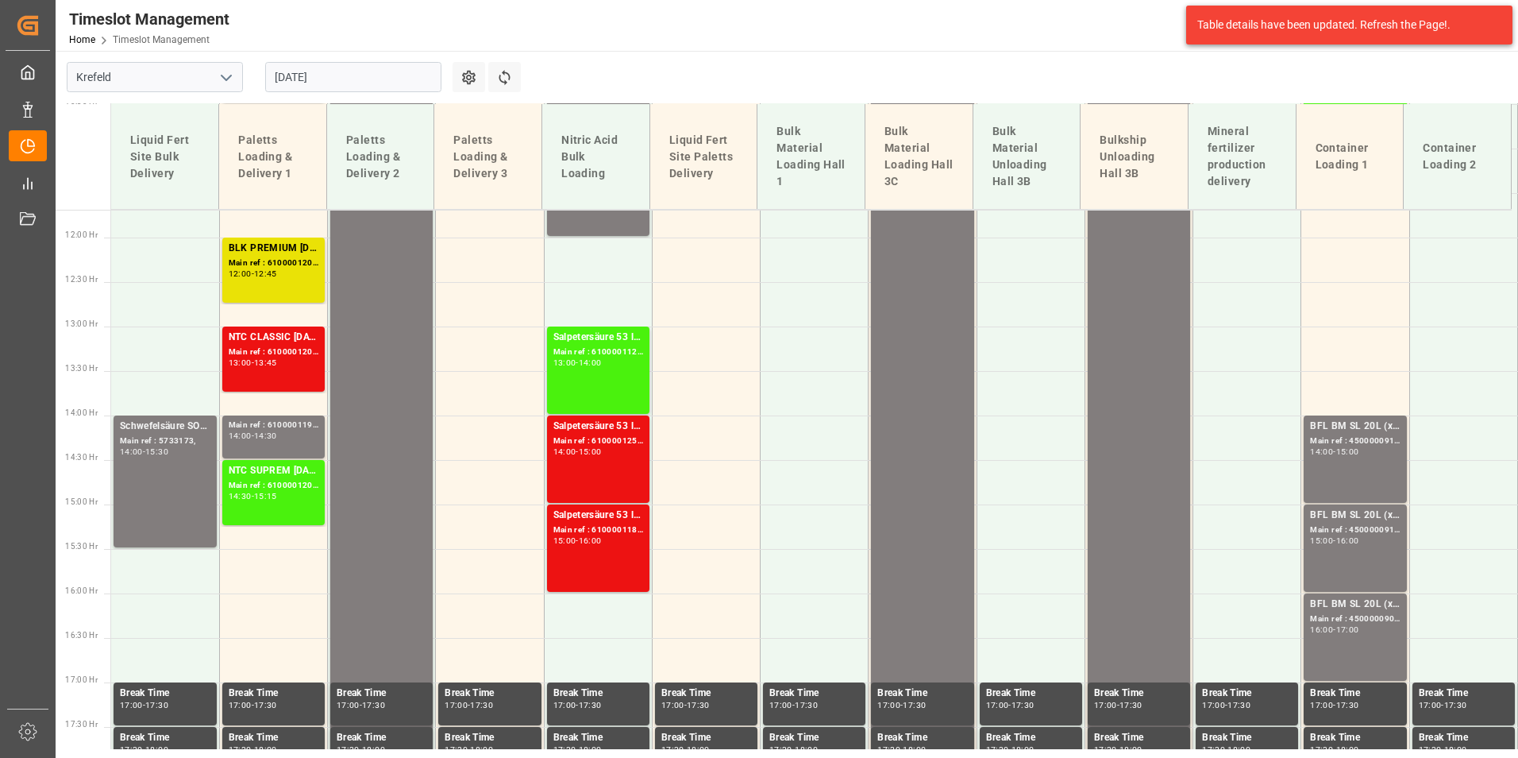
scroll to position [1285, 0]
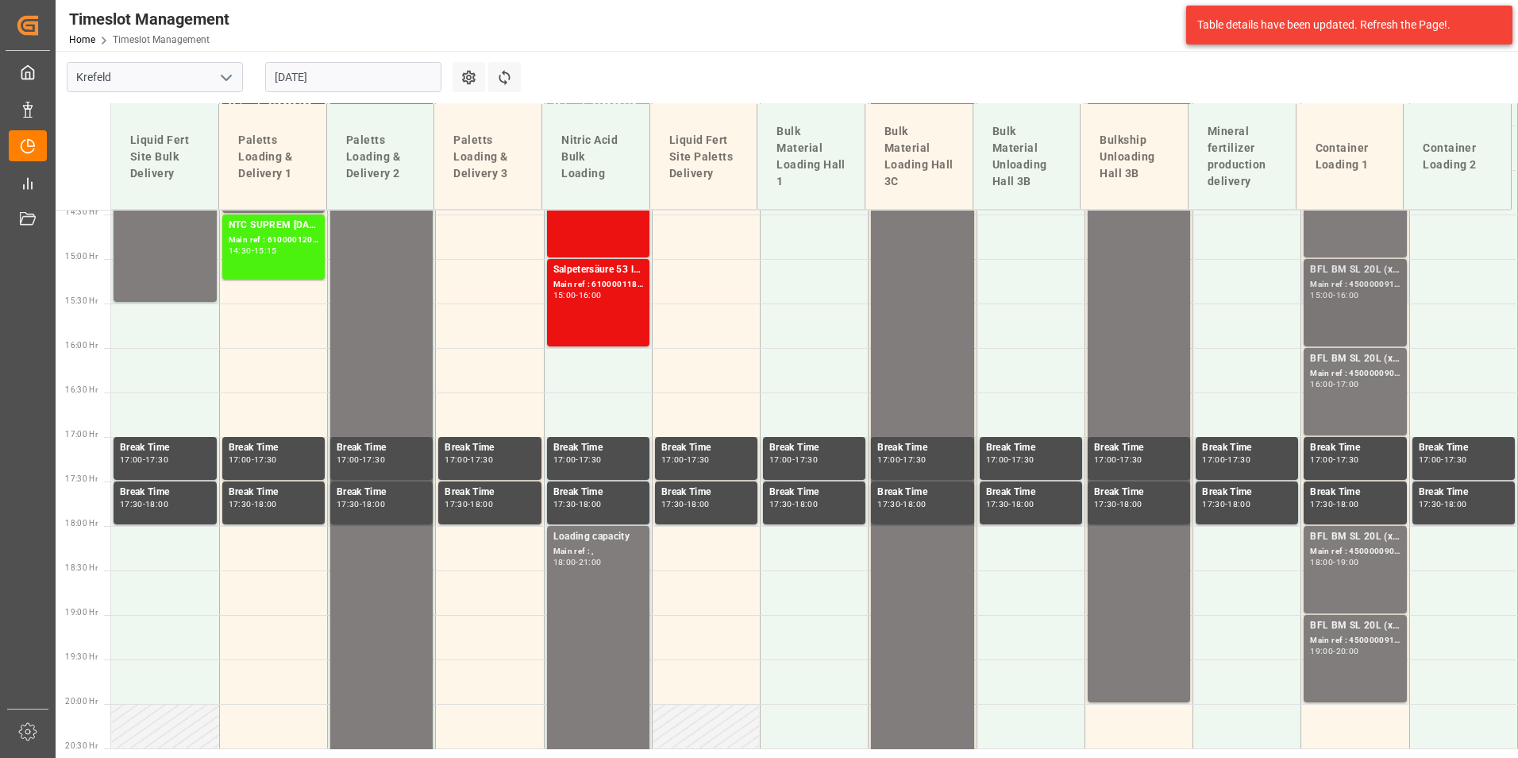
click at [1368, 315] on div "BFL BM SL 20L (x48) EGY MTO; Main ref : 4500000911, 4510356184; 15:00 - 16:00" at bounding box center [1355, 302] width 90 height 81
click at [1367, 362] on div "BFL BM SL 20L (x48) EGY MTO;" at bounding box center [1355, 359] width 90 height 16
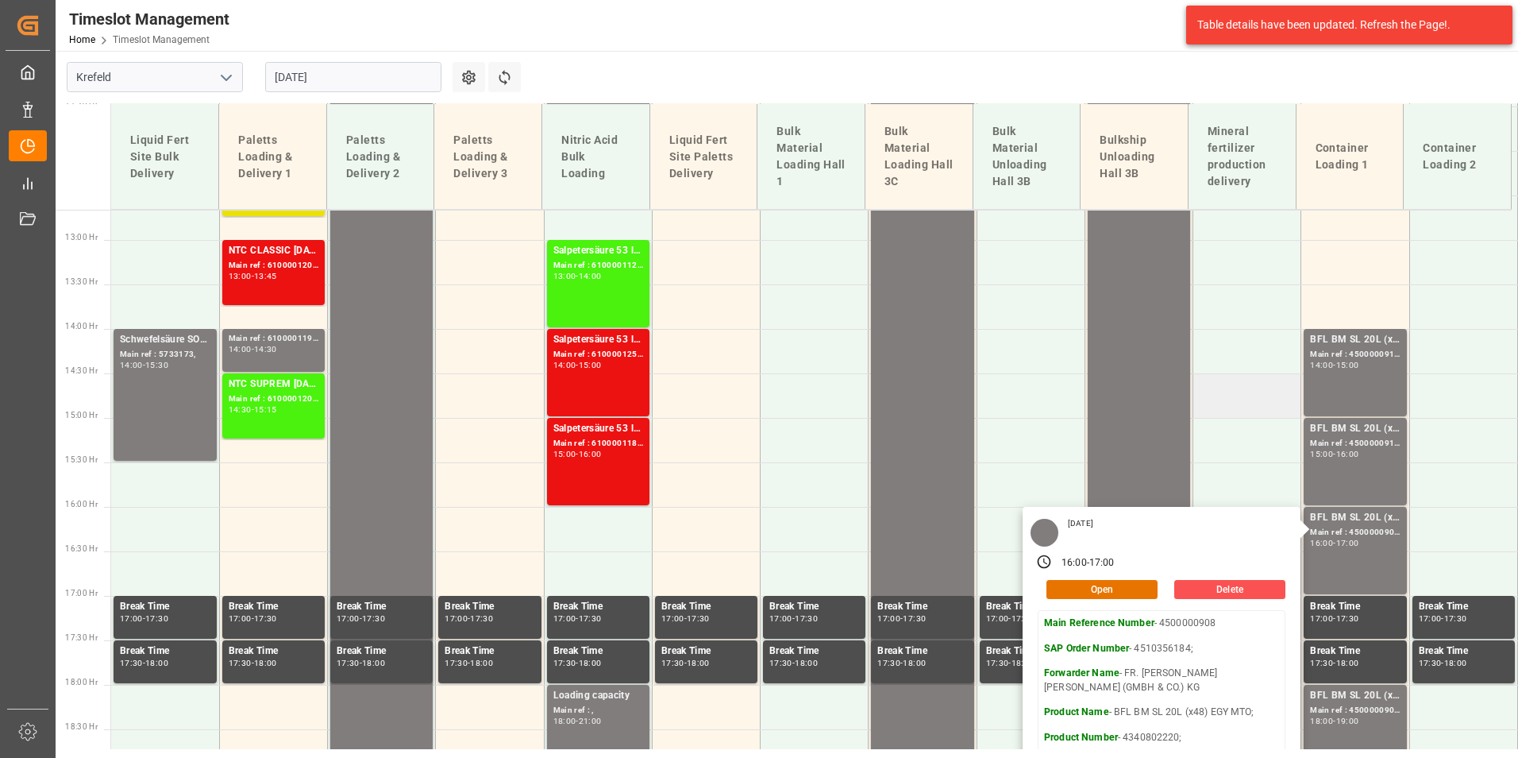
scroll to position [808, 0]
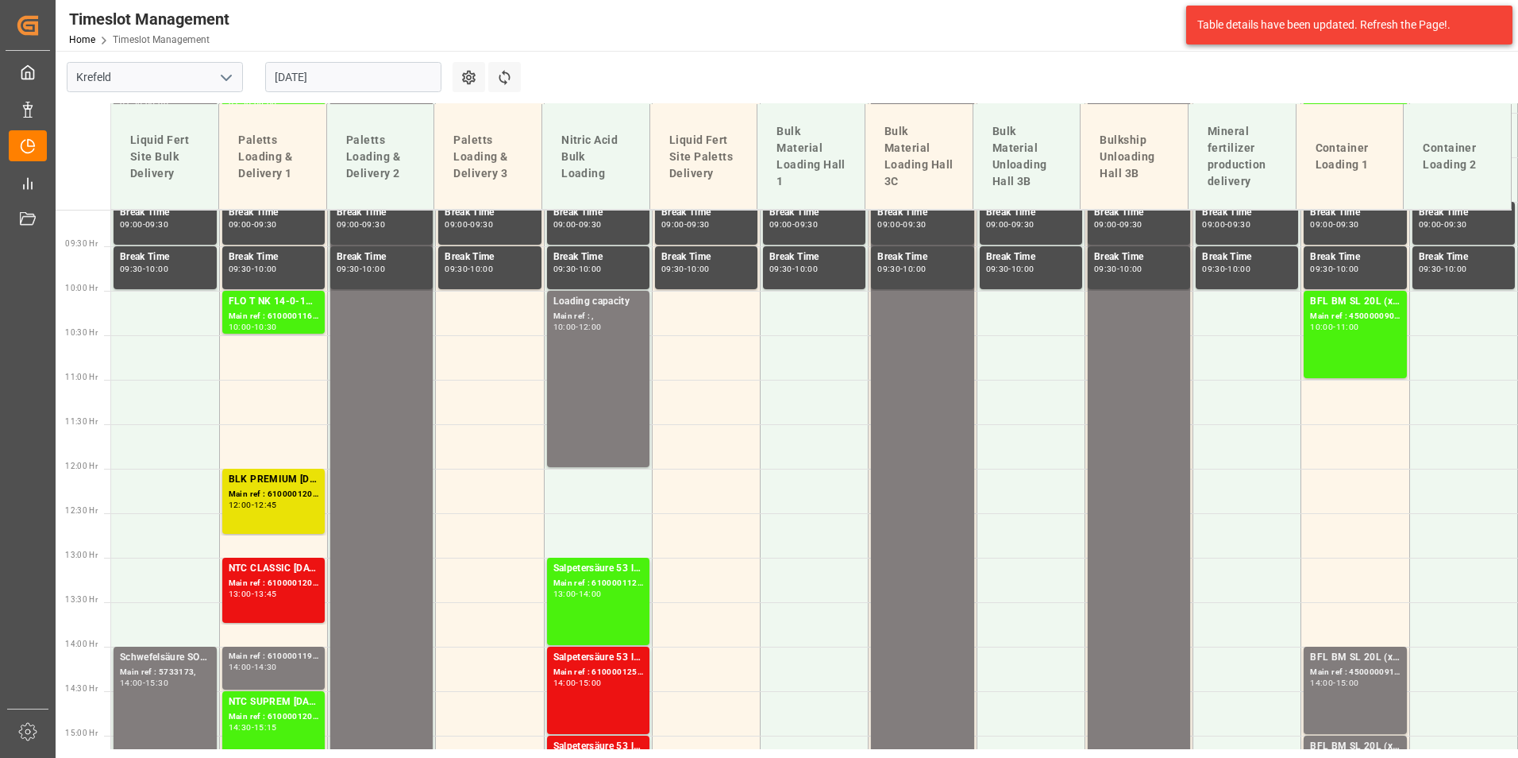
click at [326, 81] on input "[DATE]" at bounding box center [353, 77] width 176 height 30
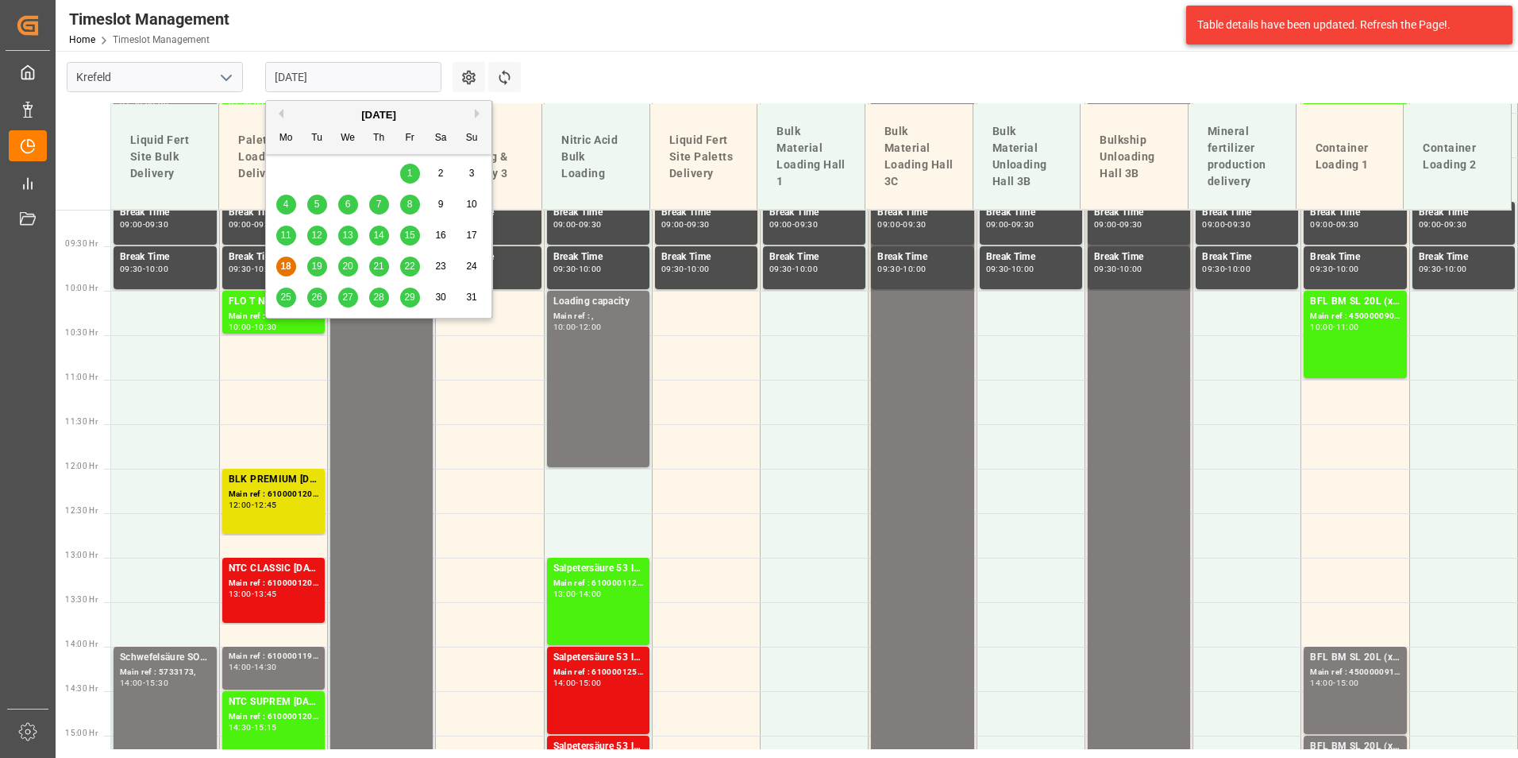
click at [319, 273] on div "19" at bounding box center [317, 266] width 20 height 19
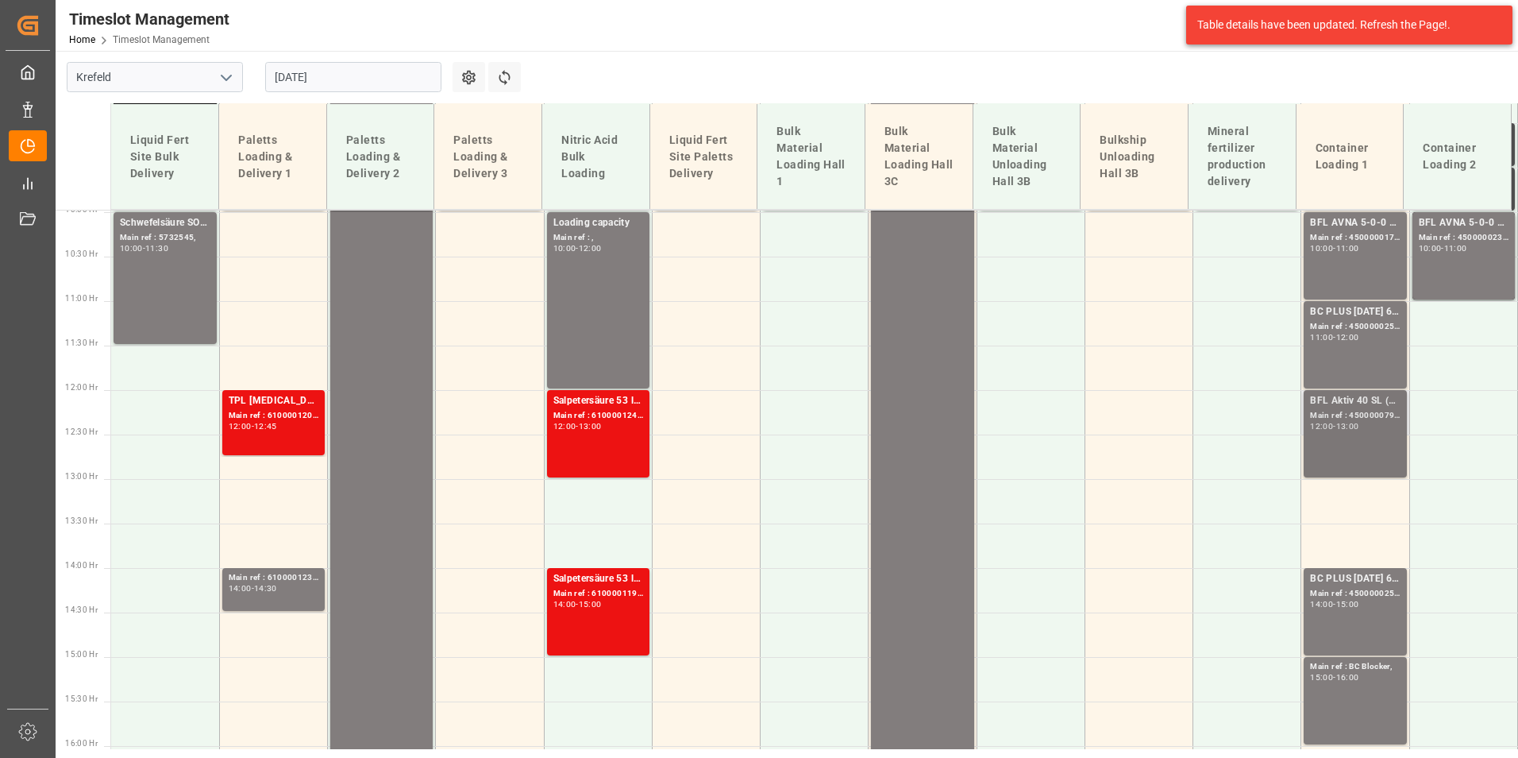
scroll to position [888, 0]
click at [1328, 358] on div "BC PLUS [DATE] 6M 25kg (x42) INT; Main ref : 4500000252, 2000000104; 11:00 - 12…" at bounding box center [1355, 343] width 90 height 81
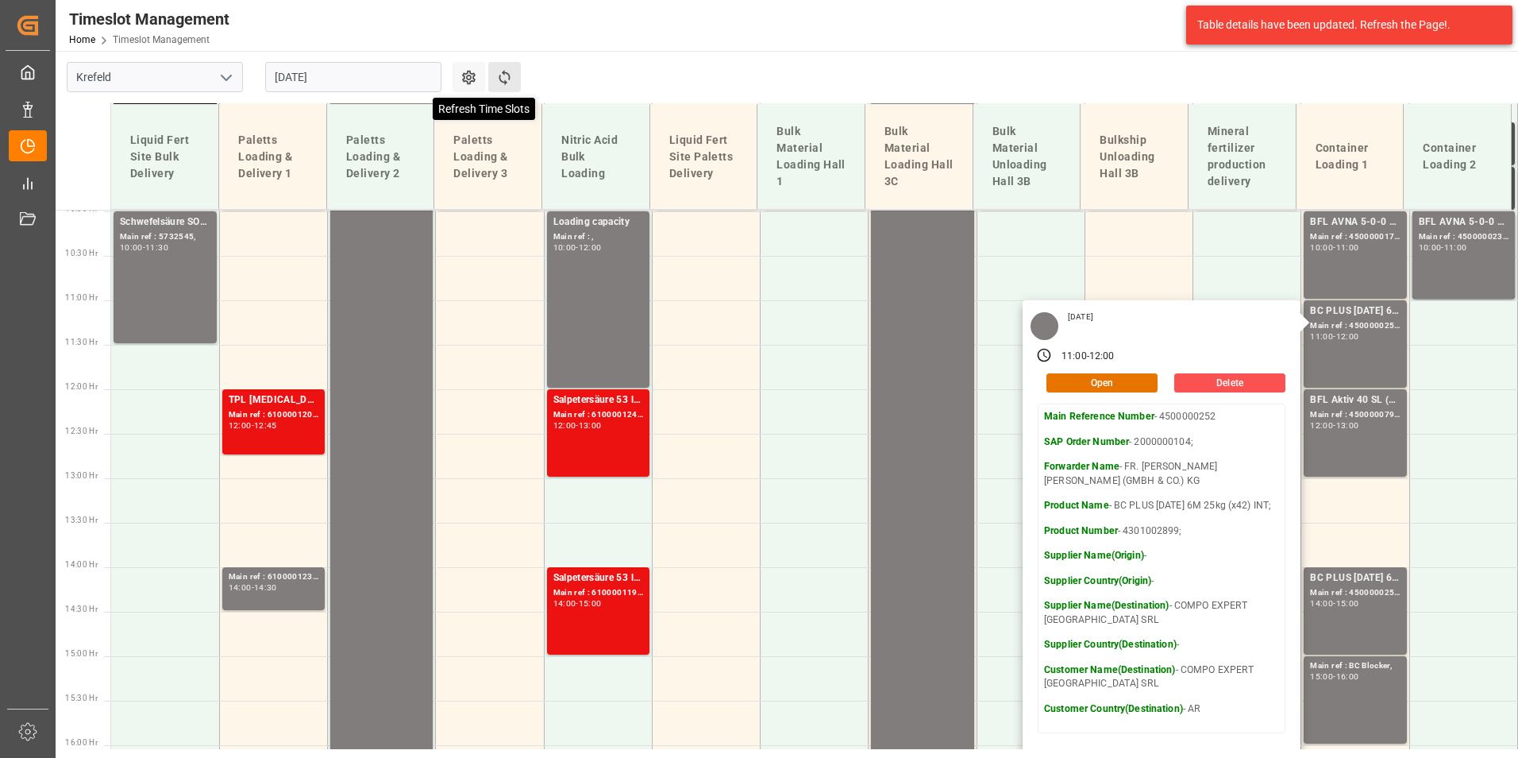
click at [511, 71] on icon at bounding box center [504, 77] width 17 height 17
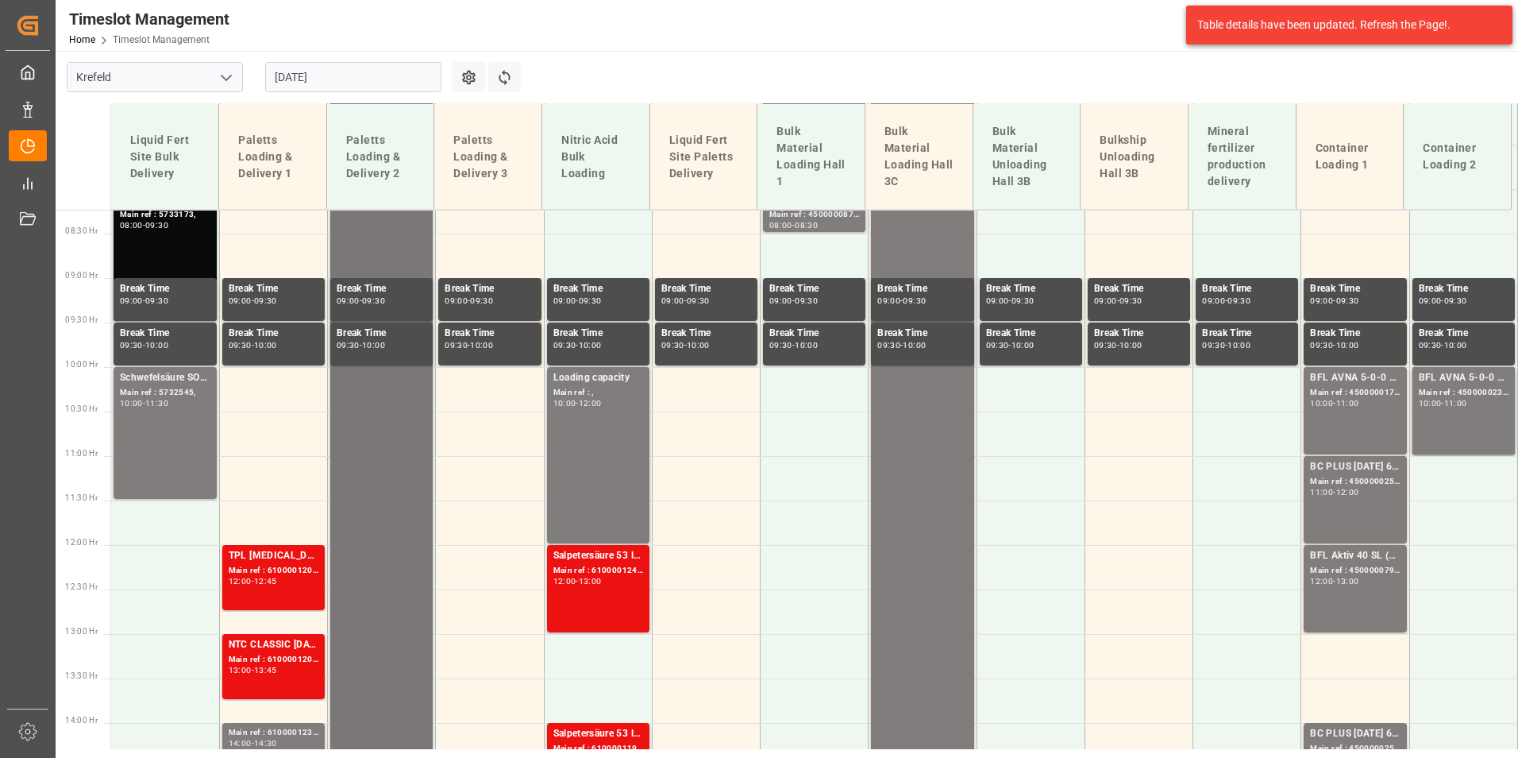
scroll to position [580, 0]
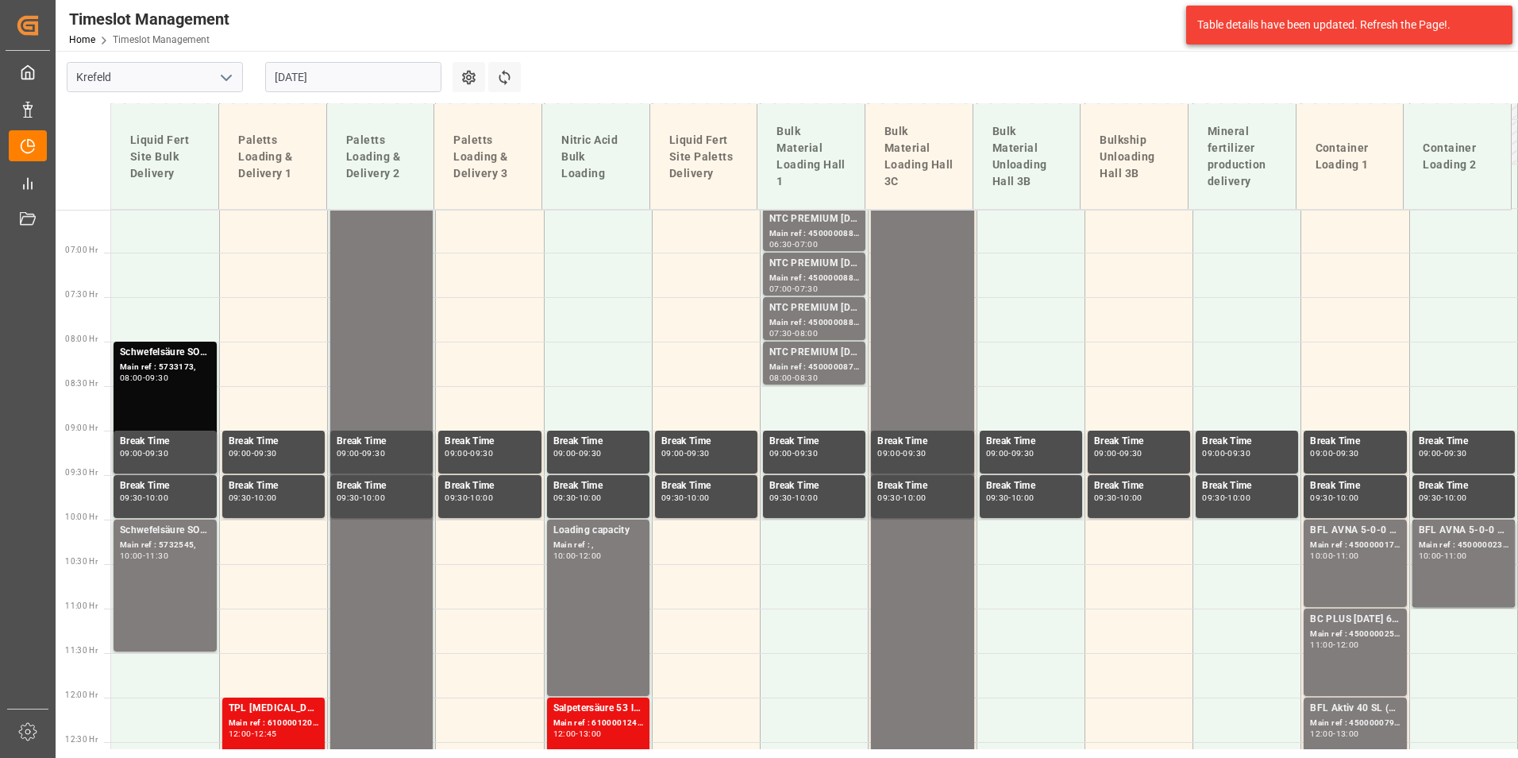
click at [364, 81] on input "[DATE]" at bounding box center [353, 77] width 176 height 30
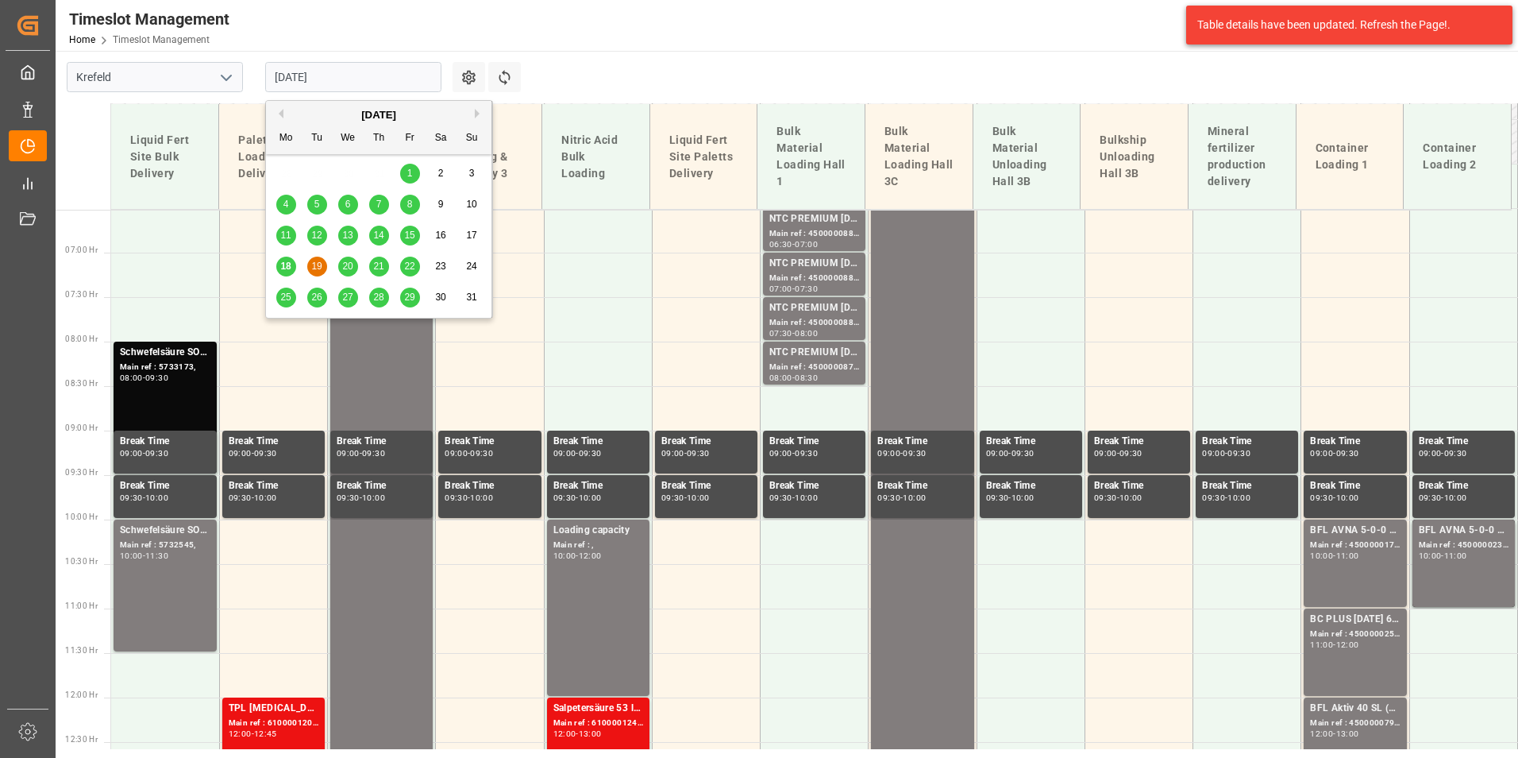
click at [344, 263] on span "20" at bounding box center [347, 265] width 10 height 11
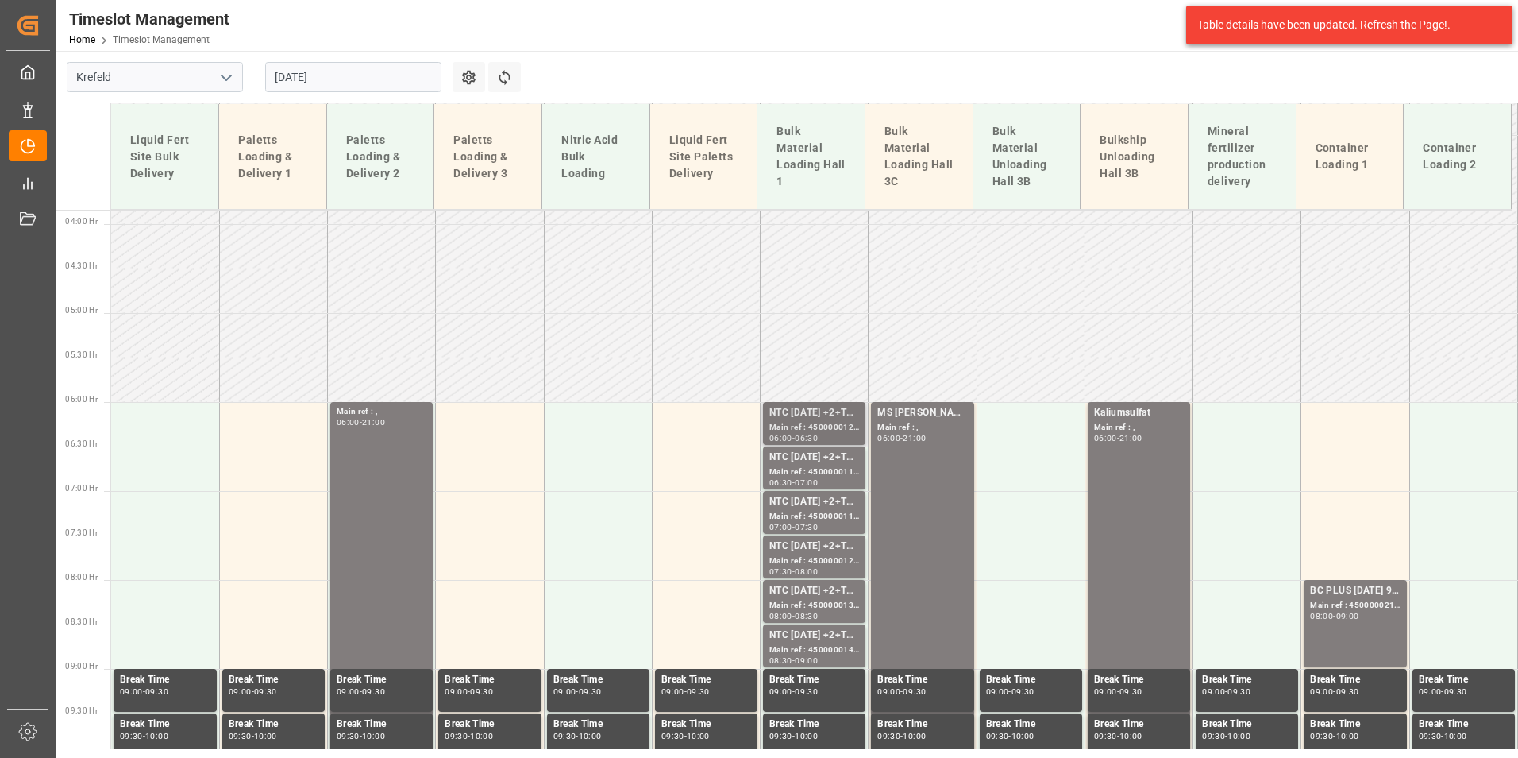
click at [831, 414] on div "NTC [DATE] +2+TE BULK;" at bounding box center [814, 413] width 90 height 16
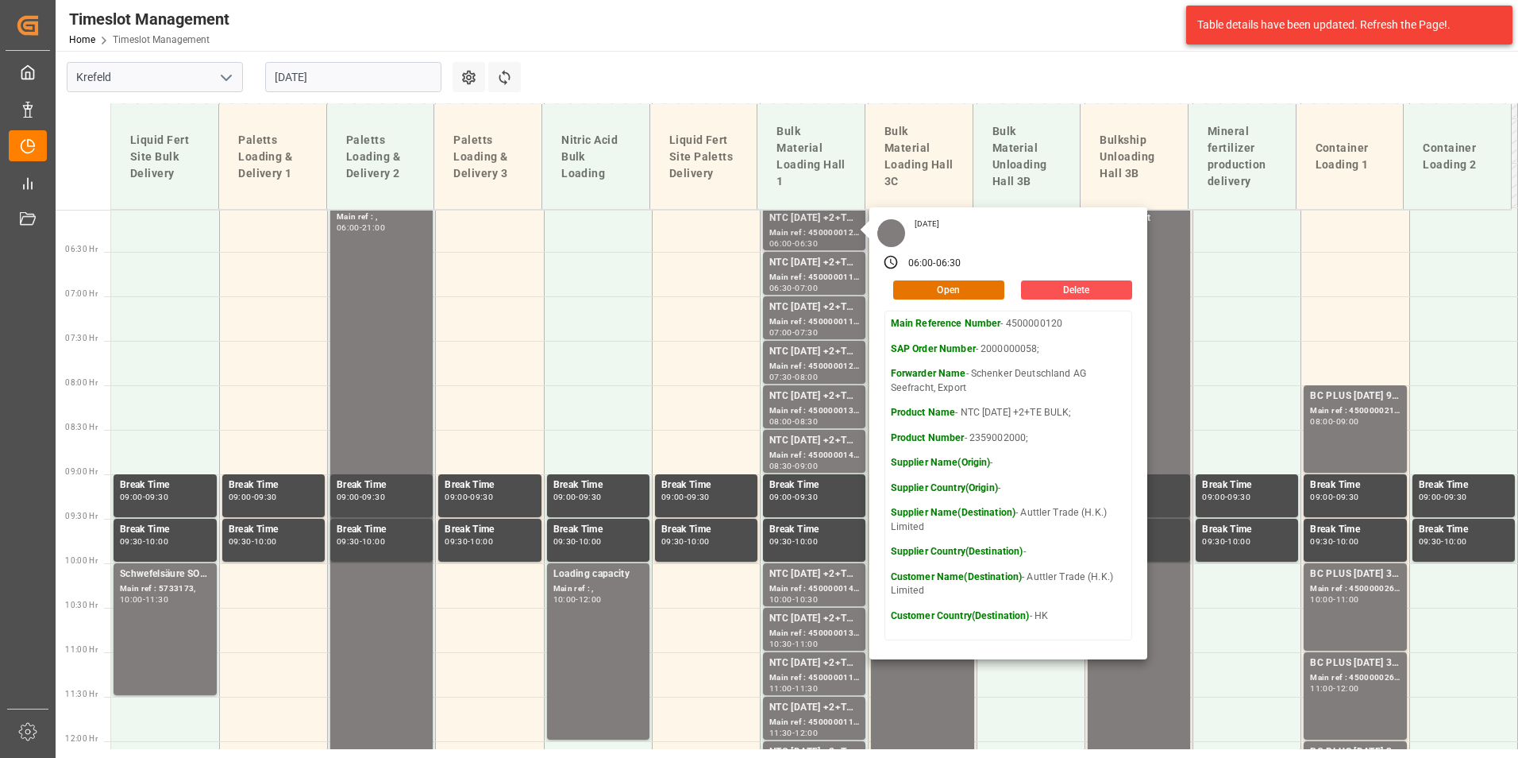
scroll to position [500, 0]
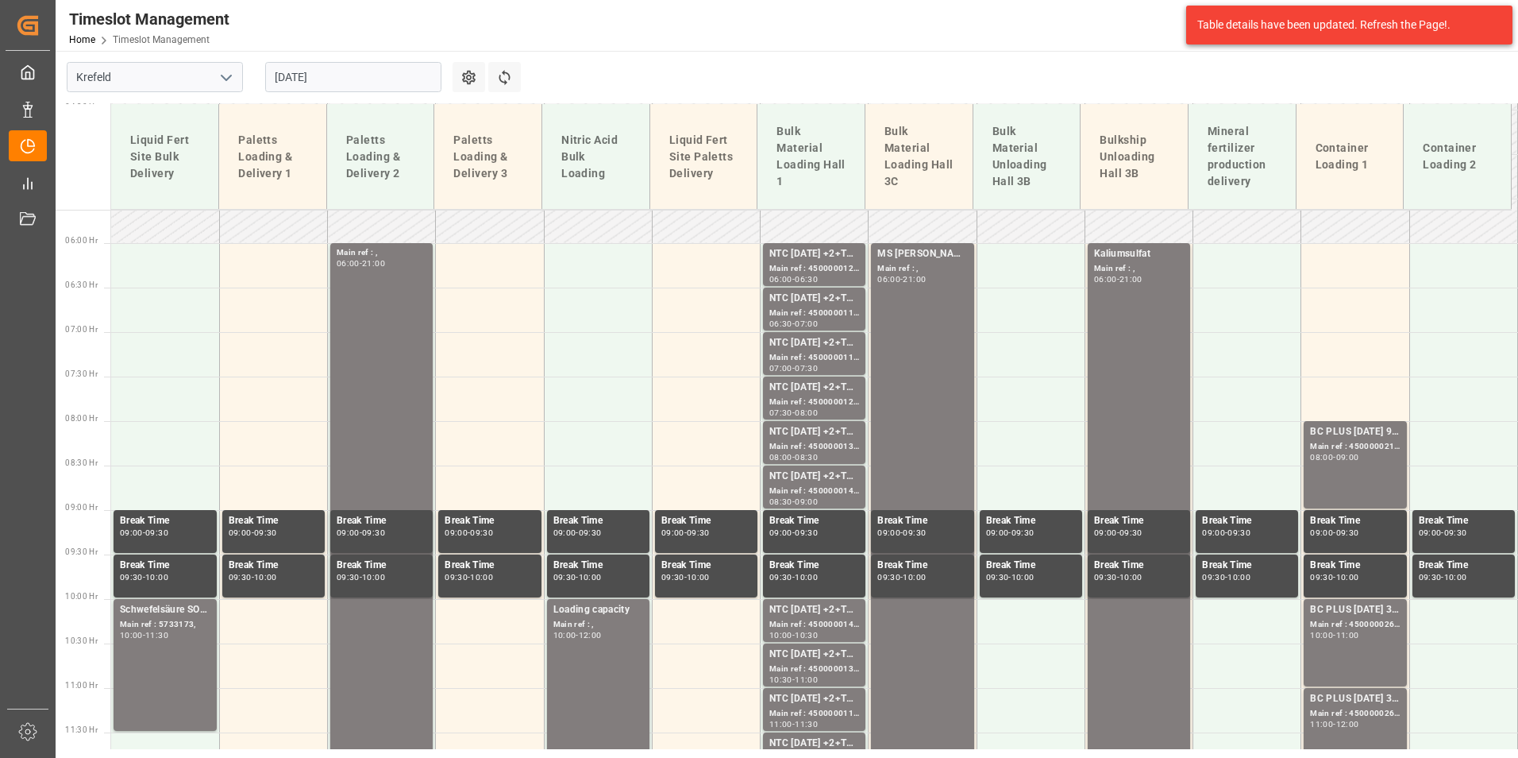
click at [810, 289] on div "NTC [DATE] +2+TE BULK; Main ref : 4500000116, 2000000058; 06:30 - 07:00" at bounding box center [814, 308] width 102 height 43
click at [818, 337] on div "NTC [DATE] +2+TE BULK;" at bounding box center [814, 343] width 90 height 16
click at [831, 453] on div "Main ref : 4500000137, 2000000058;" at bounding box center [814, 446] width 90 height 13
click at [837, 493] on div "Main ref : 4500000142, 2000000058;" at bounding box center [814, 490] width 90 height 13
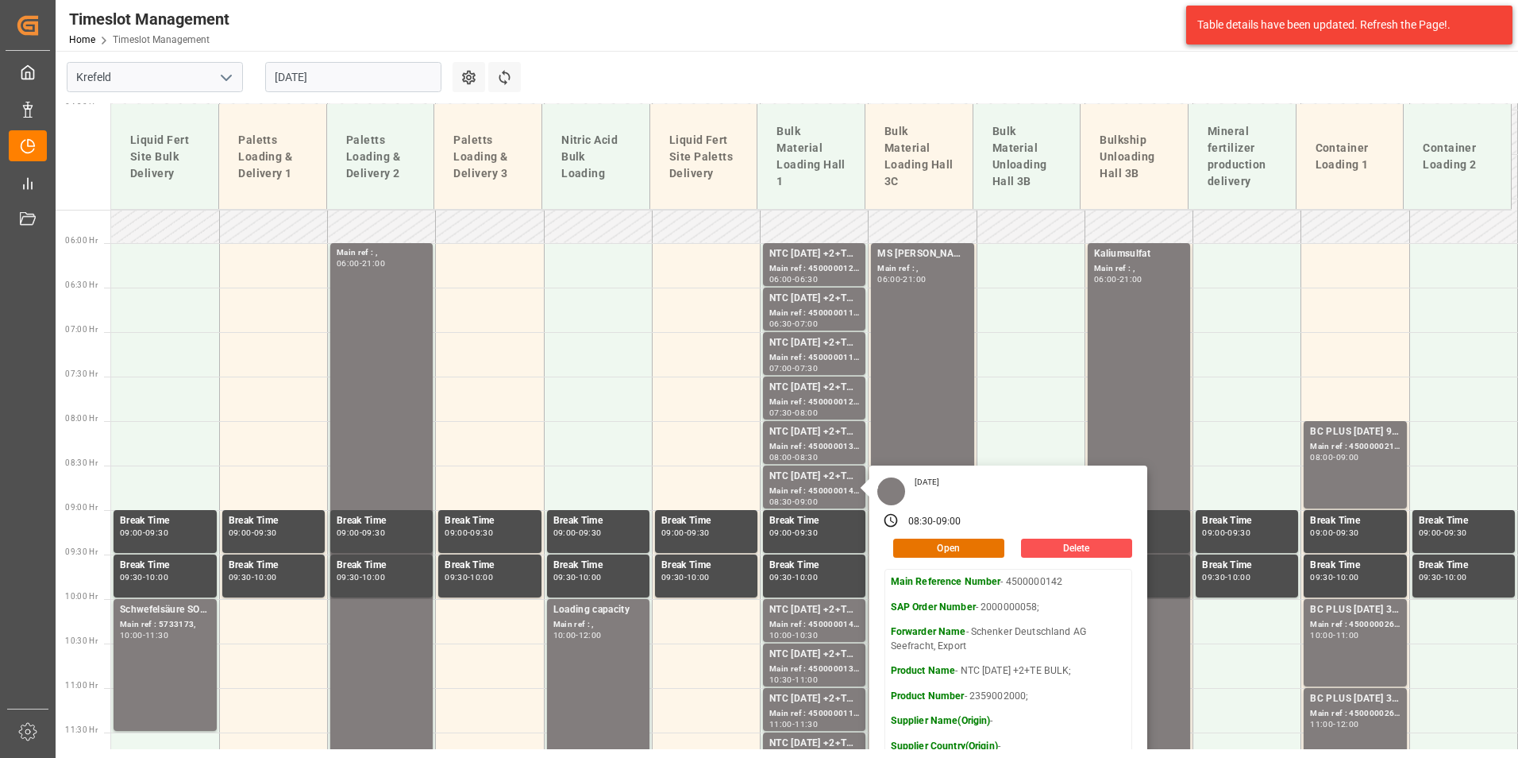
scroll to position [738, 0]
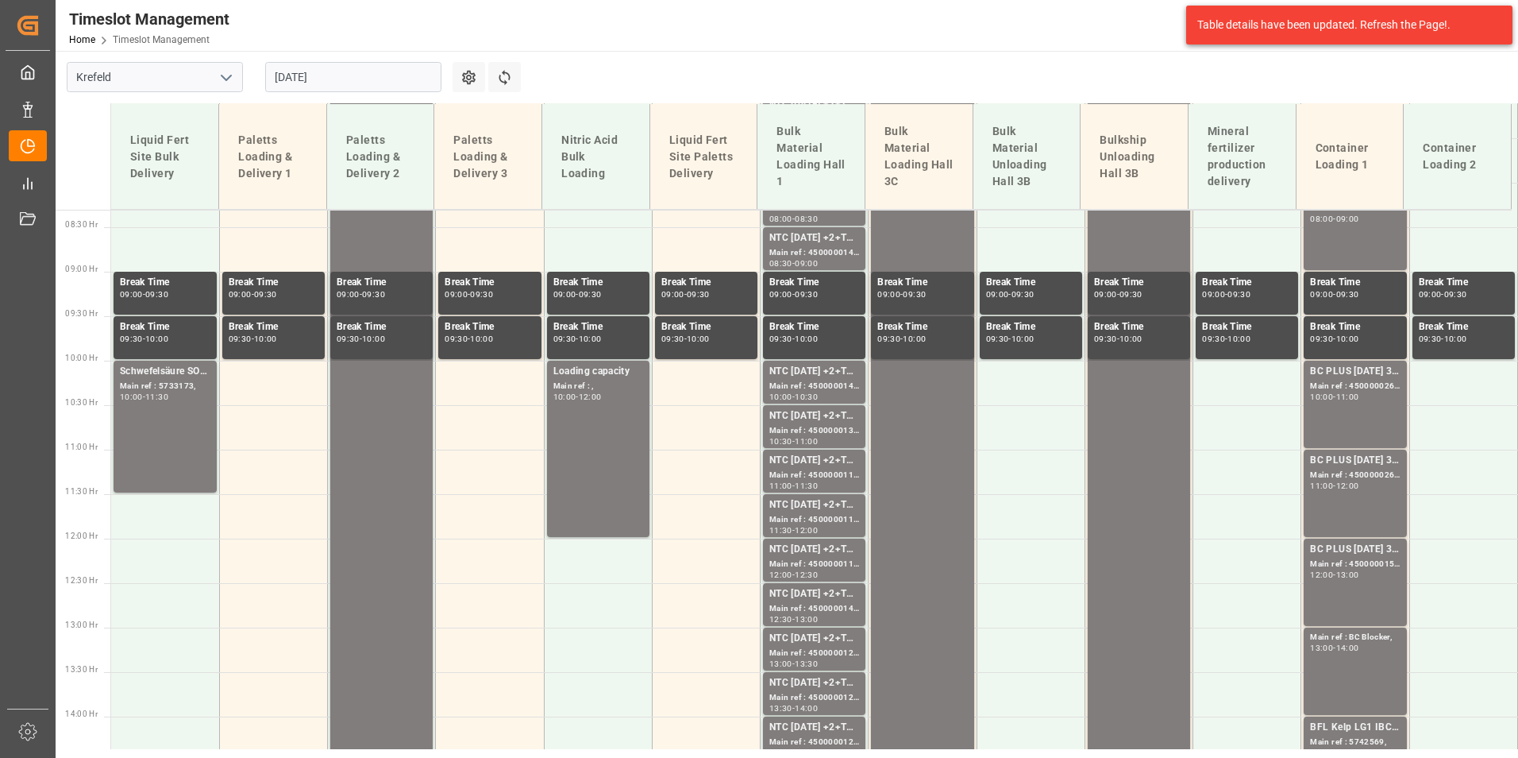
click at [811, 372] on div "NTC [DATE] +2+TE BULK;" at bounding box center [814, 372] width 90 height 16
click at [815, 415] on div "NTC [DATE] +2+TE BULK;" at bounding box center [814, 416] width 90 height 16
click at [837, 480] on div "Main ref : 4500000118, 2000000058;" at bounding box center [814, 474] width 90 height 13
click at [835, 514] on div "Main ref : 4500000119, 2000000058;" at bounding box center [814, 519] width 90 height 13
click at [831, 542] on div "NTC [DATE] +2+TE BULK;" at bounding box center [814, 550] width 90 height 16
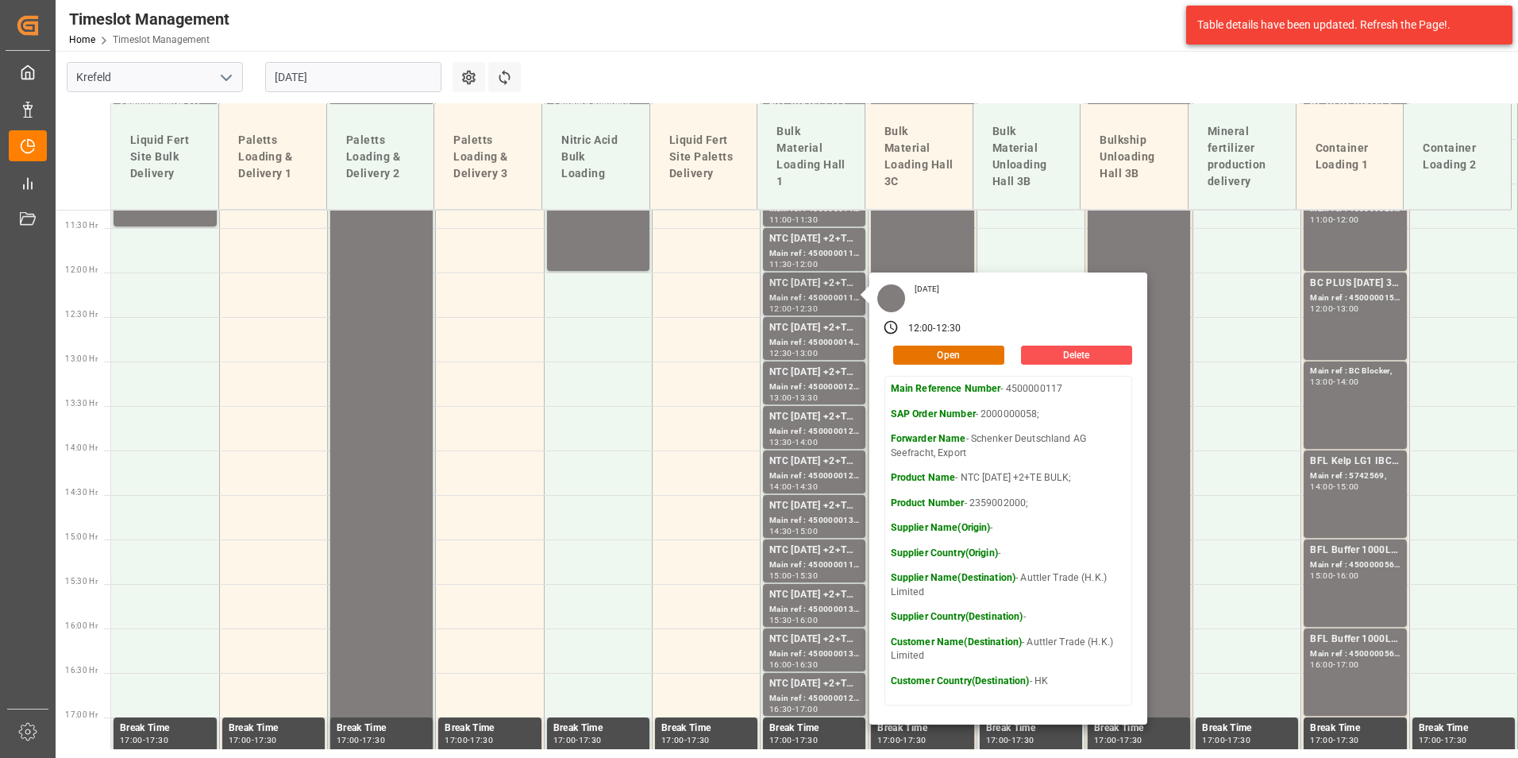
scroll to position [977, 0]
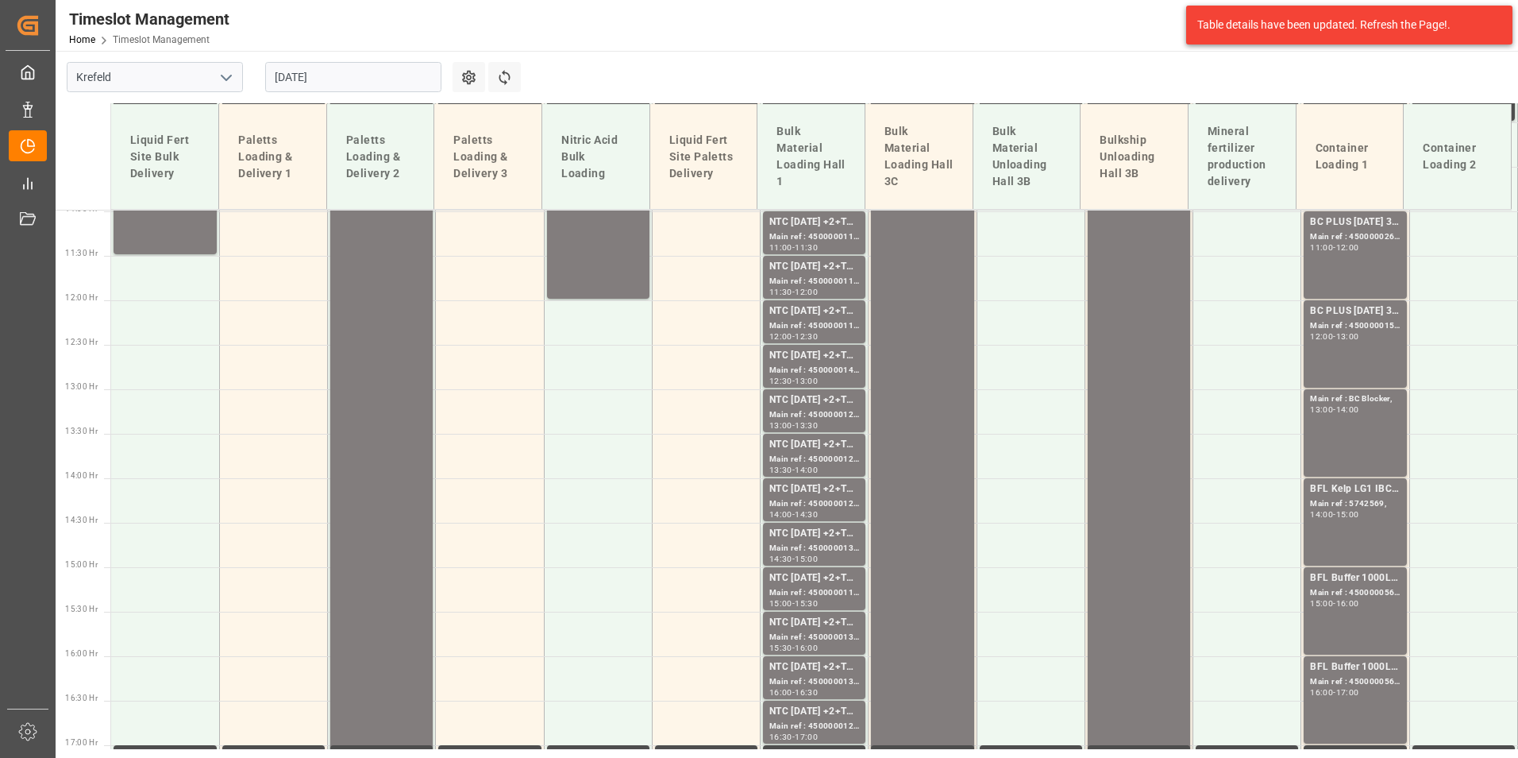
click at [816, 366] on div "Main ref : 4500000140, 2000000058;" at bounding box center [814, 370] width 90 height 13
click at [820, 406] on div "NTC [DATE] +2+TE BULK;" at bounding box center [814, 400] width 90 height 16
click at [823, 442] on div "NTC [DATE] +2+TE BULK;" at bounding box center [814, 445] width 90 height 16
click at [819, 482] on div "NTC [DATE] +2+TE BULK;" at bounding box center [814, 489] width 90 height 16
click at [803, 555] on div "15:00" at bounding box center [806, 558] width 23 height 7
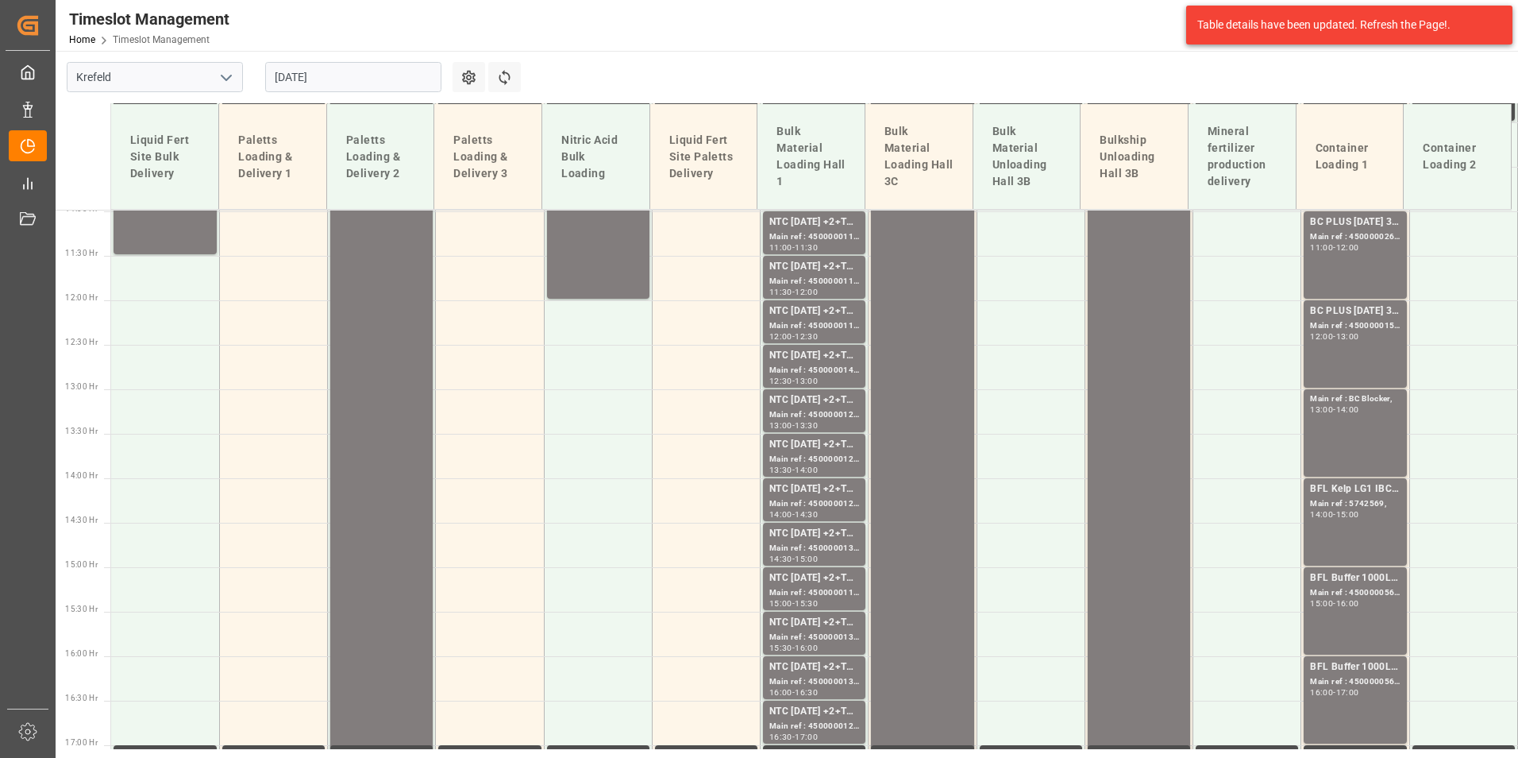
click at [804, 571] on div "NTC [DATE] +2+TE BULK;" at bounding box center [814, 578] width 90 height 16
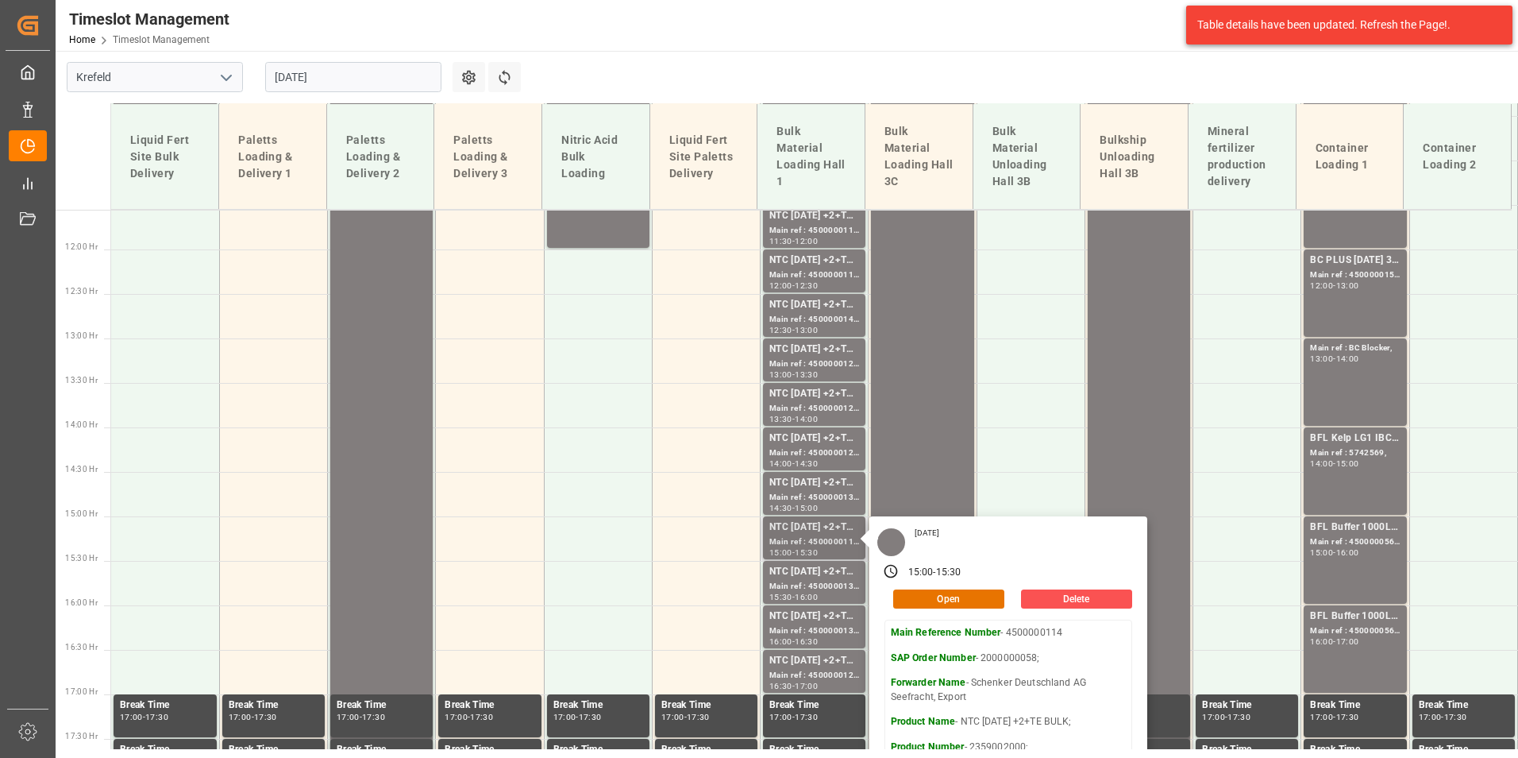
scroll to position [1056, 0]
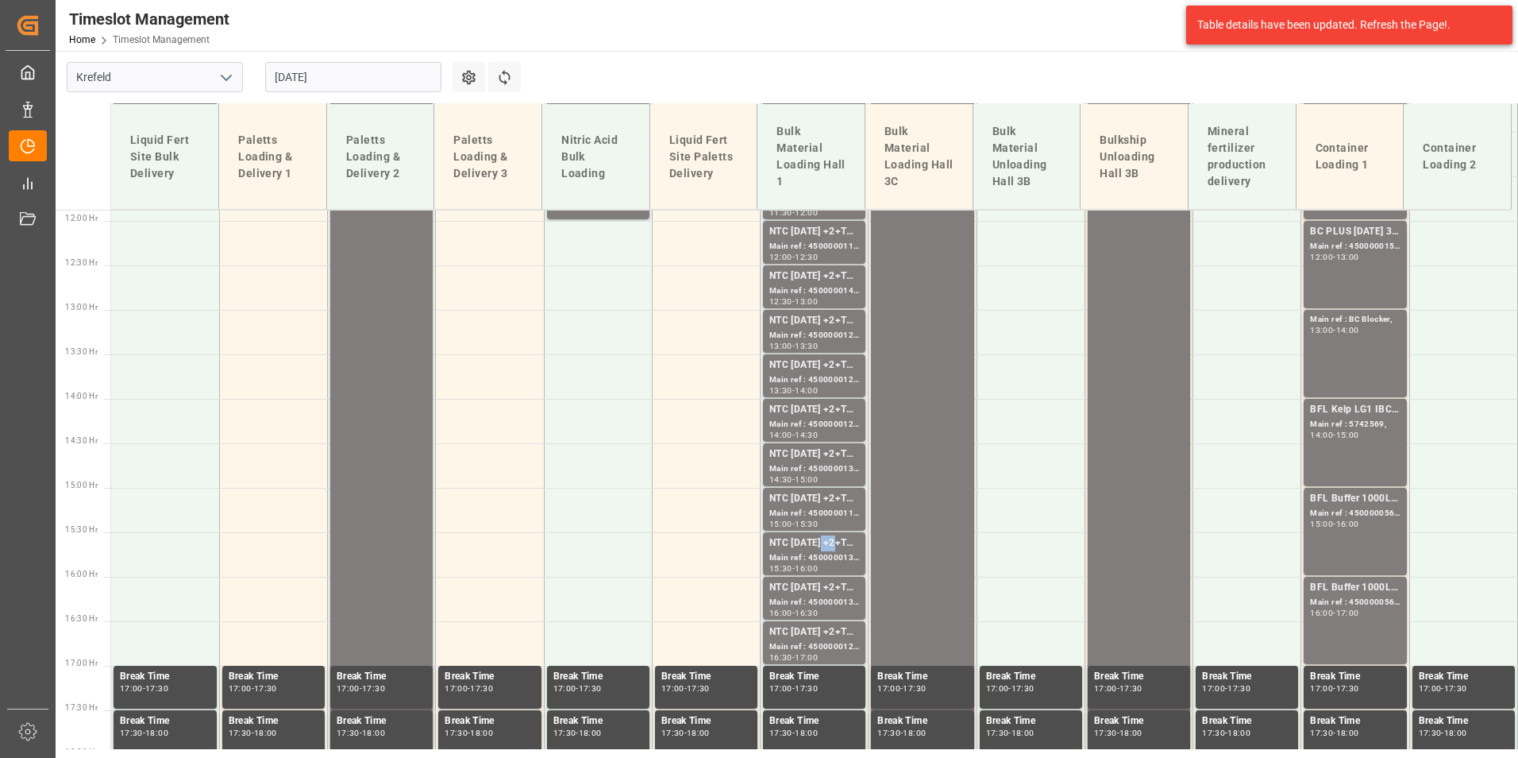
click at [825, 533] on div "NTC [DATE] +2+TE BULK; Main ref : 4500000132, 2000000058; 15:30 - 16:00" at bounding box center [814, 553] width 102 height 43
click at [825, 592] on div "NTC [DATE] +2+TE BULK;" at bounding box center [814, 588] width 90 height 16
click at [827, 631] on div "NTC [DATE] +2+TE BULK;" at bounding box center [814, 632] width 90 height 16
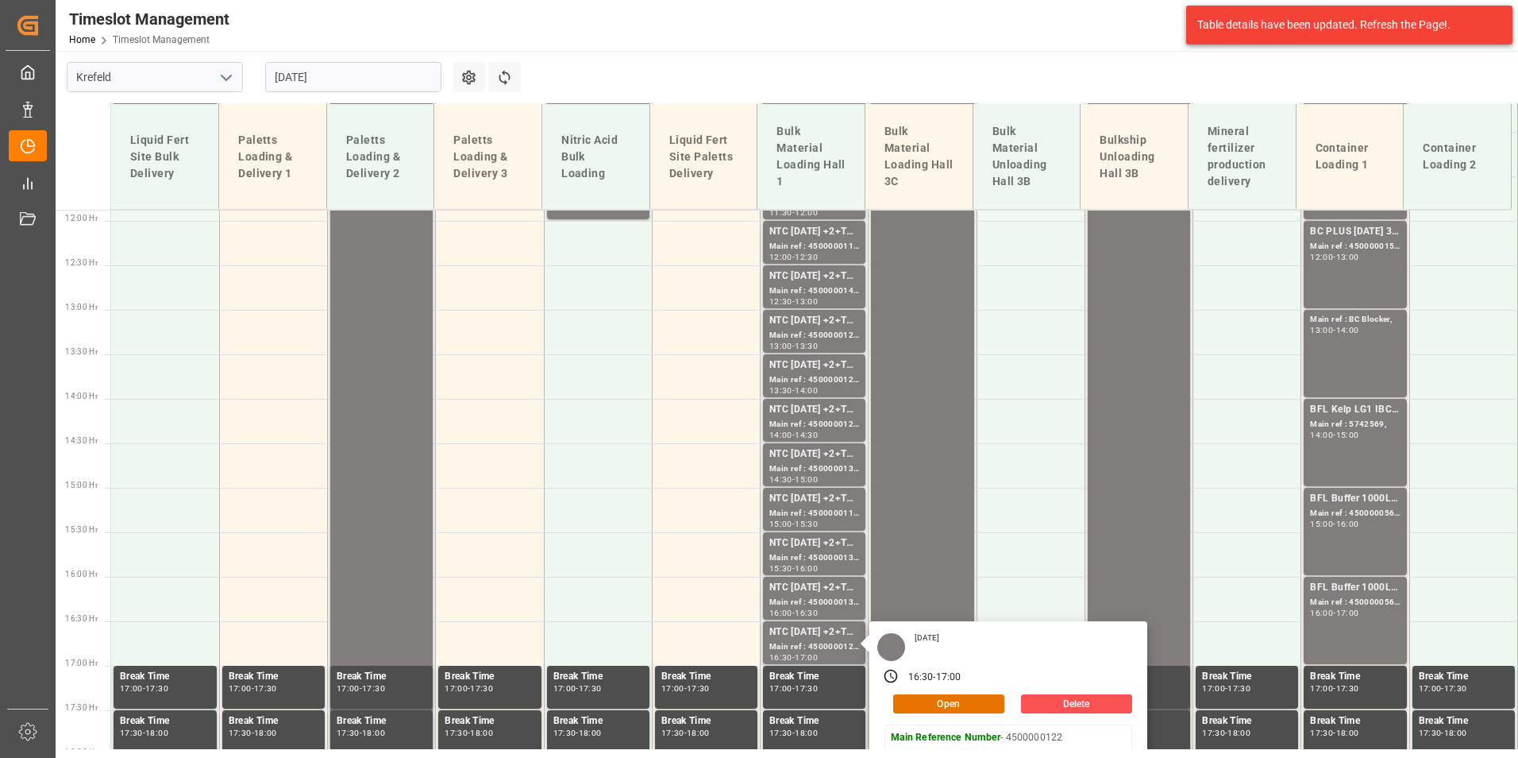
scroll to position [1453, 0]
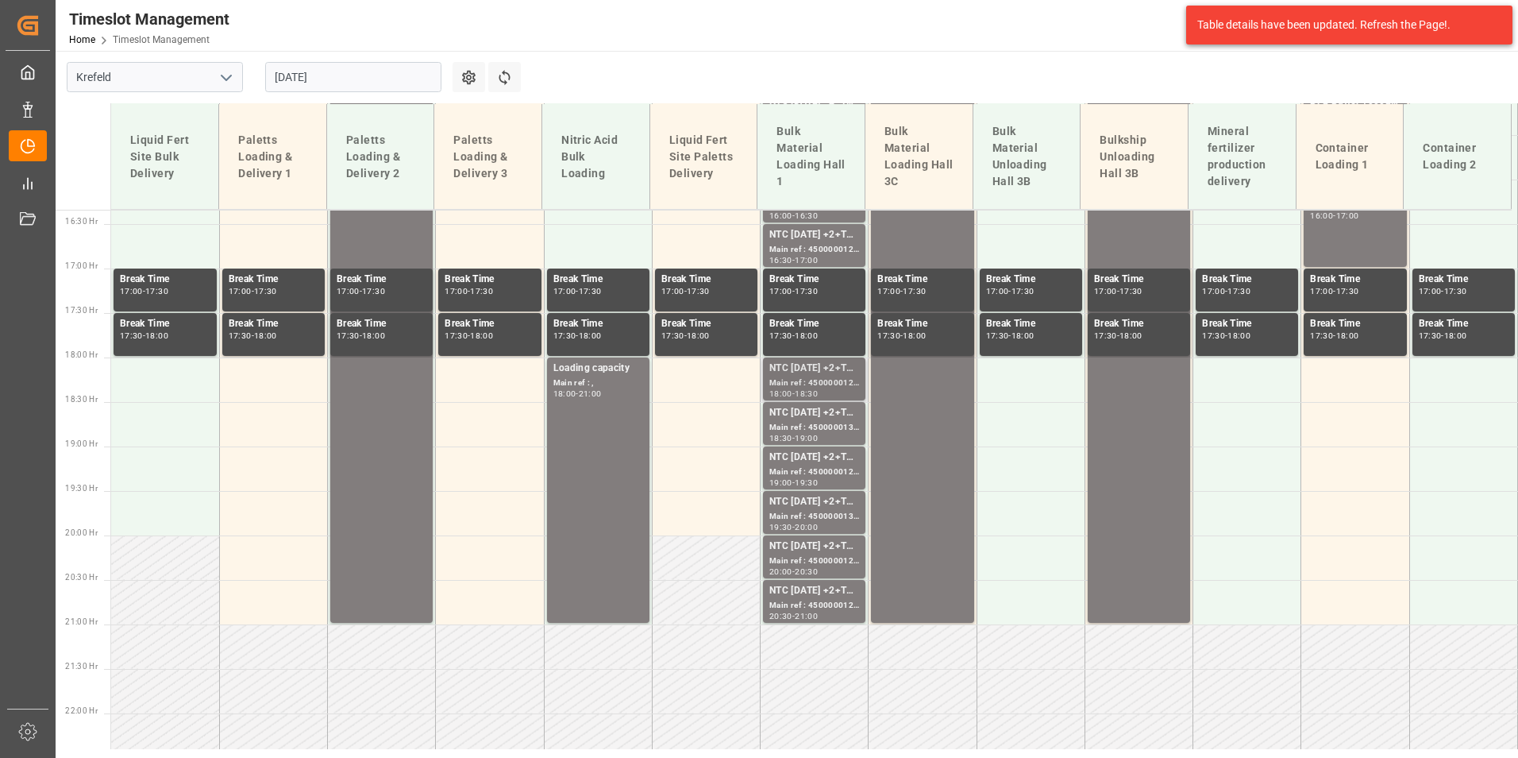
click at [817, 387] on div "Main ref : 4500000126, 2000000058;" at bounding box center [814, 382] width 90 height 13
click at [817, 401] on div "NTC [DATE] +2+TE BULK; Main ref : 4500000126, 2000000058; 18:00 - 18:30" at bounding box center [814, 379] width 107 height 44
click at [823, 451] on div "NTC [DATE] +2+TE BULK;" at bounding box center [814, 457] width 90 height 16
click at [823, 552] on div "NTC [DATE] +2+TE BULK;" at bounding box center [814, 546] width 90 height 16
click at [827, 594] on div "NTC [DATE] +2+TE BULK;" at bounding box center [814, 591] width 90 height 16
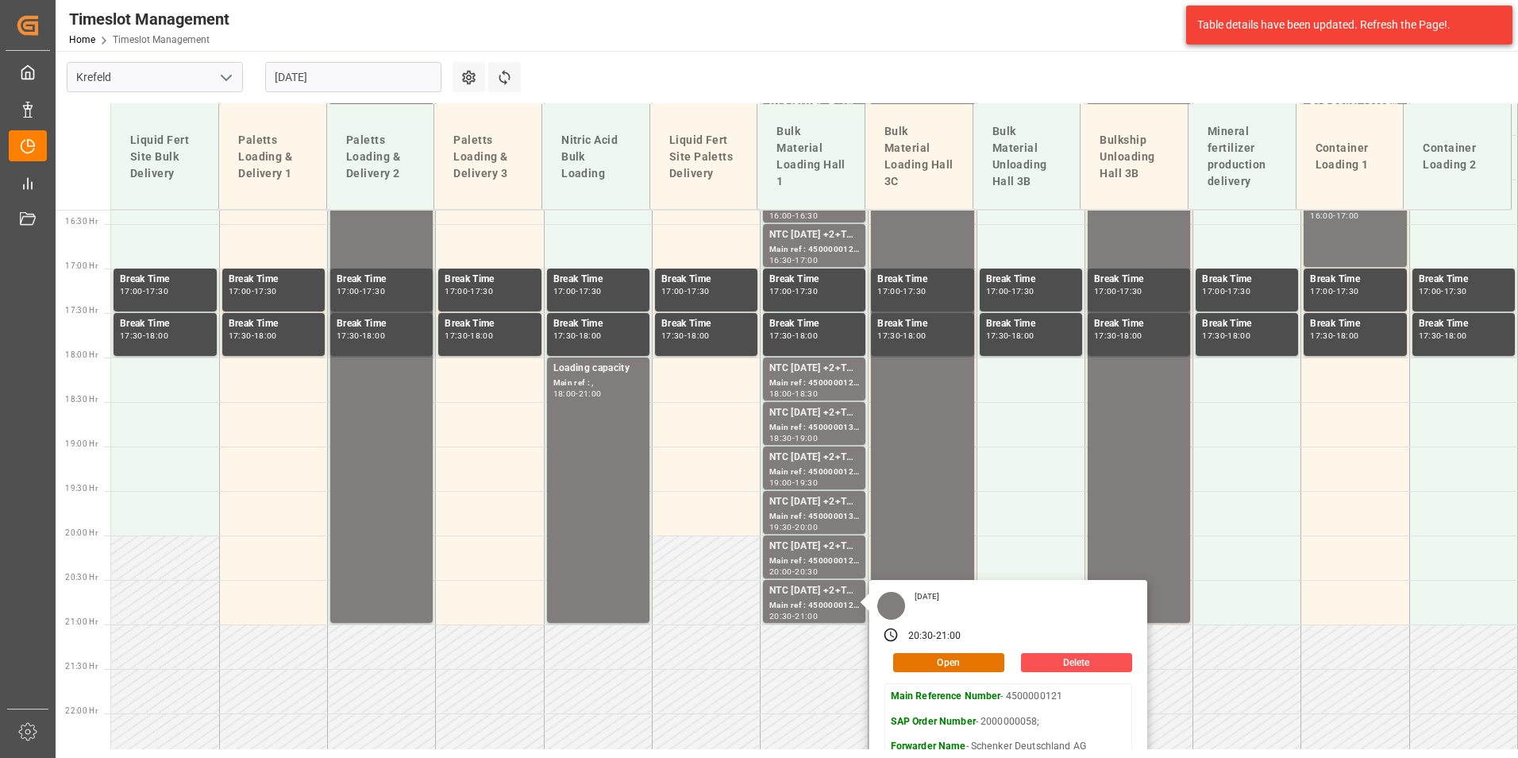
click at [337, 75] on input "[DATE]" at bounding box center [353, 77] width 176 height 30
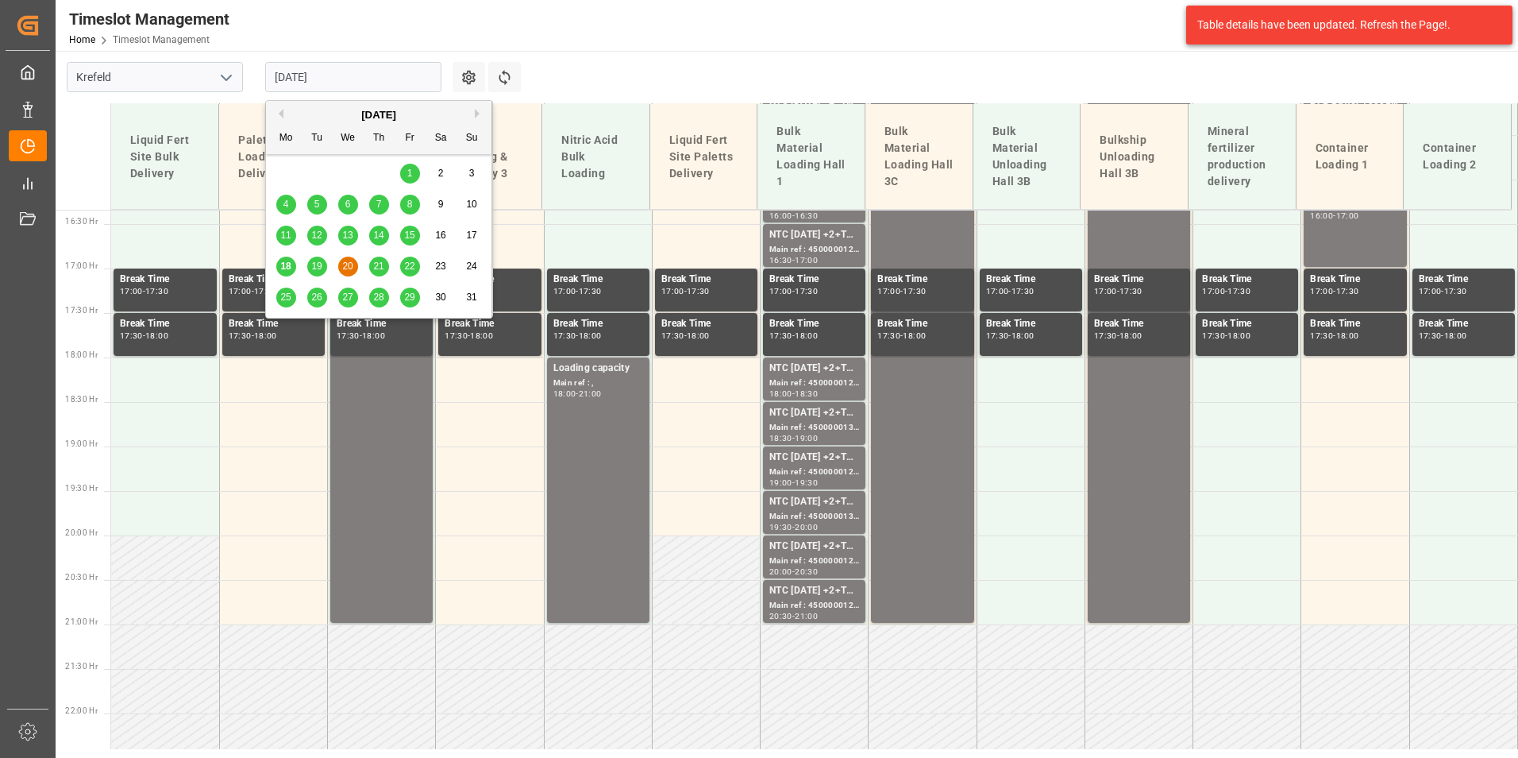
click at [380, 266] on span "21" at bounding box center [378, 265] width 10 height 11
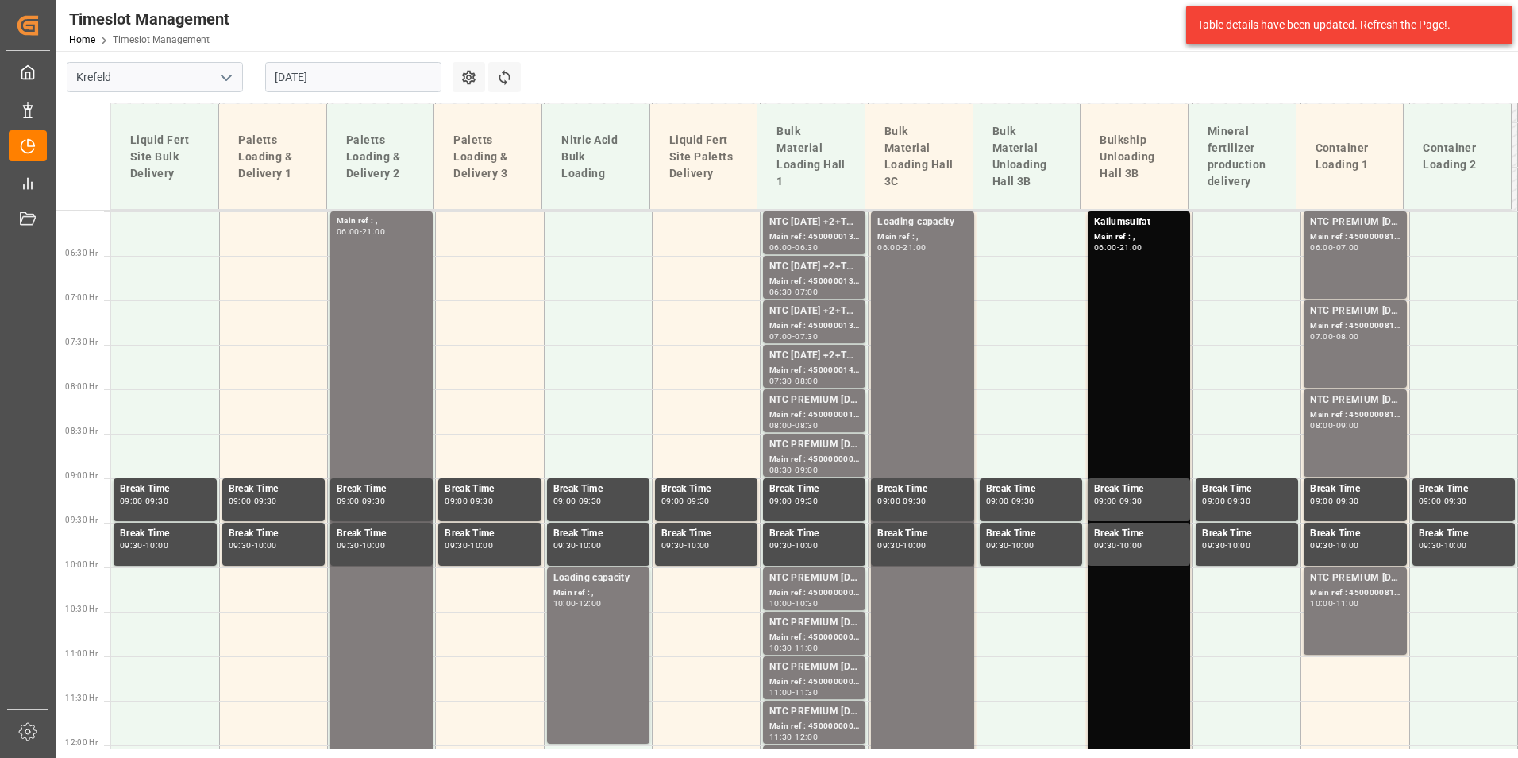
scroll to position [500, 0]
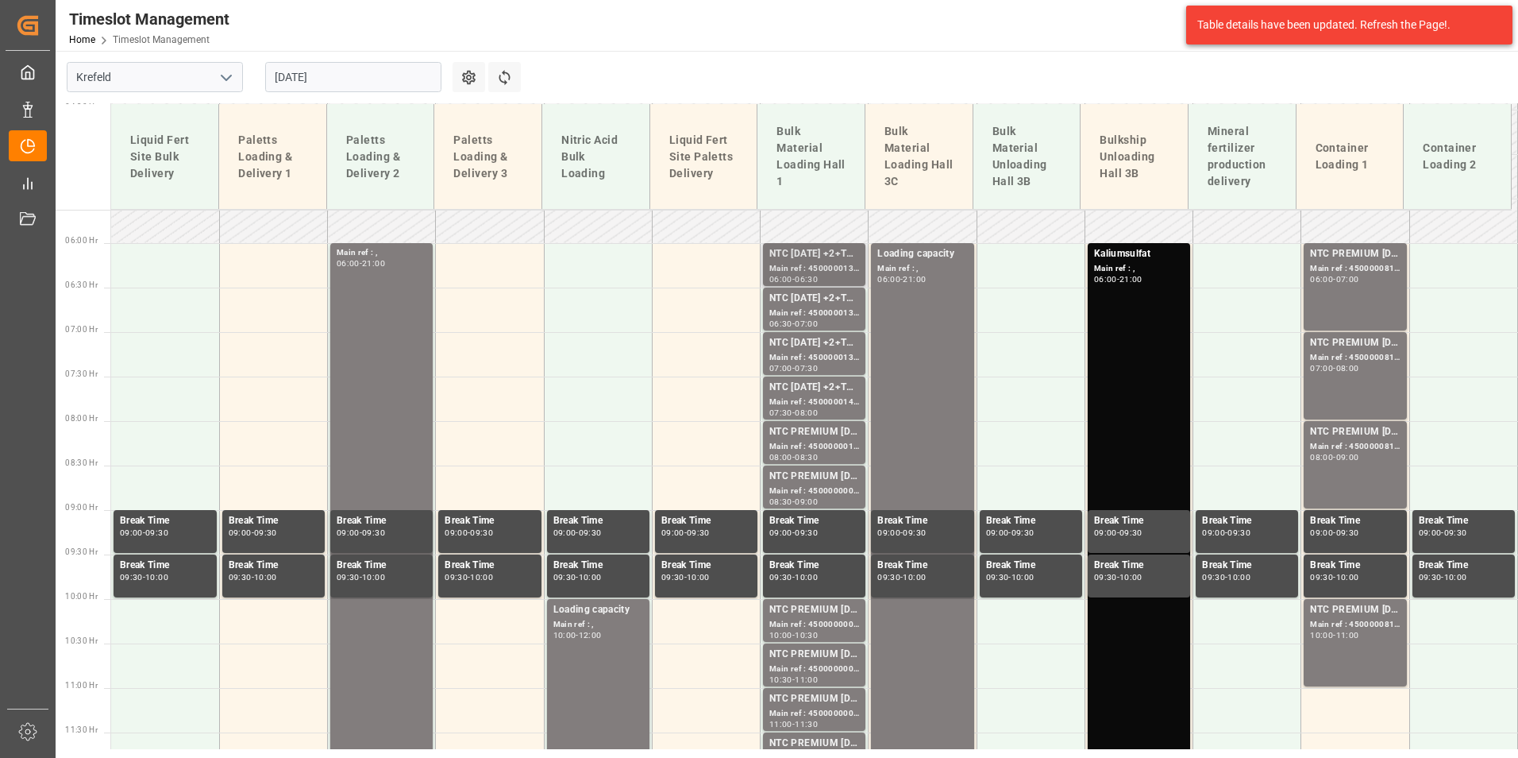
click at [775, 269] on div "Main ref : 4500000135, 2000000058;" at bounding box center [814, 268] width 90 height 13
click at [806, 290] on div "NTC [DATE] +2+TE BULK; Main ref : 4500000131, 2000000058; 06:30 - 07:00" at bounding box center [814, 308] width 102 height 43
click at [811, 351] on div "Main ref : 4500000139, 2000000058;" at bounding box center [814, 357] width 90 height 13
click at [813, 383] on div "NTC [DATE] +2+TE BULK;" at bounding box center [814, 388] width 90 height 16
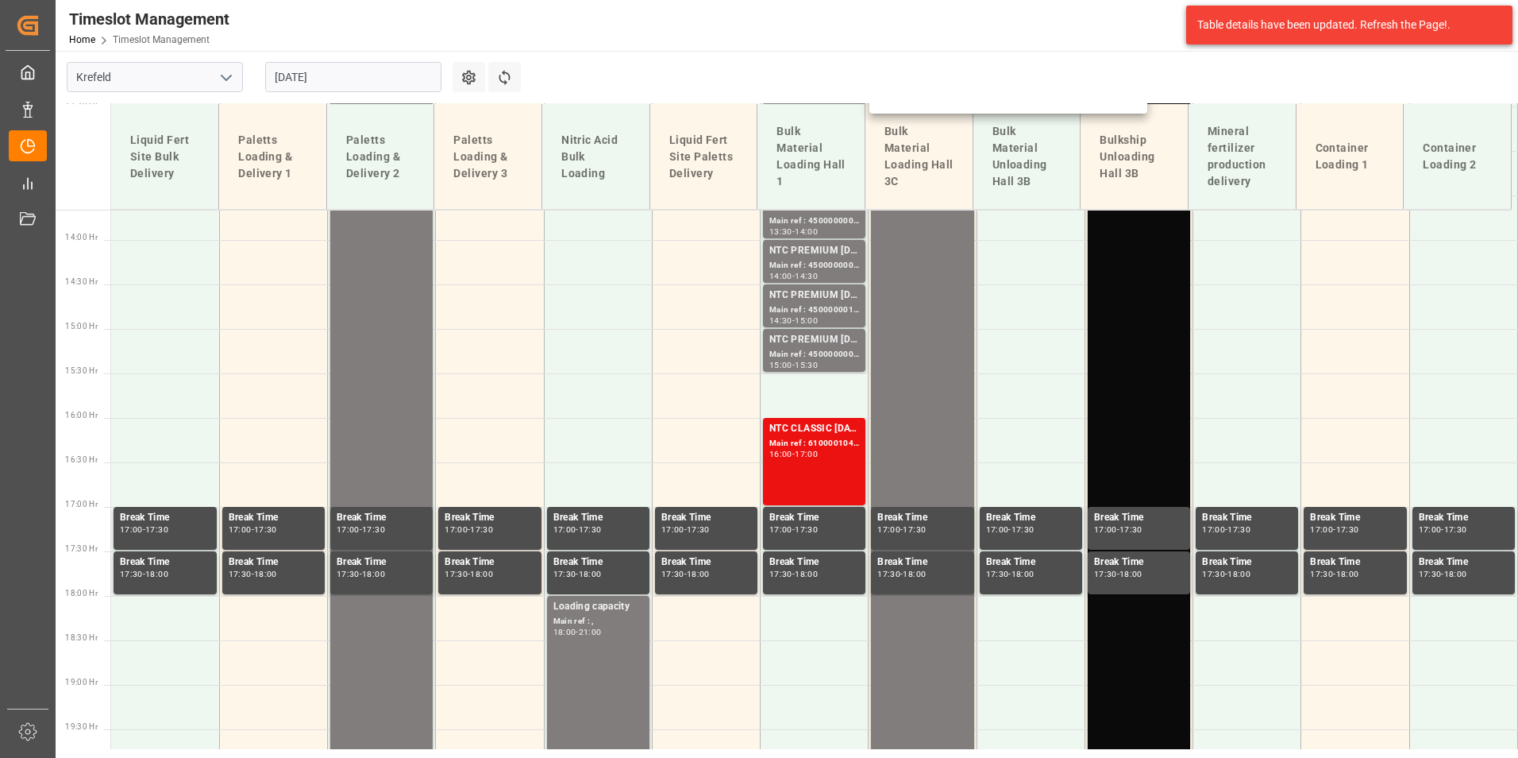
scroll to position [818, 0]
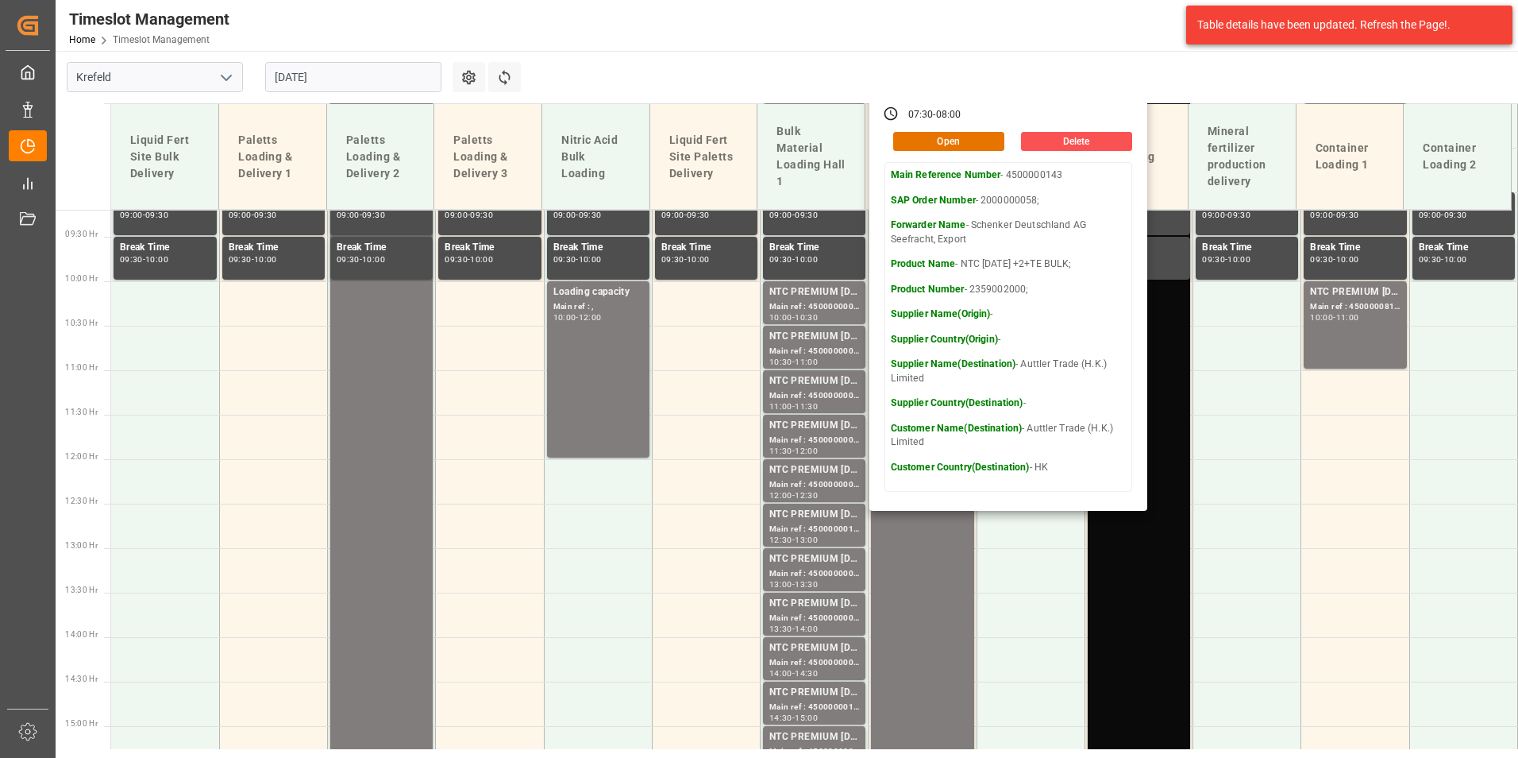
click at [387, 62] on input "[DATE]" at bounding box center [353, 77] width 176 height 30
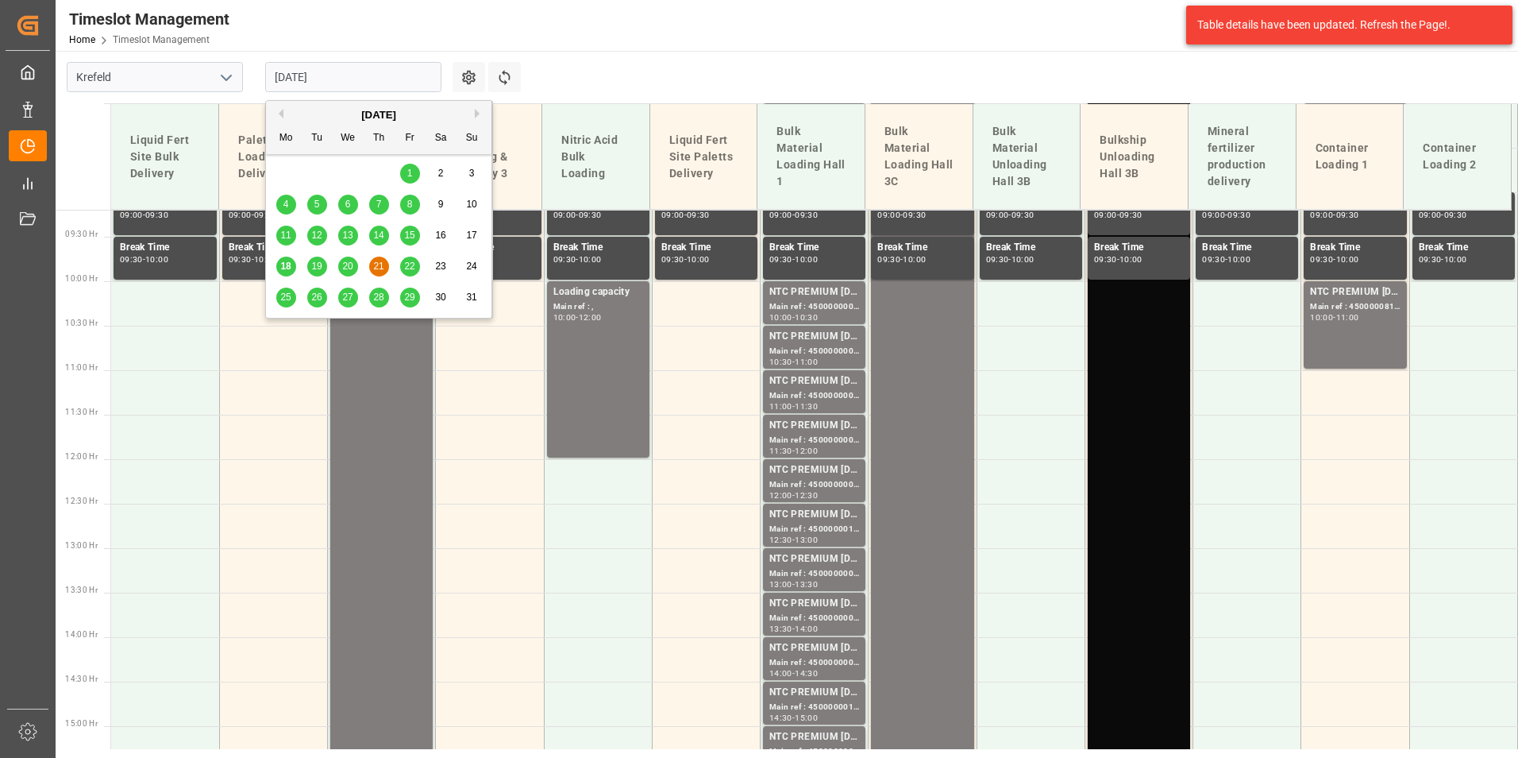
click at [406, 258] on div "22" at bounding box center [410, 266] width 20 height 19
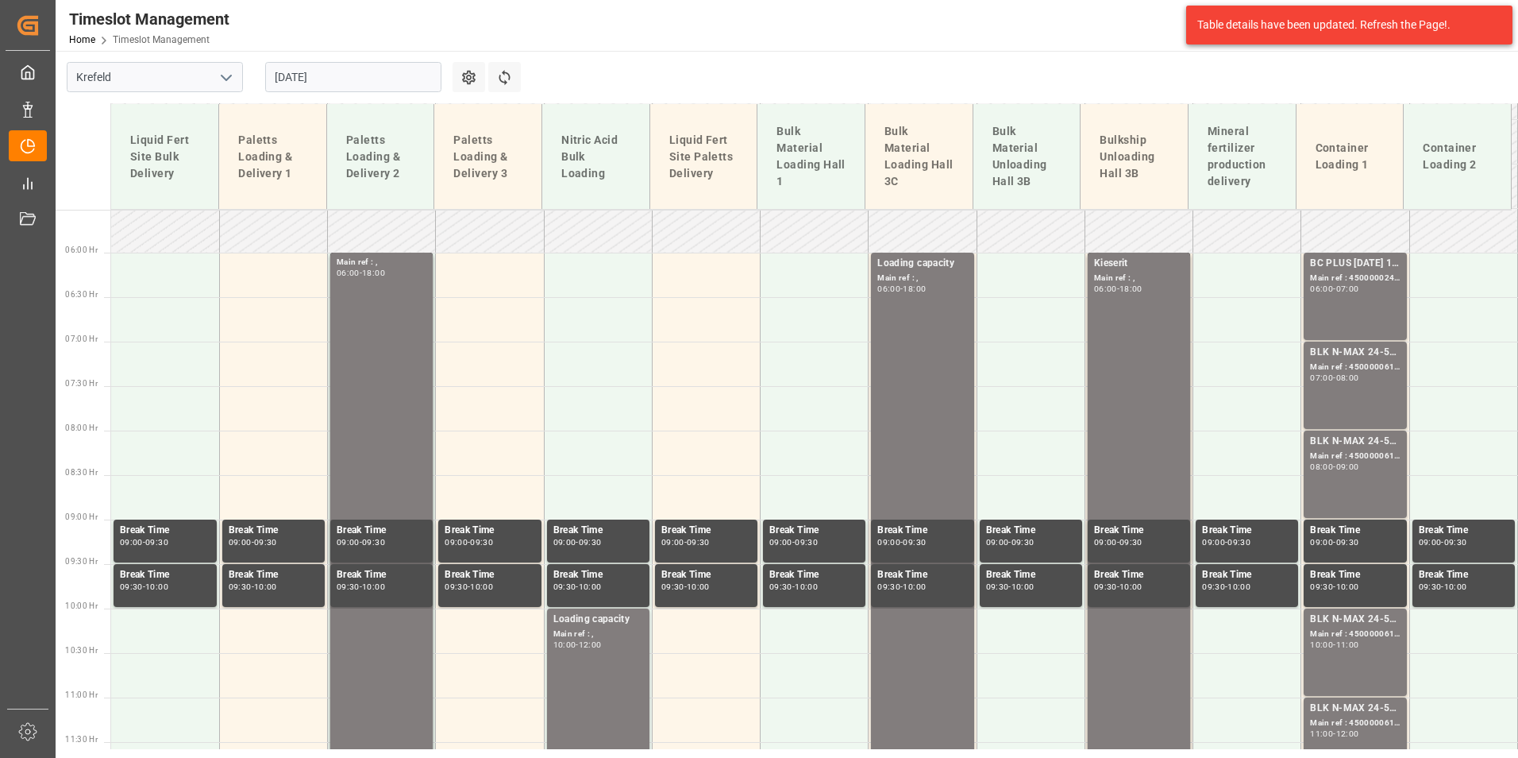
scroll to position [490, 0]
click at [378, 76] on input "[DATE]" at bounding box center [353, 77] width 176 height 30
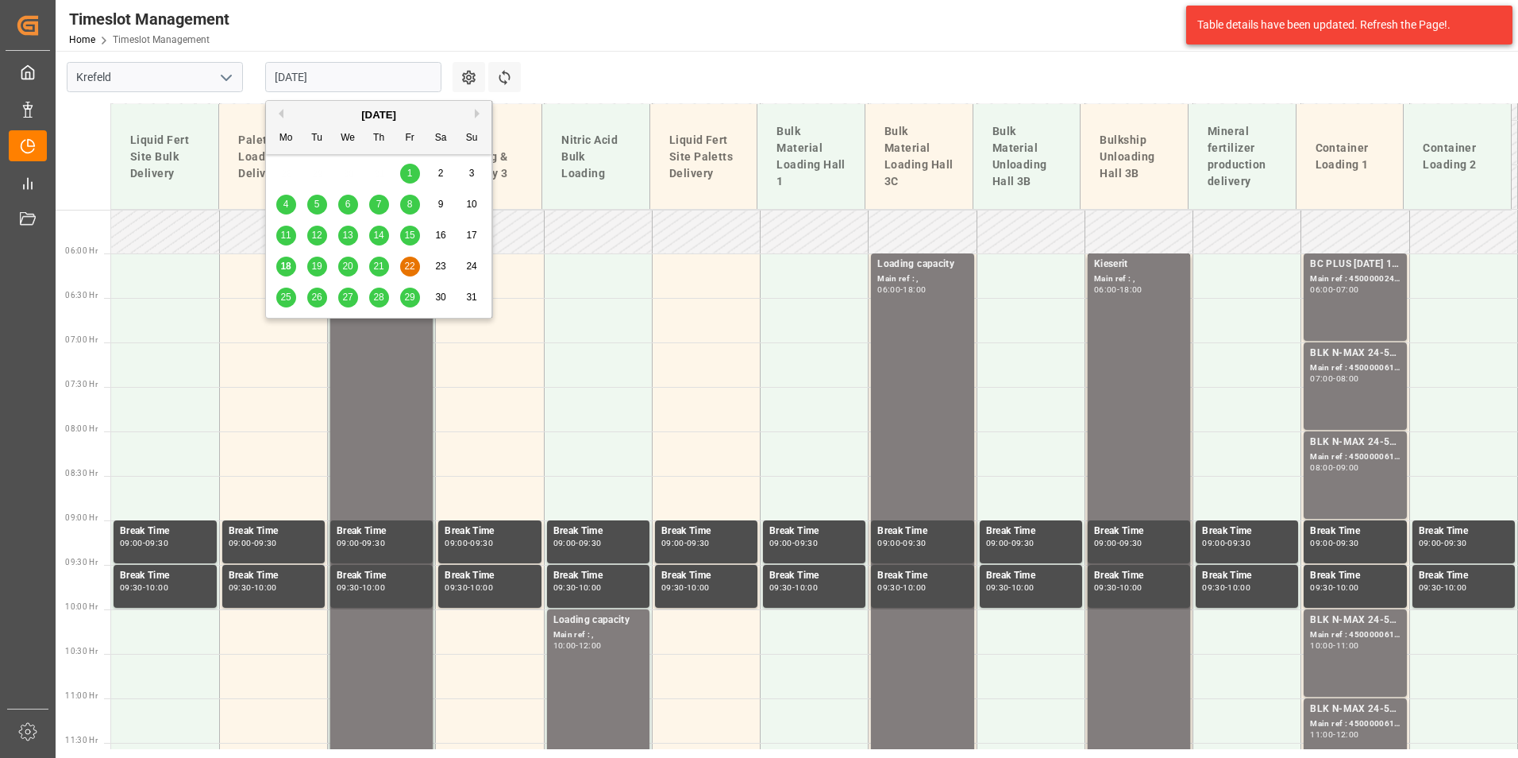
click at [322, 263] on span "19" at bounding box center [316, 265] width 10 height 11
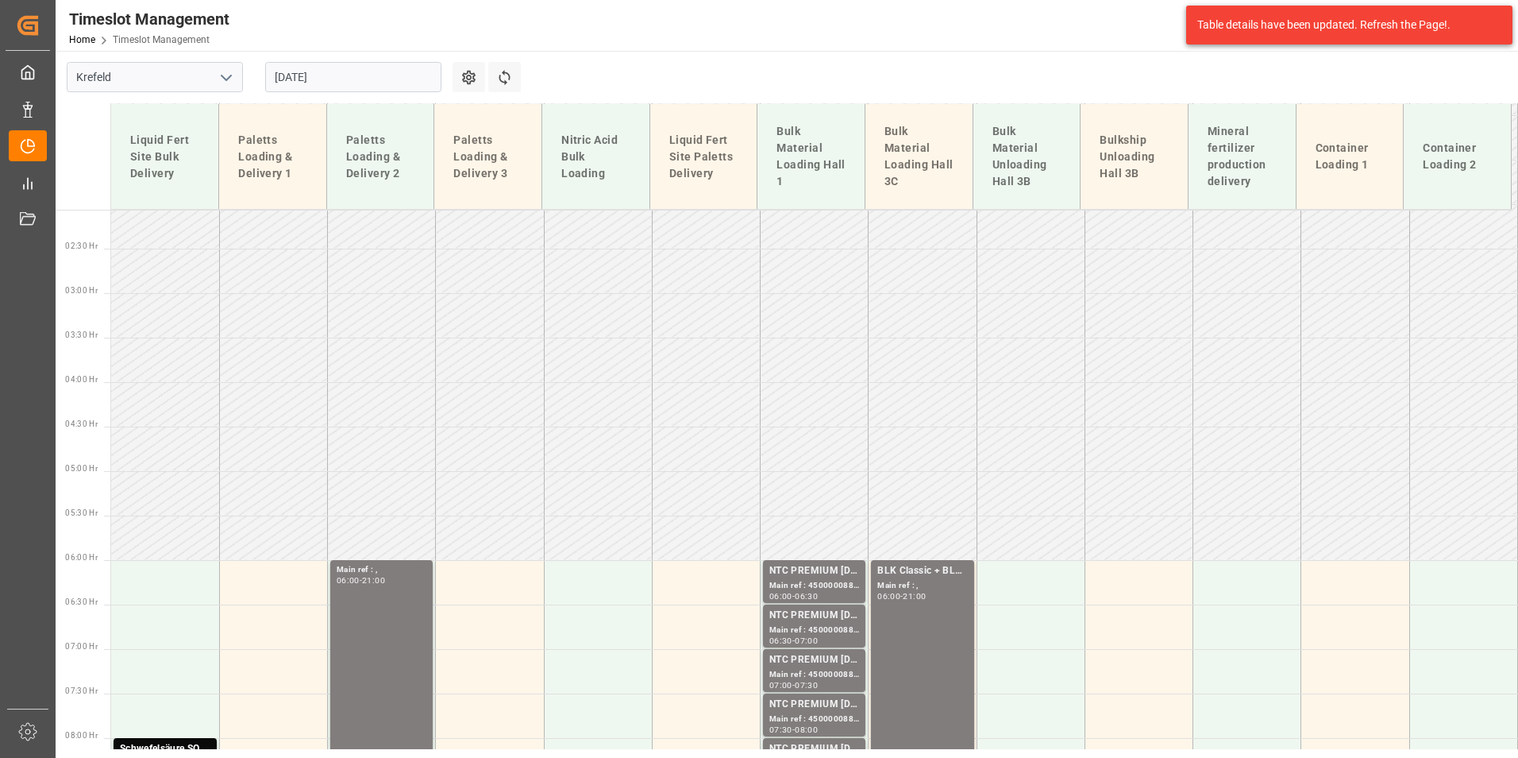
scroll to position [183, 0]
click at [392, 61] on div "[DATE]" at bounding box center [353, 77] width 199 height 52
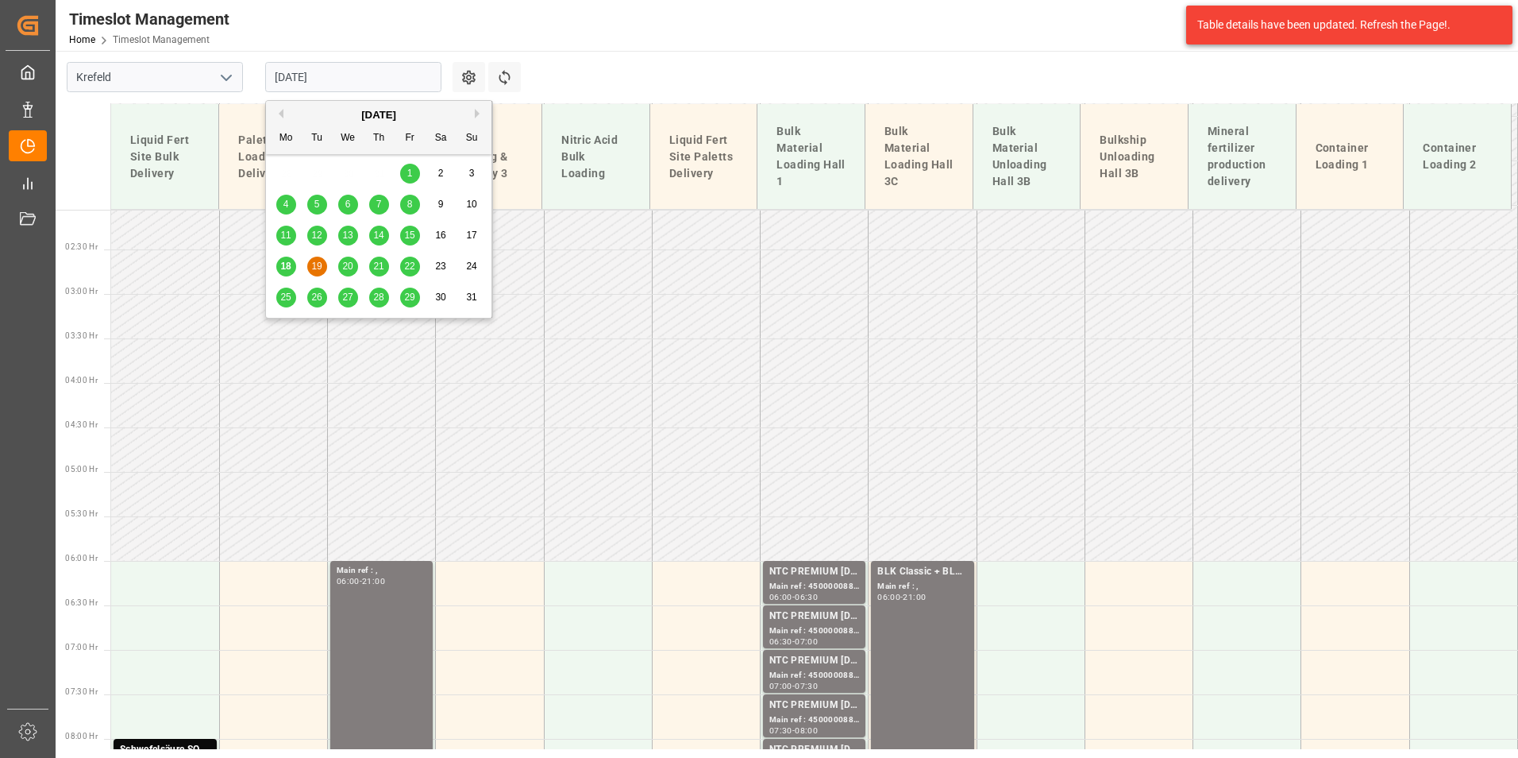
click at [339, 77] on input "[DATE]" at bounding box center [353, 77] width 176 height 30
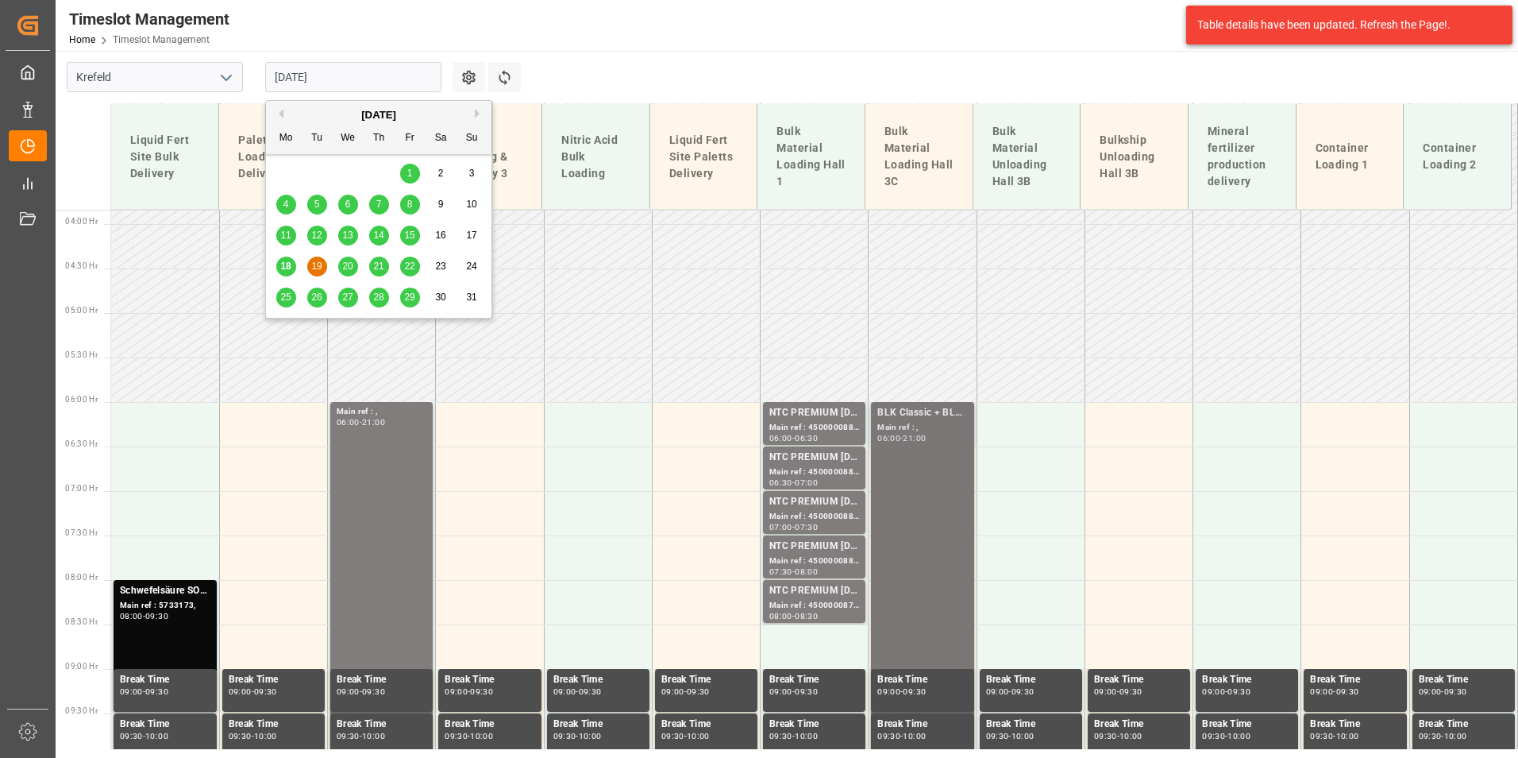
click at [892, 430] on div "Main ref : ," at bounding box center [922, 427] width 90 height 13
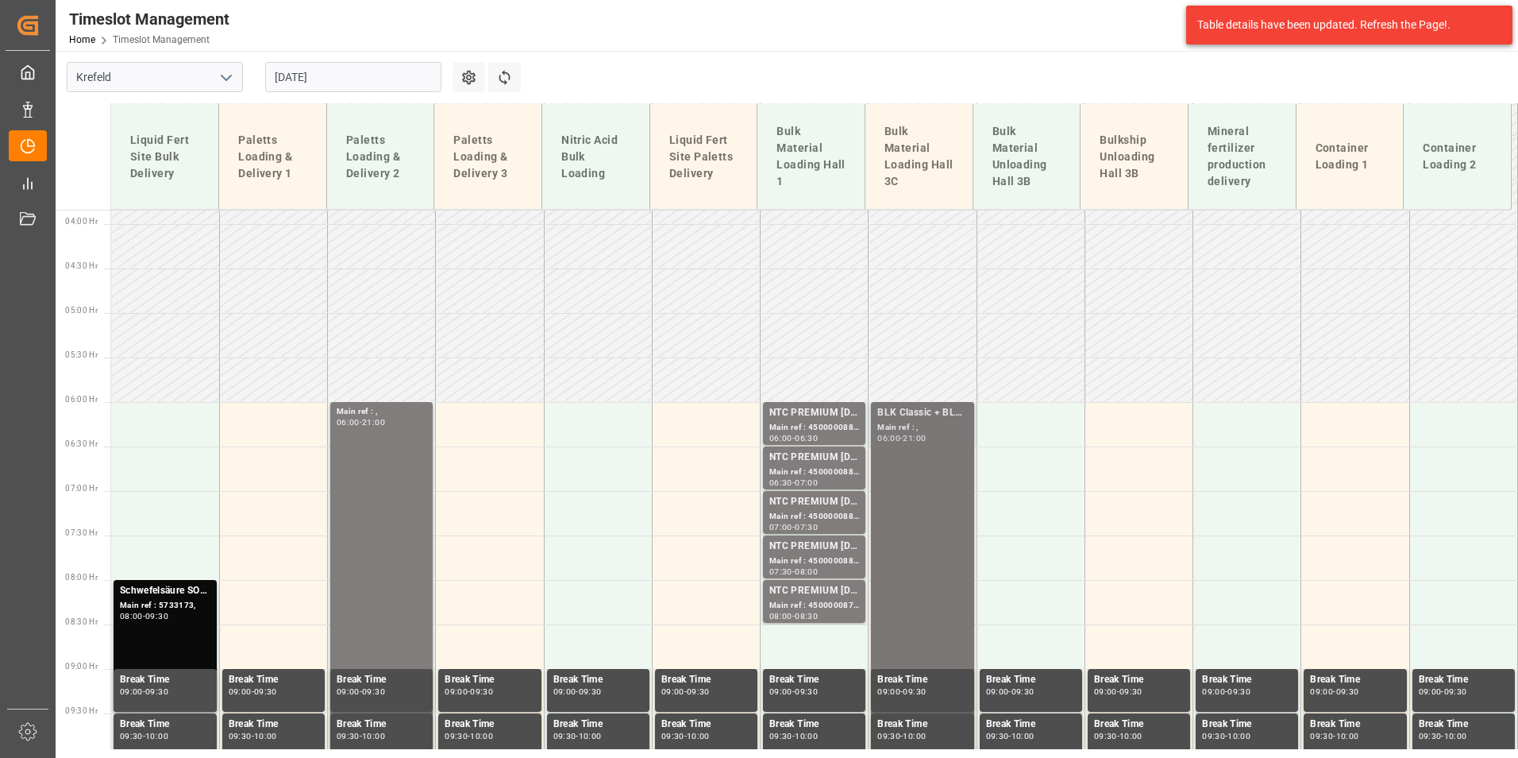
click at [904, 426] on div "Main ref : ," at bounding box center [922, 427] width 90 height 13
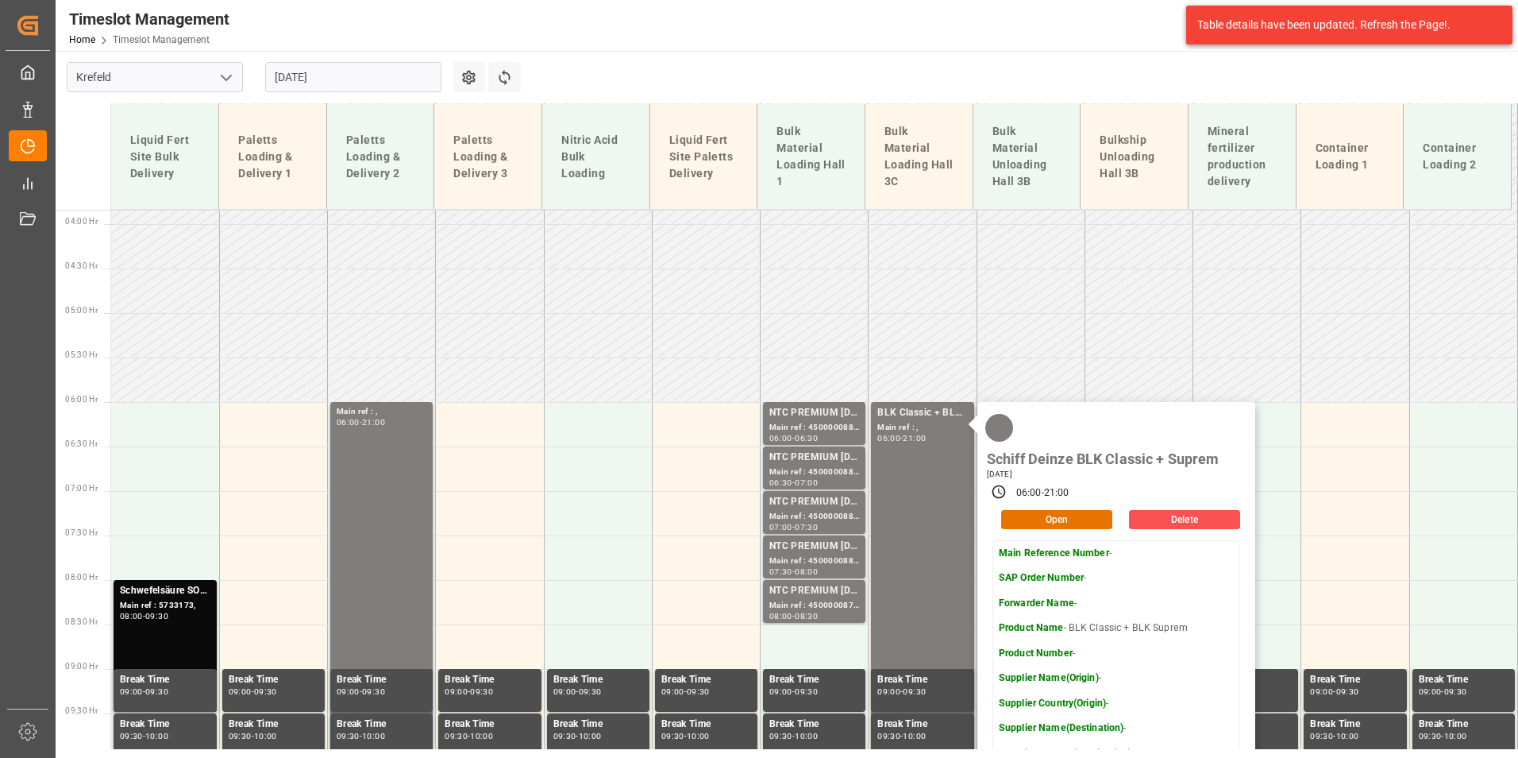
click at [399, 73] on input "[DATE]" at bounding box center [353, 77] width 176 height 30
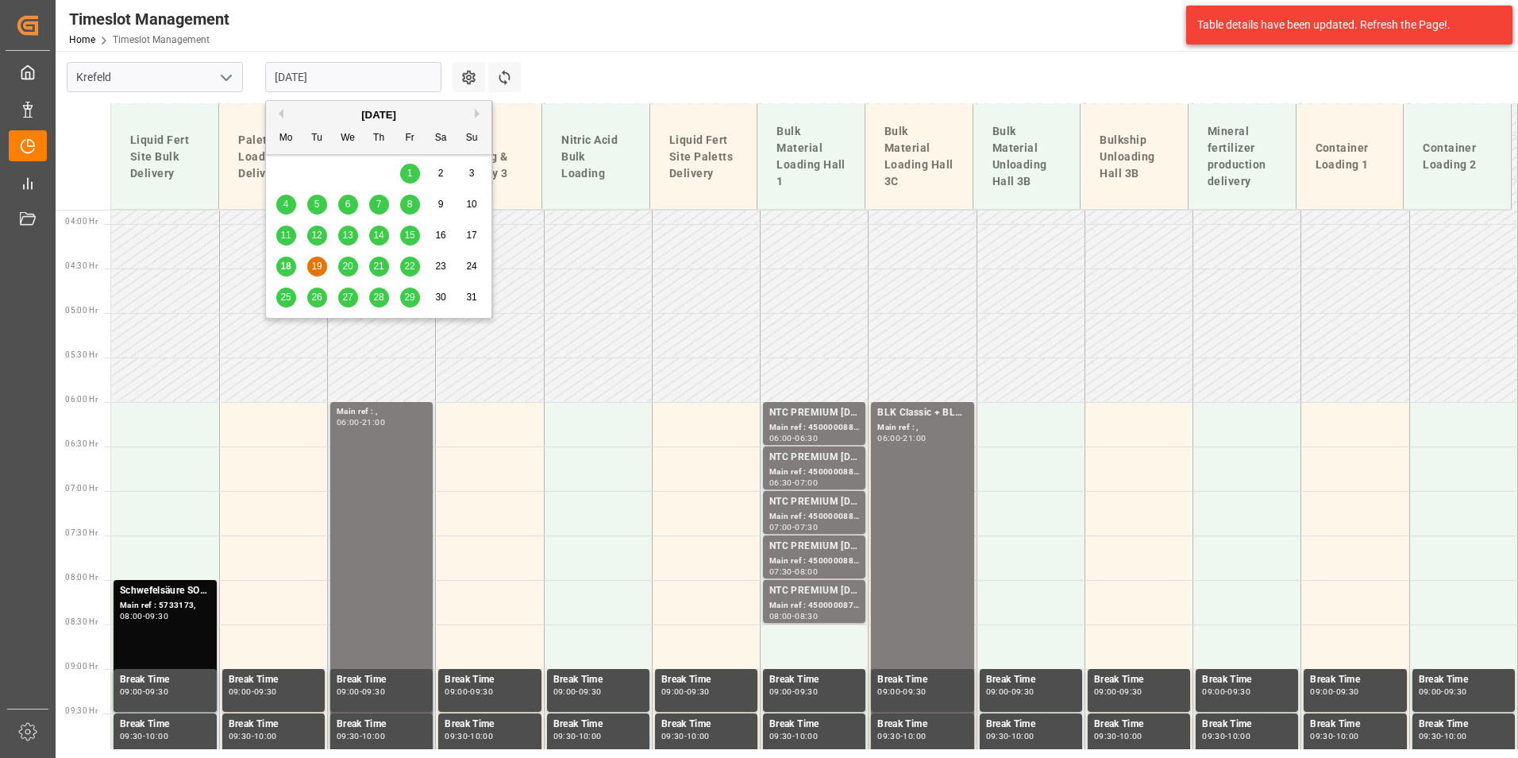
click at [284, 269] on span "18" at bounding box center [285, 265] width 10 height 11
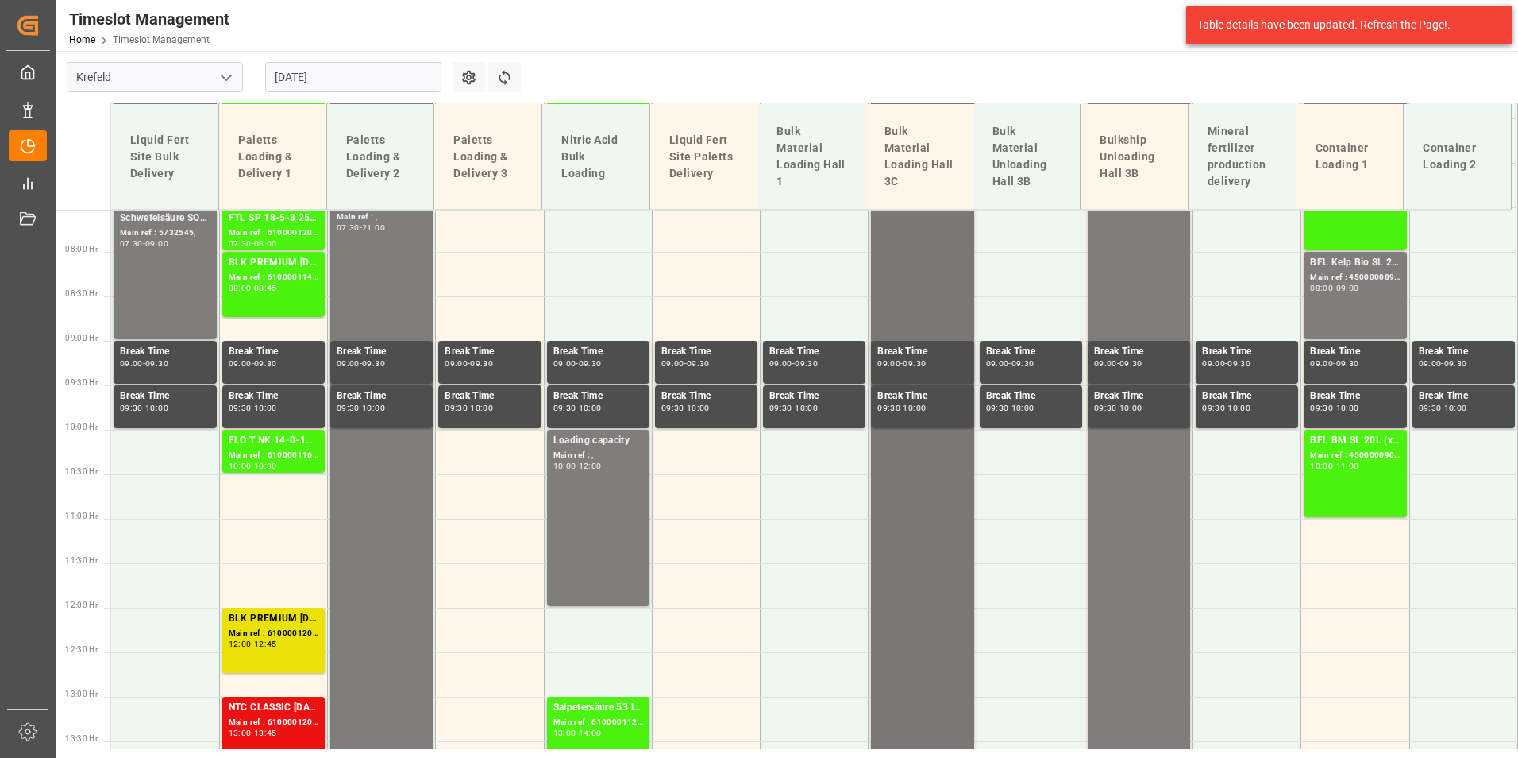
scroll to position [431, 0]
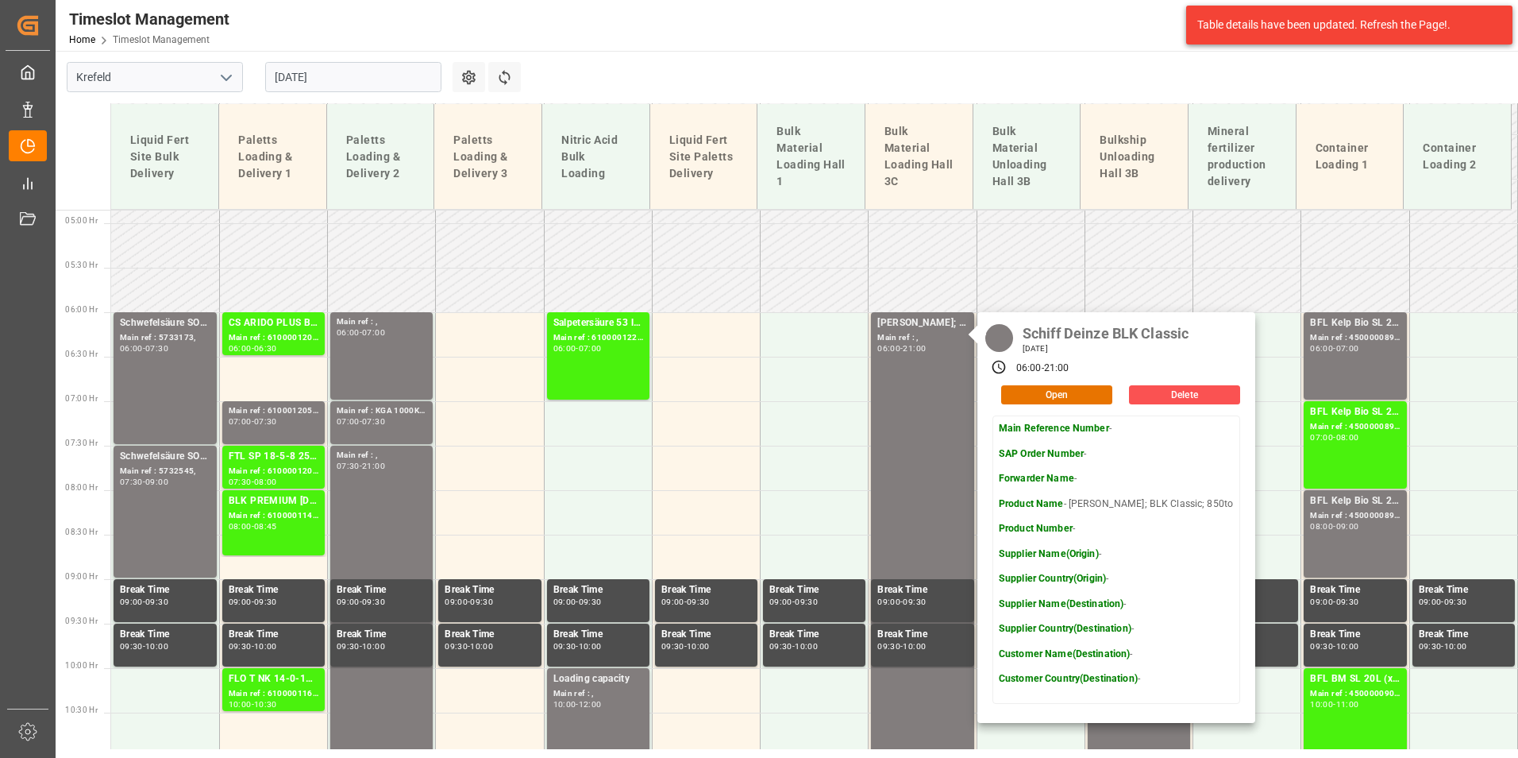
click at [372, 65] on input "[DATE]" at bounding box center [353, 77] width 176 height 30
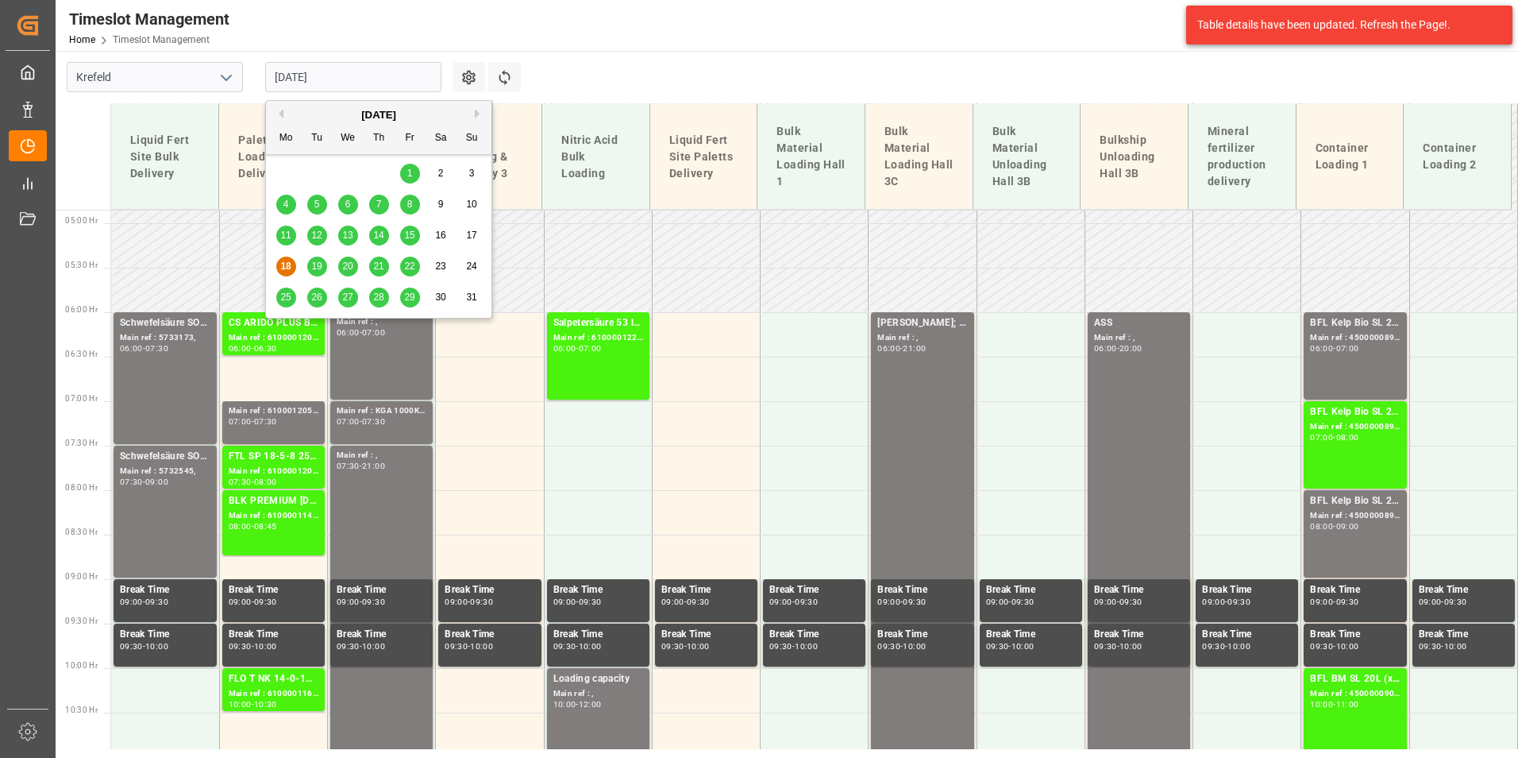
click at [322, 262] on span "19" at bounding box center [316, 265] width 10 height 11
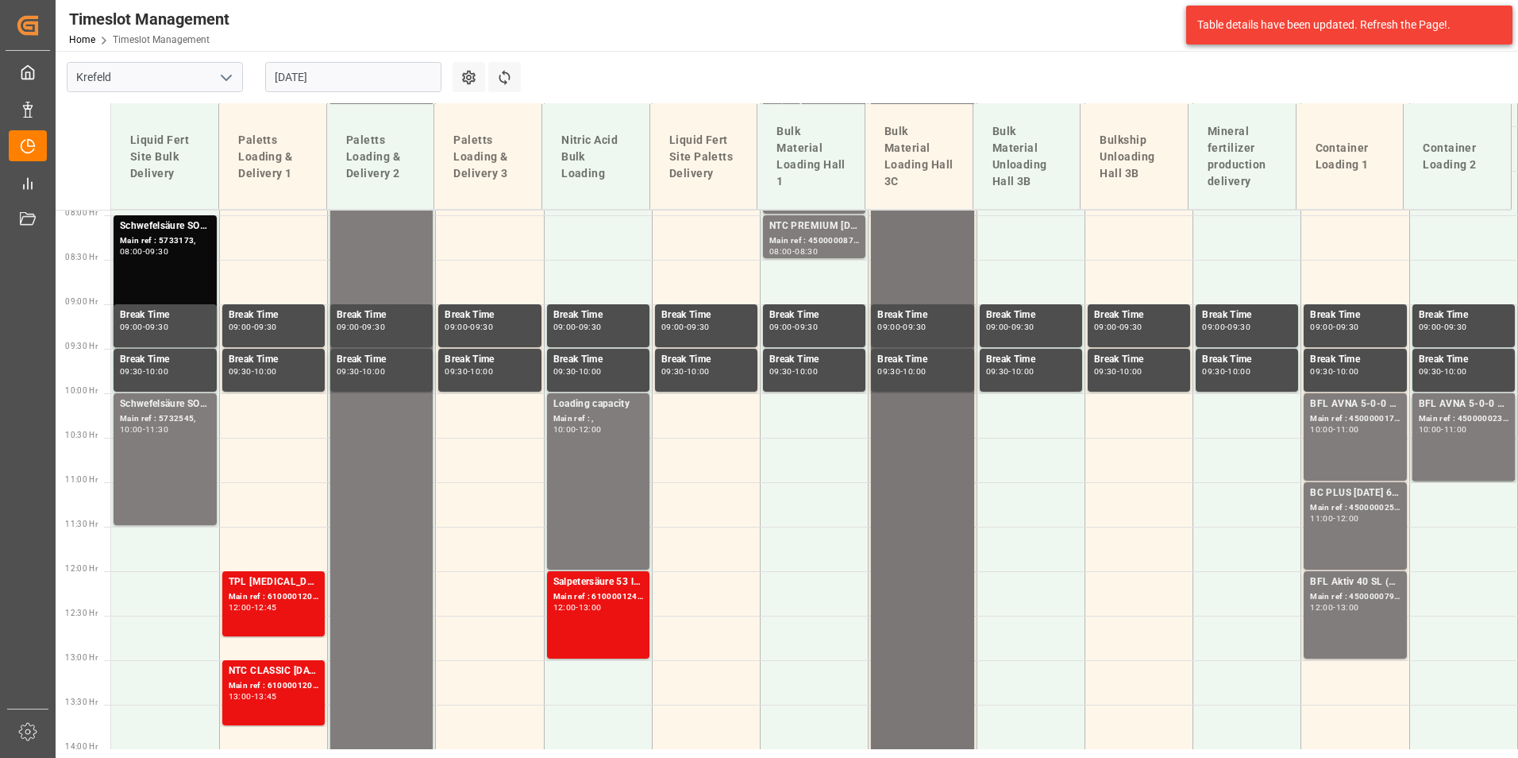
scroll to position [499, 0]
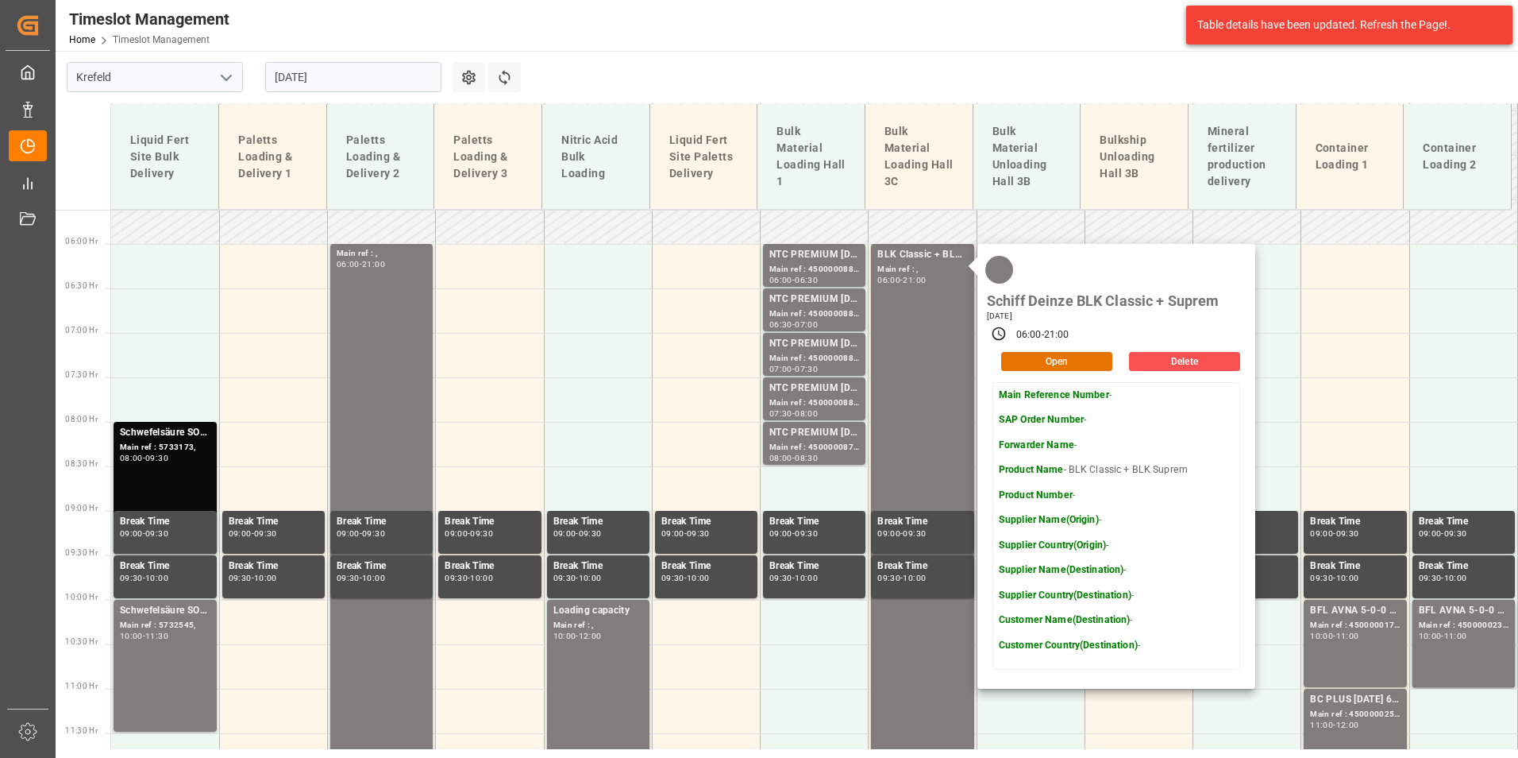
click at [361, 76] on input "[DATE]" at bounding box center [353, 77] width 176 height 30
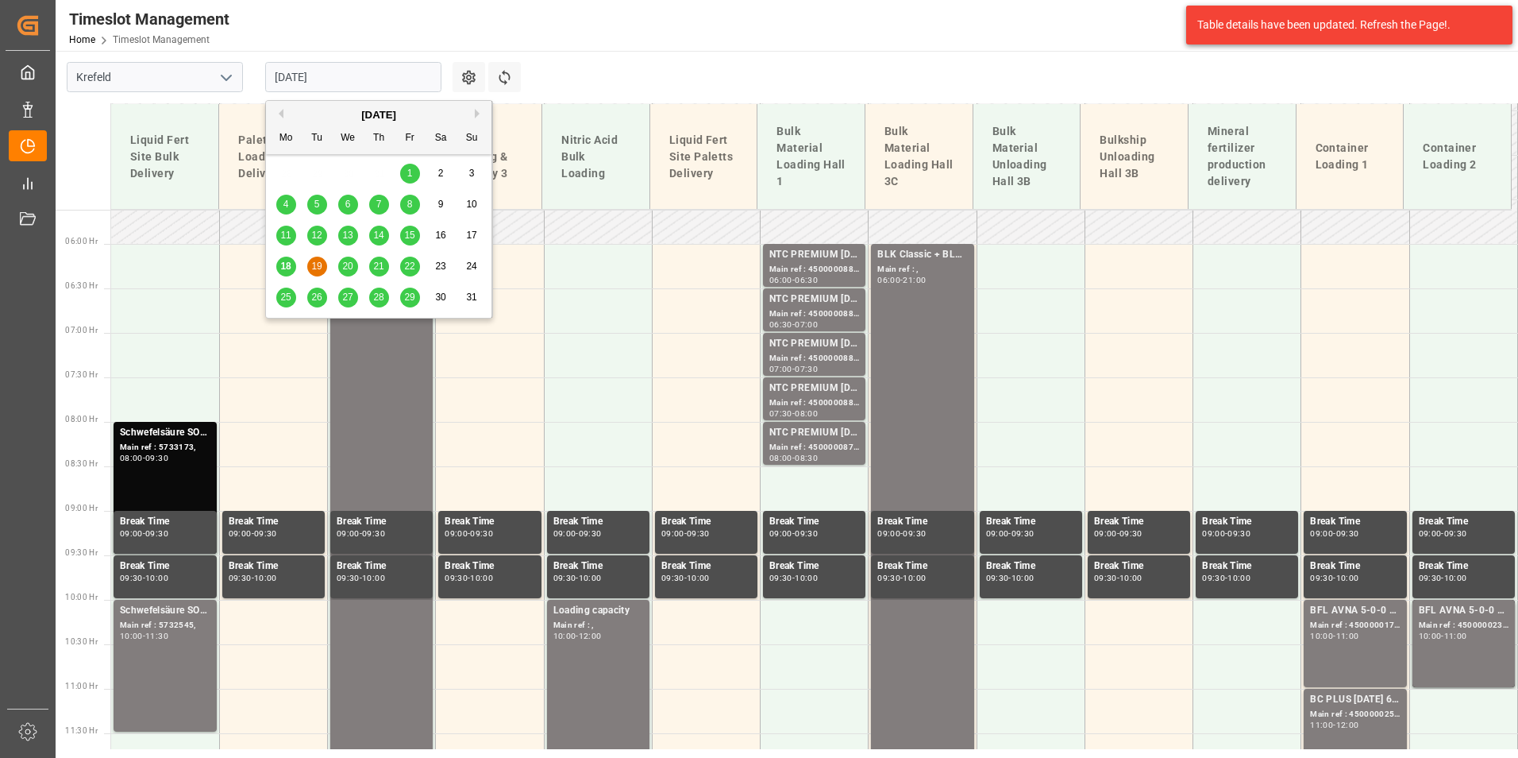
click at [286, 269] on span "18" at bounding box center [285, 265] width 10 height 11
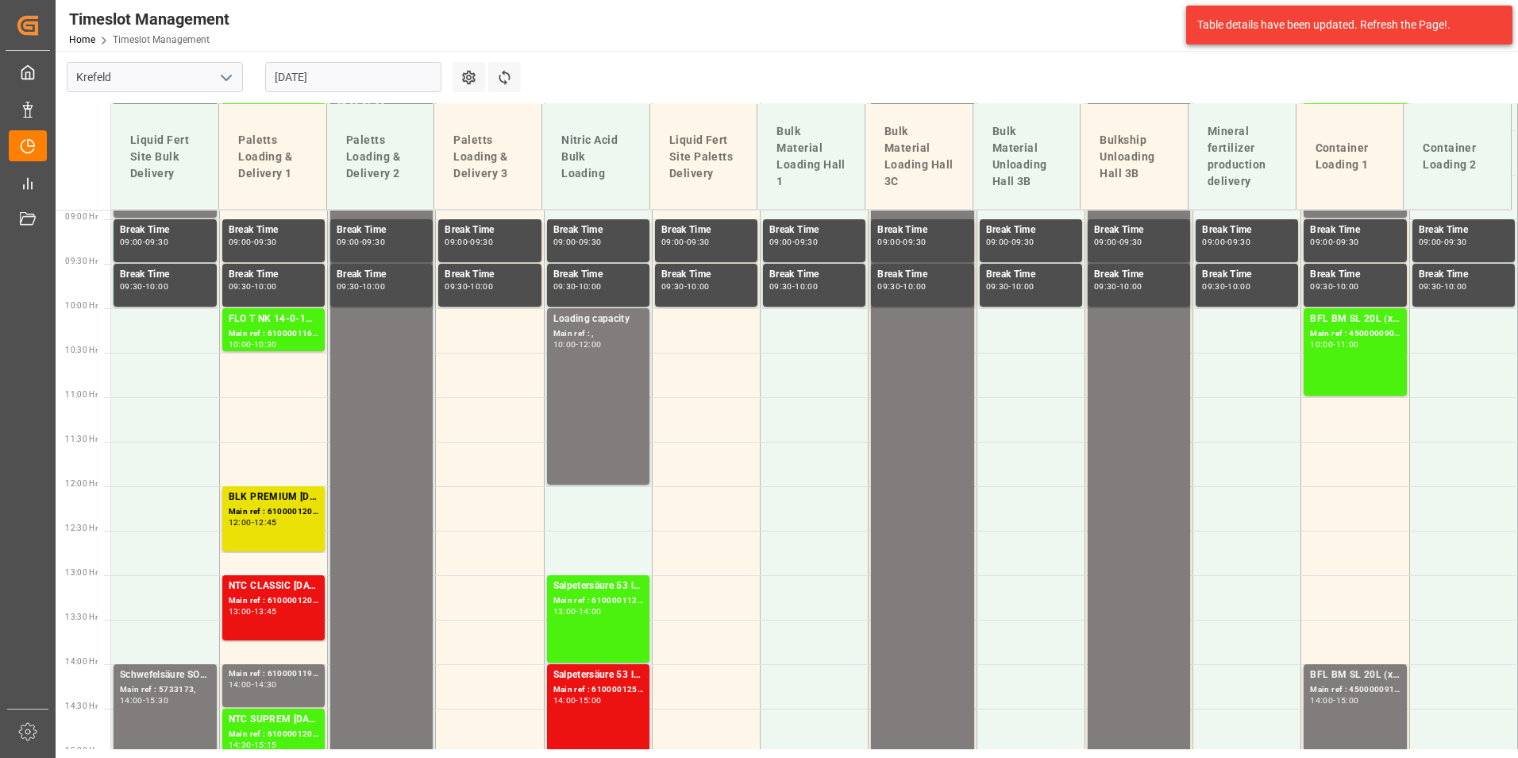
scroll to position [977, 0]
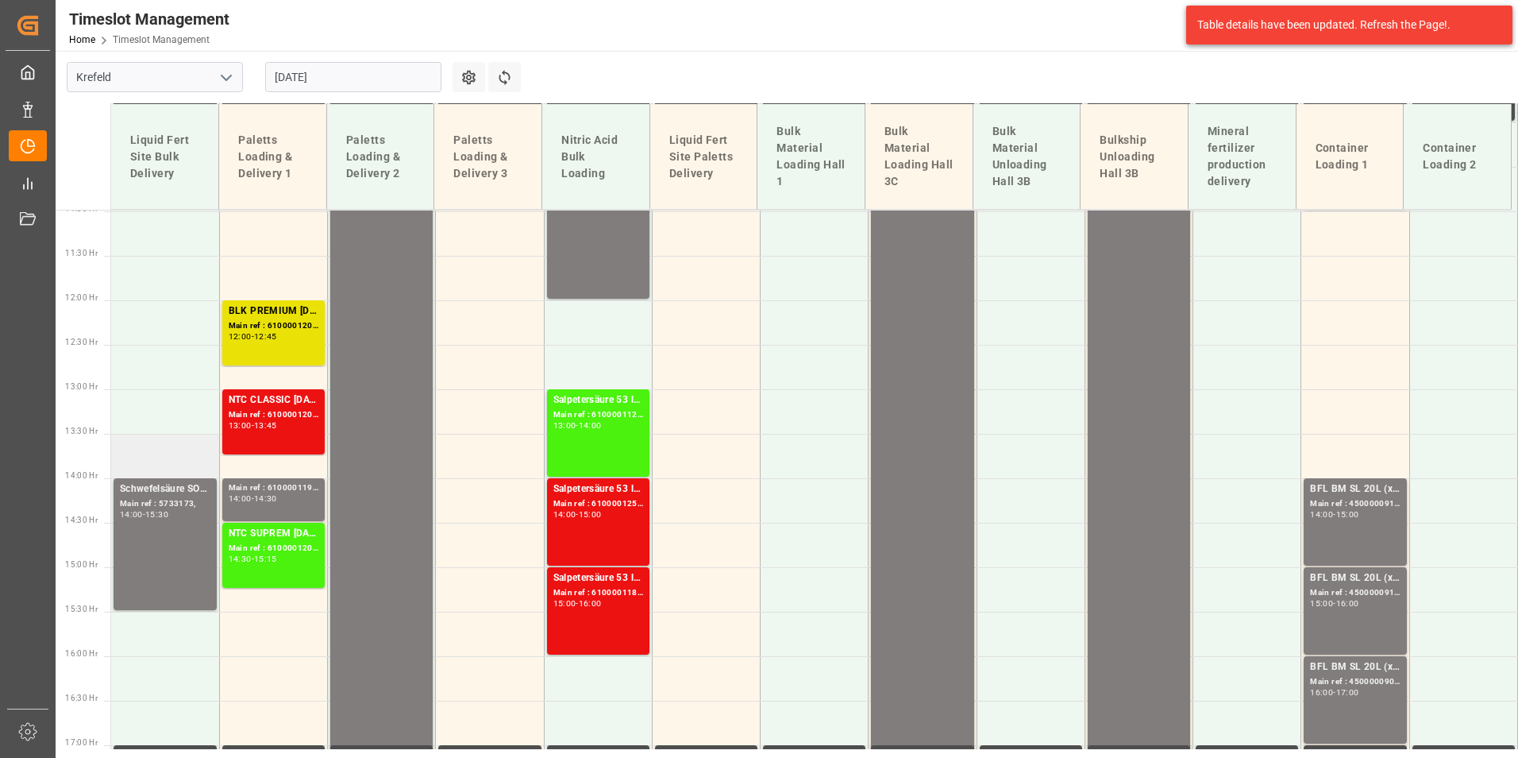
click at [217, 440] on td at bounding box center [165, 456] width 108 height 44
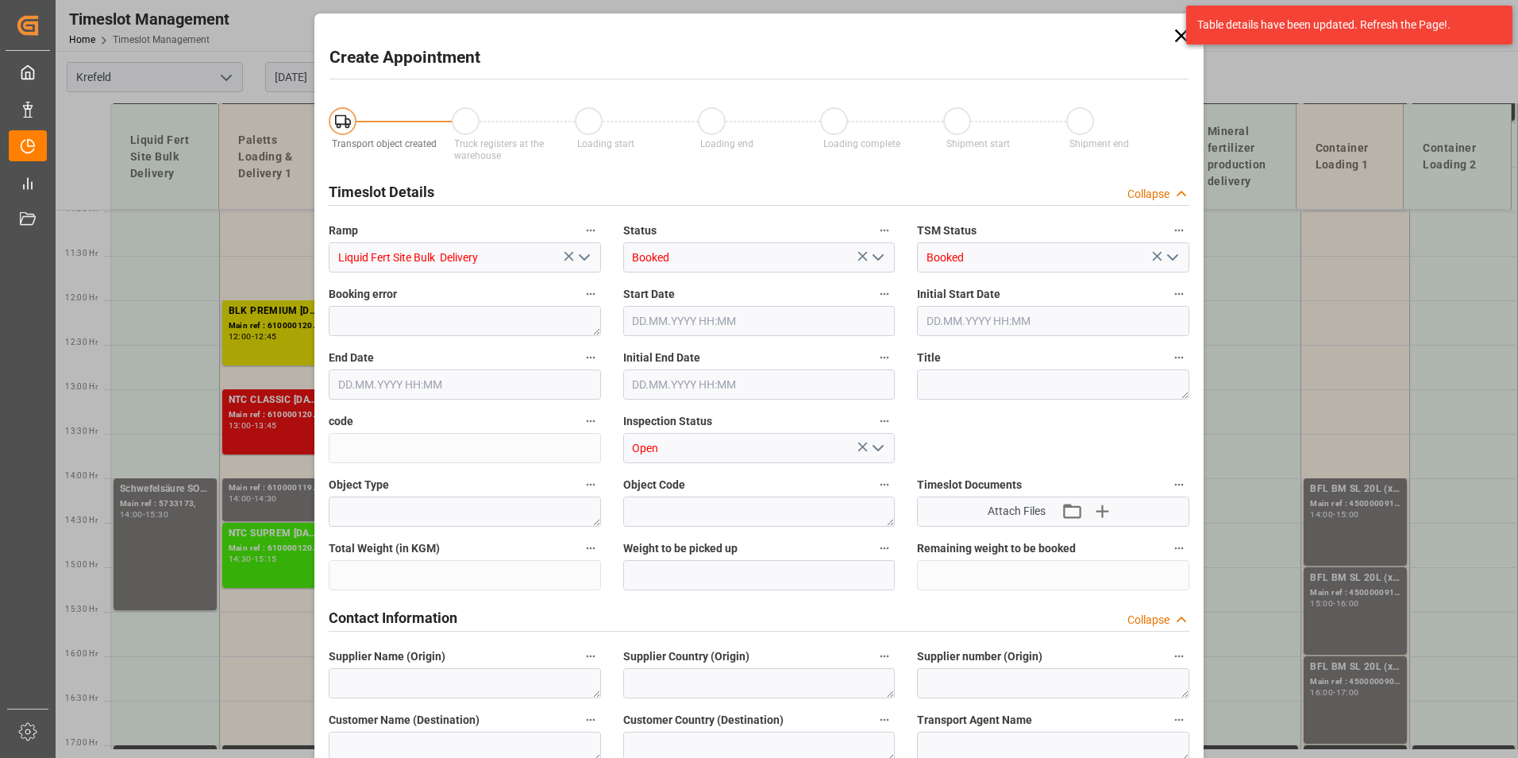
click at [239, 431] on div "Create Appointment Transport object created Truck registers at the warehouse Lo…" at bounding box center [759, 379] width 1518 height 758
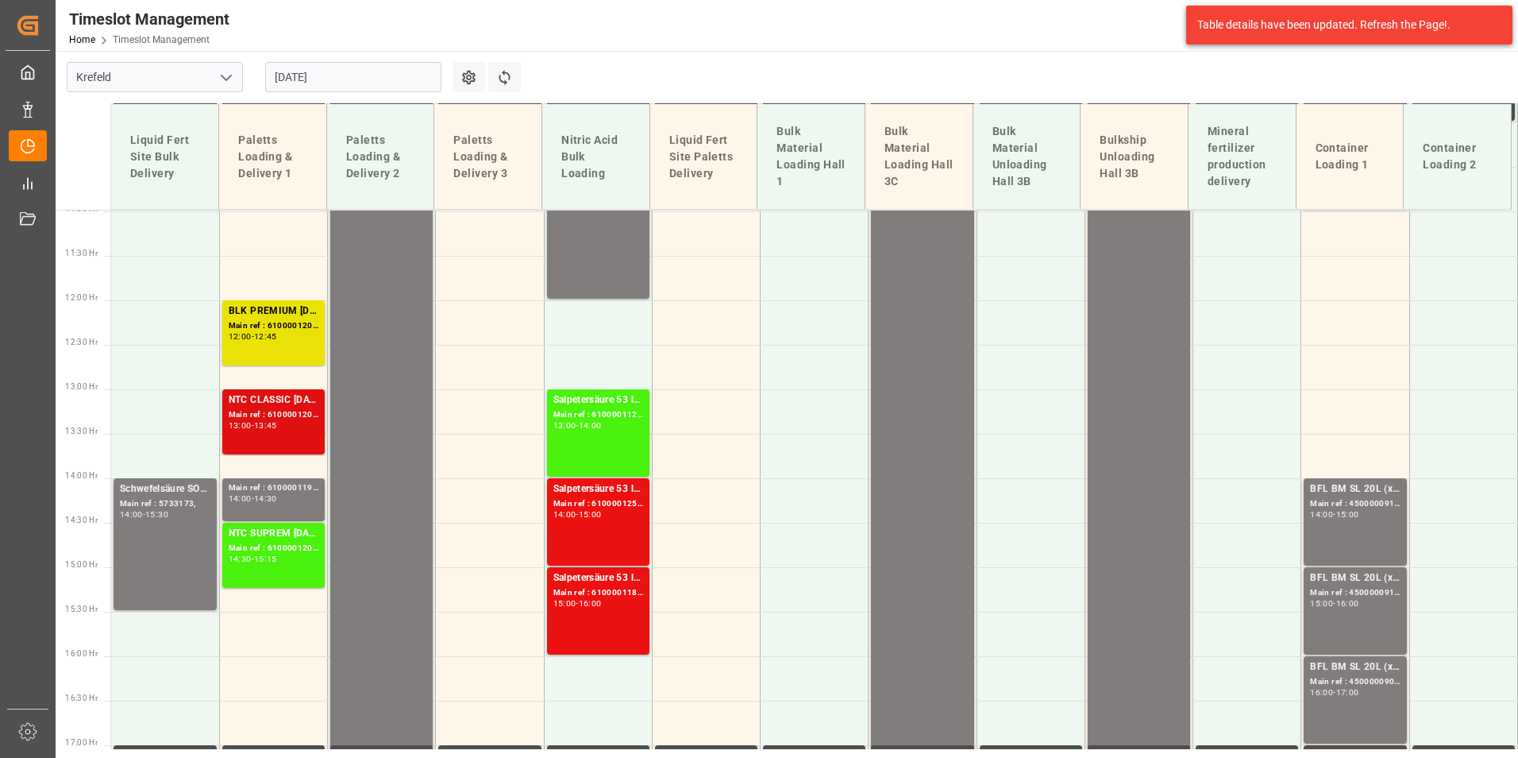
click at [260, 414] on div "Main ref : 6100001202, 2000000657;" at bounding box center [274, 414] width 90 height 13
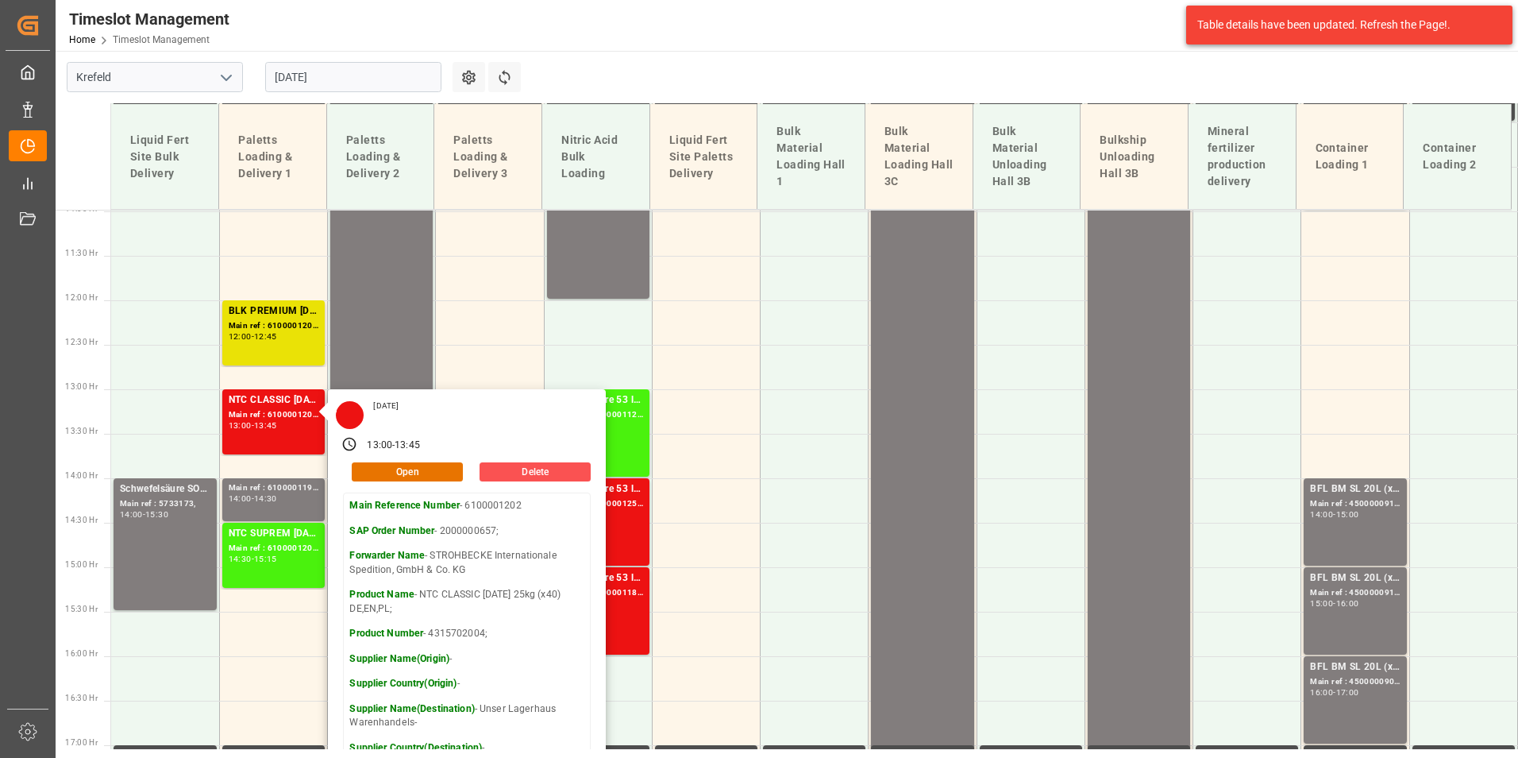
click at [340, 79] on input "[DATE]" at bounding box center [353, 77] width 176 height 30
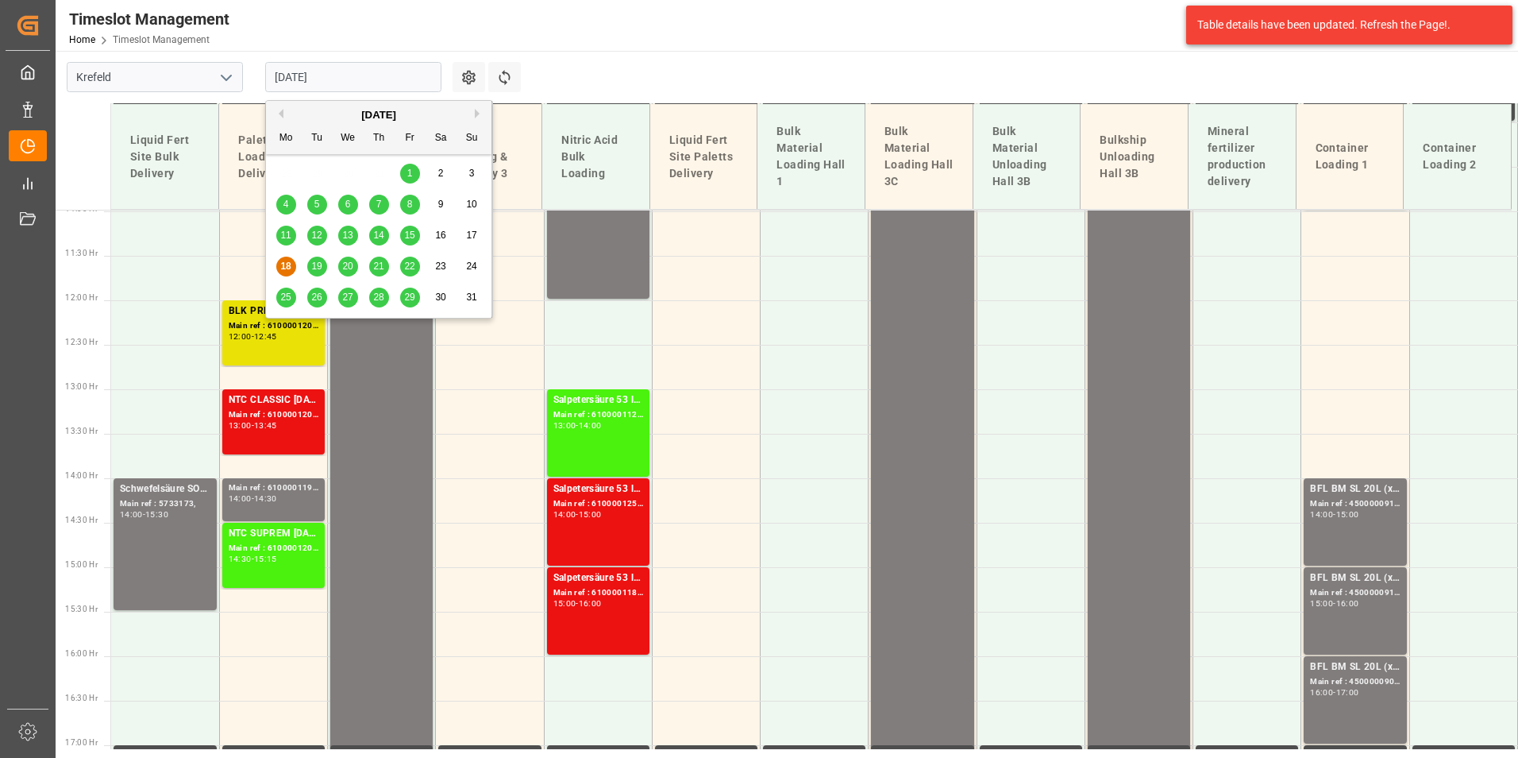
click at [313, 275] on div "19" at bounding box center [317, 266] width 20 height 19
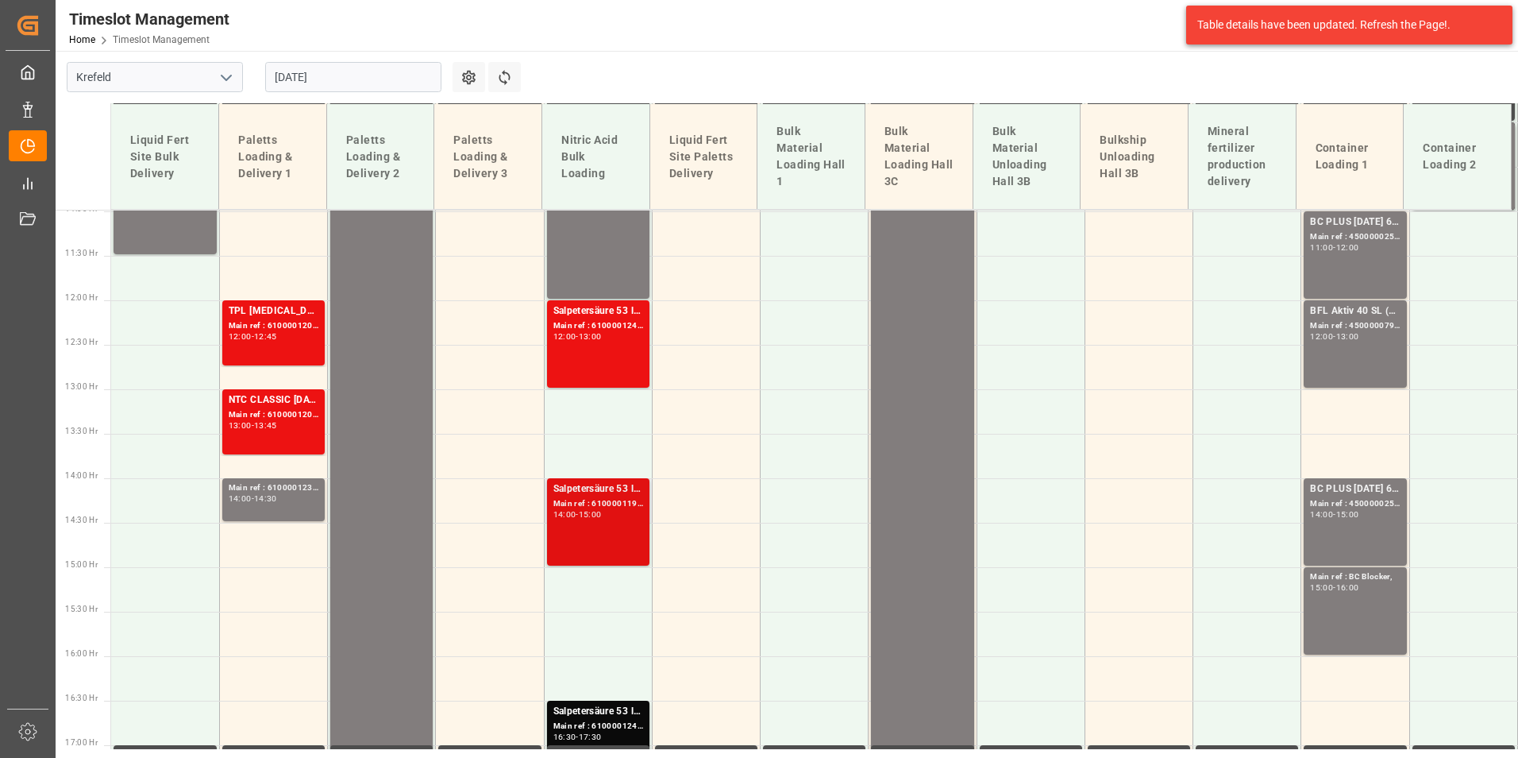
scroll to position [897, 0]
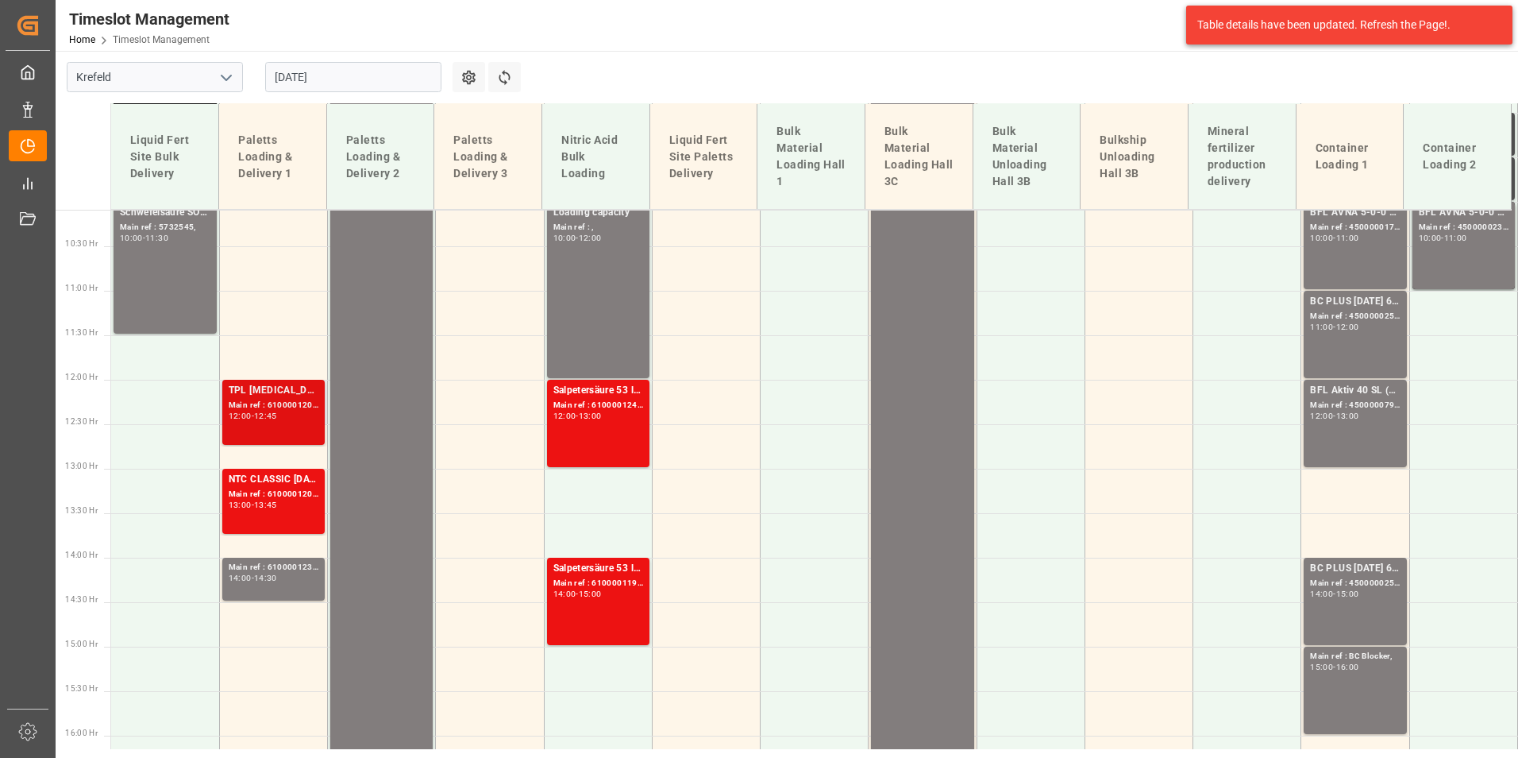
click at [280, 402] on div "Main ref : 6100001206, 2000000940;" at bounding box center [274, 405] width 90 height 13
click at [280, 497] on div "Main ref : 6100001202, 2000000657;" at bounding box center [274, 494] width 90 height 13
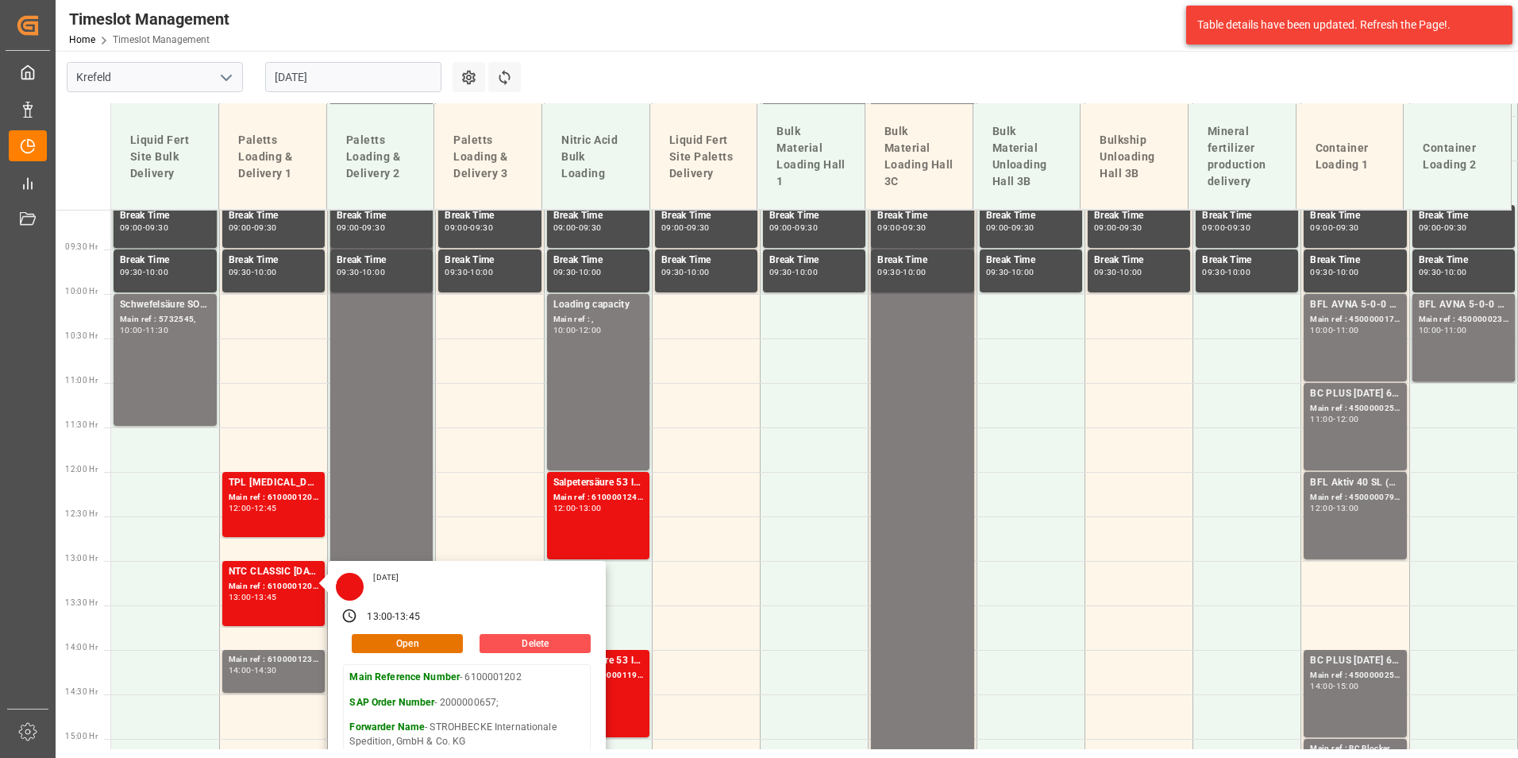
scroll to position [659, 0]
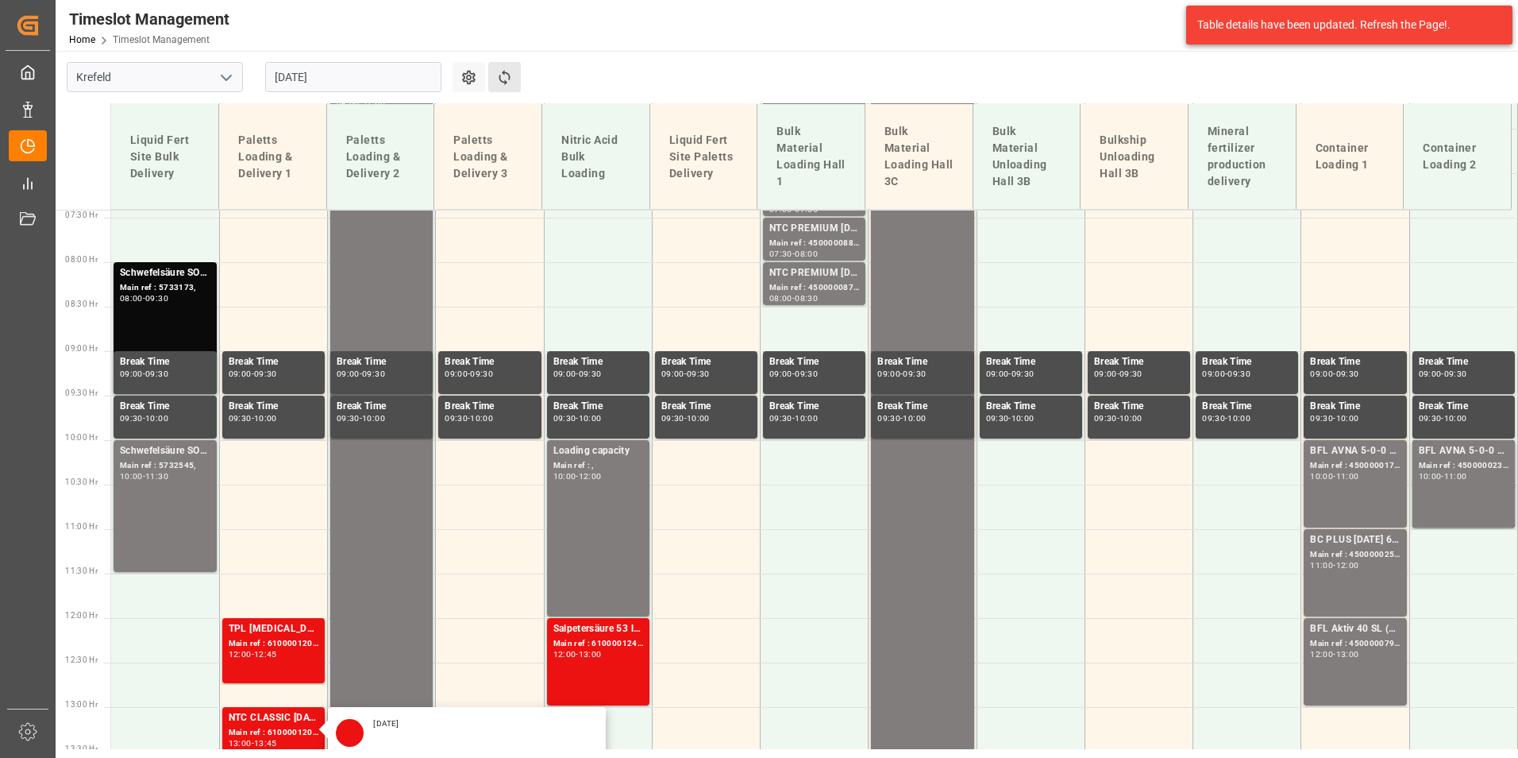
click at [503, 66] on button "Refresh Time Slots" at bounding box center [504, 77] width 33 height 30
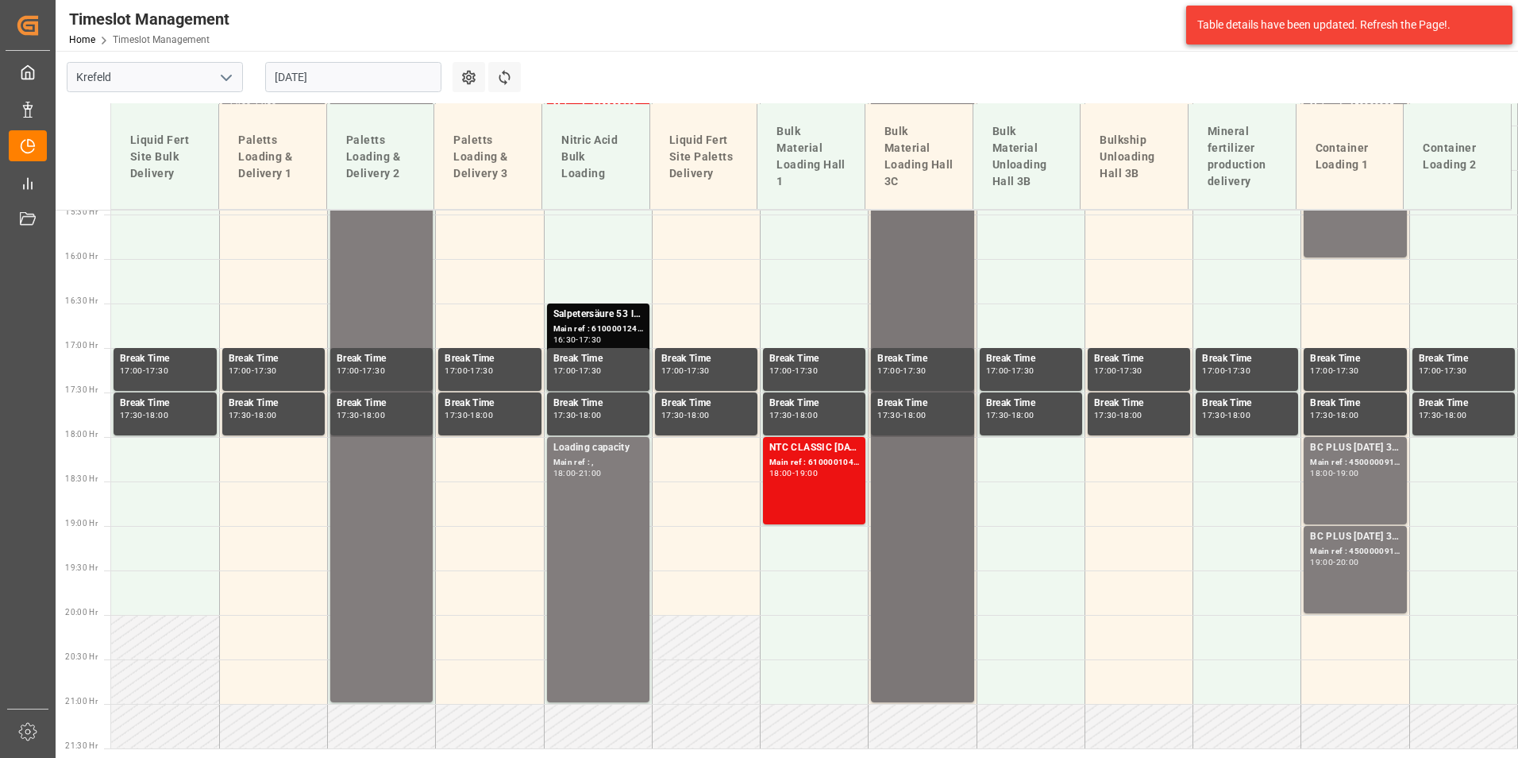
scroll to position [897, 0]
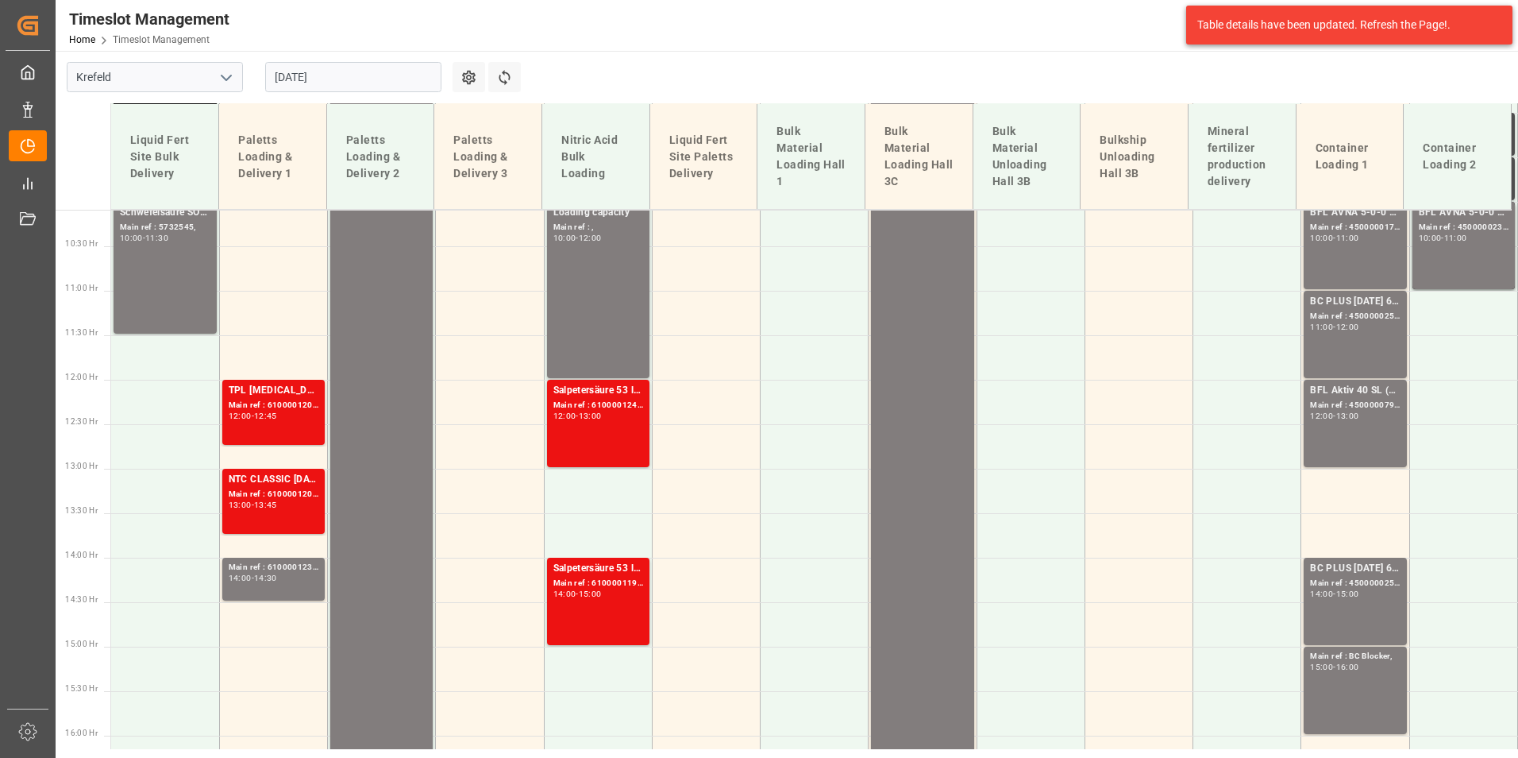
click at [323, 82] on input "[DATE]" at bounding box center [353, 77] width 176 height 30
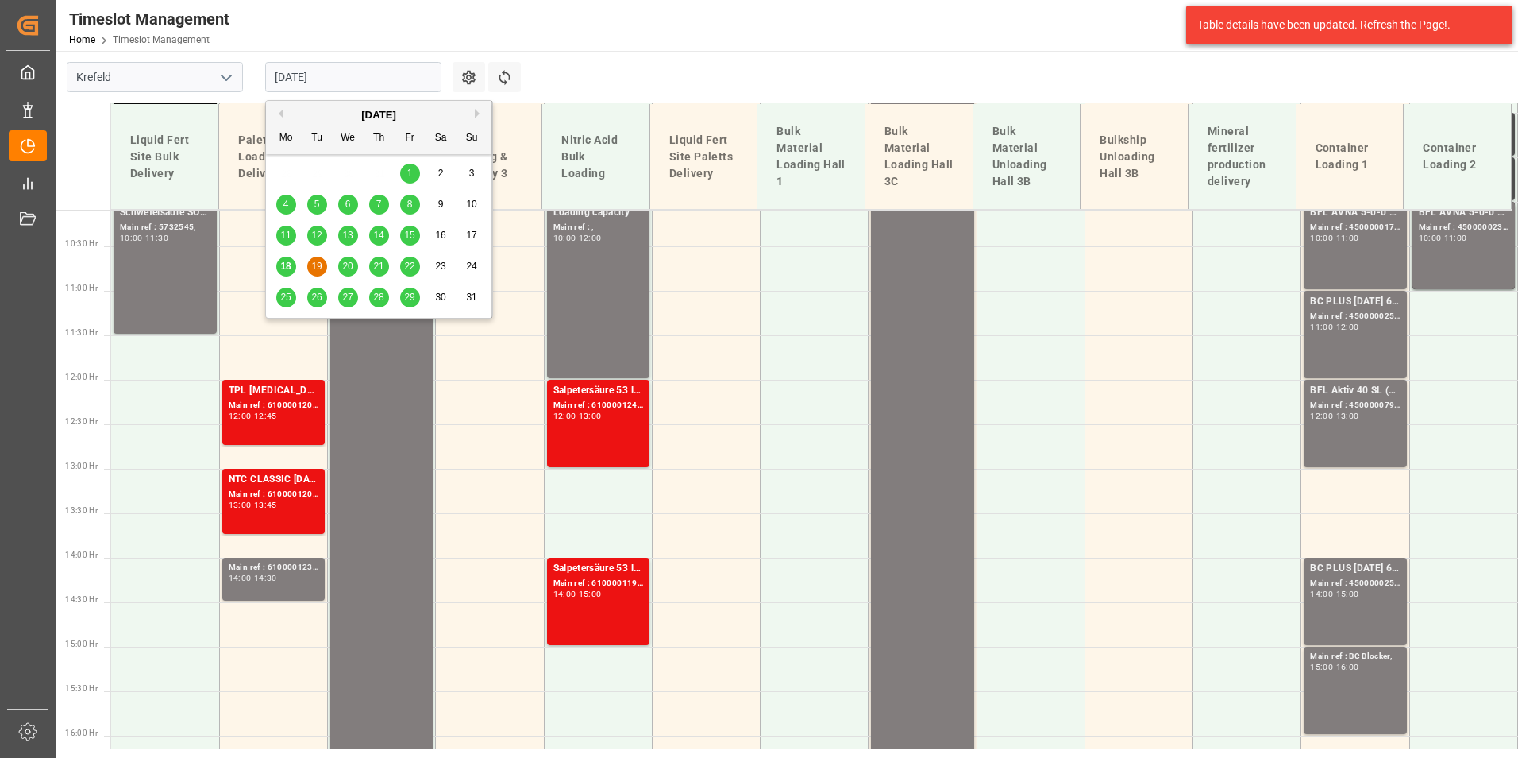
click at [348, 264] on span "20" at bounding box center [347, 265] width 10 height 11
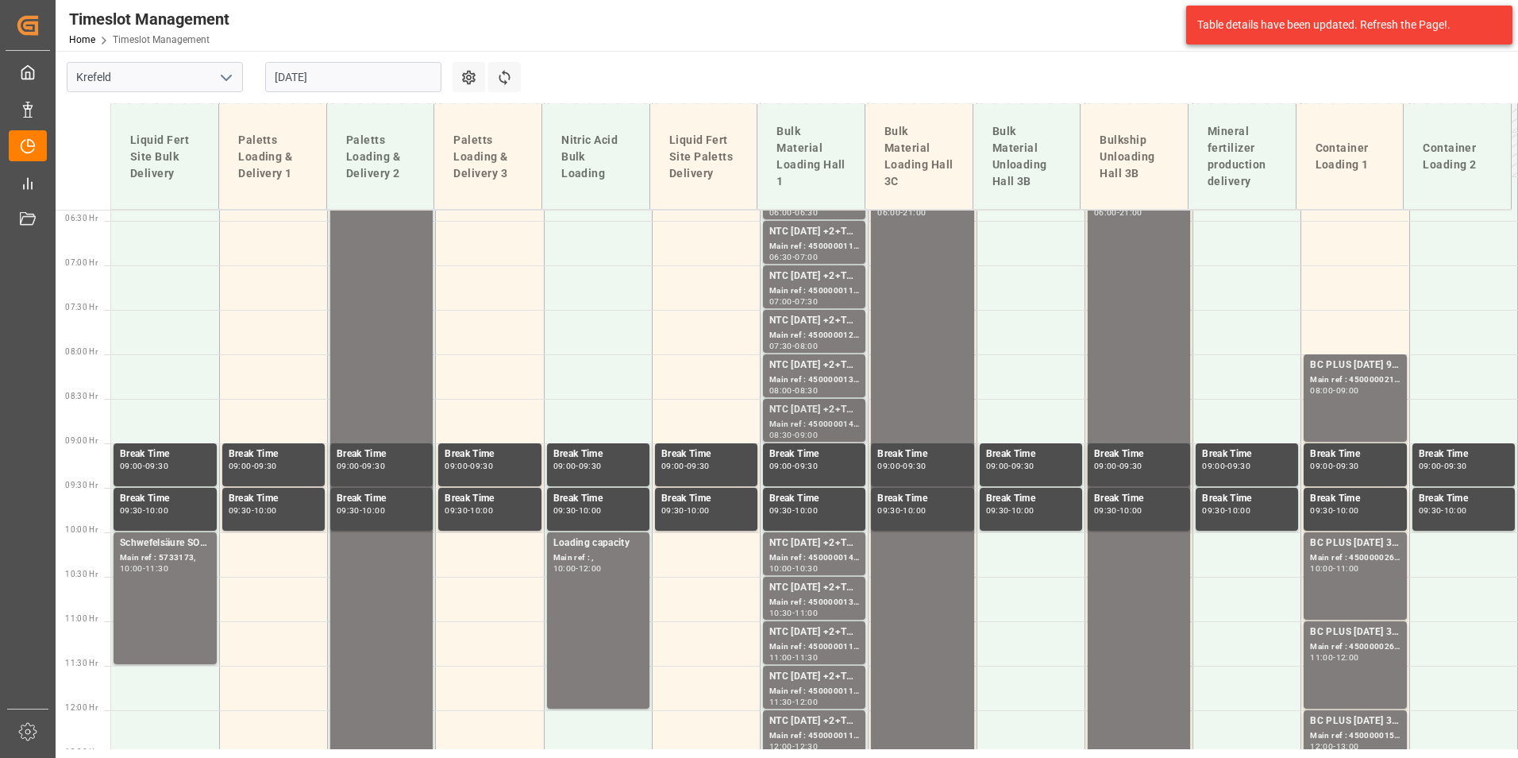
scroll to position [659, 0]
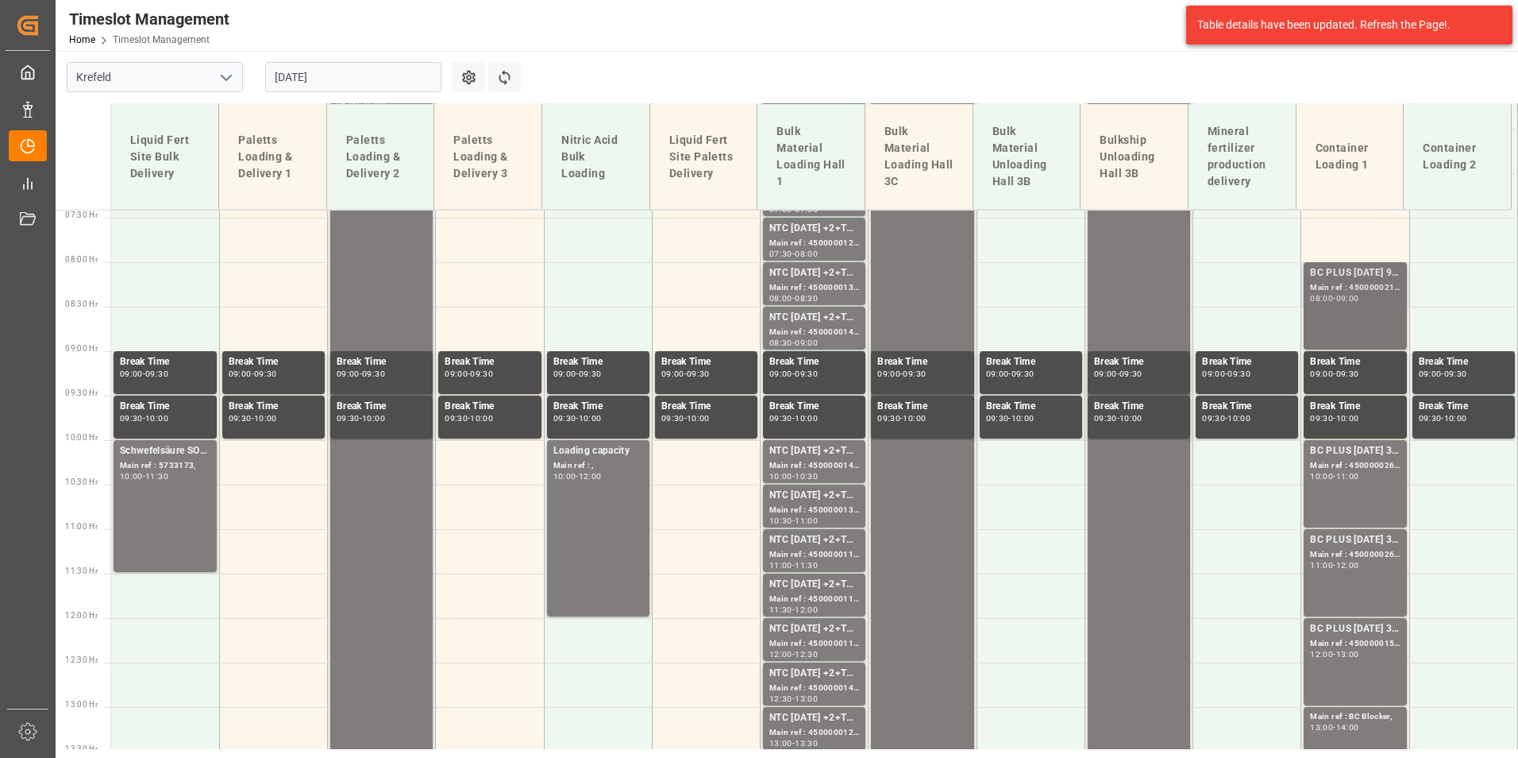
click at [1356, 276] on div "BC PLUS [DATE] 9M 25kg (x42) WW;" at bounding box center [1355, 273] width 90 height 16
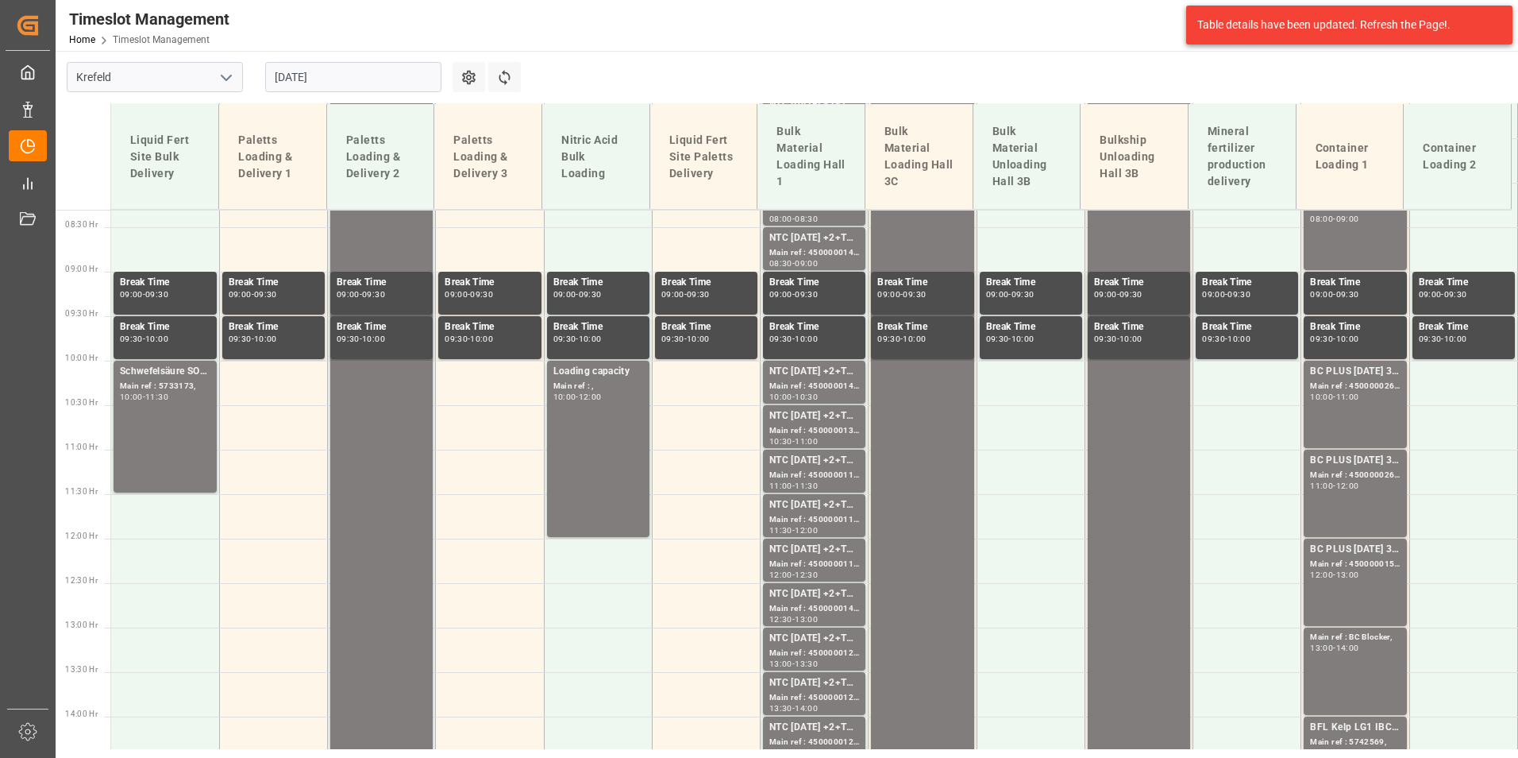
click at [1350, 408] on div "BC PLUS [DATE] 3M 25kg (x42) INT; Main ref : 4500000265, 2000000105; 10:00 - 11…" at bounding box center [1355, 404] width 90 height 81
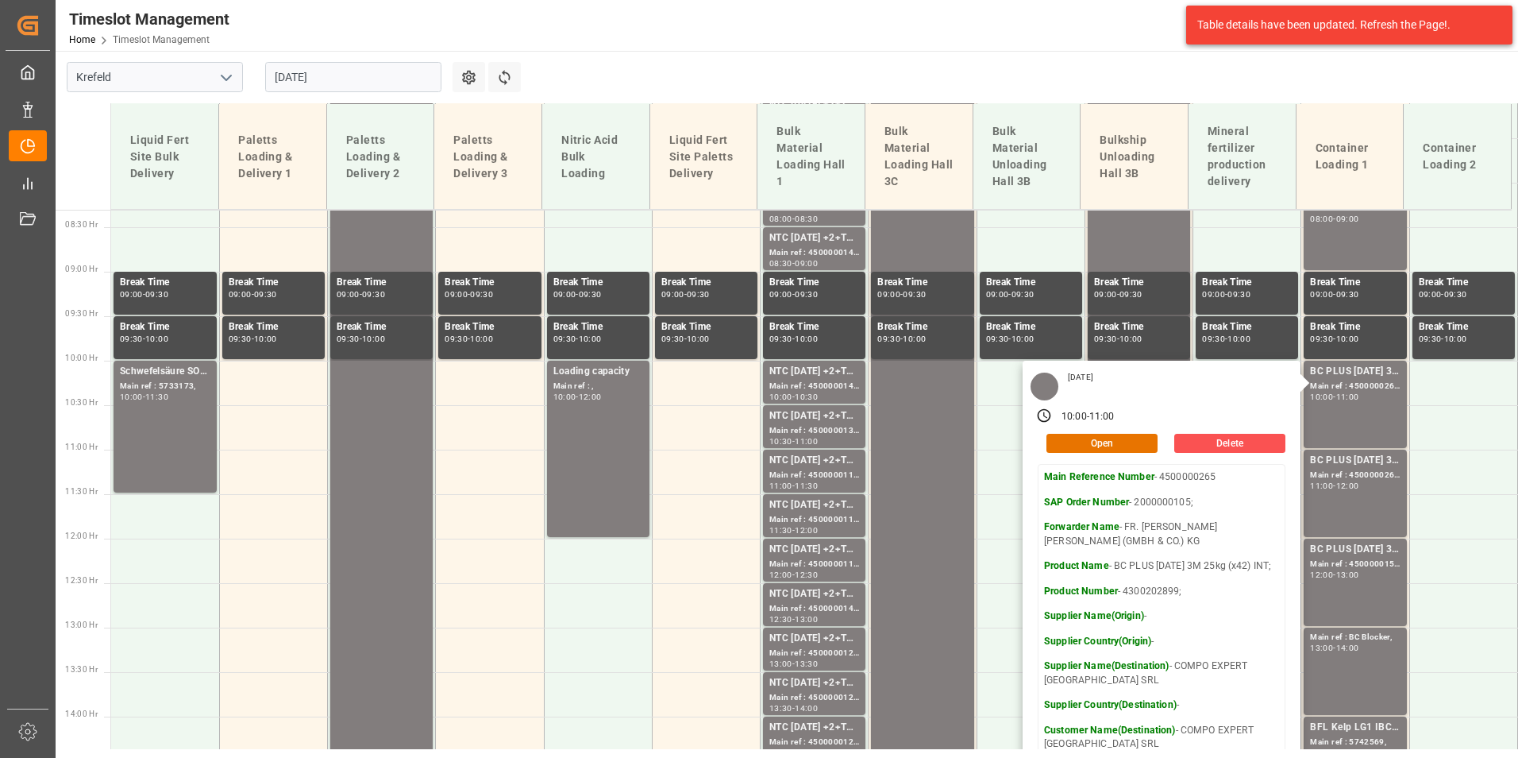
scroll to position [897, 0]
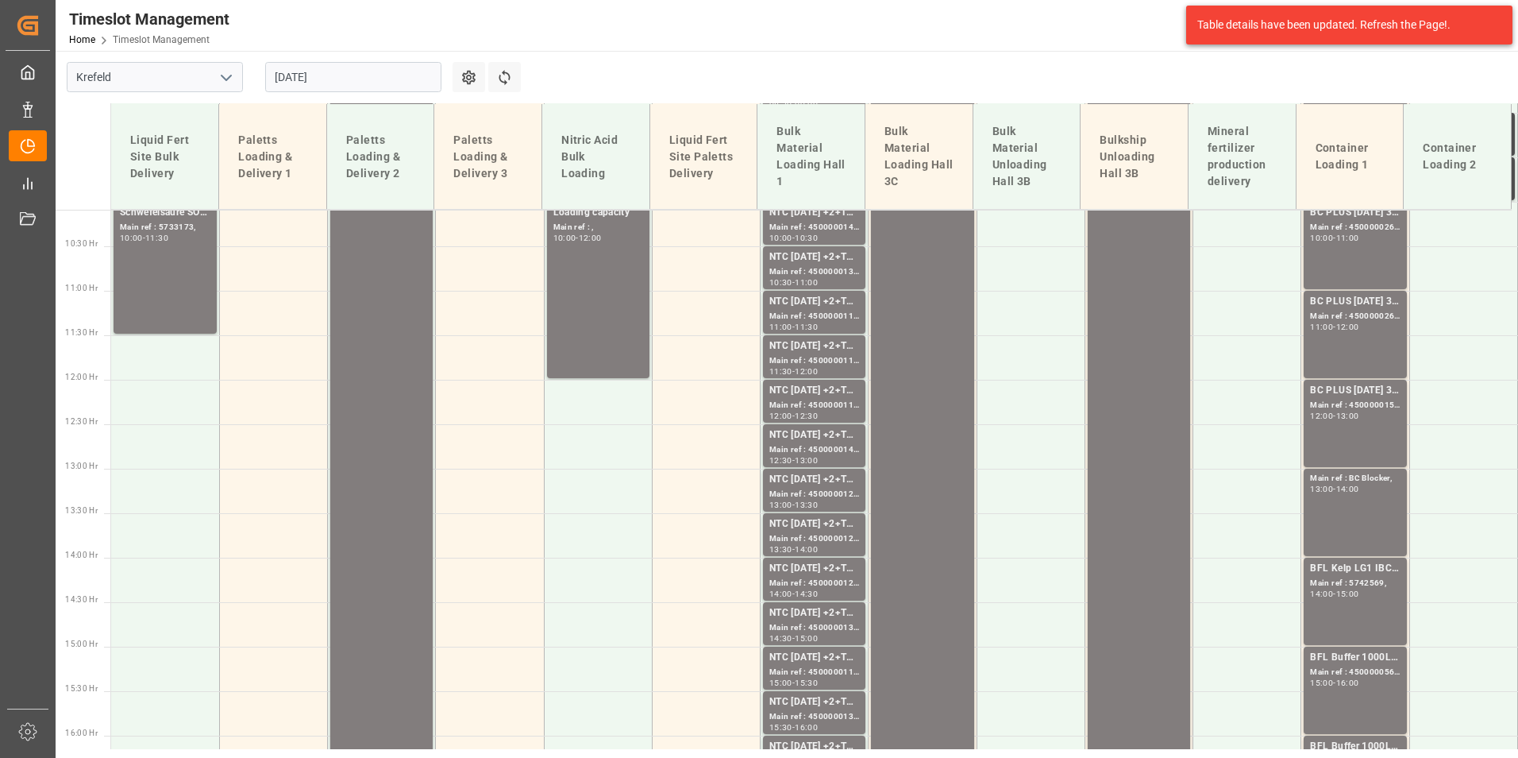
click at [1341, 348] on div "BC PLUS [DATE] 3M 25kg (x42) INT; Main ref : 4500000266, 2000000105; 11:00 - 12…" at bounding box center [1355, 334] width 90 height 81
click at [1344, 418] on div "13:00" at bounding box center [1347, 415] width 23 height 7
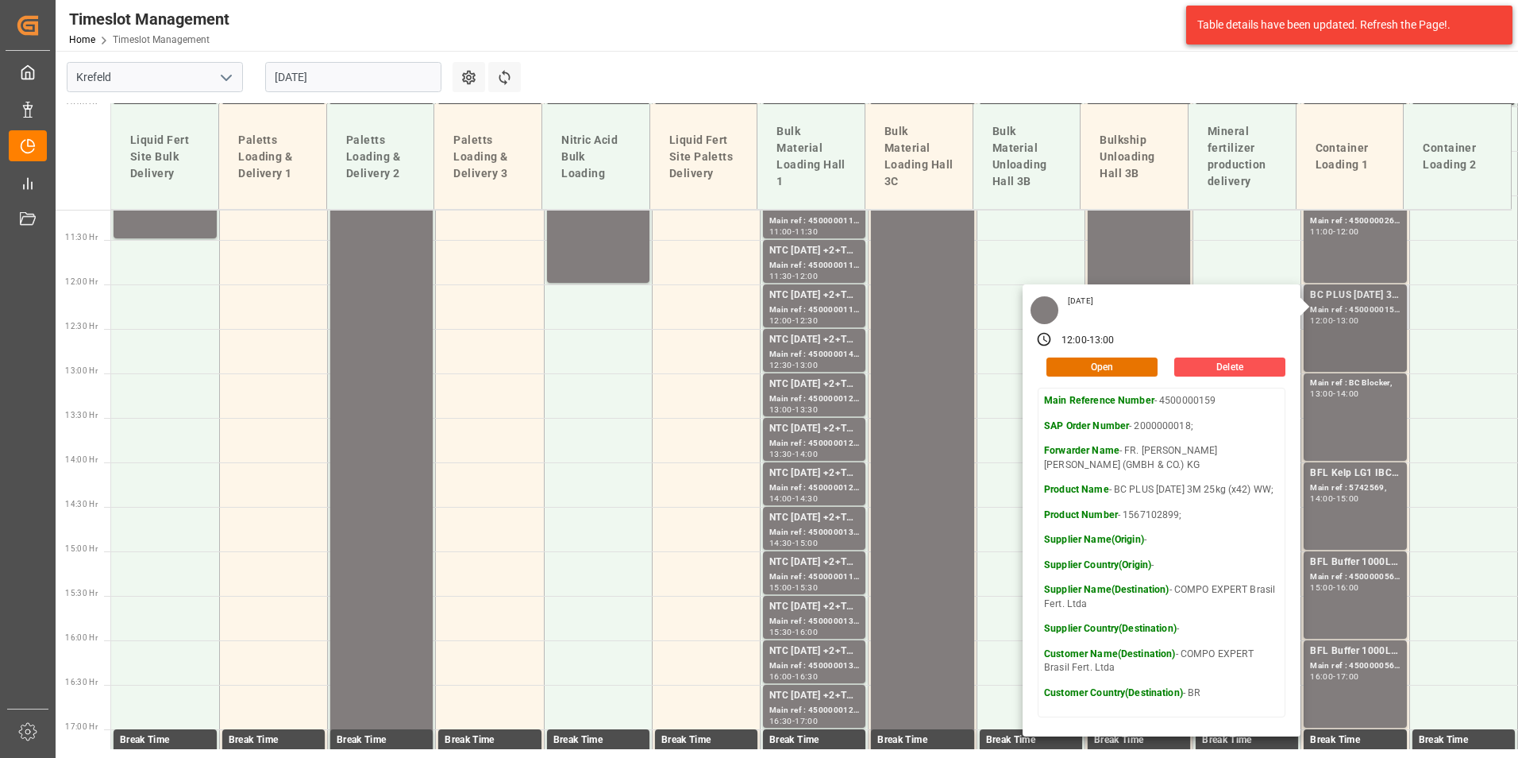
scroll to position [1135, 0]
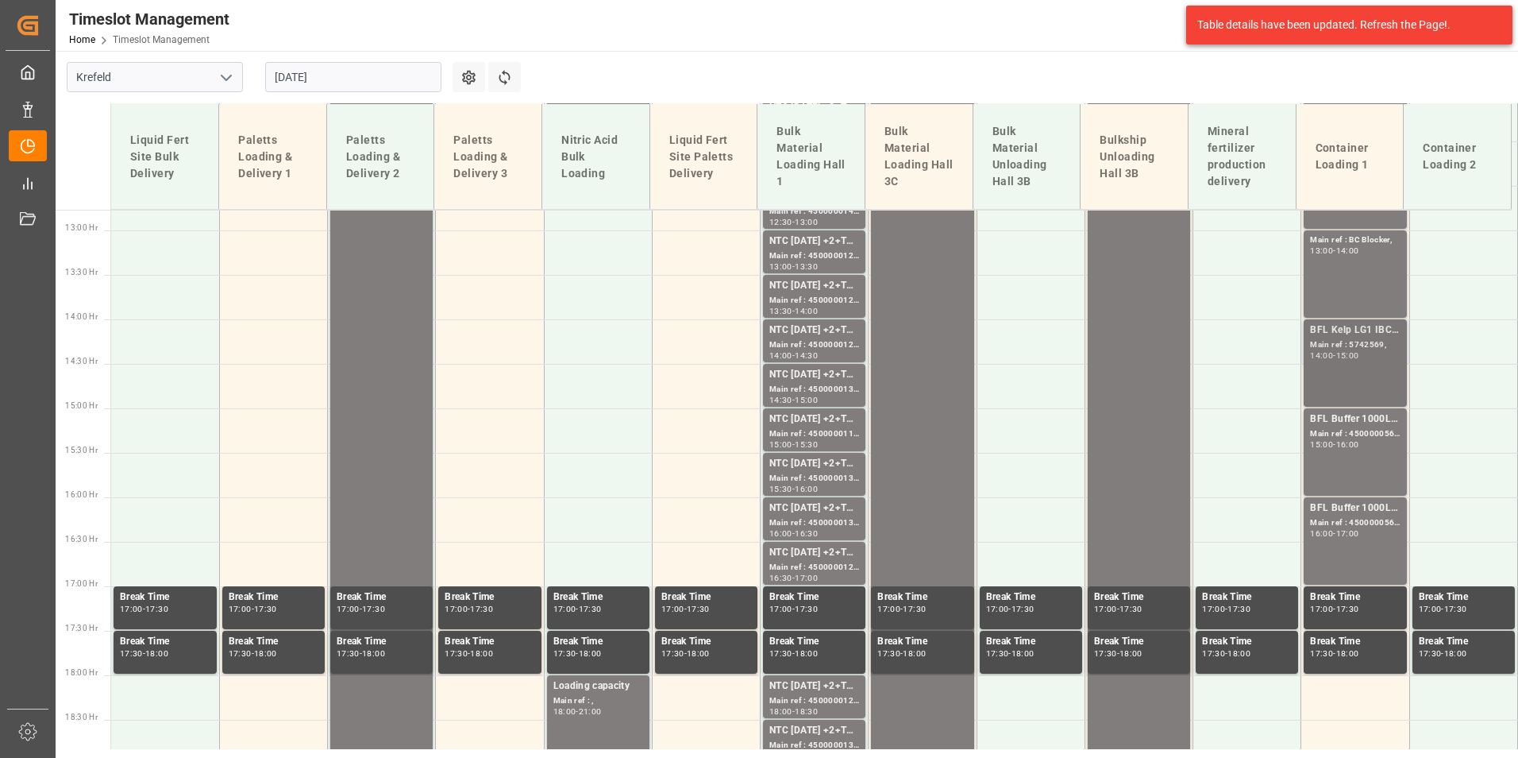
click at [1324, 362] on div "BFL Kelp LG1 IBC 1000L (KRE); Main ref : 5742569, 14:00 - 15:00" at bounding box center [1355, 362] width 90 height 81
click at [1329, 450] on div "BFL Buffer 1000L IBC; Main ref : 4500000565, 2000000305; 15:00 - 16:00" at bounding box center [1355, 451] width 90 height 81
click at [1342, 522] on div "Main ref : 4500000566, 2000000305;" at bounding box center [1355, 522] width 90 height 13
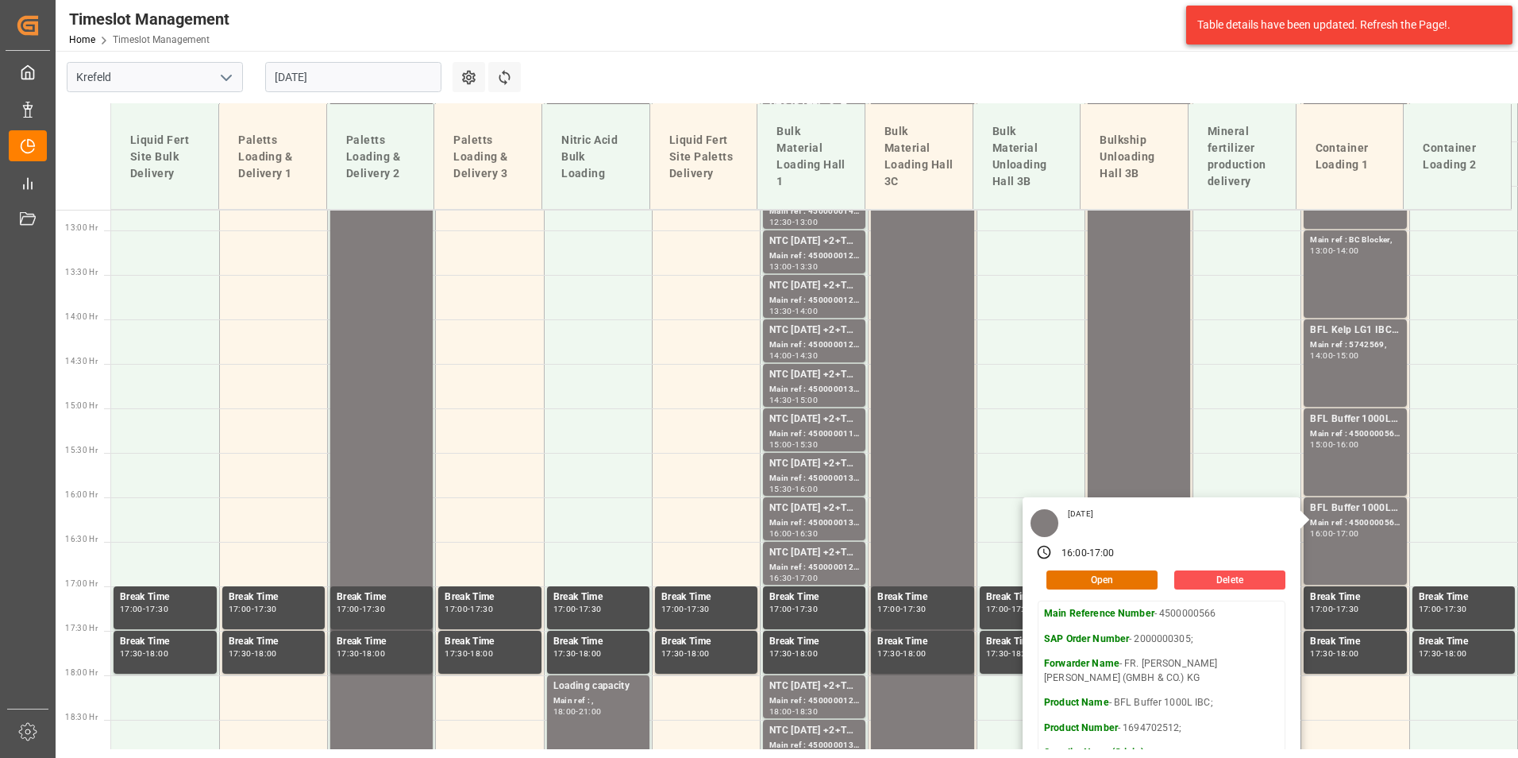
click at [385, 84] on input "[DATE]" at bounding box center [353, 77] width 176 height 30
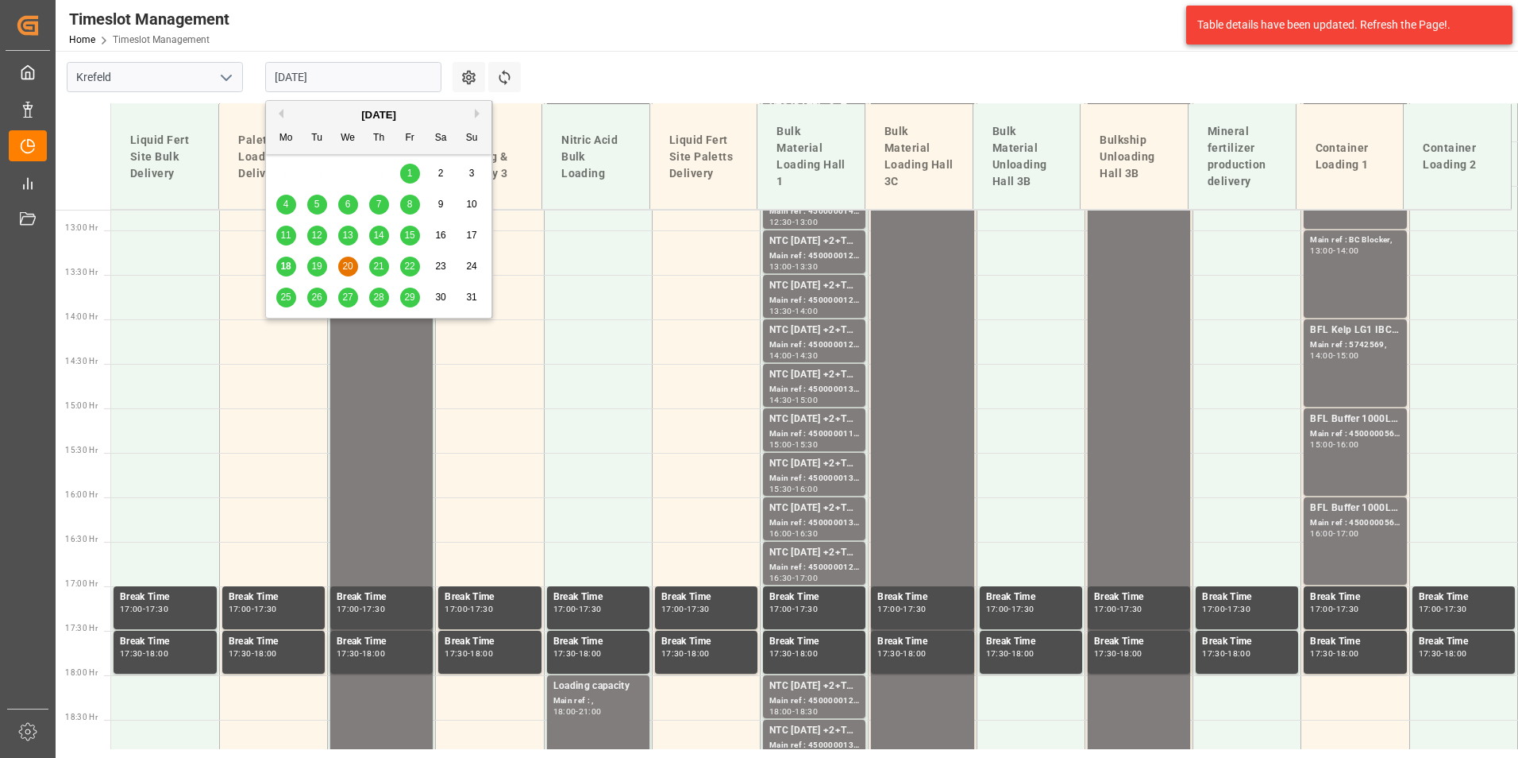
click at [321, 266] on span "19" at bounding box center [316, 265] width 10 height 11
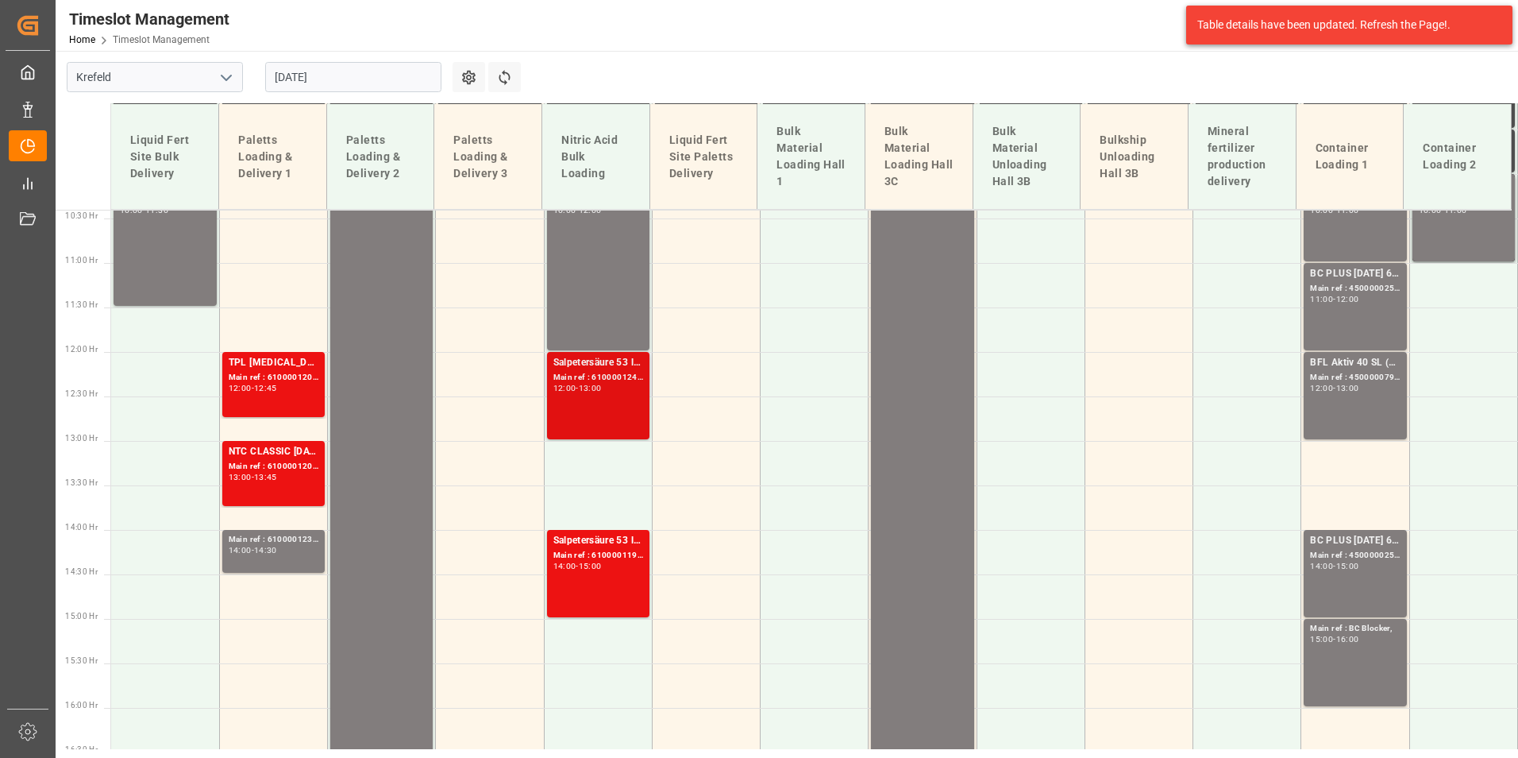
scroll to position [818, 0]
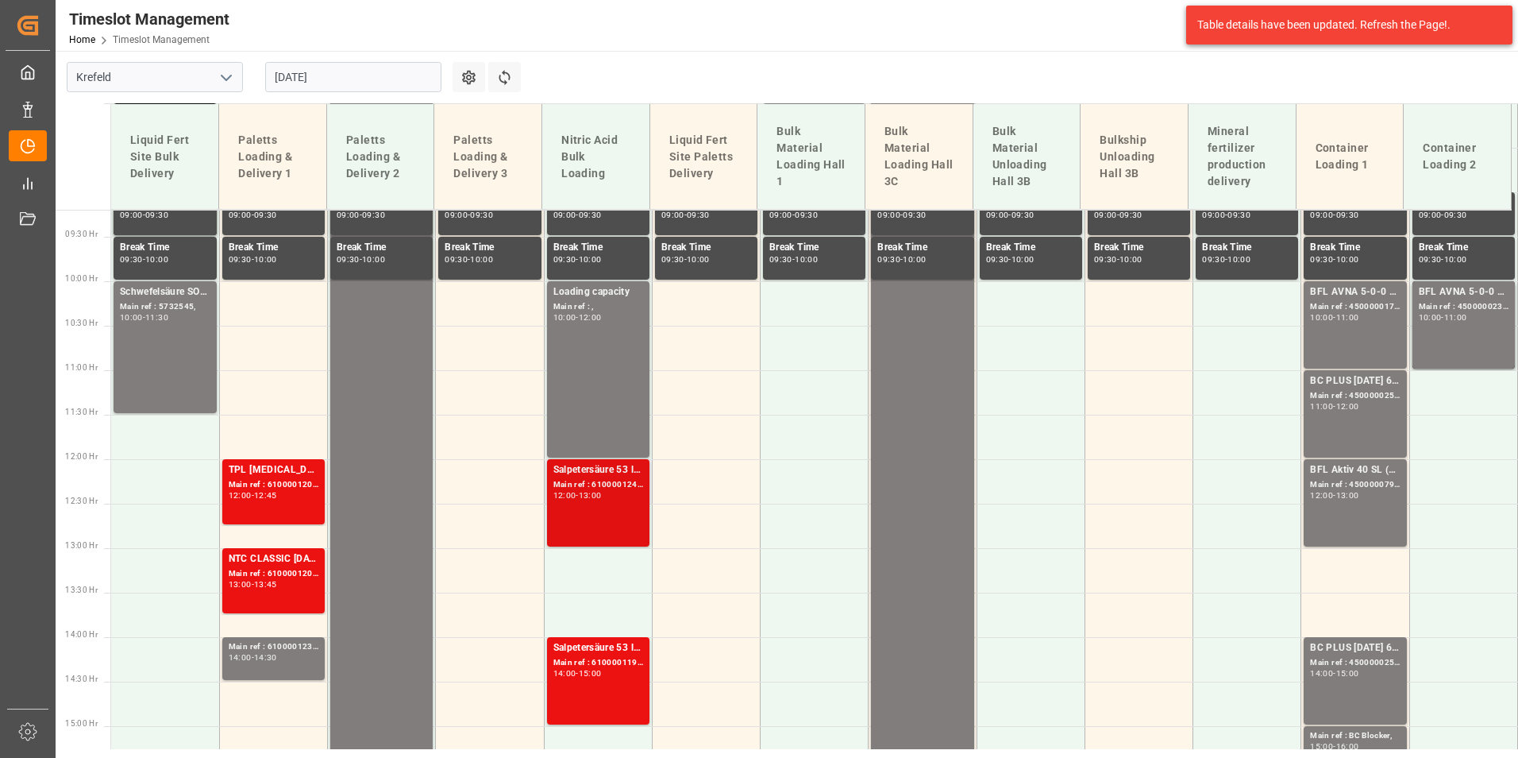
click at [617, 521] on div "Salpetersäure 53 lose; Main ref : 6100001240, 2000001093; 12:00 - 13:00" at bounding box center [598, 502] width 90 height 81
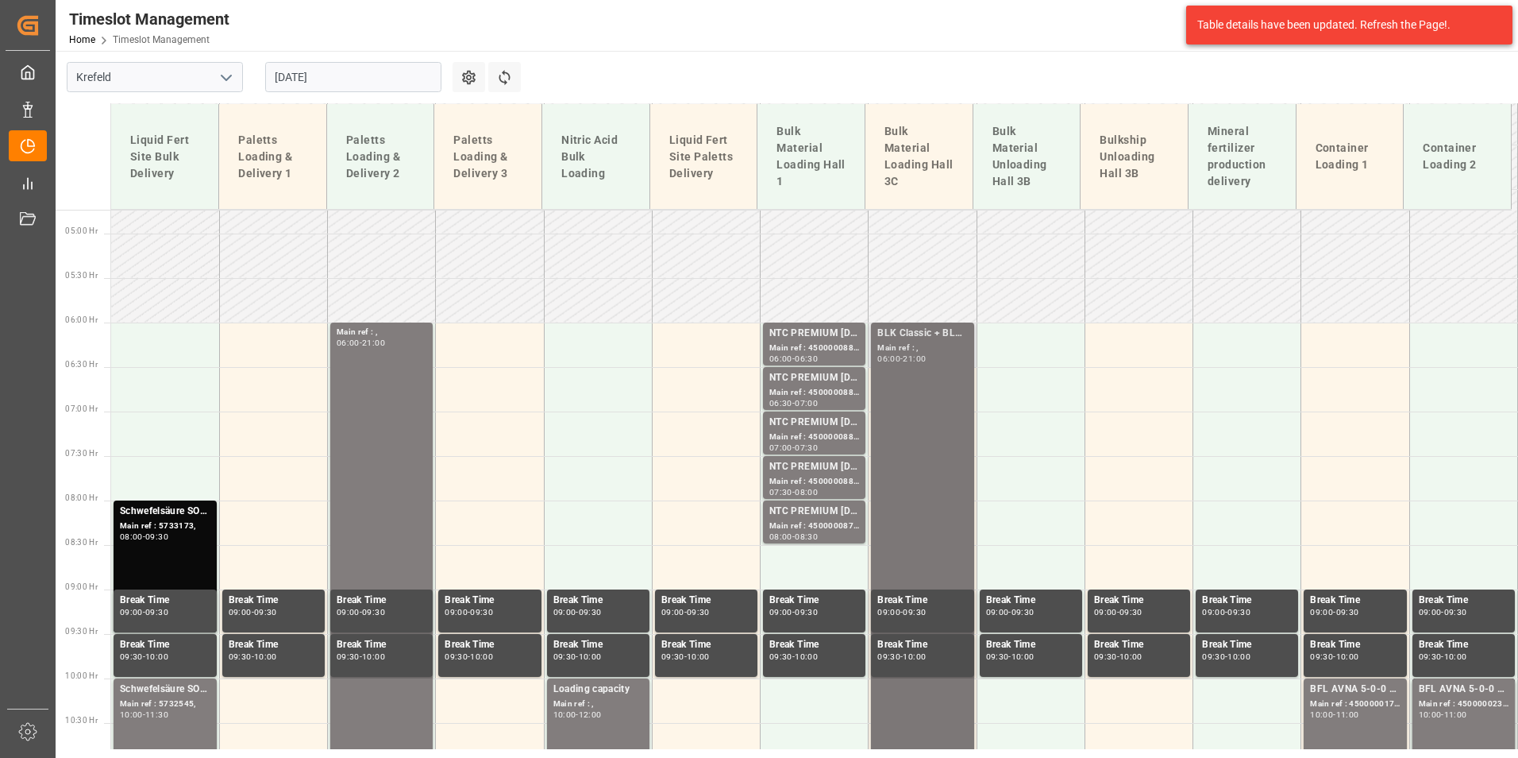
scroll to position [738, 0]
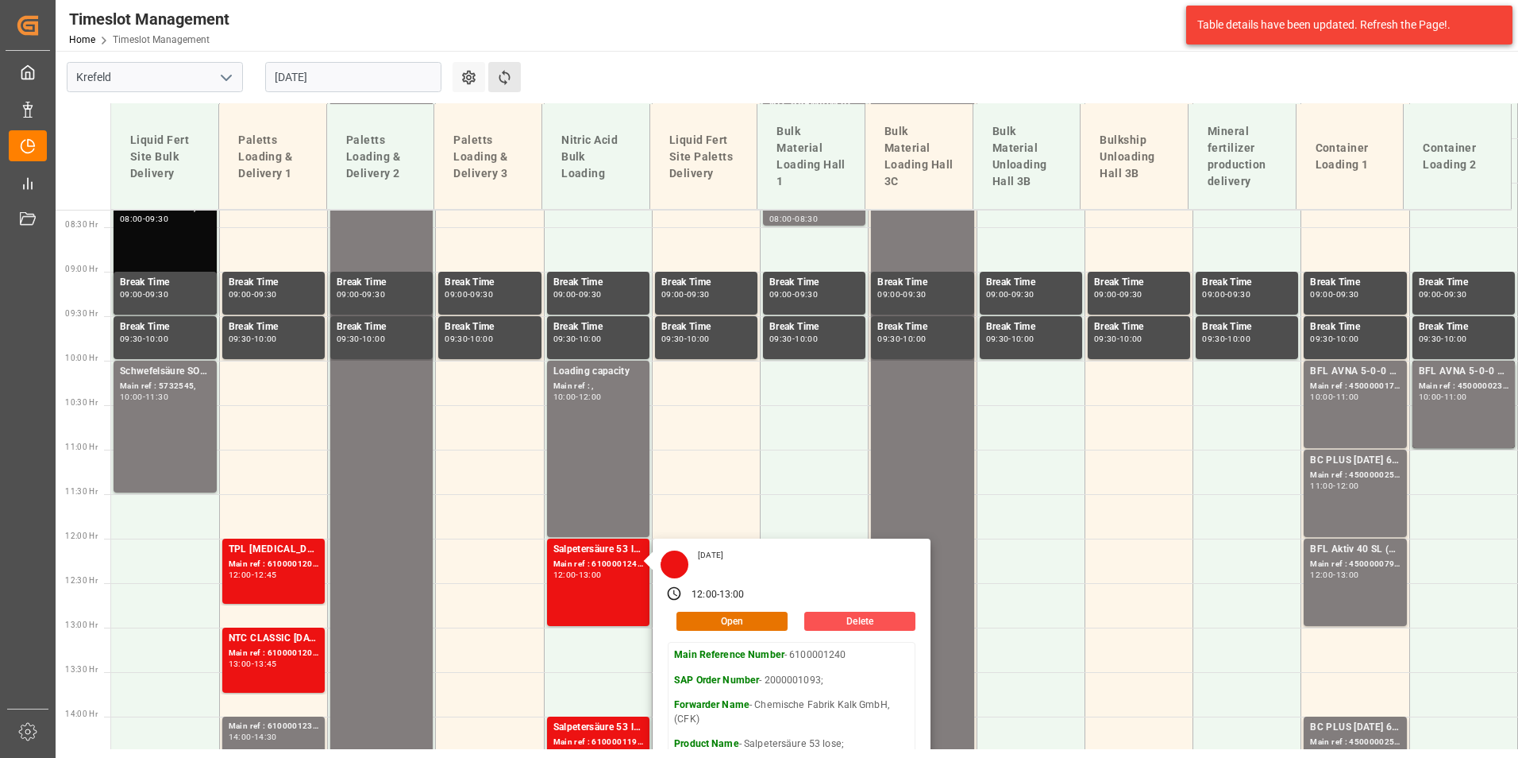
click at [513, 86] on button "Refresh Time Slots" at bounding box center [504, 77] width 33 height 30
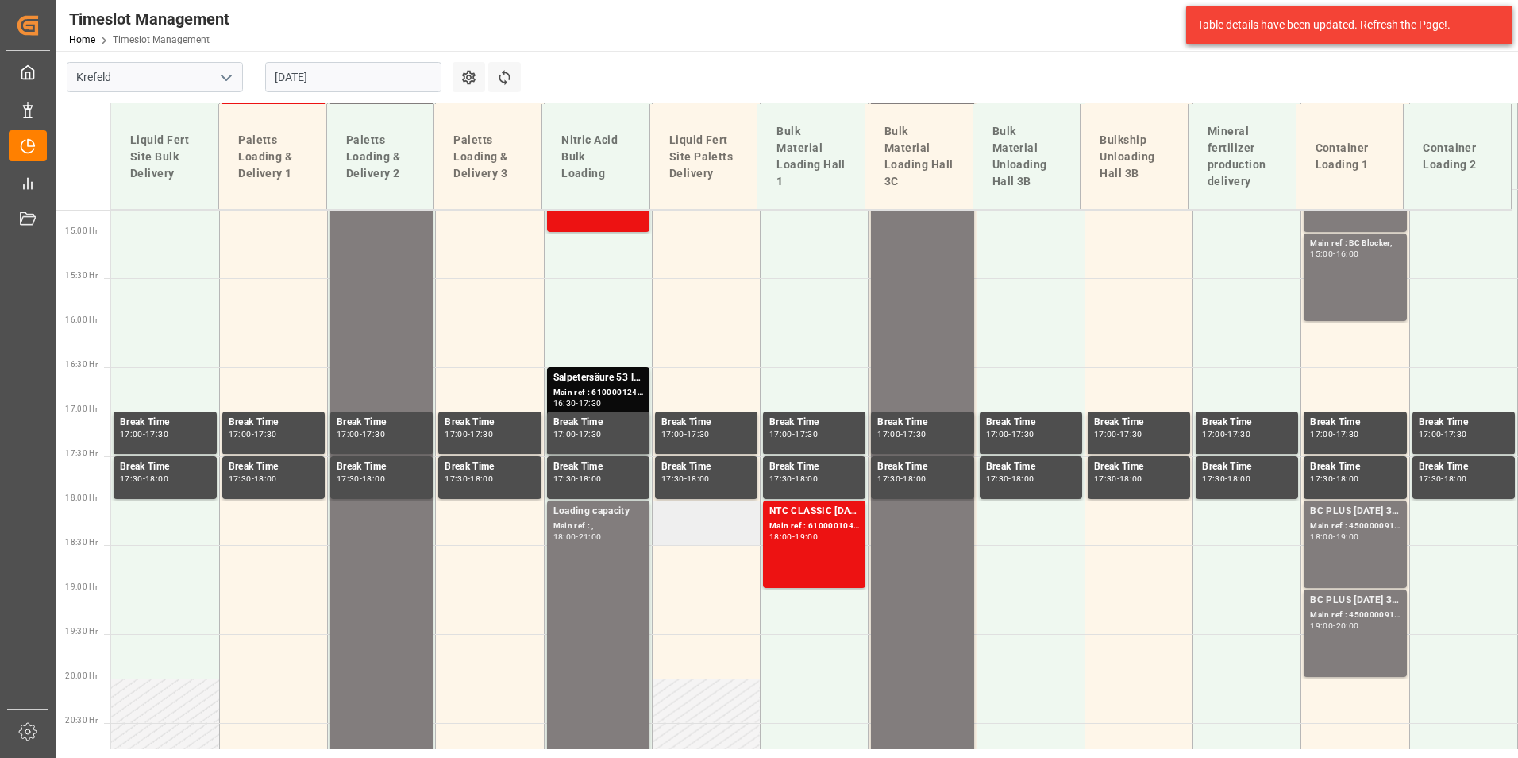
scroll to position [1374, 0]
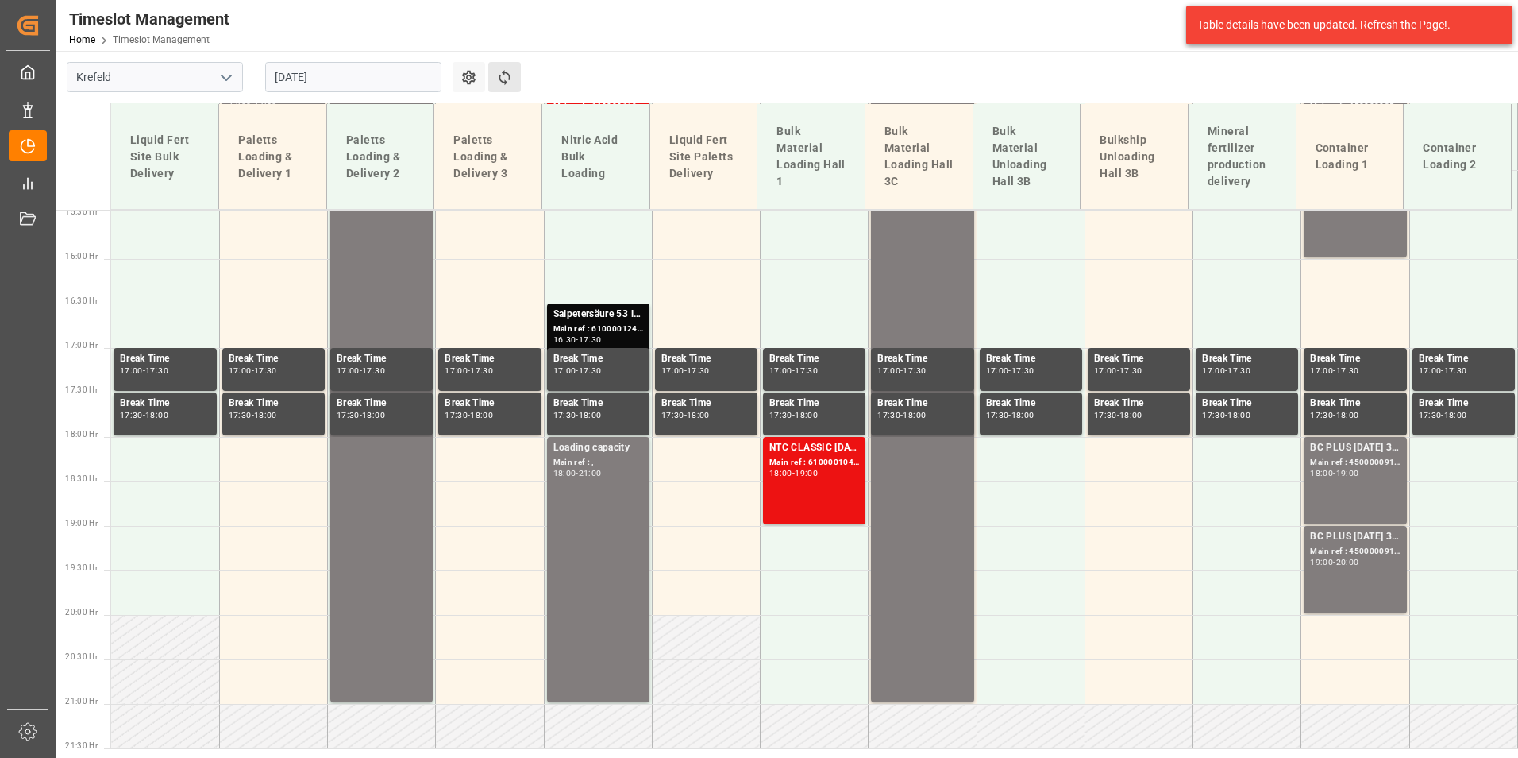
click at [503, 86] on button "Refresh Time Slots" at bounding box center [504, 77] width 33 height 30
click at [1343, 453] on div "BC PLUS [DATE] 3M 25kg (x42) WW;" at bounding box center [1355, 448] width 90 height 16
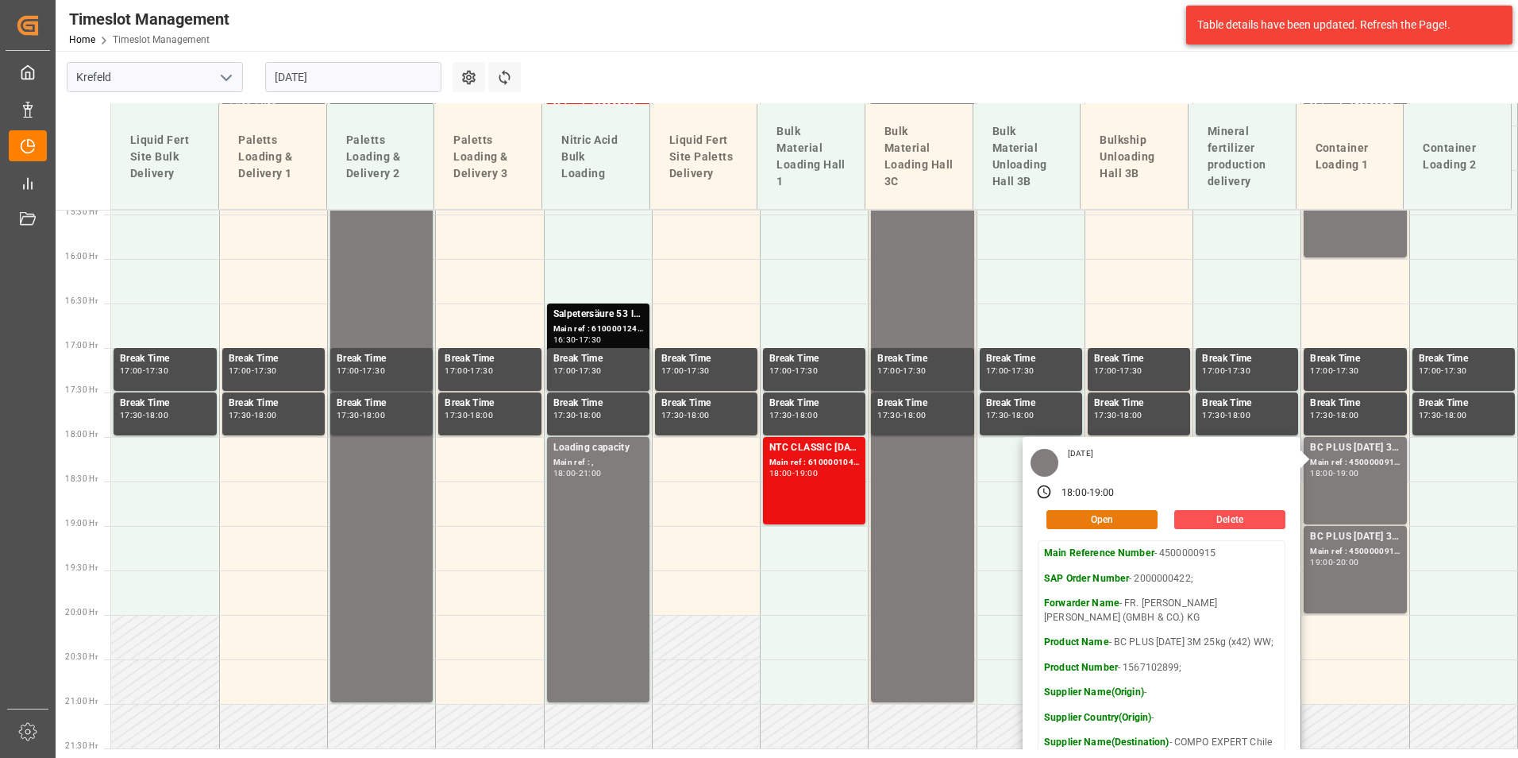
click at [1127, 515] on button "Open" at bounding box center [1102, 519] width 111 height 19
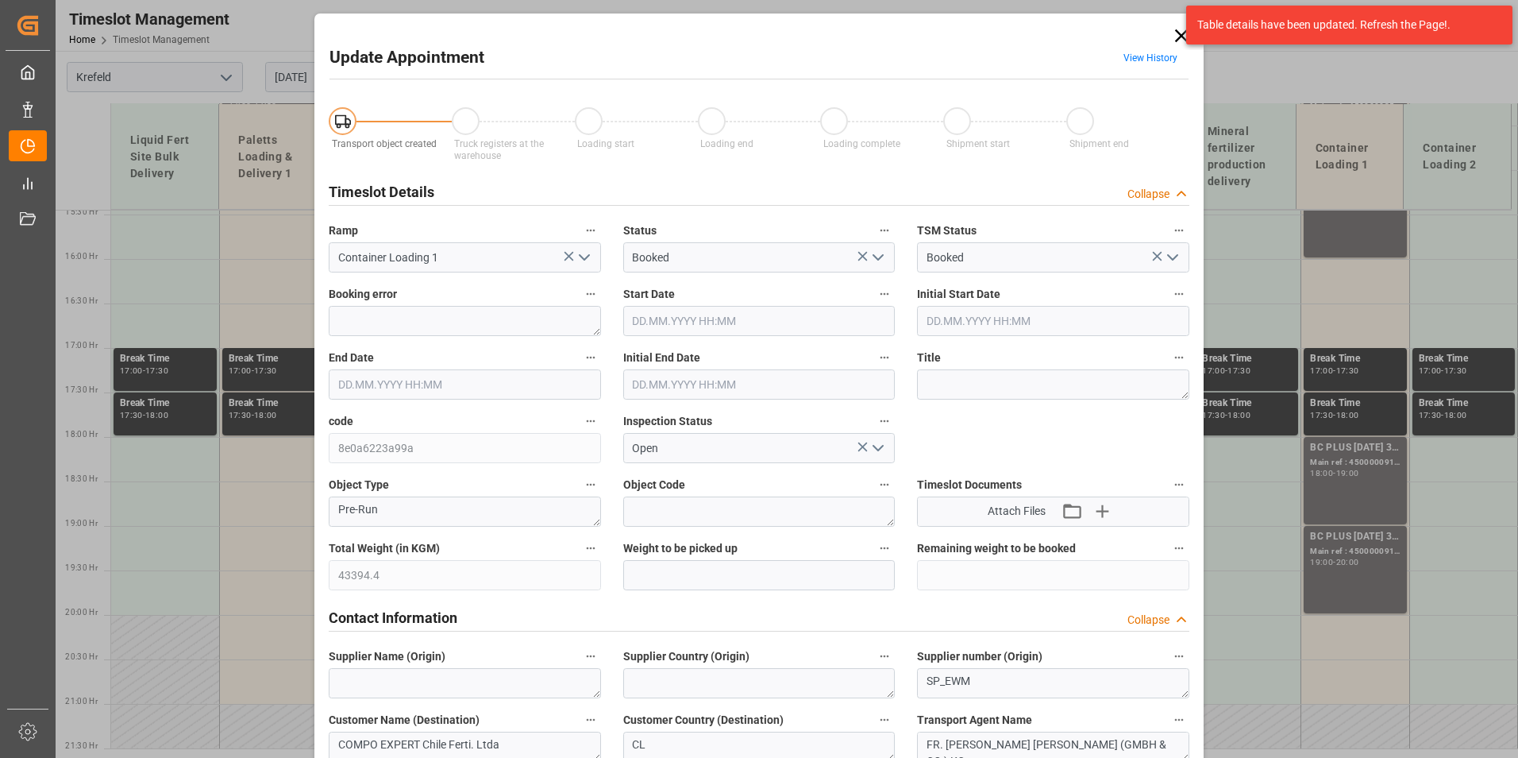
type input "43394.4"
type input "0"
type input "[DATE] 18:00"
type input "[DATE] 19:00"
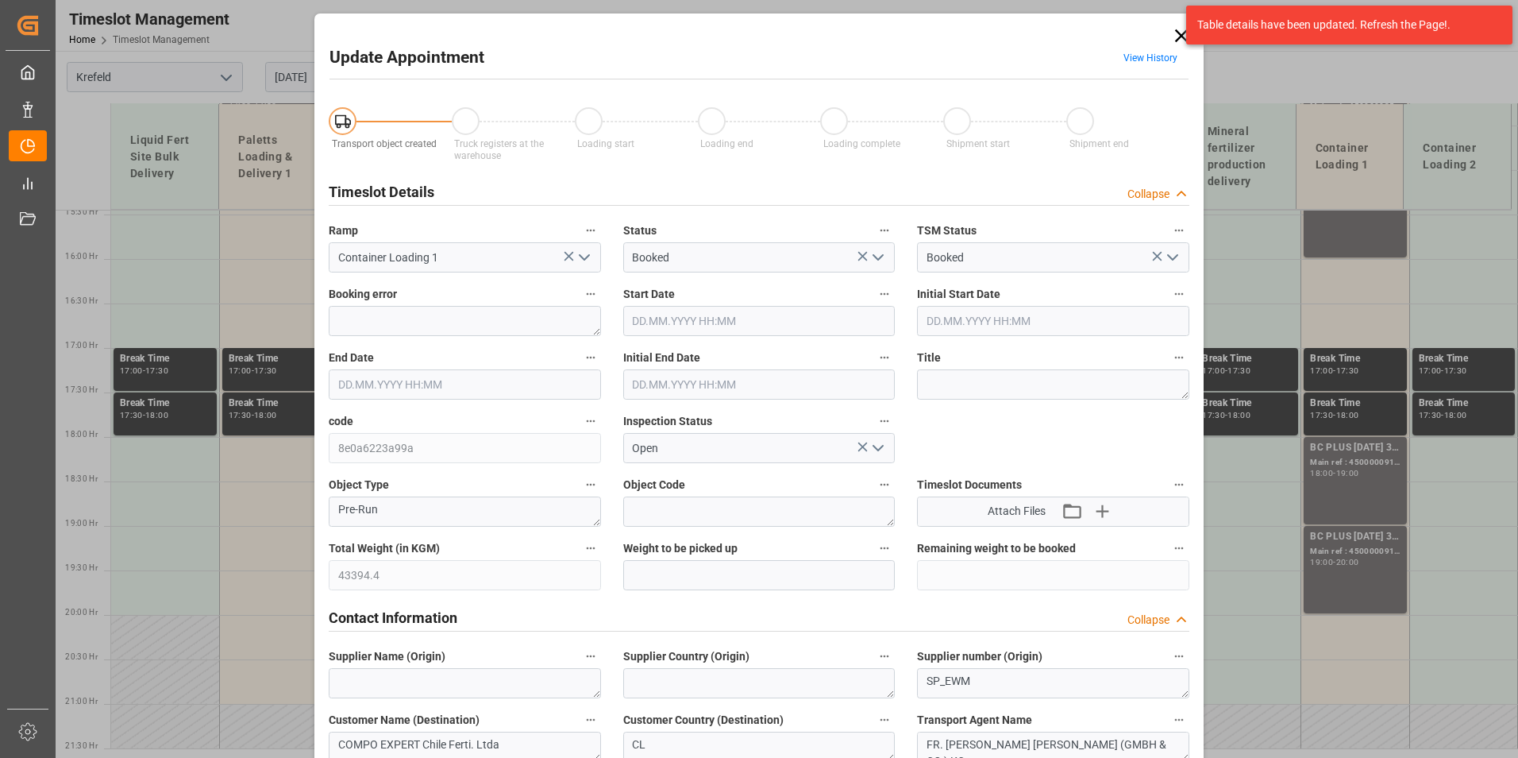
type input "[DATE] 18:30"
type input "[DATE] 14:43"
click at [1151, 66] on span "View History" at bounding box center [1150, 60] width 76 height 31
click at [1144, 64] on span "View History" at bounding box center [1150, 60] width 76 height 31
click at [1144, 60] on link "View History" at bounding box center [1151, 57] width 54 height 11
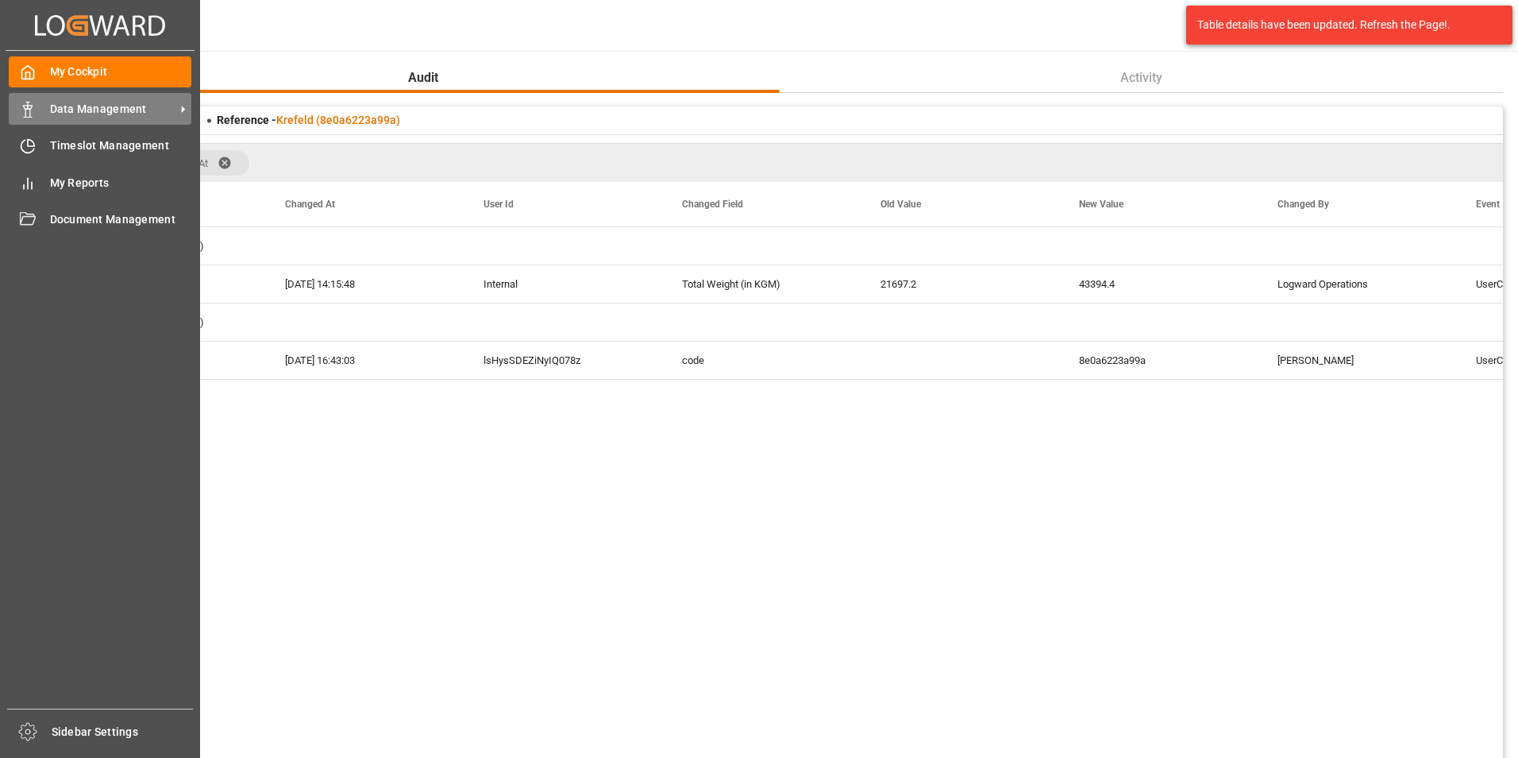
click at [66, 112] on span "Data Management" at bounding box center [112, 109] width 125 height 17
click at [72, 134] on div "Timeslot Management Timeslot Management" at bounding box center [100, 145] width 183 height 31
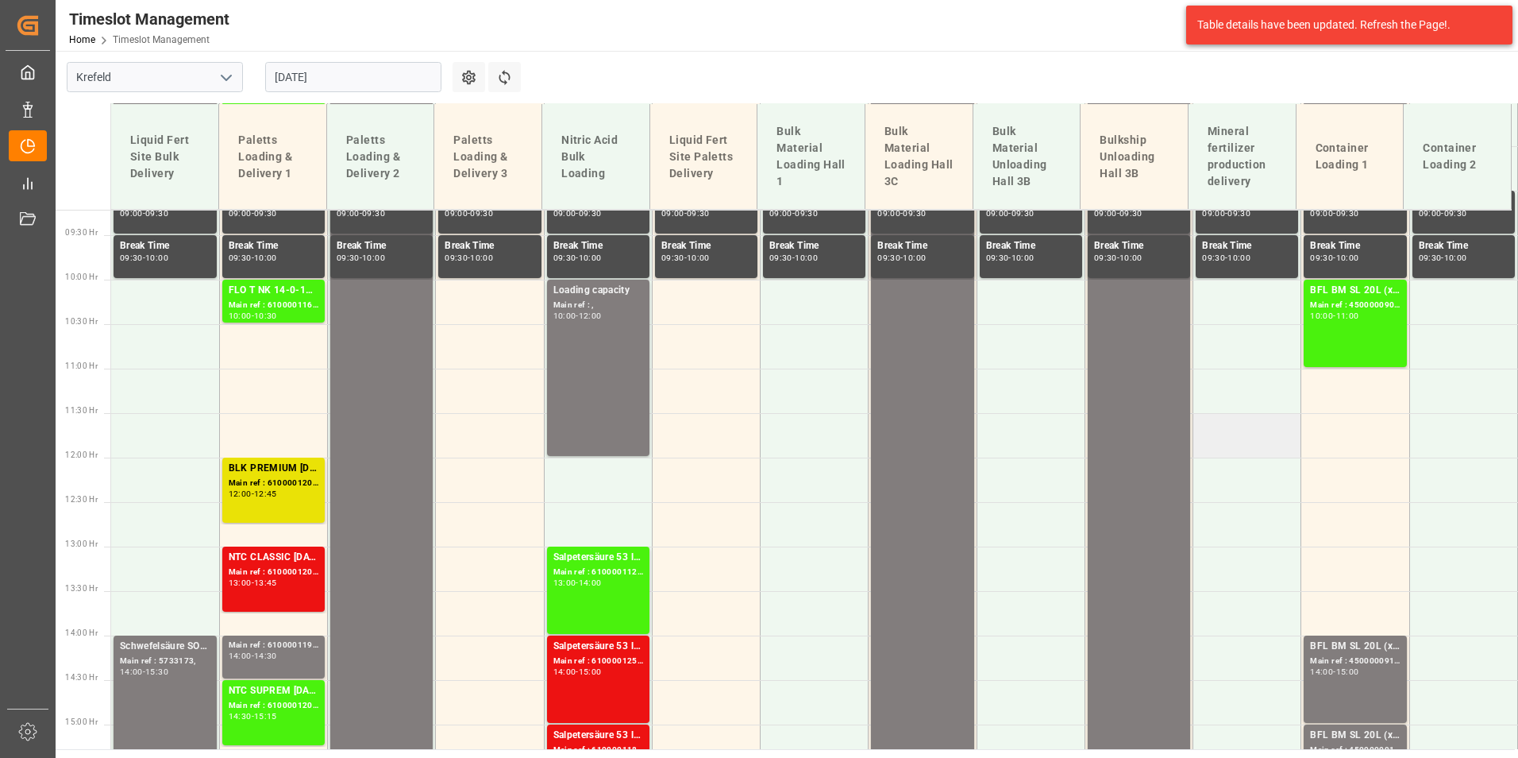
scroll to position [818, 0]
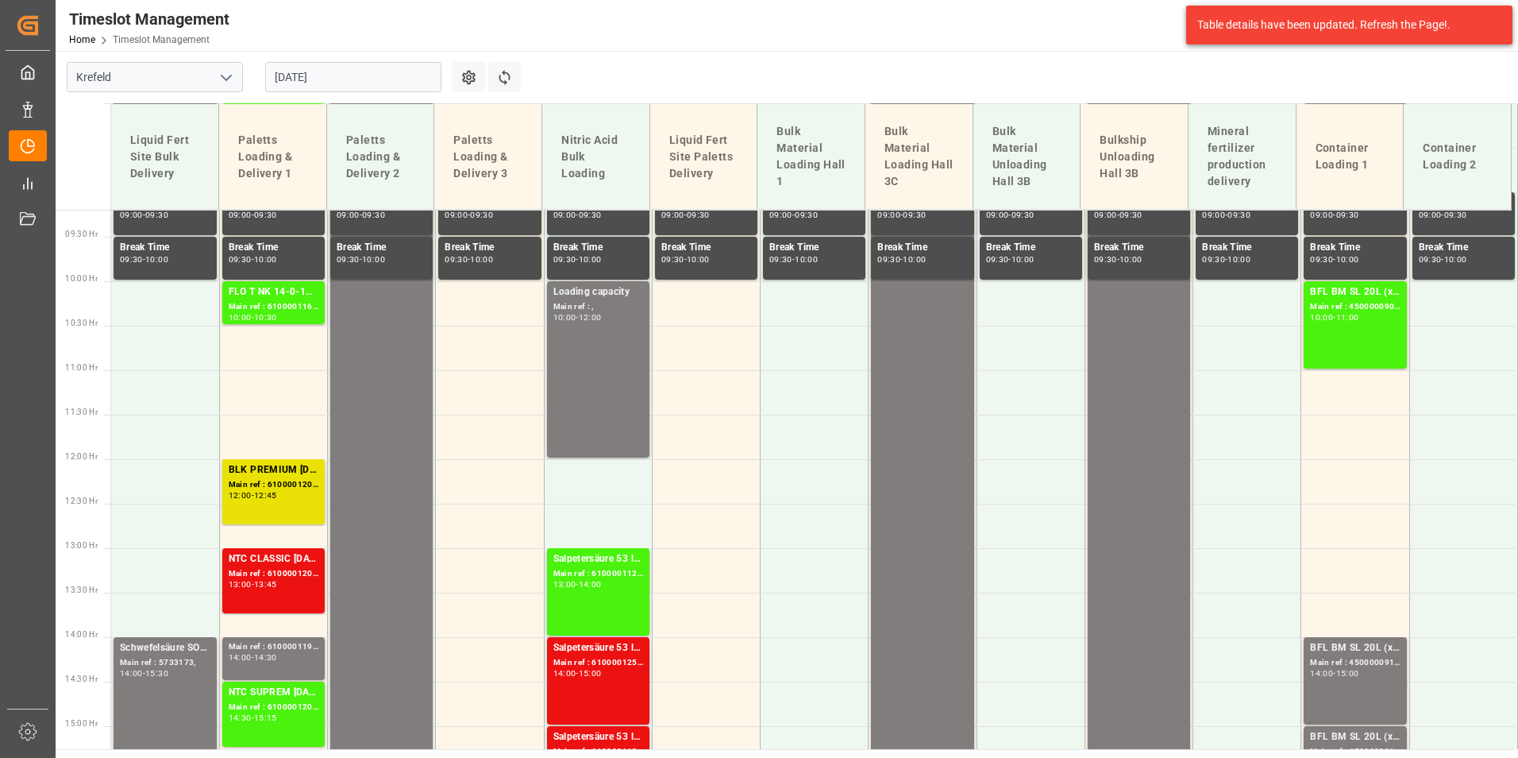
click at [349, 75] on input "[DATE]" at bounding box center [353, 77] width 176 height 30
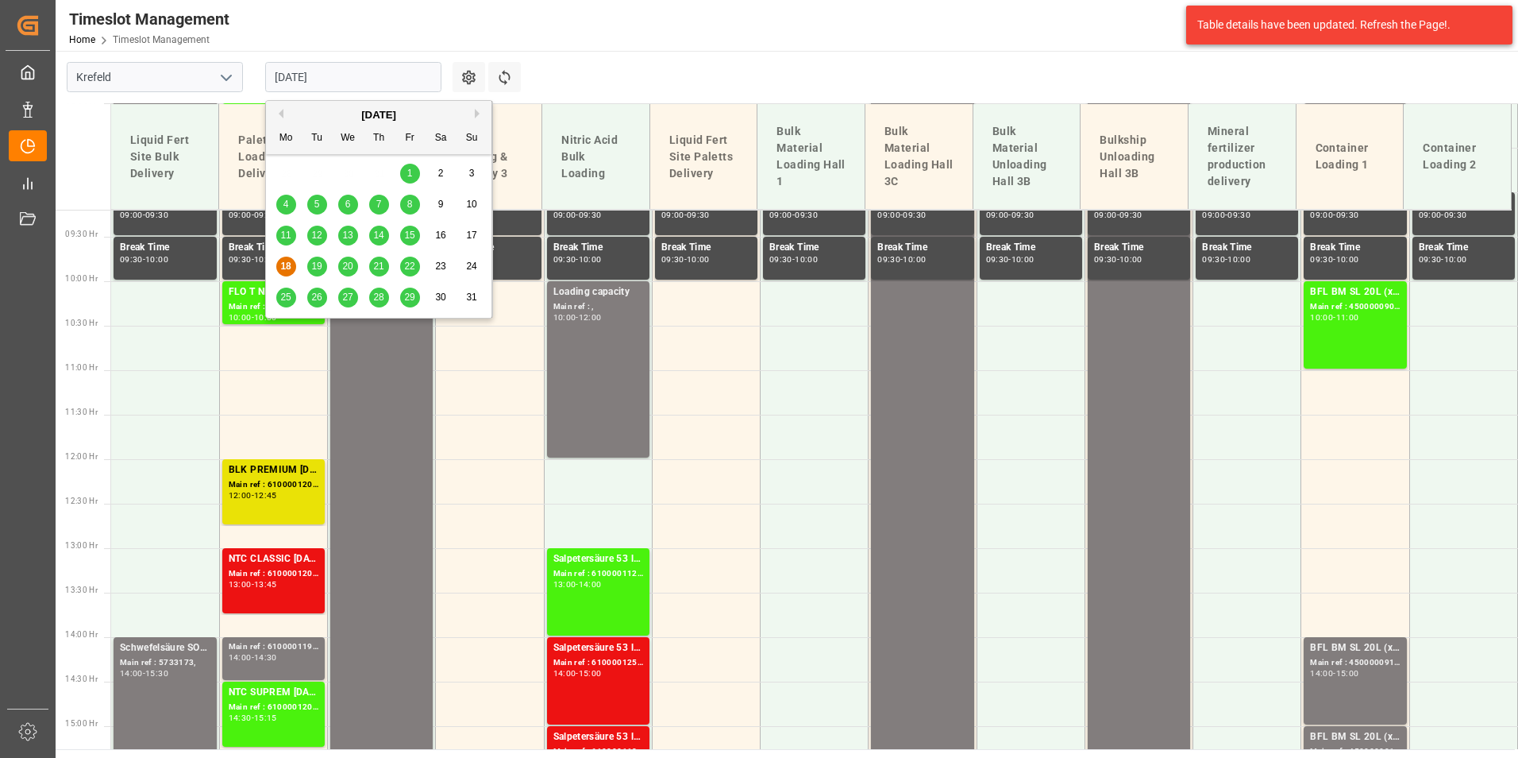
click at [323, 266] on div "19" at bounding box center [317, 266] width 20 height 19
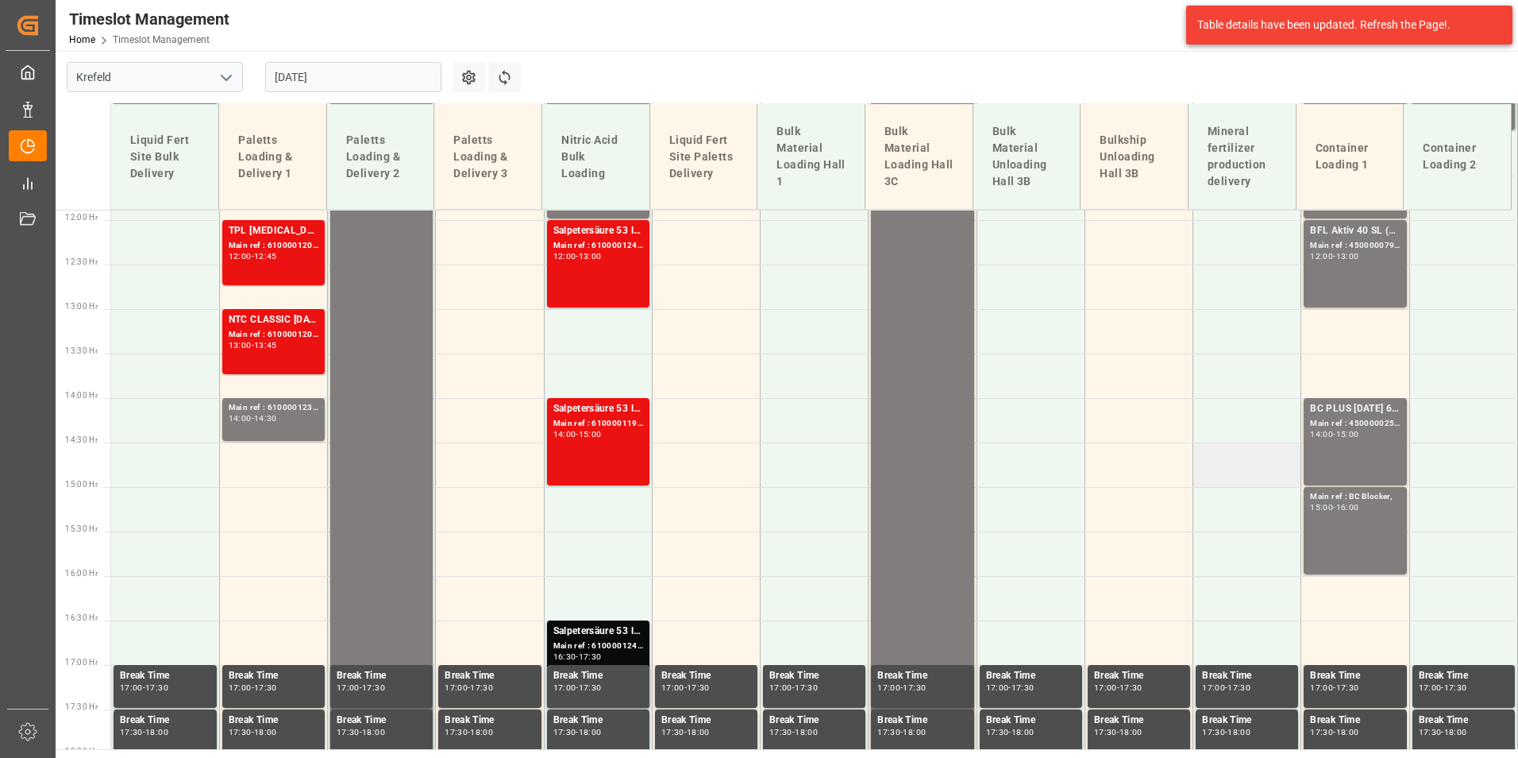
scroll to position [1056, 0]
click at [1346, 504] on div "16:00" at bounding box center [1347, 507] width 23 height 7
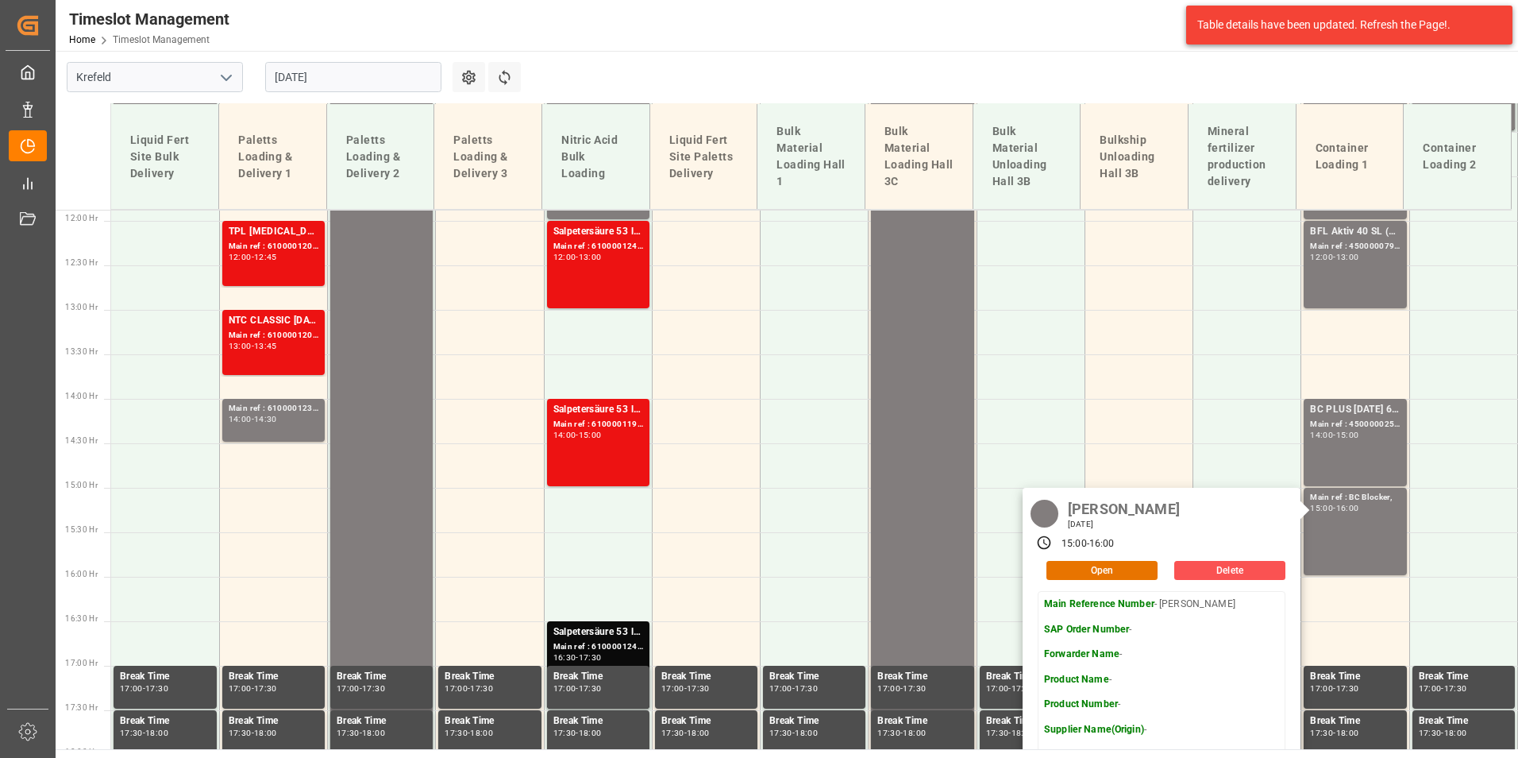
click at [878, 52] on main "[GEOGRAPHIC_DATA] [DATE] Settings Refresh Time Slots Liquid Fert Site Bulk Deli…" at bounding box center [785, 400] width 1459 height 698
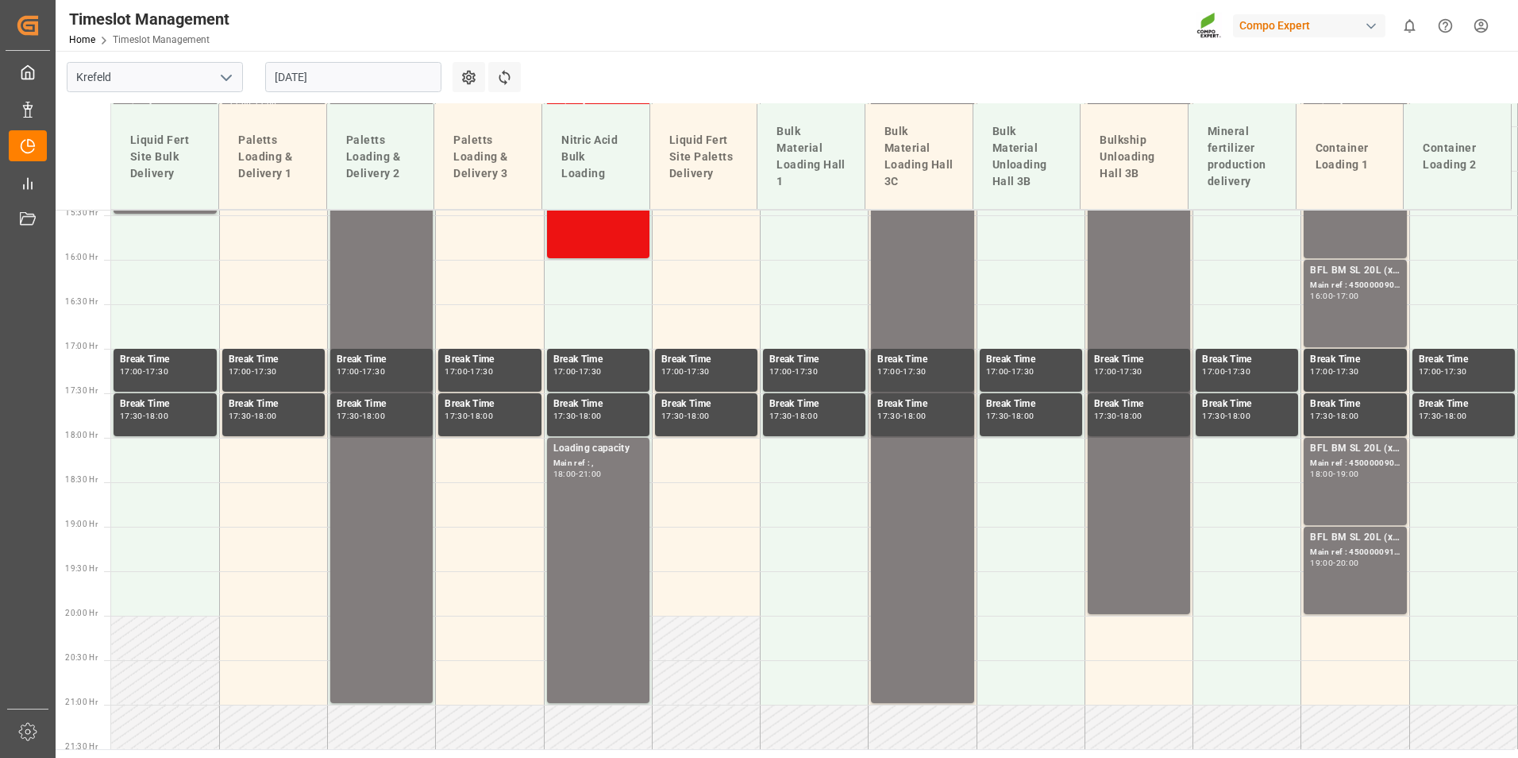
scroll to position [1374, 0]
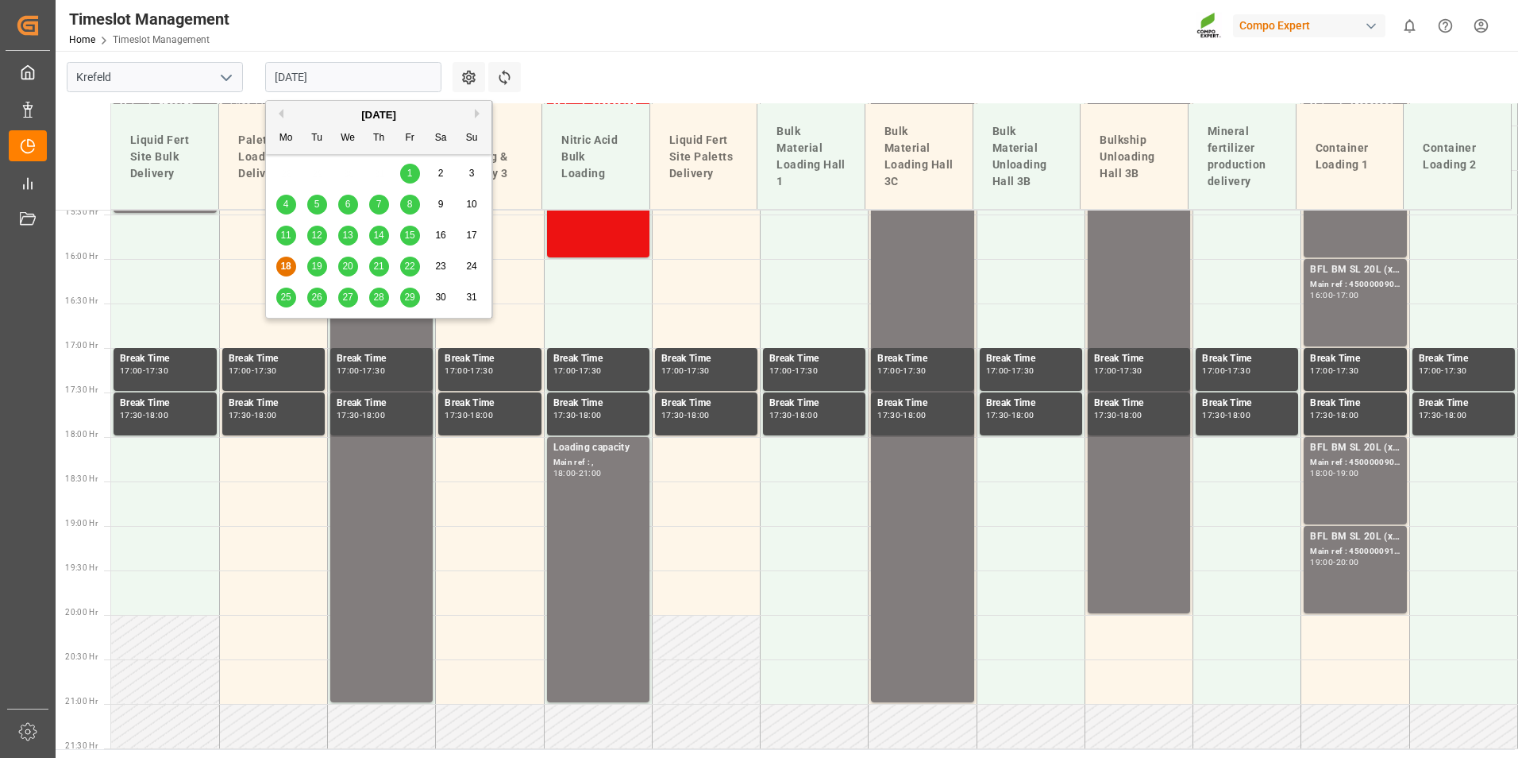
click at [357, 87] on input "[DATE]" at bounding box center [353, 77] width 176 height 30
click at [321, 268] on span "19" at bounding box center [316, 265] width 10 height 11
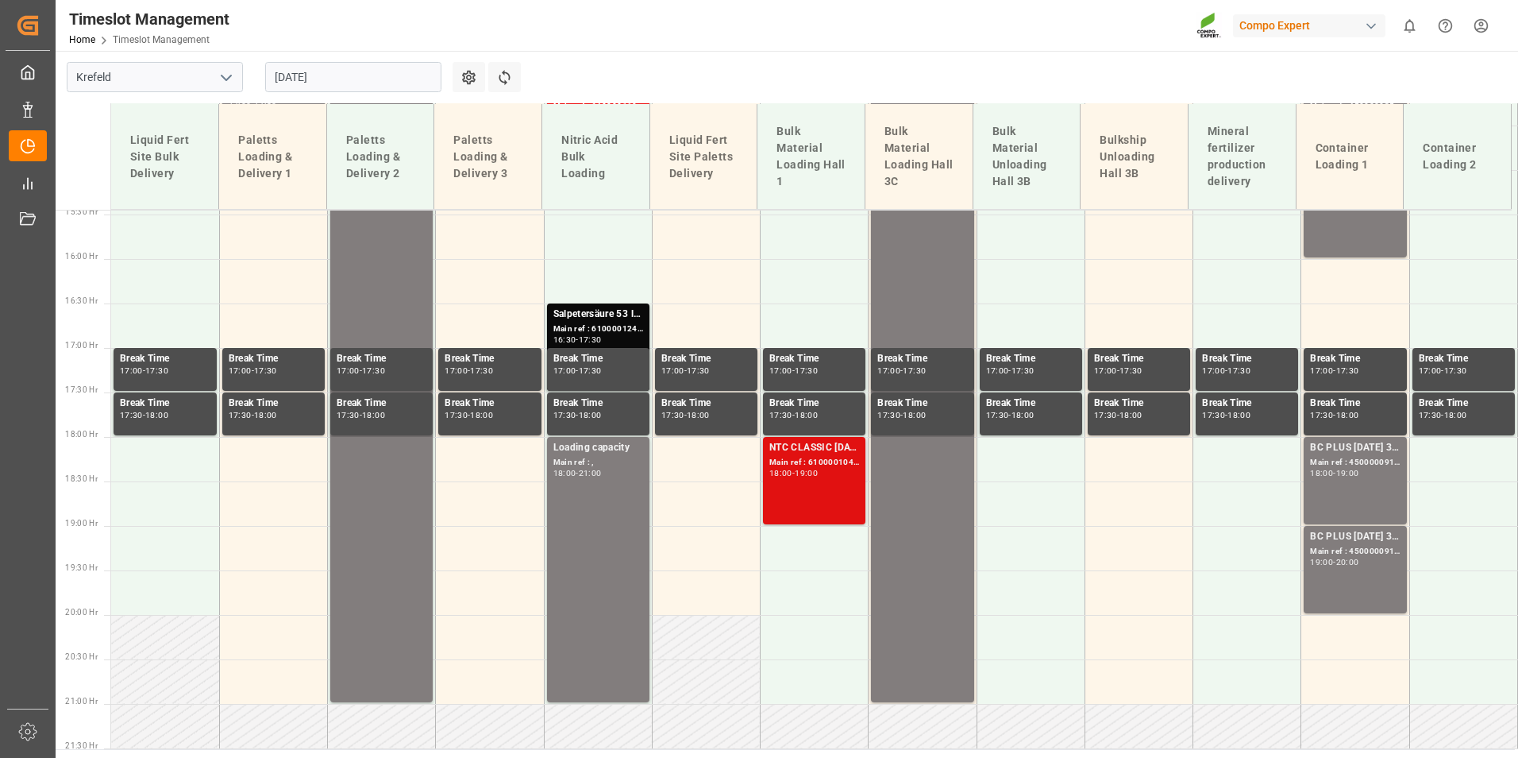
click at [812, 503] on div "NTC CLASSIC 12-8-16+3+TE BULK; Main ref : 6100001041, 2000000209; 18:00 - 19:00" at bounding box center [814, 480] width 90 height 81
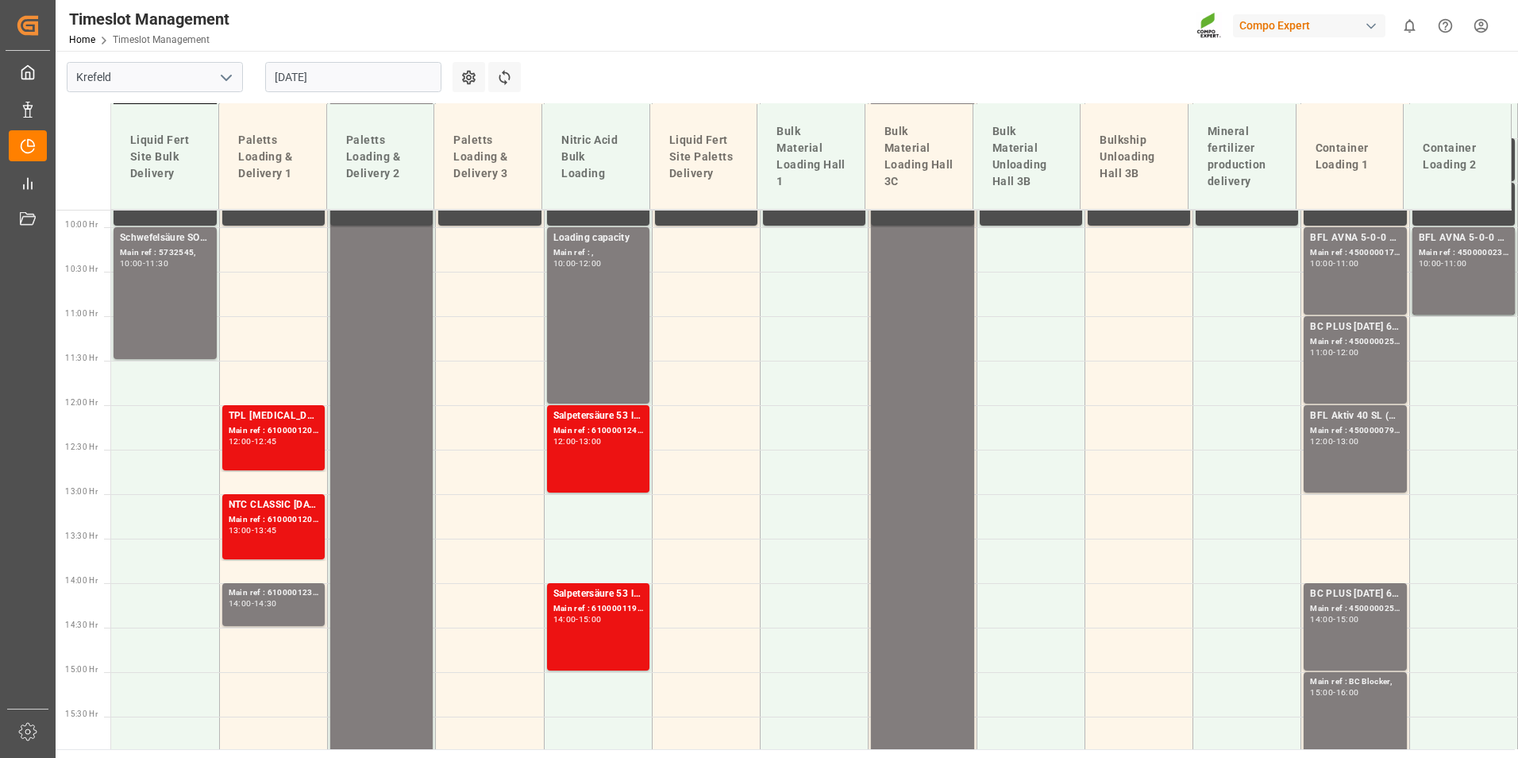
scroll to position [738, 0]
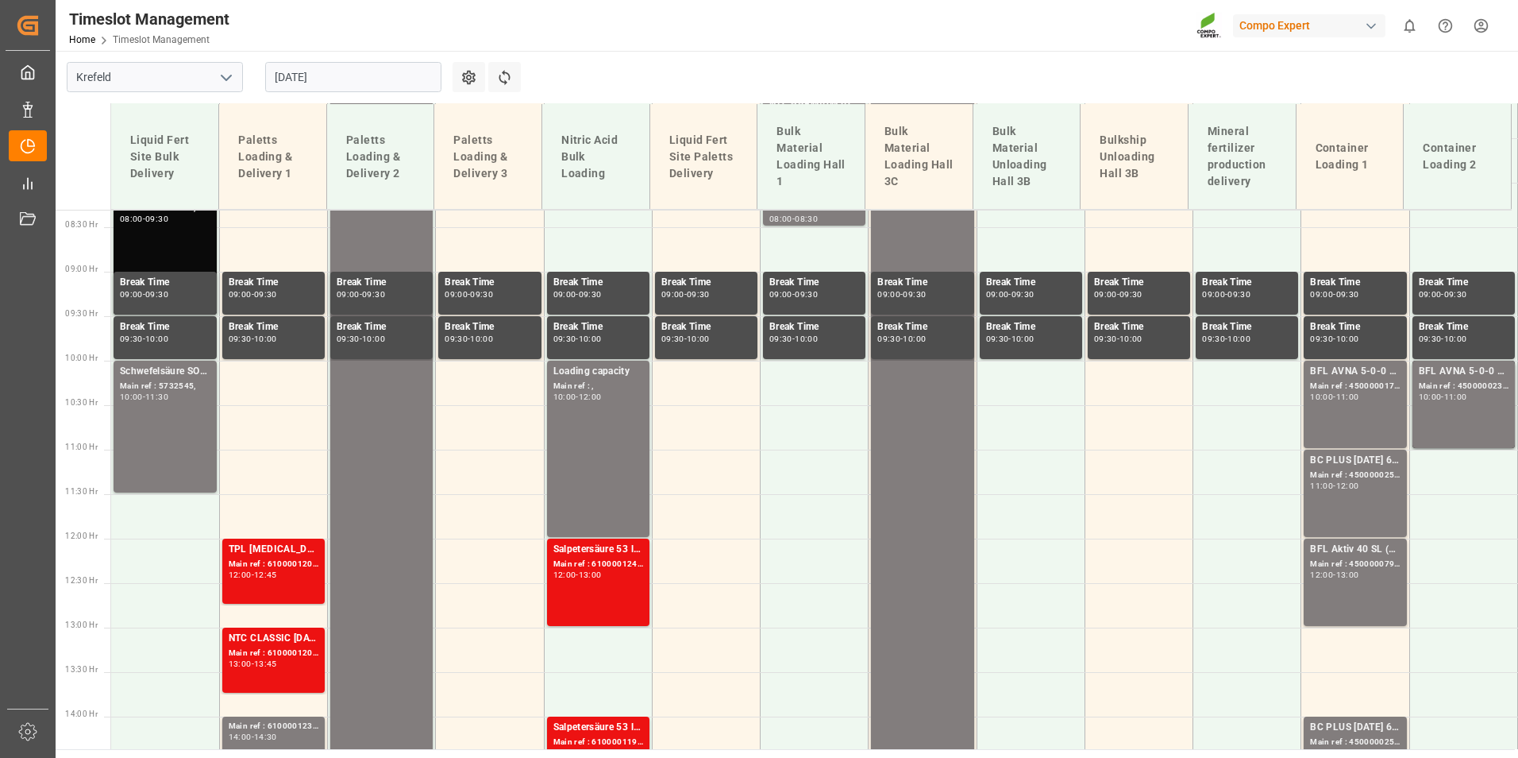
click at [811, 92] on main "[GEOGRAPHIC_DATA] [DATE] Settings Refresh Time Slots Liquid Fert Site Bulk Deli…" at bounding box center [785, 400] width 1459 height 698
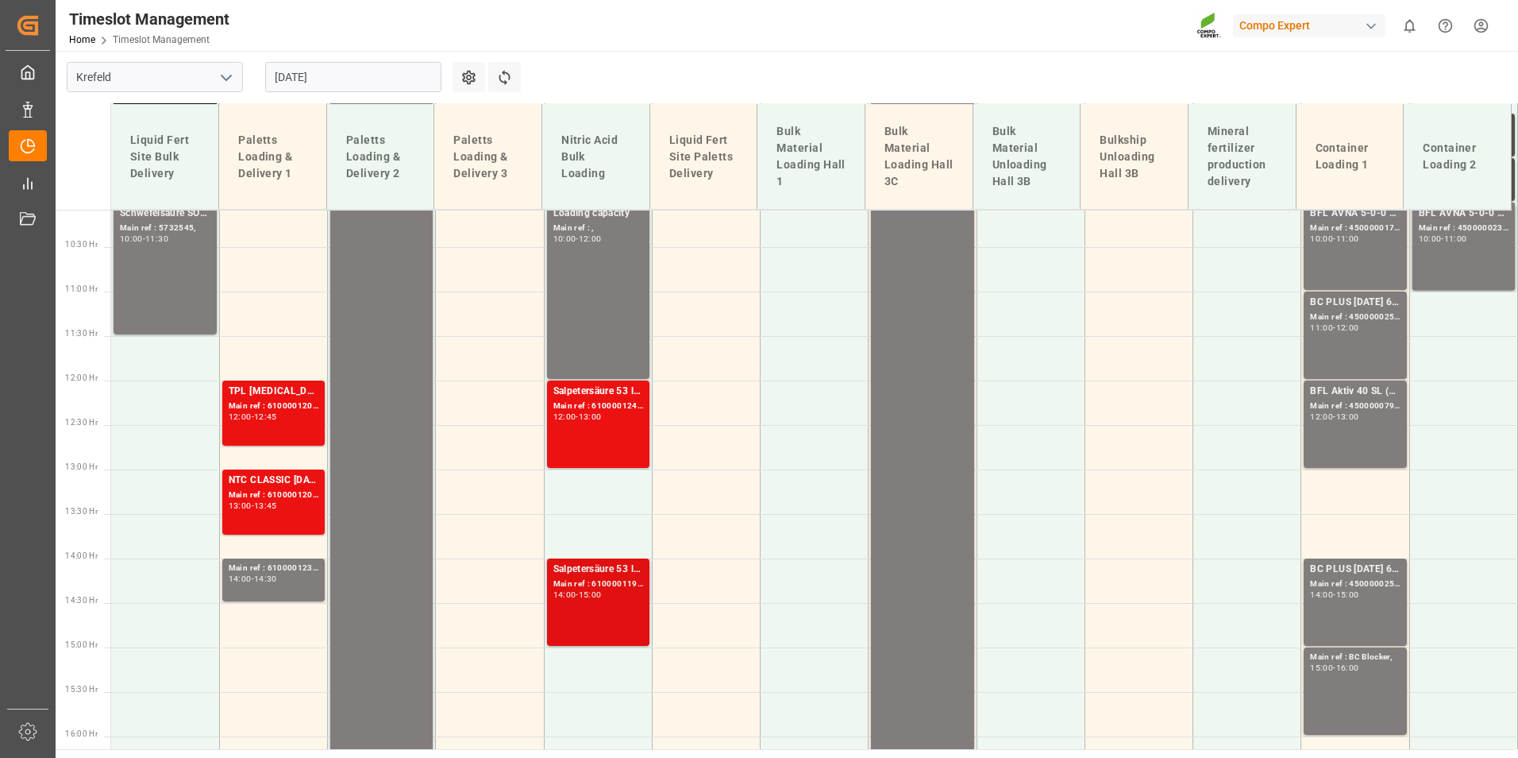
scroll to position [897, 0]
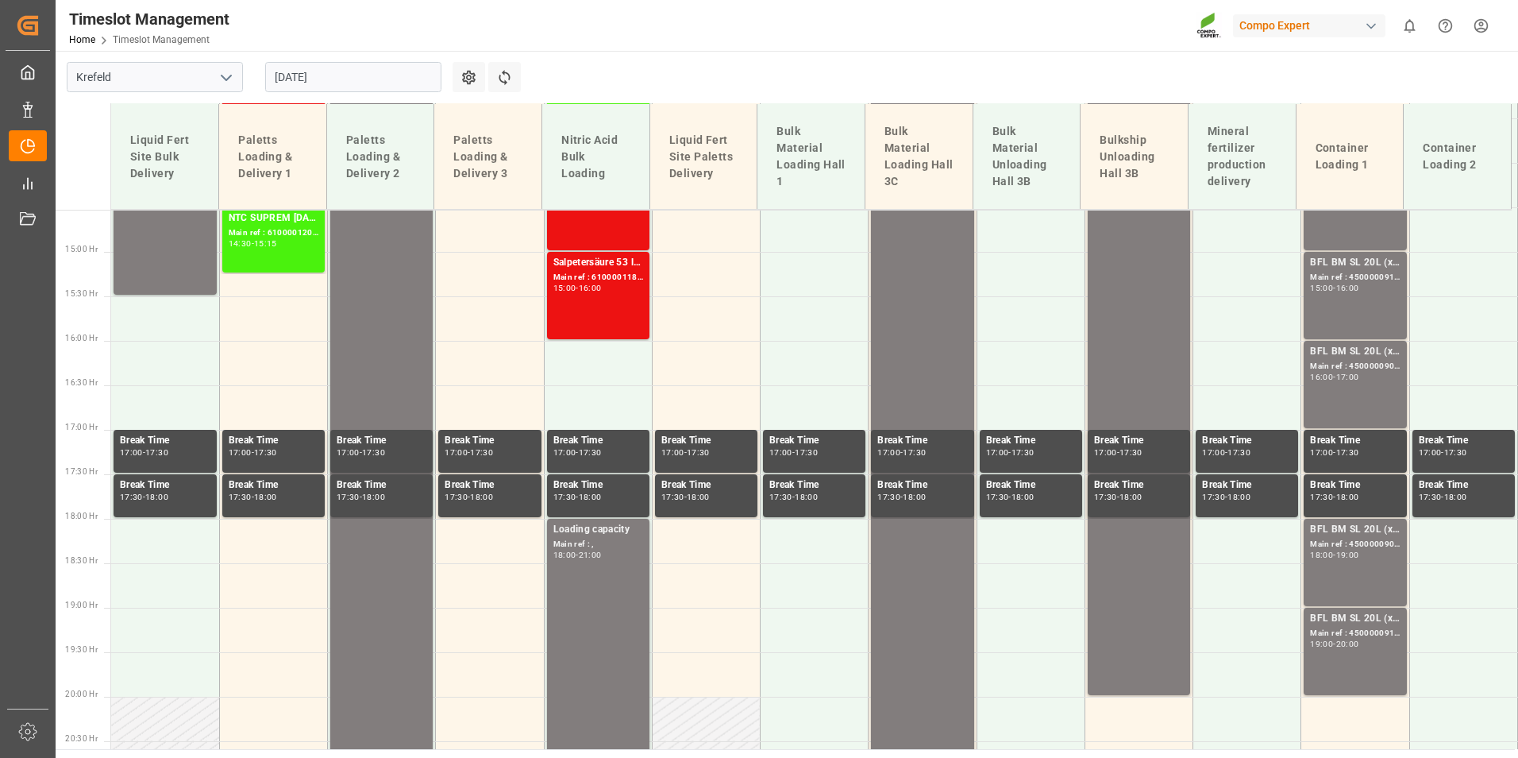
scroll to position [1215, 0]
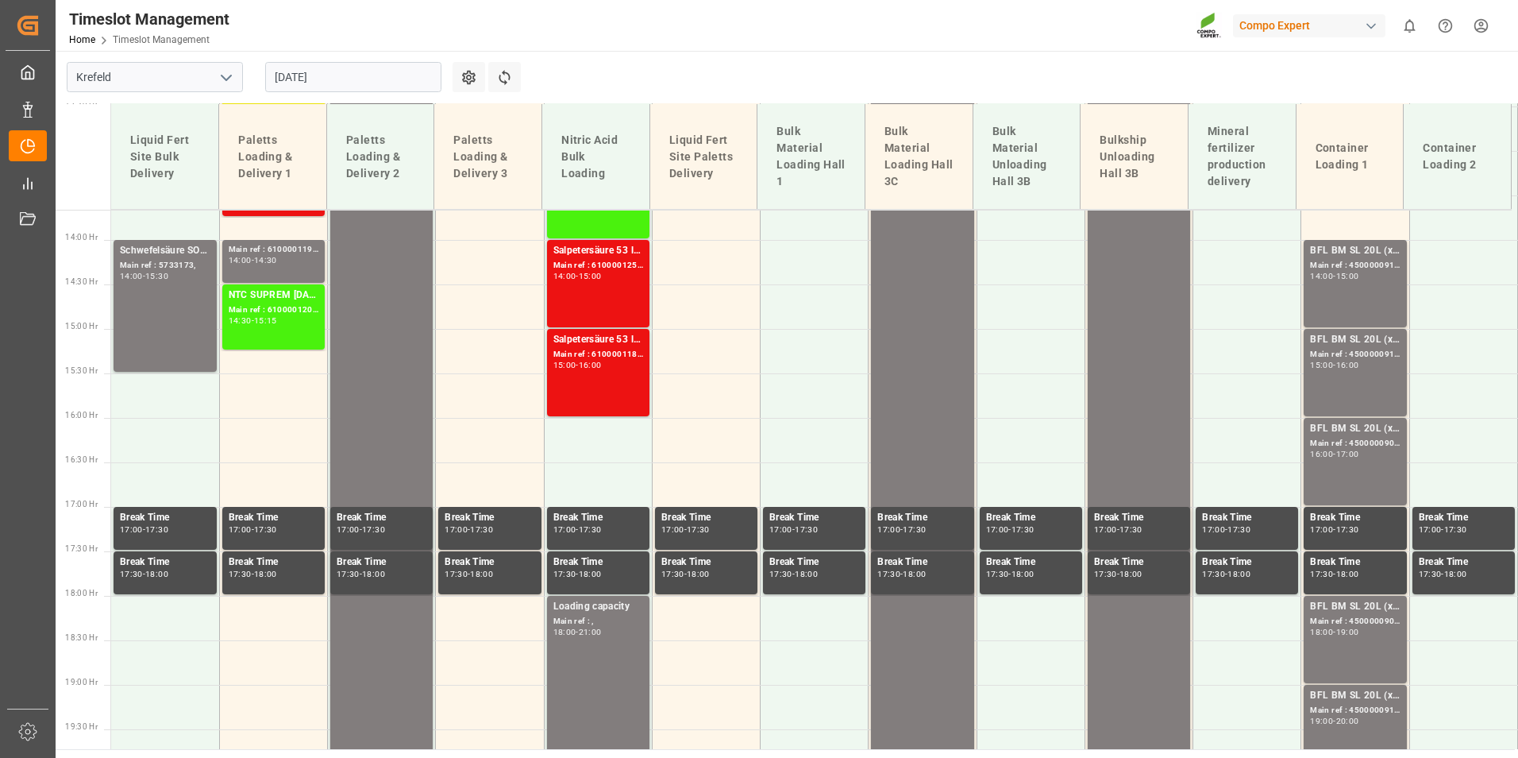
click at [378, 67] on input "[DATE]" at bounding box center [353, 77] width 176 height 30
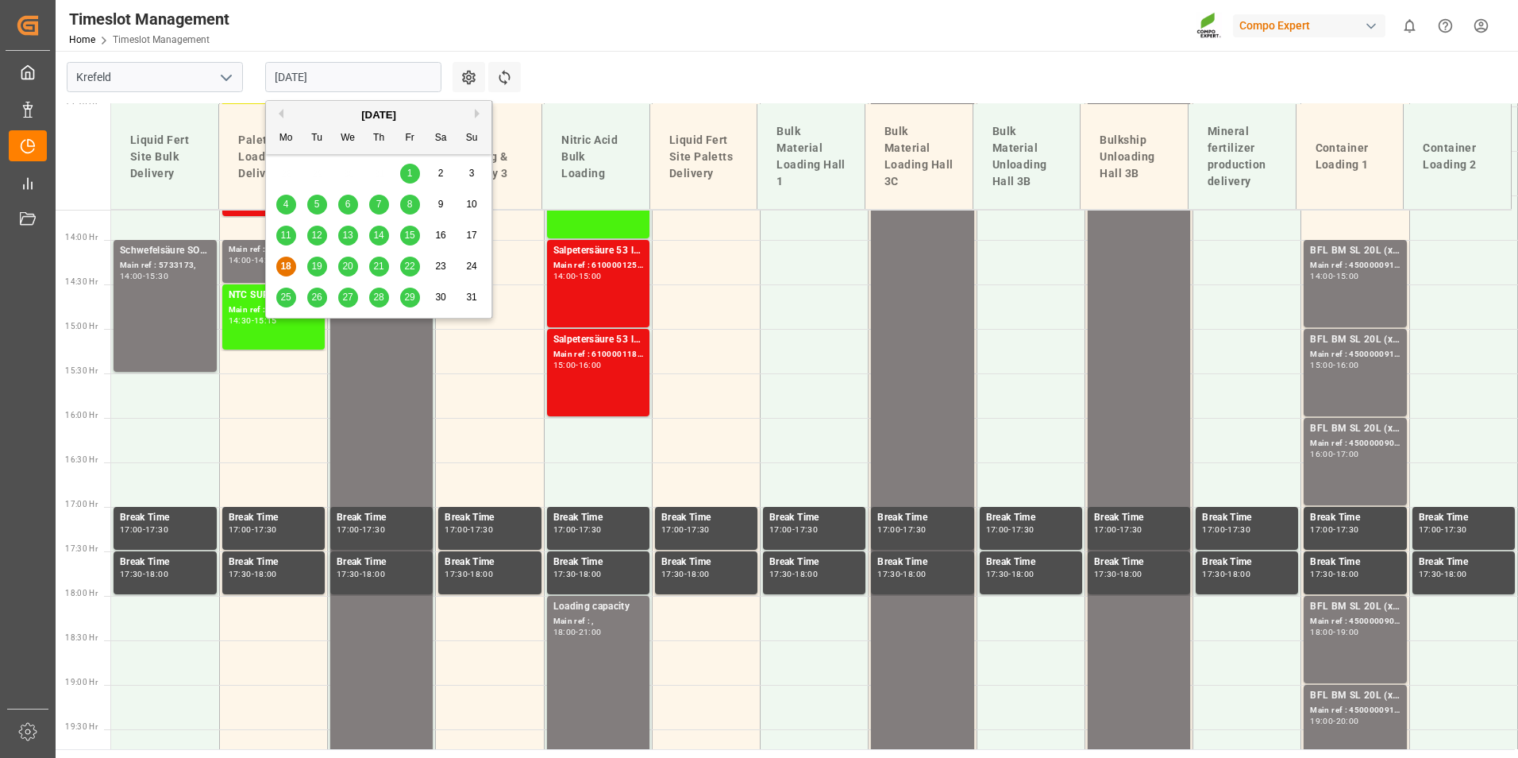
click at [313, 272] on span "19" at bounding box center [316, 265] width 10 height 11
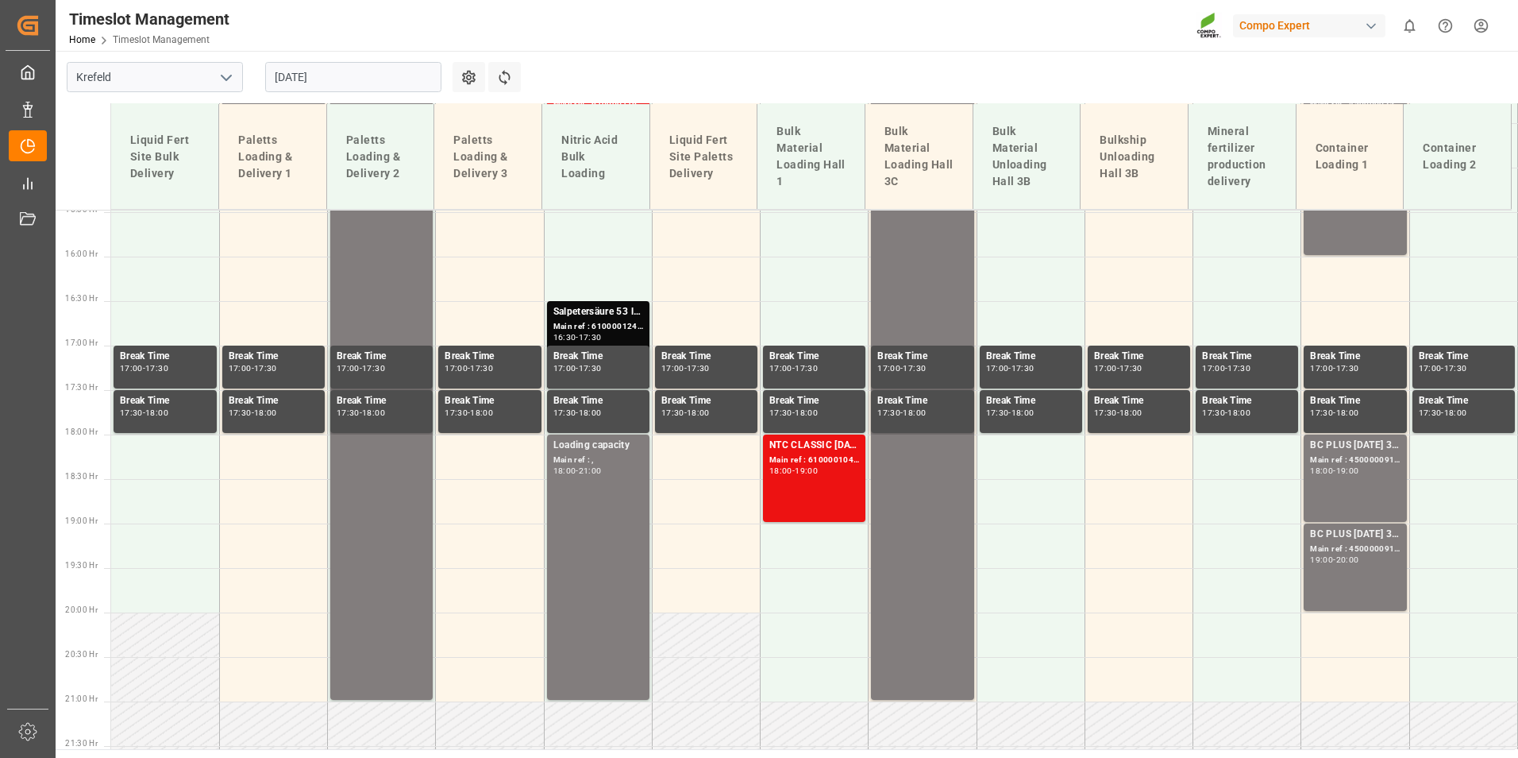
scroll to position [1384, 0]
